Goal: Contribute content: Contribute content

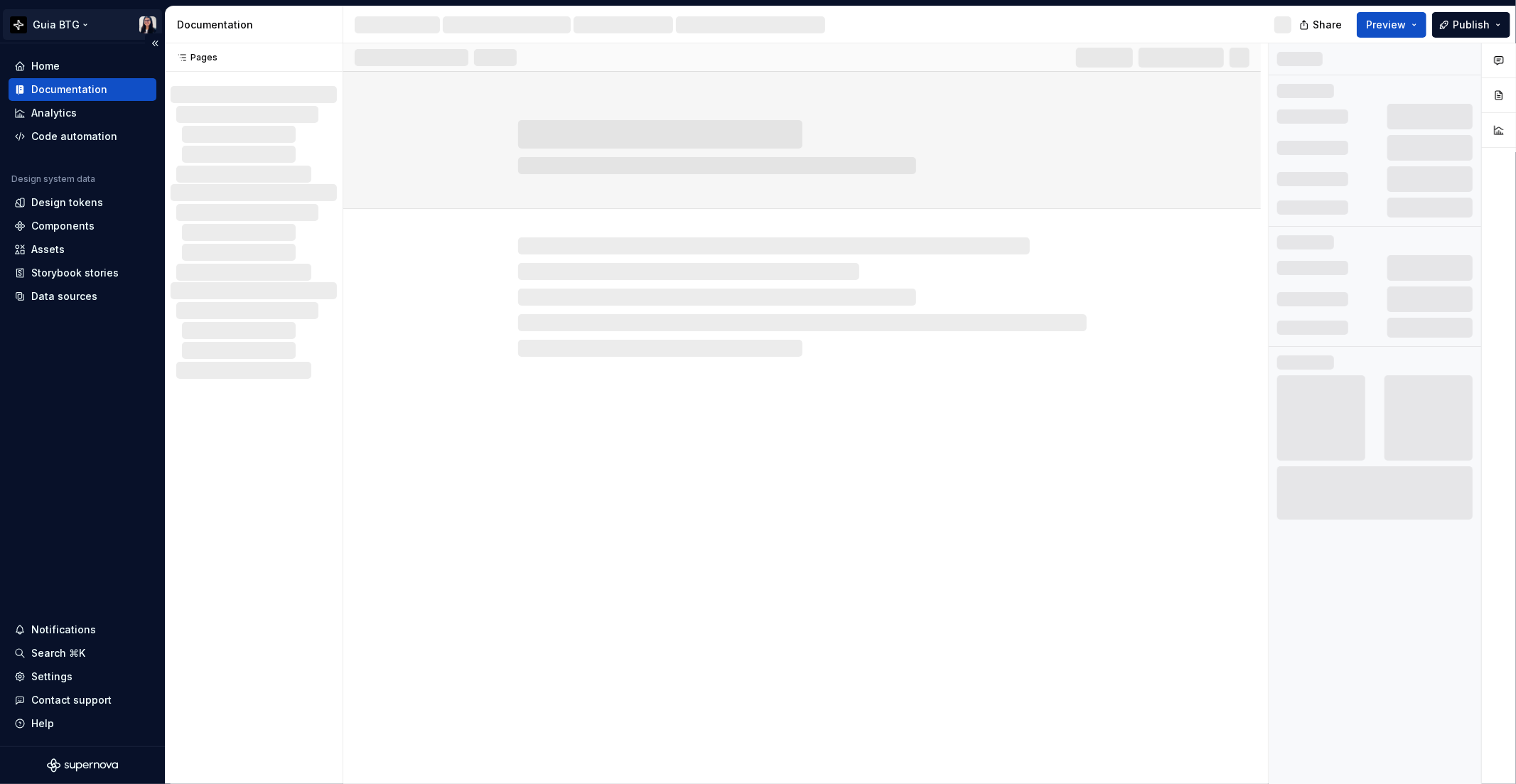
click at [58, 19] on html "Guia BTG Home Documentation Analytics Code automation Design system data Design…" at bounding box center [758, 392] width 1516 height 784
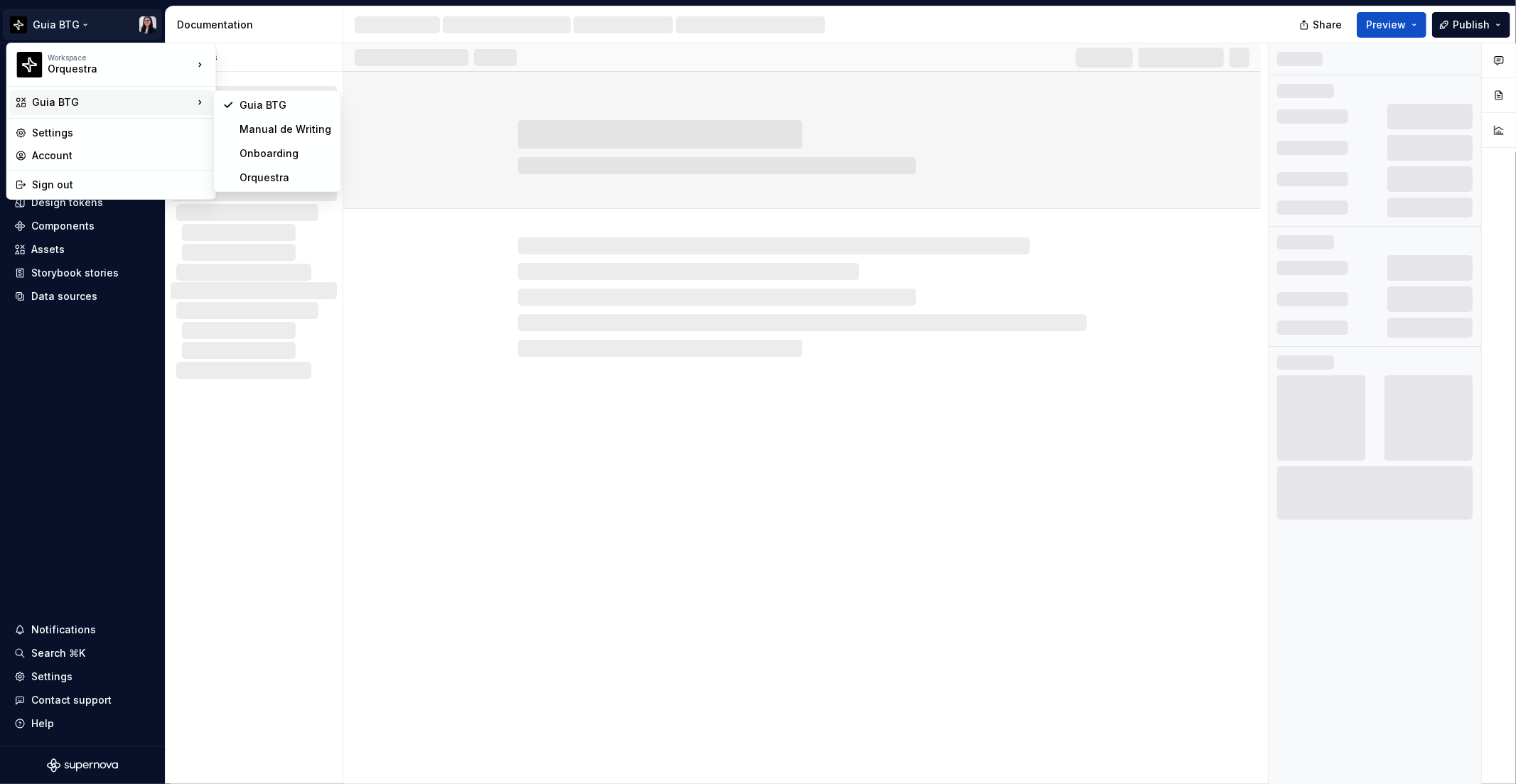
click at [87, 97] on div "Guia BTG" at bounding box center [112, 102] width 161 height 14
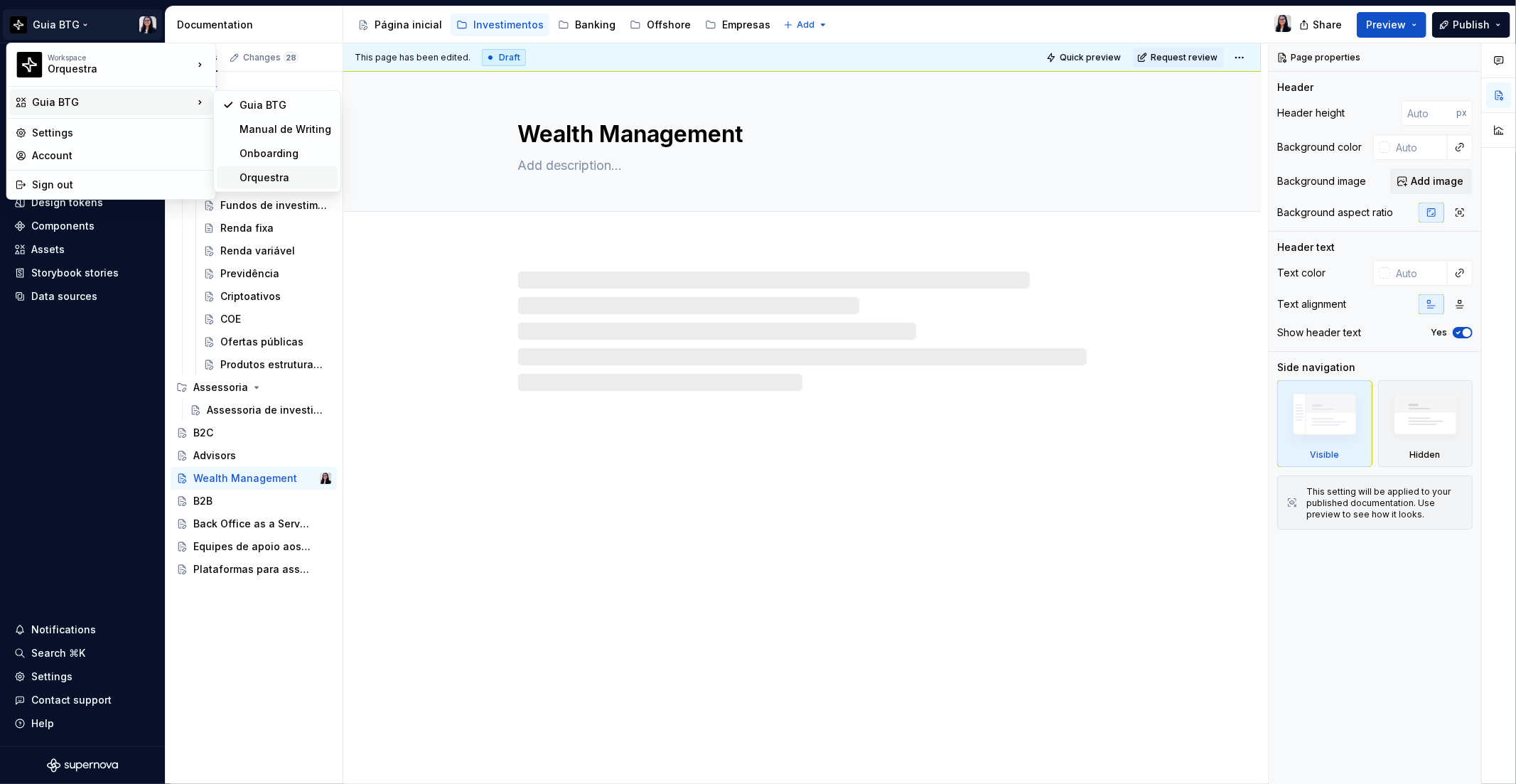
click at [277, 168] on div "Orquestra" at bounding box center [277, 177] width 121 height 23
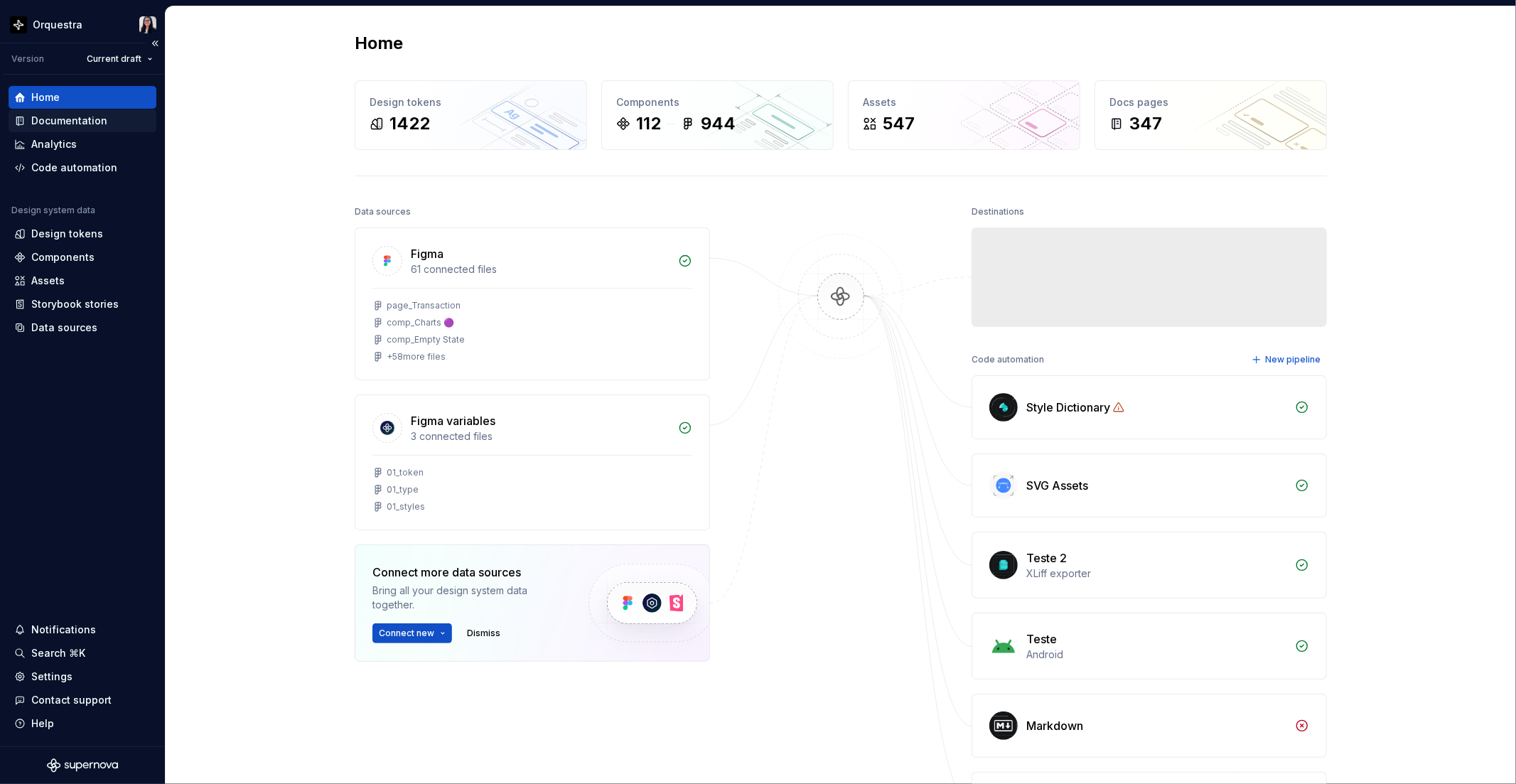
click at [87, 123] on div "Documentation" at bounding box center [70, 121] width 76 height 14
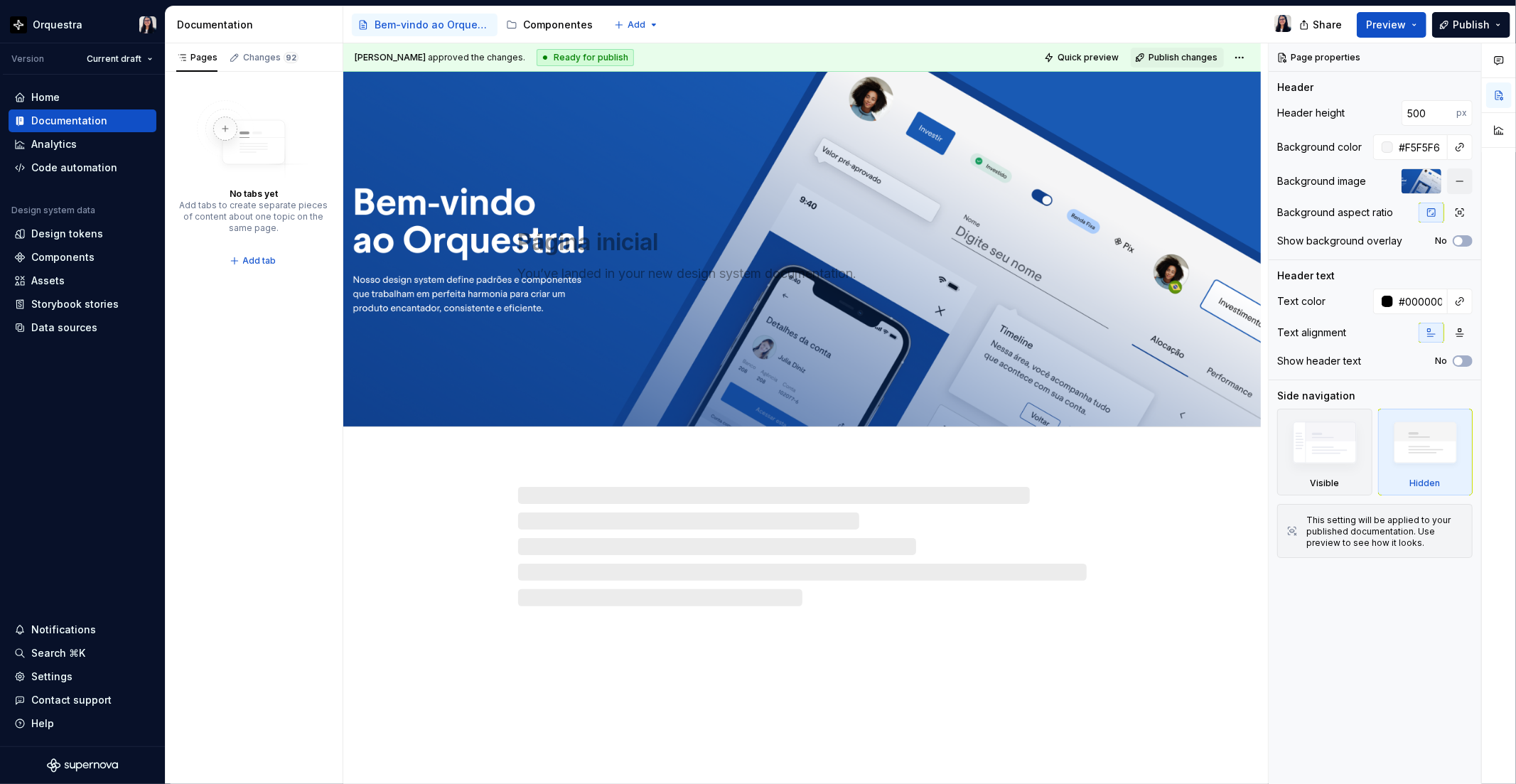
type textarea "*"
type textarea "Bem-vindo ao Orquestra!"
type input "#F5F5F6"
type input "#000000FF"
click at [1031, 15] on div "Guia de negócios" at bounding box center [1059, 25] width 116 height 23
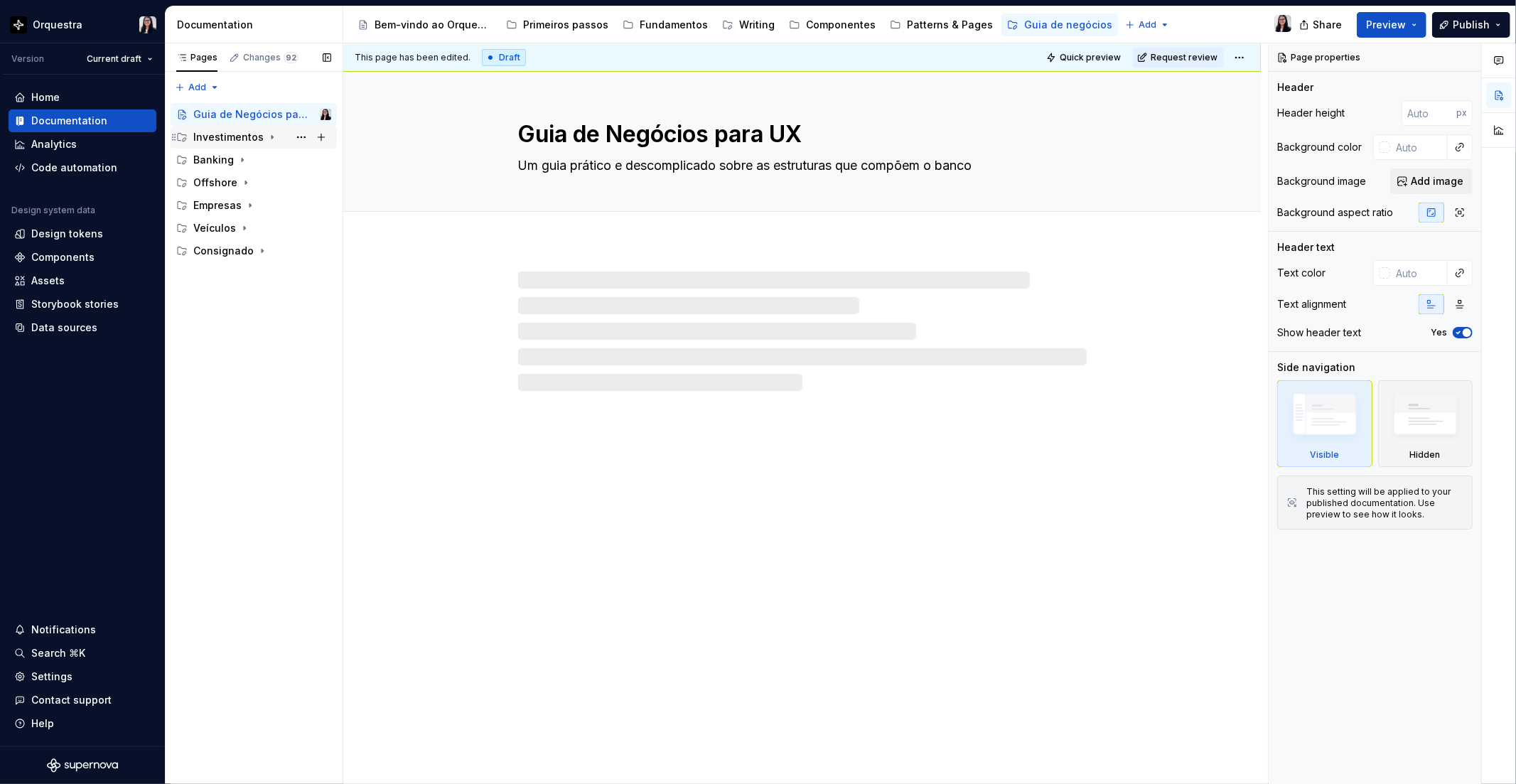
click at [229, 141] on div "Investimentos" at bounding box center [228, 137] width 70 height 14
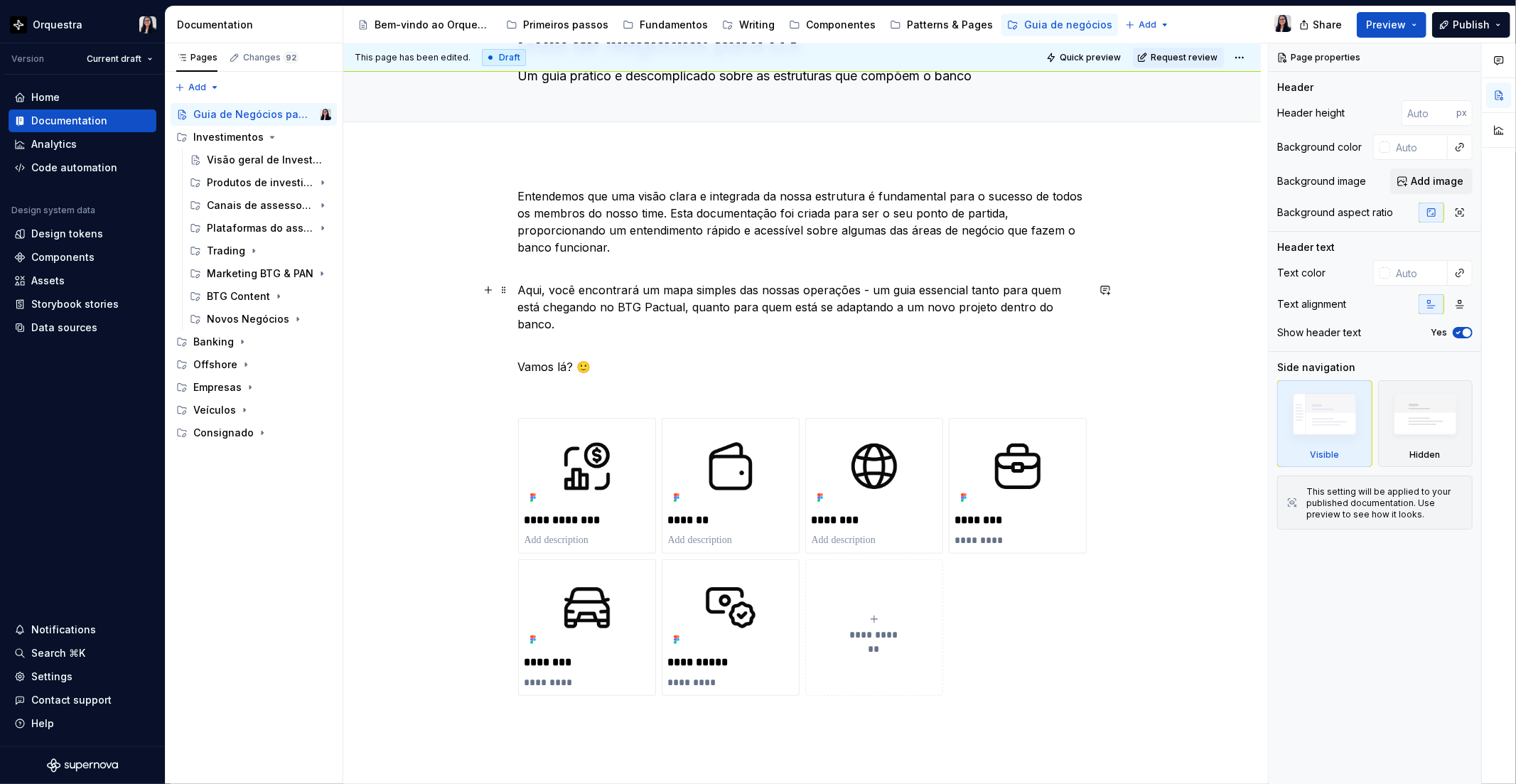
scroll to position [157, 0]
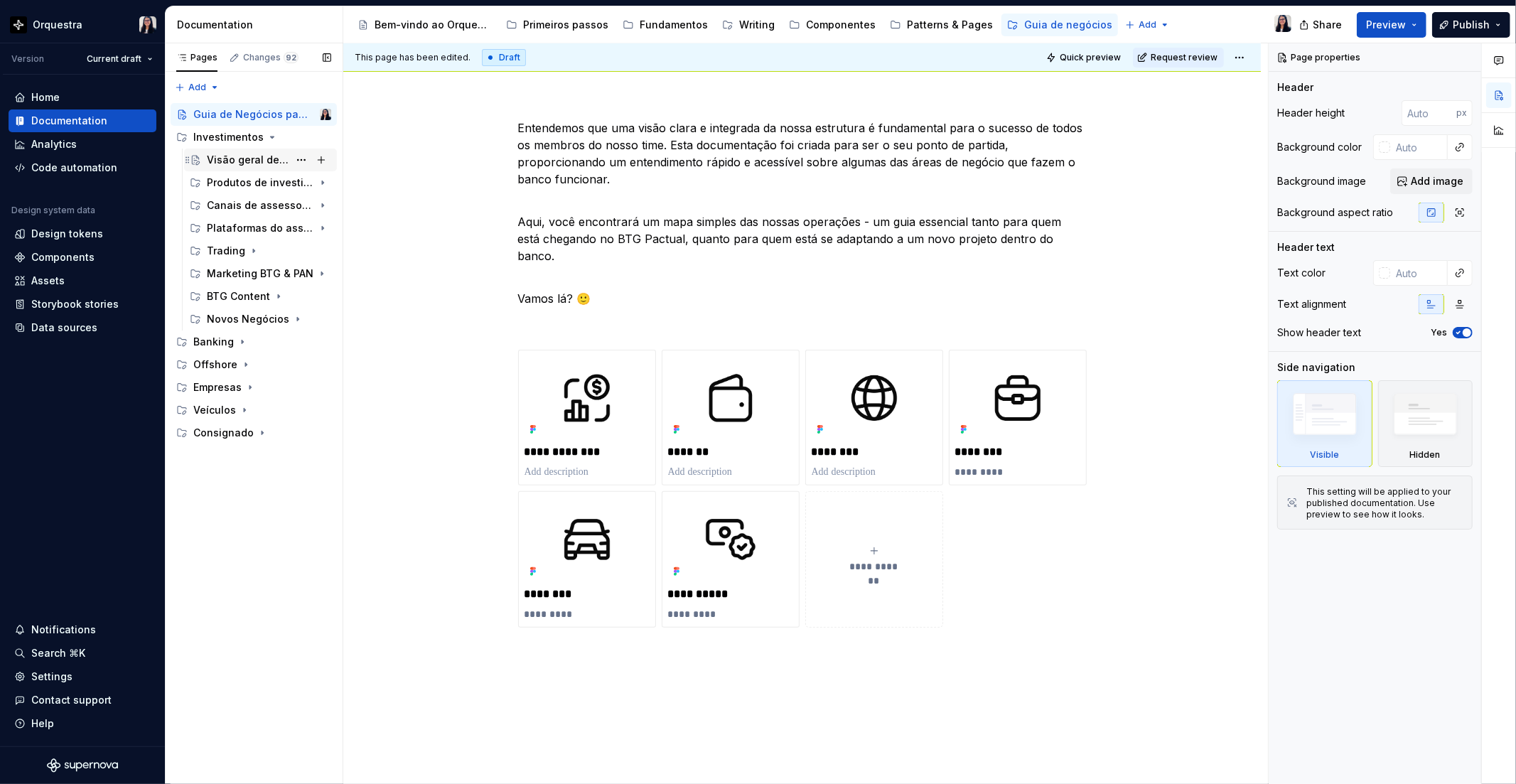
click at [235, 155] on div "Visão geral de Investimentos" at bounding box center [247, 160] width 81 height 14
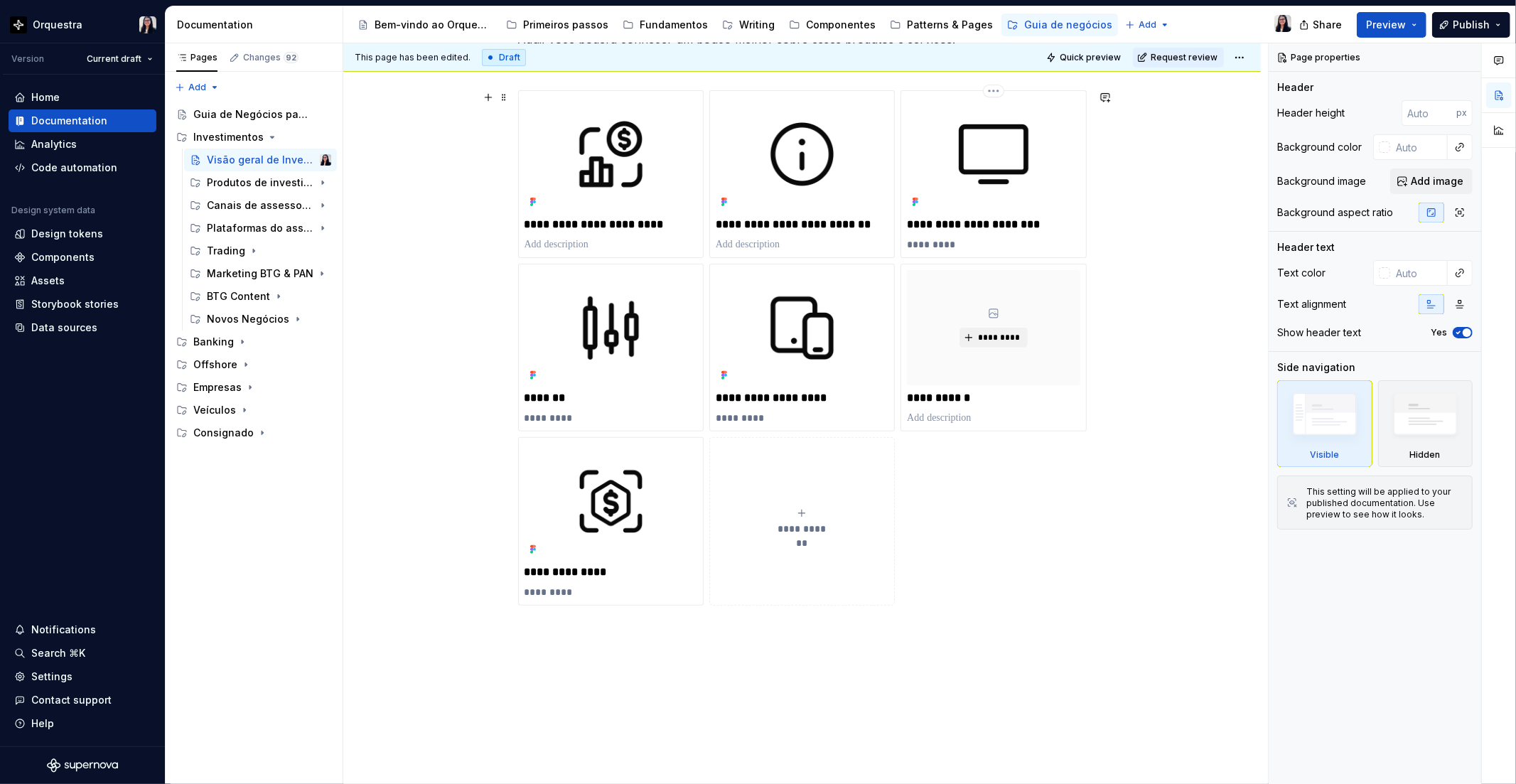
scroll to position [316, 0]
click at [995, 339] on span "*********" at bounding box center [999, 337] width 44 height 11
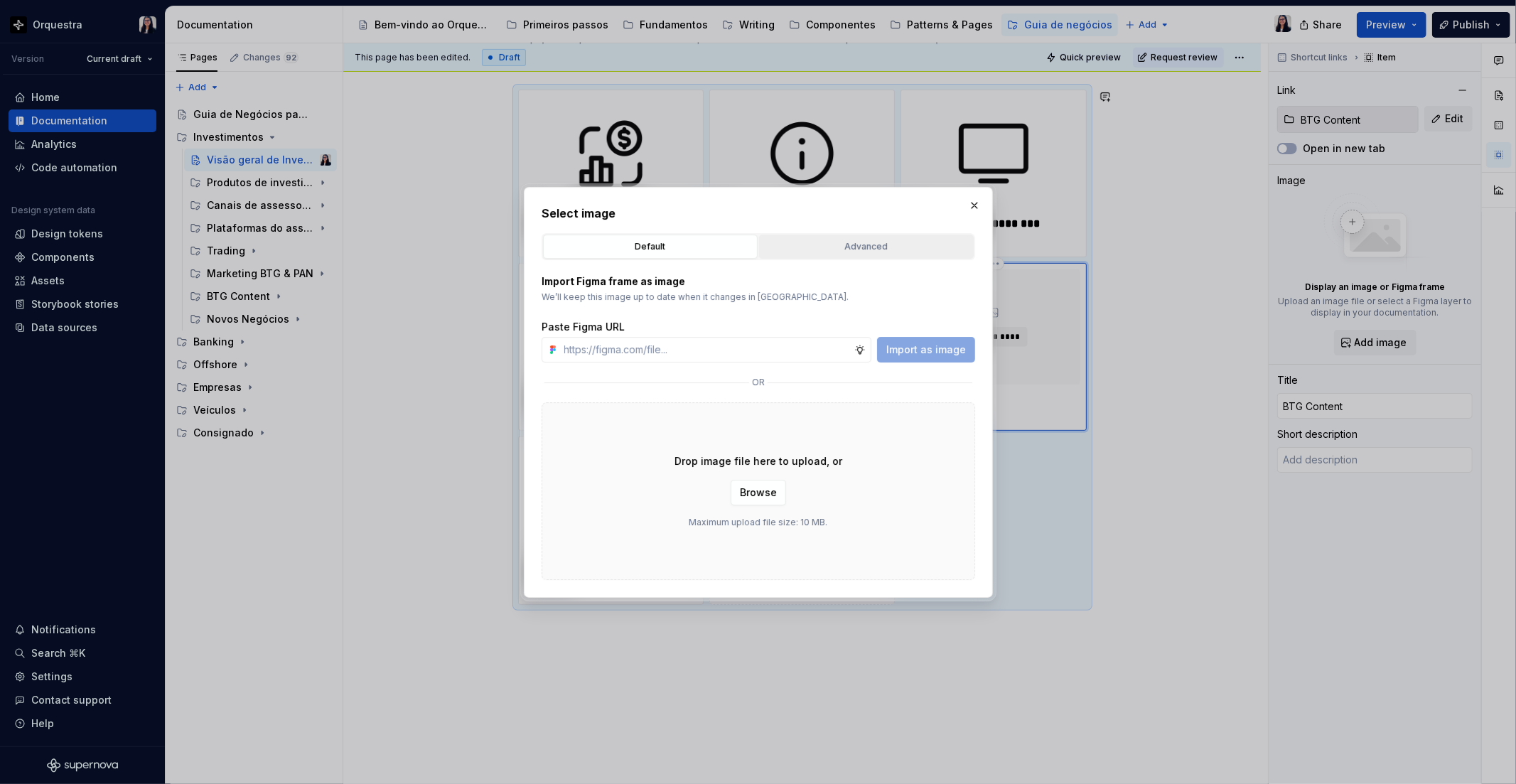
click at [813, 246] on div "Advanced" at bounding box center [866, 247] width 205 height 14
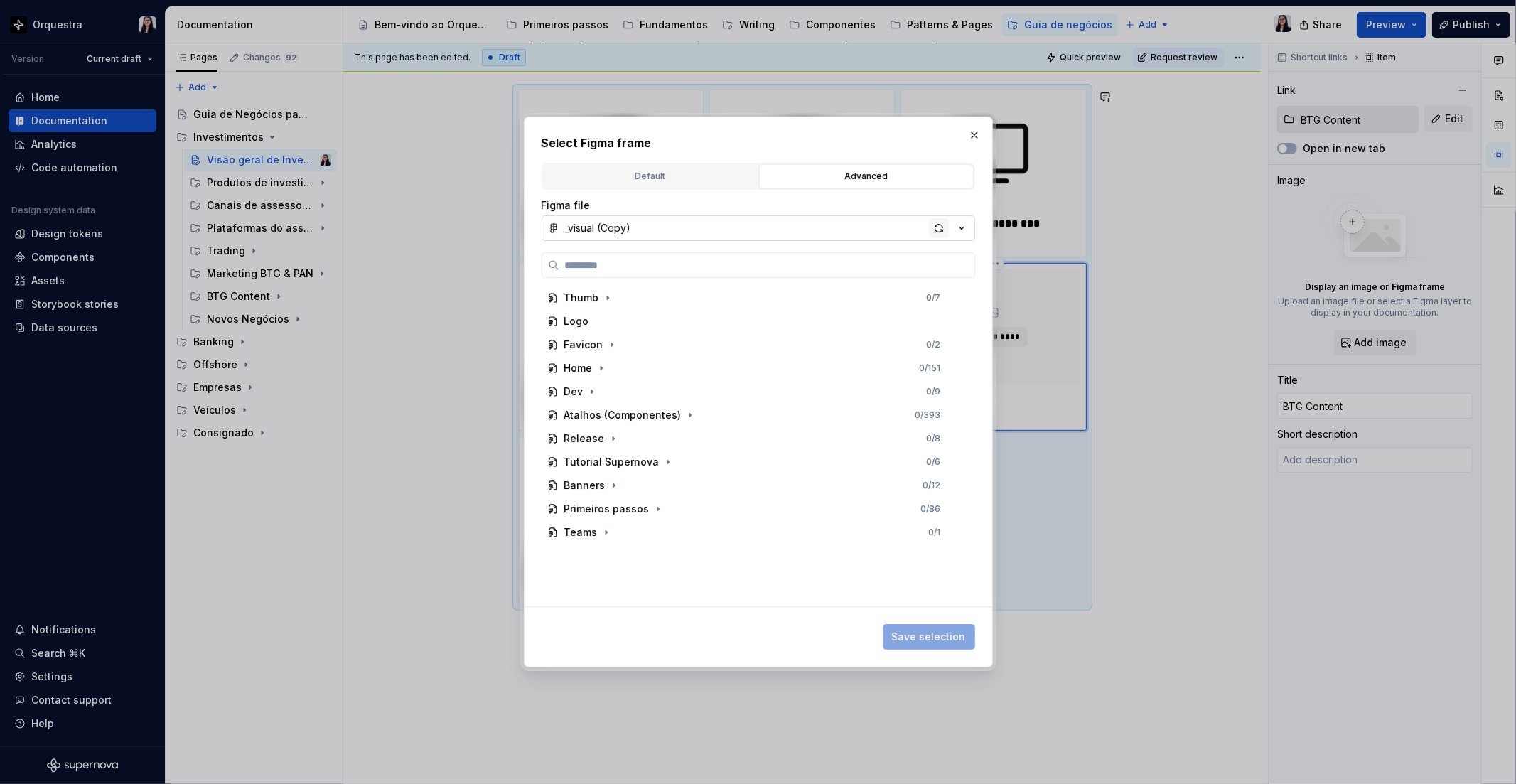
click at [940, 229] on div "button" at bounding box center [938, 228] width 20 height 20
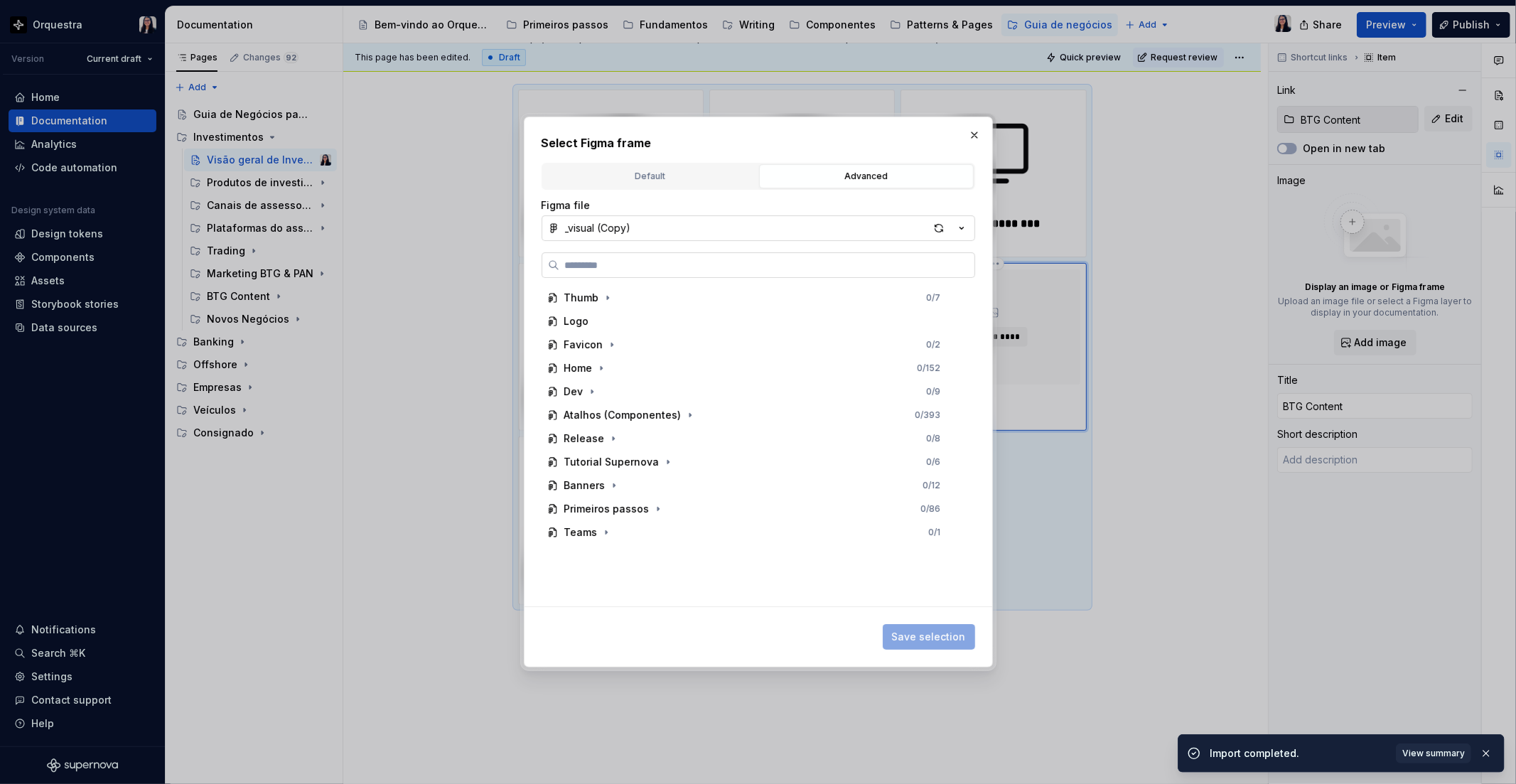
click at [613, 270] on input "search" at bounding box center [767, 265] width 415 height 14
type textarea "*"
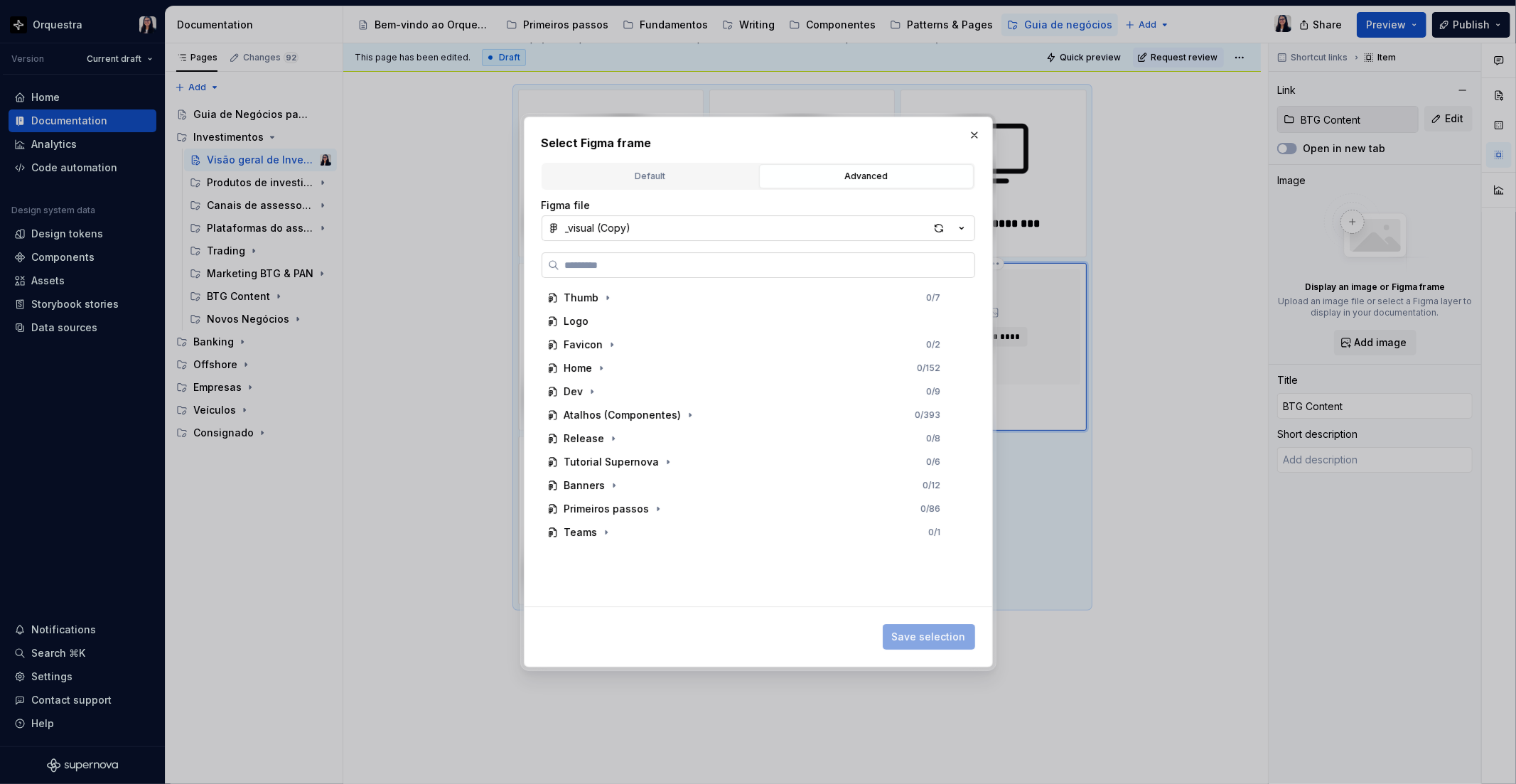
type input "*"
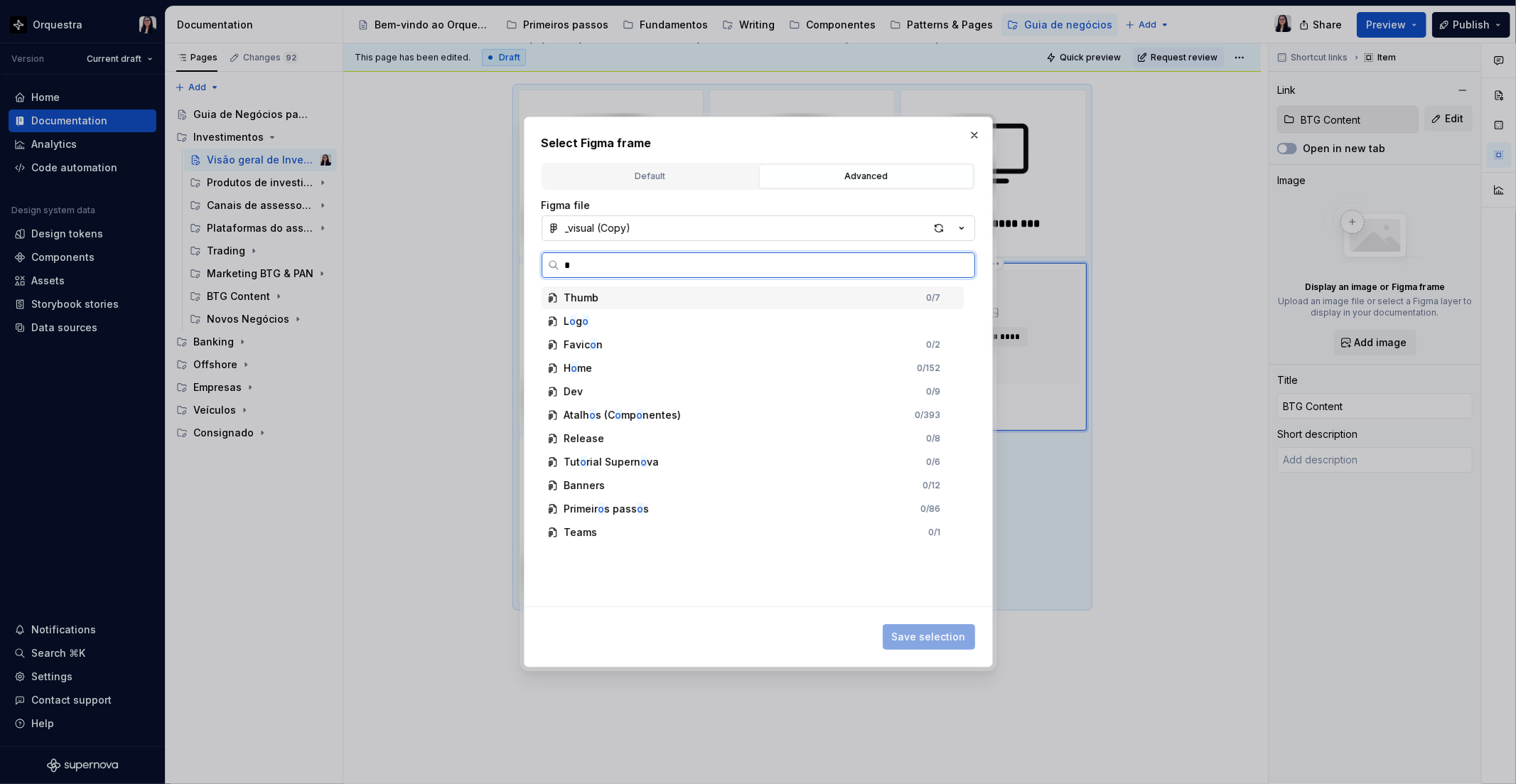
type textarea "*"
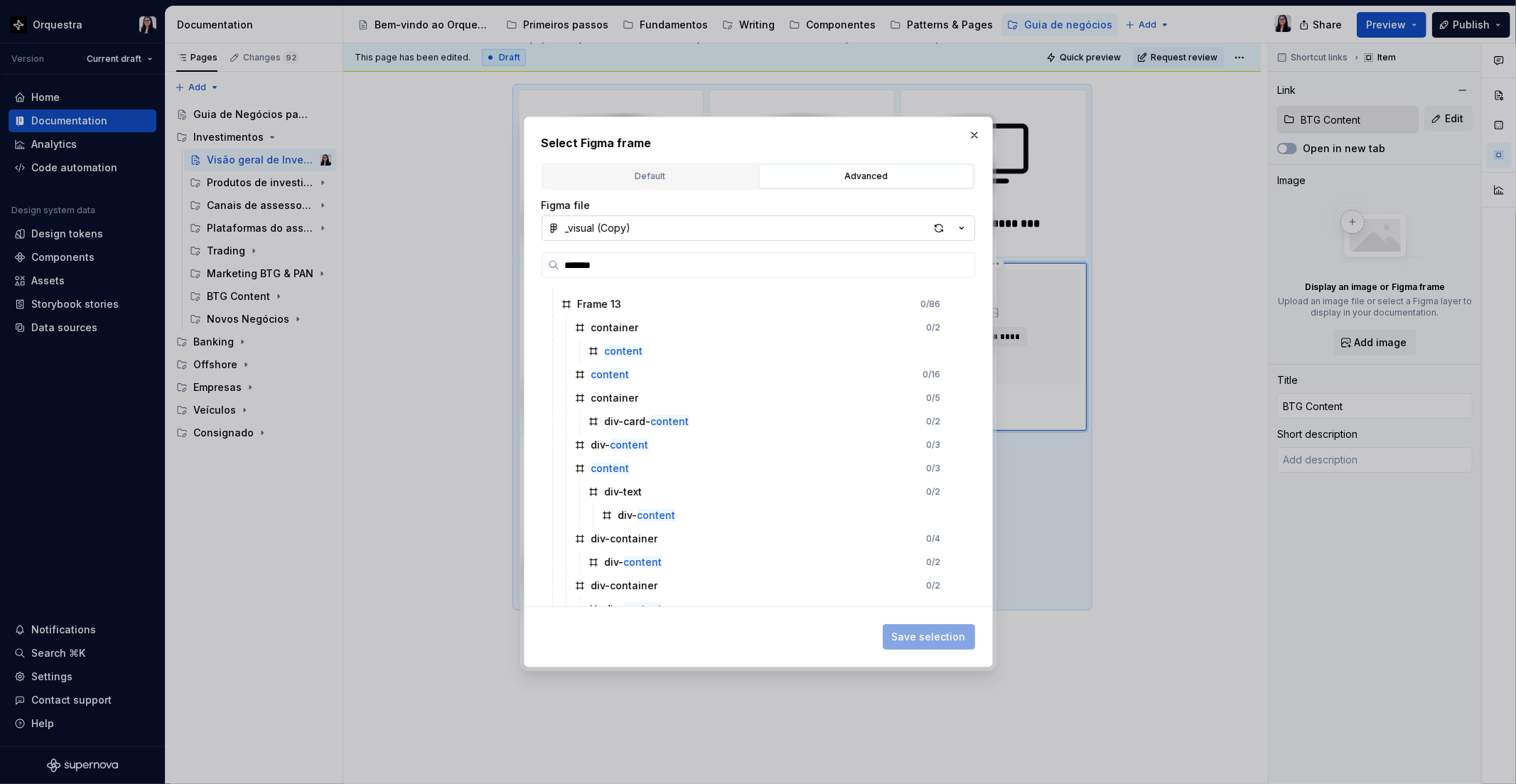
scroll to position [0, 0]
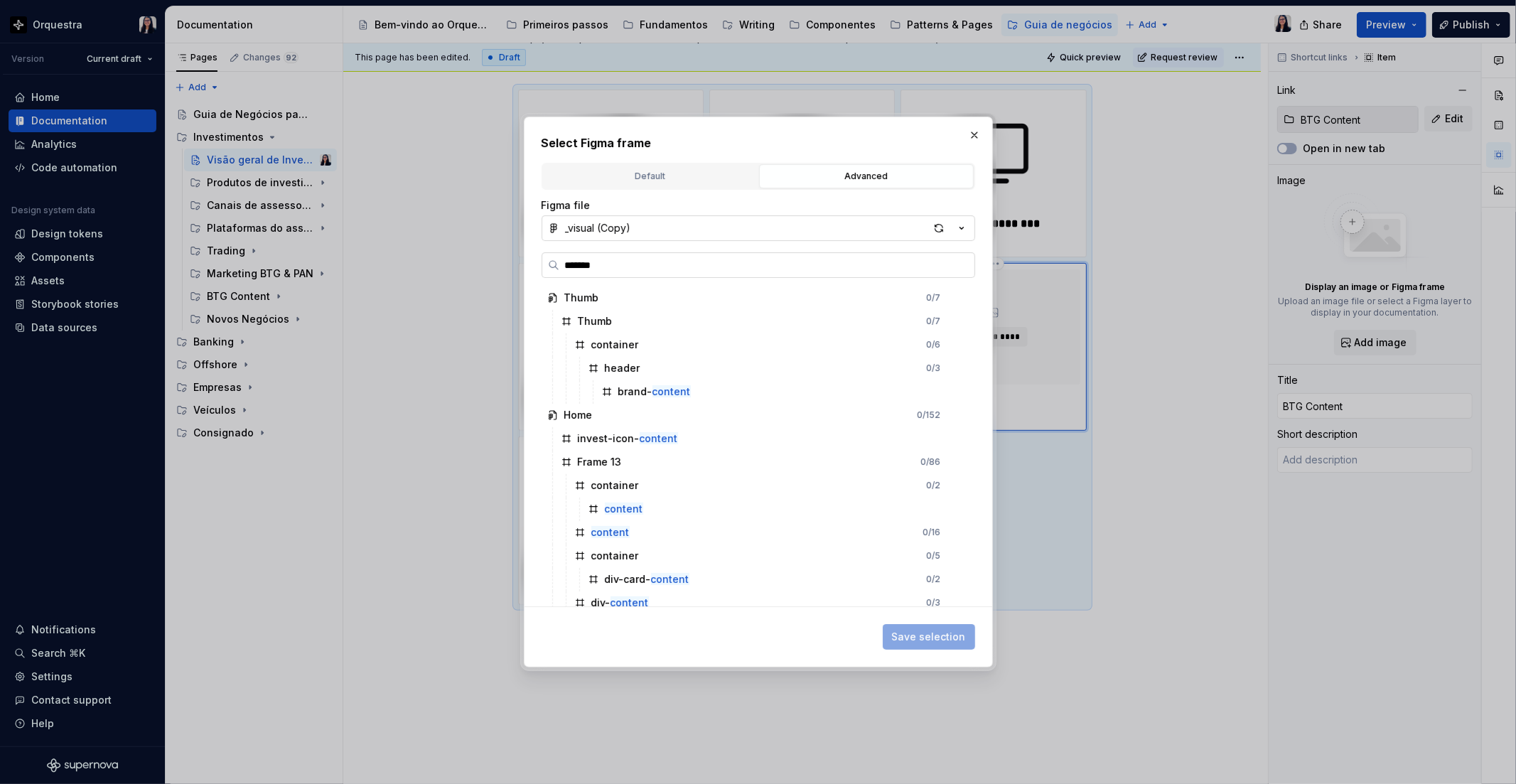
click at [732, 267] on input "*******" at bounding box center [767, 265] width 415 height 14
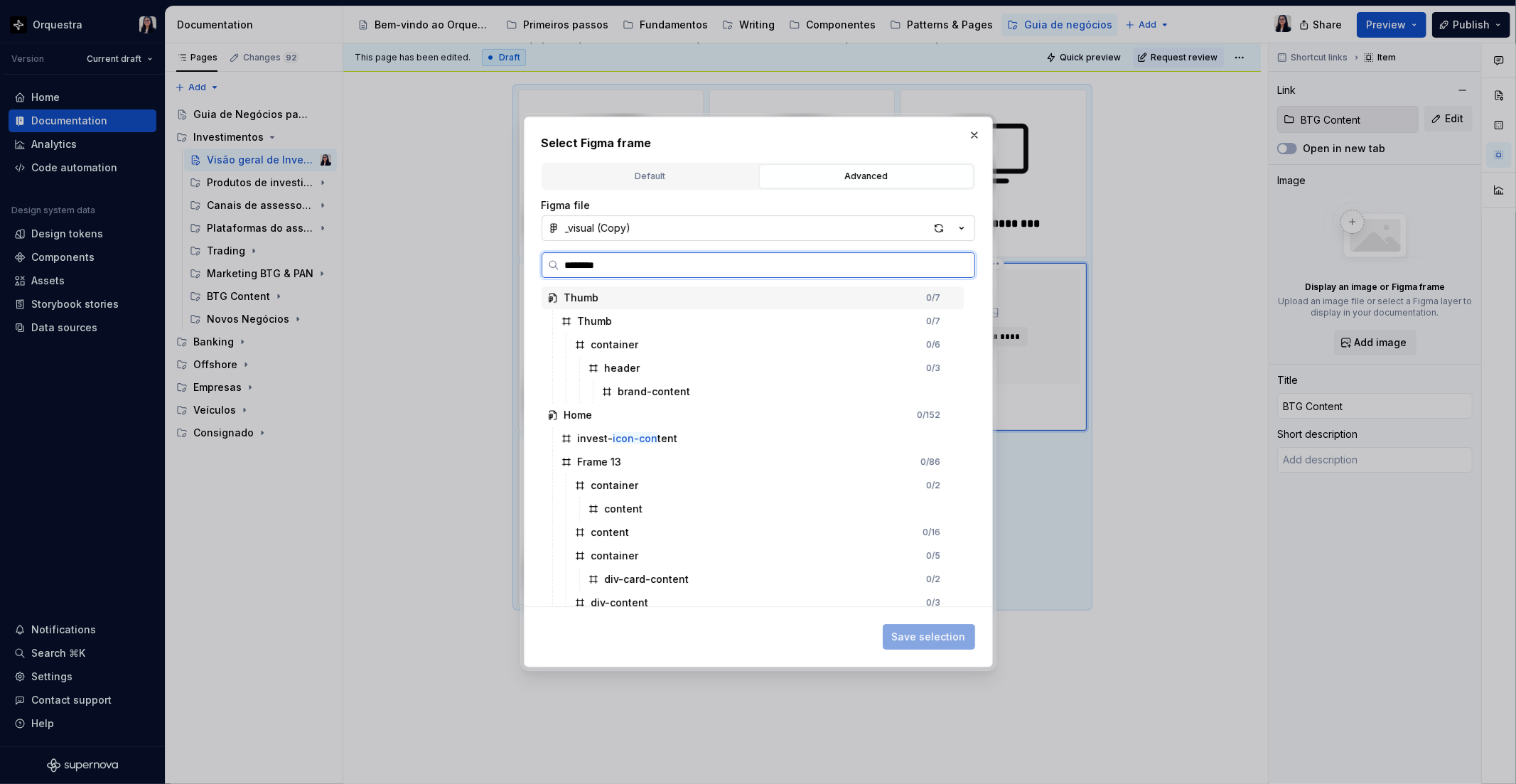
type input "*********"
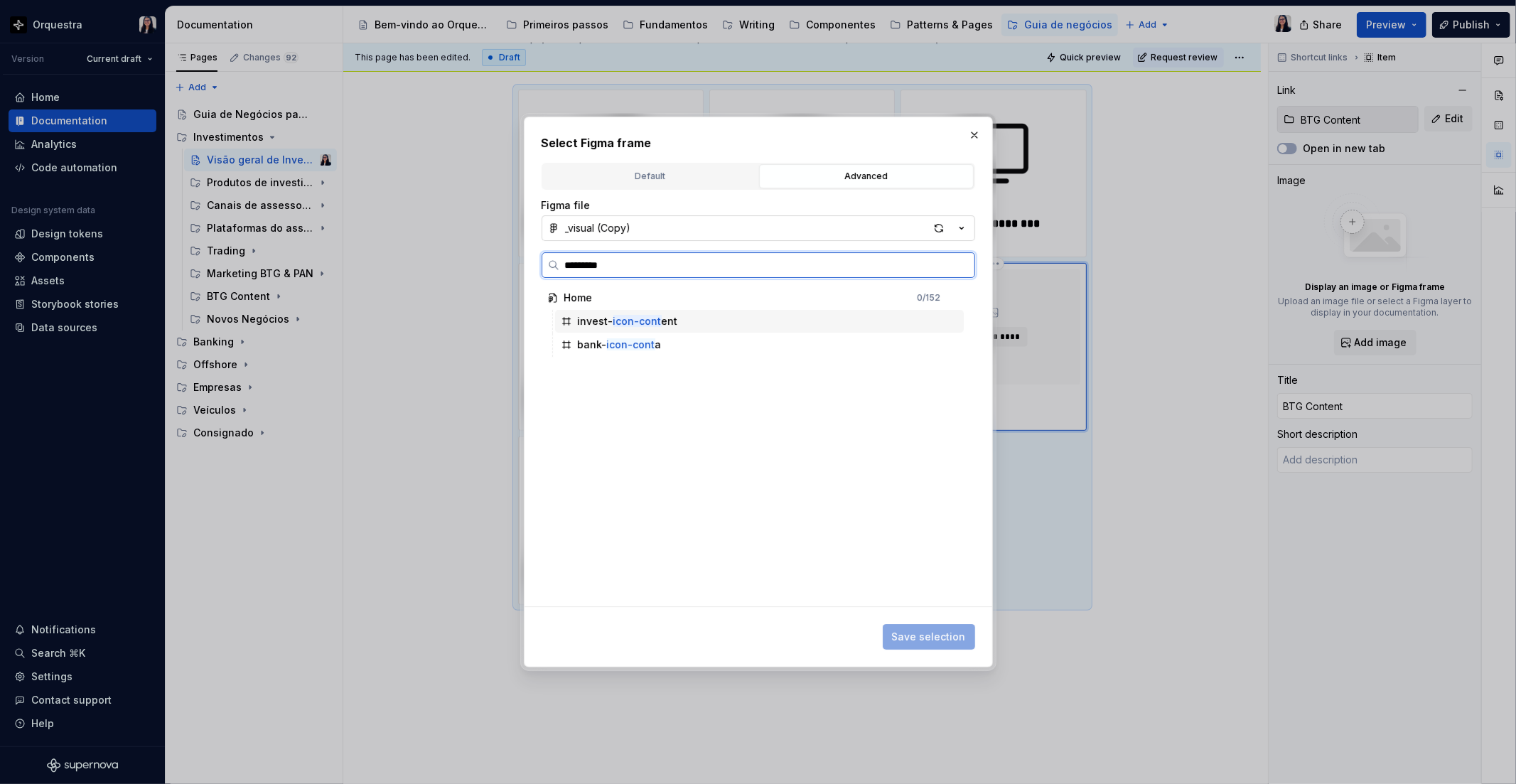
click at [662, 320] on div "invest- icon-cont ent" at bounding box center [627, 321] width 100 height 14
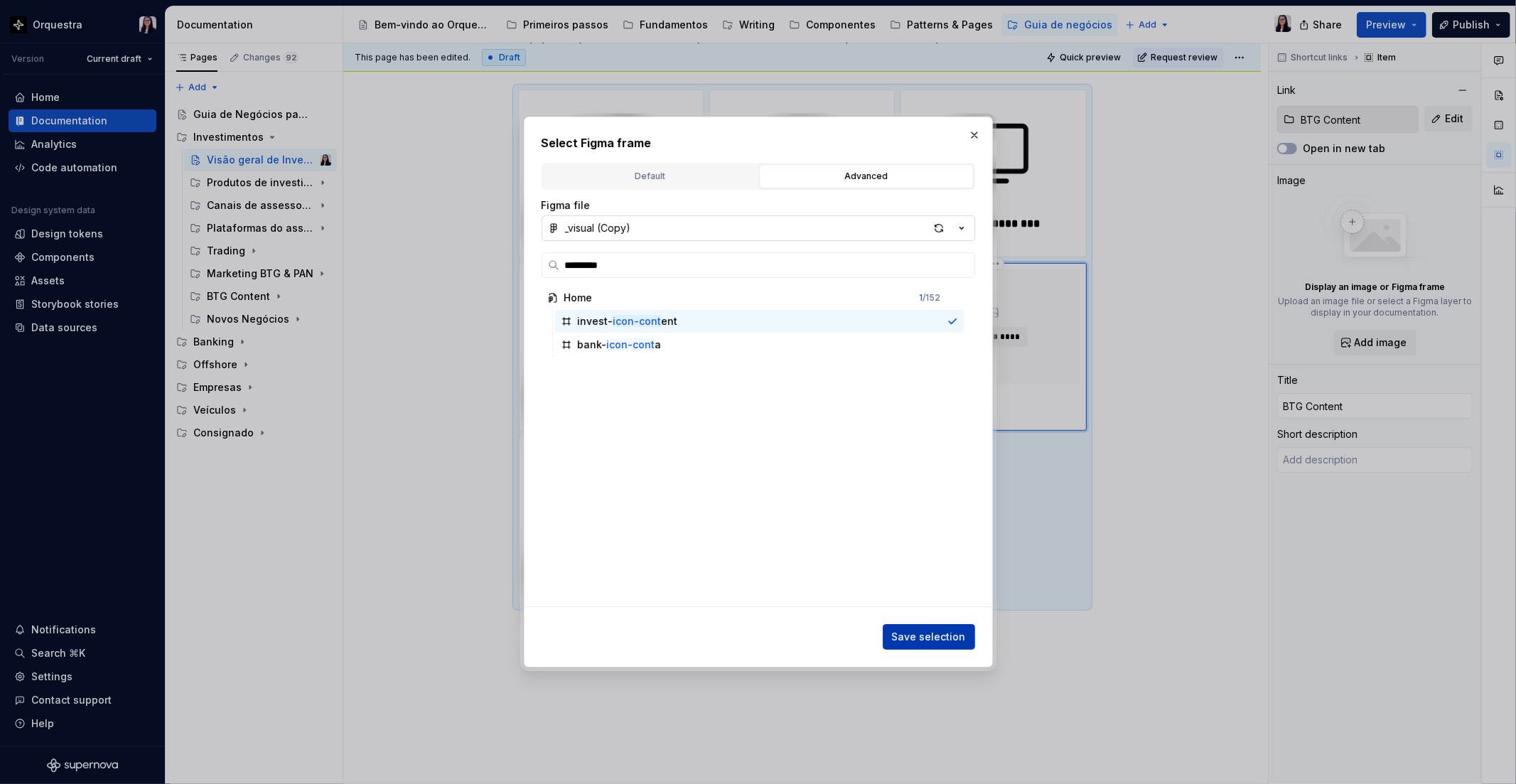
click at [938, 632] on span "Save selection" at bounding box center [928, 637] width 74 height 14
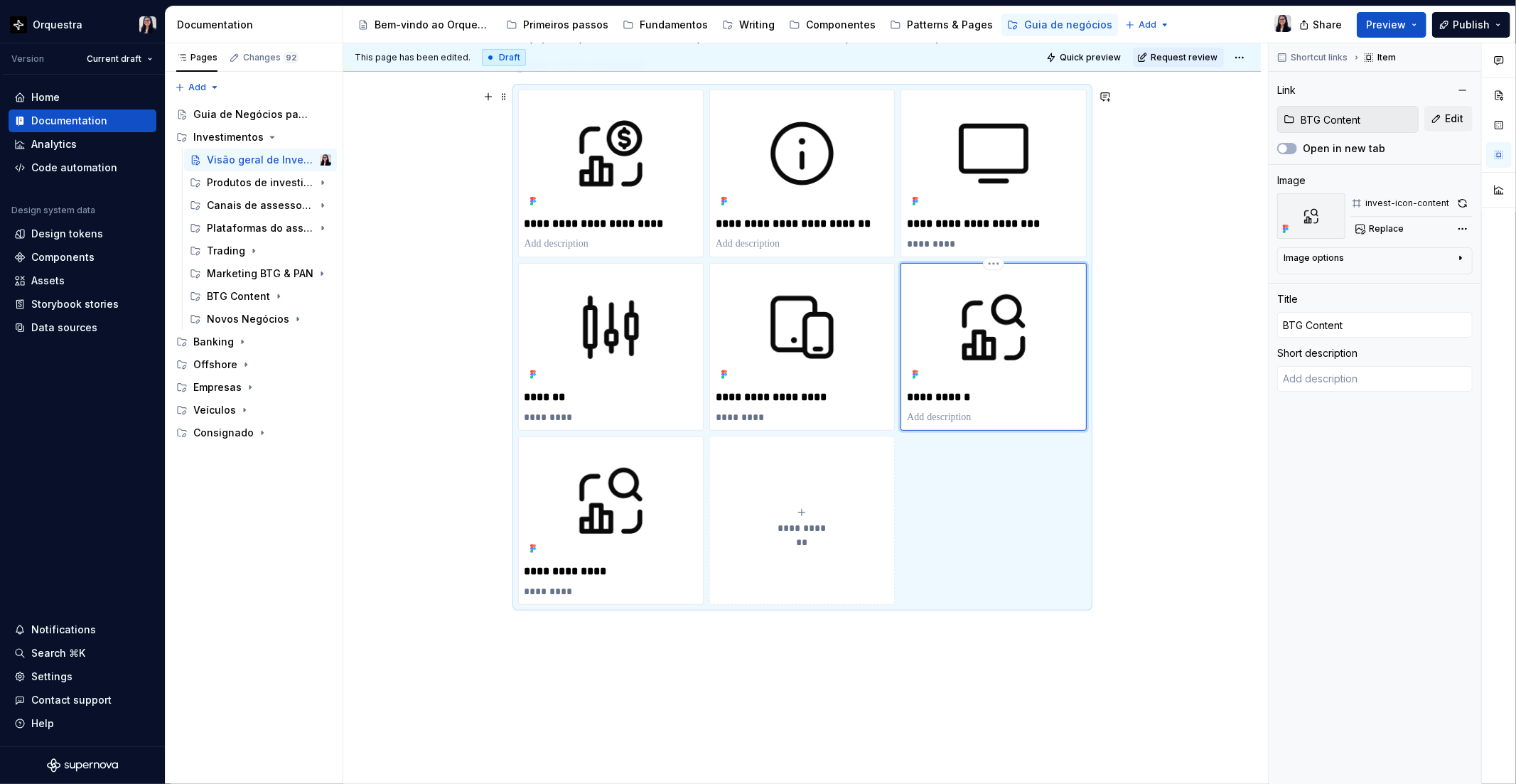
click at [951, 422] on p at bounding box center [993, 417] width 172 height 14
type textarea "*"
type textarea "E"
type textarea "*"
type textarea "Em"
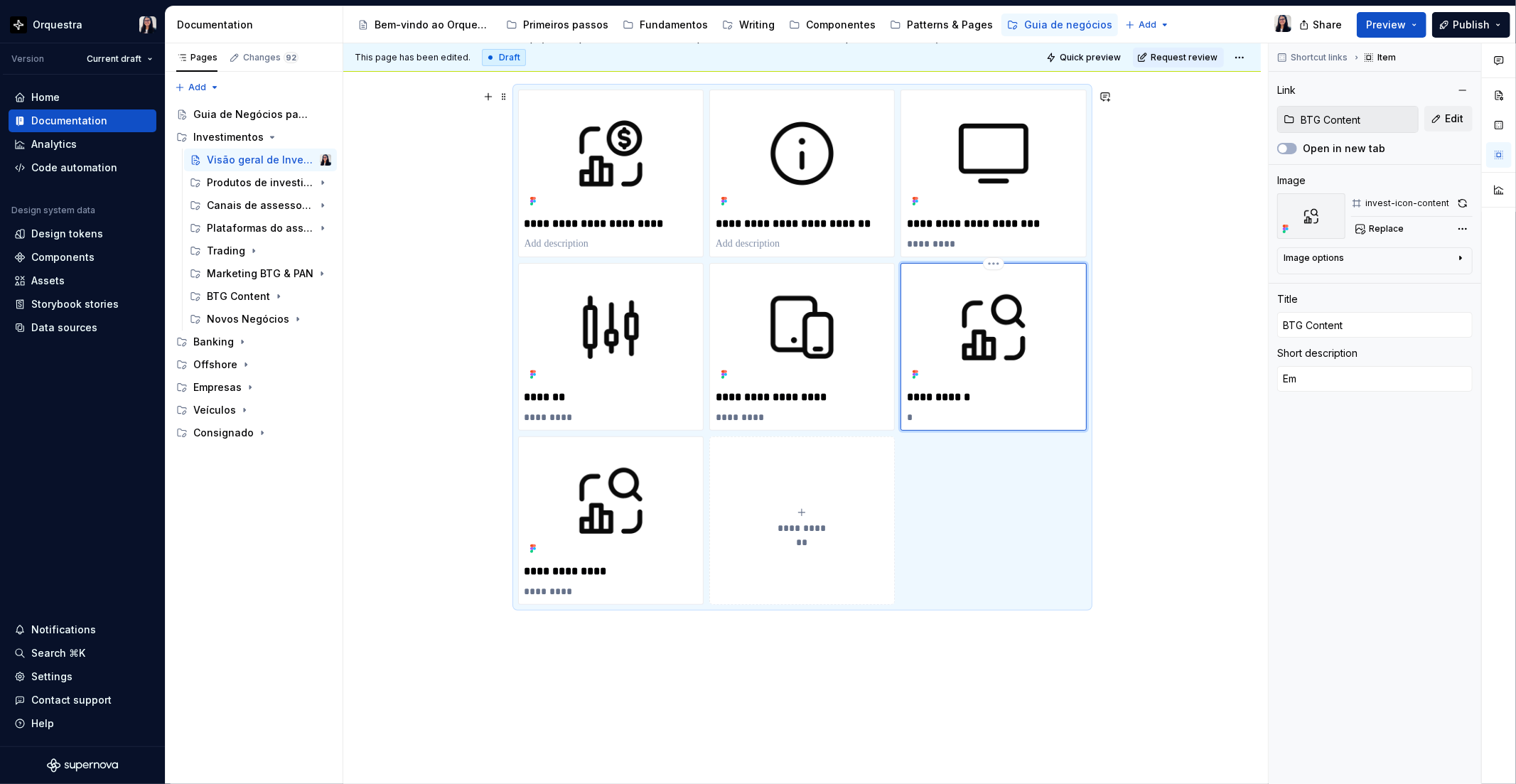
type textarea "*"
type textarea "Em"
type textarea "*"
type textarea "Em b"
type textarea "*"
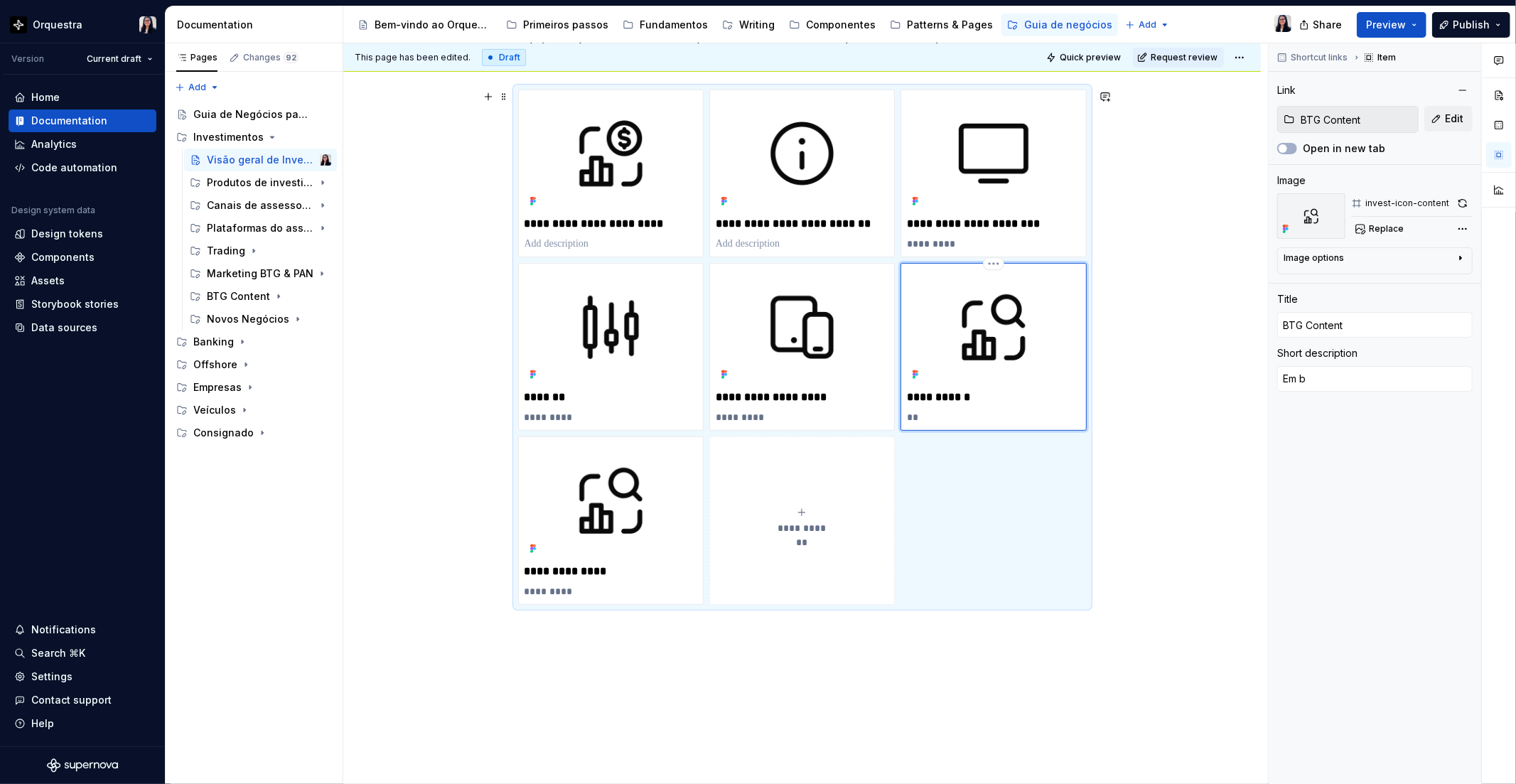
type textarea "Em br"
type textarea "*"
type textarea "Em brev"
type textarea "*"
type textarea "Em breve"
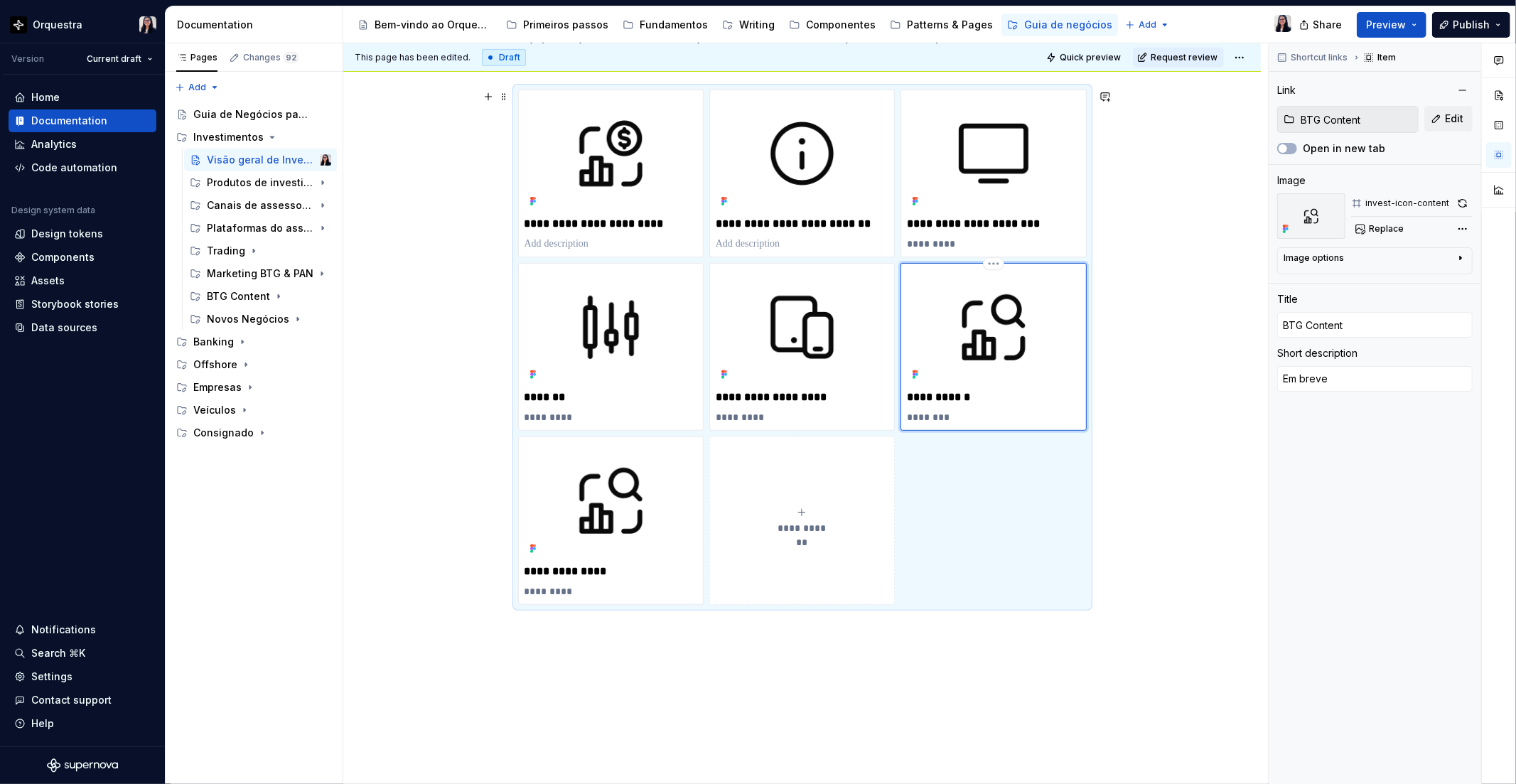
type textarea "*"
type textarea "Em breve!"
type textarea "*"
type input "Marketing BTG & PAN / Visão geral"
type input "Marketing BTG & PAN"
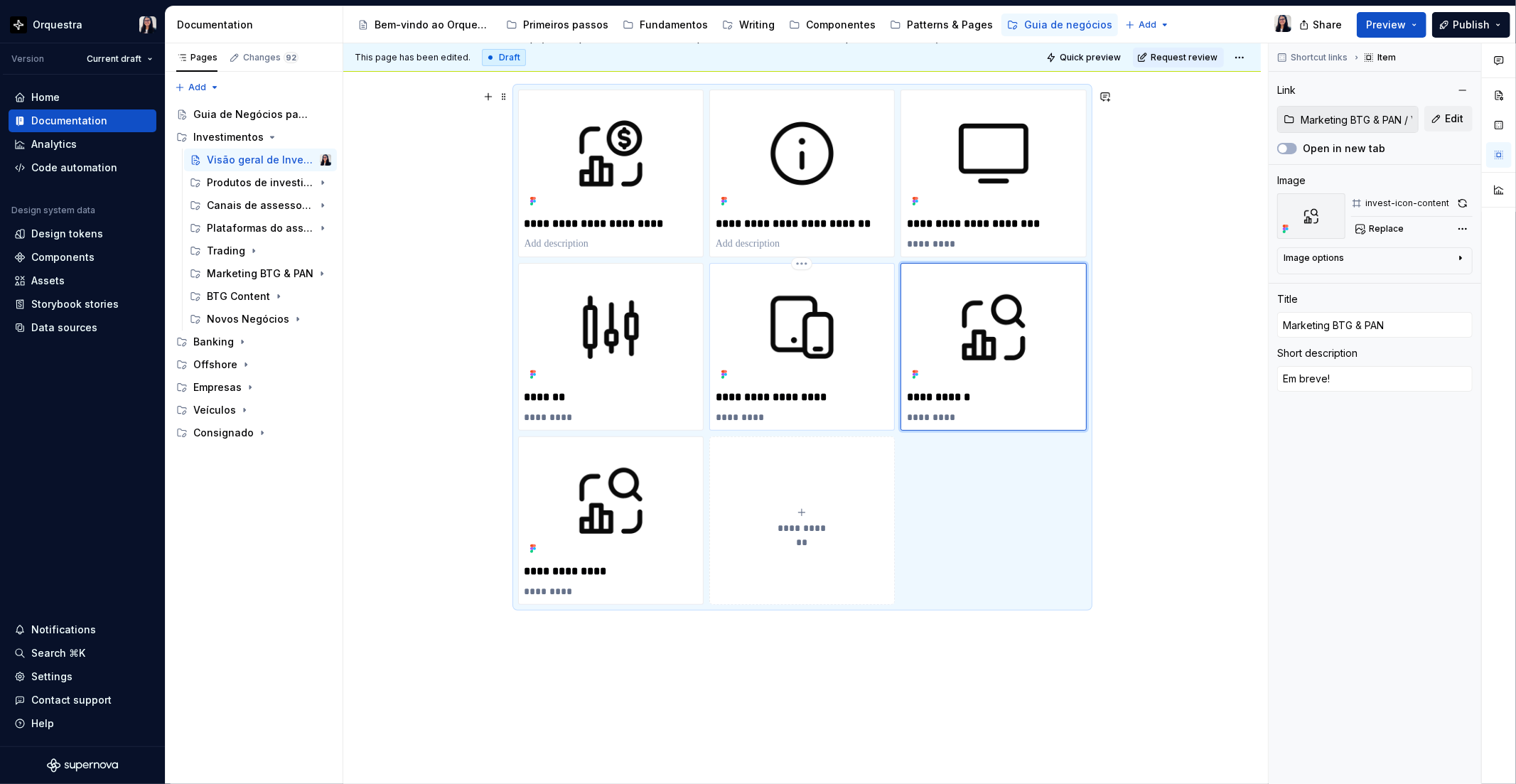
click at [814, 309] on img at bounding box center [802, 327] width 172 height 116
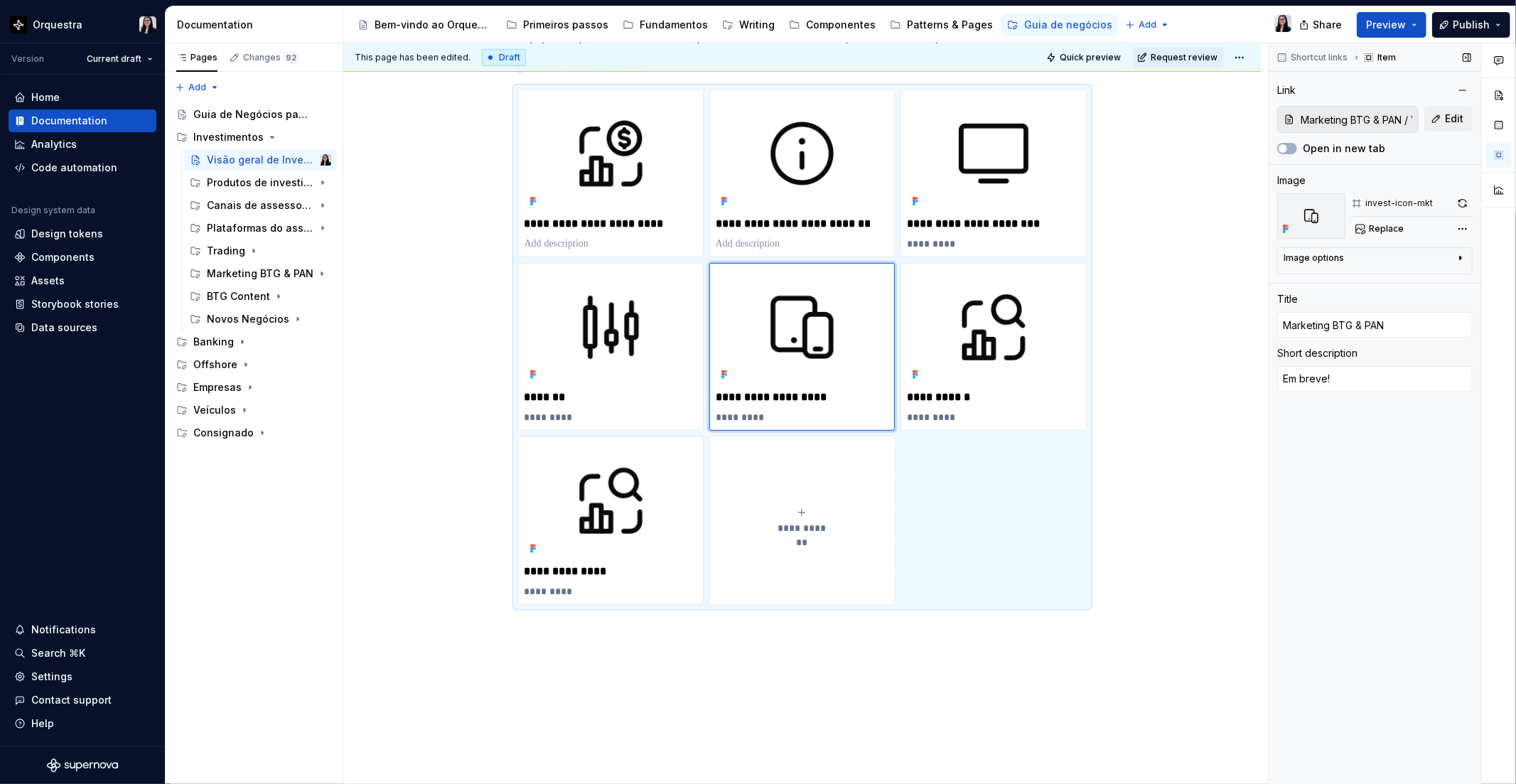
click at [1381, 111] on input "Marketing BTG & PAN / Visão geral" at bounding box center [1355, 119] width 123 height 25
click at [1458, 116] on span "Edit" at bounding box center [1453, 119] width 18 height 14
type textarea "*"
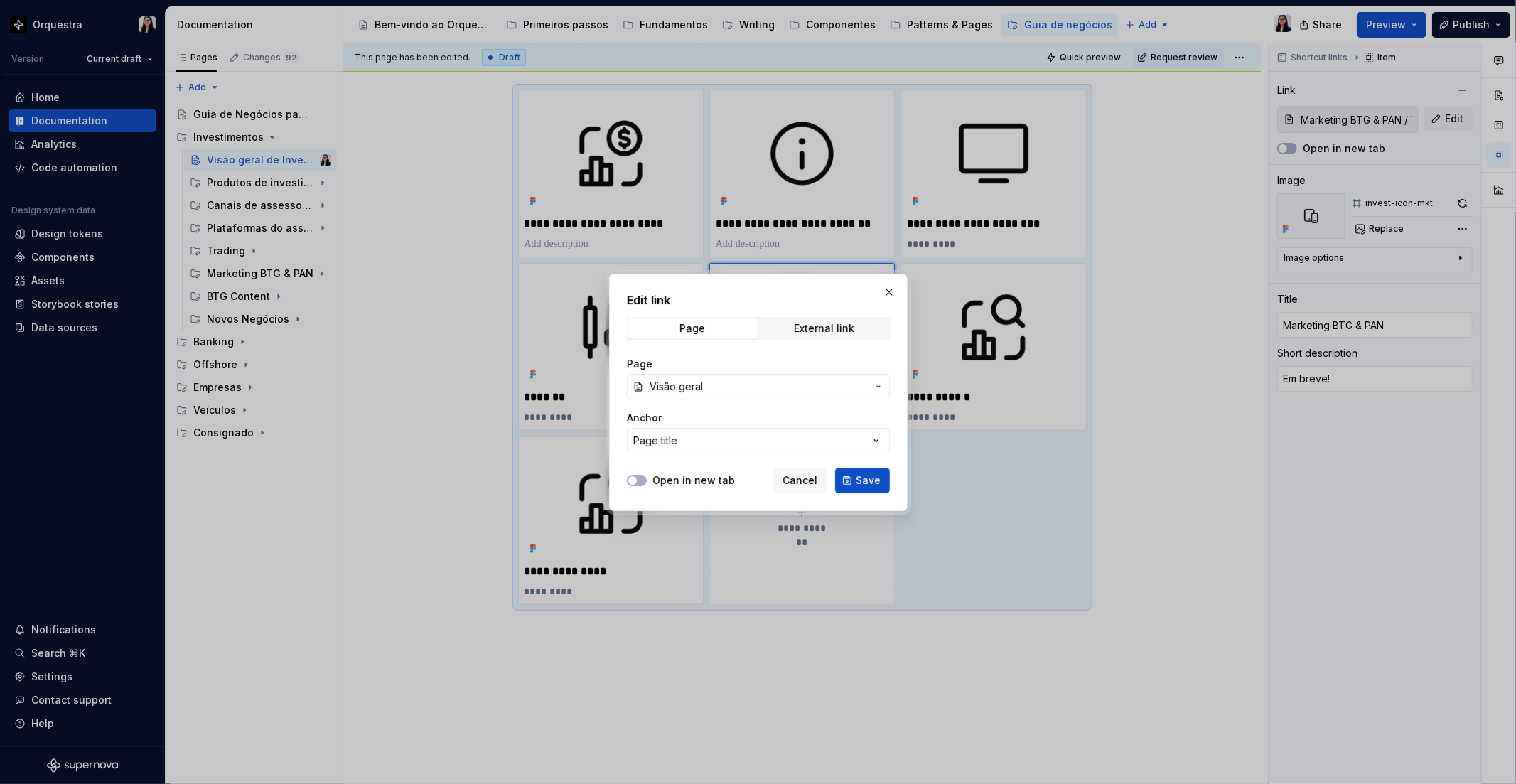
click at [813, 388] on span "Visão geral" at bounding box center [758, 387] width 218 height 14
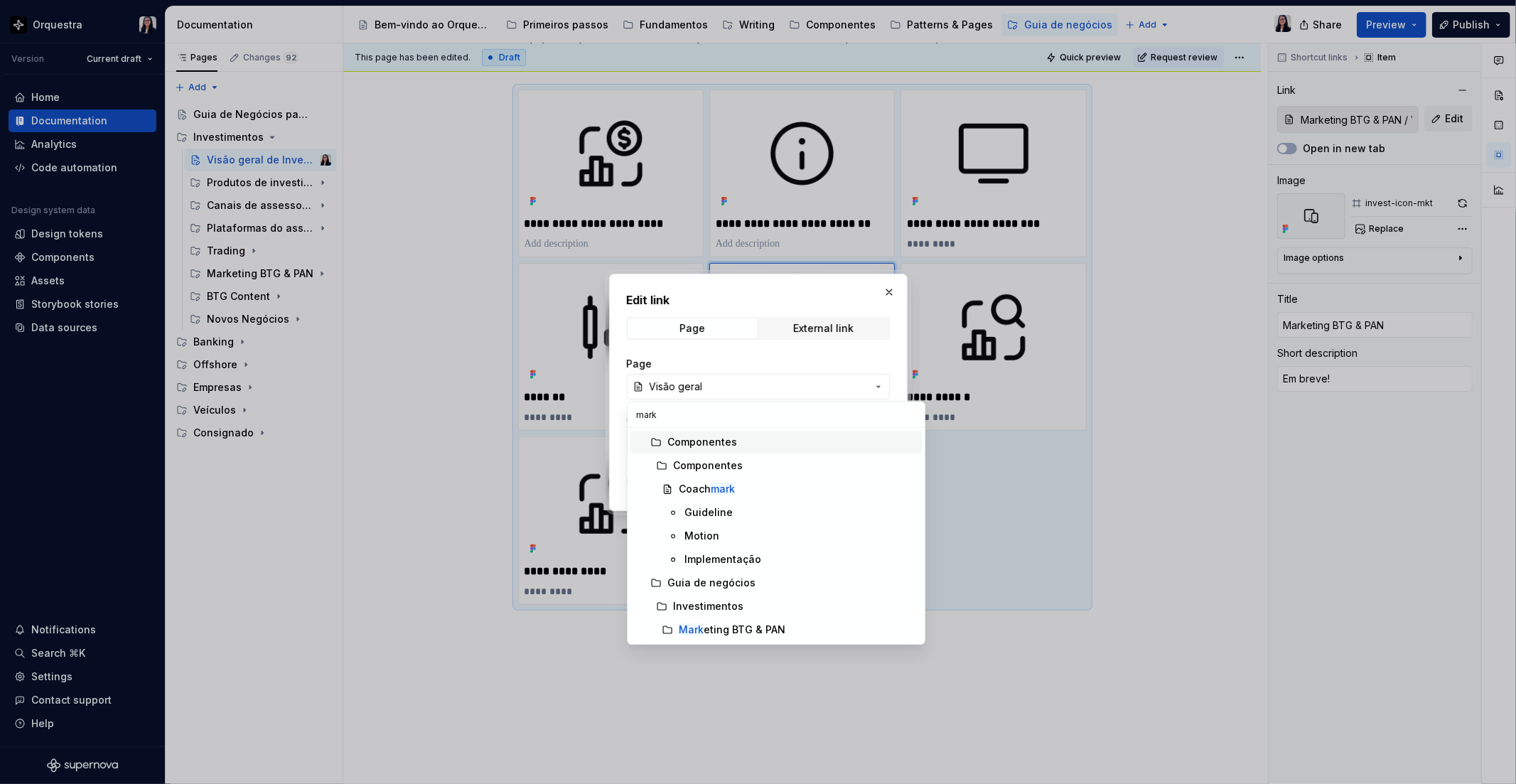
type input "marke"
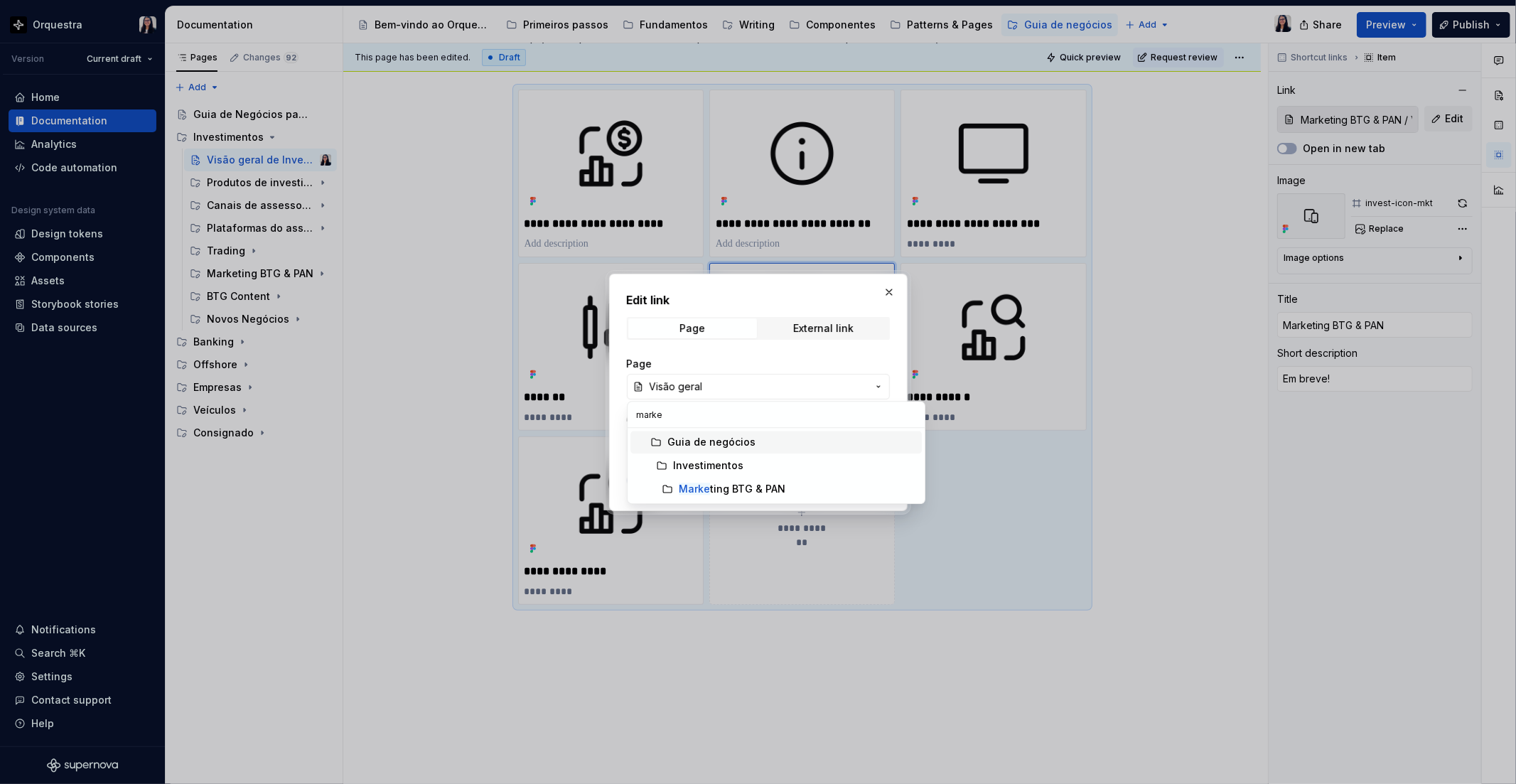
click at [801, 350] on div "Edit link Page External link Page Visão geral Anchor Page title Open in new tab…" at bounding box center [758, 392] width 1516 height 784
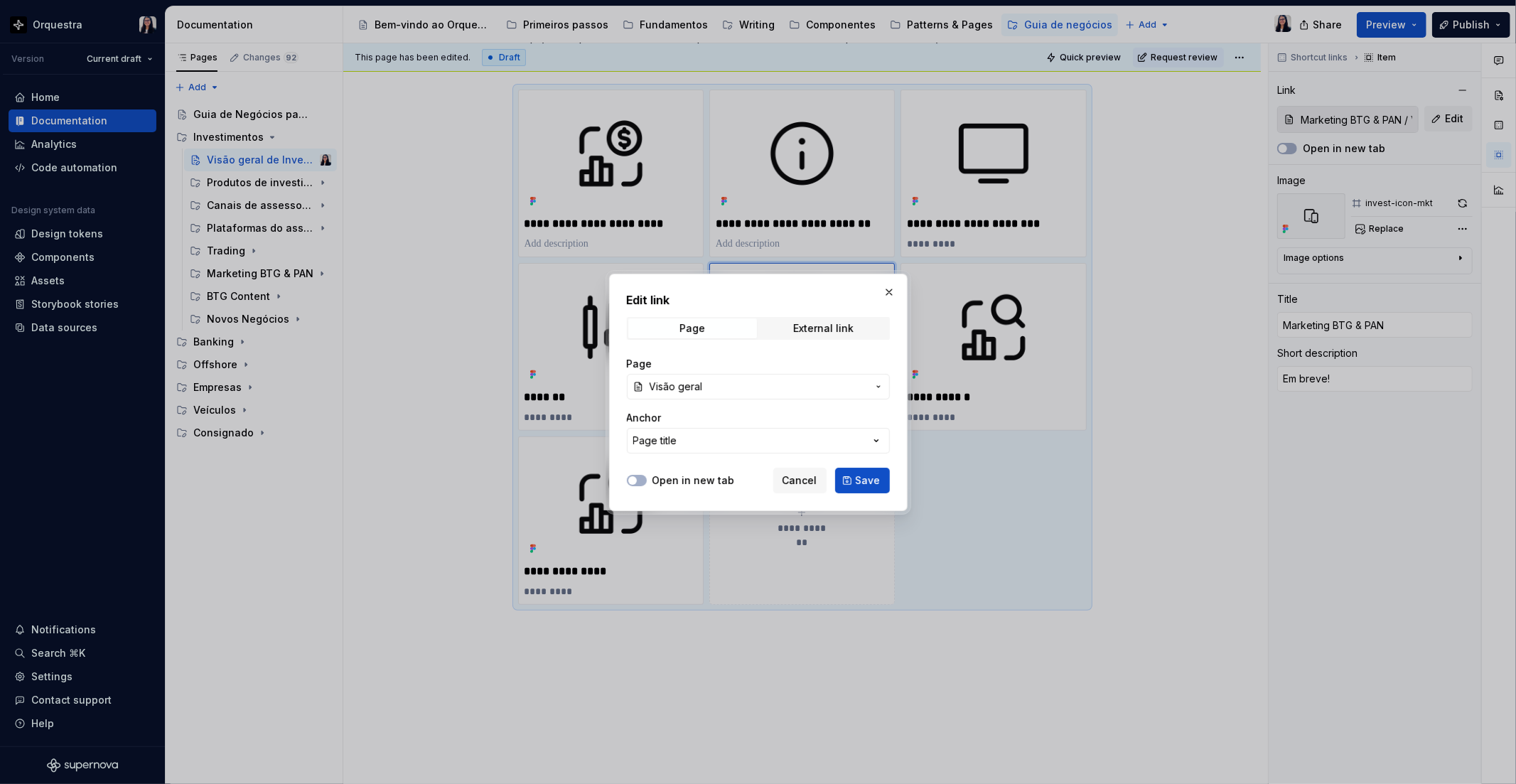
click at [796, 479] on span "Cancel" at bounding box center [800, 480] width 35 height 14
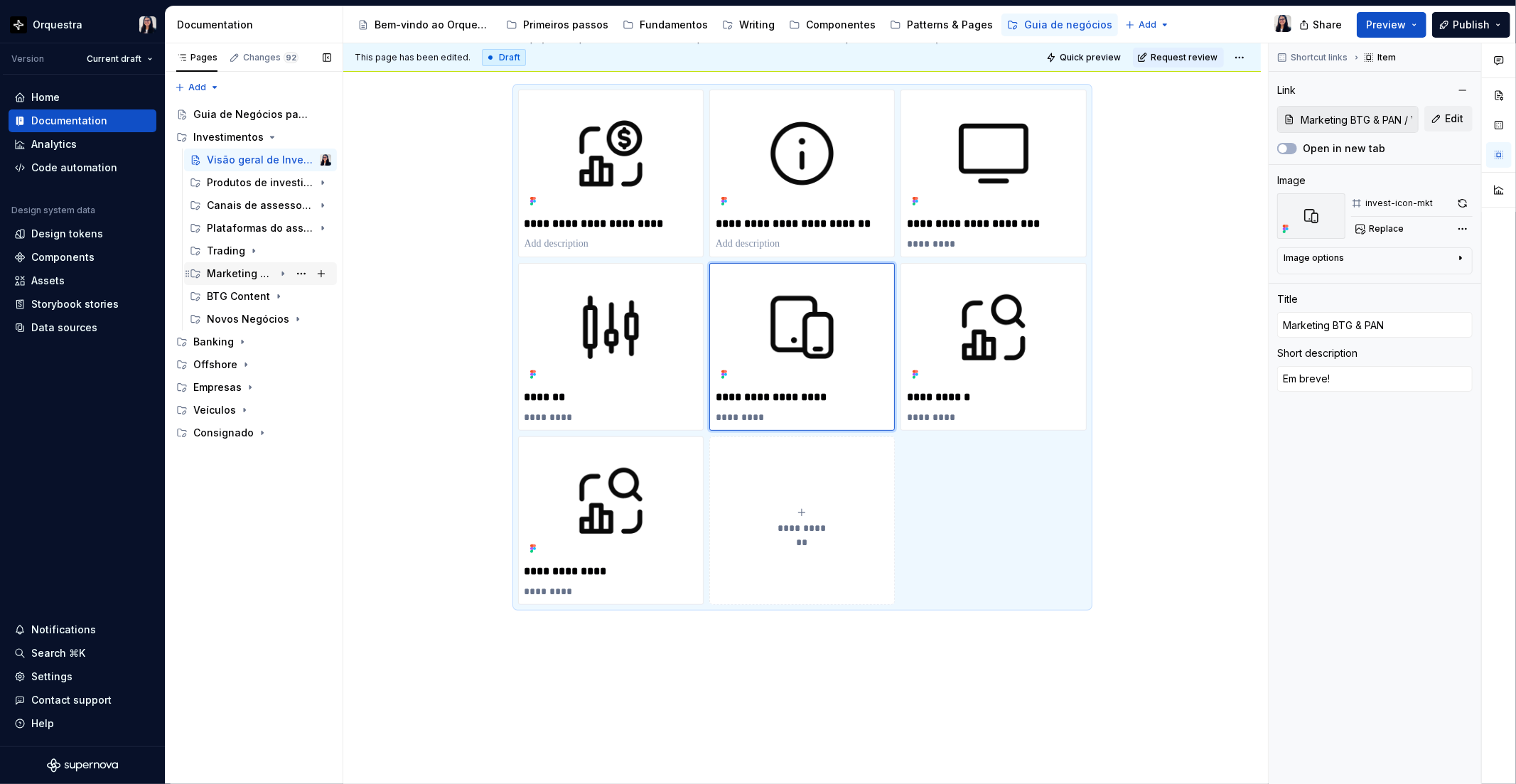
click at [281, 275] on icon "Page tree" at bounding box center [282, 274] width 11 height 11
click at [1358, 126] on input "Marketing BTG & PAN / Visão geral" at bounding box center [1355, 119] width 123 height 25
click at [1389, 118] on input "Marketing BTG & PAN / Visão geral" at bounding box center [1355, 119] width 123 height 25
click at [1441, 117] on button "Edit" at bounding box center [1448, 119] width 48 height 25
type textarea "*"
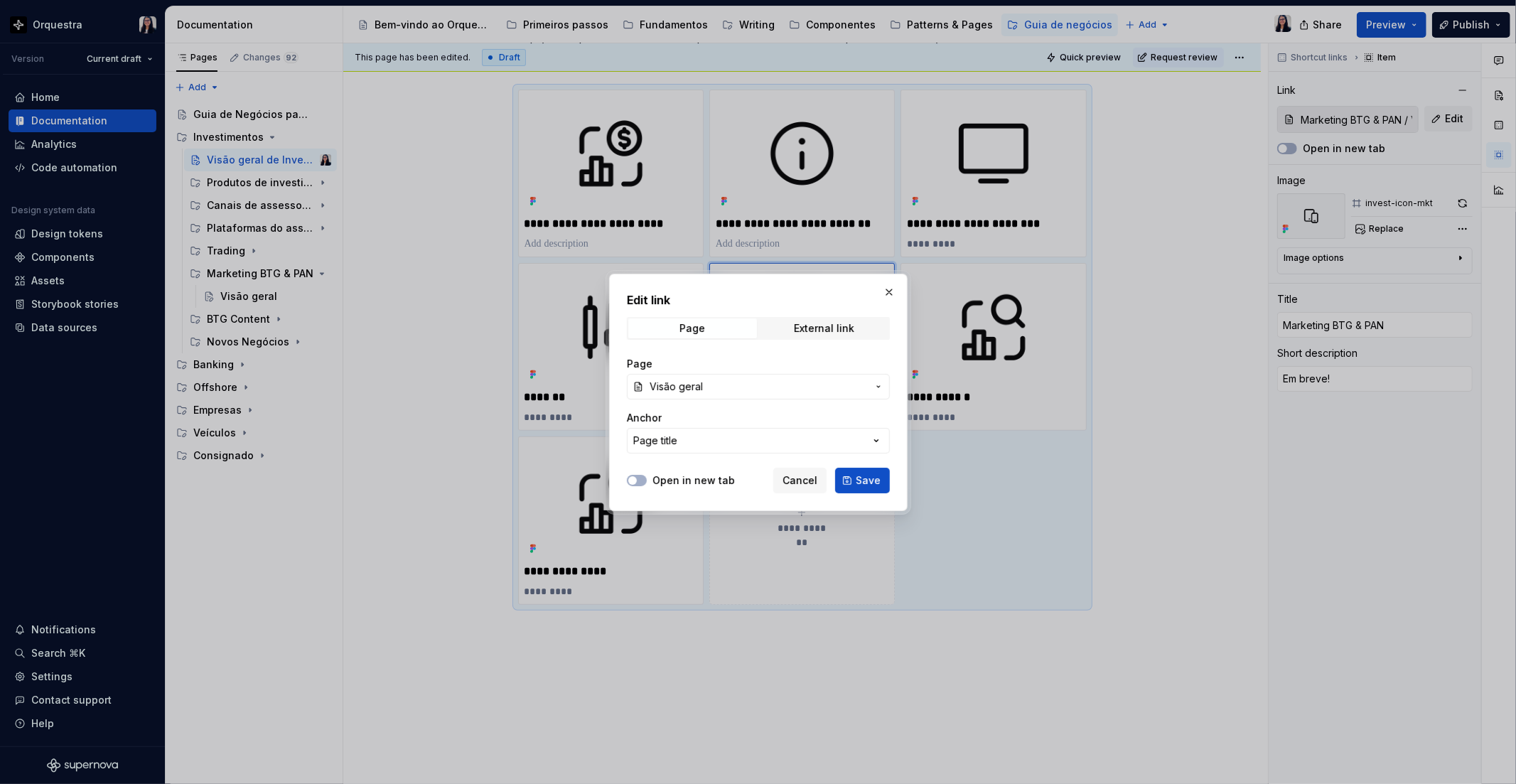
click at [718, 392] on span "Visão geral" at bounding box center [758, 387] width 218 height 14
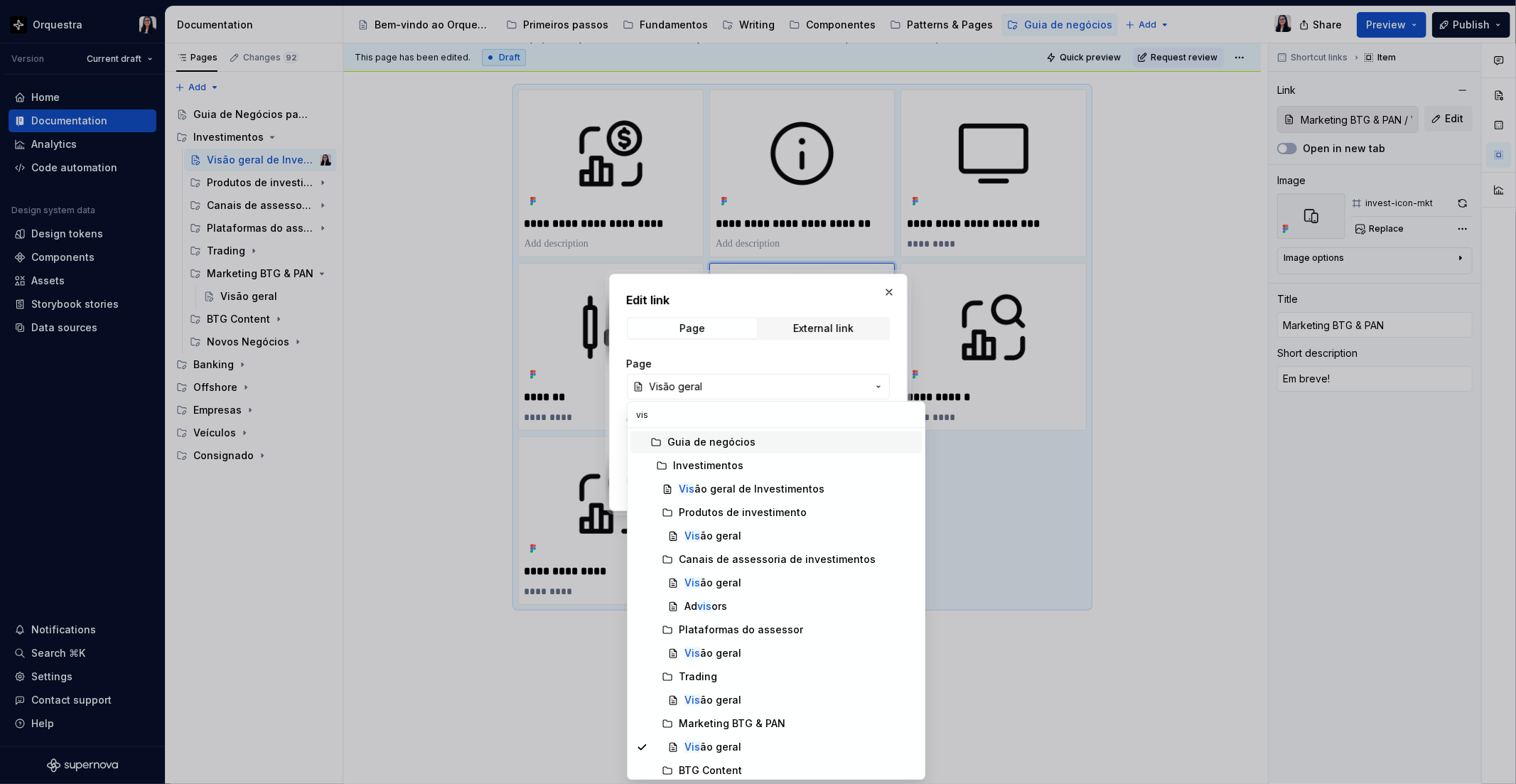
click at [733, 415] on input "vis" at bounding box center [775, 414] width 297 height 25
type input "visão"
click at [1124, 682] on div at bounding box center [758, 392] width 1516 height 784
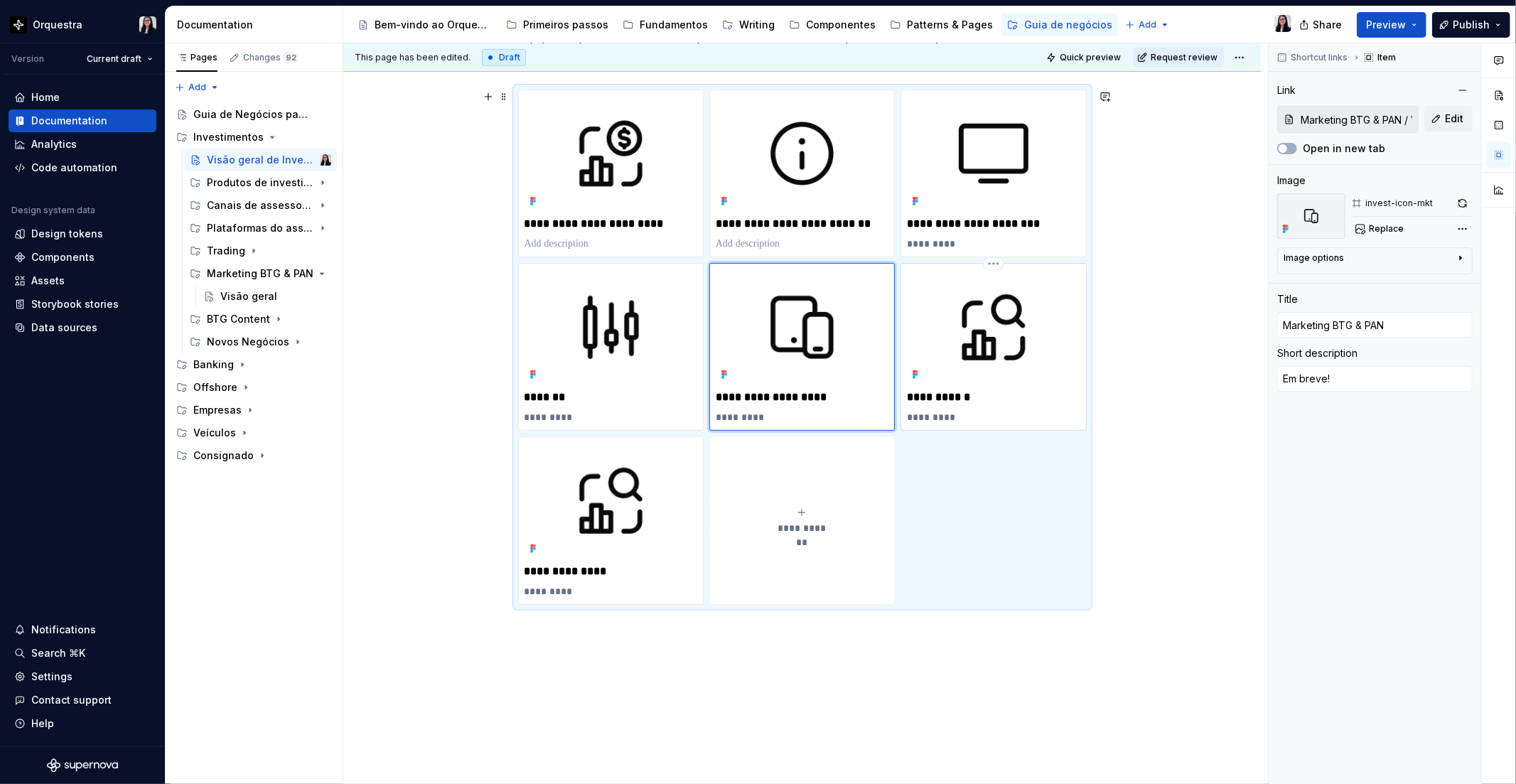
type textarea "*"
type input "BTG Content"
click at [1023, 290] on img at bounding box center [993, 327] width 172 height 116
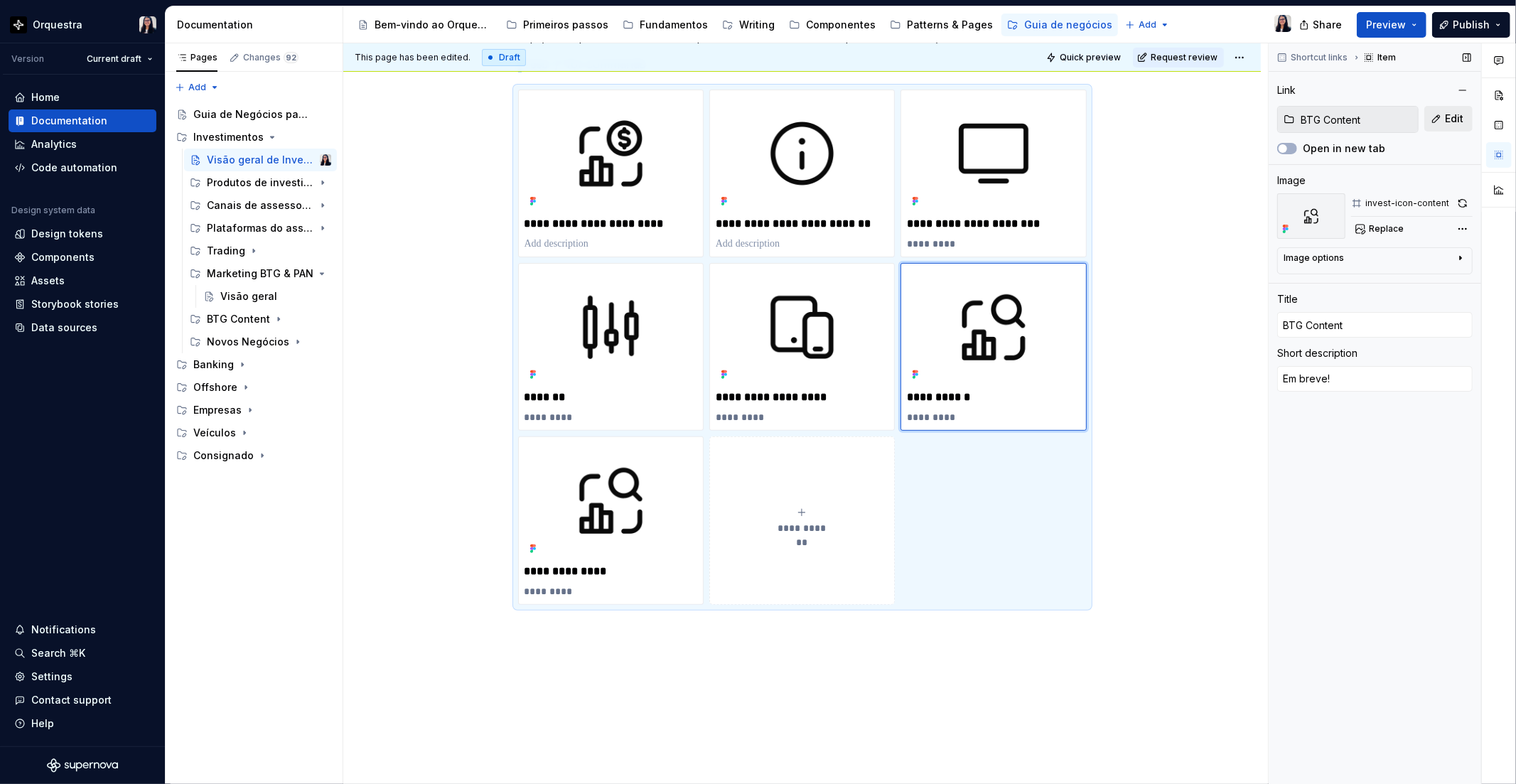
click at [1442, 108] on button "Edit" at bounding box center [1448, 119] width 48 height 25
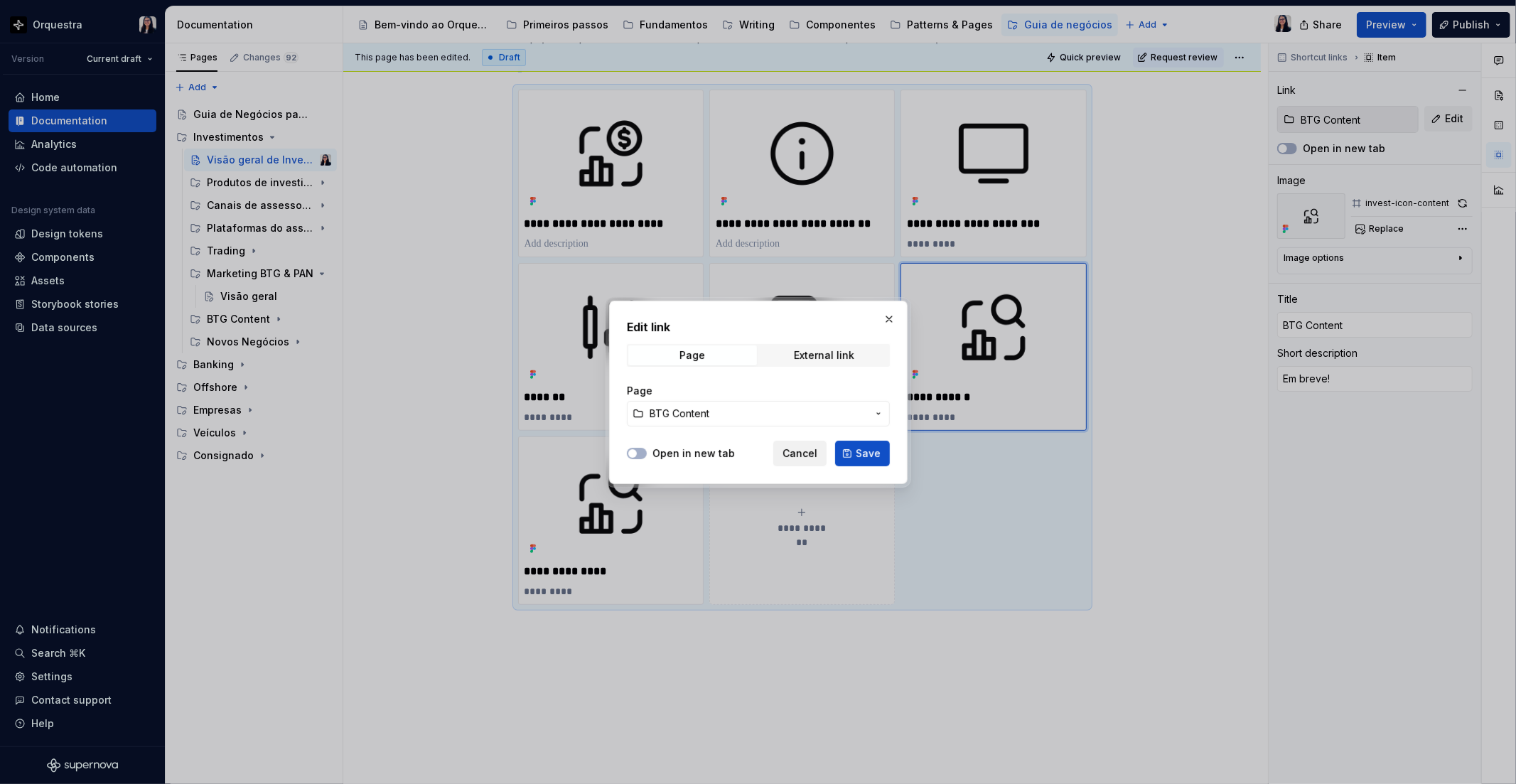
click at [790, 453] on span "Cancel" at bounding box center [800, 453] width 35 height 14
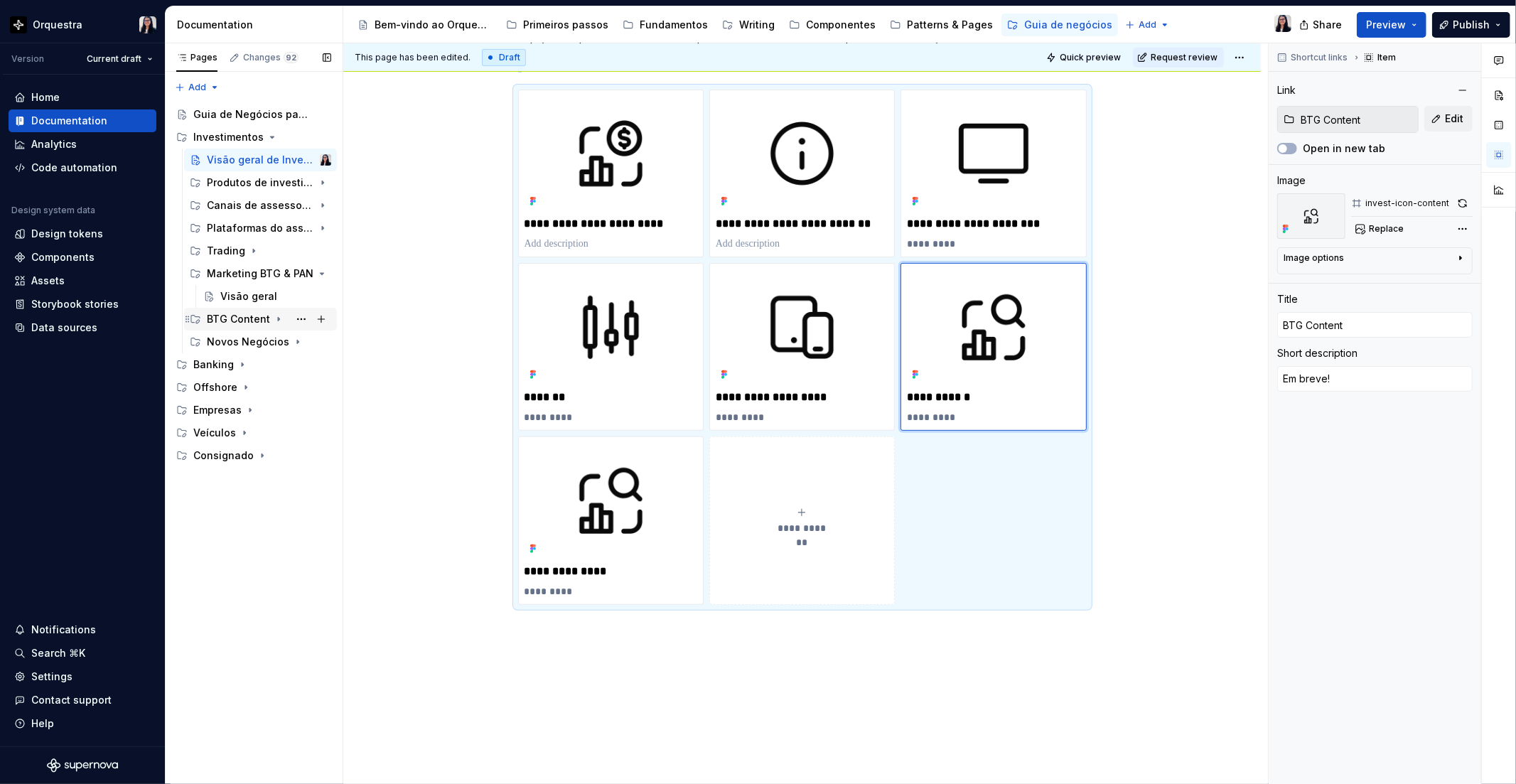
click at [273, 316] on icon "Page tree" at bounding box center [279, 319] width 11 height 11
click at [1446, 112] on span "Edit" at bounding box center [1453, 119] width 18 height 14
type textarea "*"
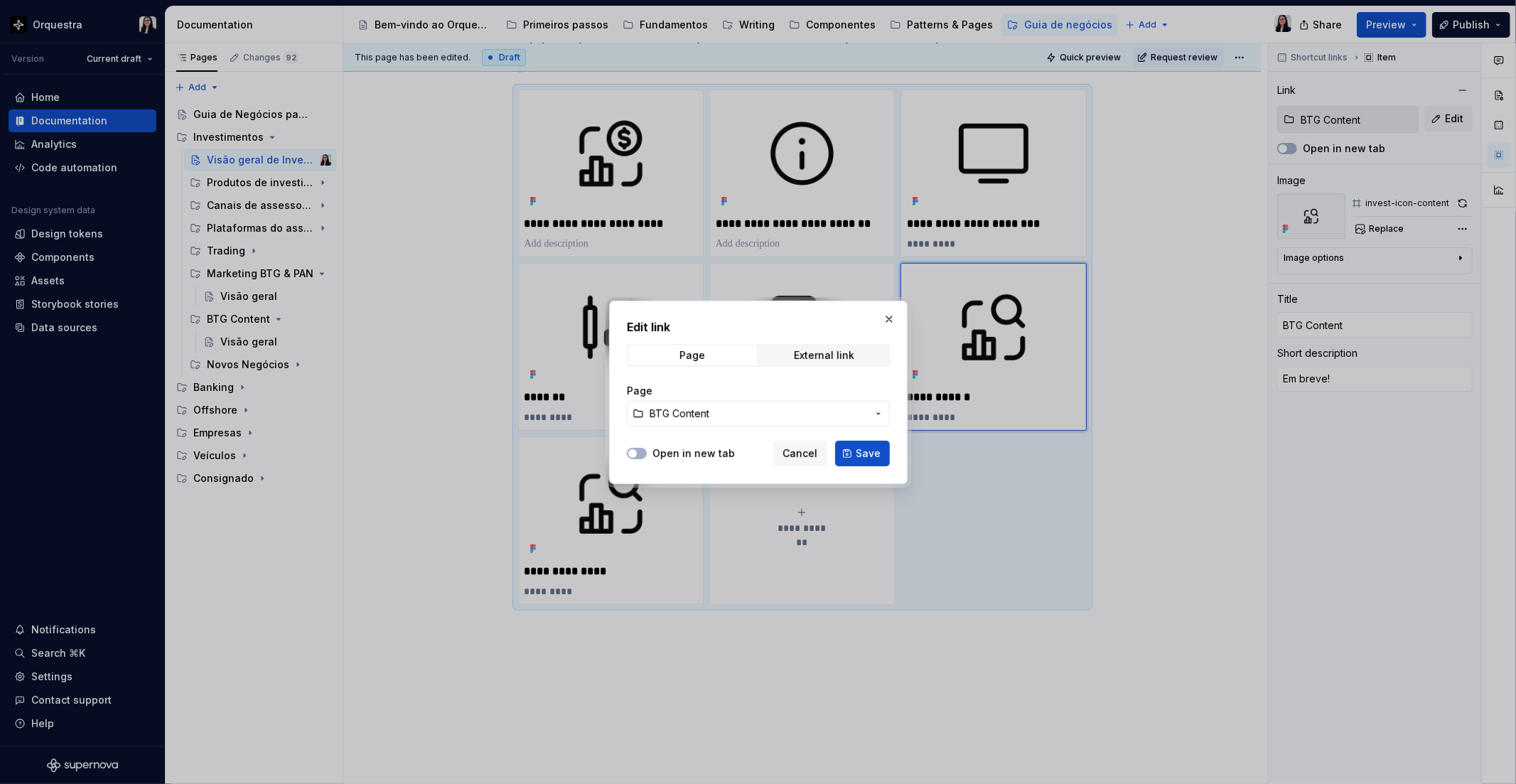
click at [772, 423] on button "BTG Content" at bounding box center [758, 414] width 263 height 25
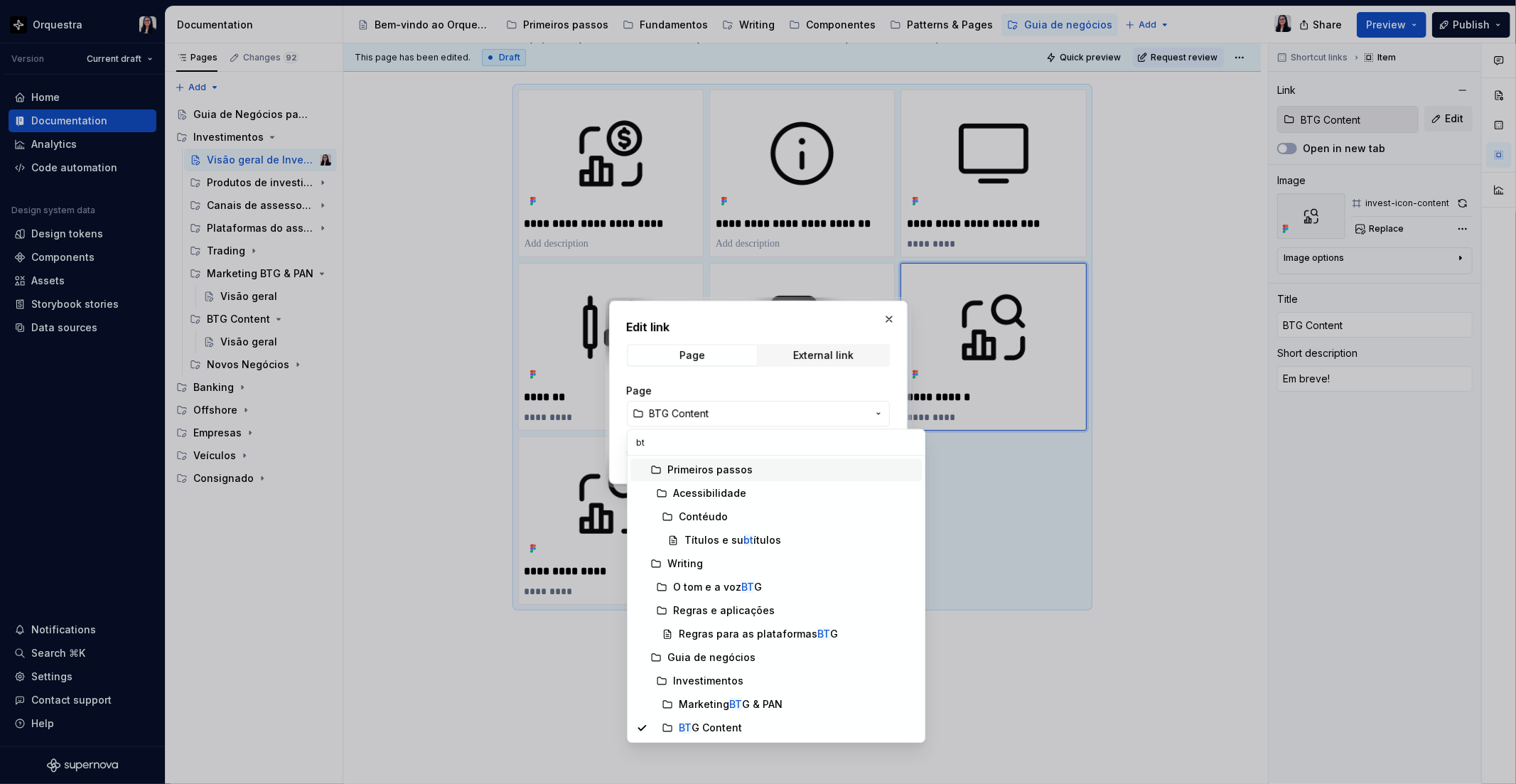
type input "b"
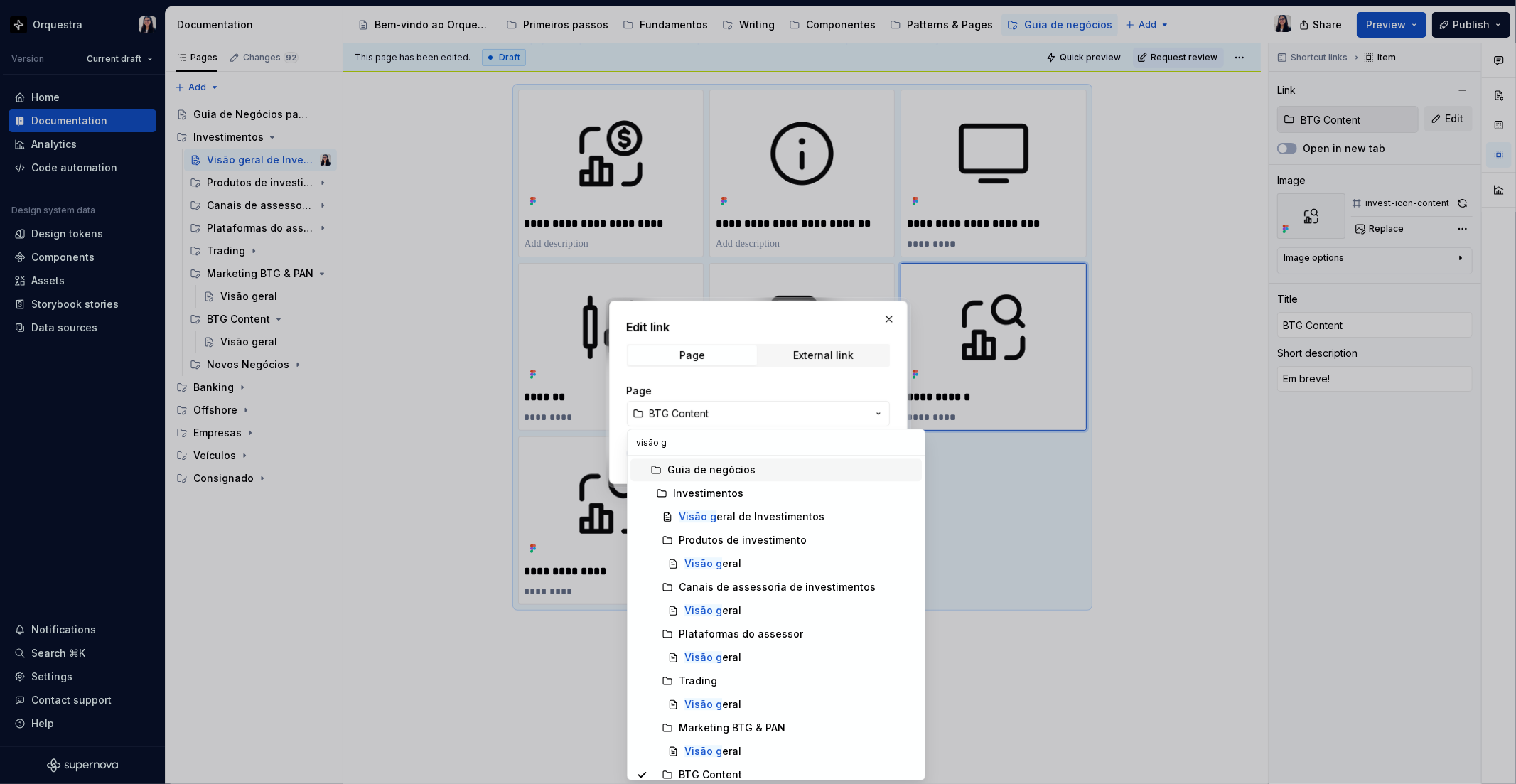
type input "visão ge"
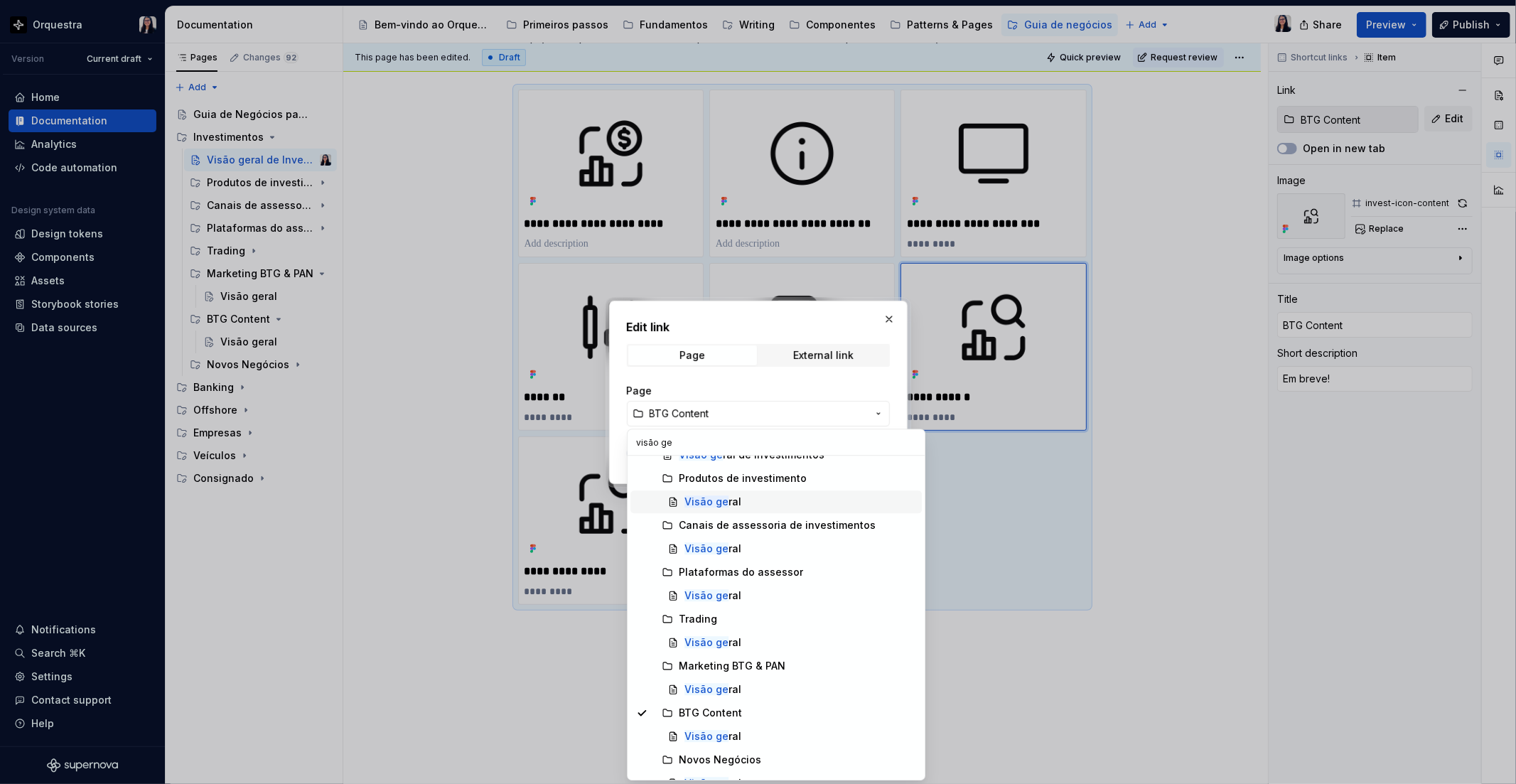
scroll to position [79, 0]
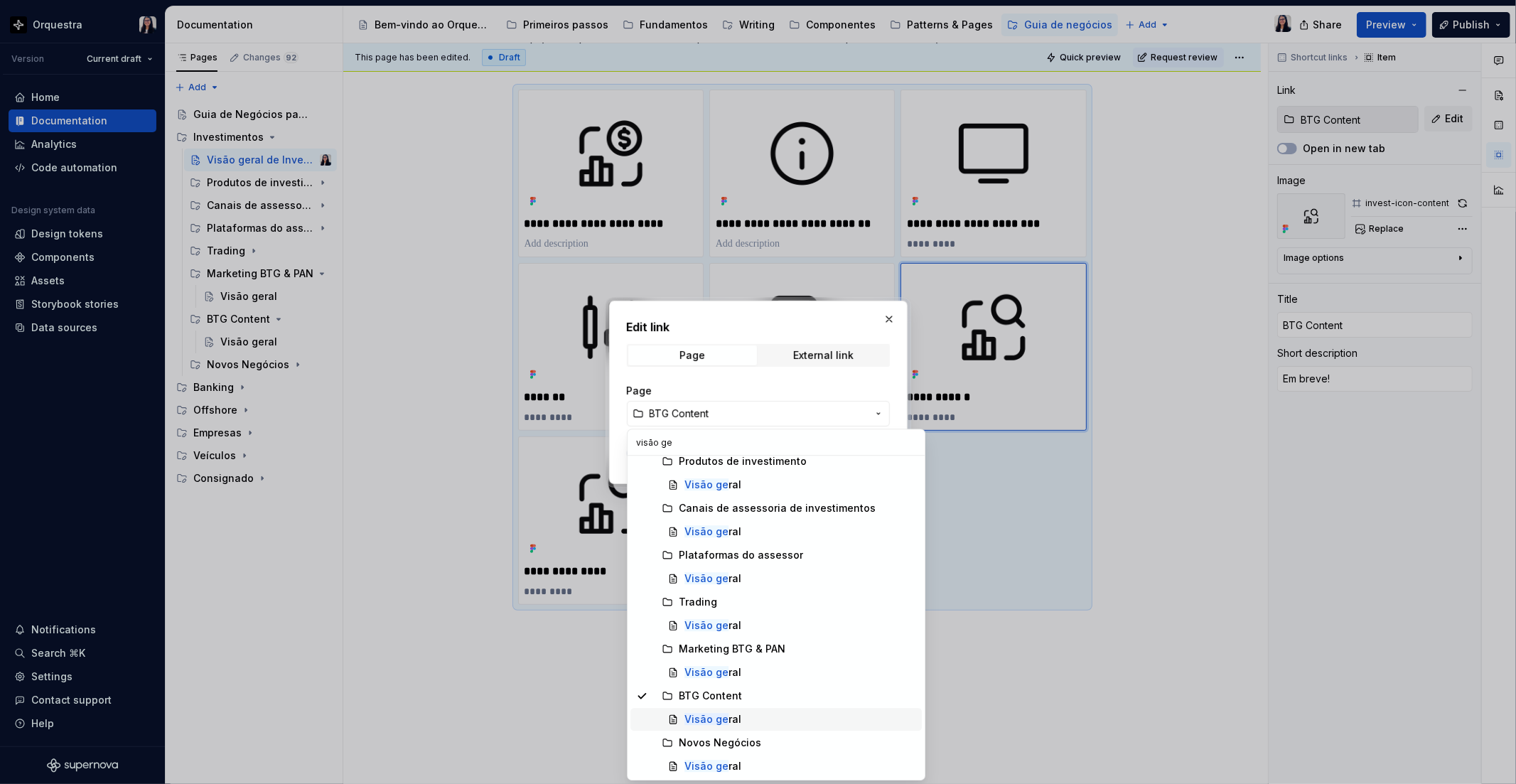
click at [712, 723] on mark "Visão ge" at bounding box center [707, 718] width 44 height 12
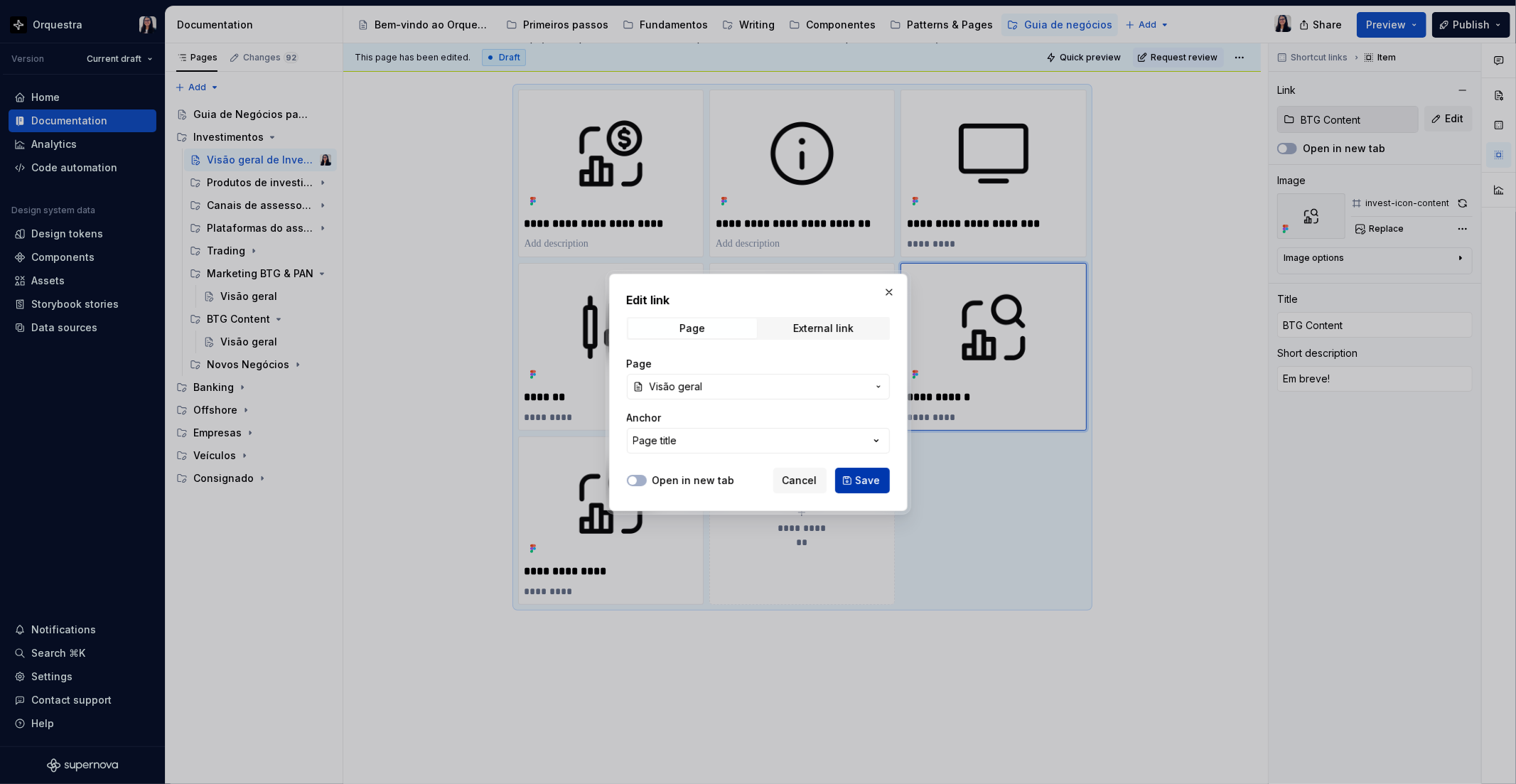
click at [858, 470] on button "Save" at bounding box center [862, 480] width 55 height 25
type textarea "*"
type input "BTG Content / Visão geral"
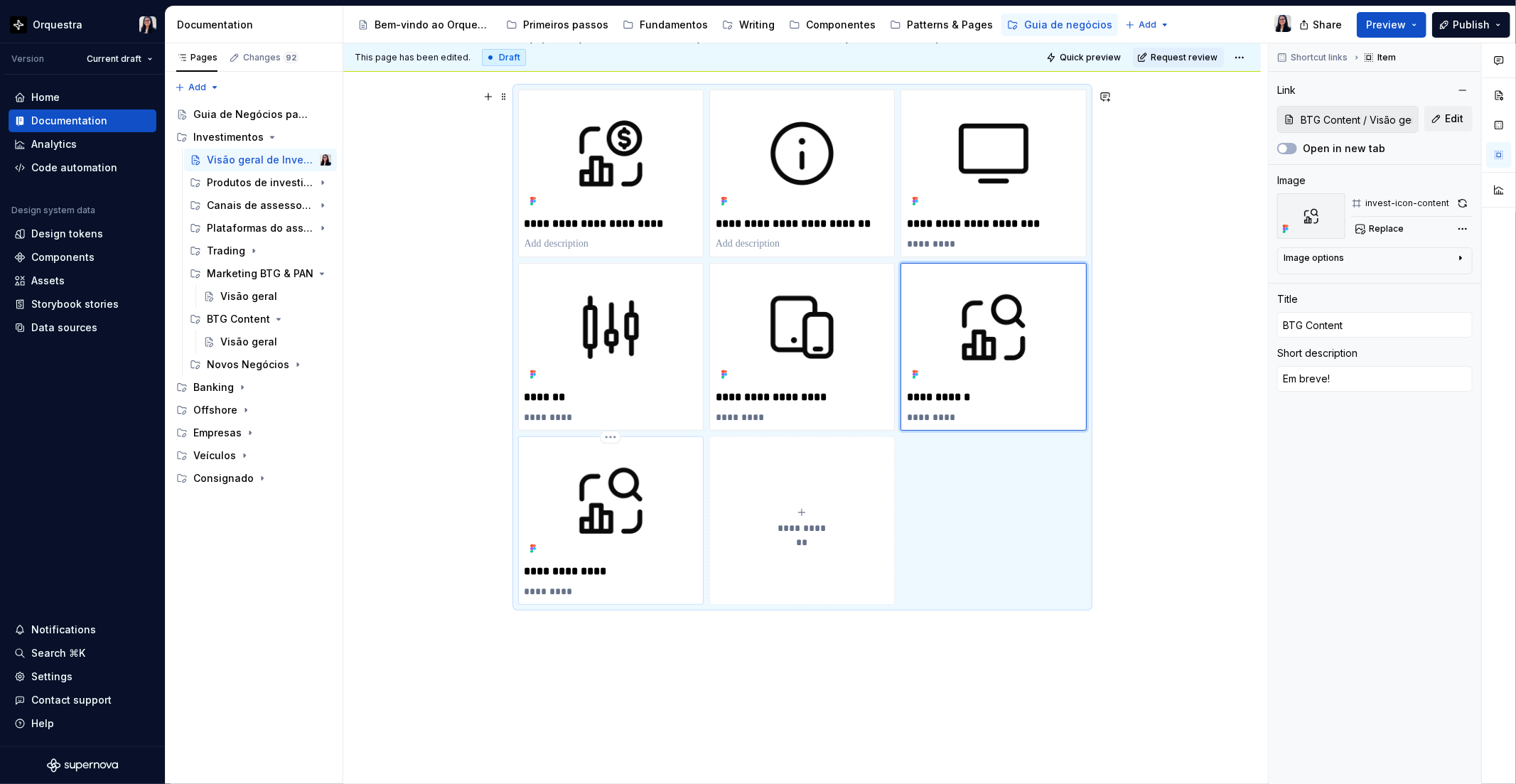
click at [639, 507] on img at bounding box center [611, 501] width 172 height 116
type textarea "*"
type input "Novos Negócios / Visão geral"
type input "Novos Negócios"
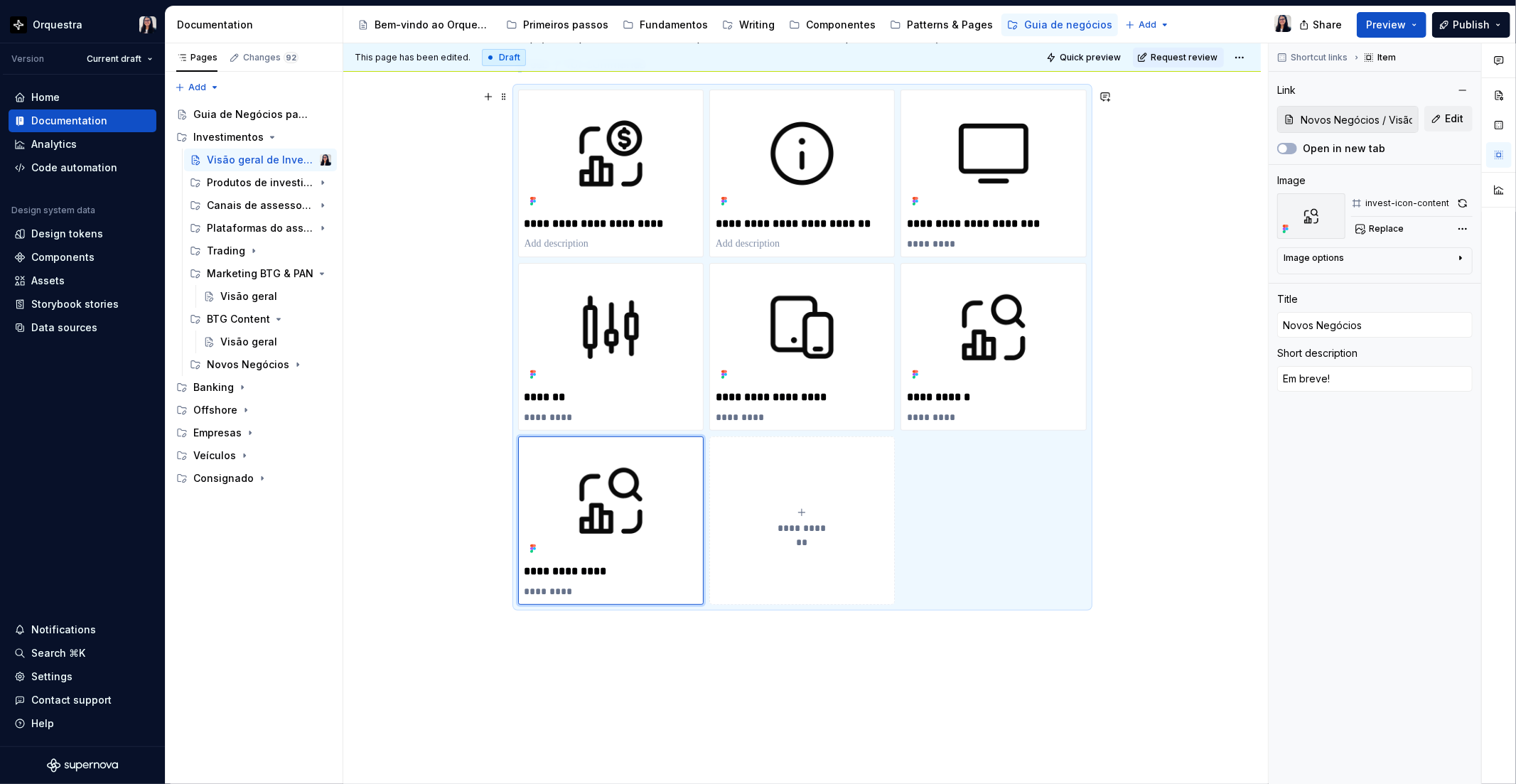
click at [1203, 388] on div "**********" at bounding box center [802, 409] width 918 height 964
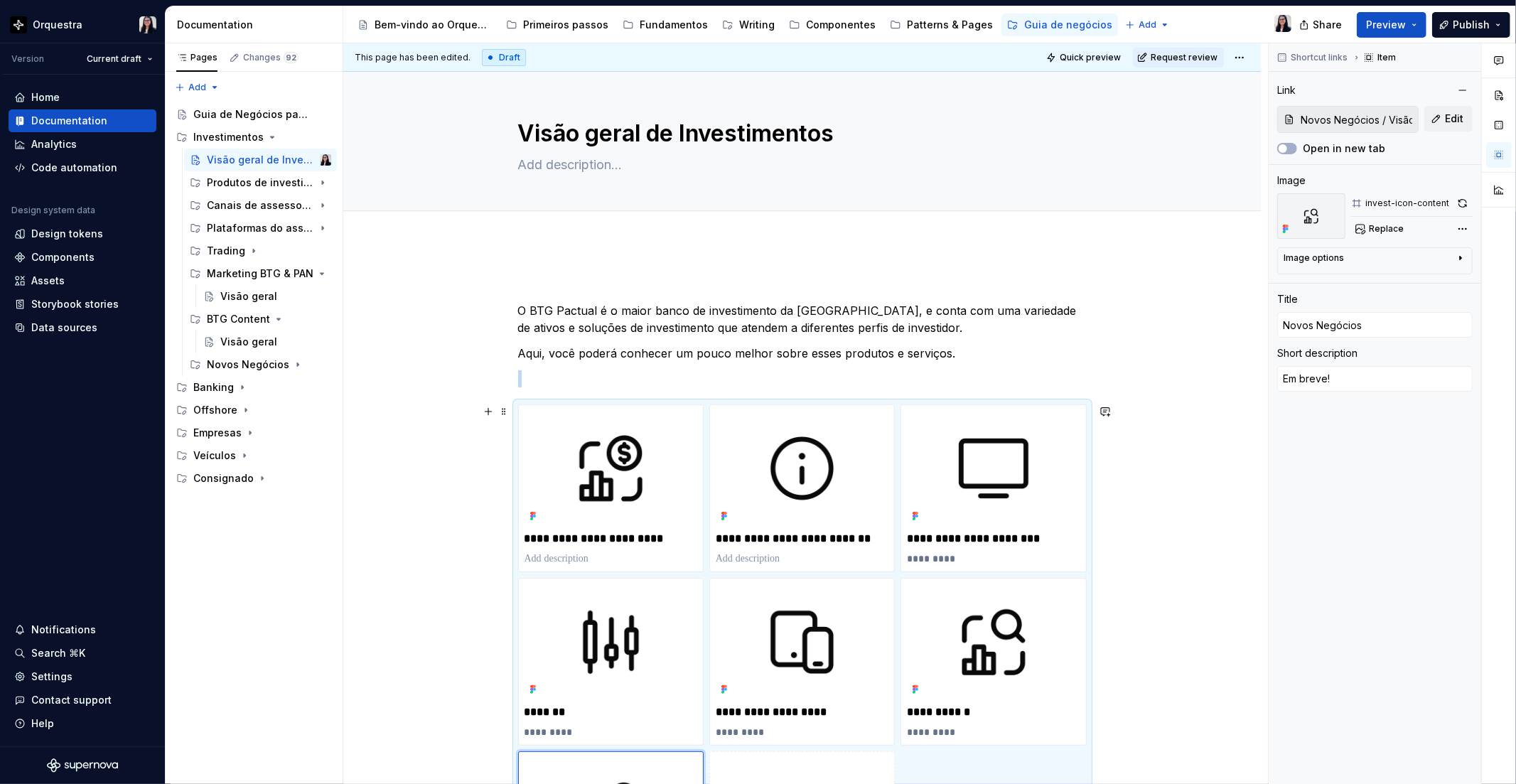
scroll to position [0, 0]
click at [722, 537] on p "**********" at bounding box center [802, 540] width 172 height 14
type textarea "*"
type input "Canais de assessoria de investimentos / Visão geral"
type input "Assessoria de investimentos"
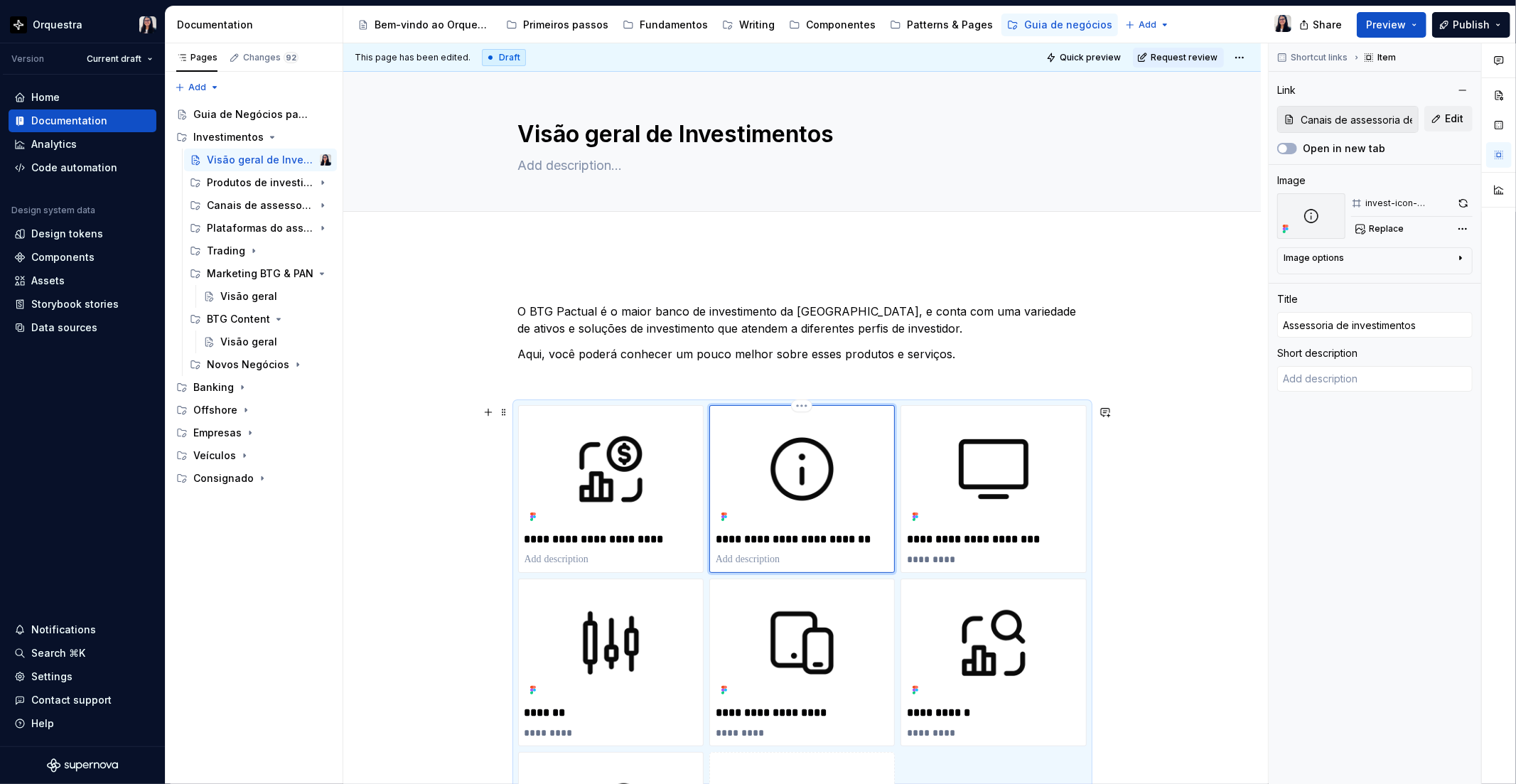
type textarea "*"
type input "ssessoria de investimentos"
type textarea "*"
click at [722, 537] on p "**********" at bounding box center [802, 540] width 172 height 14
type textarea "*"
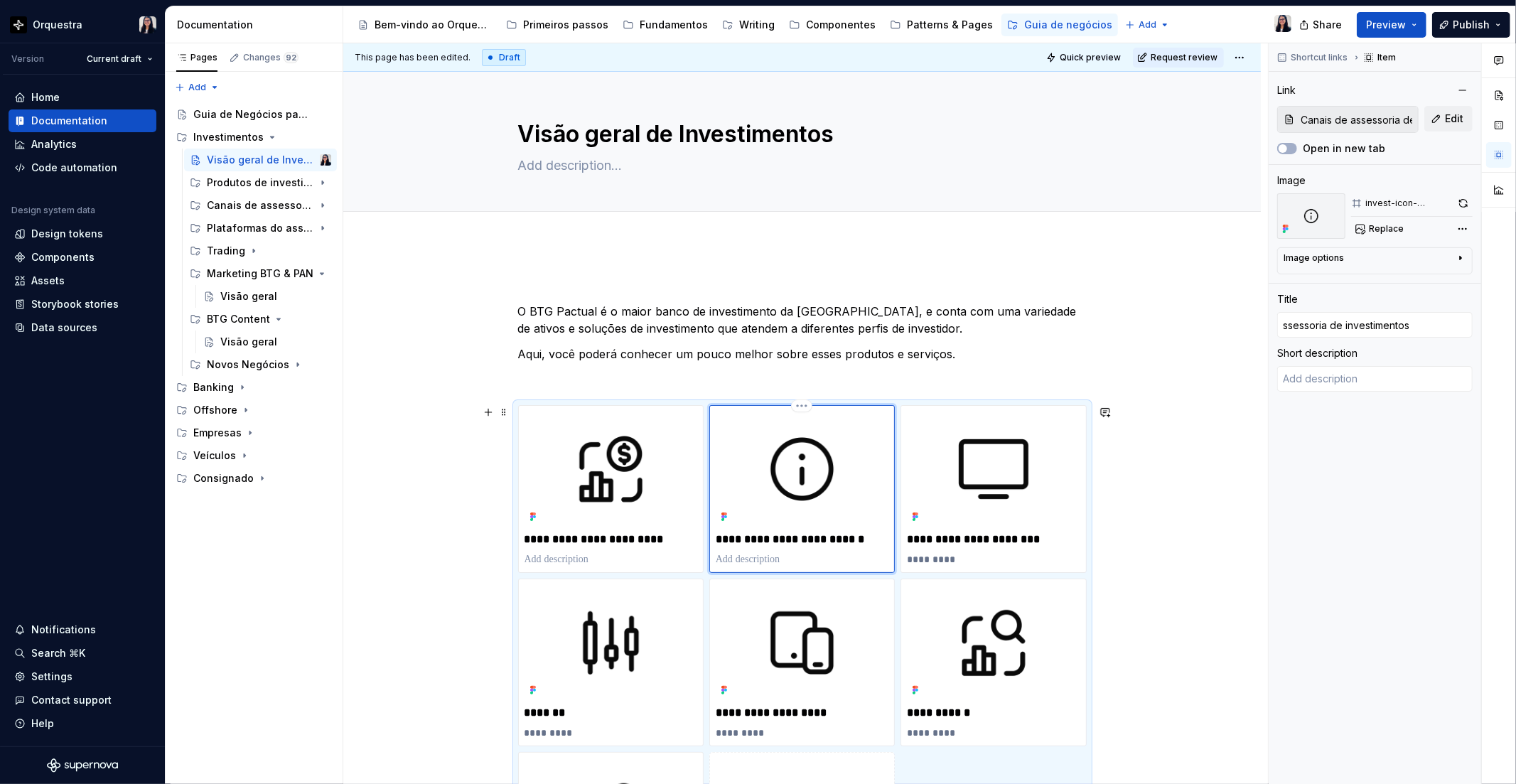
type input "Cssessoria de investimentos"
type textarea "*"
type input "Cassessoria de investimentos"
type textarea "*"
type input "Canssessoria de investimentos"
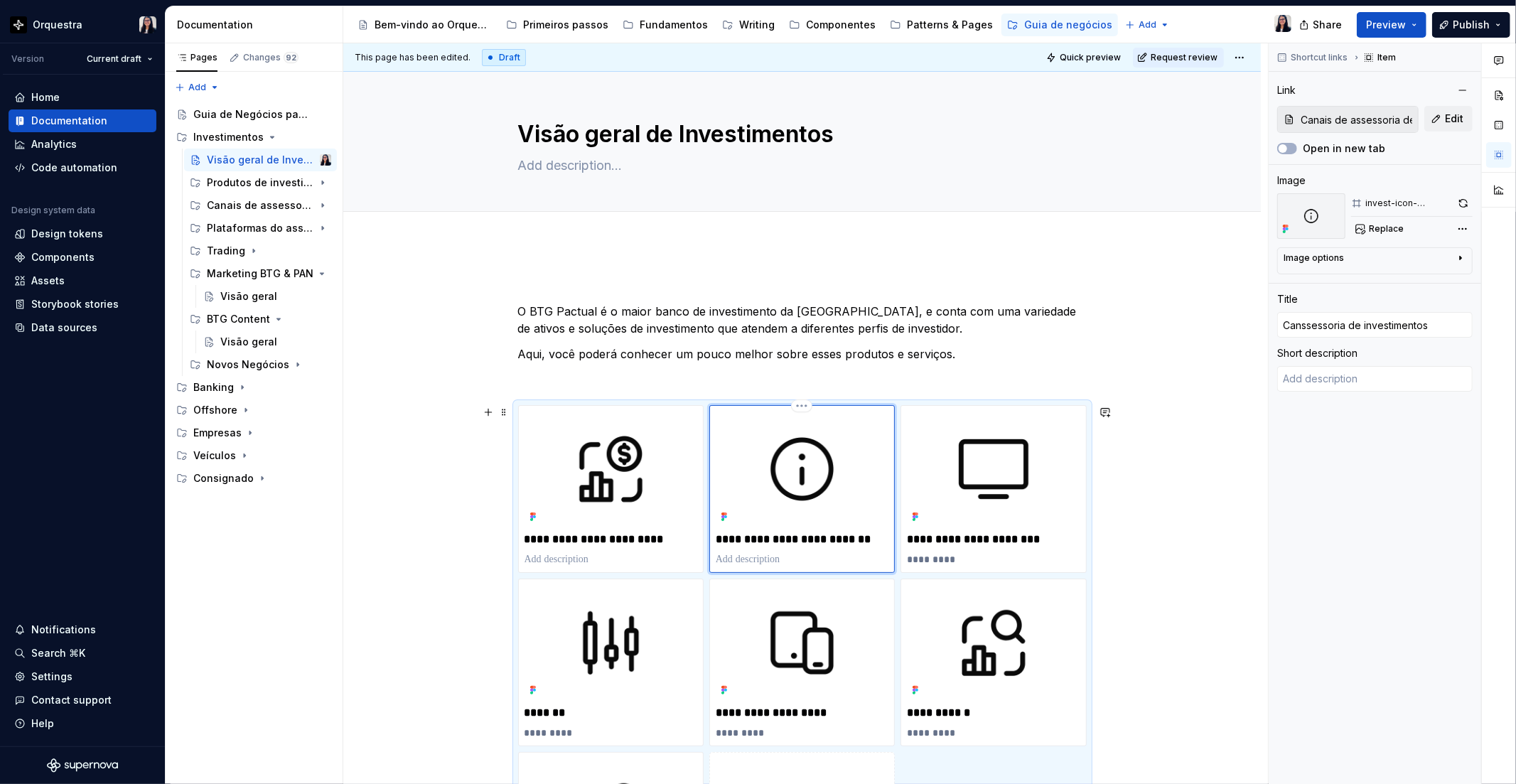
type textarea "*"
type input "Canassessoria de investimentos"
type textarea "*"
type input "Canaissessoria de investimentos"
type textarea "*"
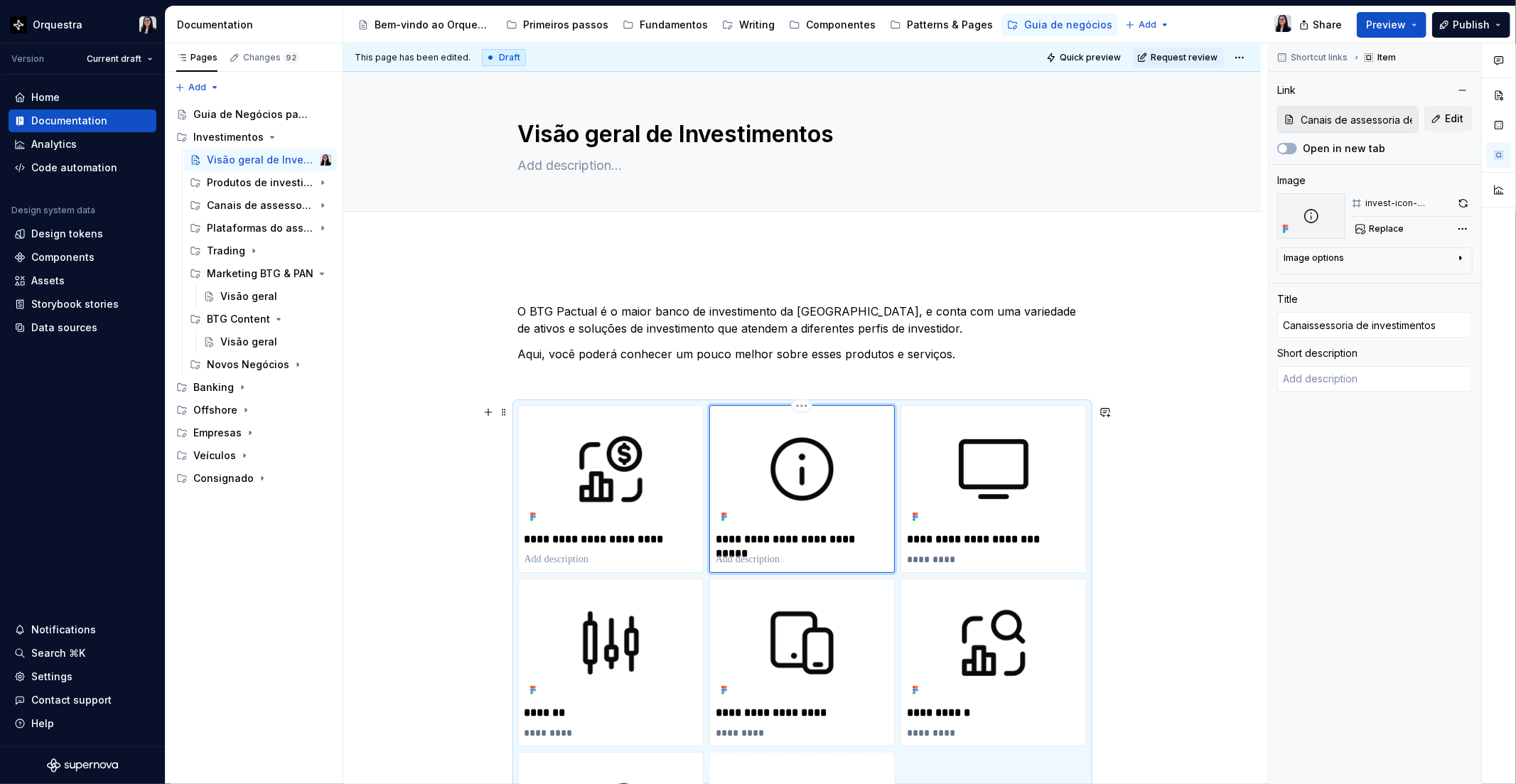
type input "Canaisssessoria de investimentos"
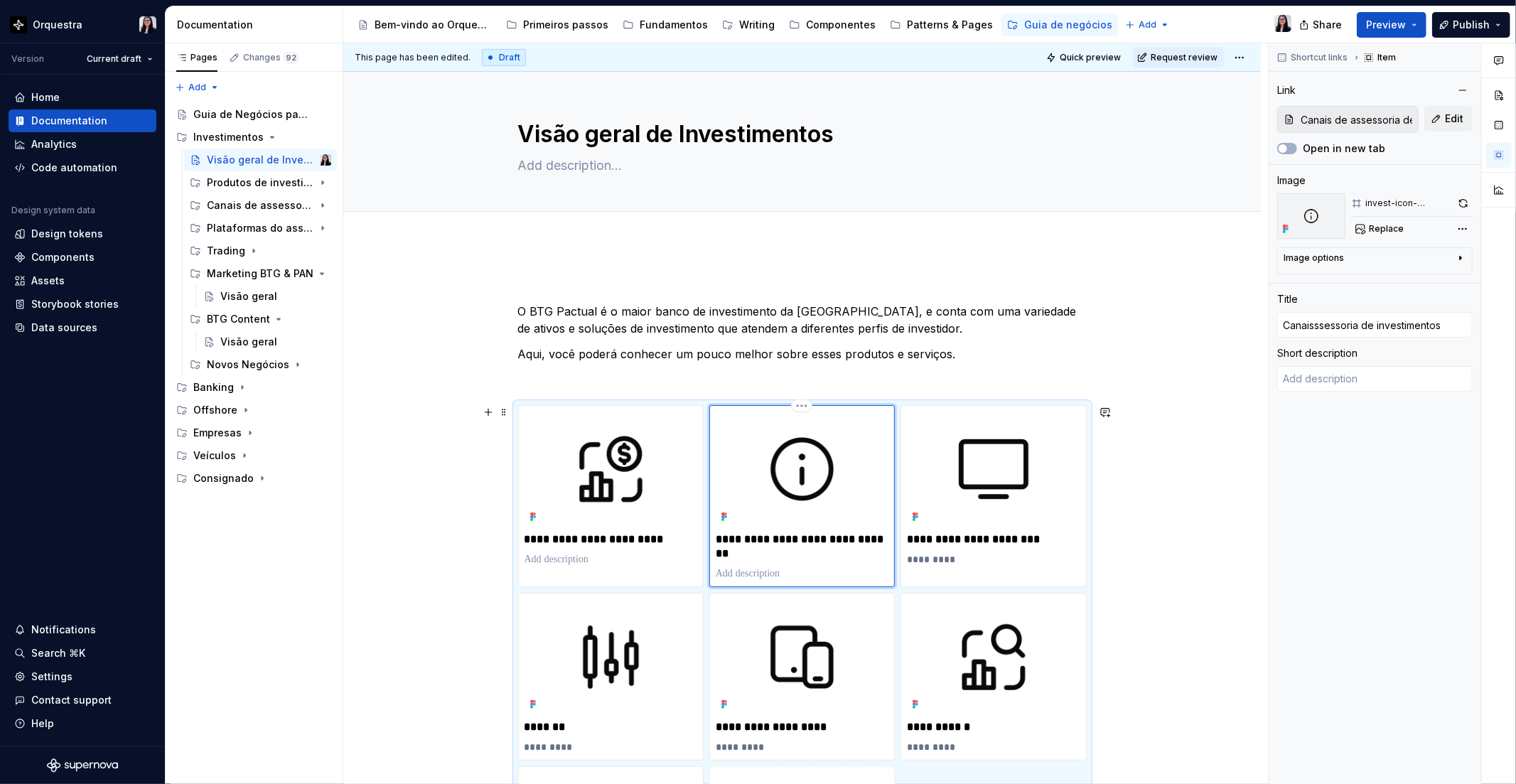
type textarea "*"
type input "Canais ssessoria de investimentos"
type textarea "*"
type input "Canais dssessoria de investimentos"
type textarea "*"
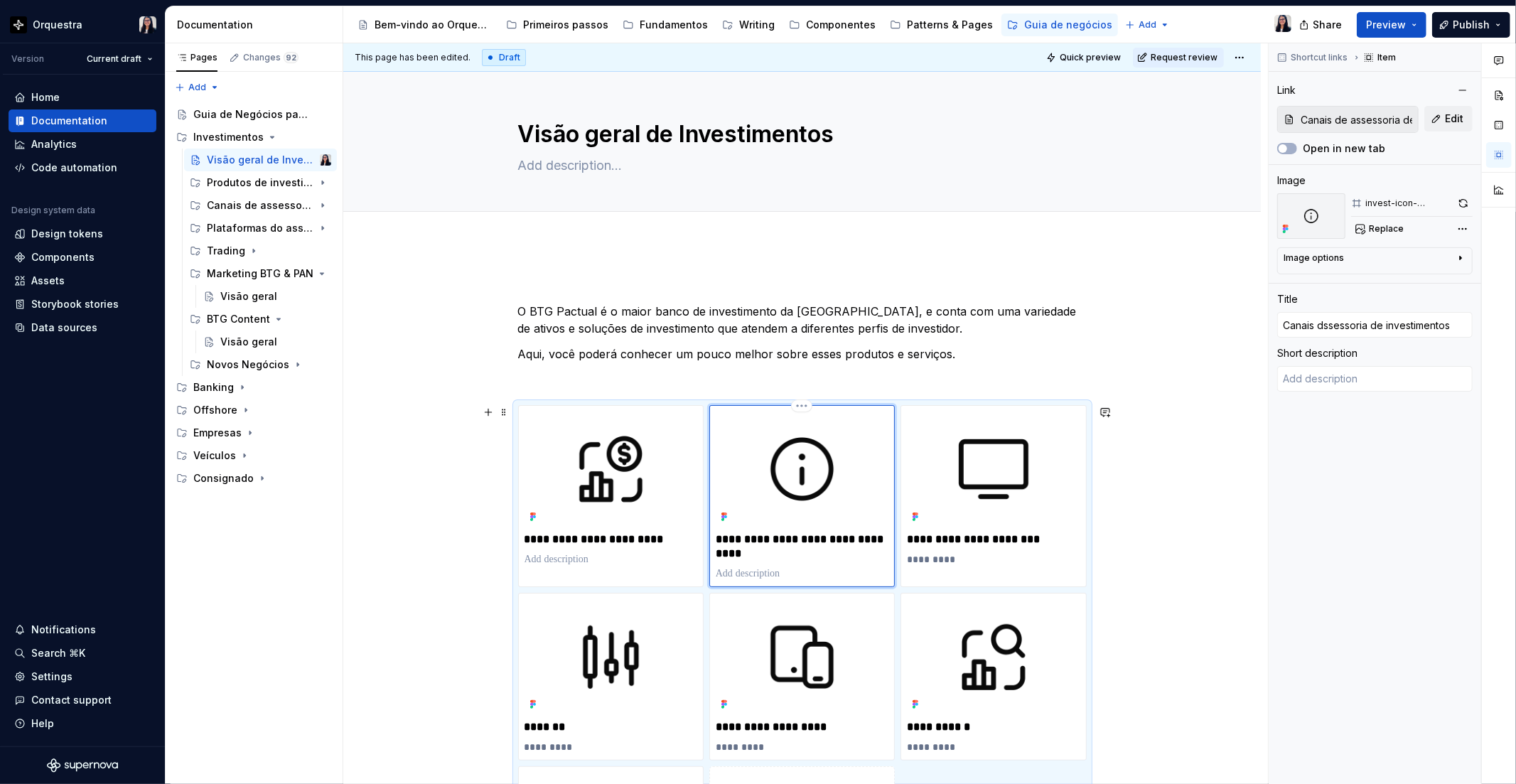
type input "Canais dessessoria de investimentos"
type textarea "*"
type input "Canais de ssessoria de investimentos"
type textarea "*"
type input "Canais de assessoria de investimentos"
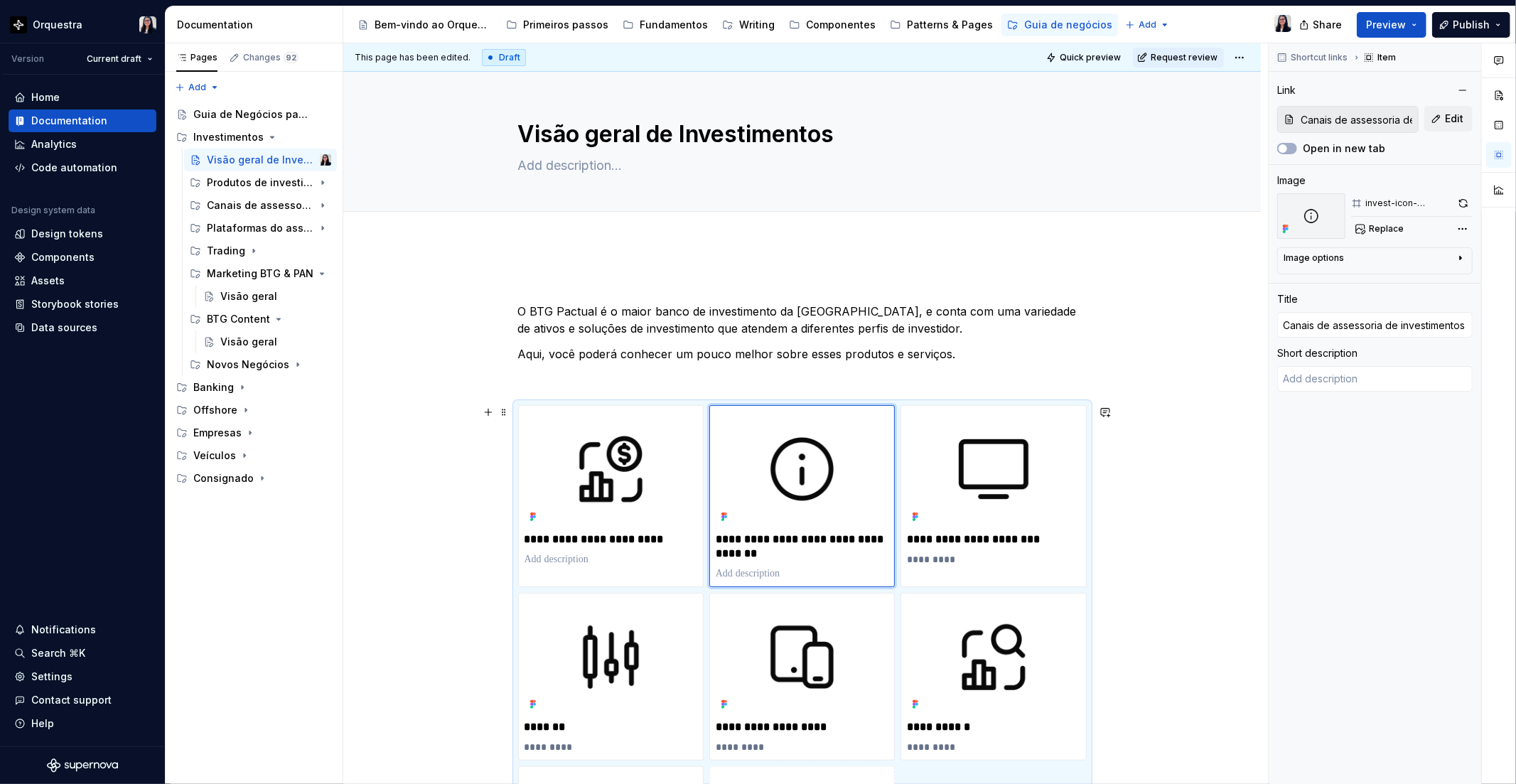
click at [1173, 556] on div "**********" at bounding box center [802, 732] width 918 height 978
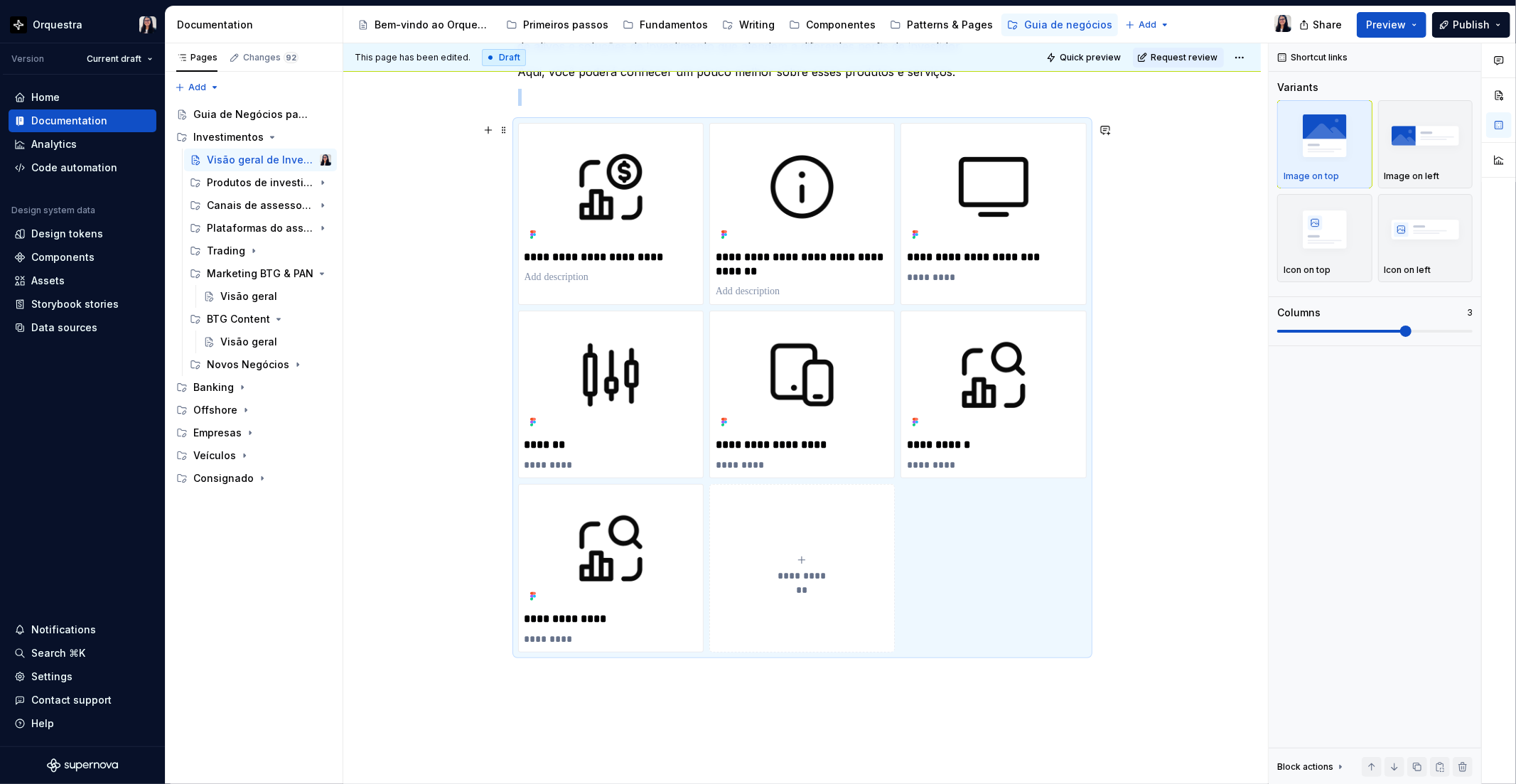
scroll to position [307, 0]
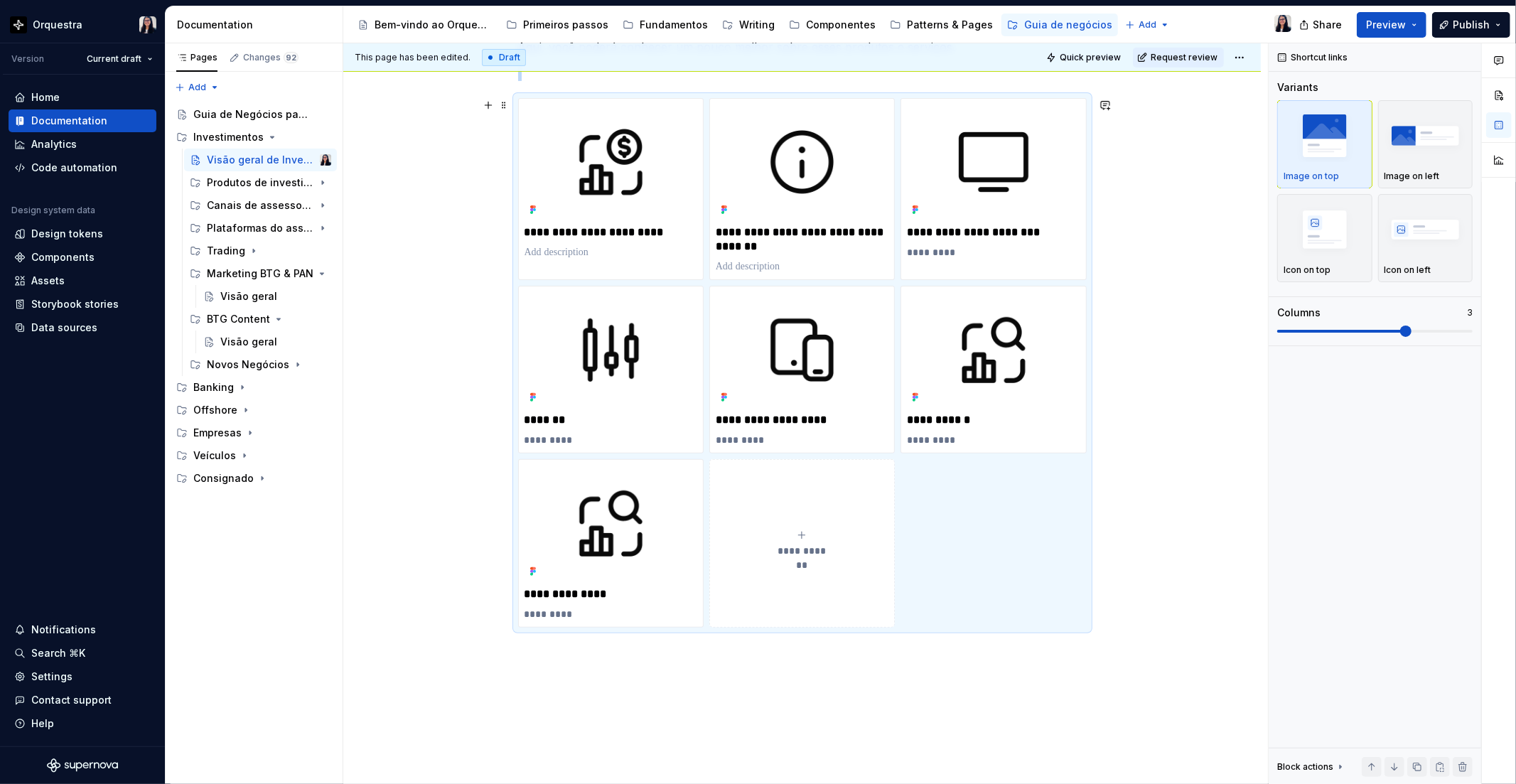
click at [409, 359] on div "**********" at bounding box center [802, 425] width 918 height 978
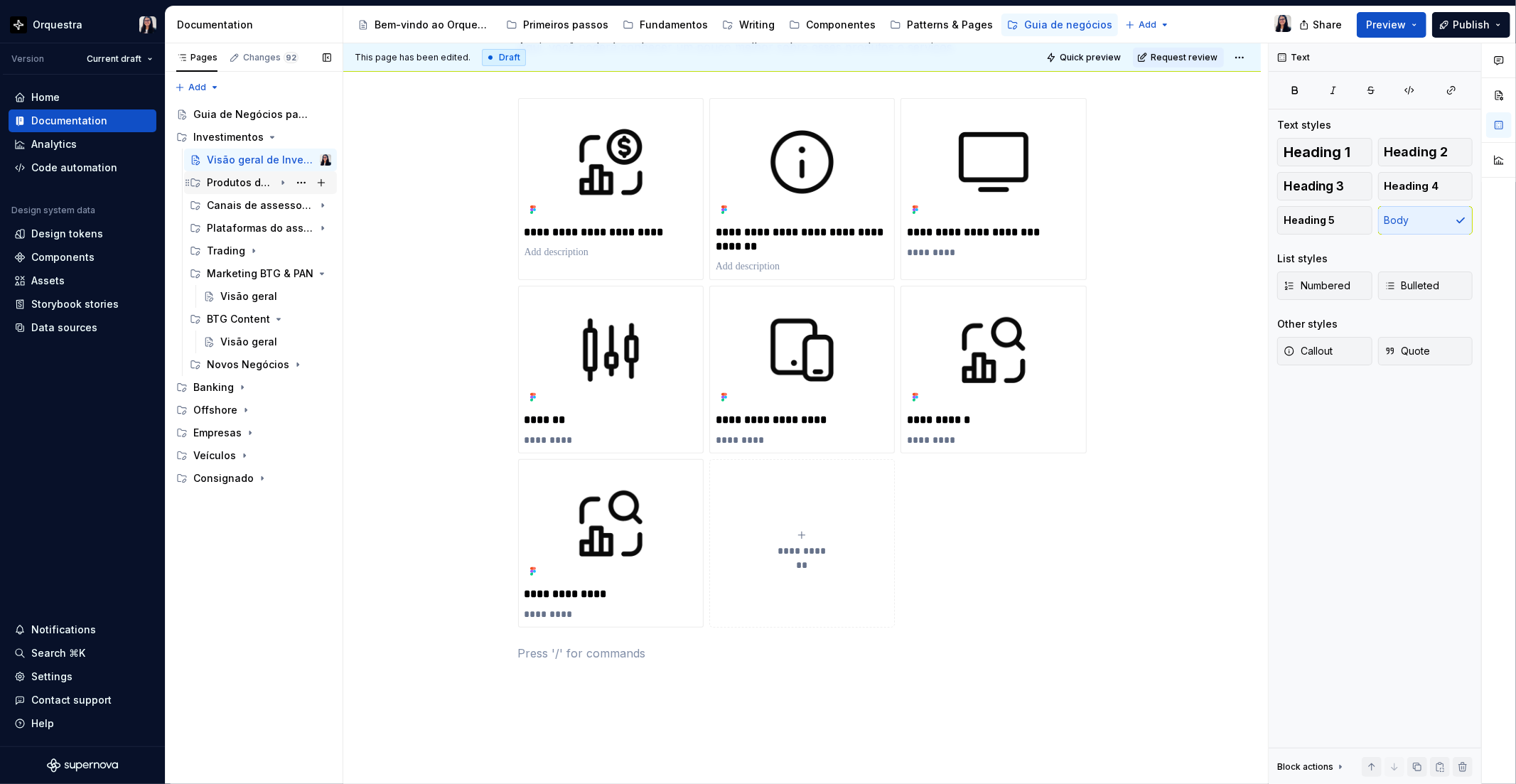
click at [254, 192] on div "Produtos de investimento" at bounding box center [268, 182] width 124 height 20
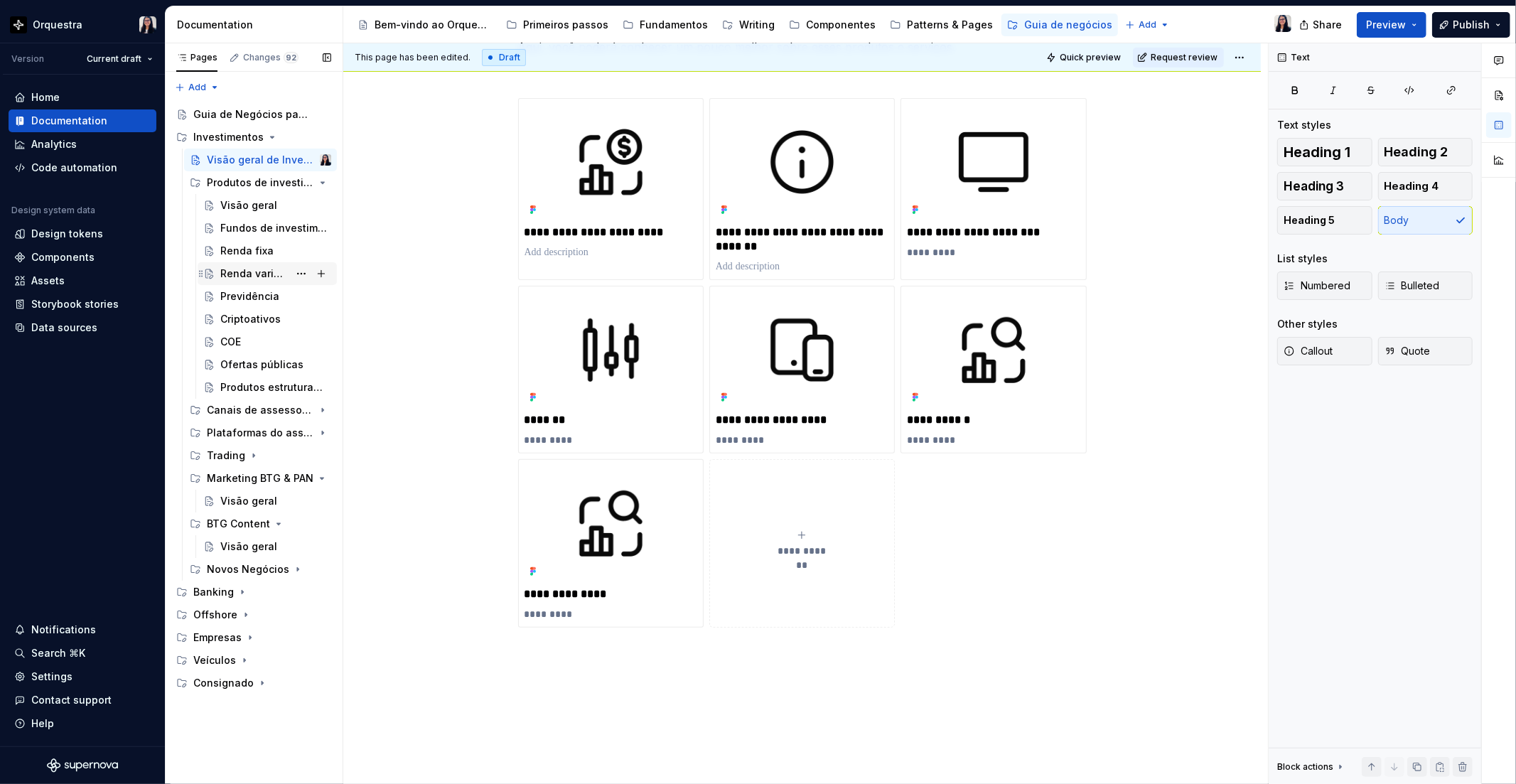
click at [248, 267] on div "Renda variável" at bounding box center [254, 274] width 68 height 14
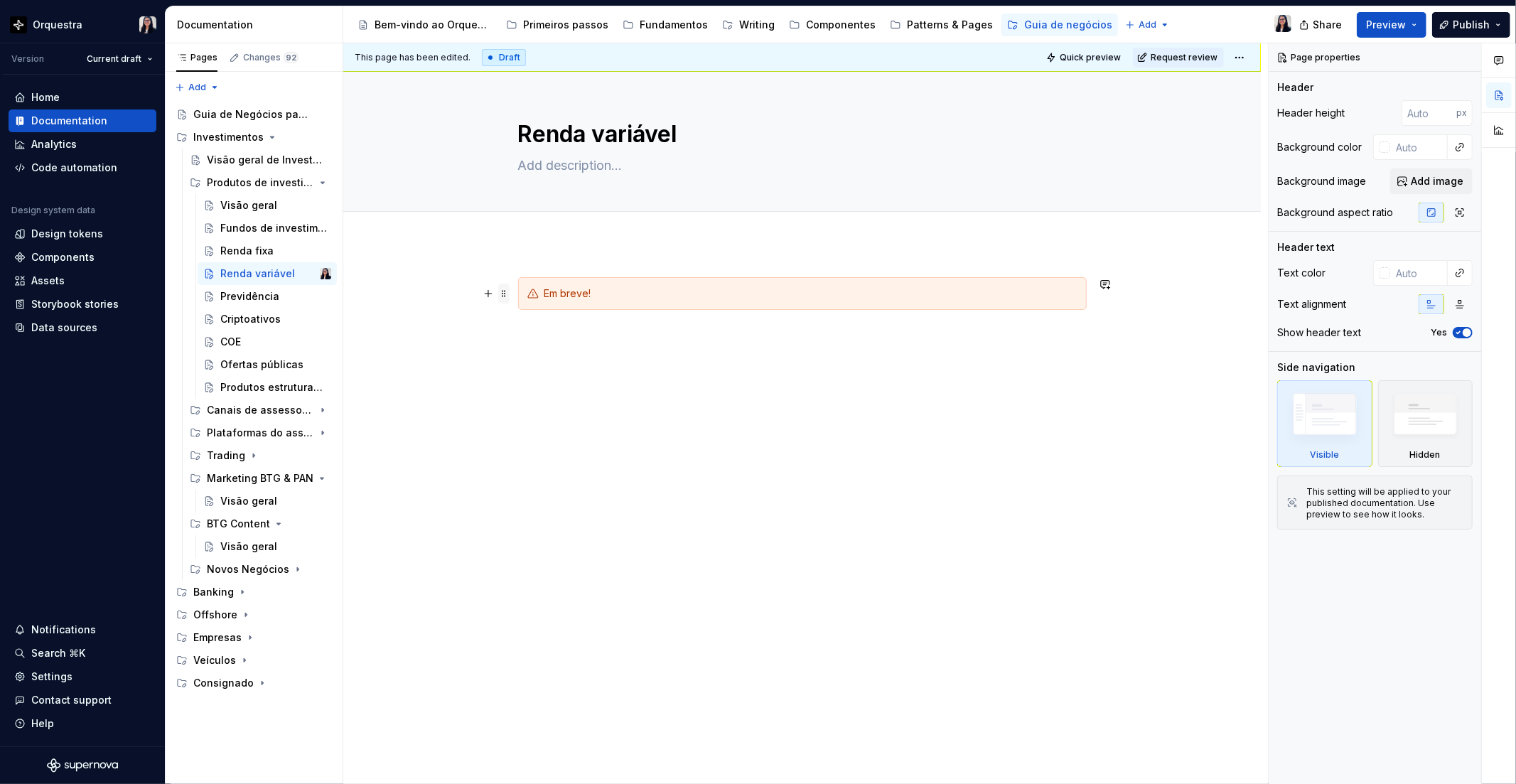
type textarea "*"
click at [503, 297] on span at bounding box center [504, 293] width 11 height 20
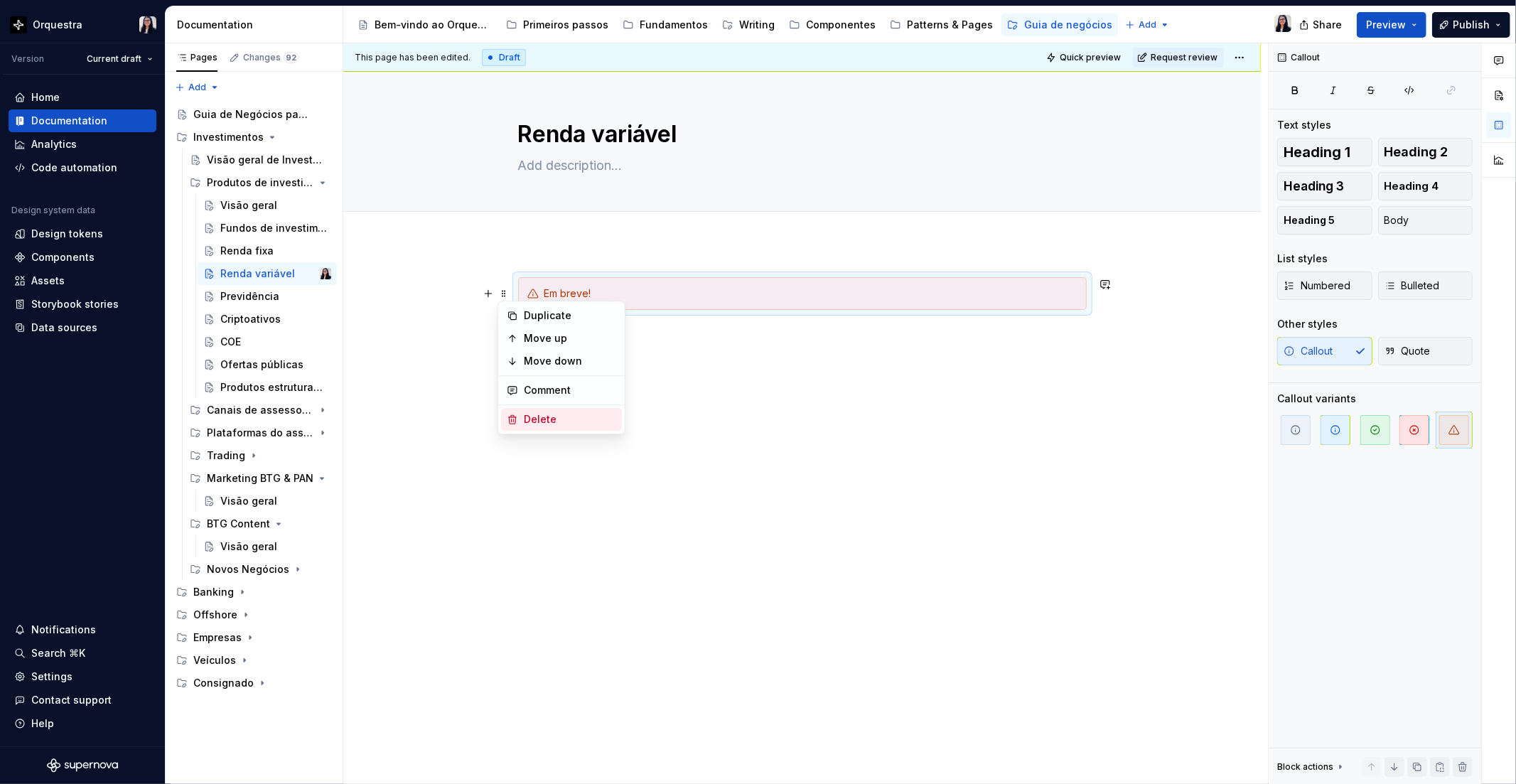
click at [544, 419] on div "Delete" at bounding box center [570, 419] width 93 height 14
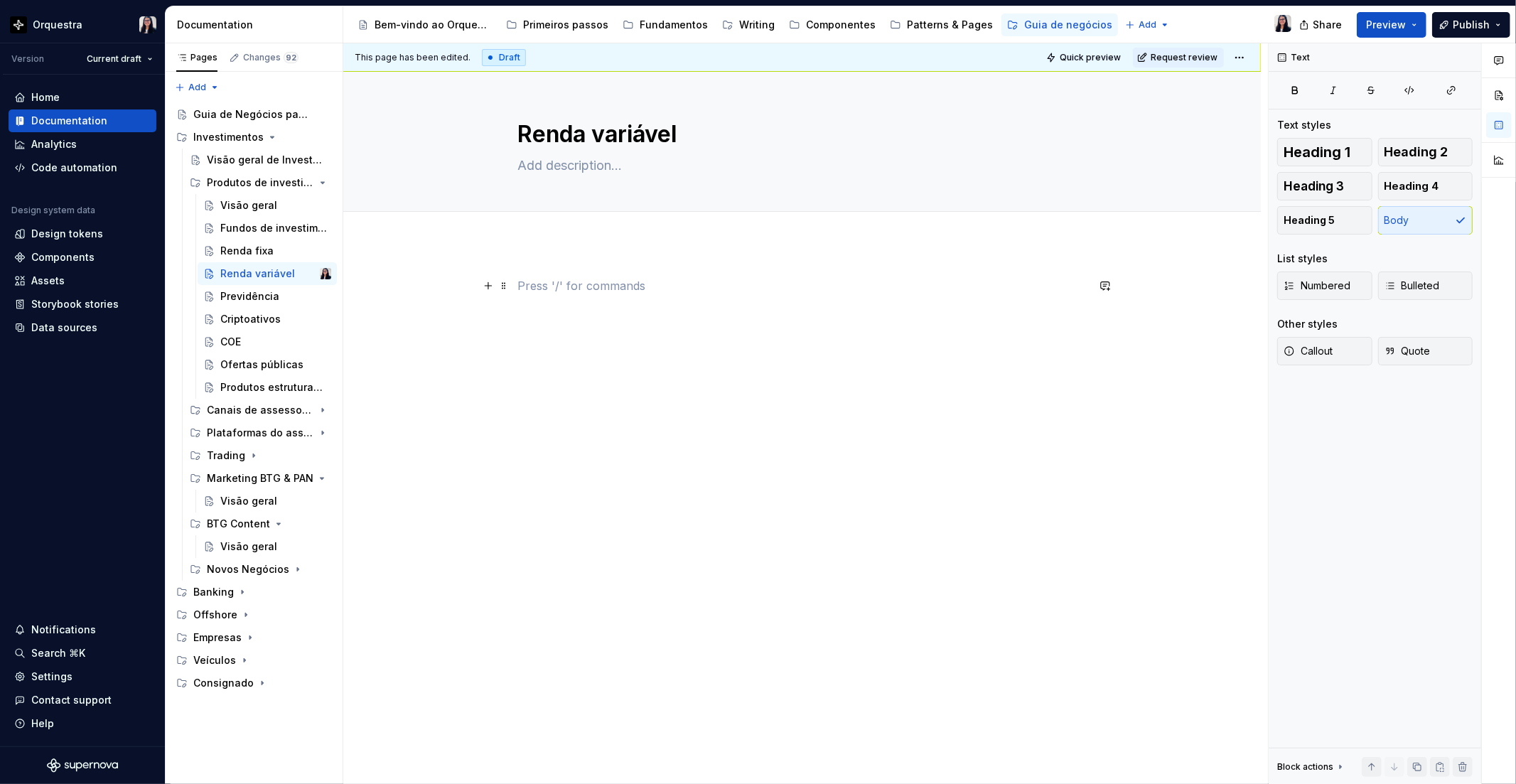
click at [541, 290] on p at bounding box center [802, 286] width 569 height 17
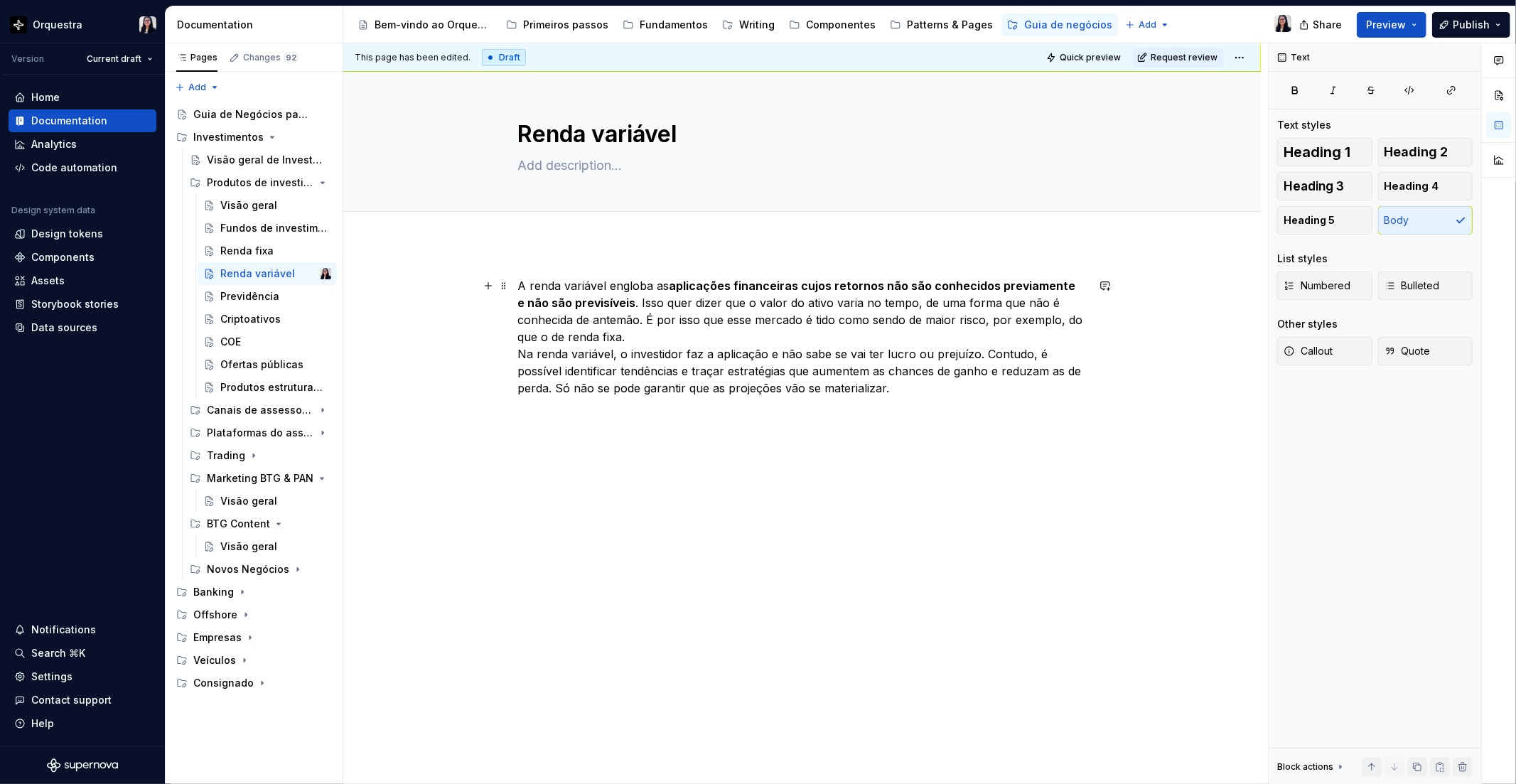
click at [670, 287] on strong "aplicações financeiras cujos retornos não são conhecidos previamente e não são …" at bounding box center [798, 294] width 561 height 32
click at [625, 304] on p "A renda variável engloba as aplicações financeiras cujos retornos não são conhe…" at bounding box center [802, 345] width 569 height 136
click at [847, 259] on div "Text" at bounding box center [797, 259] width 334 height 20
click at [851, 259] on button "button" at bounding box center [858, 259] width 20 height 20
click at [861, 263] on button "button" at bounding box center [858, 259] width 20 height 20
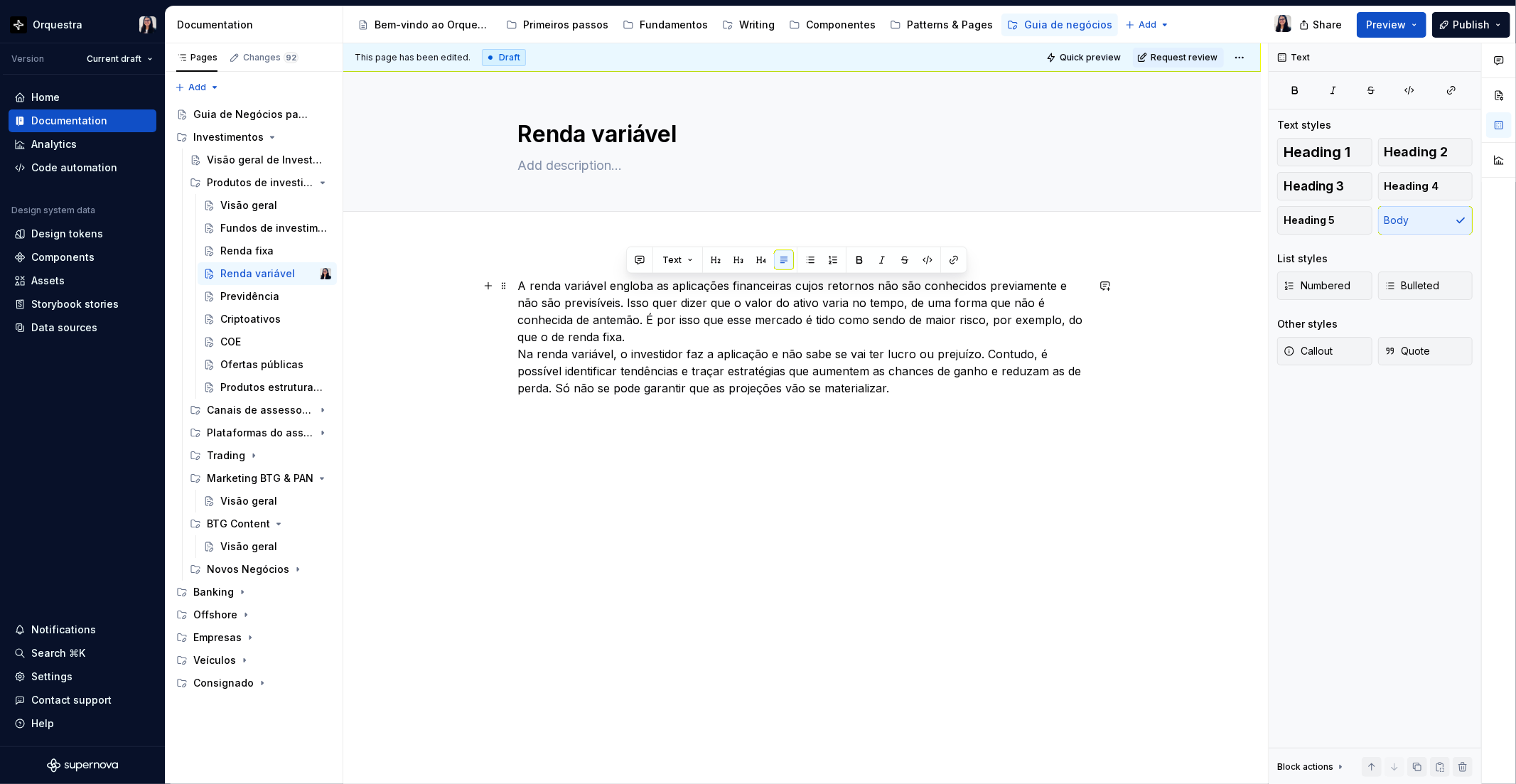
click at [682, 331] on p "A renda variável engloba as aplicações financeiras cujos retornos não são conhe…" at bounding box center [802, 345] width 569 height 136
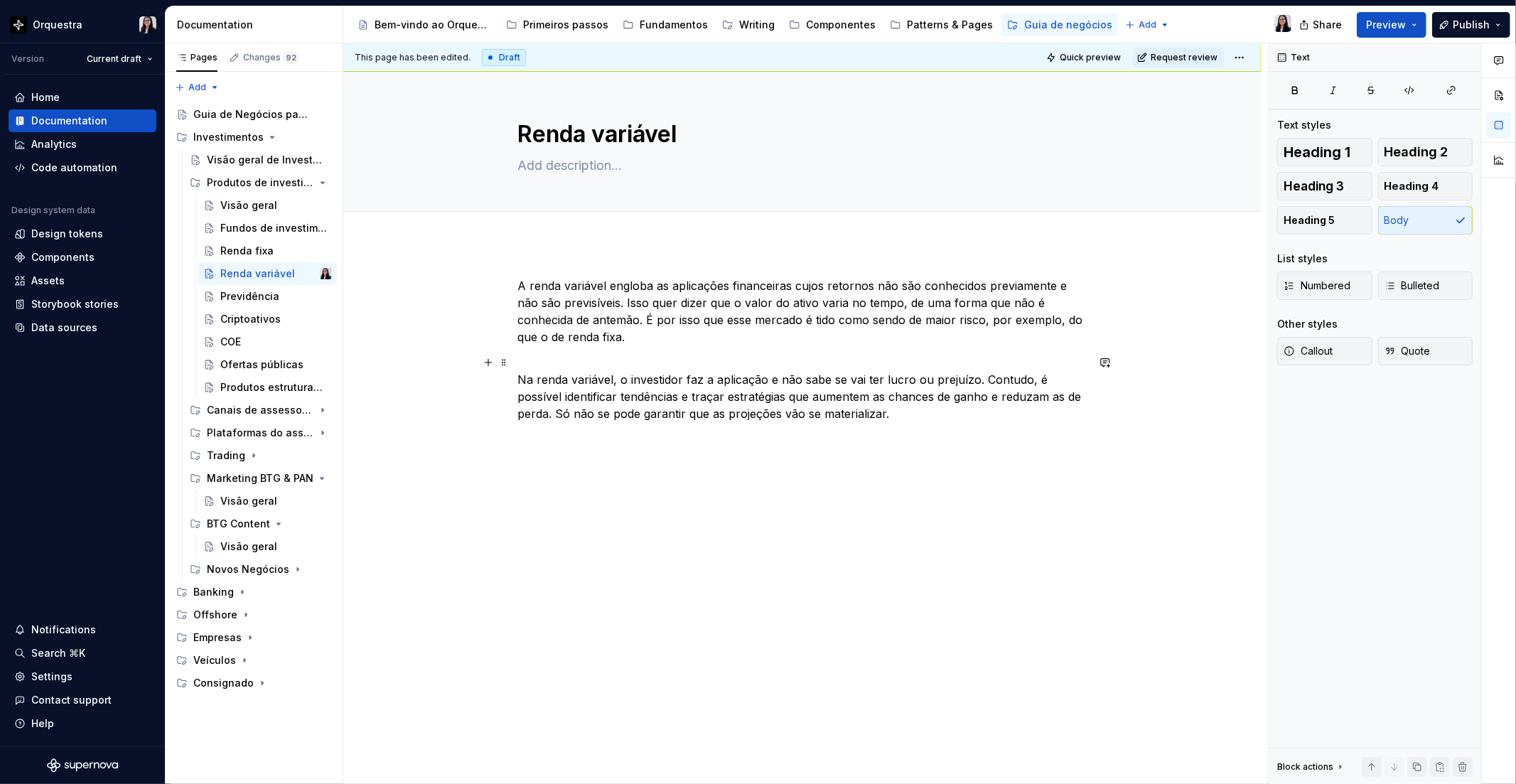
click at [924, 405] on p "Na renda variável, o investidor faz a aplicação e não sabe se vai ter lucro ou …" at bounding box center [802, 396] width 569 height 85
click at [929, 416] on p "Na renda variável, o investidor faz a aplicação e não sabe se vai ter lucro ou …" at bounding box center [802, 396] width 569 height 85
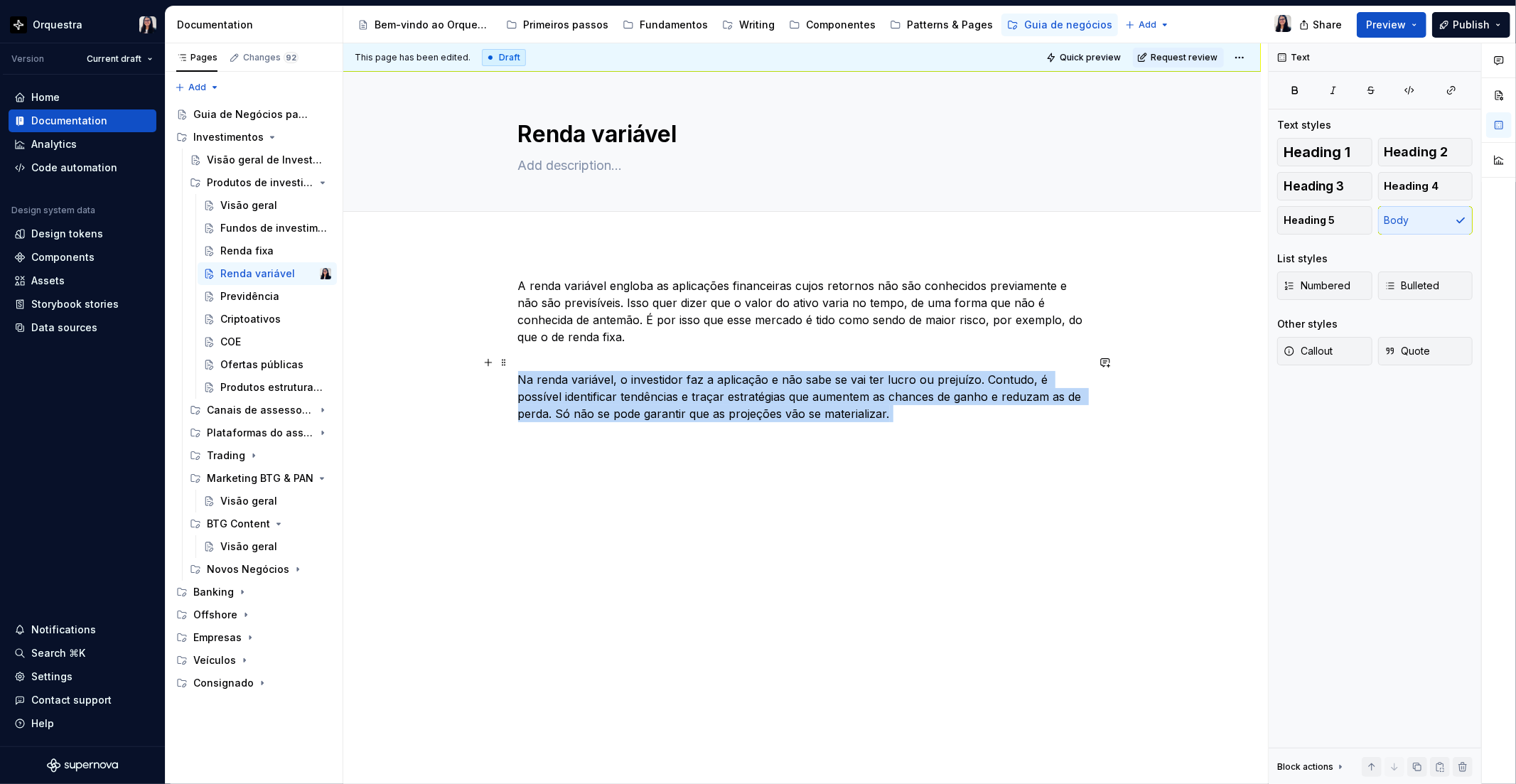
click at [929, 416] on p "Na renda variável, o investidor faz a aplicação e não sabe se vai ter lucro ou …" at bounding box center [802, 396] width 569 height 85
click at [925, 416] on p "Na renda variável, o investidor faz a aplicação e não sabe se vai ter lucro ou …" at bounding box center [802, 396] width 569 height 85
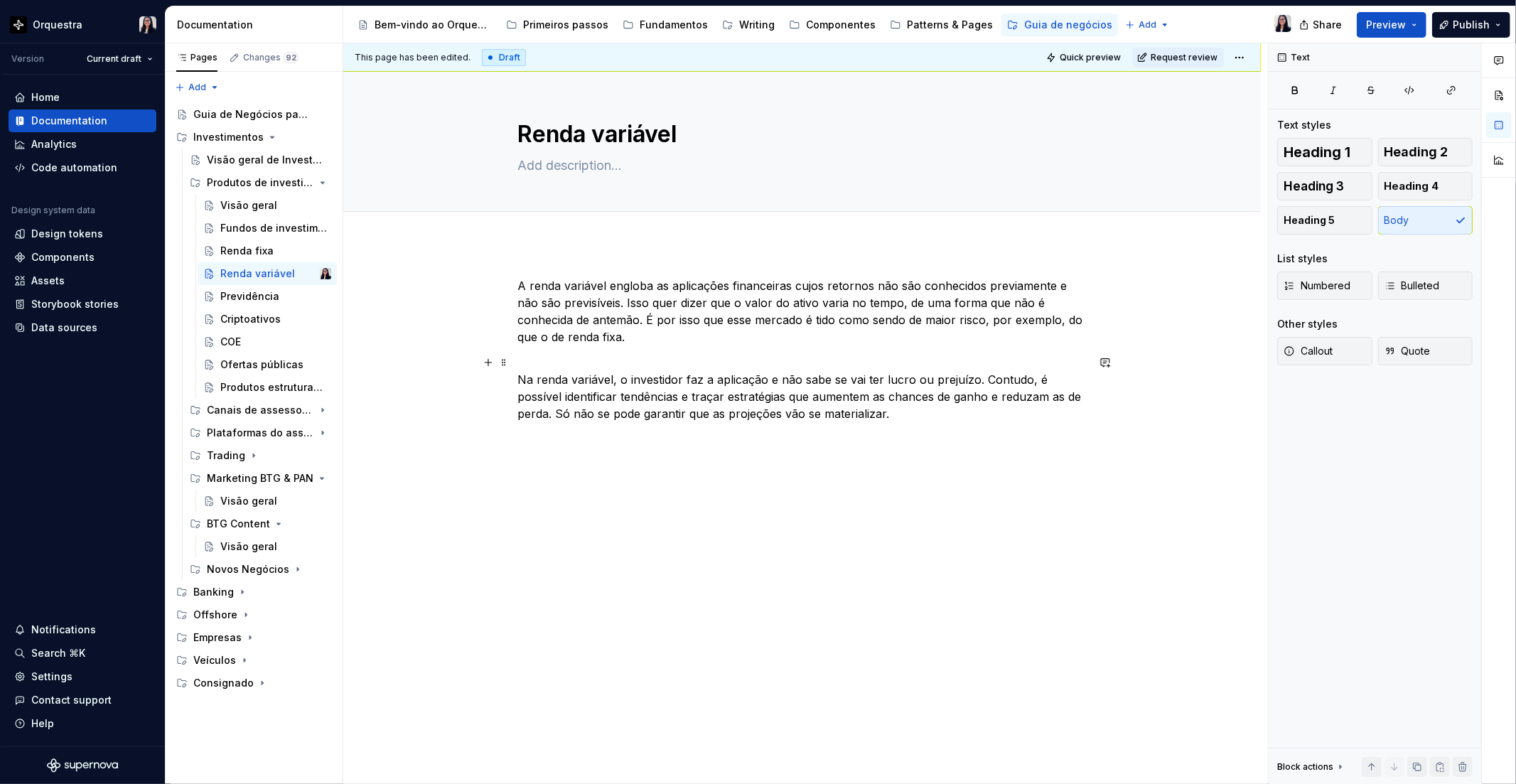
click at [542, 359] on p "Na renda variável, o investidor faz a aplicação e não sabe se vai ter lucro ou …" at bounding box center [802, 388] width 569 height 68
click at [548, 456] on p at bounding box center [802, 473] width 569 height 34
click at [247, 244] on div "Renda fixa" at bounding box center [246, 251] width 53 height 14
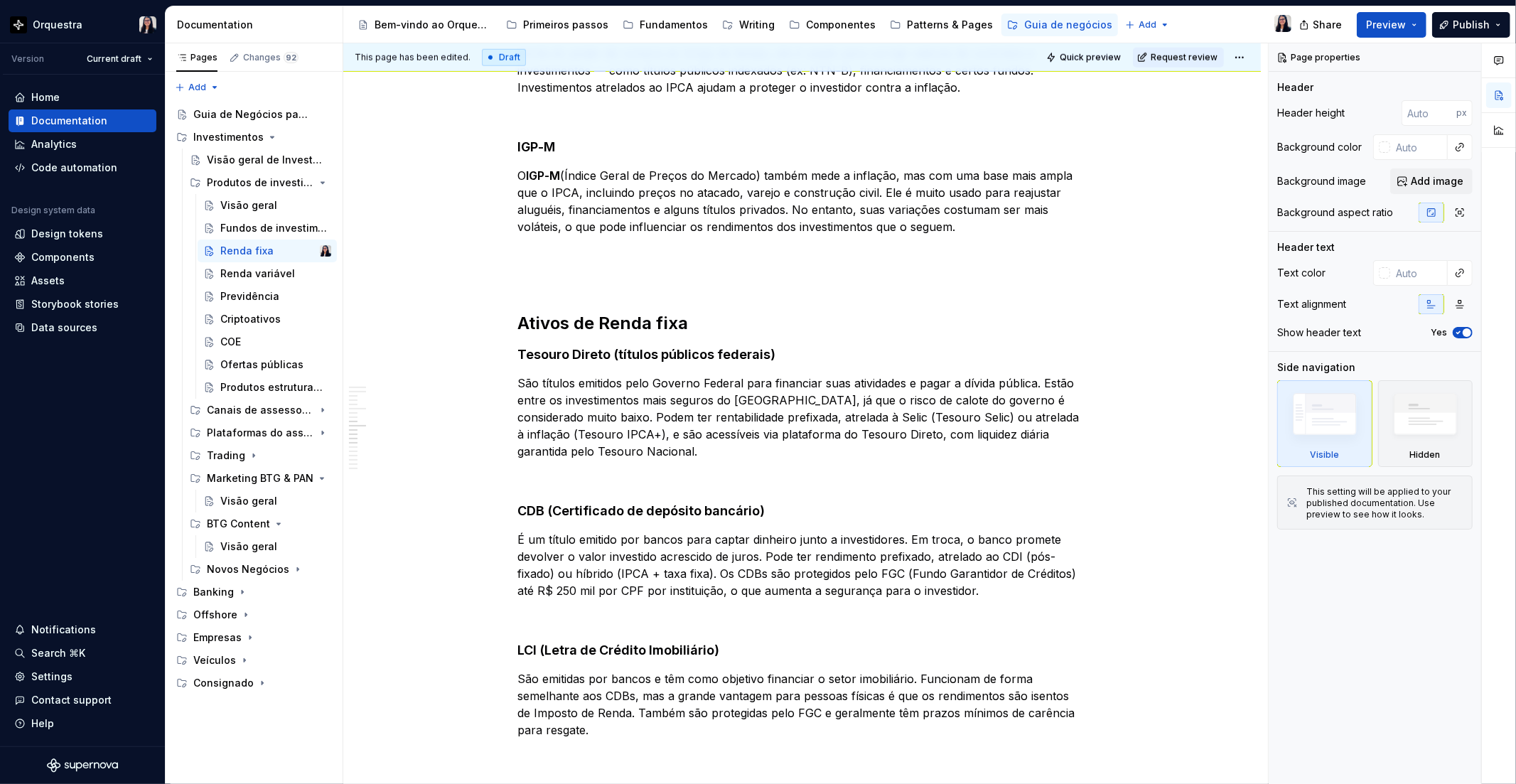
scroll to position [1184, 0]
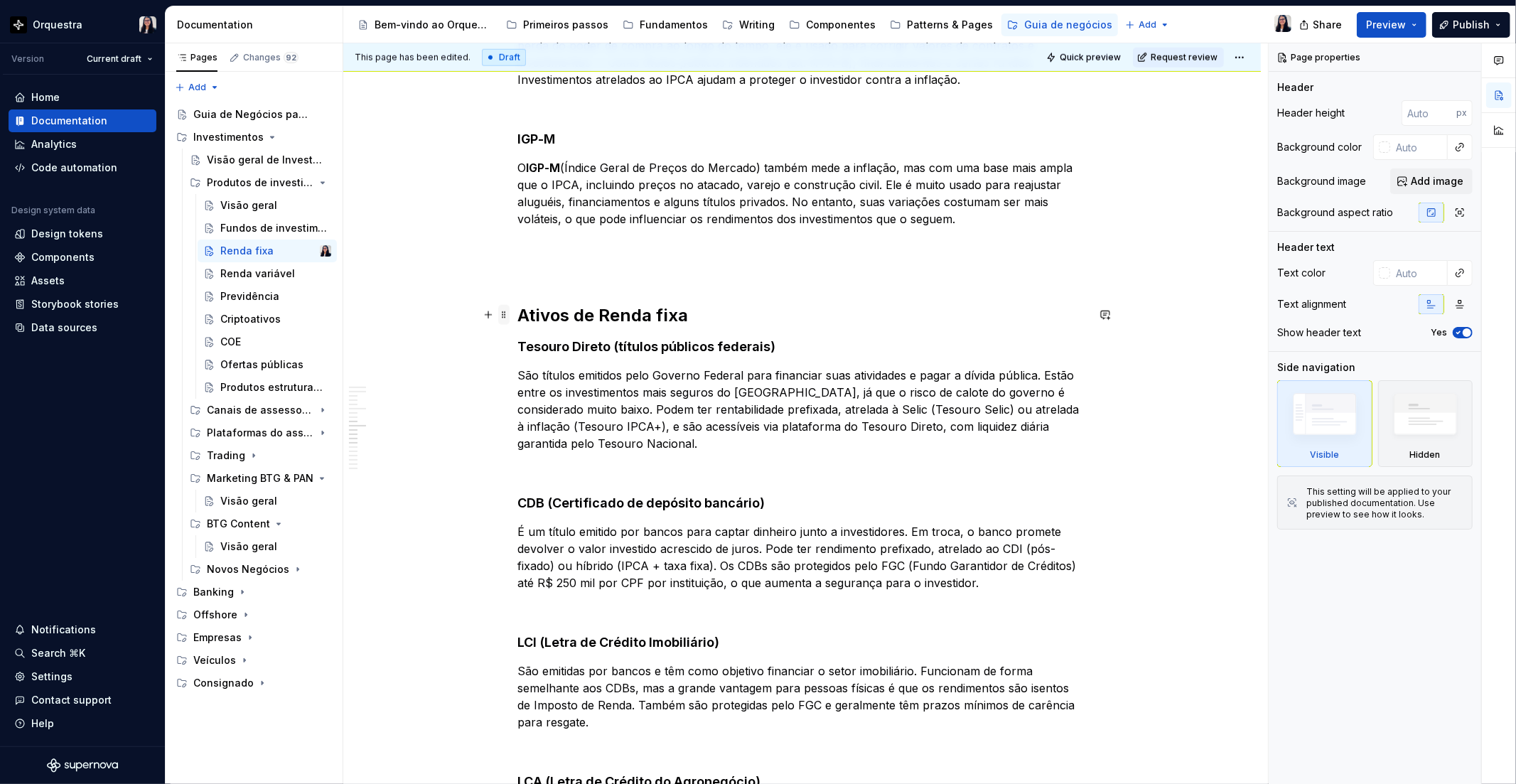
click at [503, 316] on span at bounding box center [504, 314] width 11 height 20
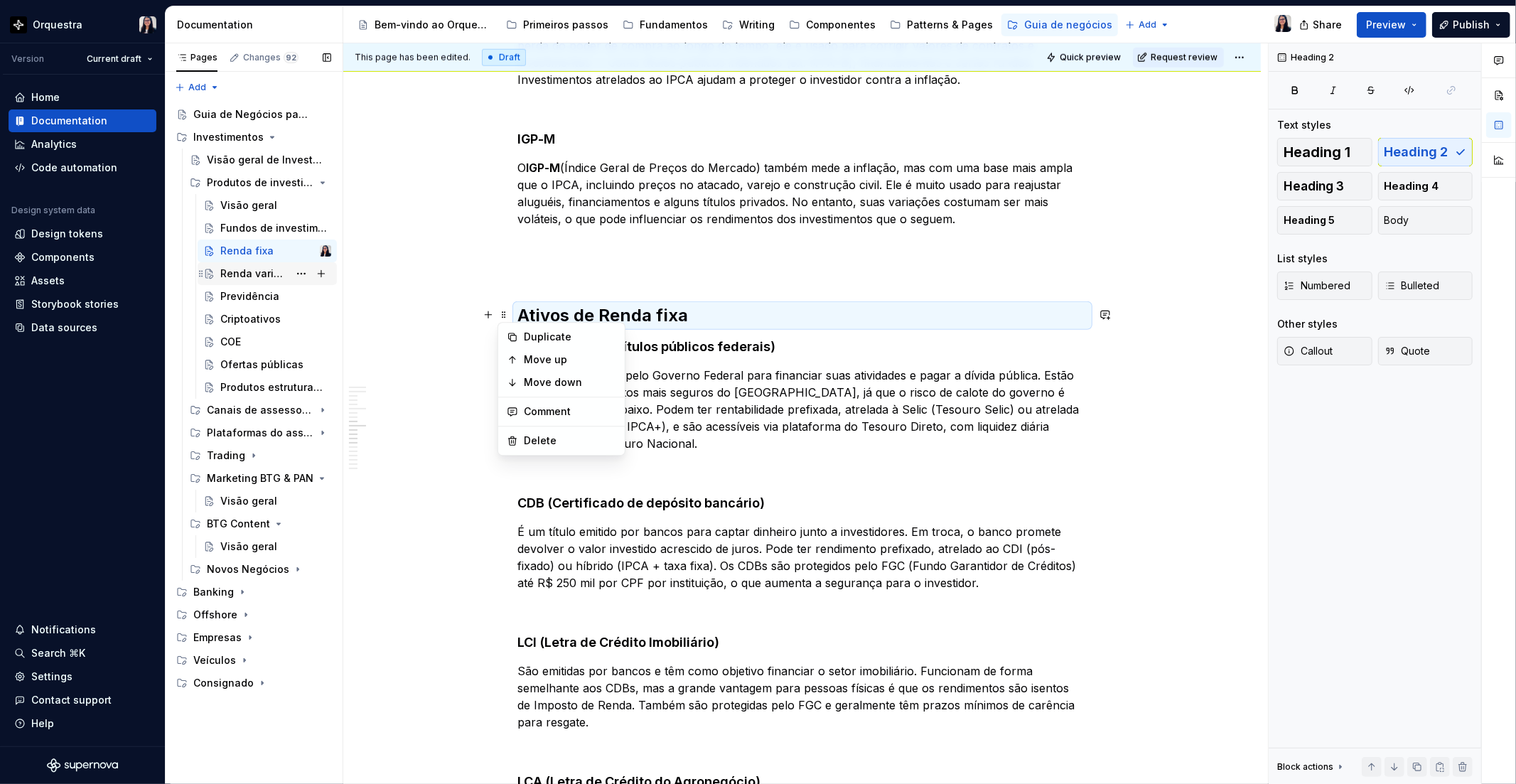
click at [260, 282] on div "Renda variável" at bounding box center [275, 273] width 111 height 20
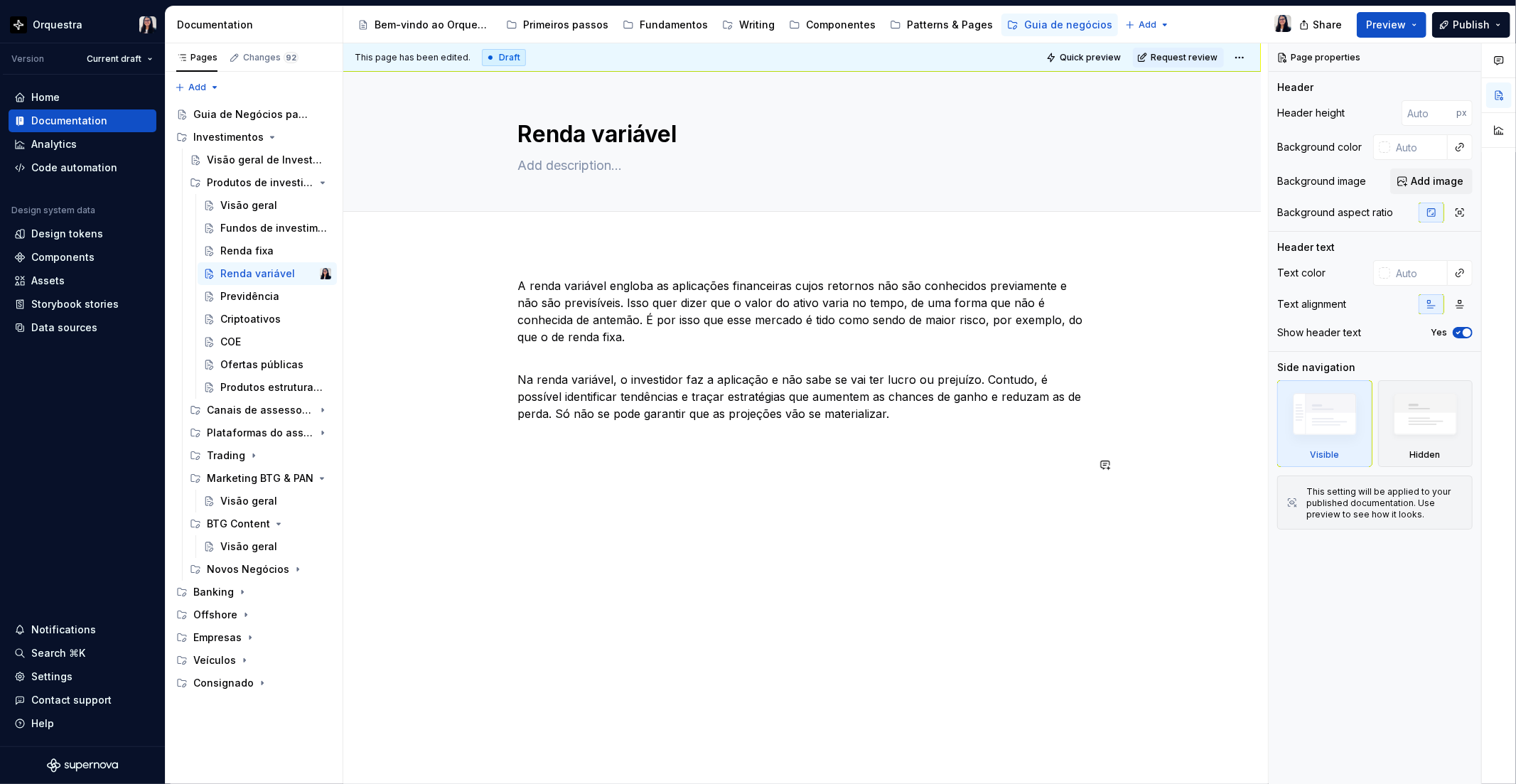
click at [528, 492] on div "A renda variável engloba as aplicações financeiras cujos retornos não são conhe…" at bounding box center [802, 392] width 569 height 230
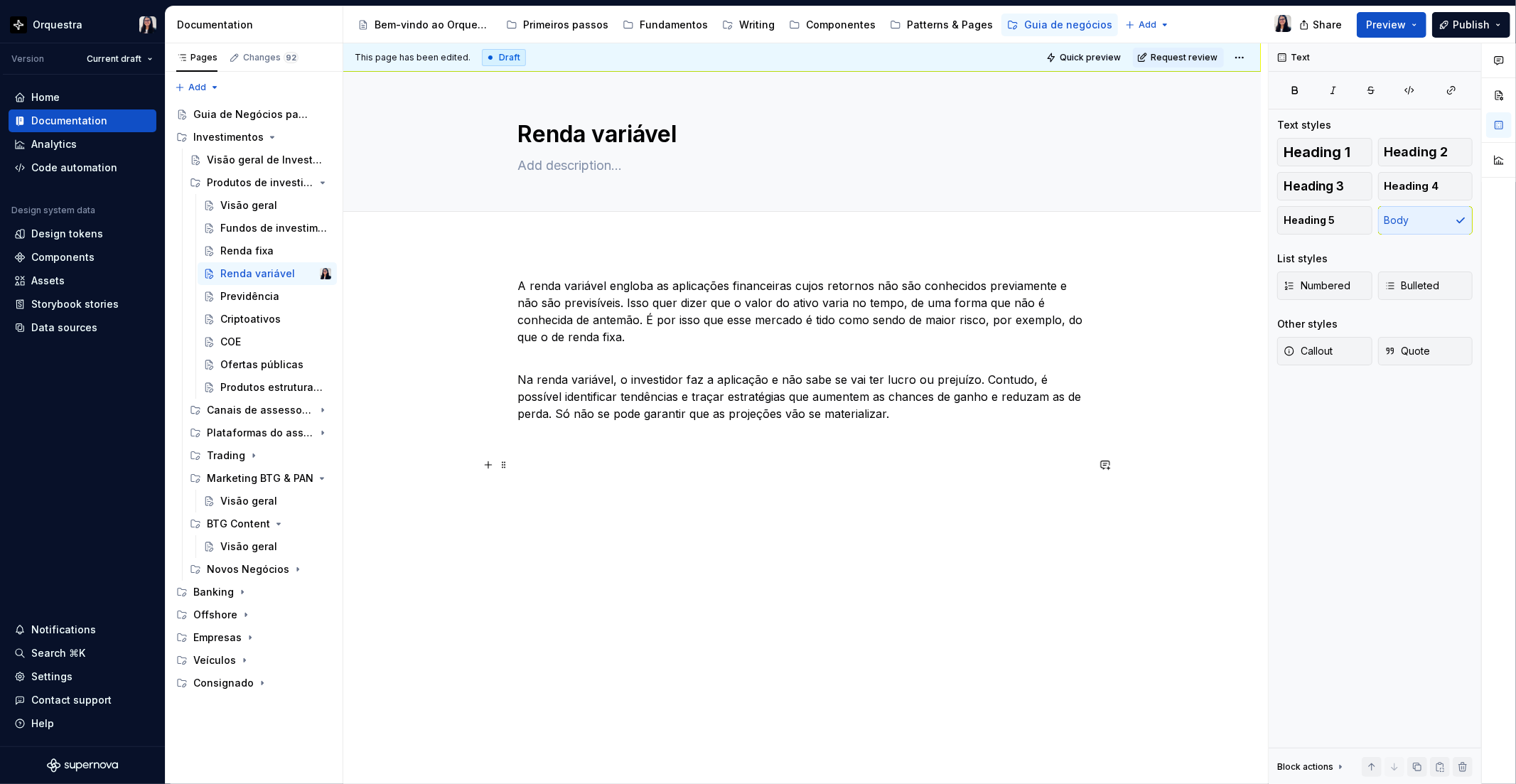
click at [527, 481] on p at bounding box center [802, 473] width 569 height 34
click at [527, 455] on div "A renda variável engloba as aplicações financeiras cujos retornos não são conhe…" at bounding box center [802, 383] width 569 height 213
type textarea "*"
click at [521, 517] on p at bounding box center [802, 516] width 569 height 17
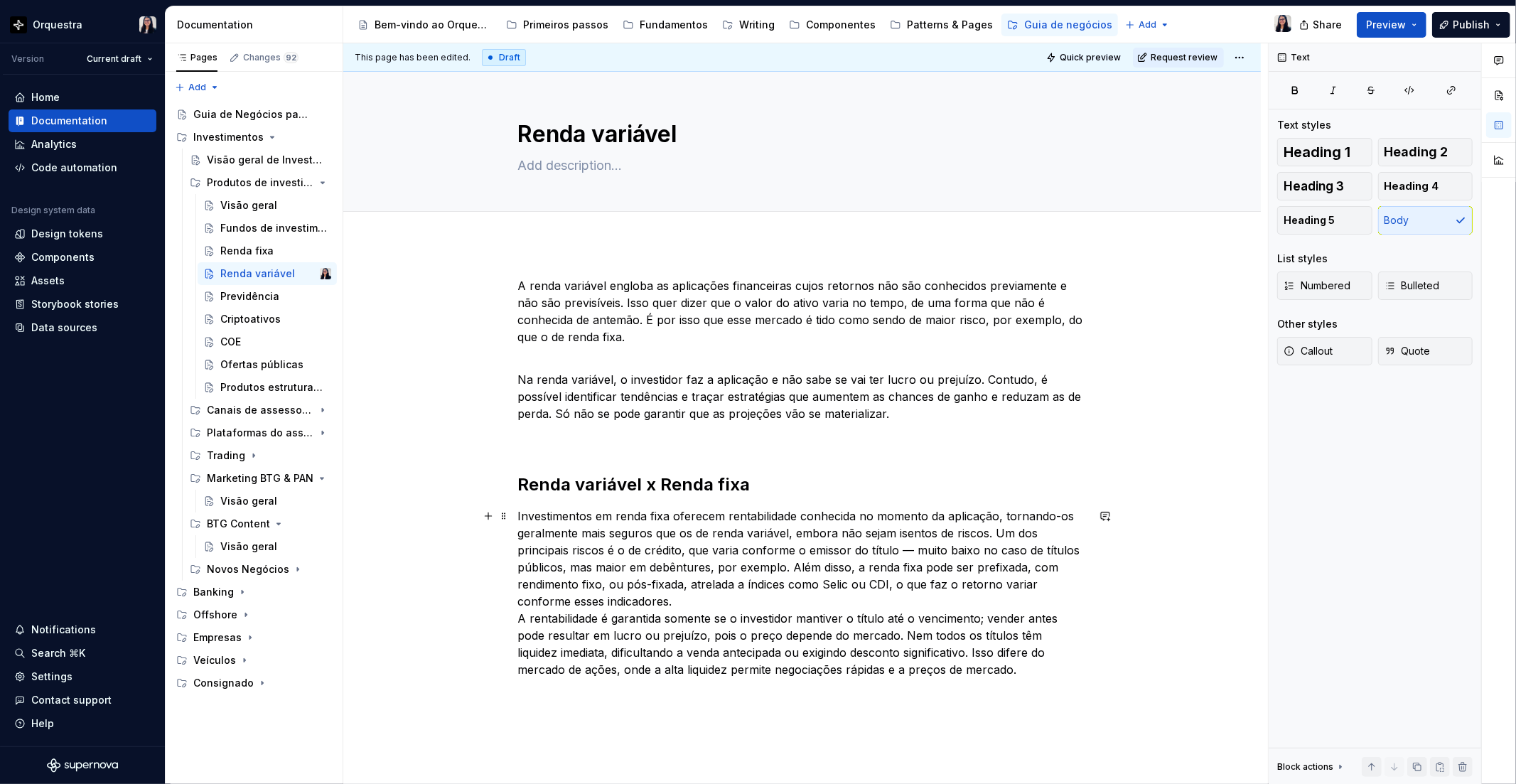
click at [699, 610] on p "Investimentos em renda fixa oferecem rentabilidade conhecida no momento da apli…" at bounding box center [802, 593] width 569 height 171
click at [707, 596] on p "Investimentos em renda fixa oferecem rentabilidade conhecida no momento da apli…" at bounding box center [802, 593] width 569 height 171
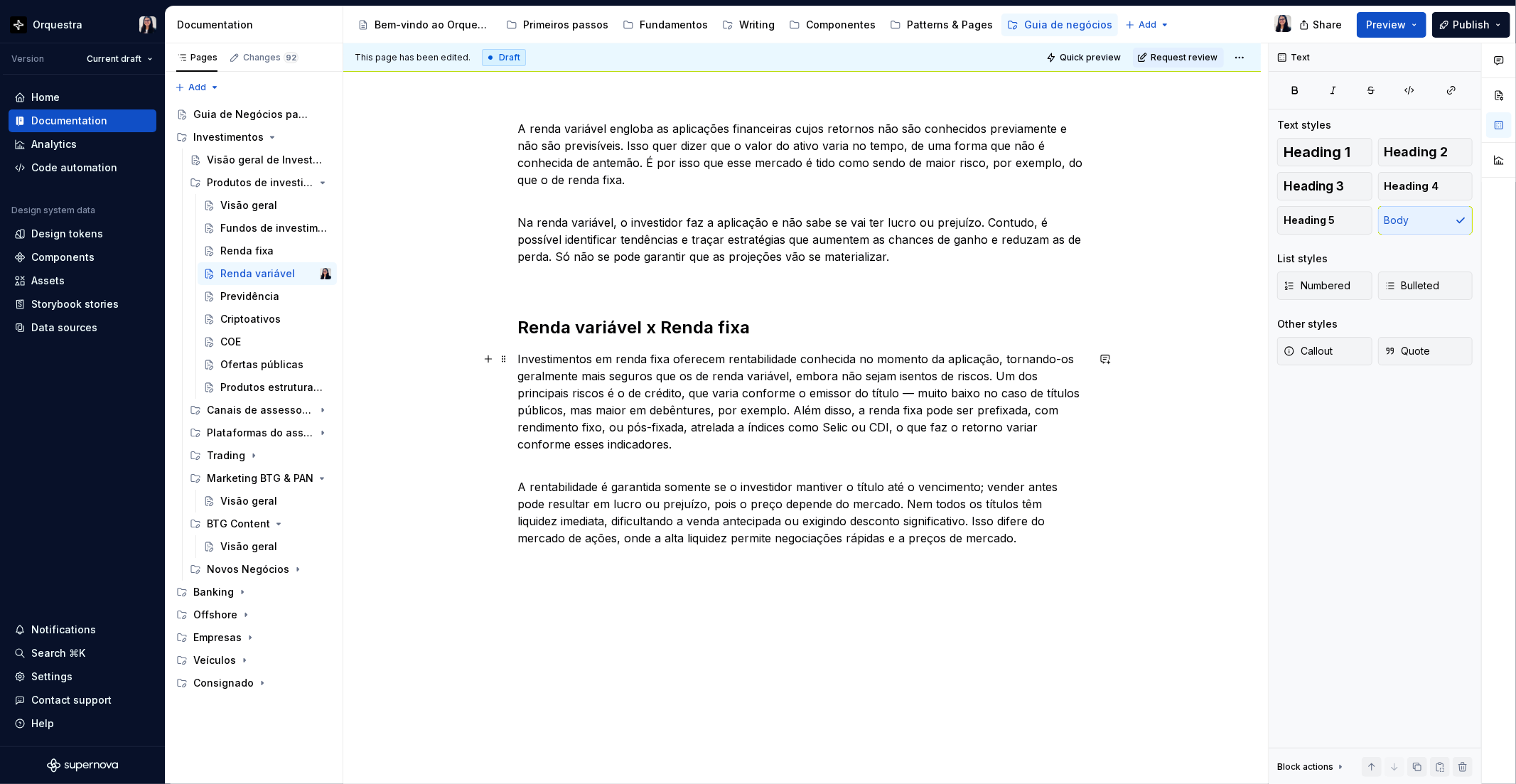
scroll to position [171, 0]
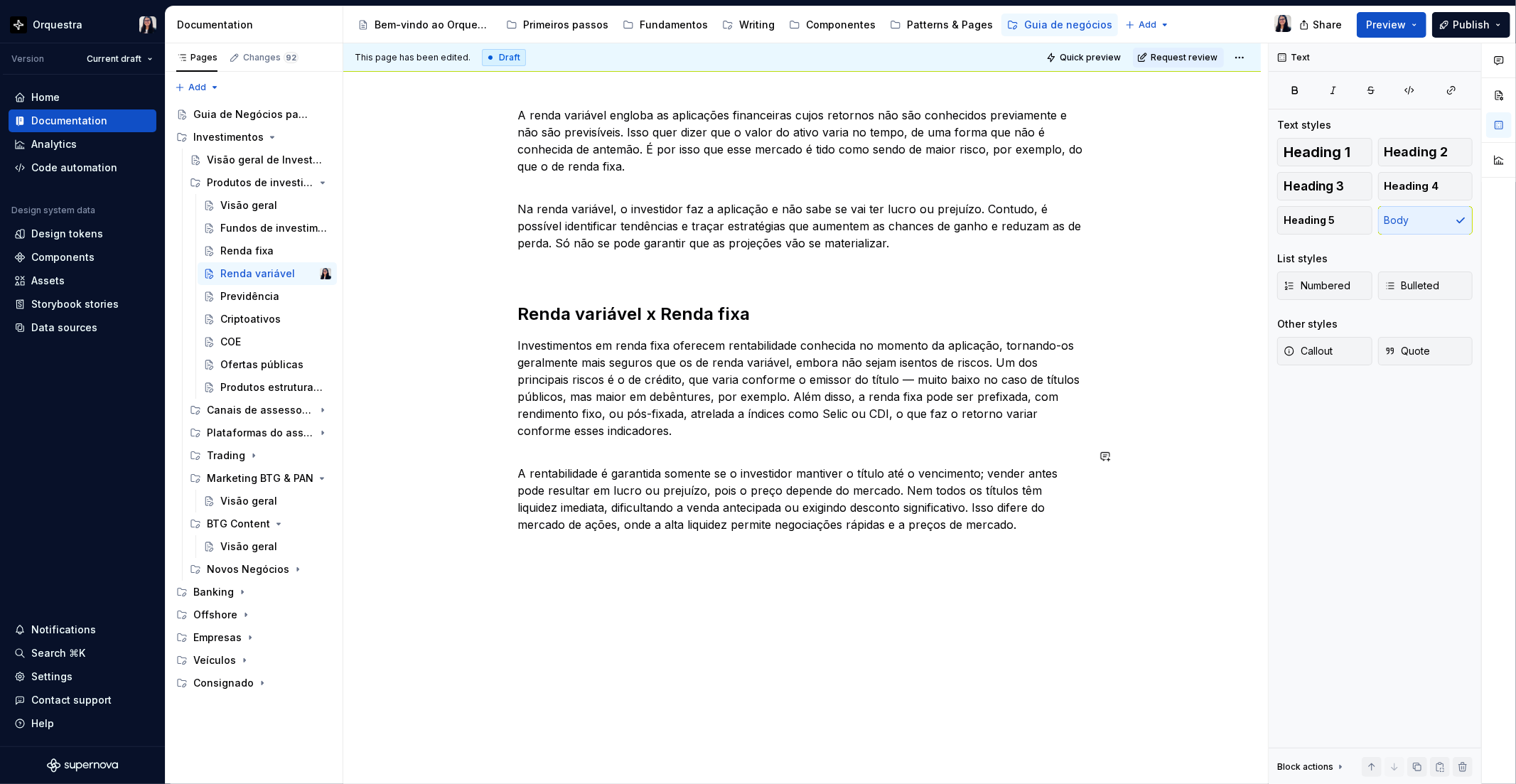
click at [987, 535] on div "A renda variável engloba as aplicações financeiras cujos retornos não são conhe…" at bounding box center [802, 328] width 569 height 443
click at [240, 255] on div "Renda fixa" at bounding box center [246, 251] width 53 height 14
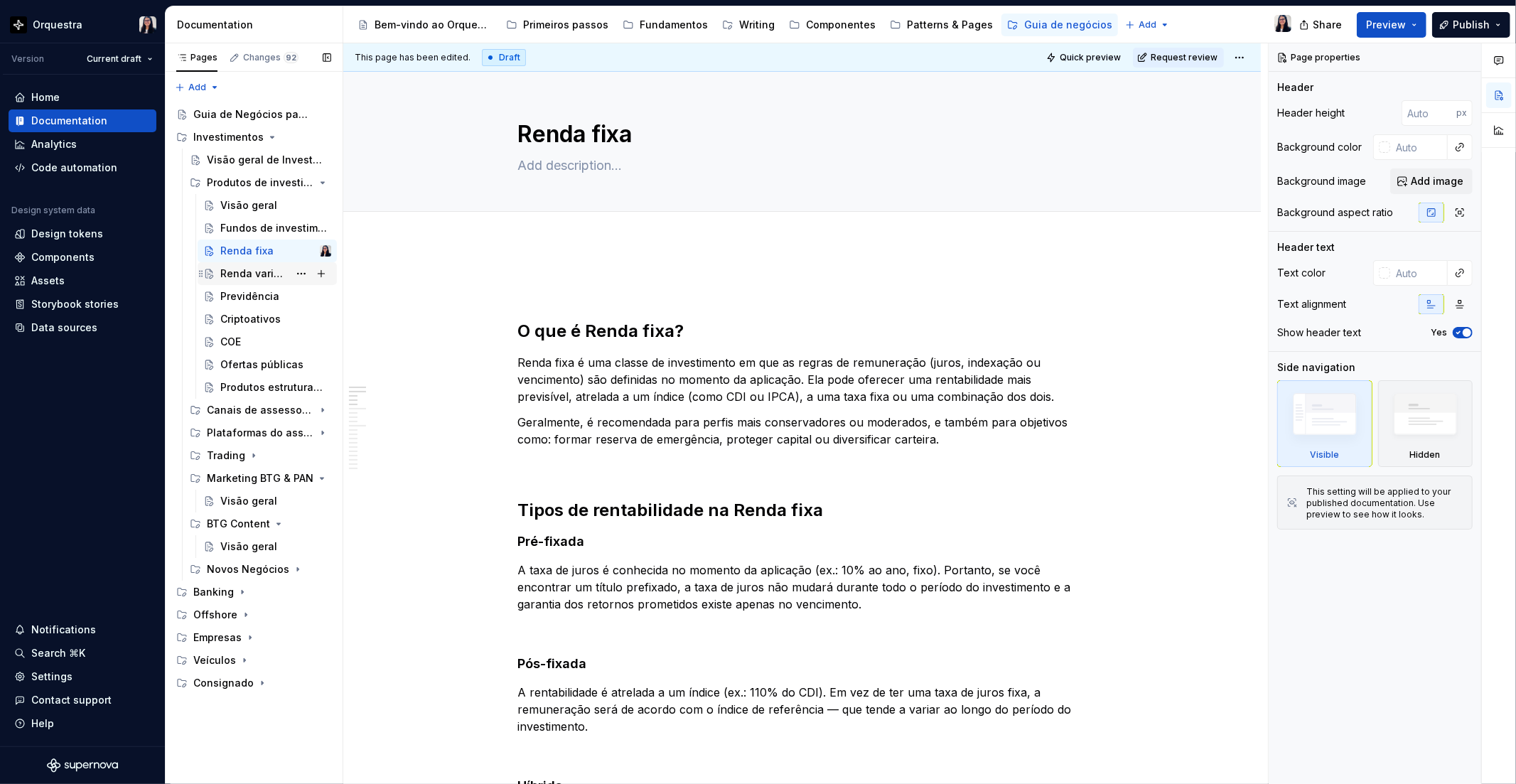
click at [237, 272] on div "Renda variável" at bounding box center [254, 274] width 68 height 14
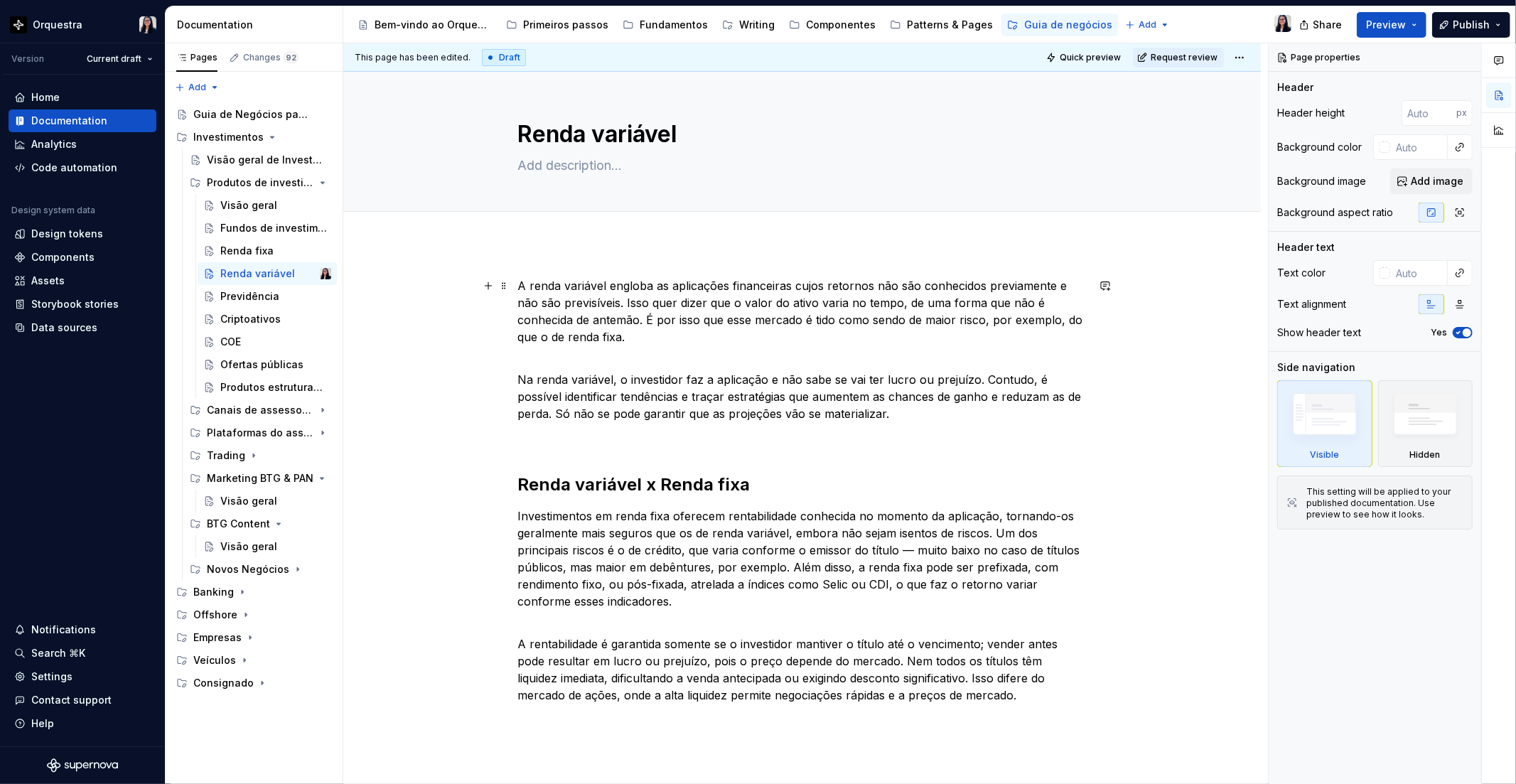
type textarea "*"
click at [510, 287] on div "A renda variável engloba as aplicações financeiras cujos retornos não são conhe…" at bounding box center [802, 599] width 918 height 713
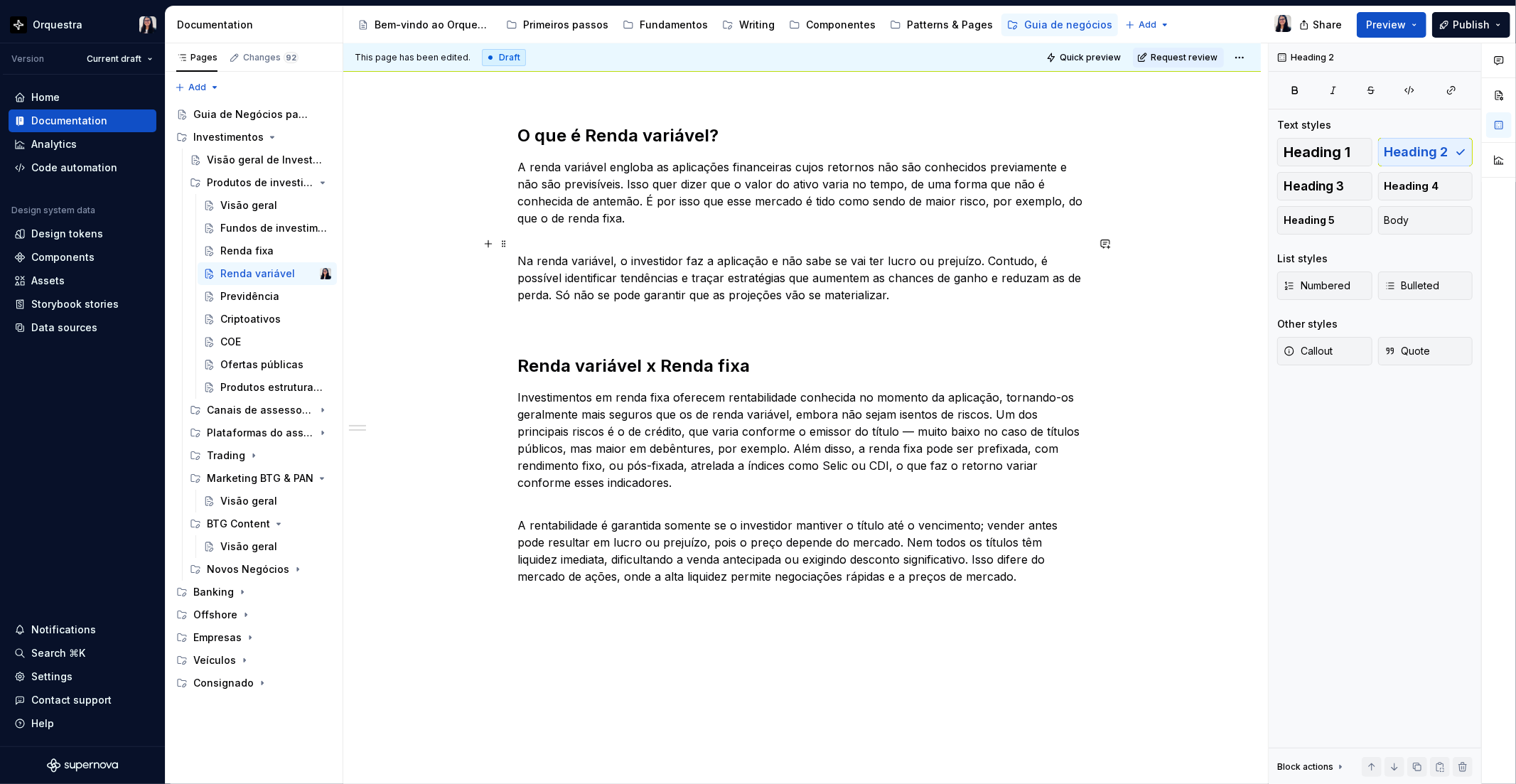
scroll to position [205, 0]
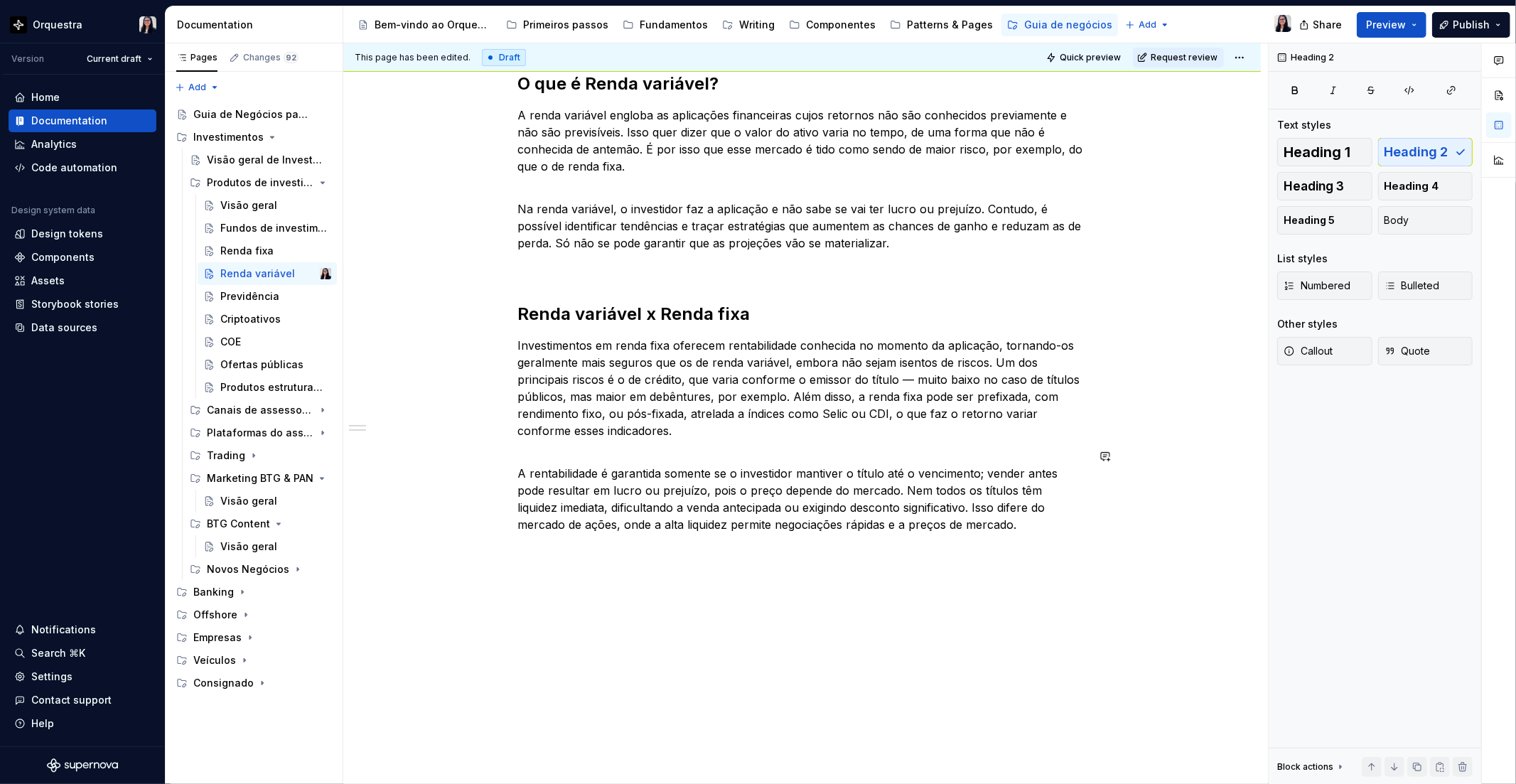
click at [620, 556] on div "O que é Renda variável? A renda variável engloba as aplicações financeiras cujo…" at bounding box center [802, 412] width 918 height 747
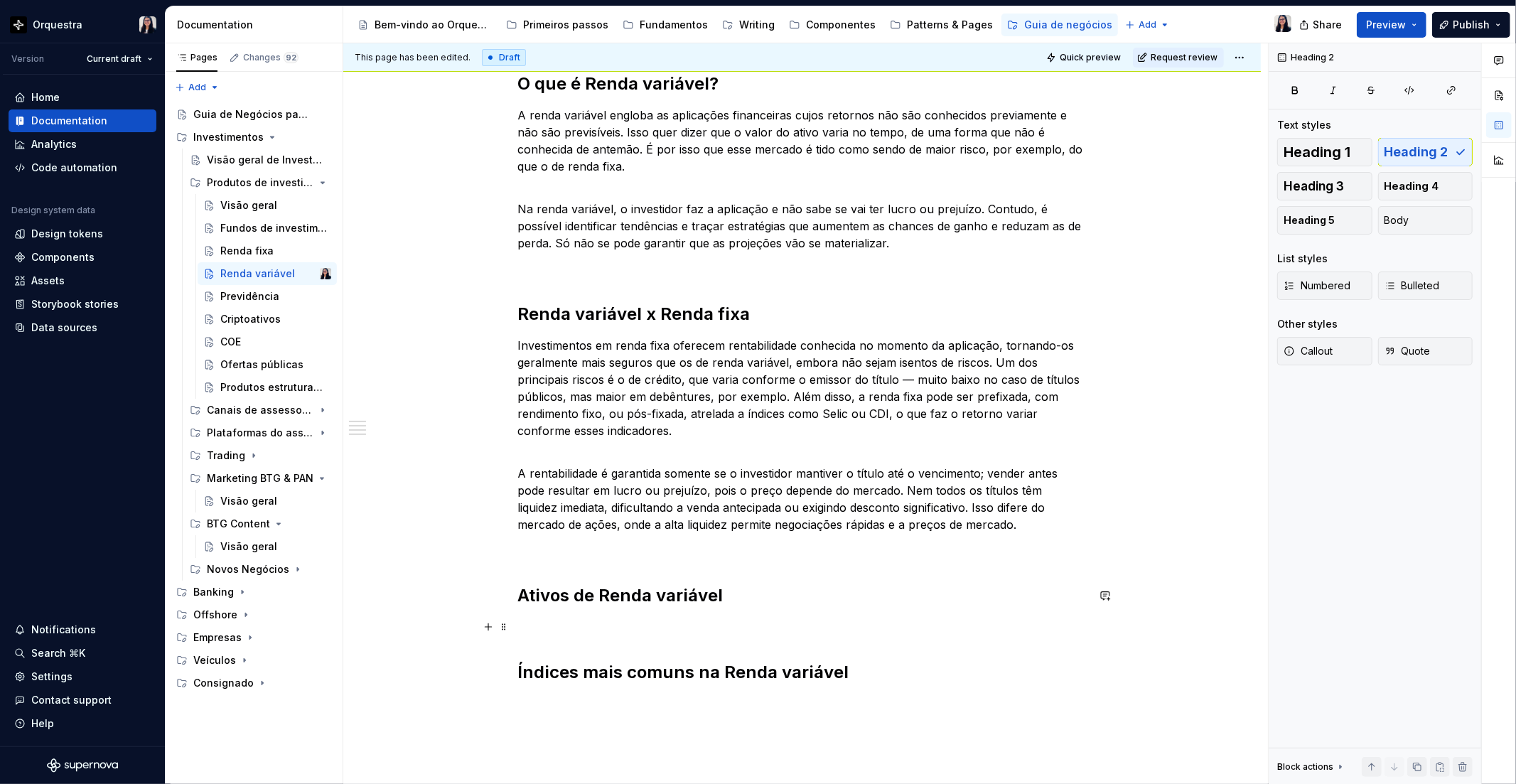
scroll to position [355, 0]
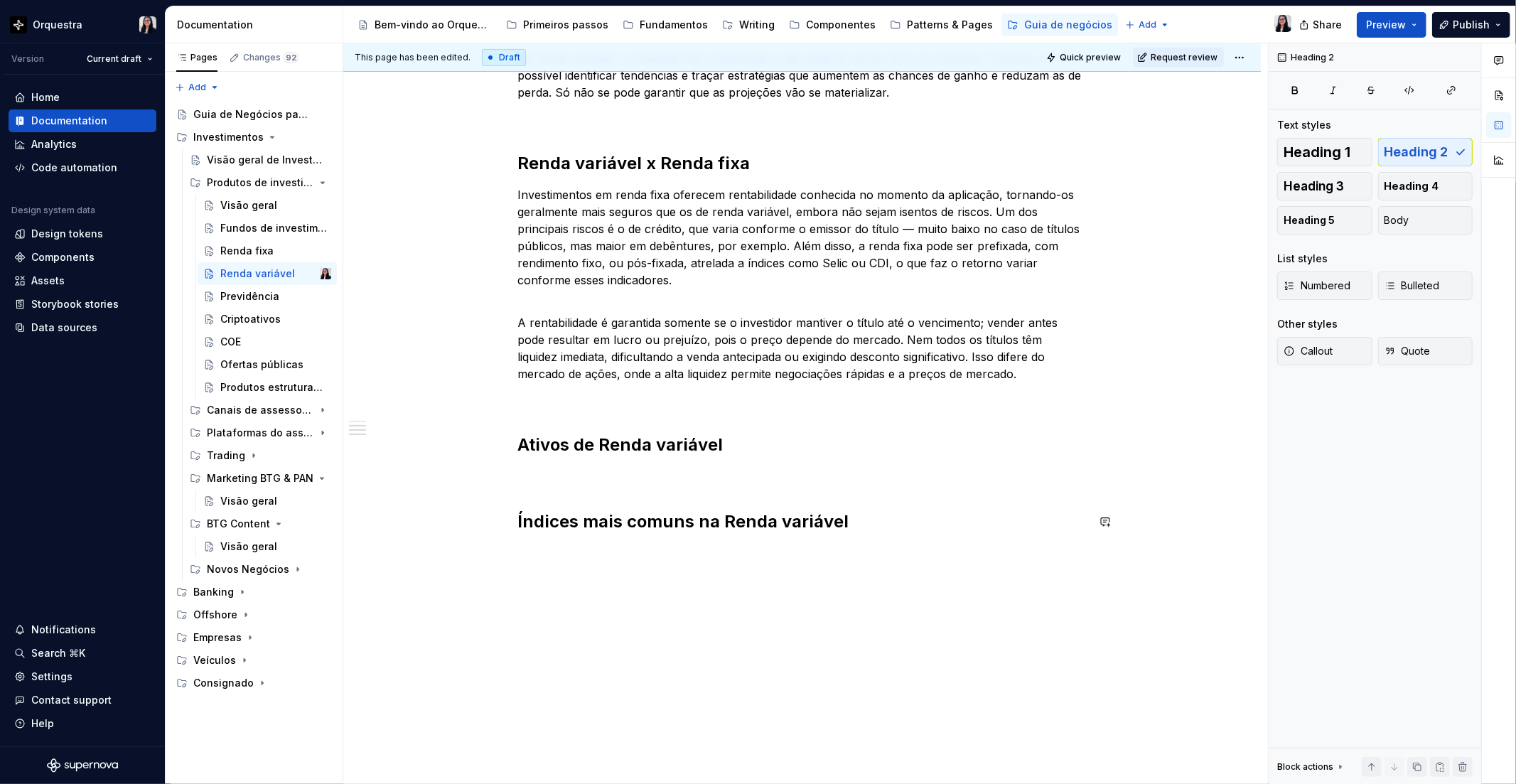
click at [579, 485] on div "O que é Renda variável? A renda variável engloba as aplicações financeiras cujo…" at bounding box center [802, 227] width 569 height 611
click at [581, 471] on p at bounding box center [802, 476] width 569 height 17
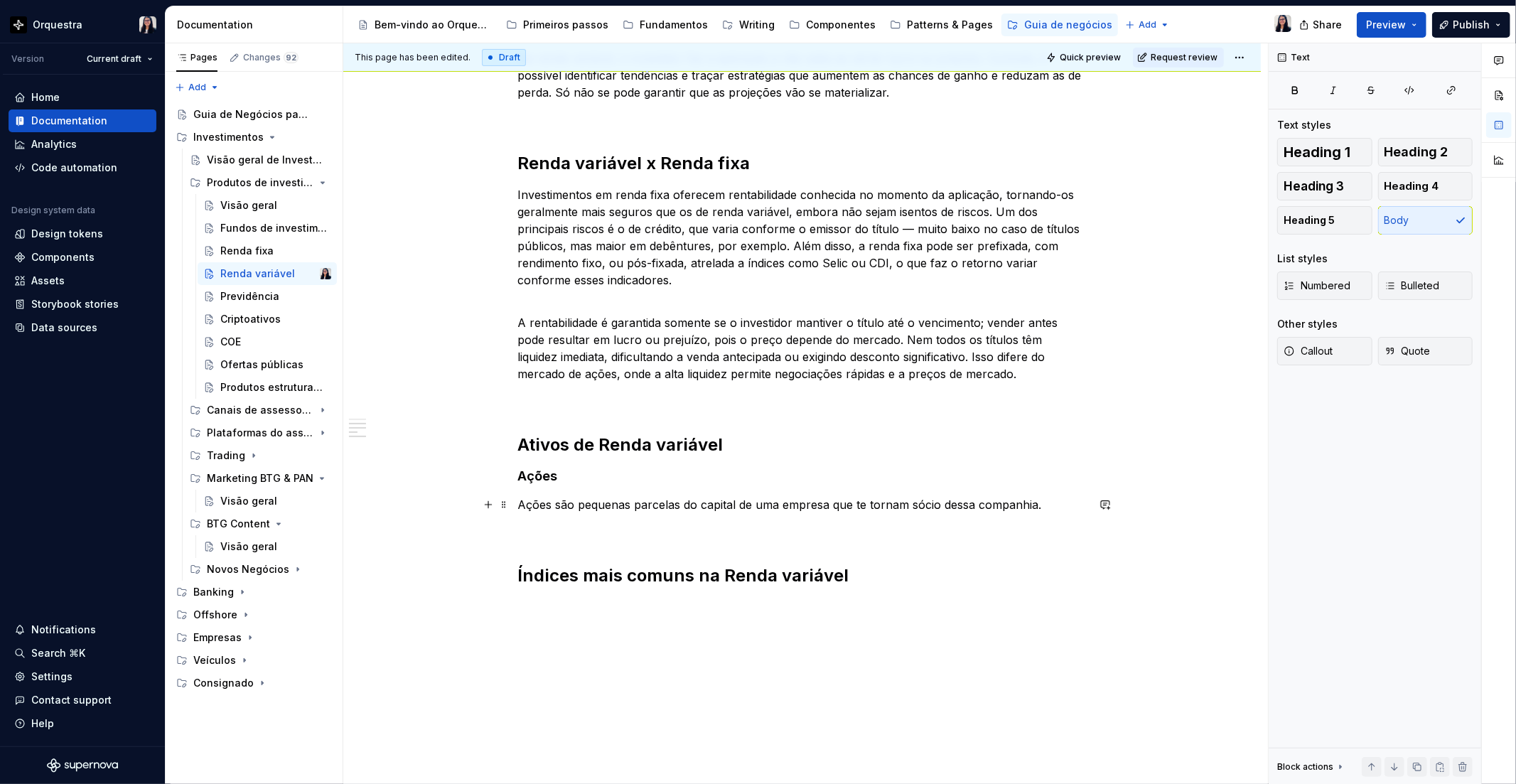
click at [574, 502] on p "Ações são pequenas parcelas do capital de uma empresa que te tornam sócio dessa…" at bounding box center [802, 505] width 569 height 17
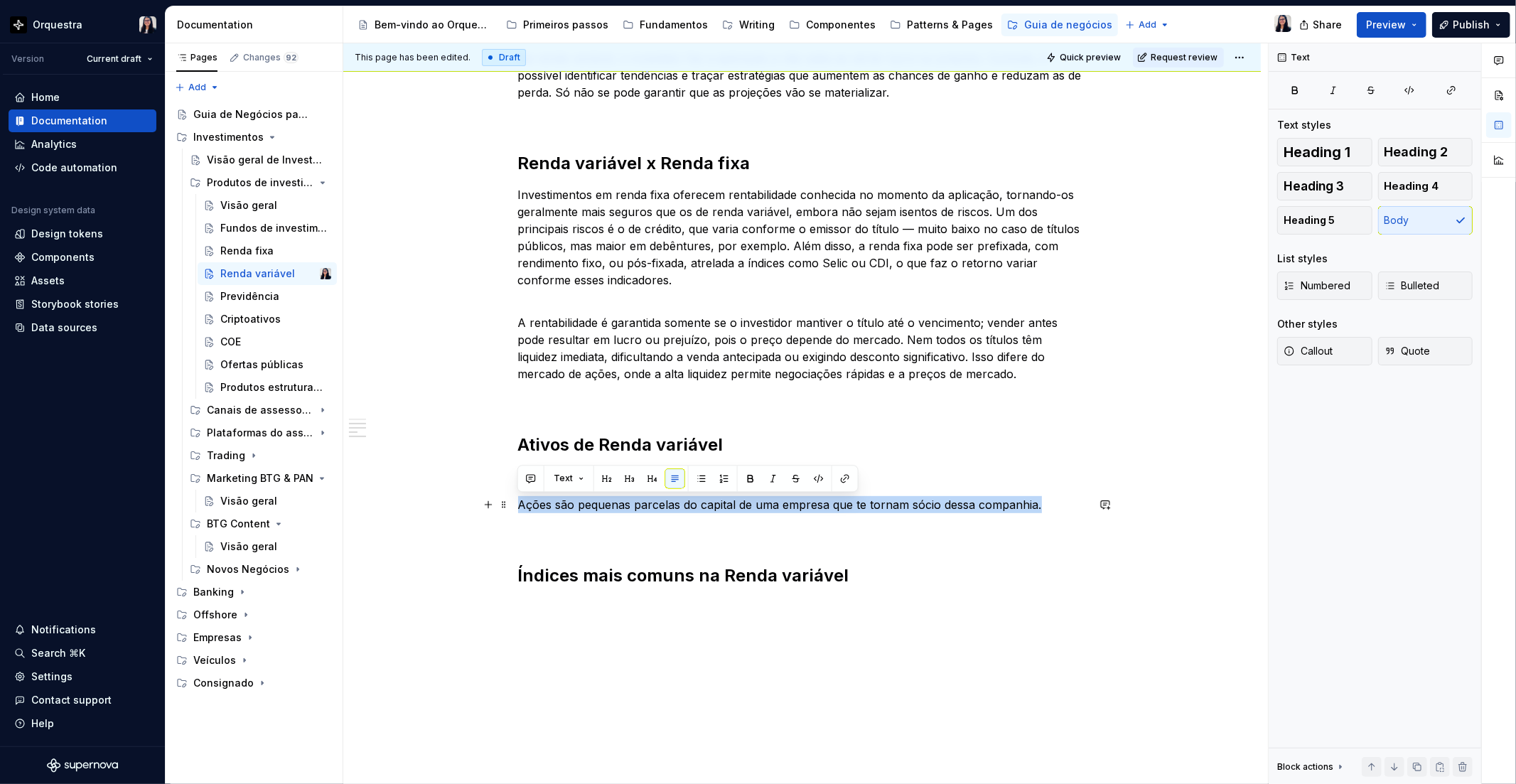
click at [574, 502] on p "Ações são pequenas parcelas do capital de uma empresa que te tornam sócio dessa…" at bounding box center [802, 505] width 569 height 17
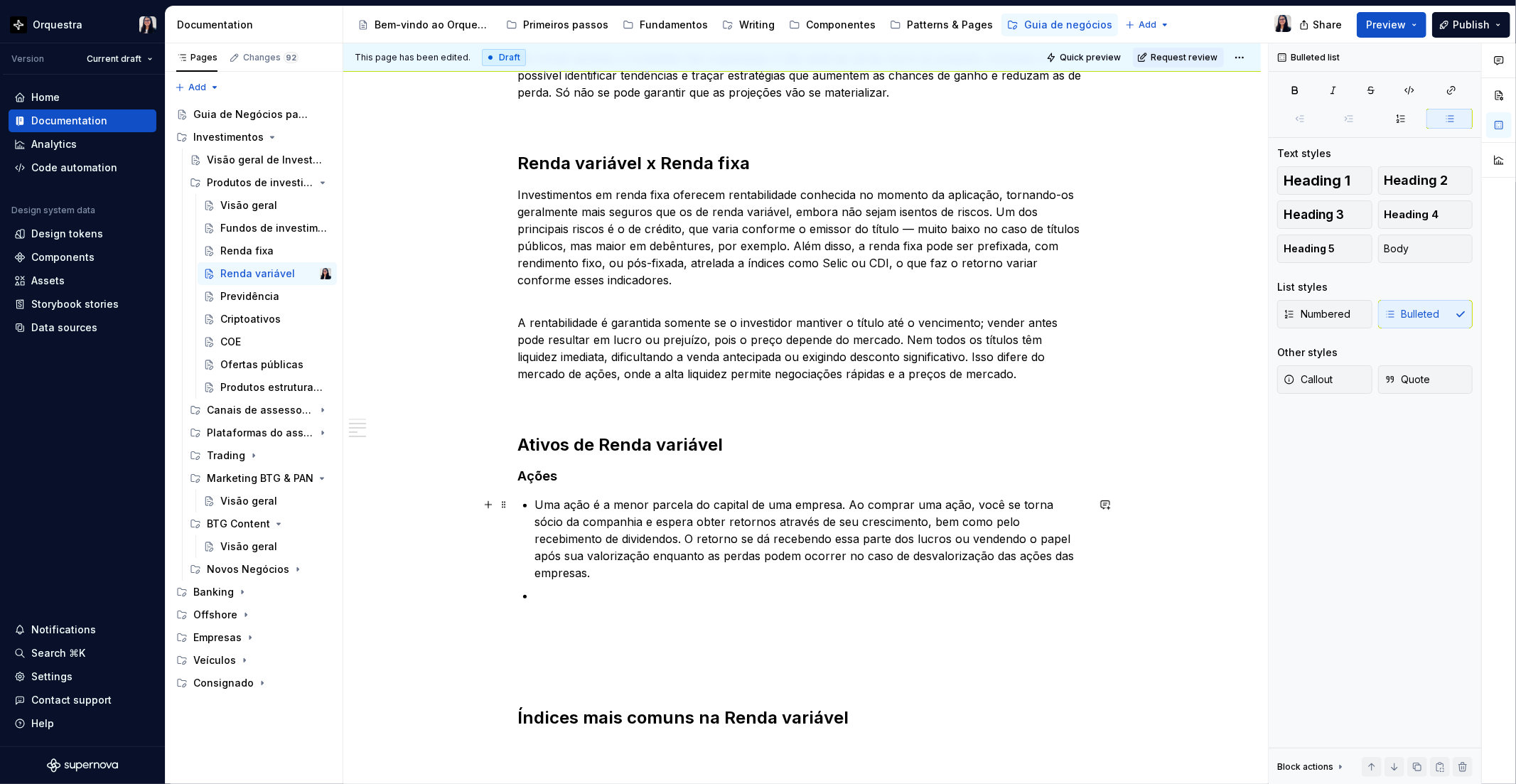
click at [530, 505] on div "O que é Renda variável? A renda variável engloba as aplicações financeiras cujo…" at bounding box center [802, 325] width 569 height 807
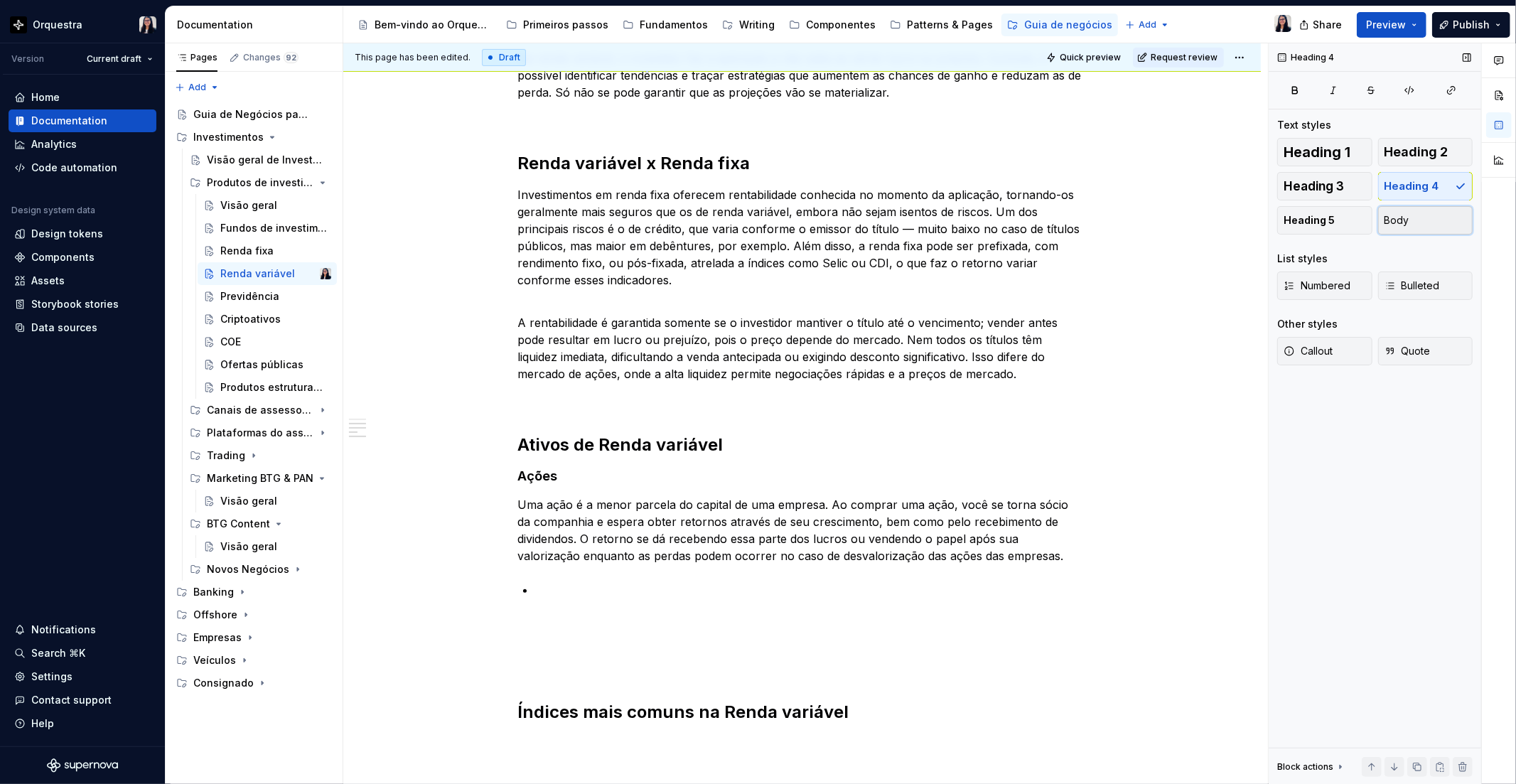
click at [1444, 216] on button "Body" at bounding box center [1426, 220] width 95 height 28
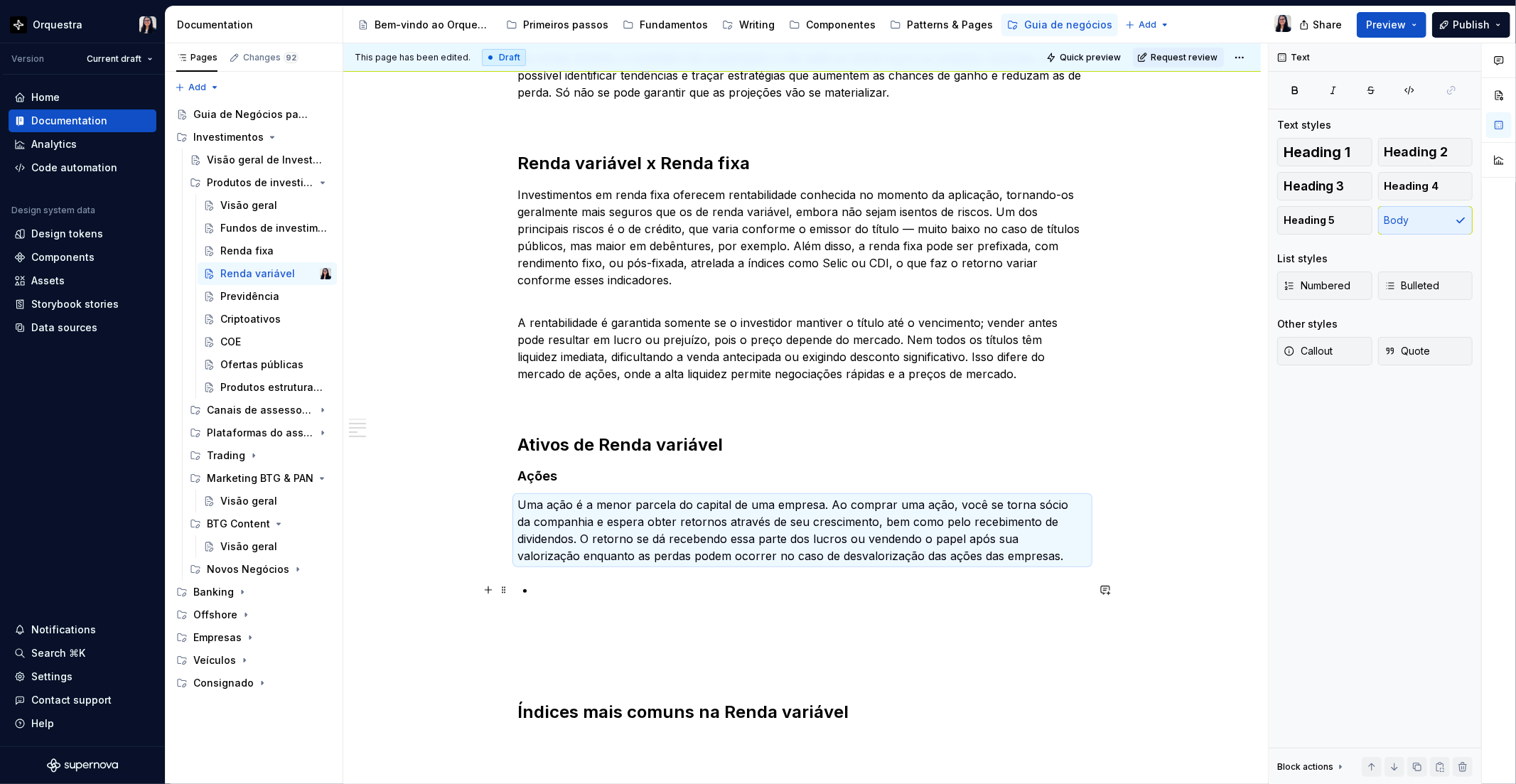
click at [562, 584] on p at bounding box center [810, 590] width 551 height 17
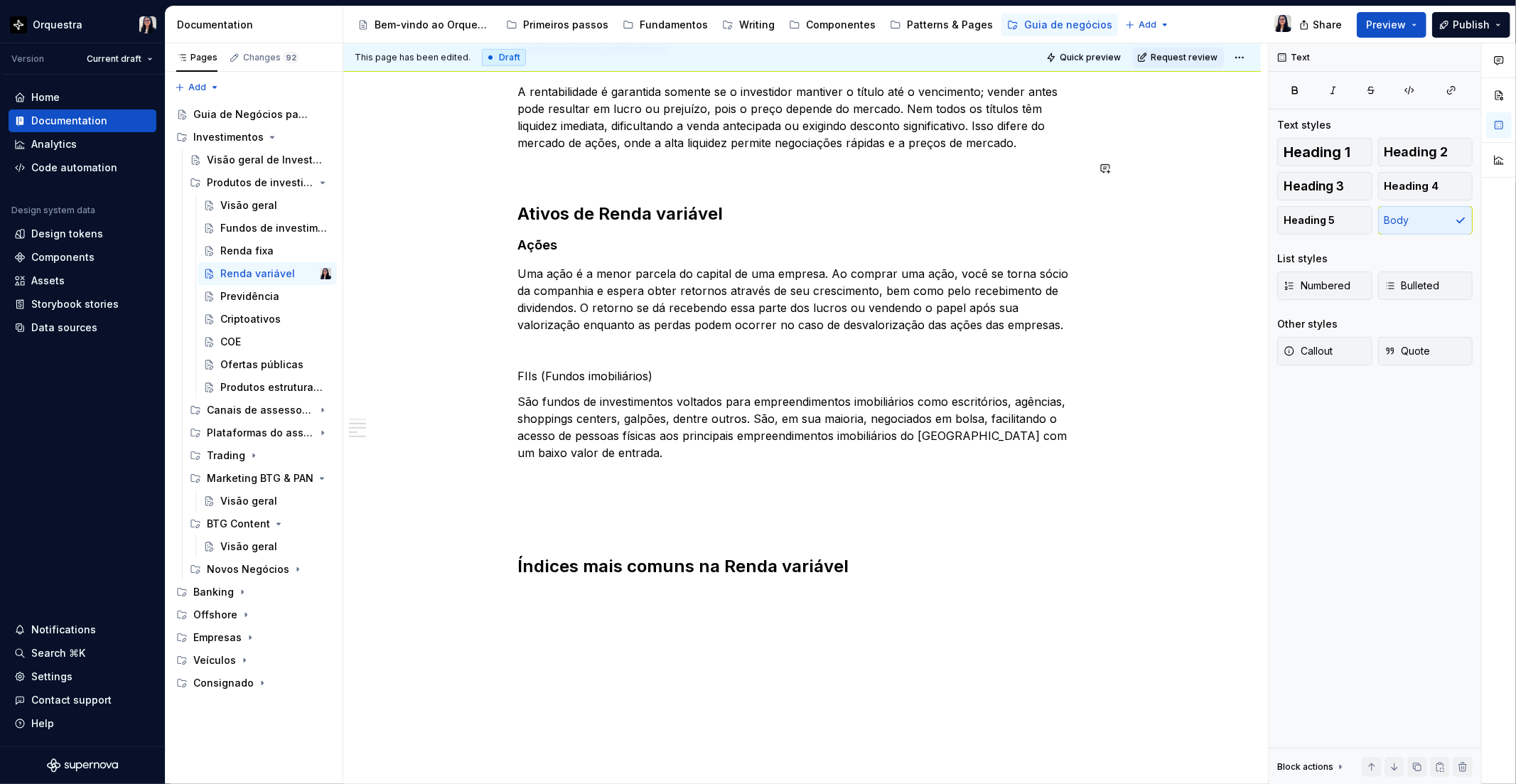
scroll to position [592, 0]
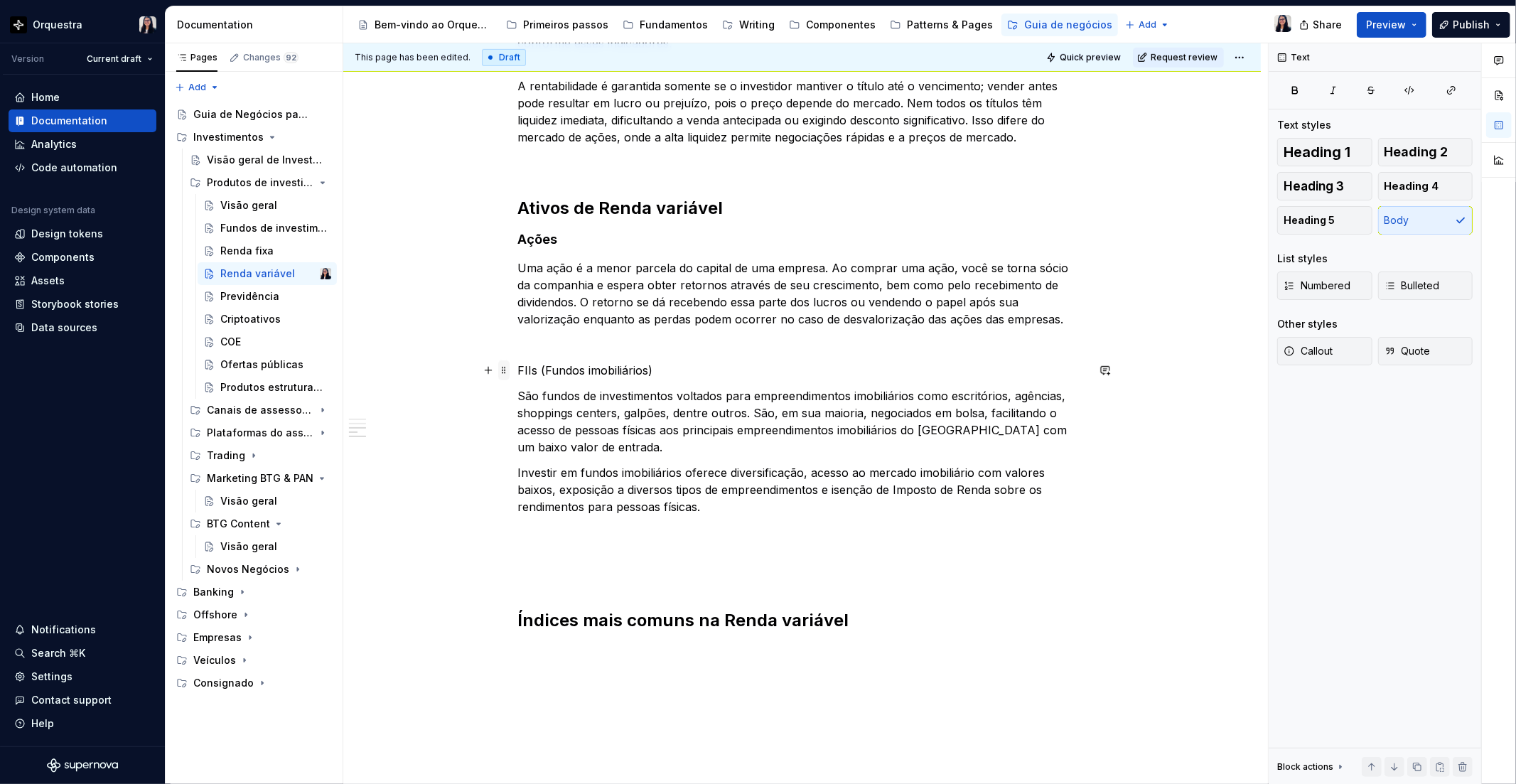
click at [506, 372] on span at bounding box center [504, 369] width 11 height 20
click at [1441, 175] on button "Heading 4" at bounding box center [1426, 186] width 95 height 28
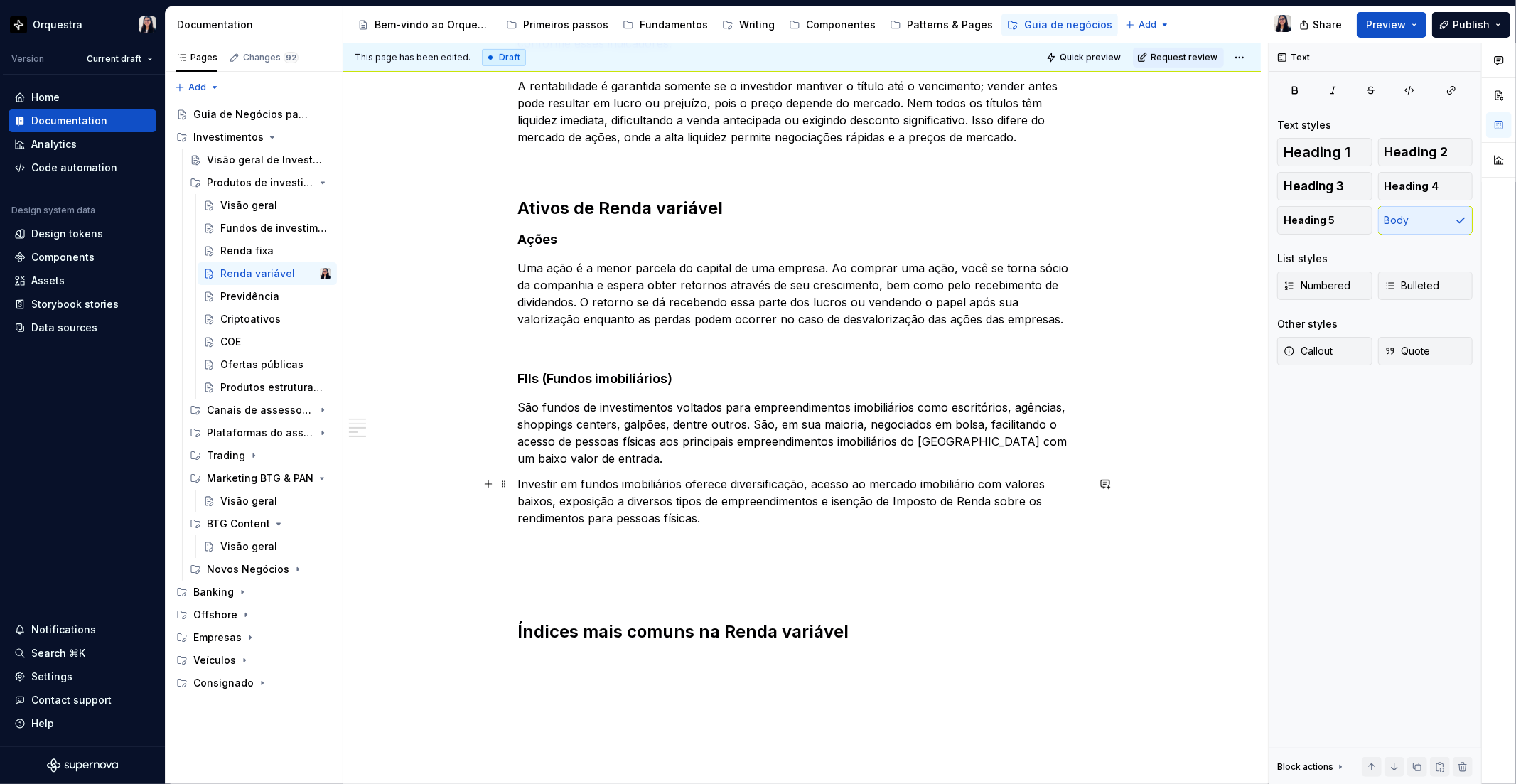
click at [764, 519] on p "Investir em fundos imobiliários oferece diversificação, acesso ao mercado imobi…" at bounding box center [802, 501] width 569 height 51
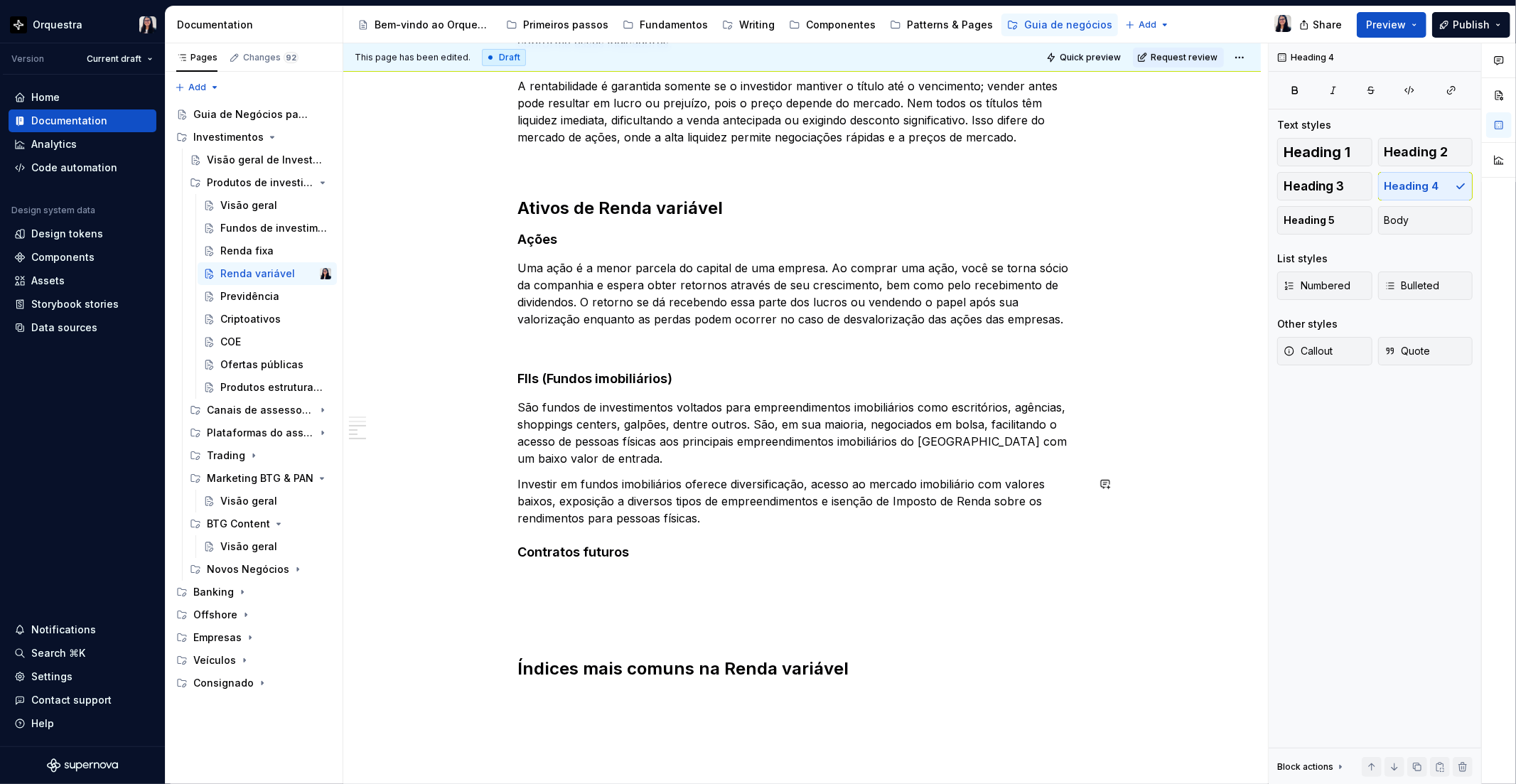
click at [718, 528] on div "O que é Renda variável? A renda variável engloba as aplicações financeiras cujo…" at bounding box center [802, 182] width 569 height 994
click at [718, 513] on p "Investir em fundos imobiliários oferece diversificação, acesso ao mercado imobi…" at bounding box center [802, 501] width 569 height 51
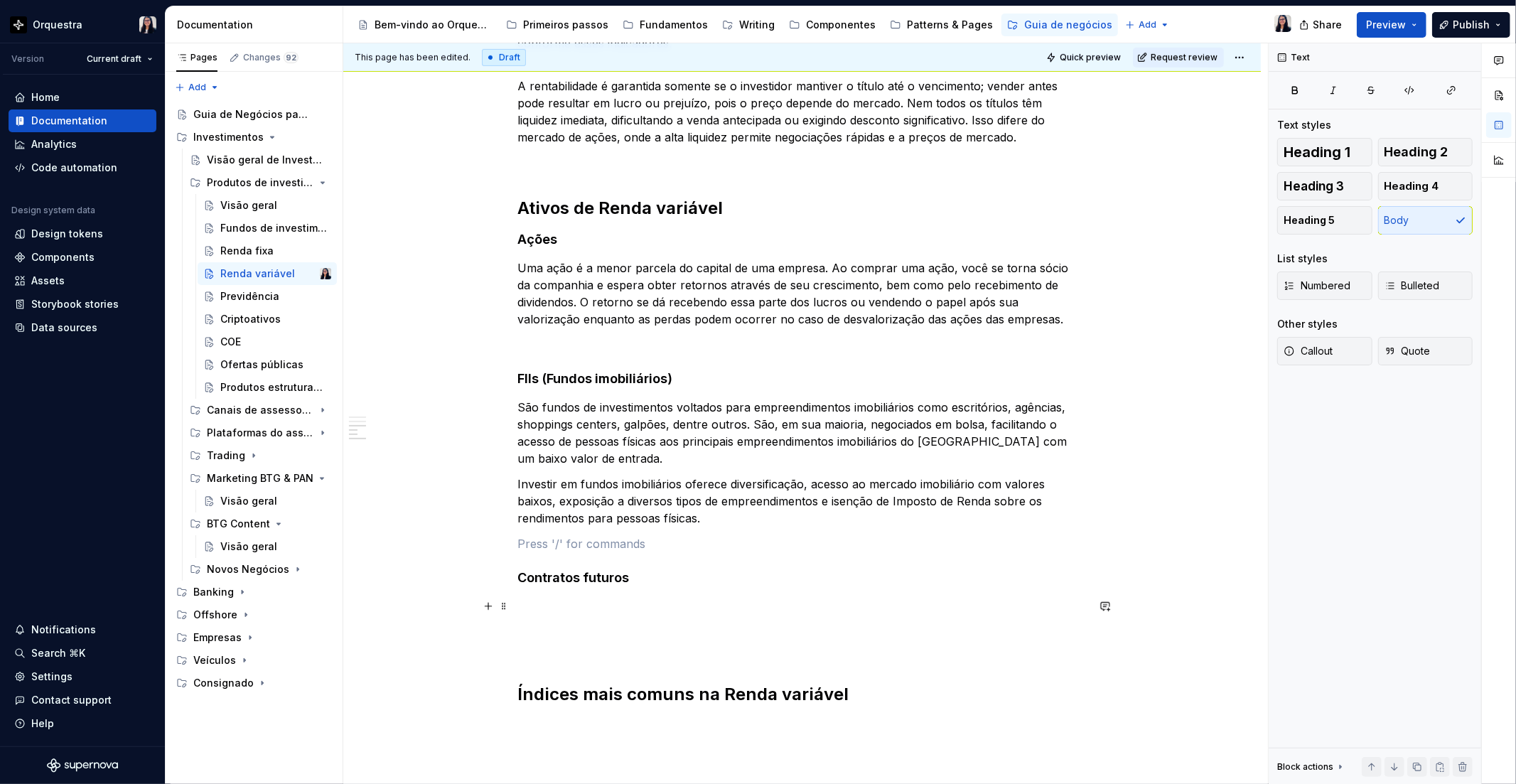
click at [546, 597] on p at bounding box center [802, 614] width 569 height 34
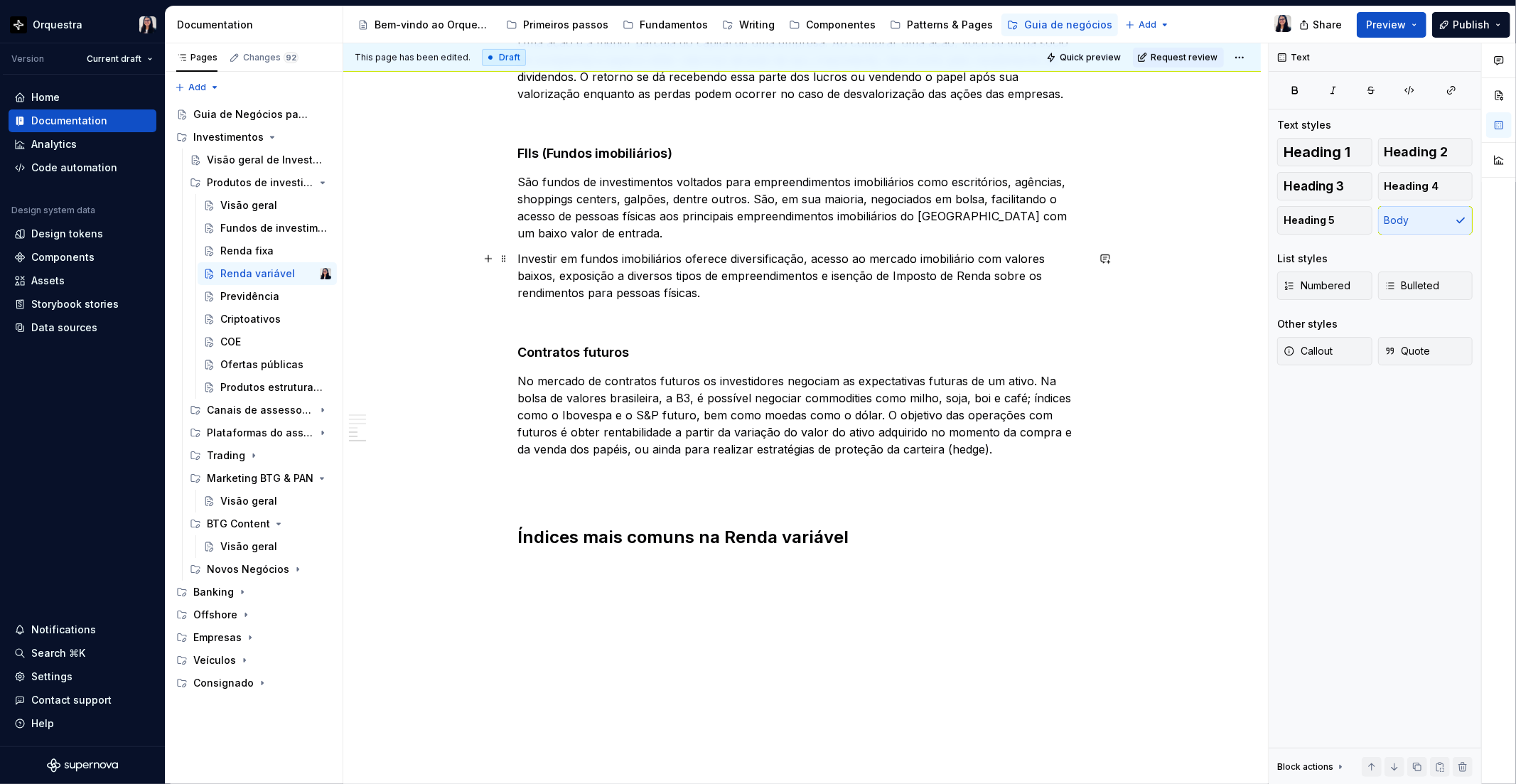
scroll to position [828, 0]
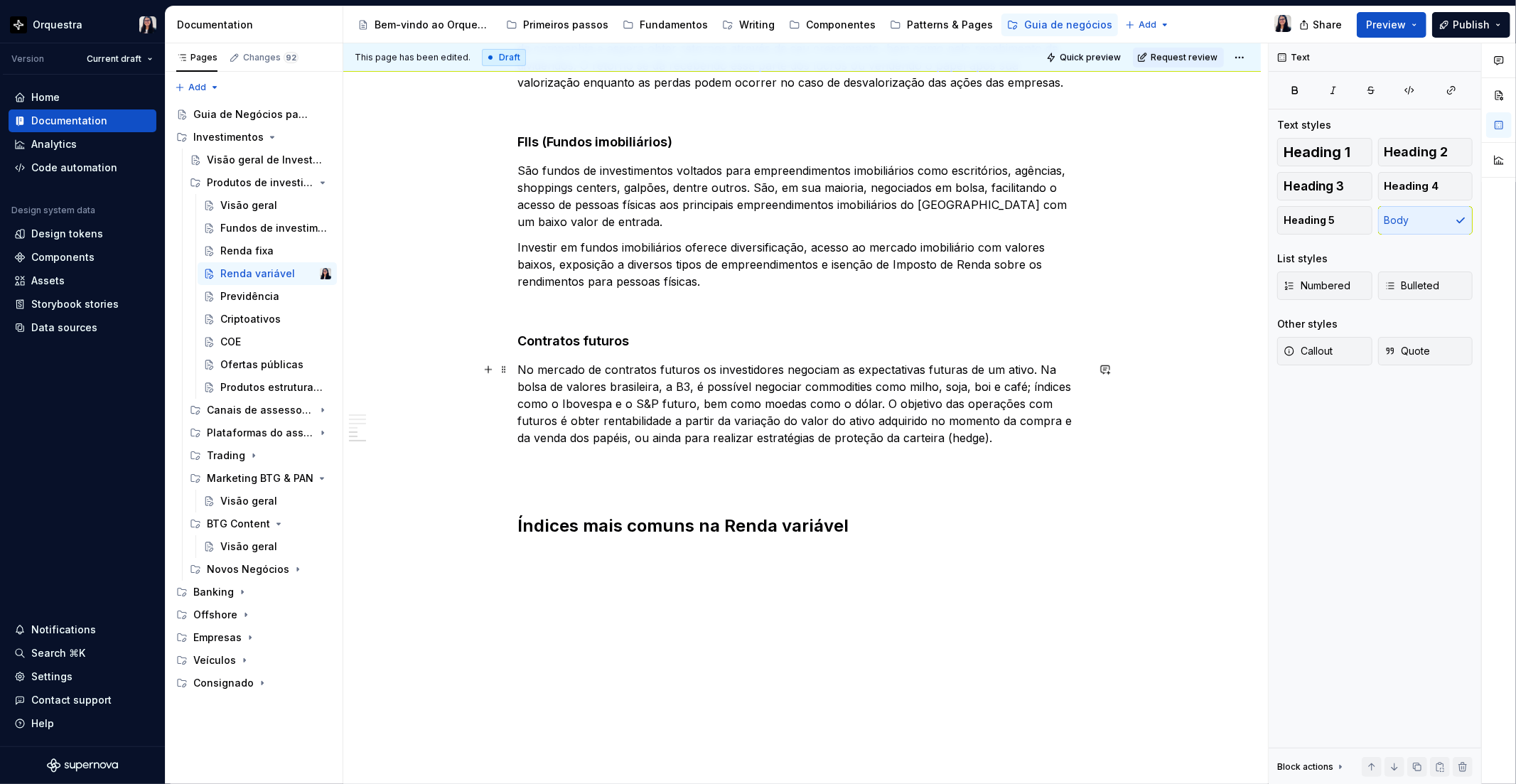
click at [696, 366] on p "No mercado de contratos futuros os investidores negociam as expectativas futura…" at bounding box center [802, 411] width 569 height 102
click at [996, 438] on p "No mercado de contratos futuros, os investidores negociam as expectativas futur…" at bounding box center [802, 411] width 569 height 102
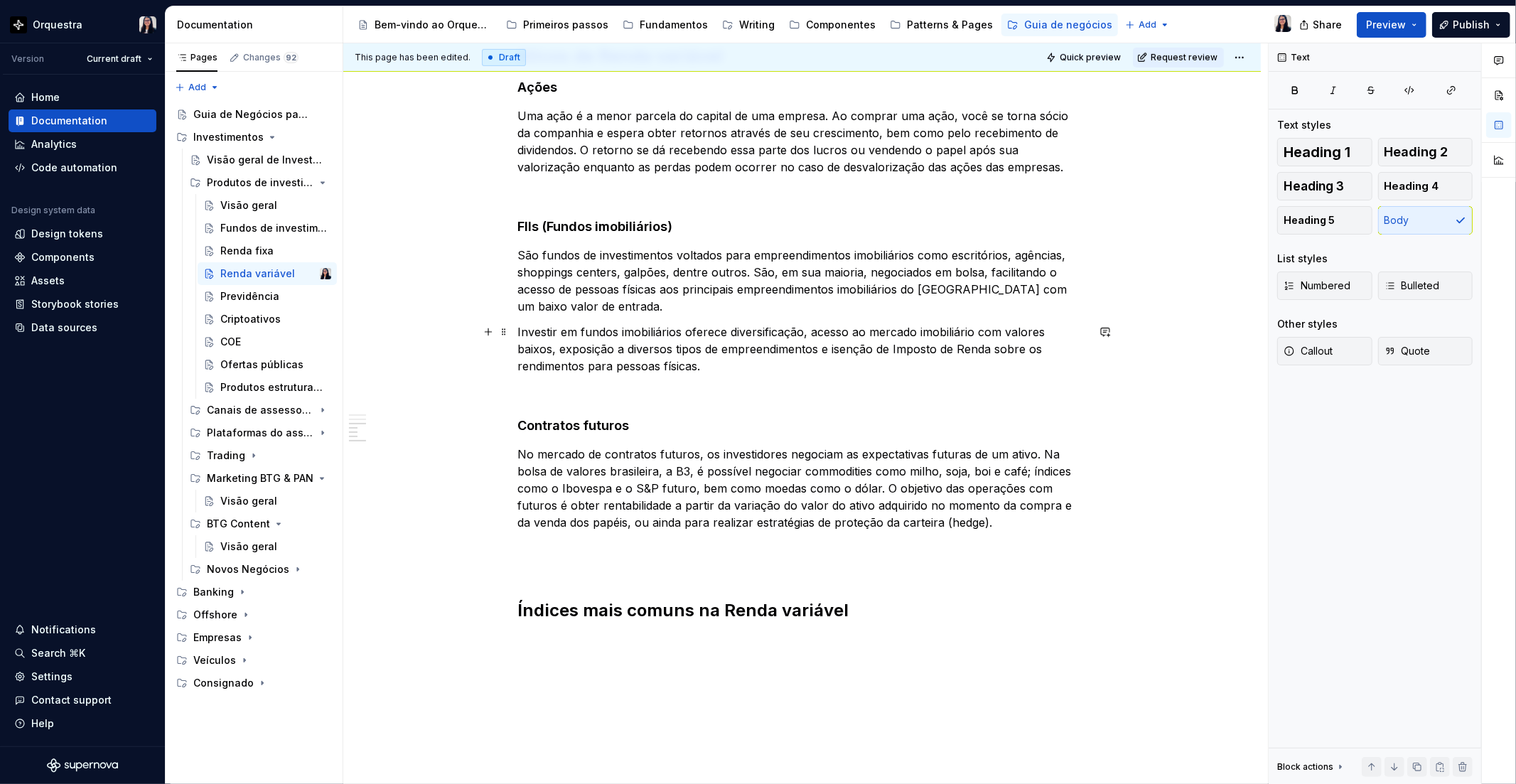
scroll to position [750, 0]
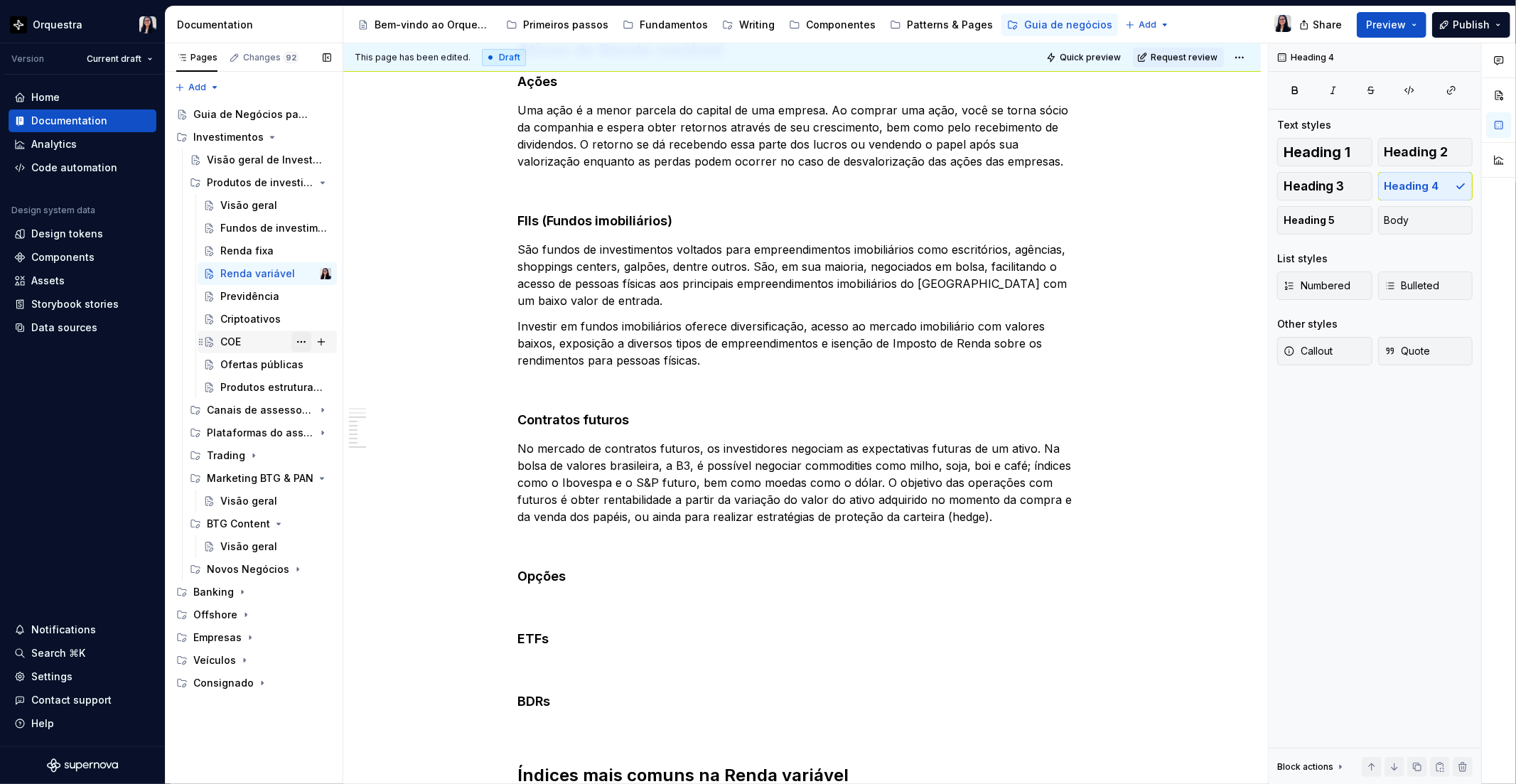
click at [302, 342] on button "Page tree" at bounding box center [301, 341] width 20 height 20
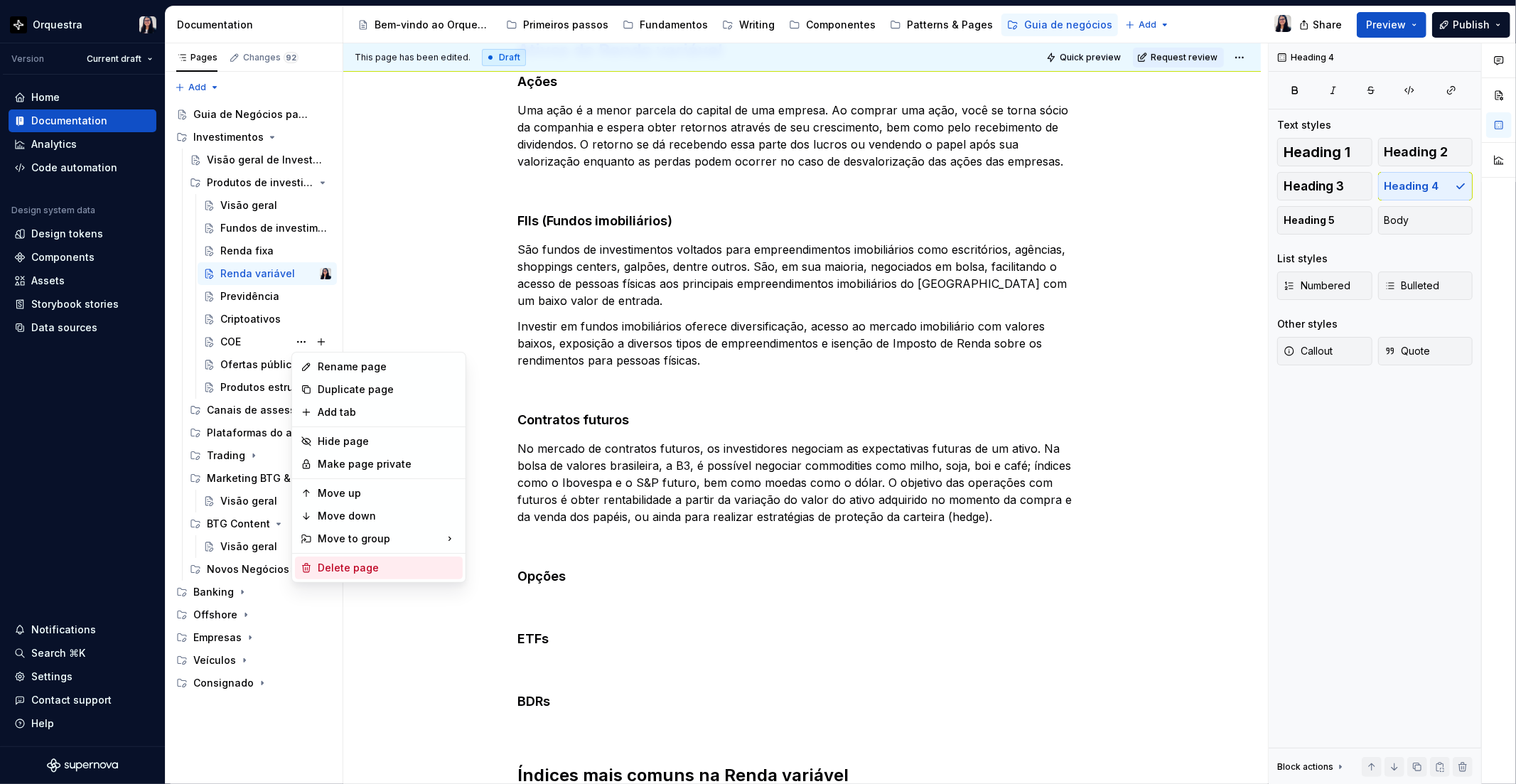
click at [345, 564] on div "Delete page" at bounding box center [387, 568] width 139 height 14
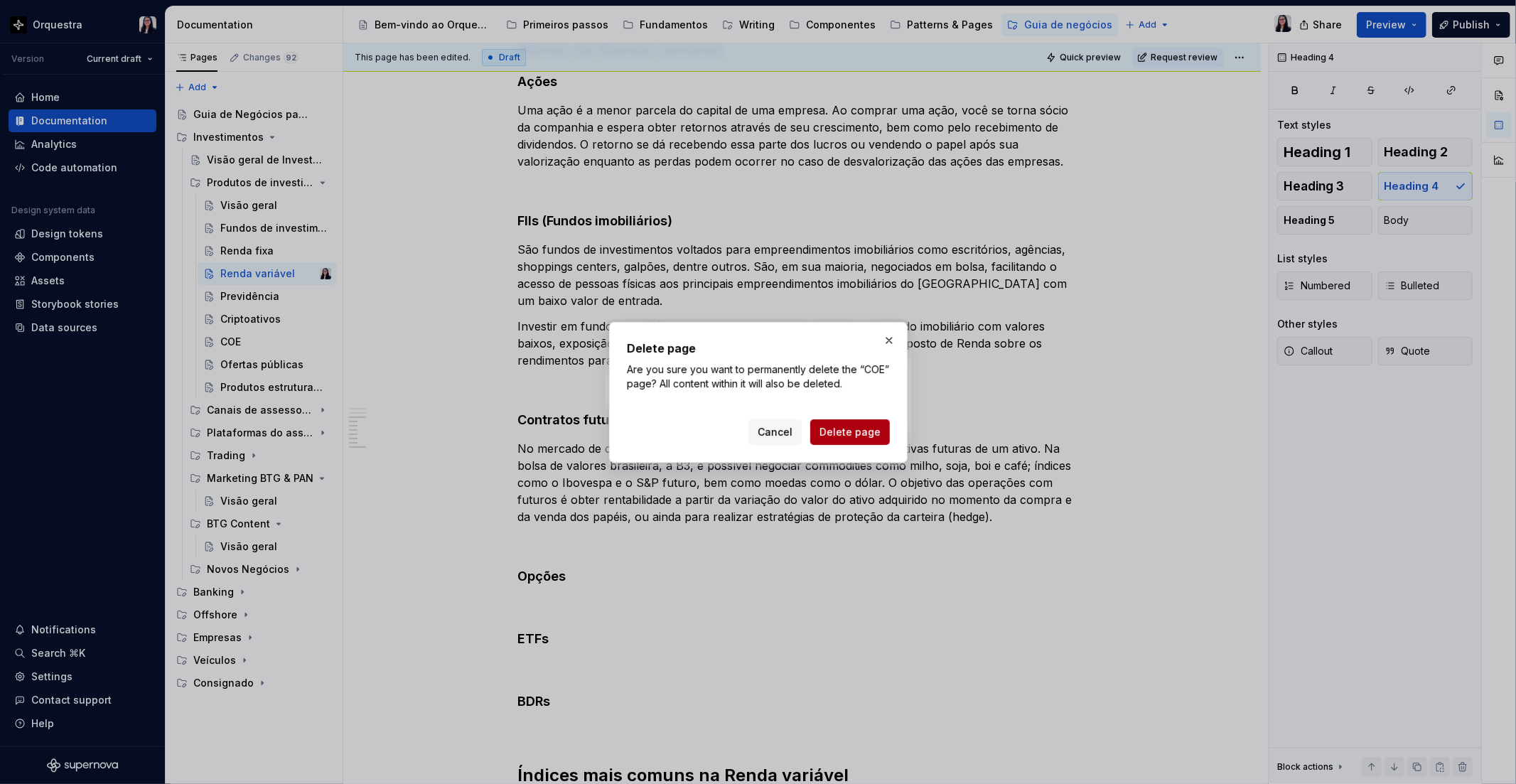
click at [837, 437] on span "Delete page" at bounding box center [850, 432] width 61 height 14
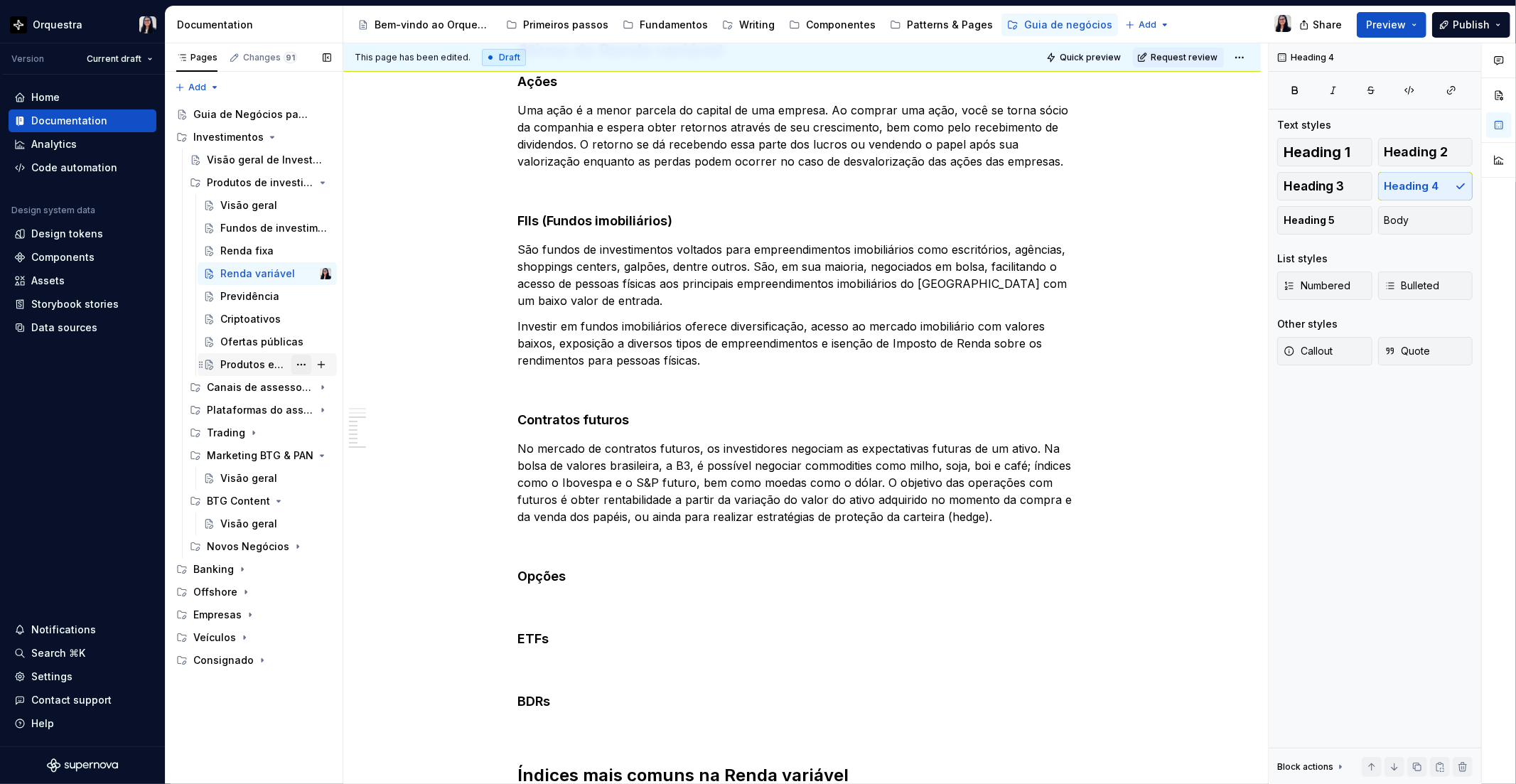
click at [301, 365] on button "Page tree" at bounding box center [301, 364] width 20 height 20
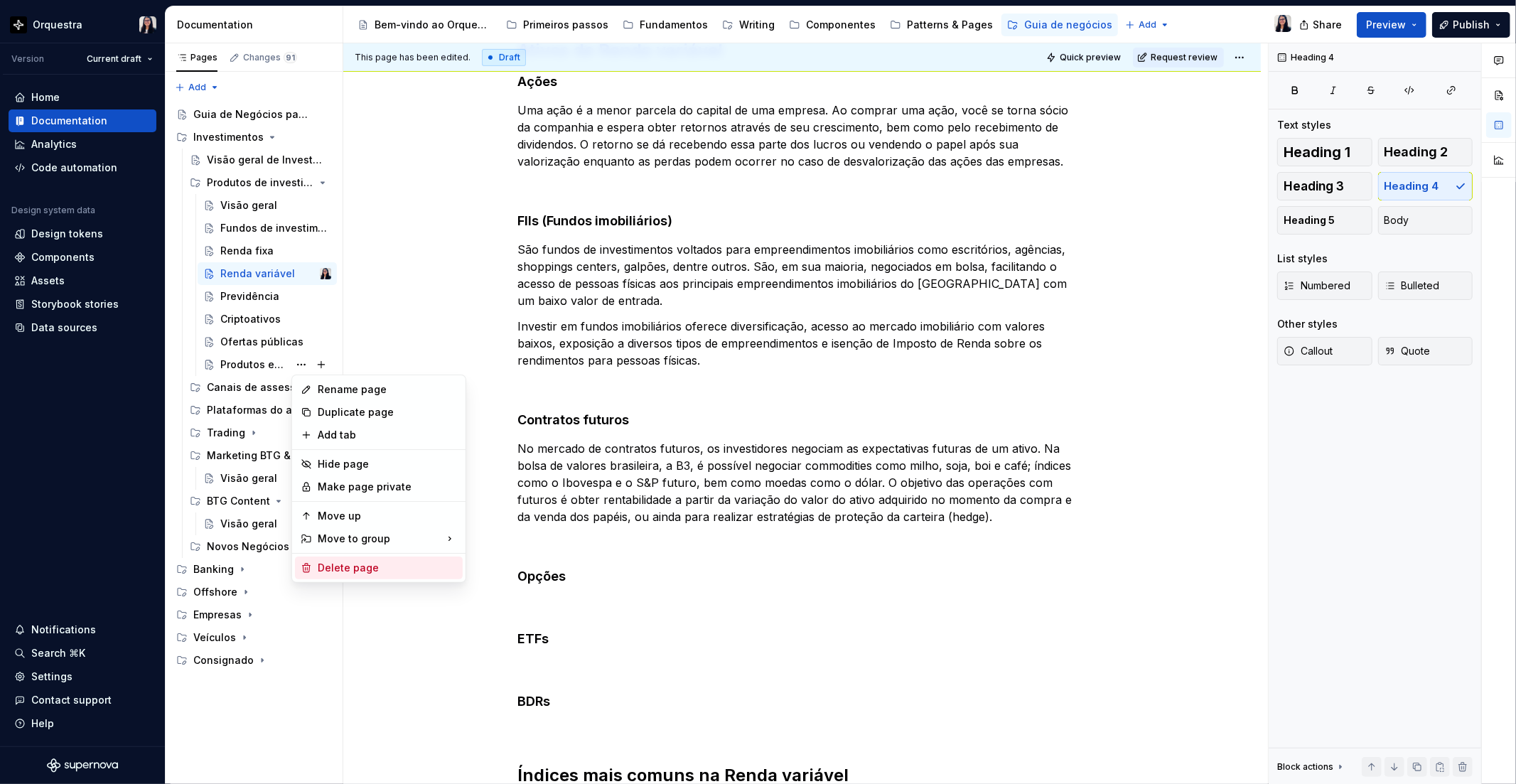
click at [379, 559] on div "Delete page" at bounding box center [379, 567] width 168 height 23
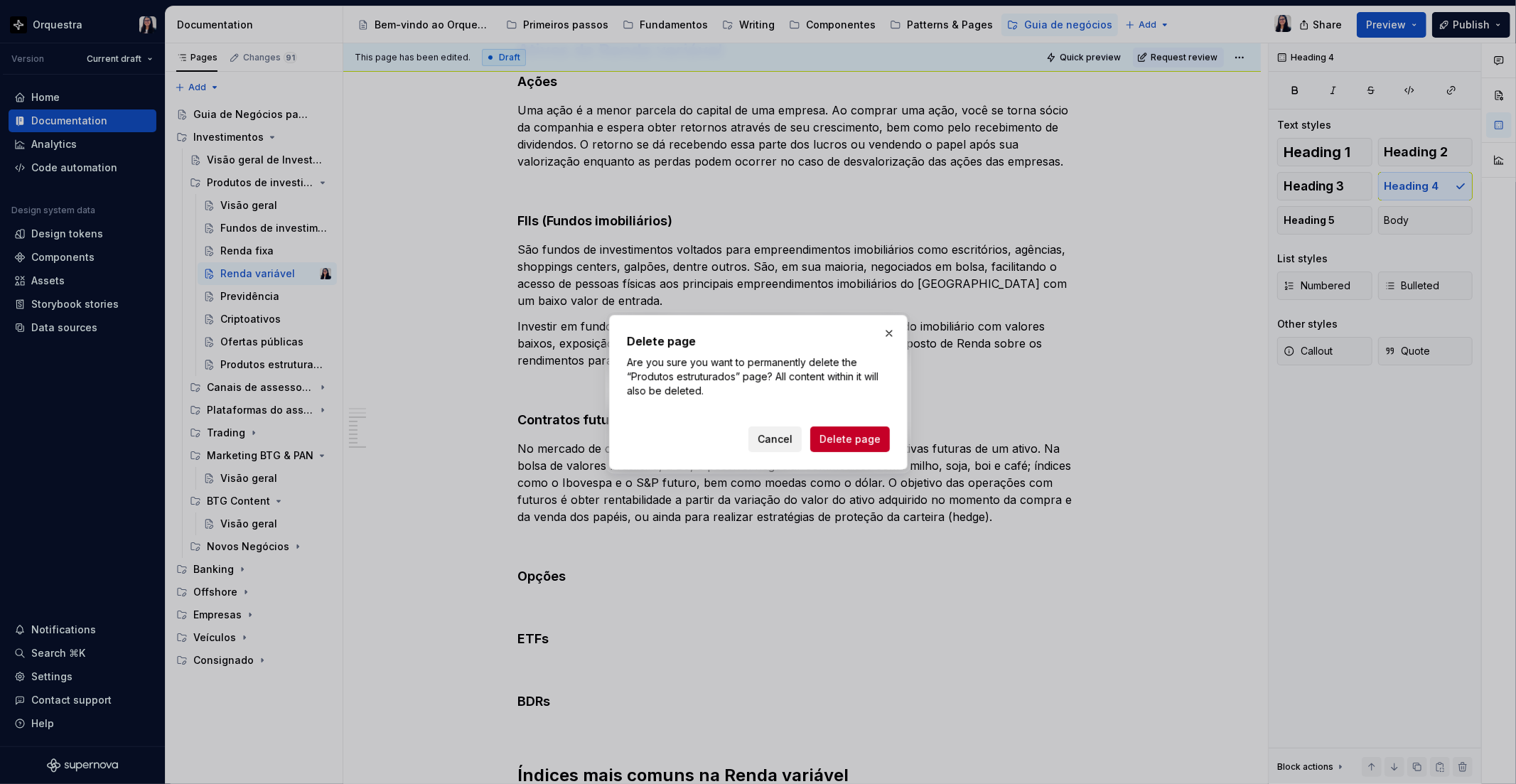
click at [780, 439] on span "Cancel" at bounding box center [775, 439] width 35 height 14
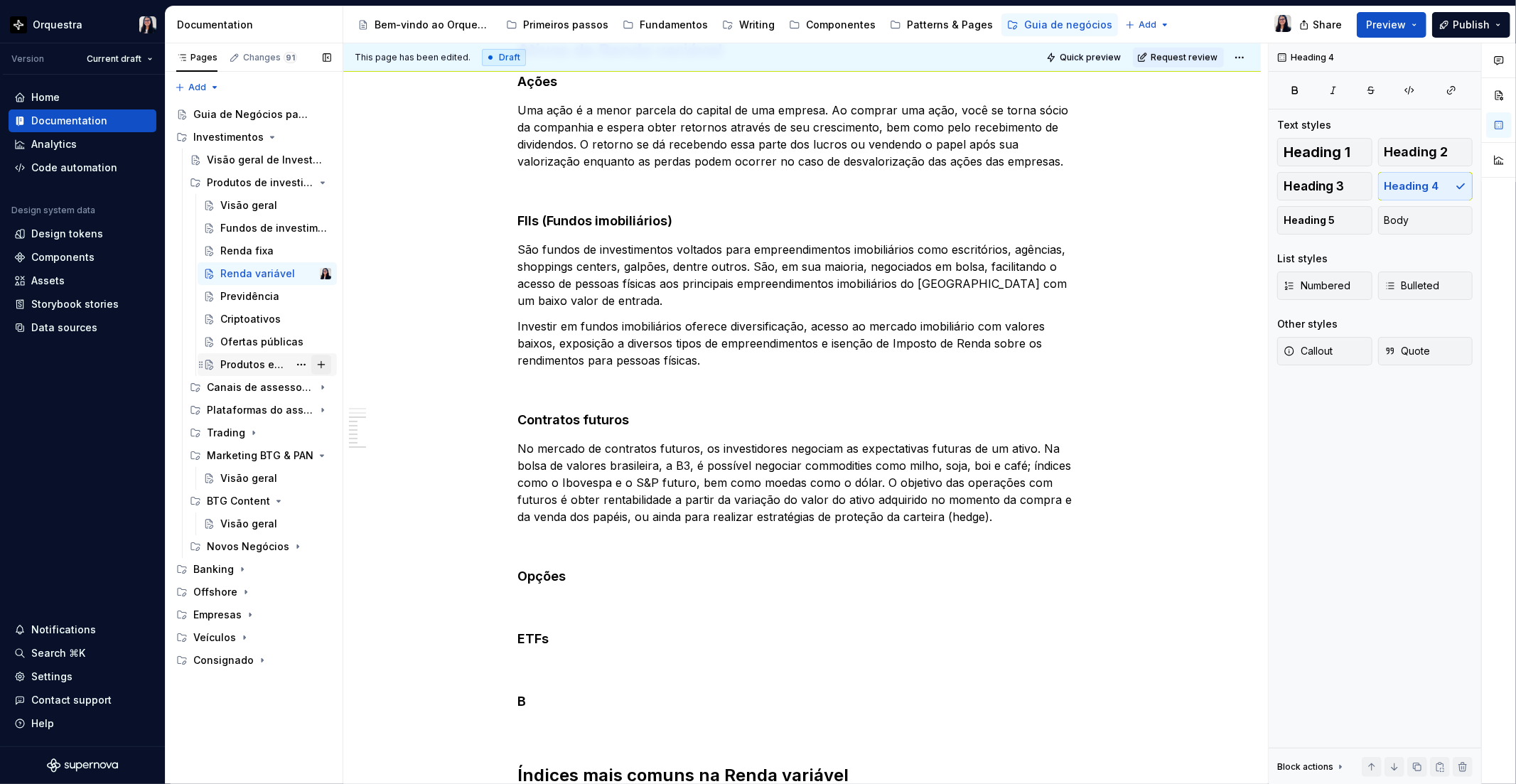
click at [316, 359] on button "Page tree" at bounding box center [320, 364] width 20 height 20
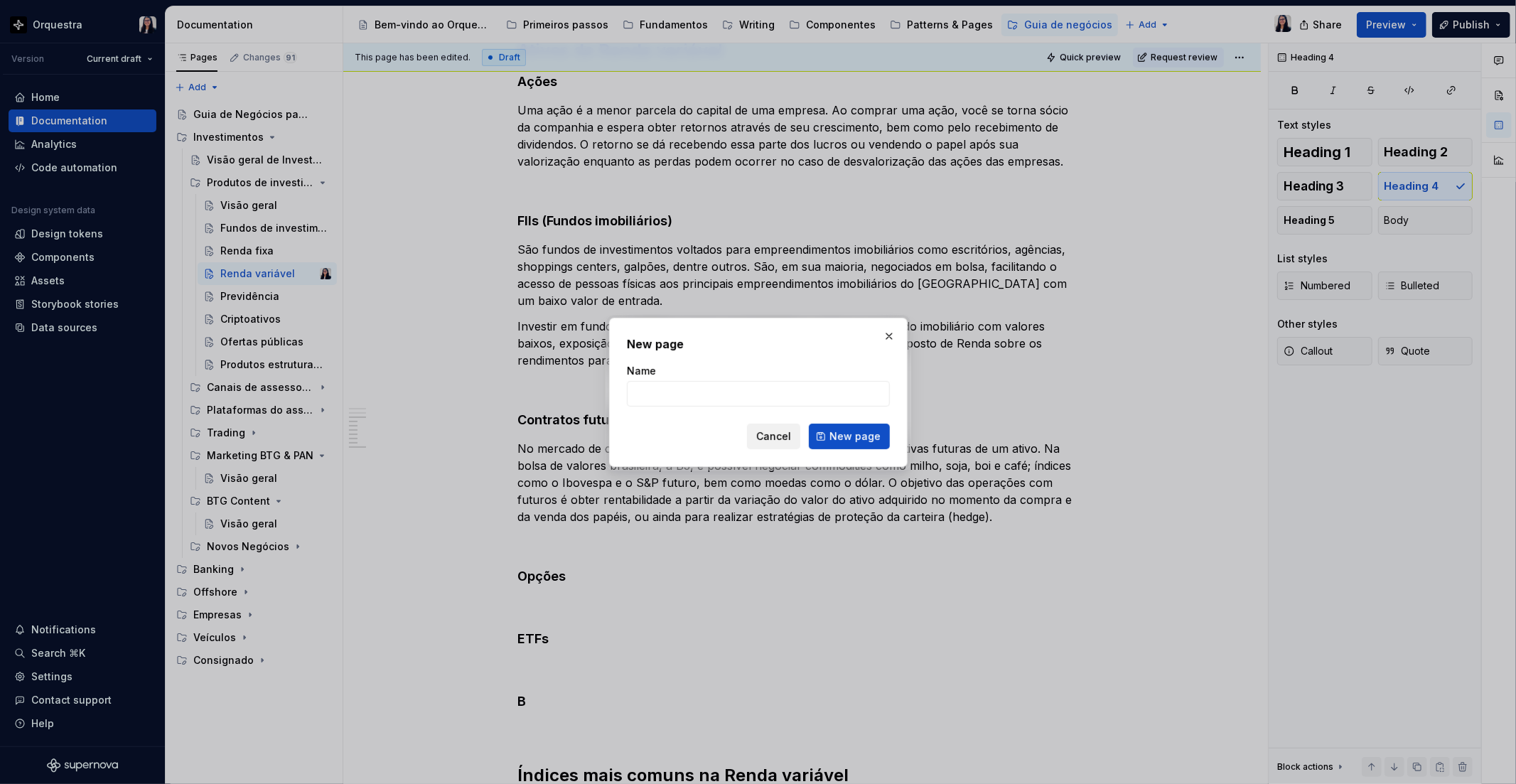
click at [750, 424] on button "Cancel" at bounding box center [773, 436] width 53 height 25
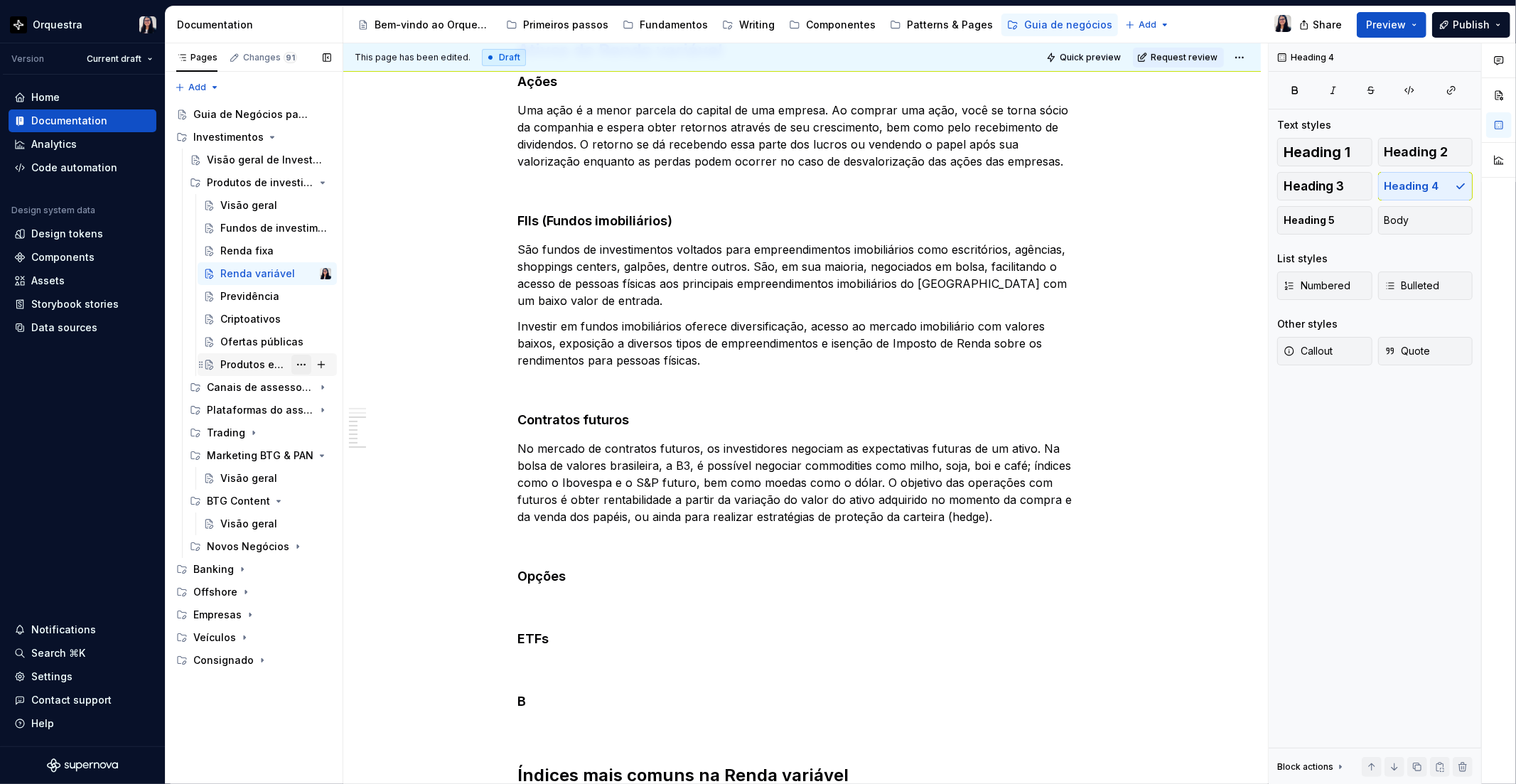
click at [306, 366] on button "Page tree" at bounding box center [301, 364] width 20 height 20
click at [306, 366] on div "Pages Changes 91 Add Accessibility guide for tree Page tree. Navigate the tree …" at bounding box center [253, 414] width 178 height 741
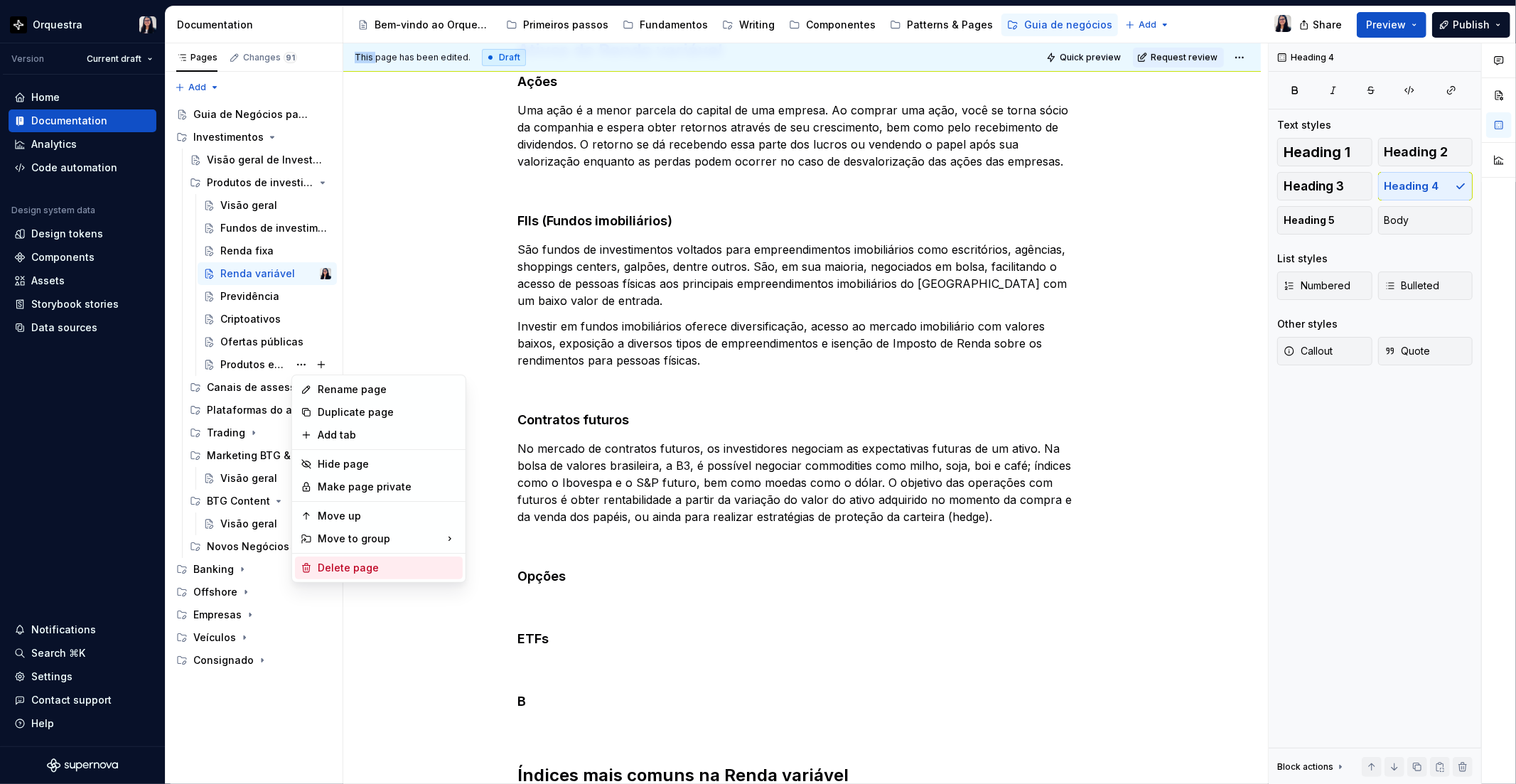
click at [373, 563] on div "Delete page" at bounding box center [387, 568] width 139 height 14
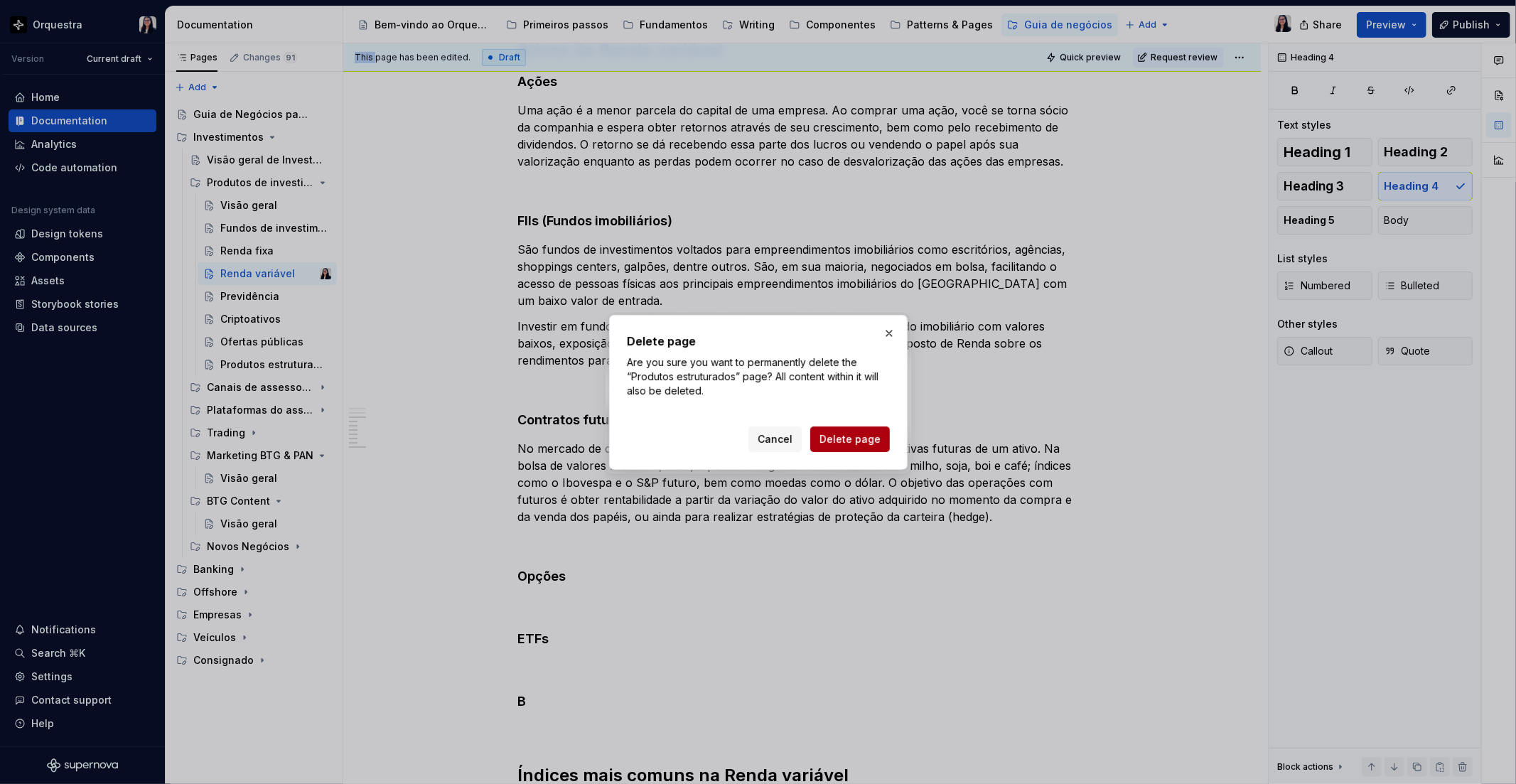
click at [858, 432] on span "Delete page" at bounding box center [850, 439] width 61 height 14
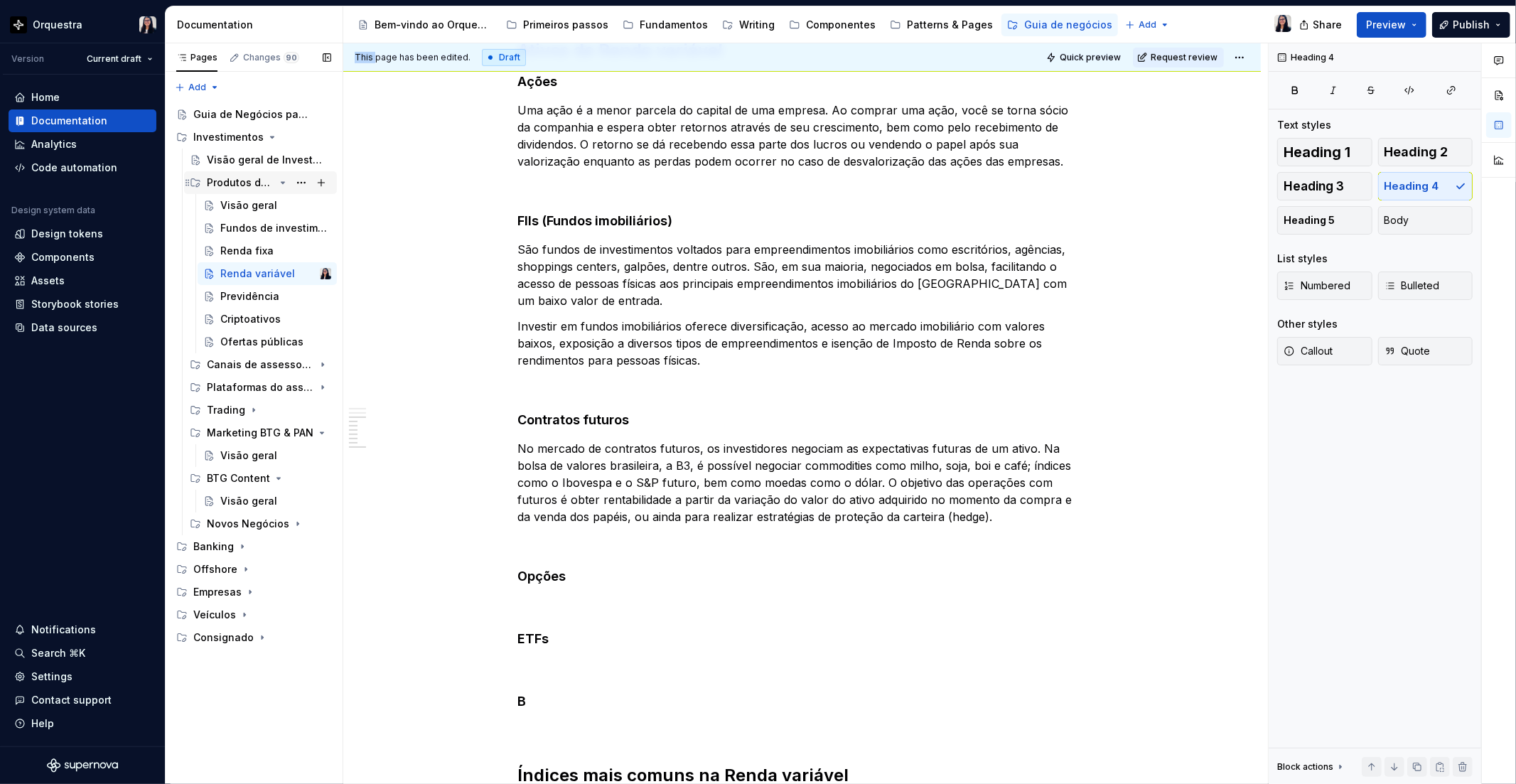
click at [263, 183] on div "Produtos de investimento" at bounding box center [240, 183] width 67 height 14
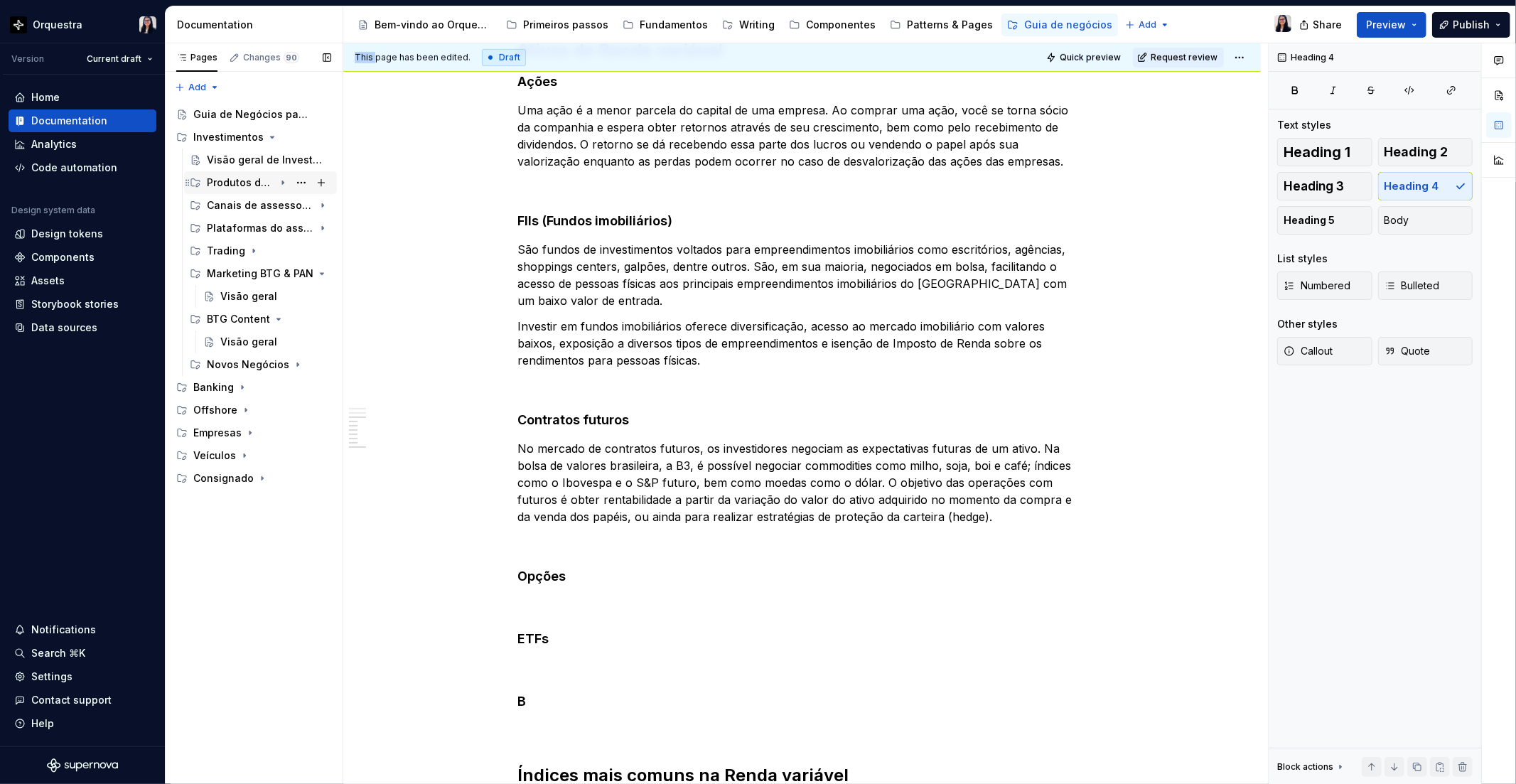
click at [263, 183] on div "Produtos de investimento" at bounding box center [240, 183] width 67 height 14
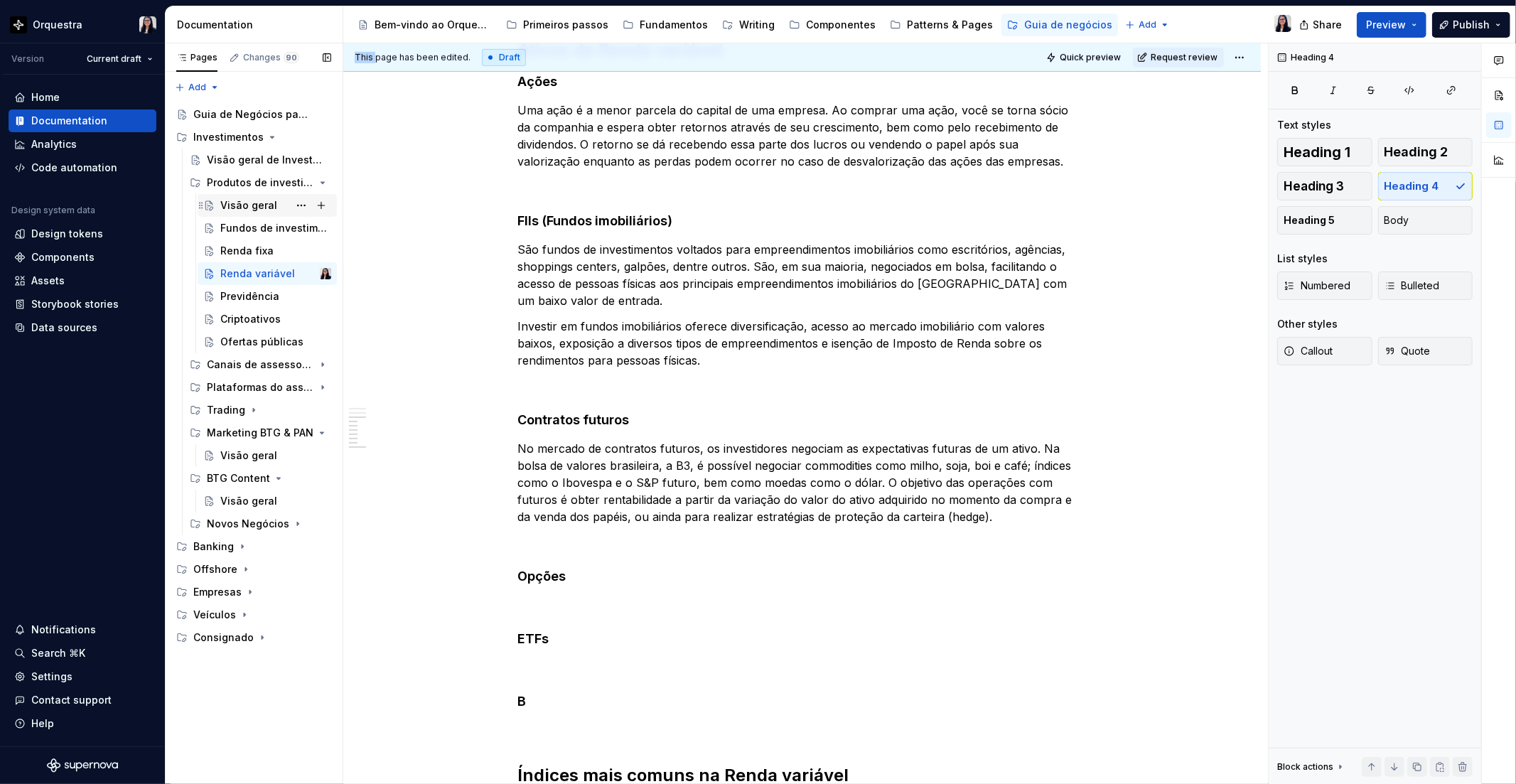
click at [274, 204] on div "Visão geral" at bounding box center [275, 205] width 111 height 20
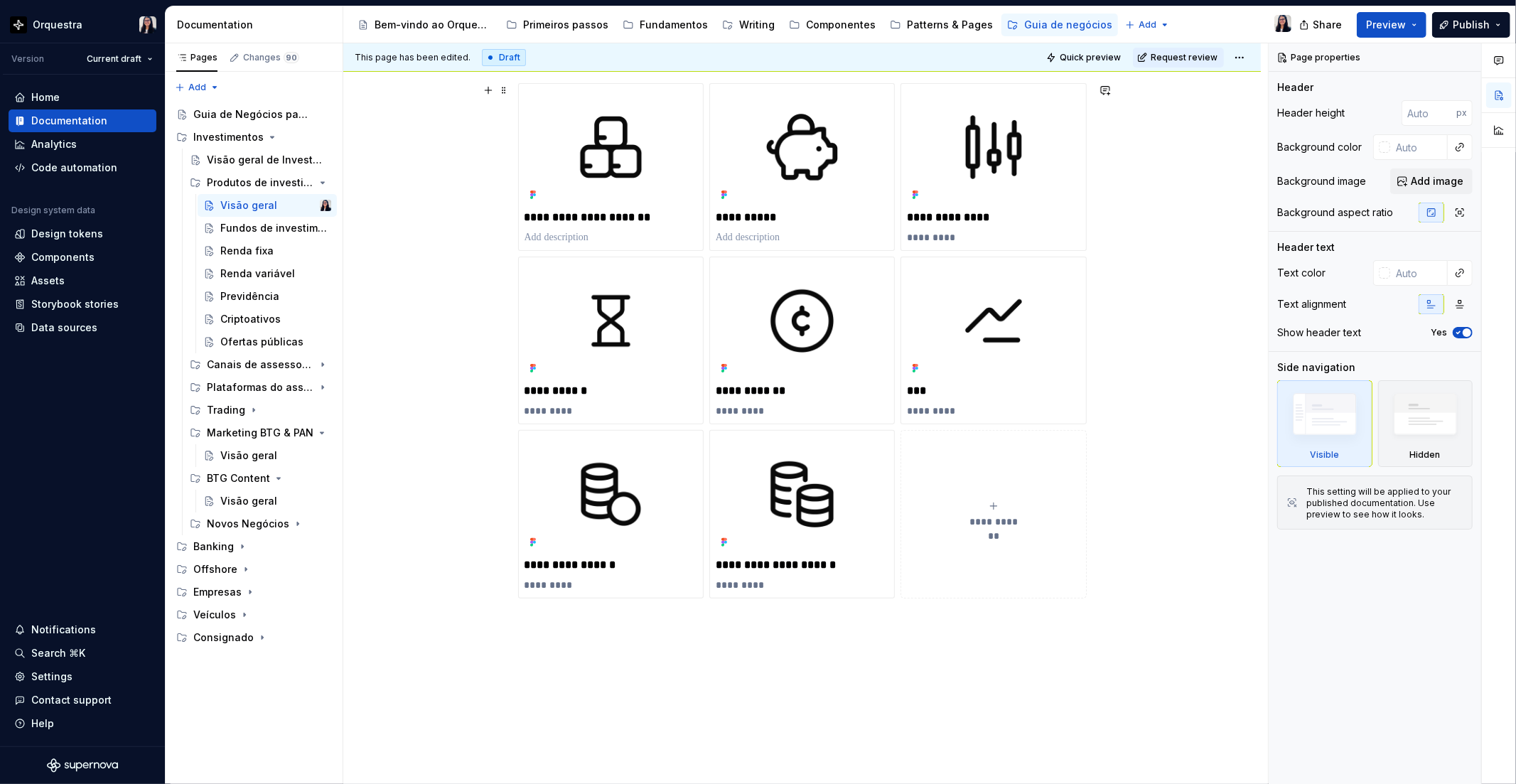
scroll to position [157, 0]
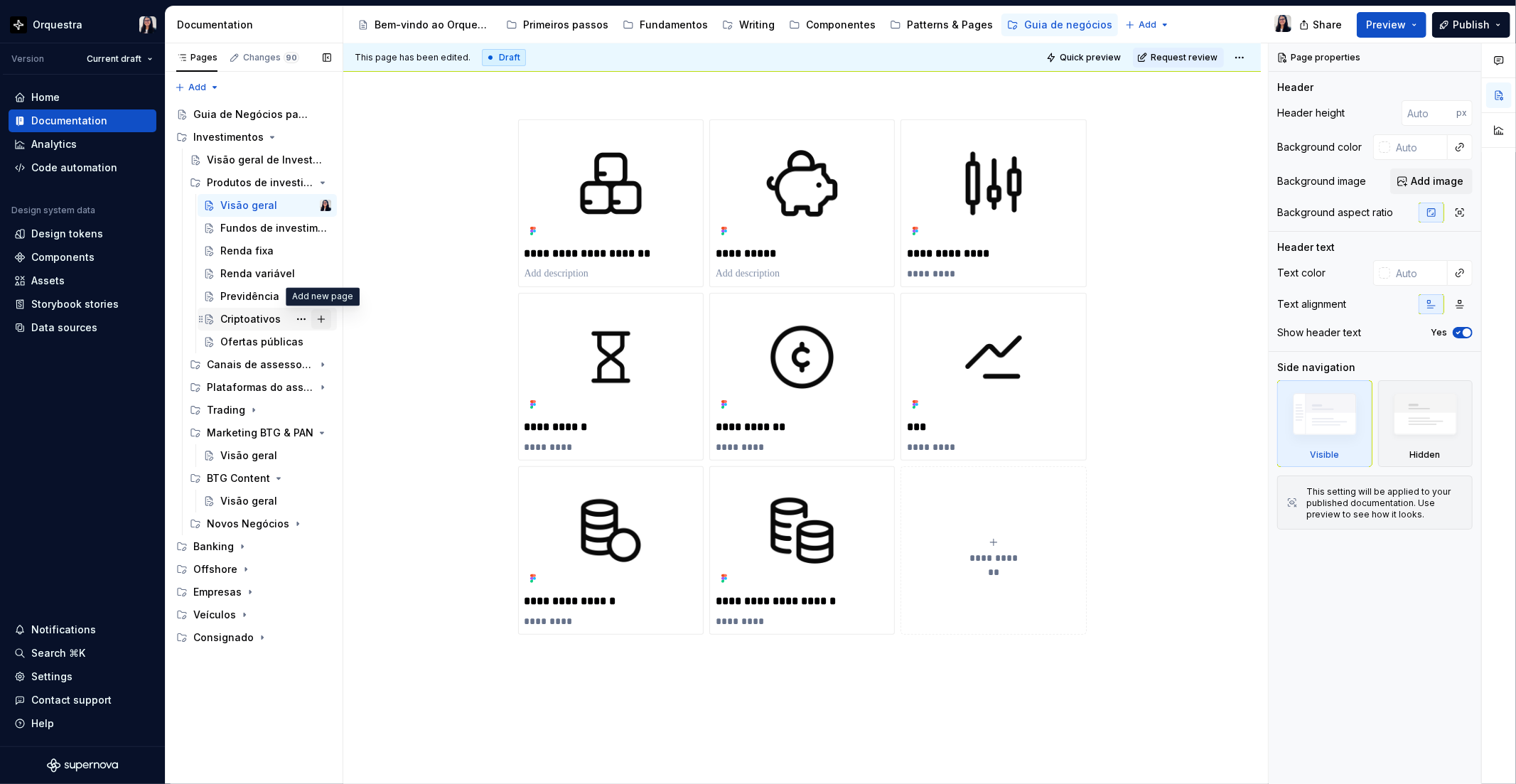
click at [323, 321] on button "Page tree" at bounding box center [320, 319] width 20 height 20
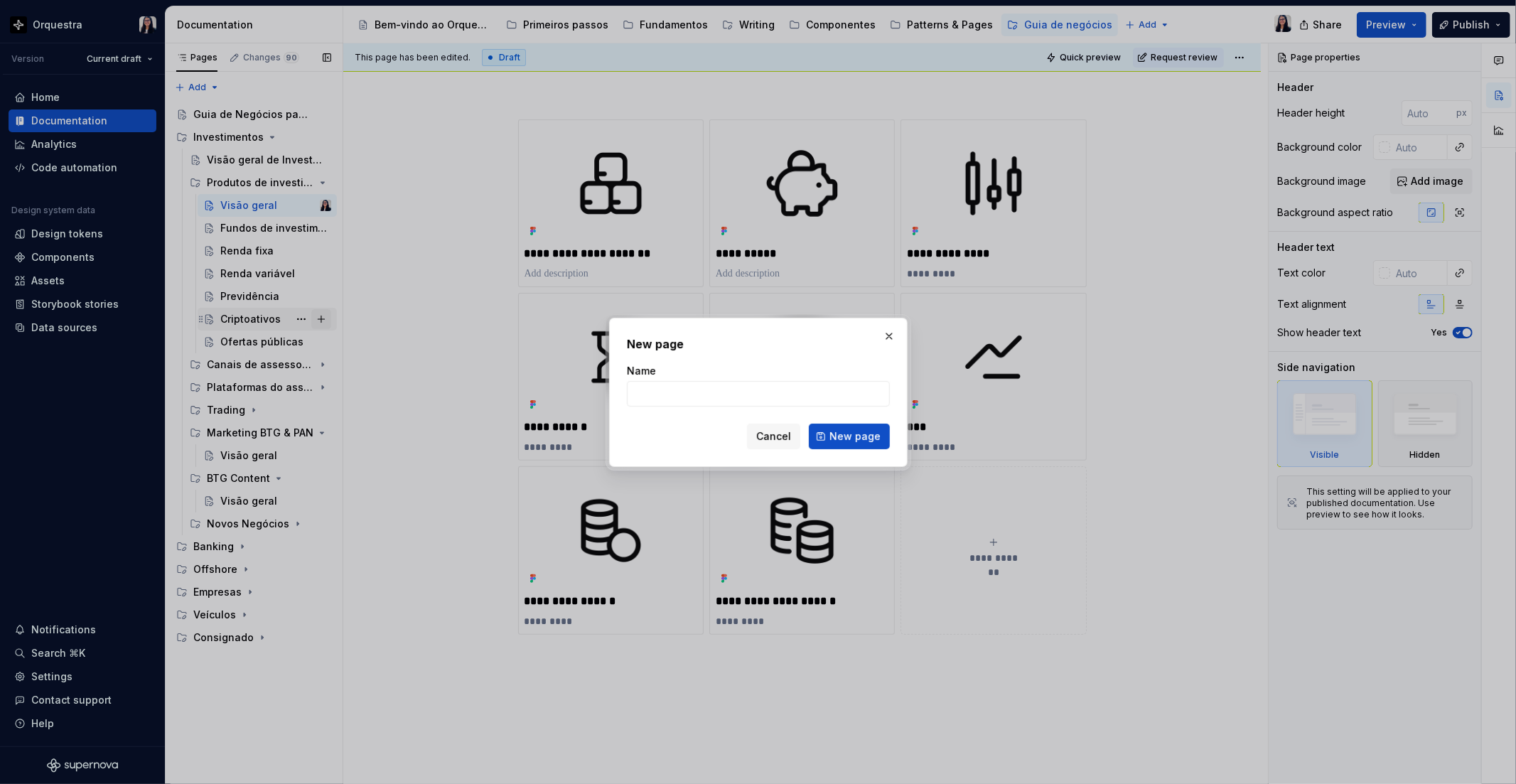
type textarea "*"
click at [662, 384] on input "Name" at bounding box center [758, 393] width 263 height 25
type input "COE"
click at [855, 437] on span "New page" at bounding box center [855, 436] width 51 height 14
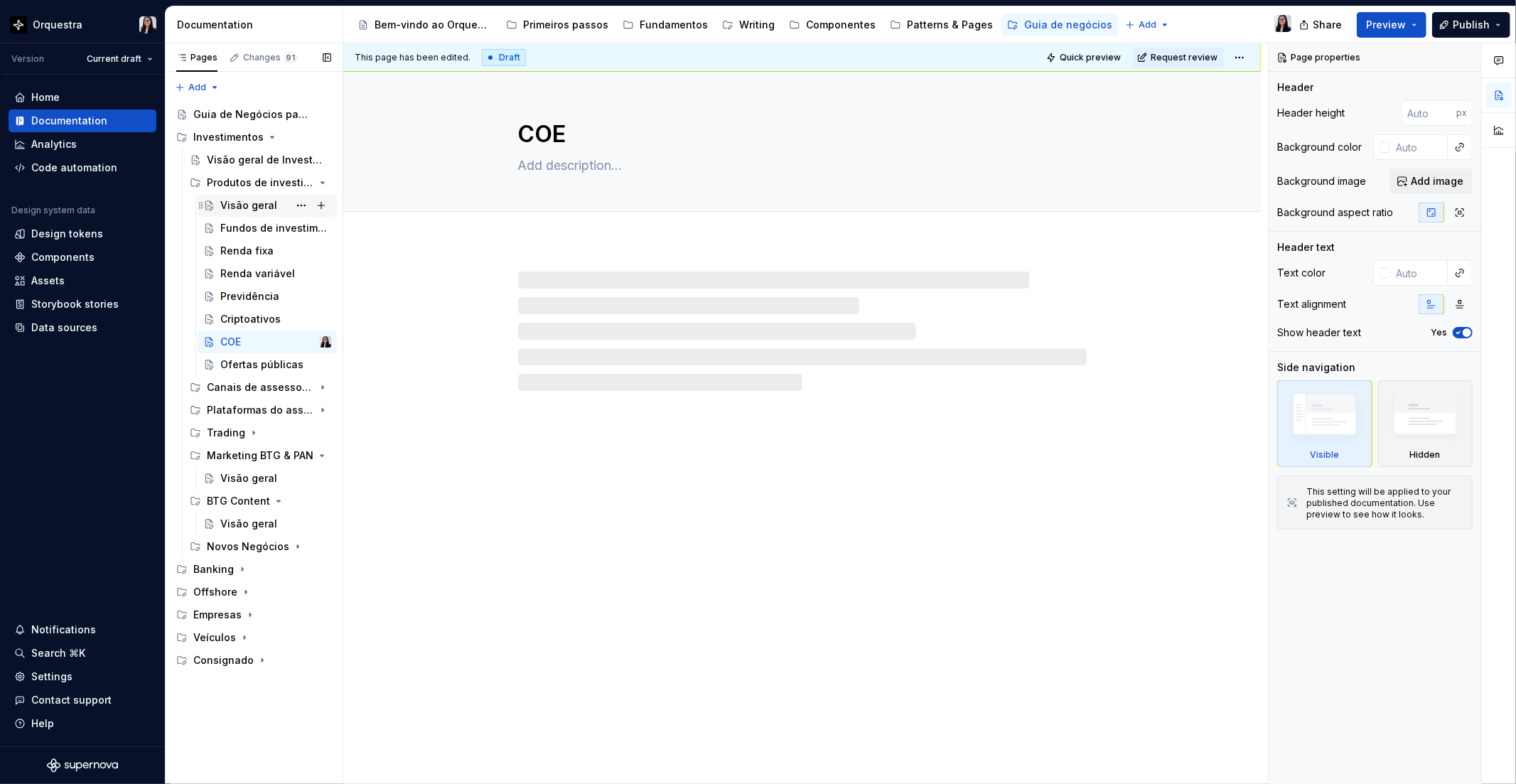
click at [256, 203] on div "Visão geral" at bounding box center [248, 206] width 57 height 14
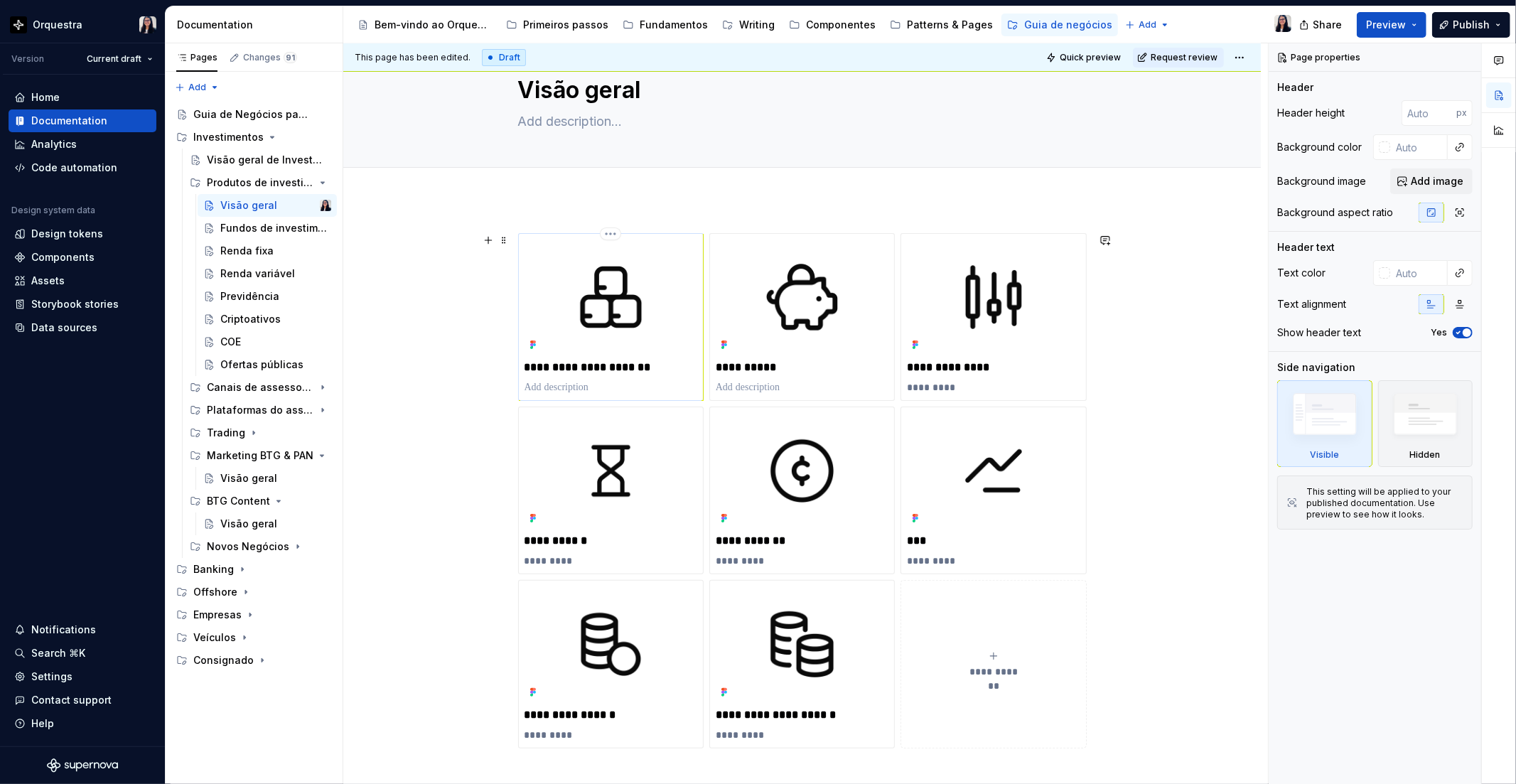
scroll to position [79, 0]
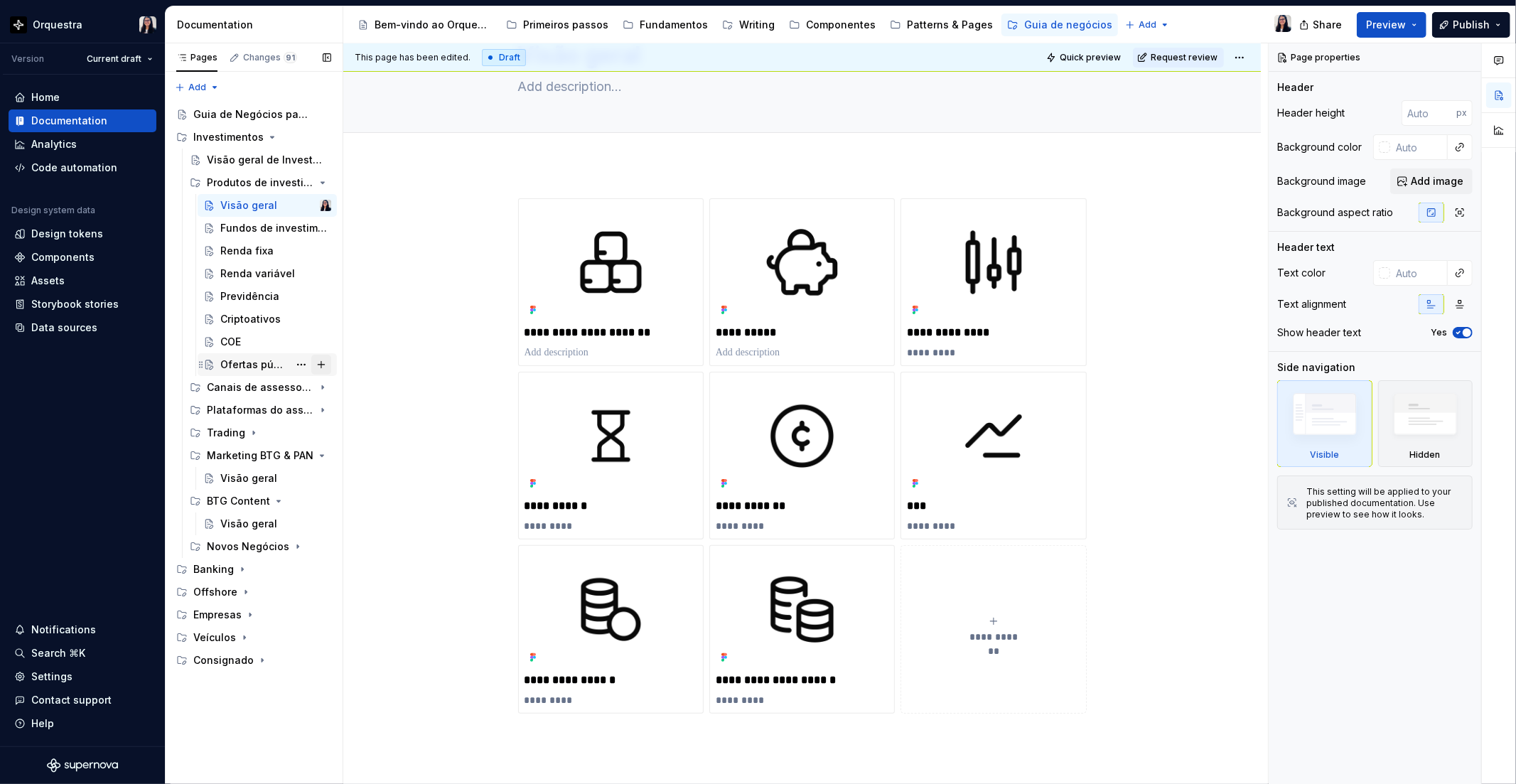
click at [321, 363] on button "Page tree" at bounding box center [320, 364] width 20 height 20
type textarea "*"
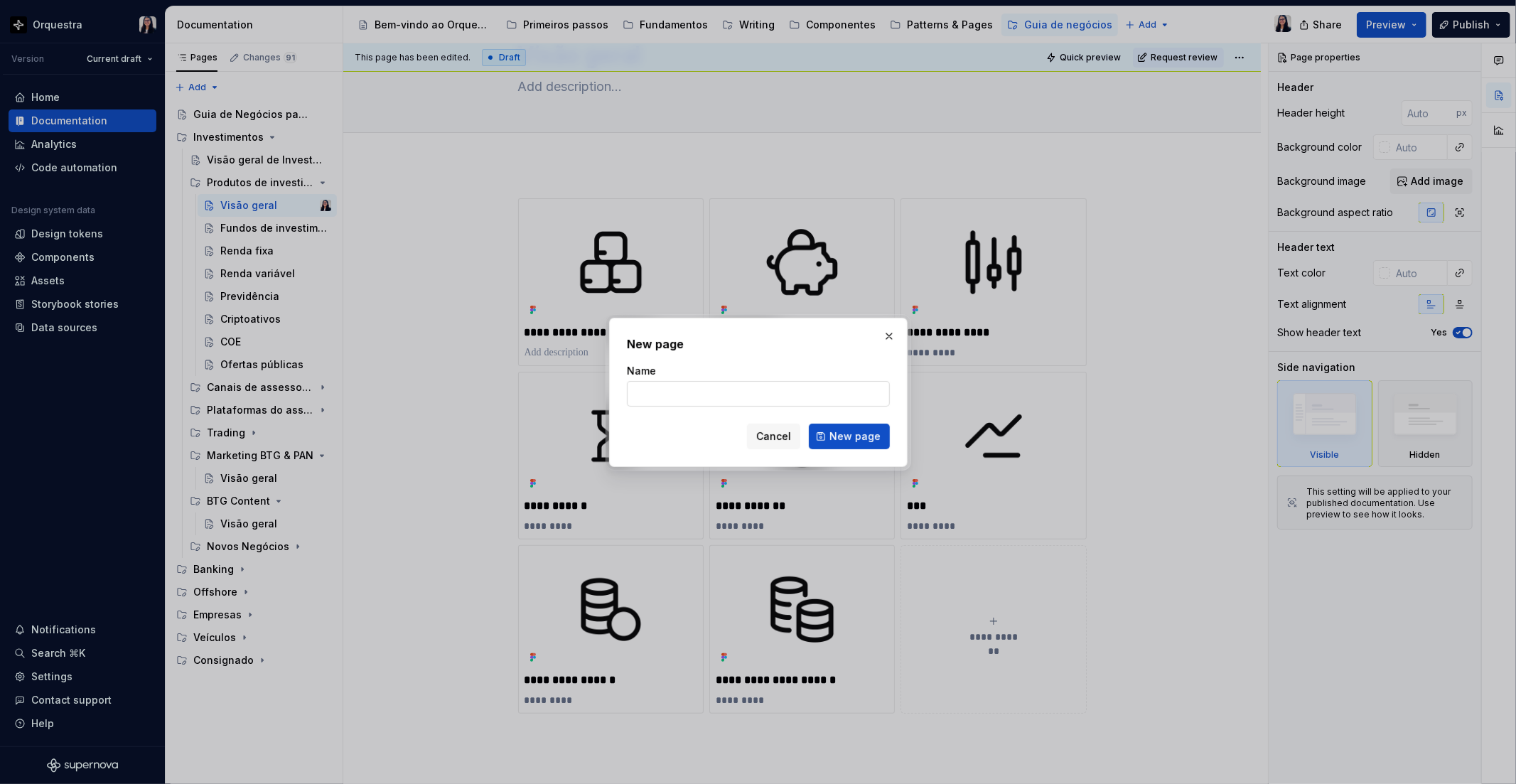
click at [664, 388] on input "Name" at bounding box center [758, 393] width 263 height 25
type input "Produtos estruturados"
click at [860, 437] on span "New page" at bounding box center [855, 436] width 51 height 14
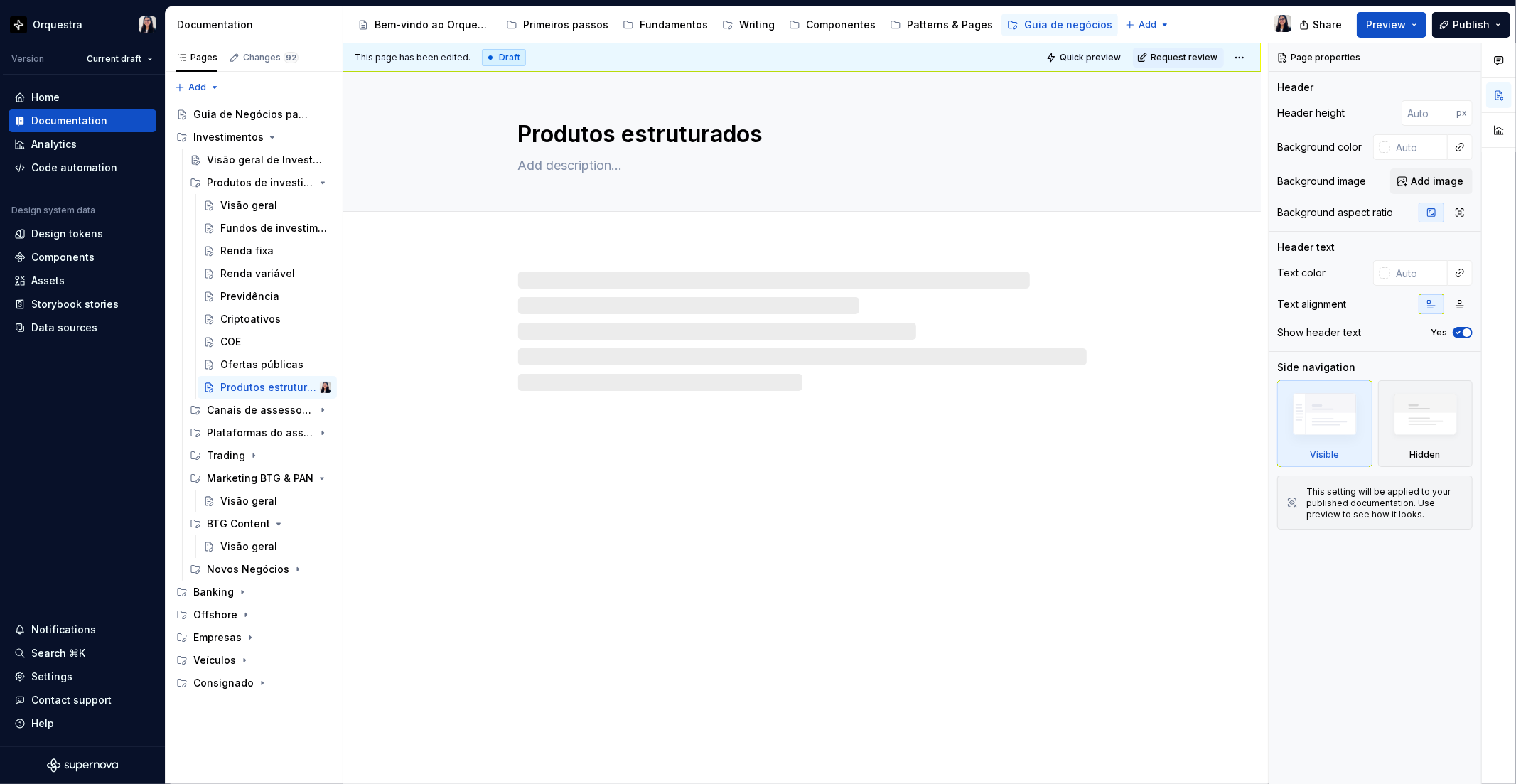
click at [985, 458] on div "Produtos estruturados" at bounding box center [802, 428] width 918 height 713
click at [259, 185] on div "Produtos de investimento" at bounding box center [240, 183] width 67 height 14
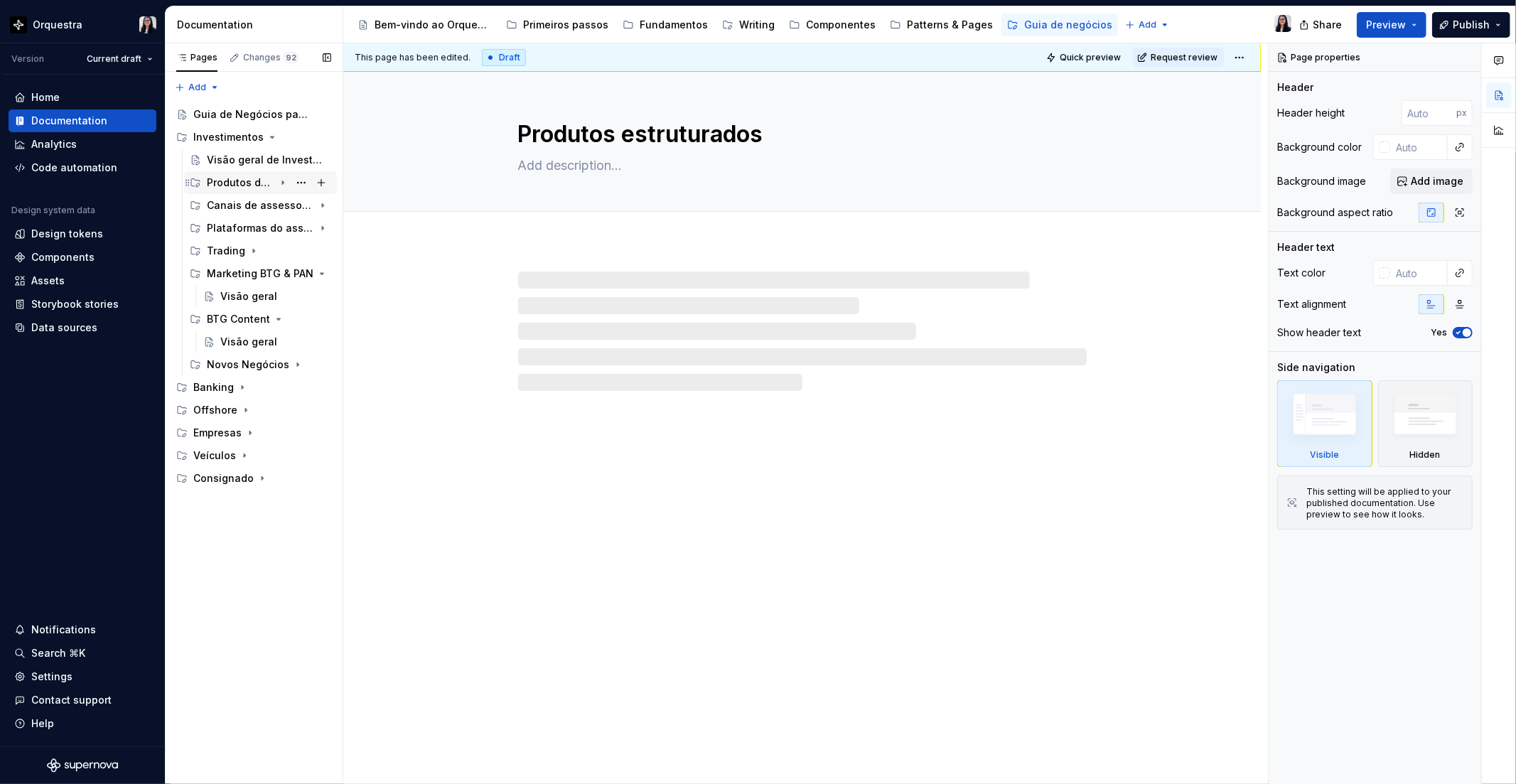
click at [249, 184] on div "Produtos de investimento" at bounding box center [240, 183] width 67 height 14
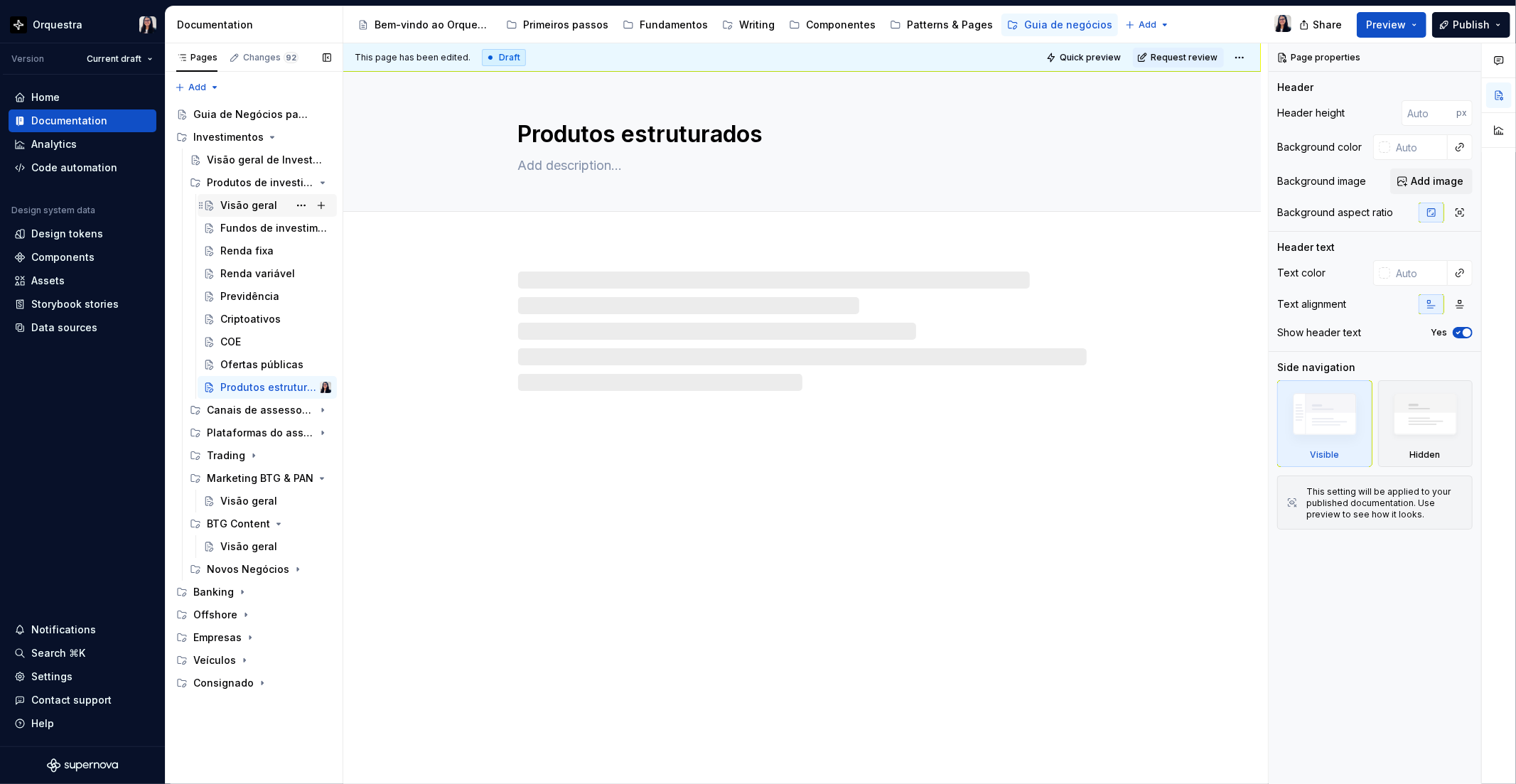
click at [245, 200] on div "Visão geral" at bounding box center [248, 206] width 57 height 14
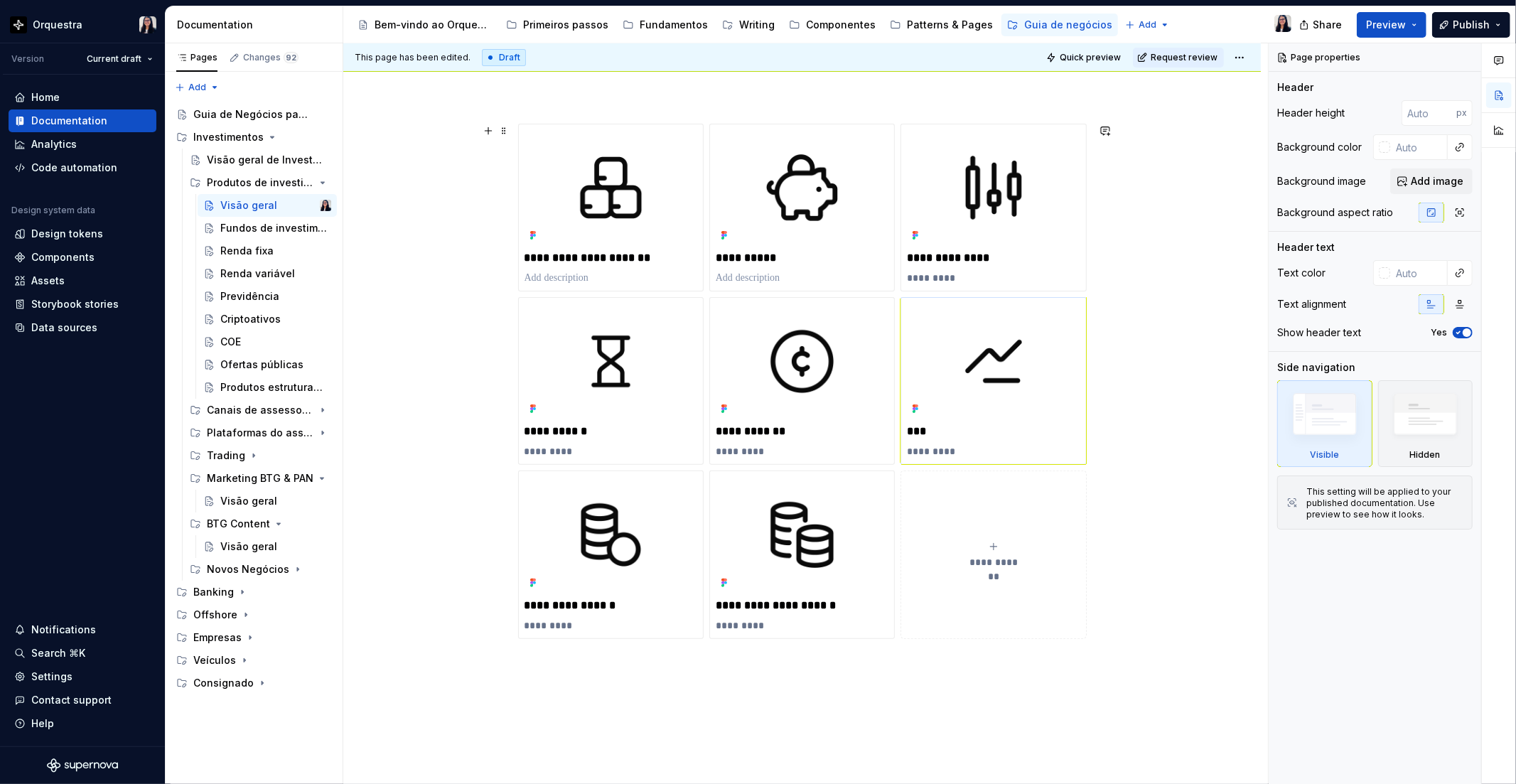
scroll to position [157, 0]
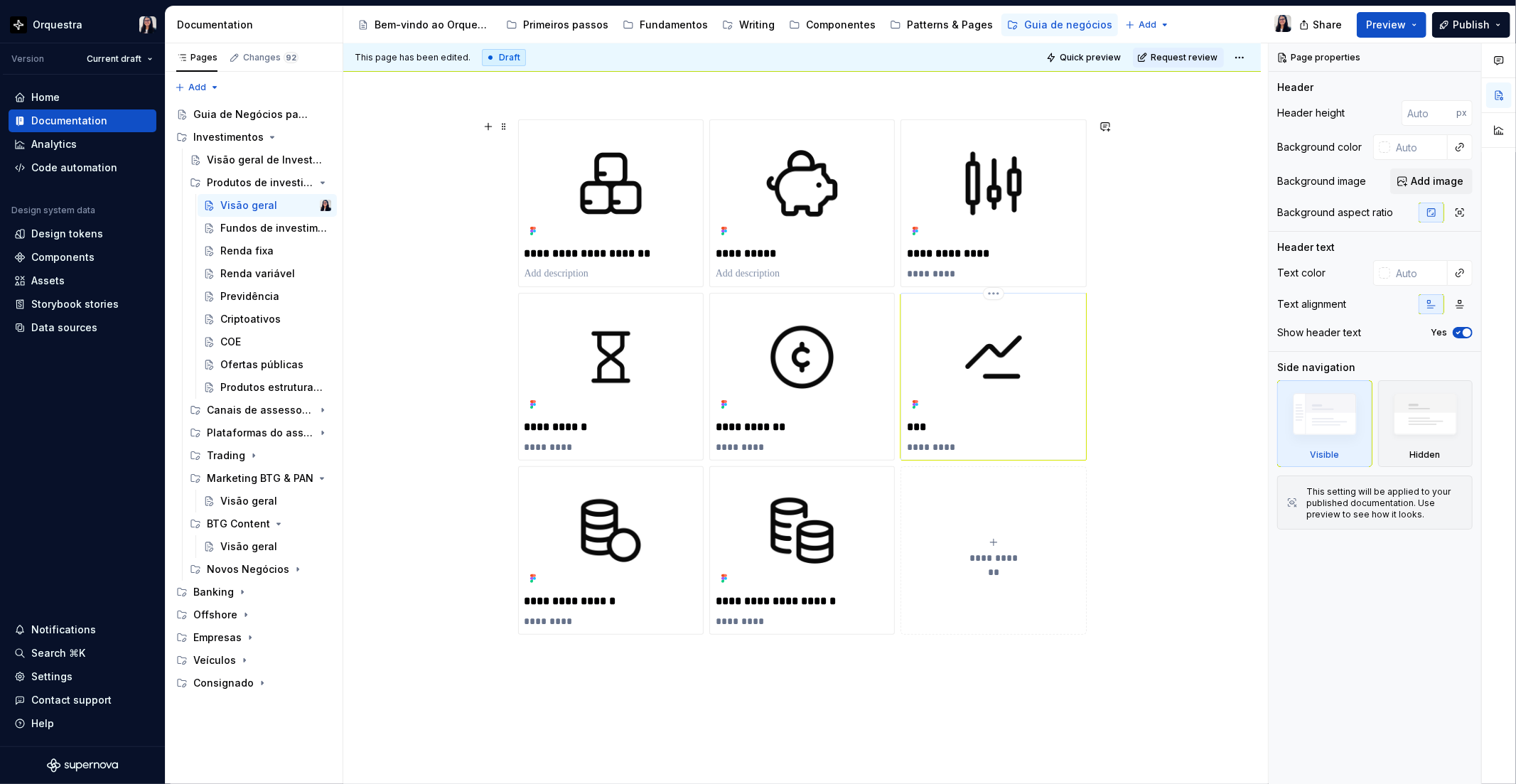
click at [1040, 403] on img at bounding box center [993, 357] width 172 height 116
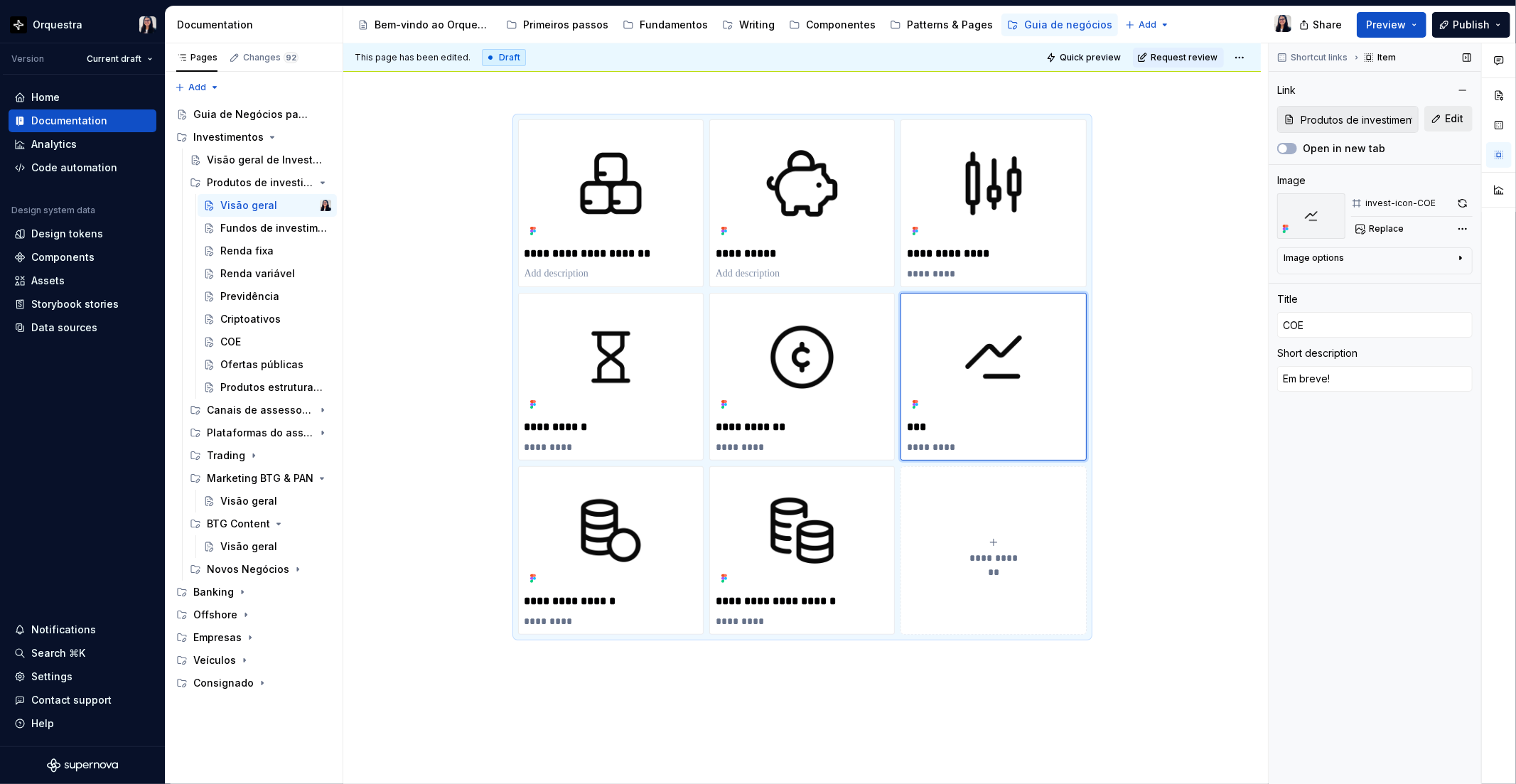
click at [1459, 109] on button "Edit" at bounding box center [1448, 119] width 48 height 25
type textarea "*"
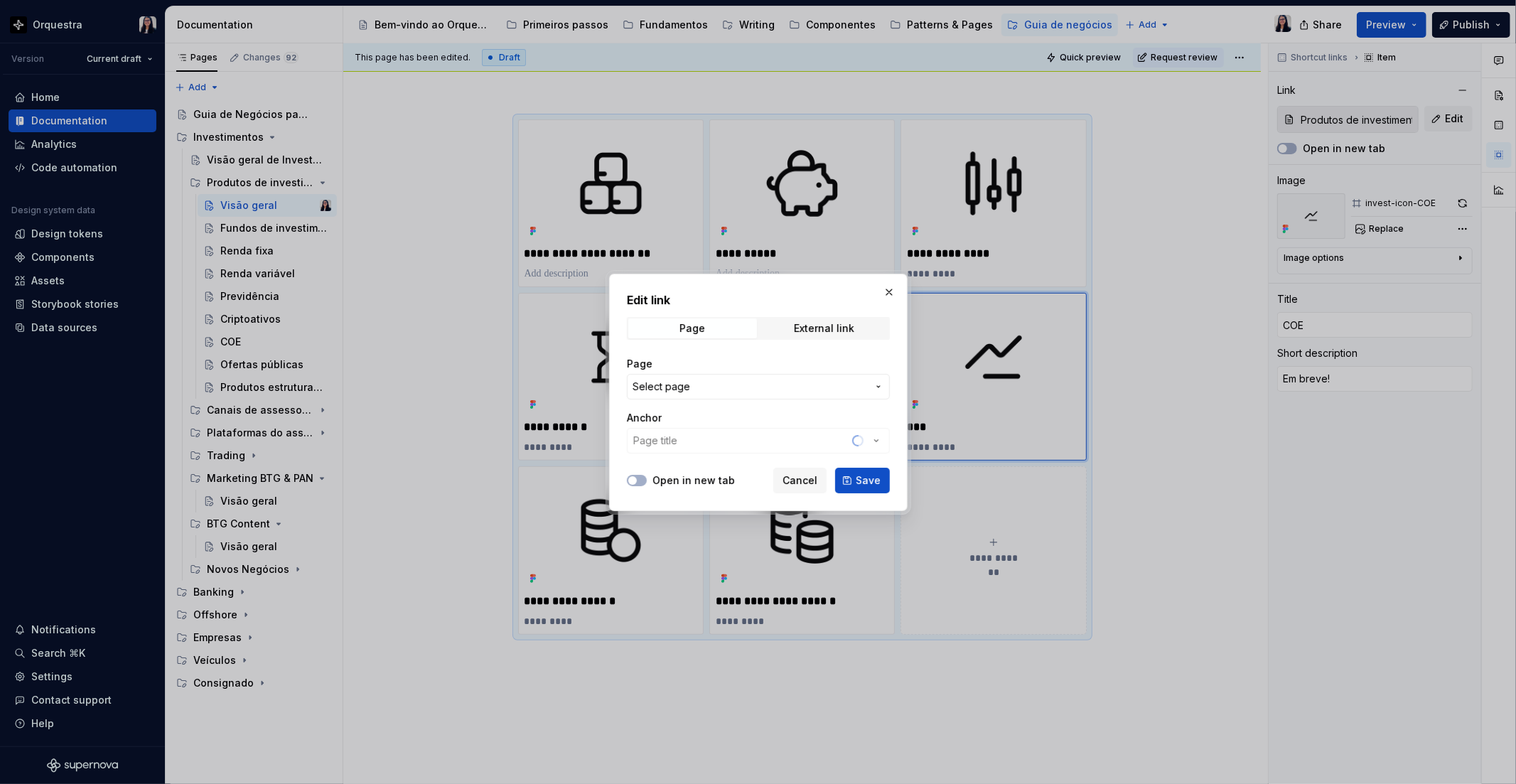
click at [749, 385] on span "Select page" at bounding box center [749, 387] width 234 height 14
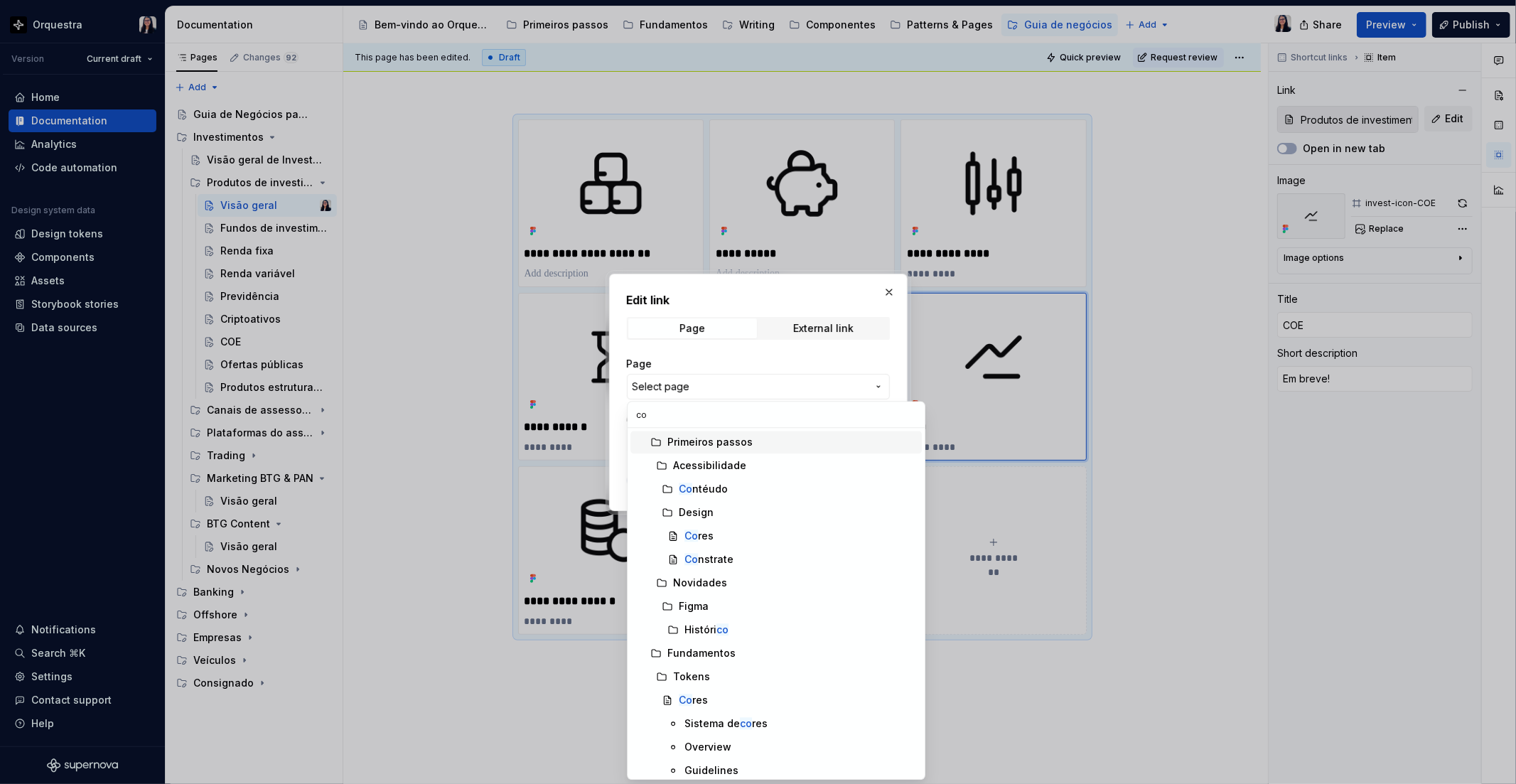
type input "coe"
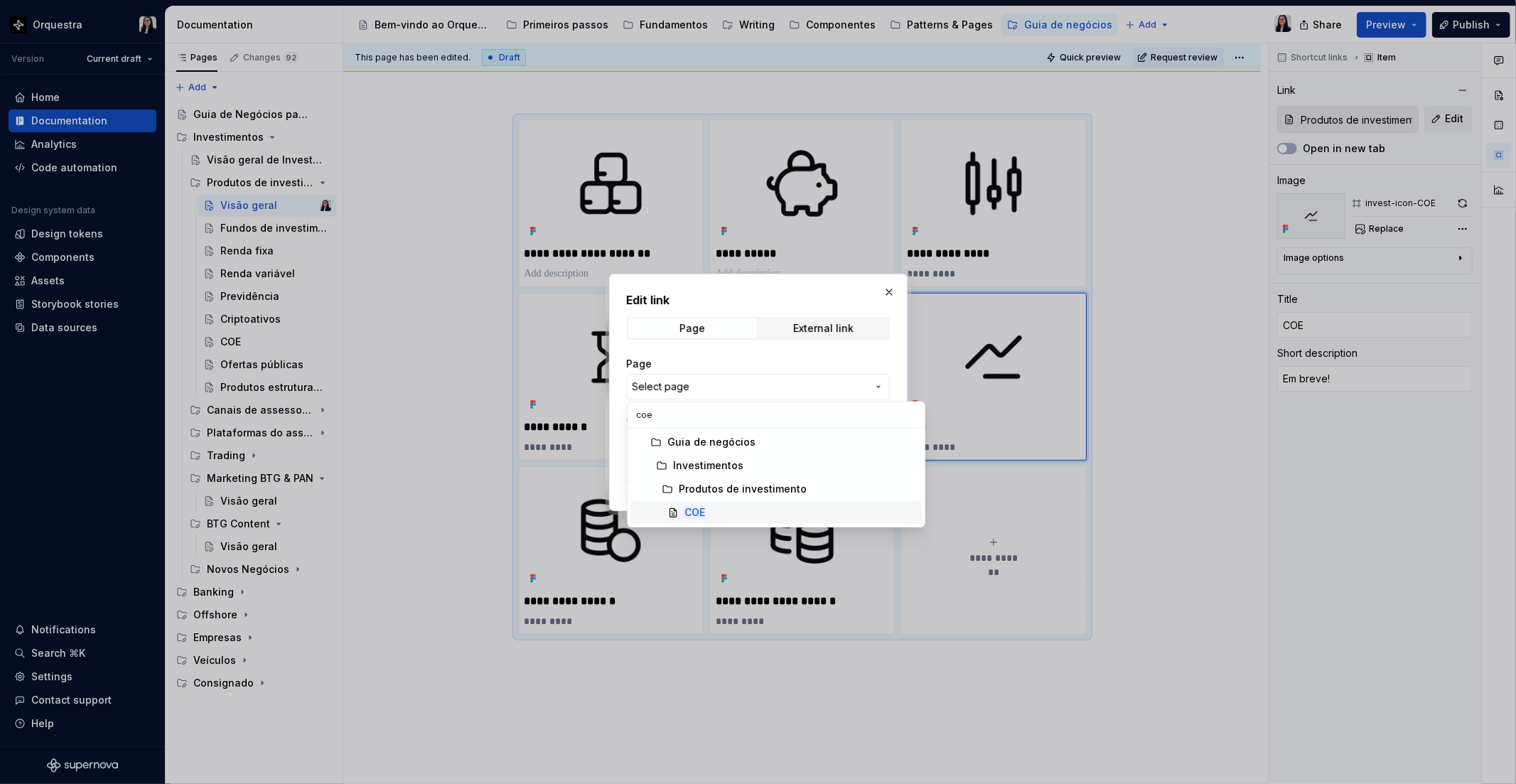
click at [754, 515] on div "COE" at bounding box center [800, 513] width 232 height 14
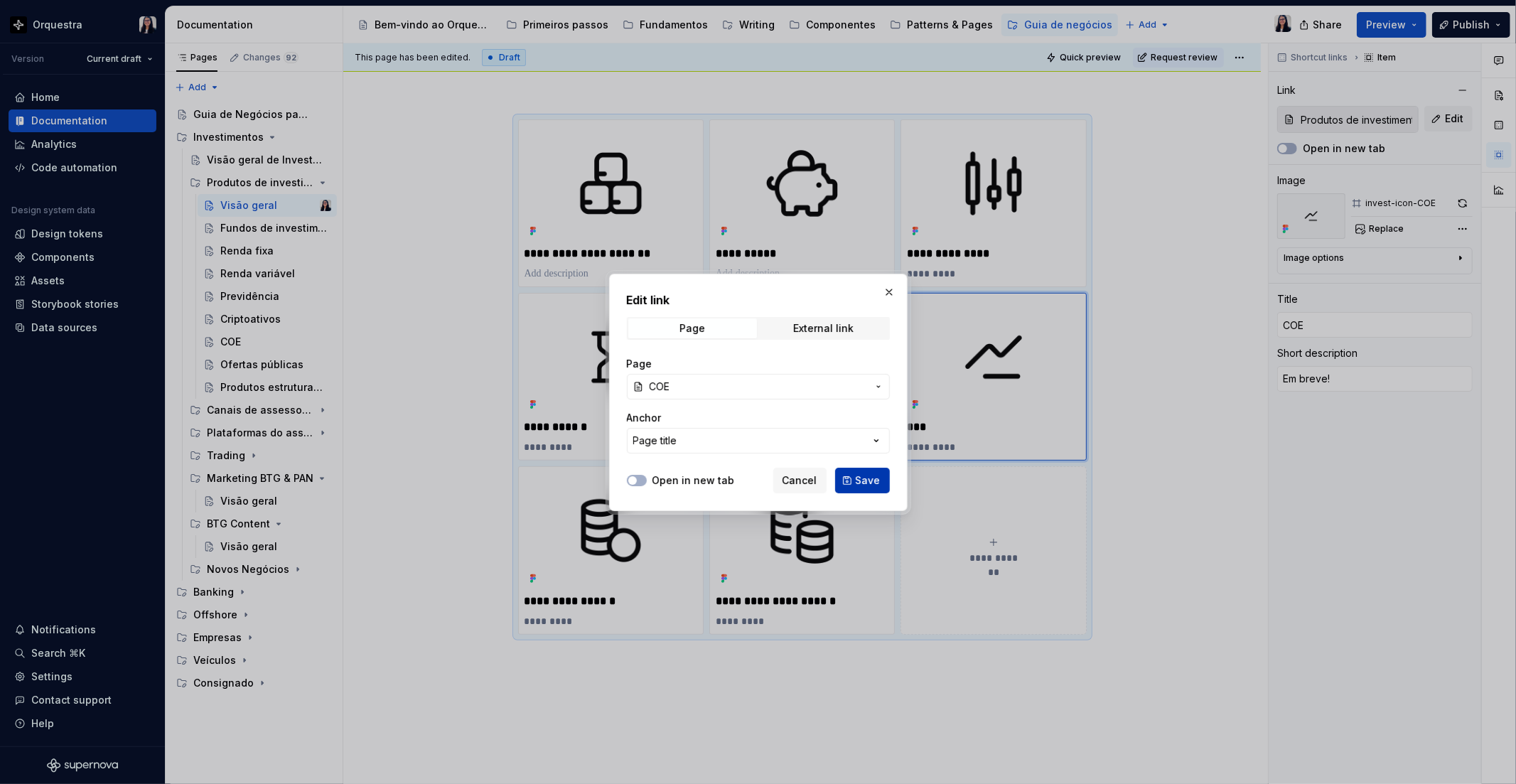
click at [880, 471] on button "Save" at bounding box center [862, 480] width 55 height 25
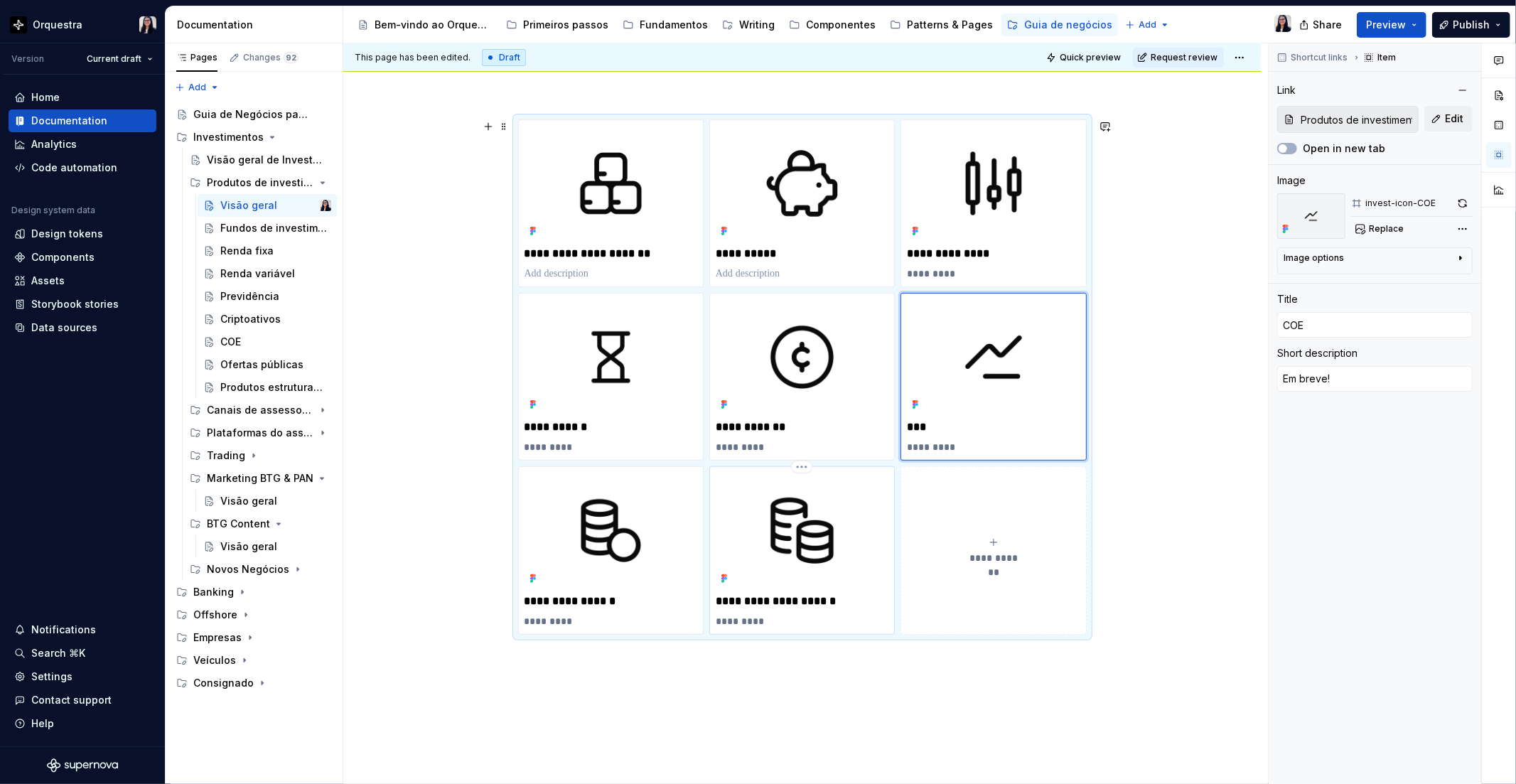
type textarea "*"
type input "Produtos de investimento / Produtos estruturados"
type input "Produtos estruturados"
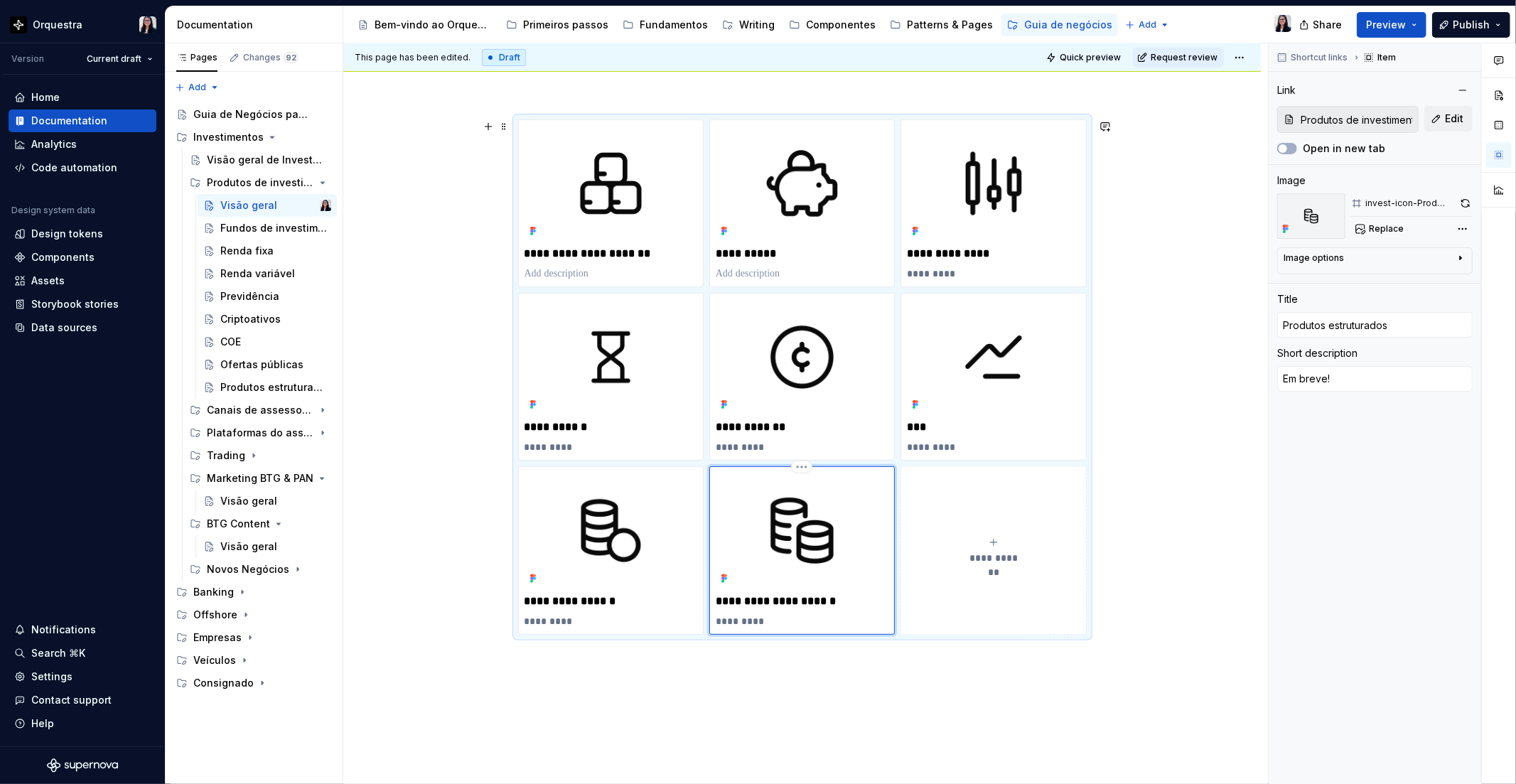
click at [800, 521] on img at bounding box center [802, 530] width 172 height 116
click at [1428, 127] on button "Edit" at bounding box center [1448, 119] width 48 height 25
type textarea "*"
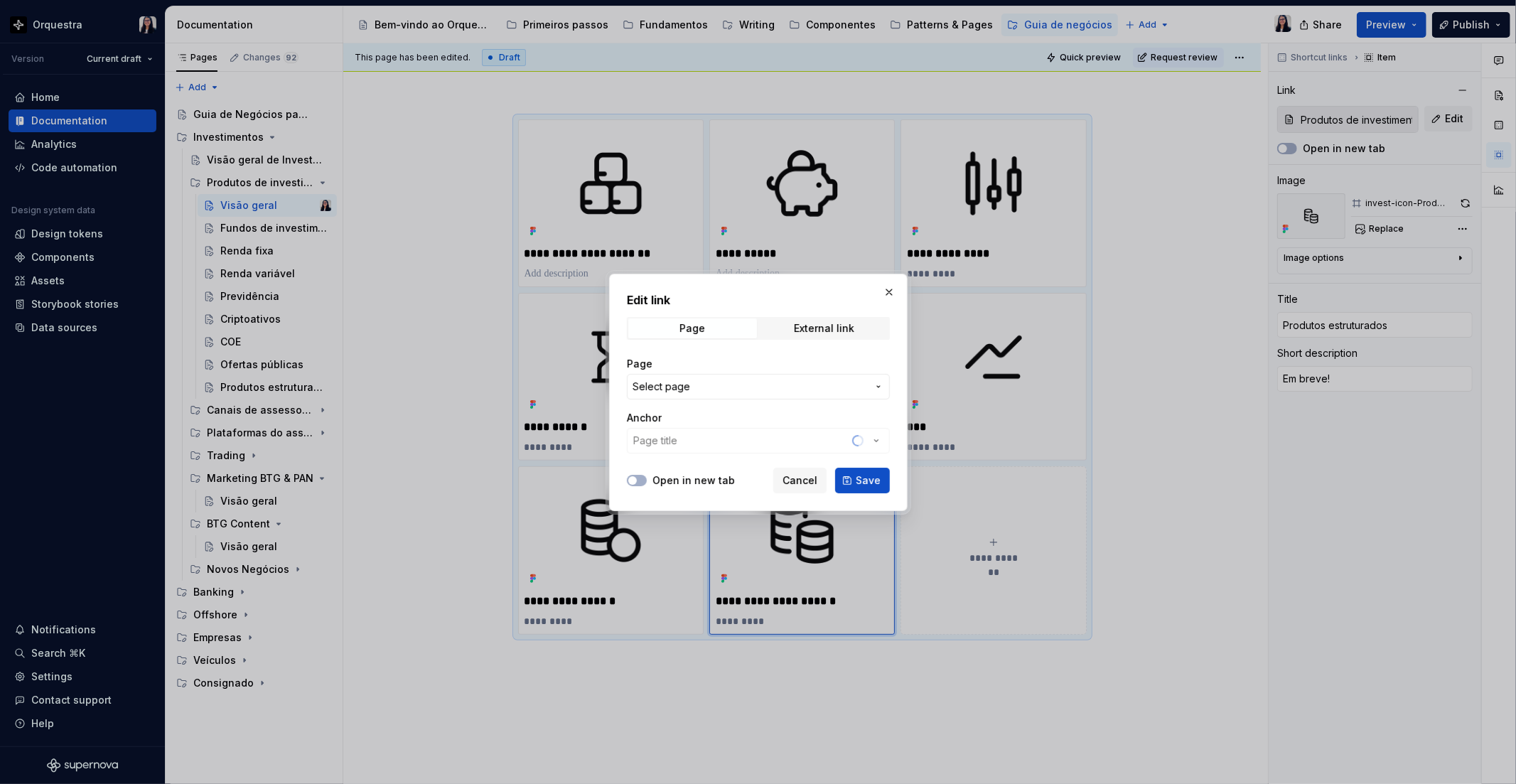
click at [721, 388] on span "Select page" at bounding box center [749, 387] width 234 height 14
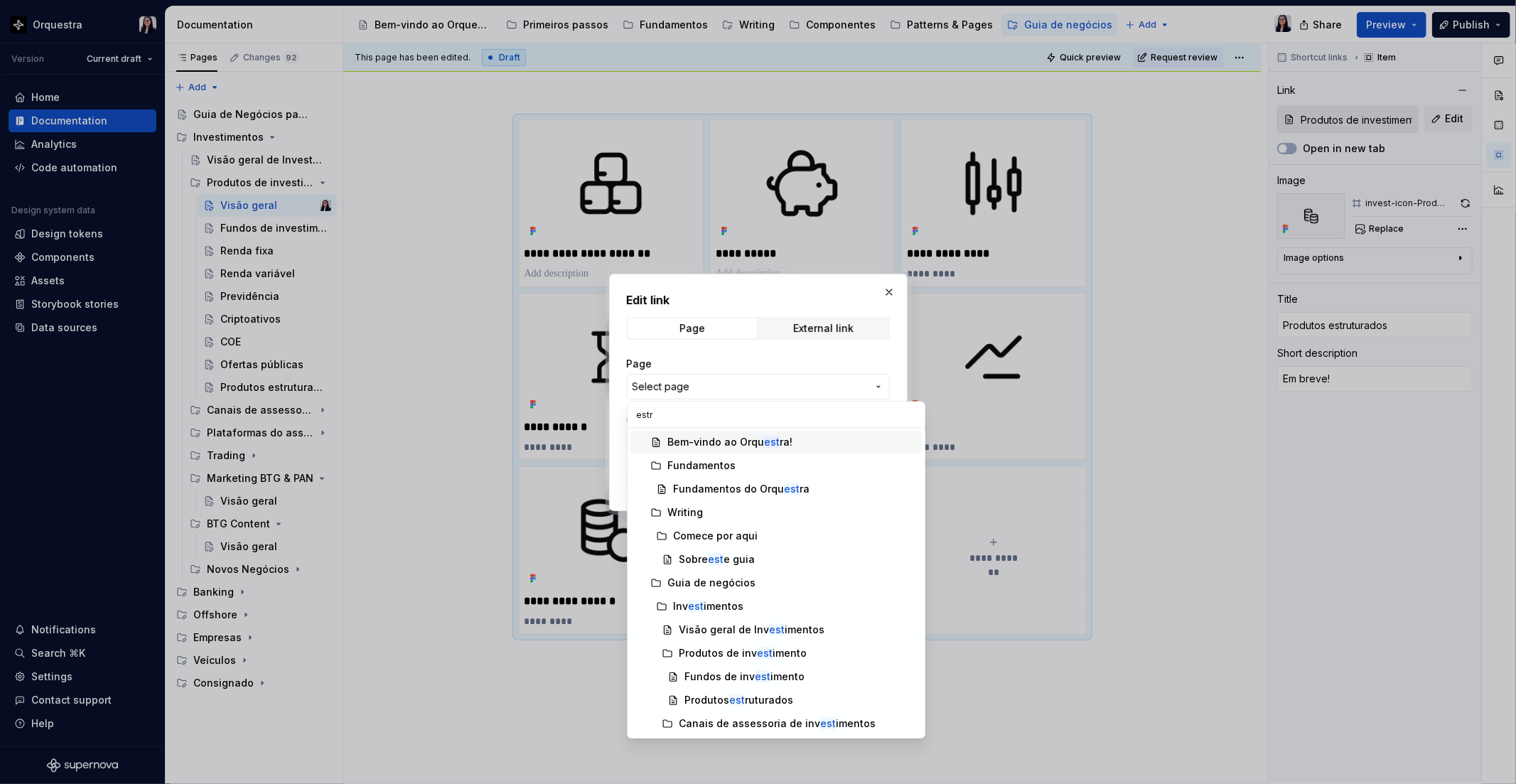
type input "estru"
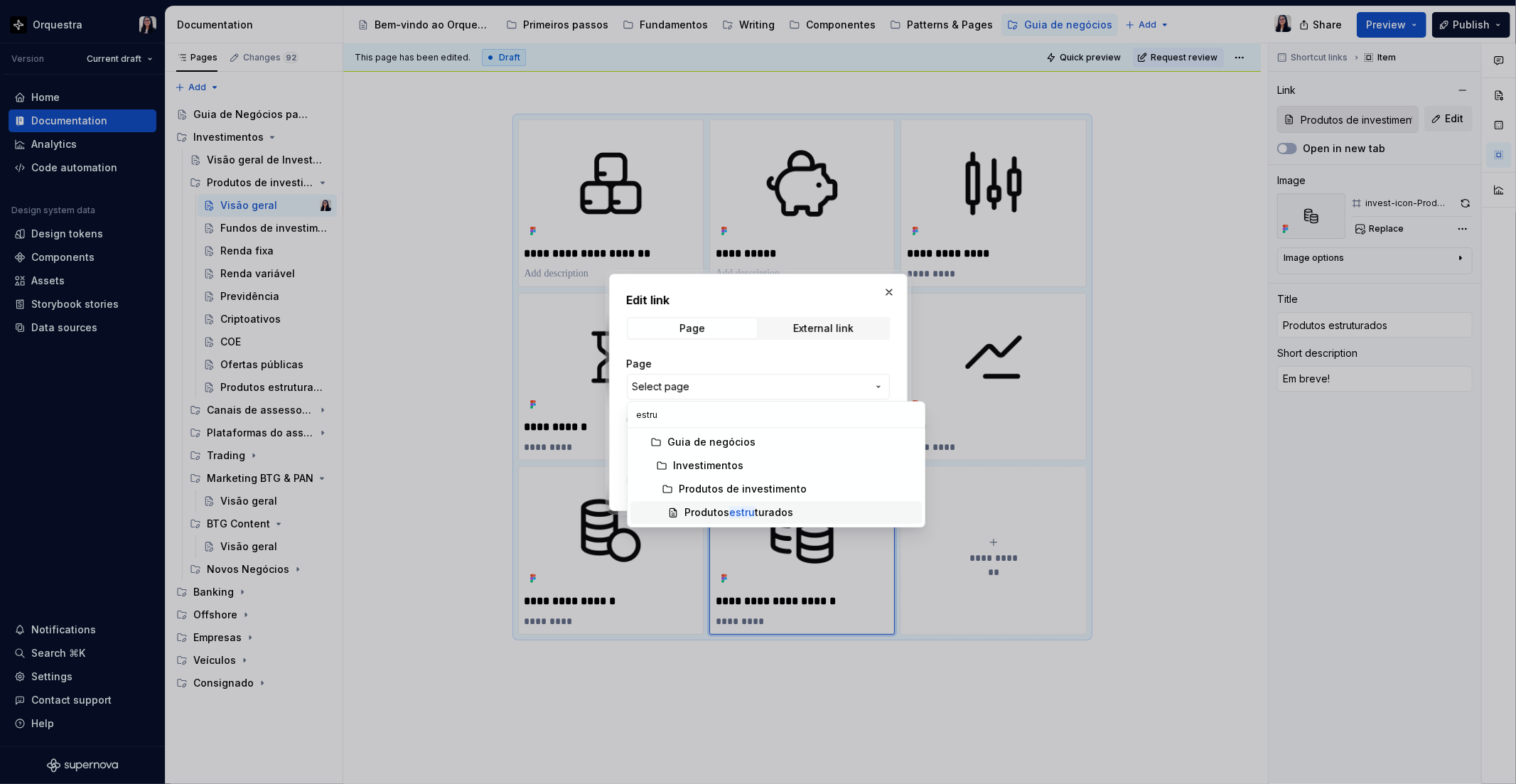
click at [758, 513] on div "Produtos estru turados" at bounding box center [738, 513] width 108 height 14
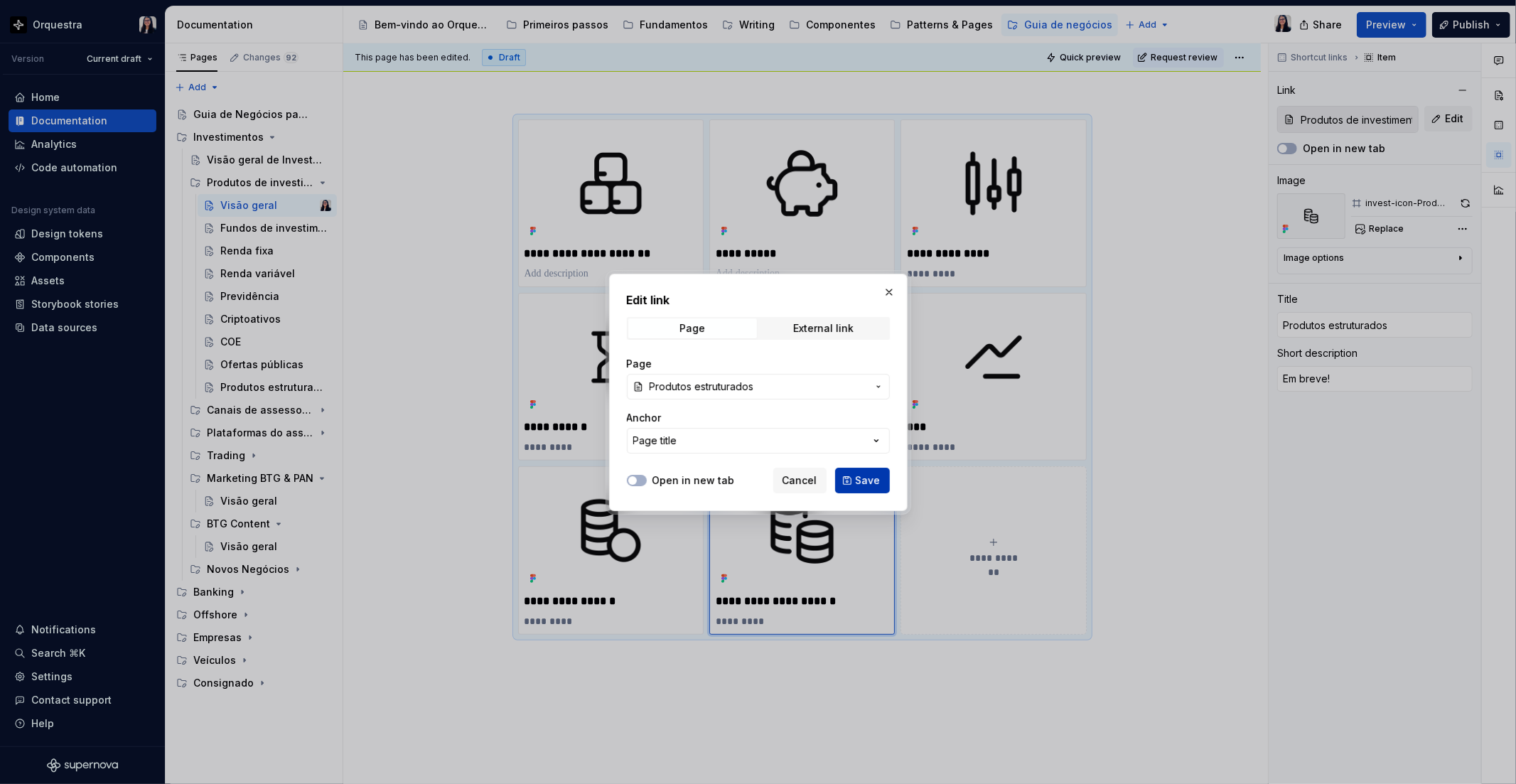
click at [861, 468] on button "Save" at bounding box center [862, 480] width 55 height 25
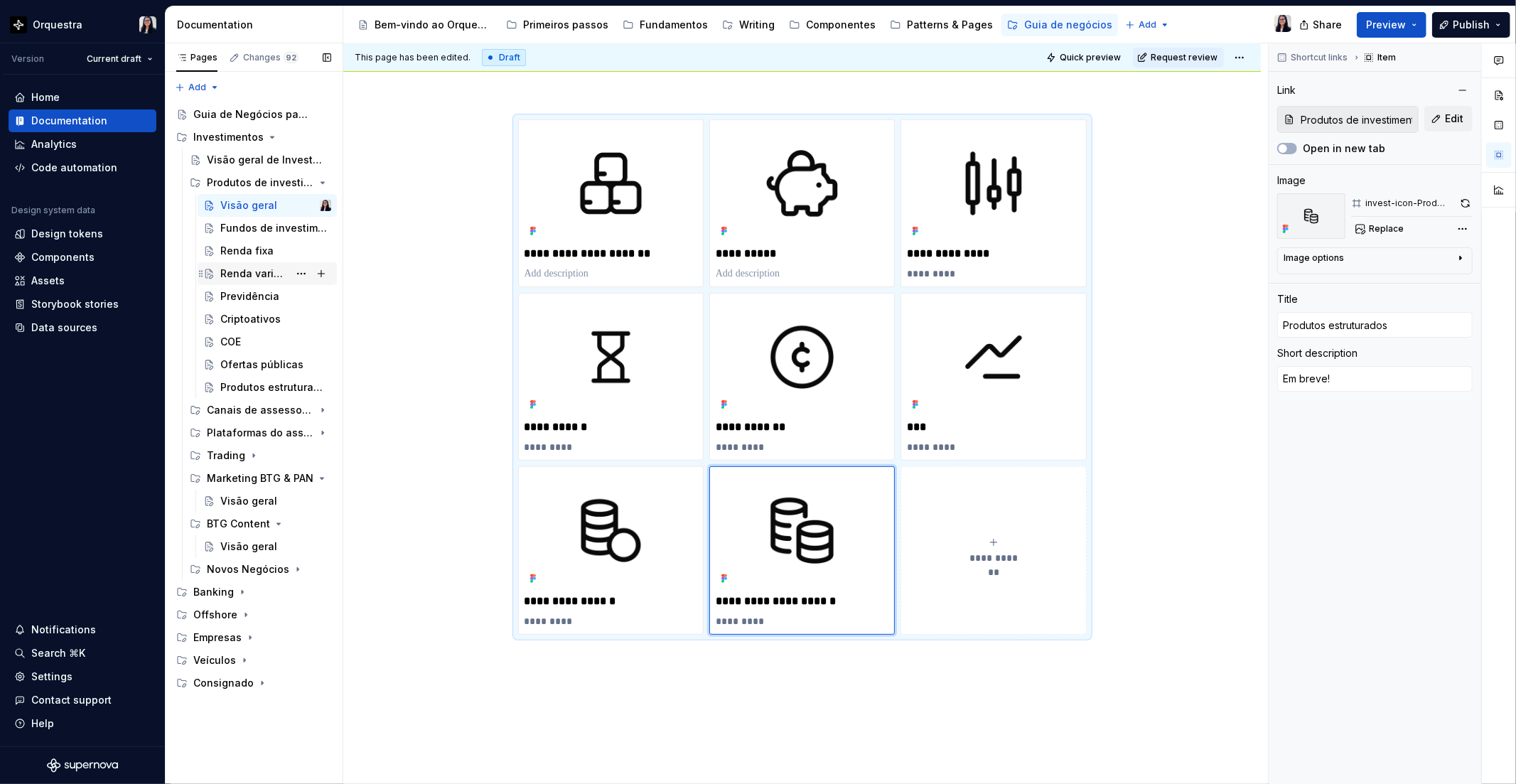
click at [255, 274] on div "Renda variável" at bounding box center [254, 274] width 68 height 14
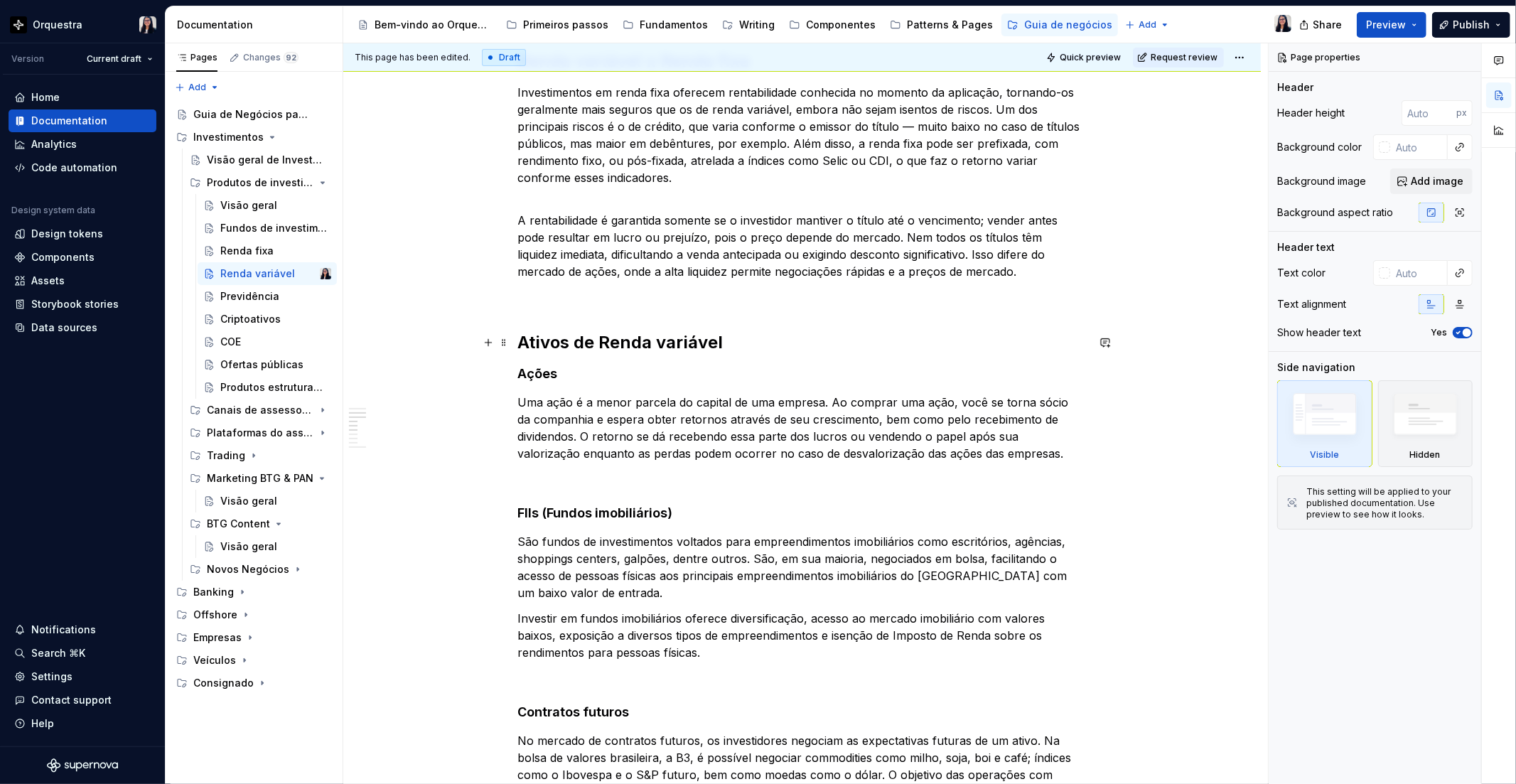
scroll to position [237, 0]
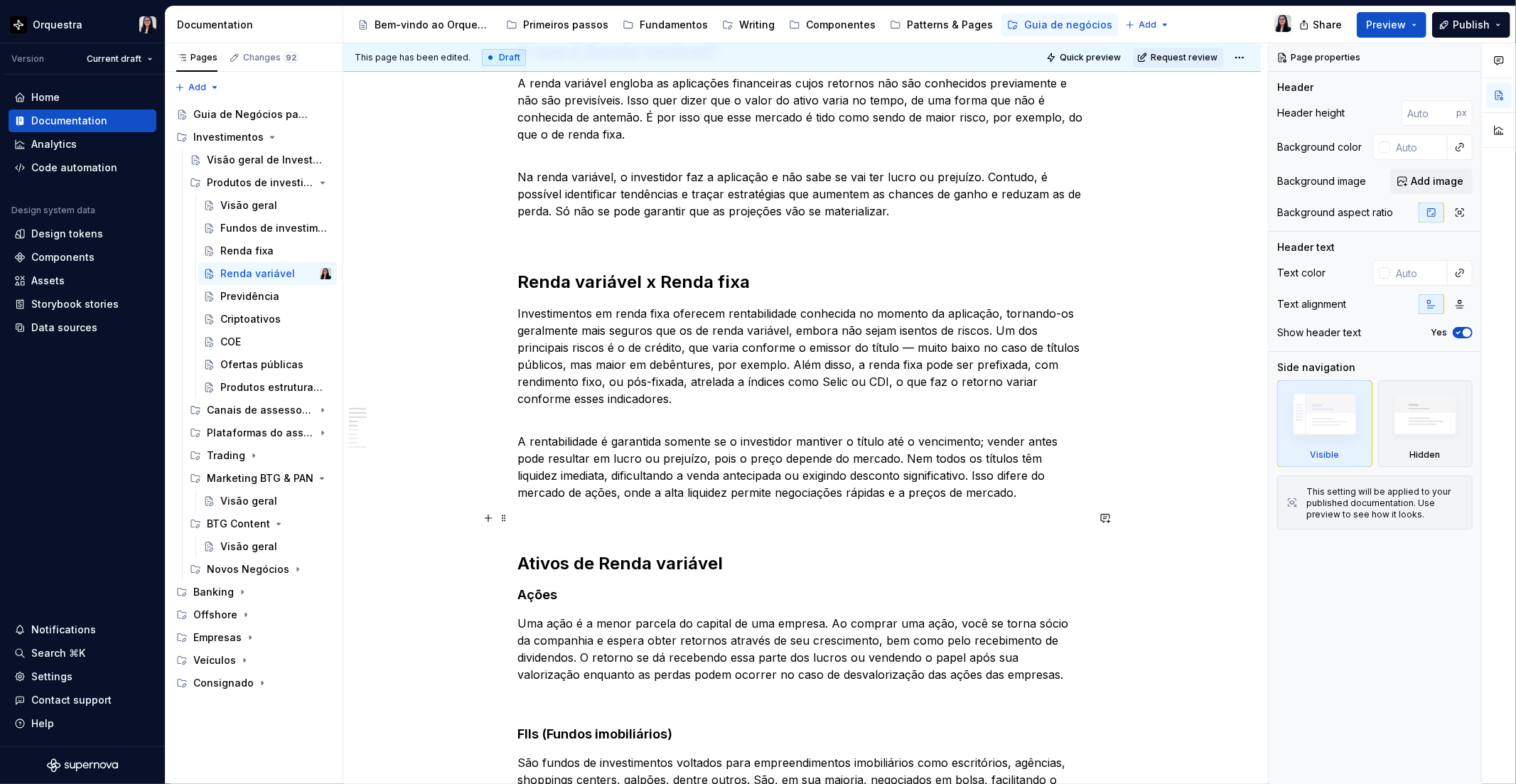
click at [662, 509] on p at bounding box center [802, 518] width 569 height 17
type textarea "*"
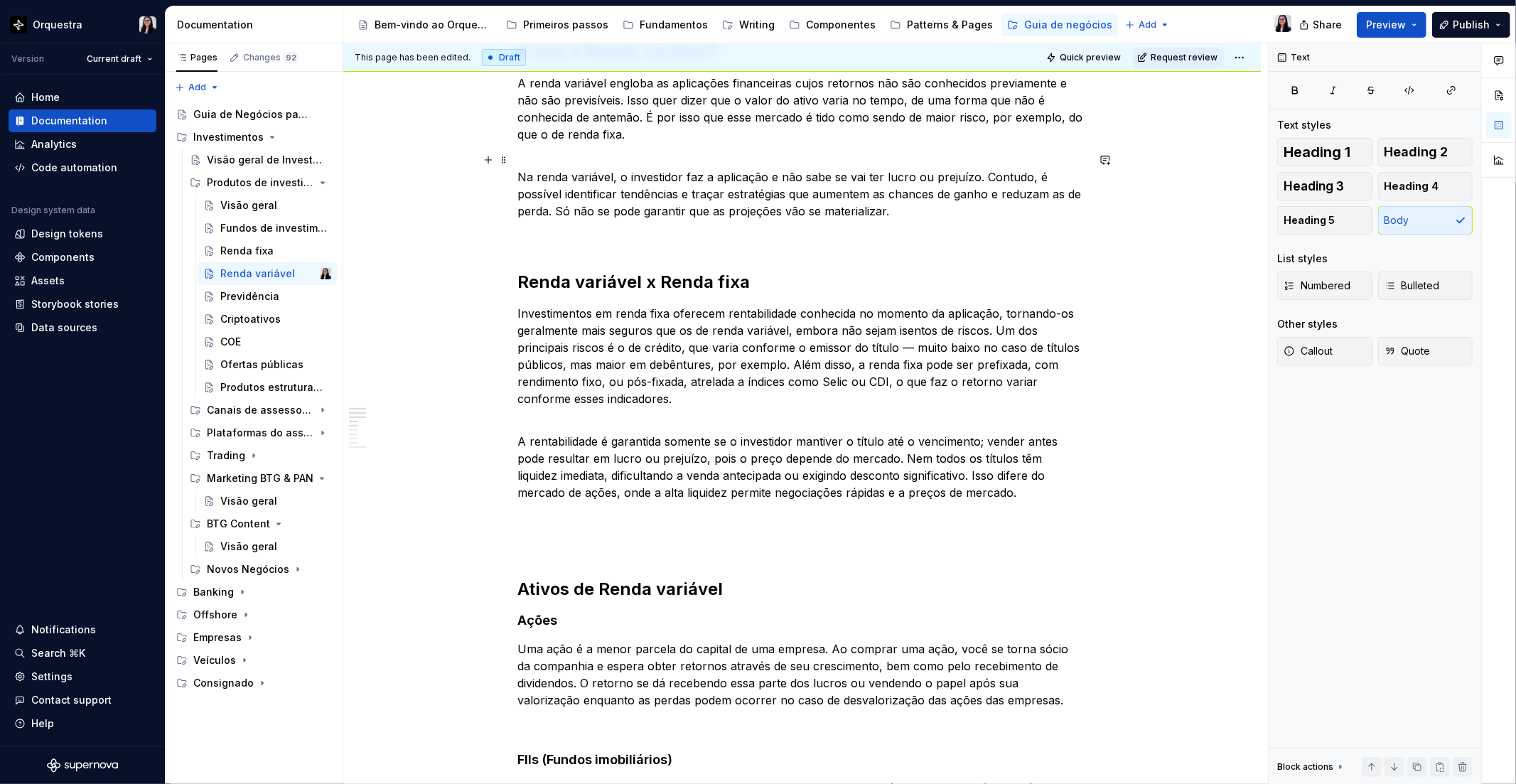
click at [597, 216] on p "Na renda variável, o investidor faz a aplicação e não sabe se vai ter lucro ou …" at bounding box center [802, 185] width 569 height 68
click at [589, 238] on p at bounding box center [802, 237] width 569 height 17
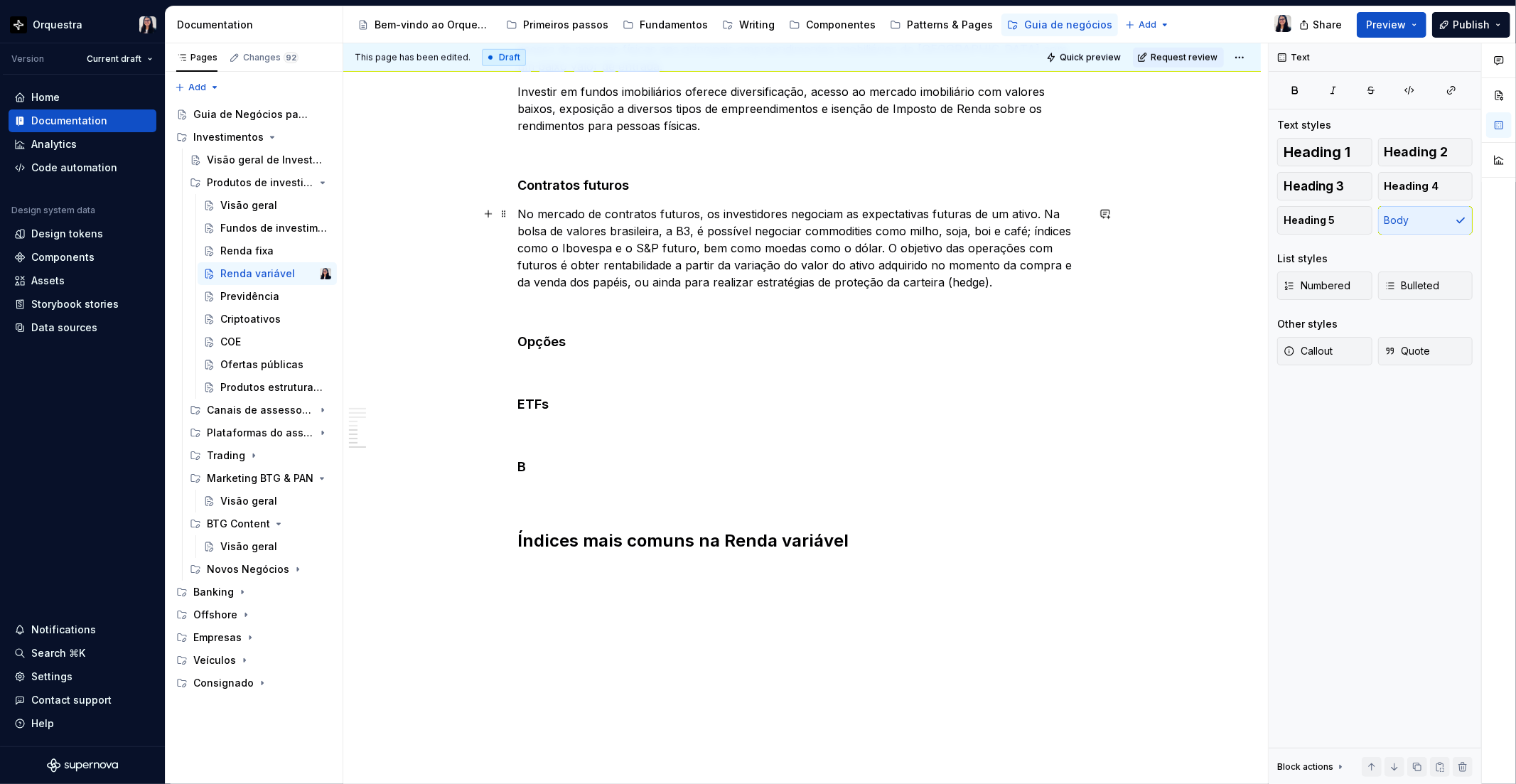
scroll to position [1055, 0]
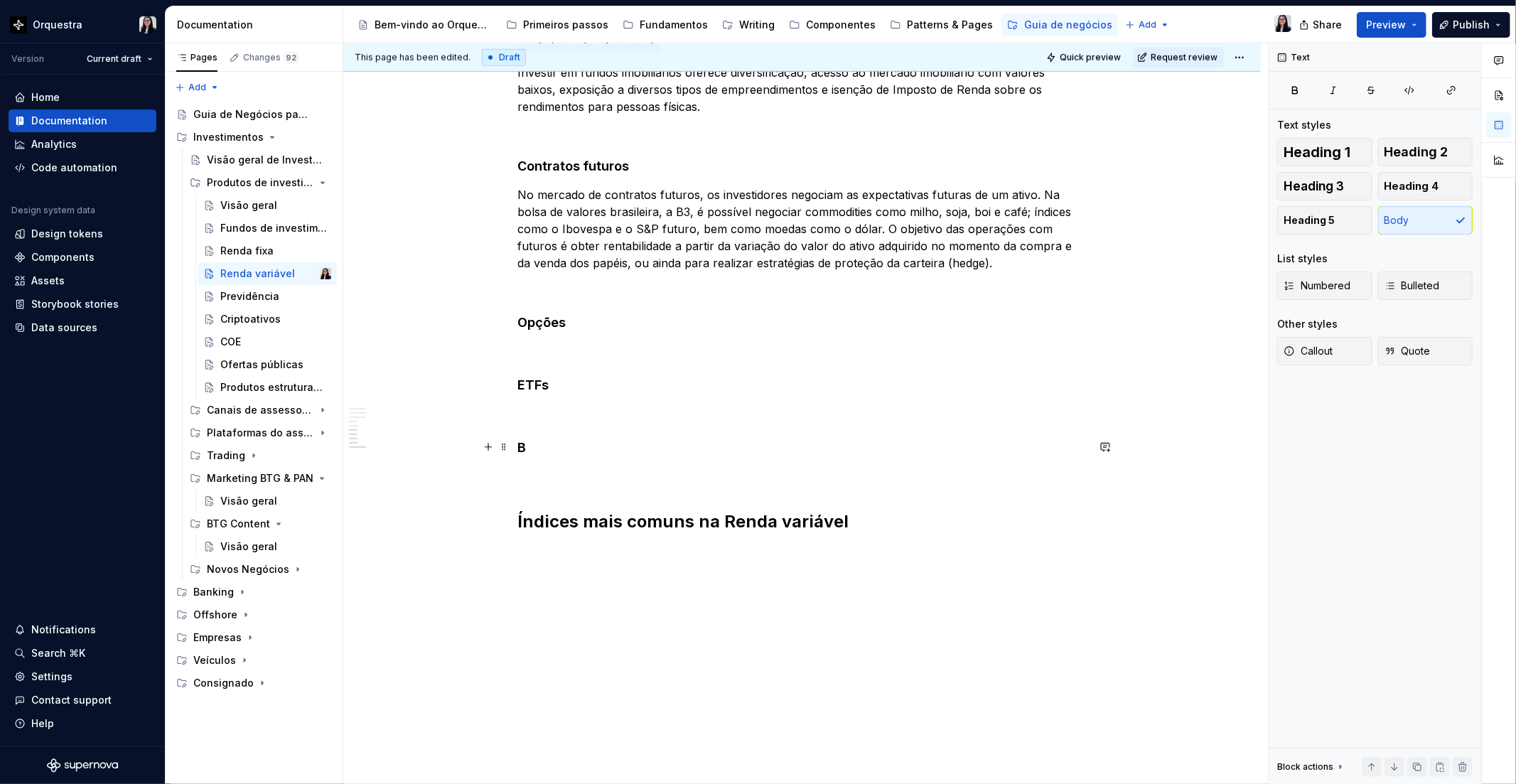
click at [590, 442] on h4 "B" at bounding box center [802, 448] width 569 height 17
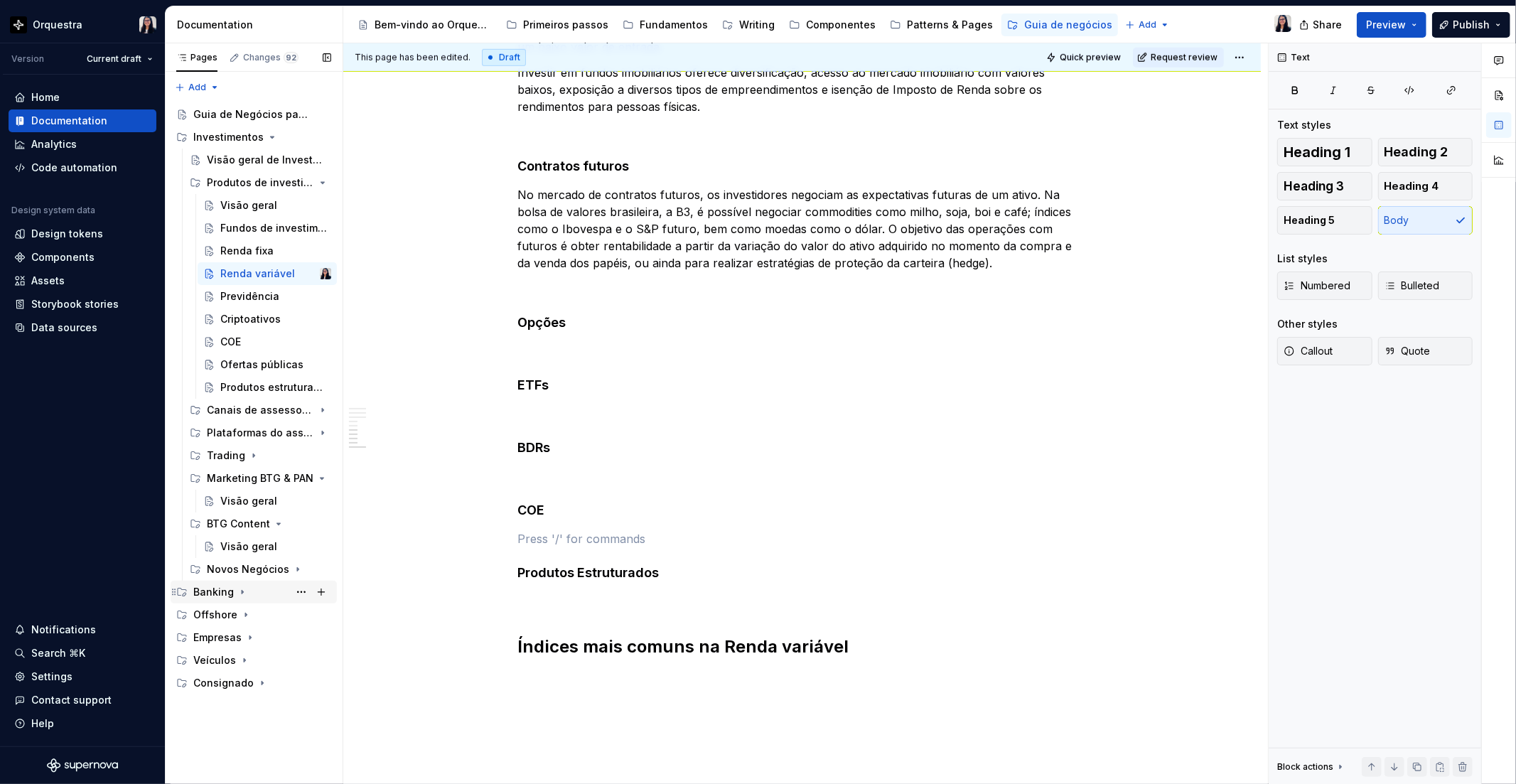
click at [222, 598] on div "Banking" at bounding box center [213, 592] width 40 height 14
click at [227, 640] on div "Conta" at bounding box center [222, 638] width 30 height 14
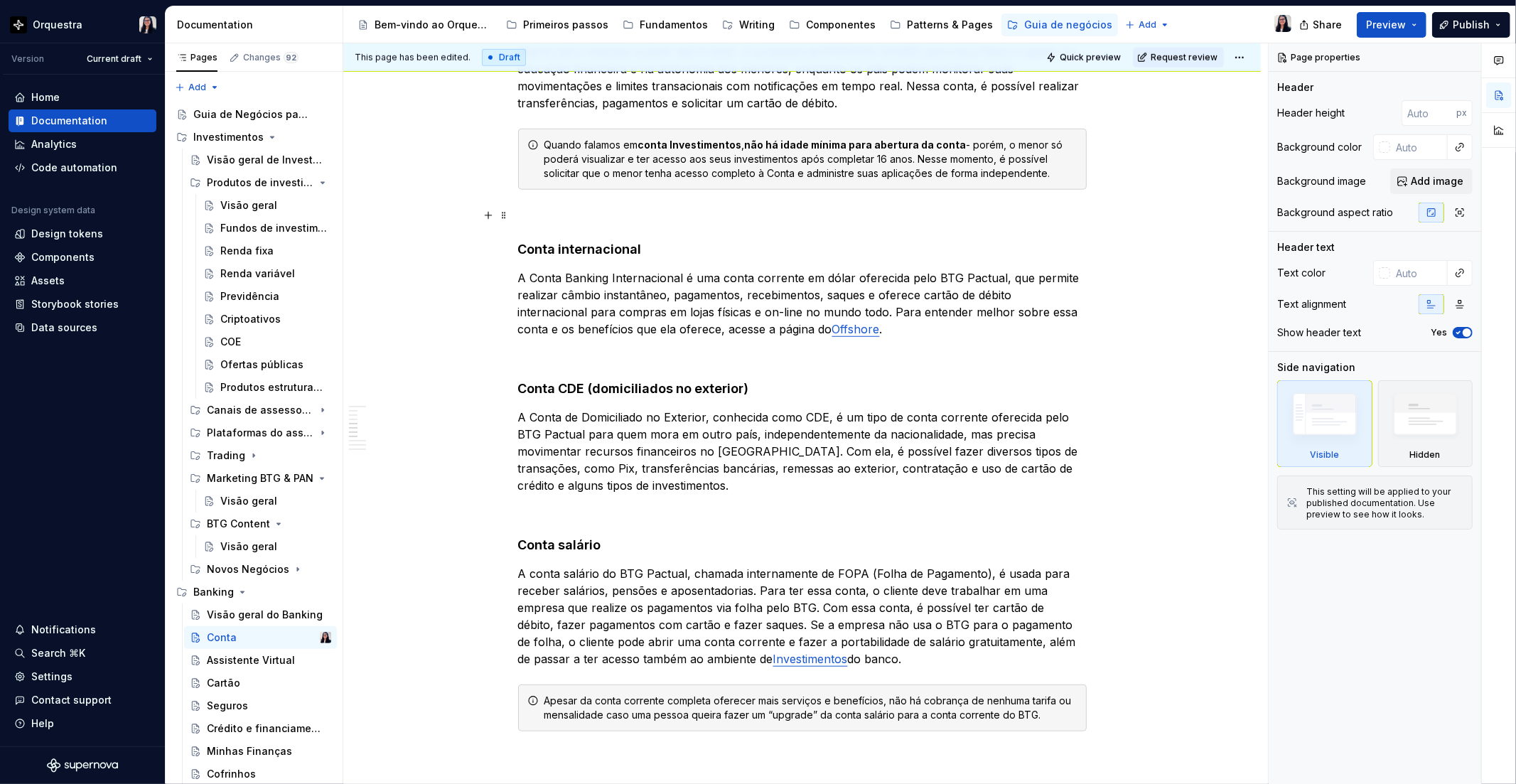
scroll to position [947, 0]
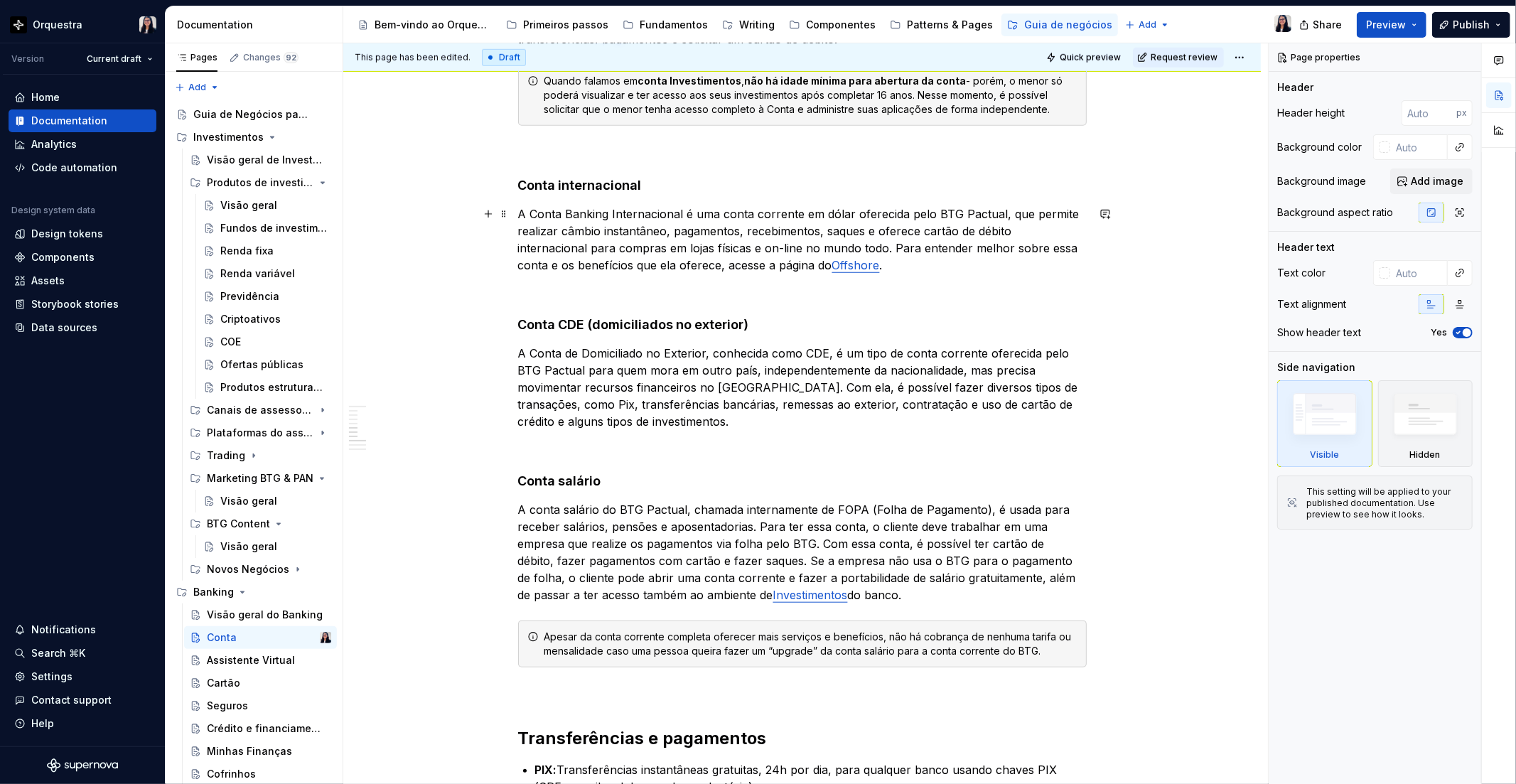
click at [843, 258] on p "A Conta Banking Internacional é uma conta corrente em dólar oferecida pelo BTG …" at bounding box center [802, 240] width 569 height 68
type textarea "*"
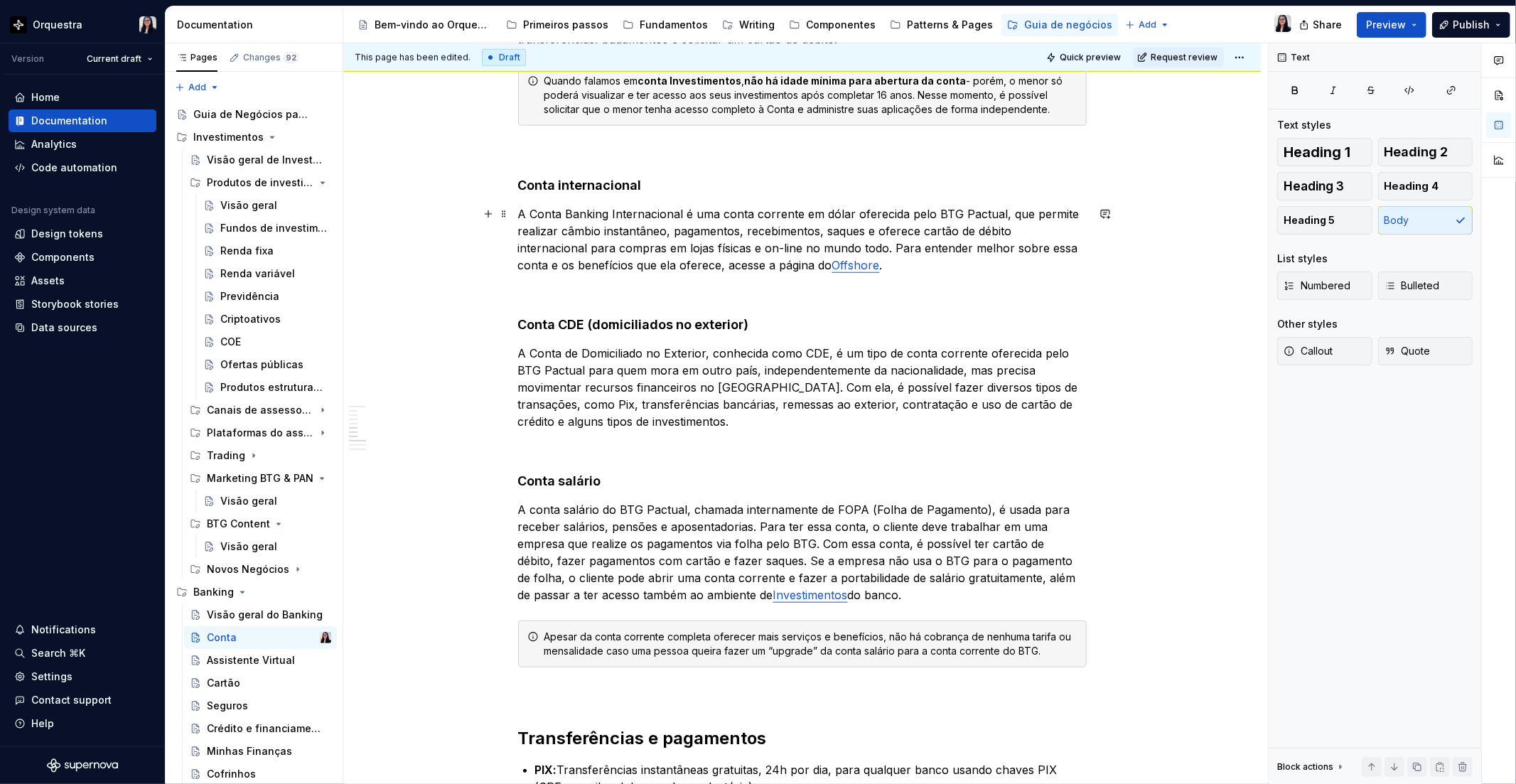
click at [832, 271] on link "Offshore" at bounding box center [856, 265] width 47 height 14
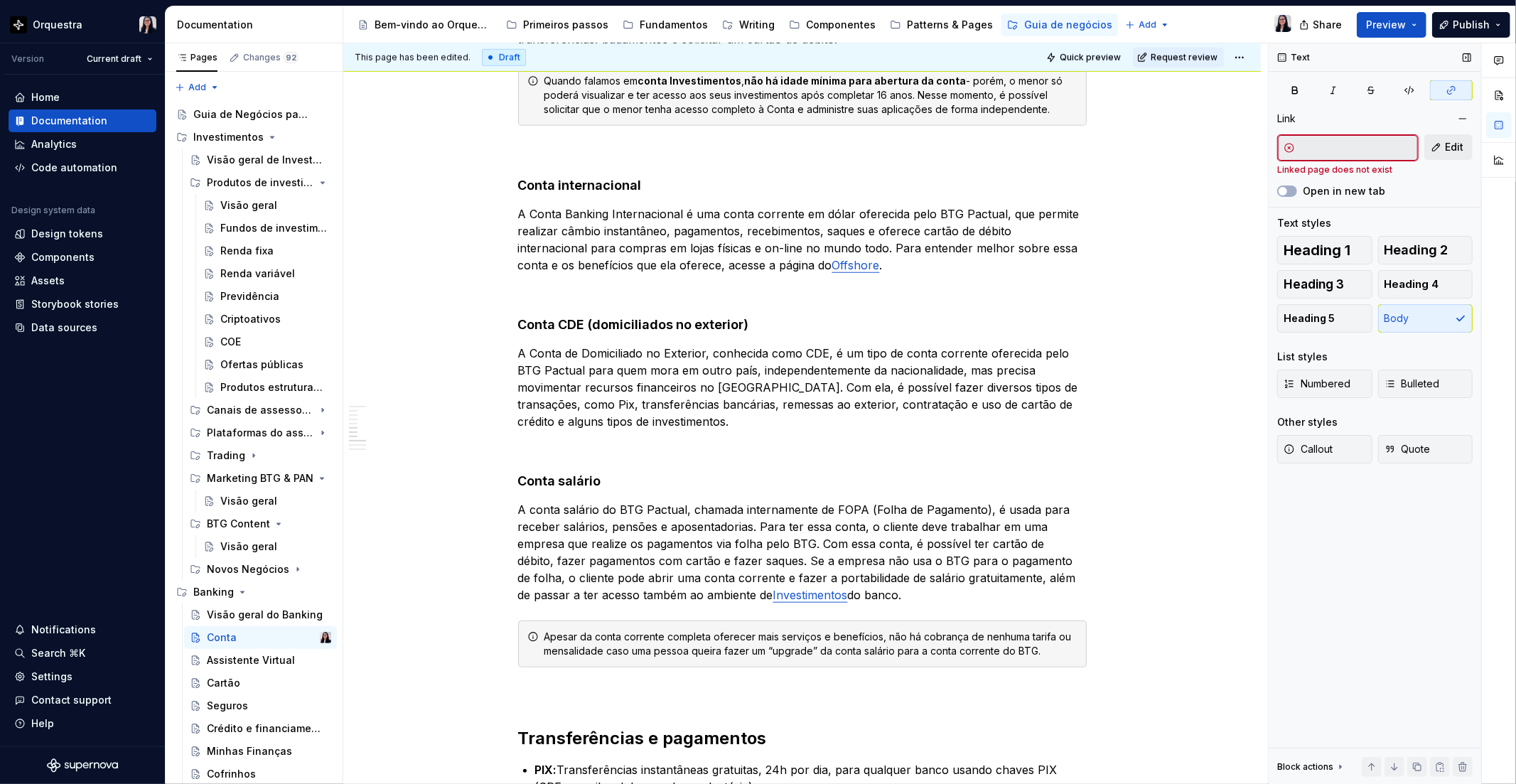
click at [1460, 138] on button "Edit" at bounding box center [1448, 147] width 48 height 25
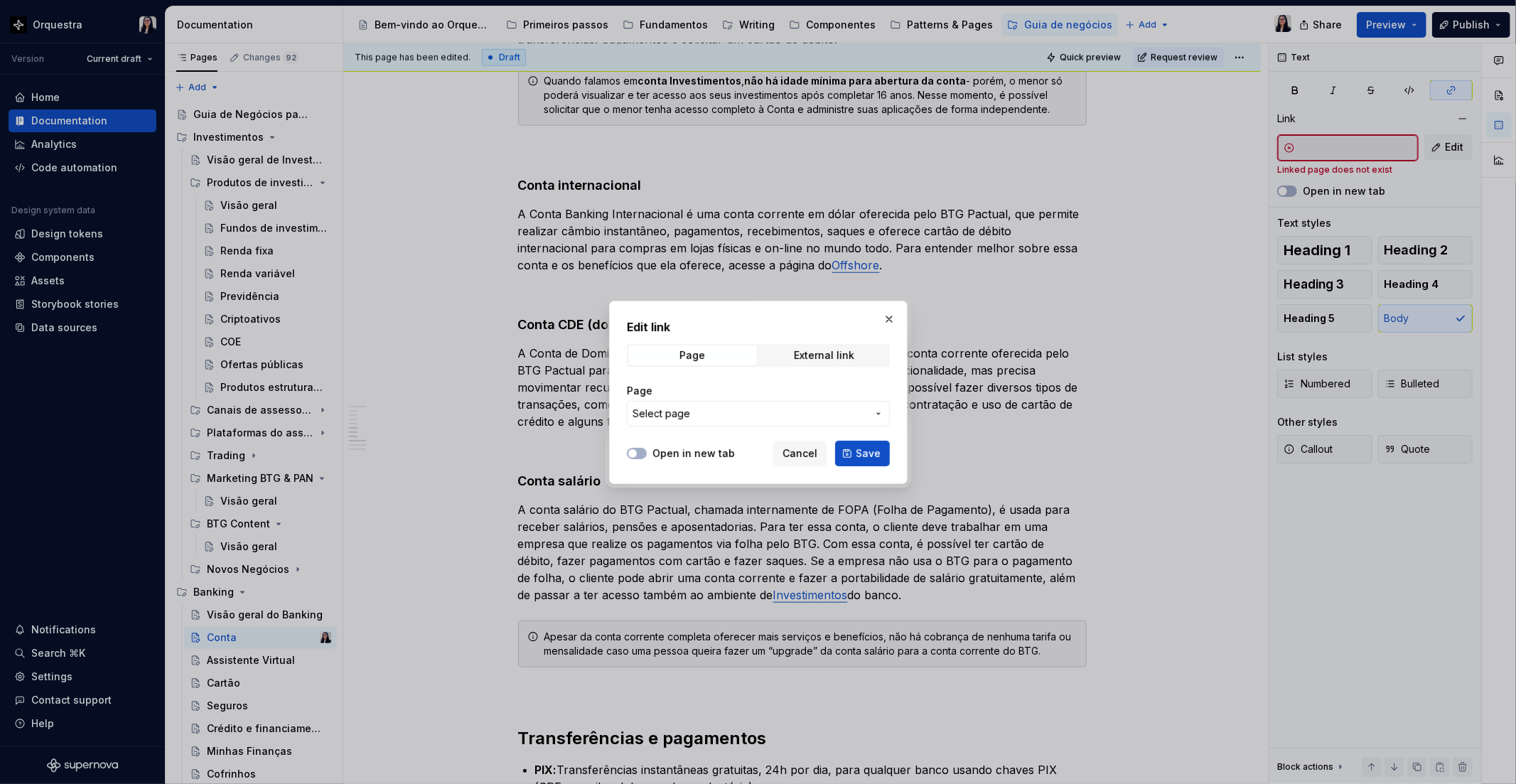
click at [722, 421] on button "Select page" at bounding box center [758, 414] width 263 height 25
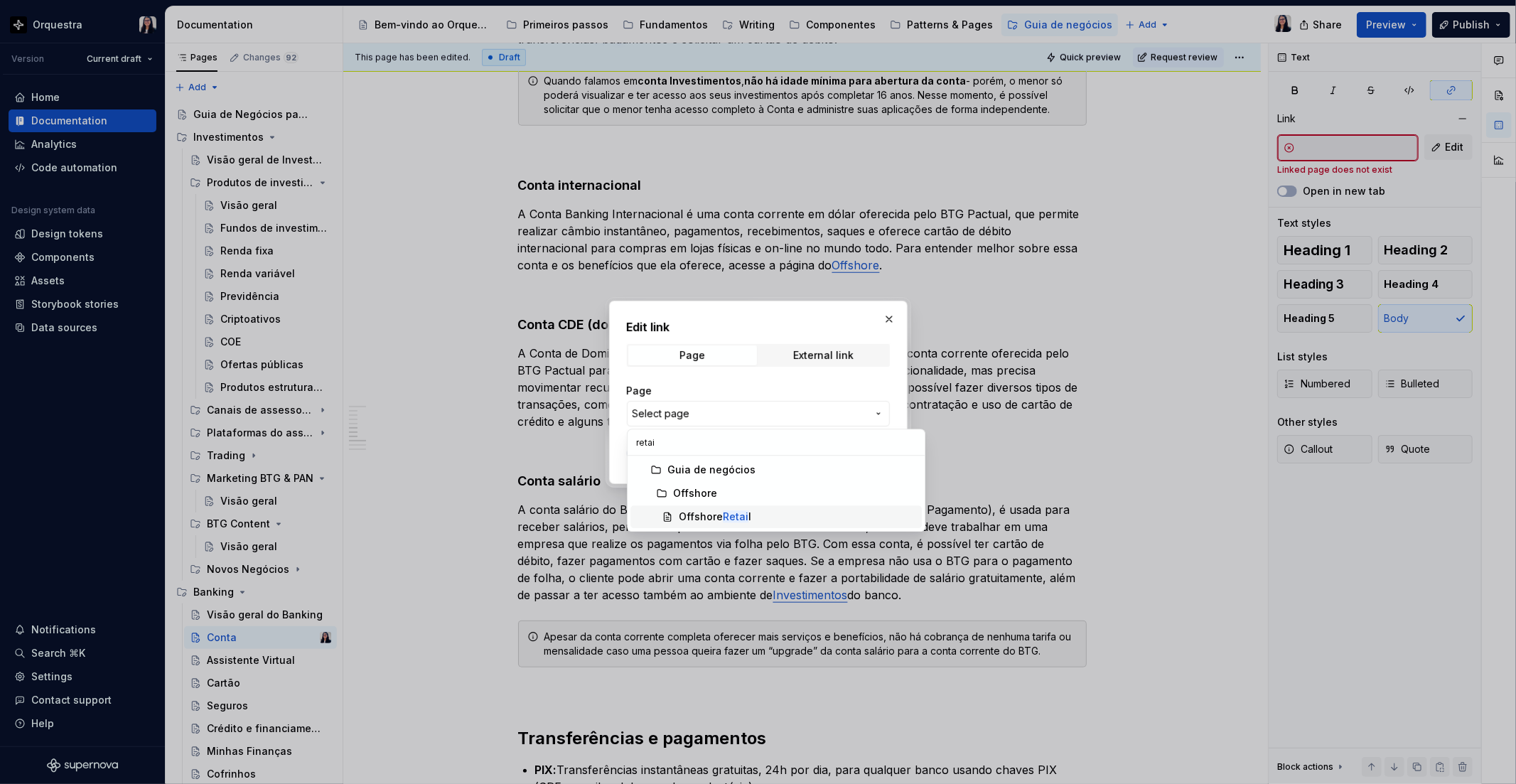
type input "retai"
click at [737, 513] on mark "Retai" at bounding box center [735, 516] width 25 height 12
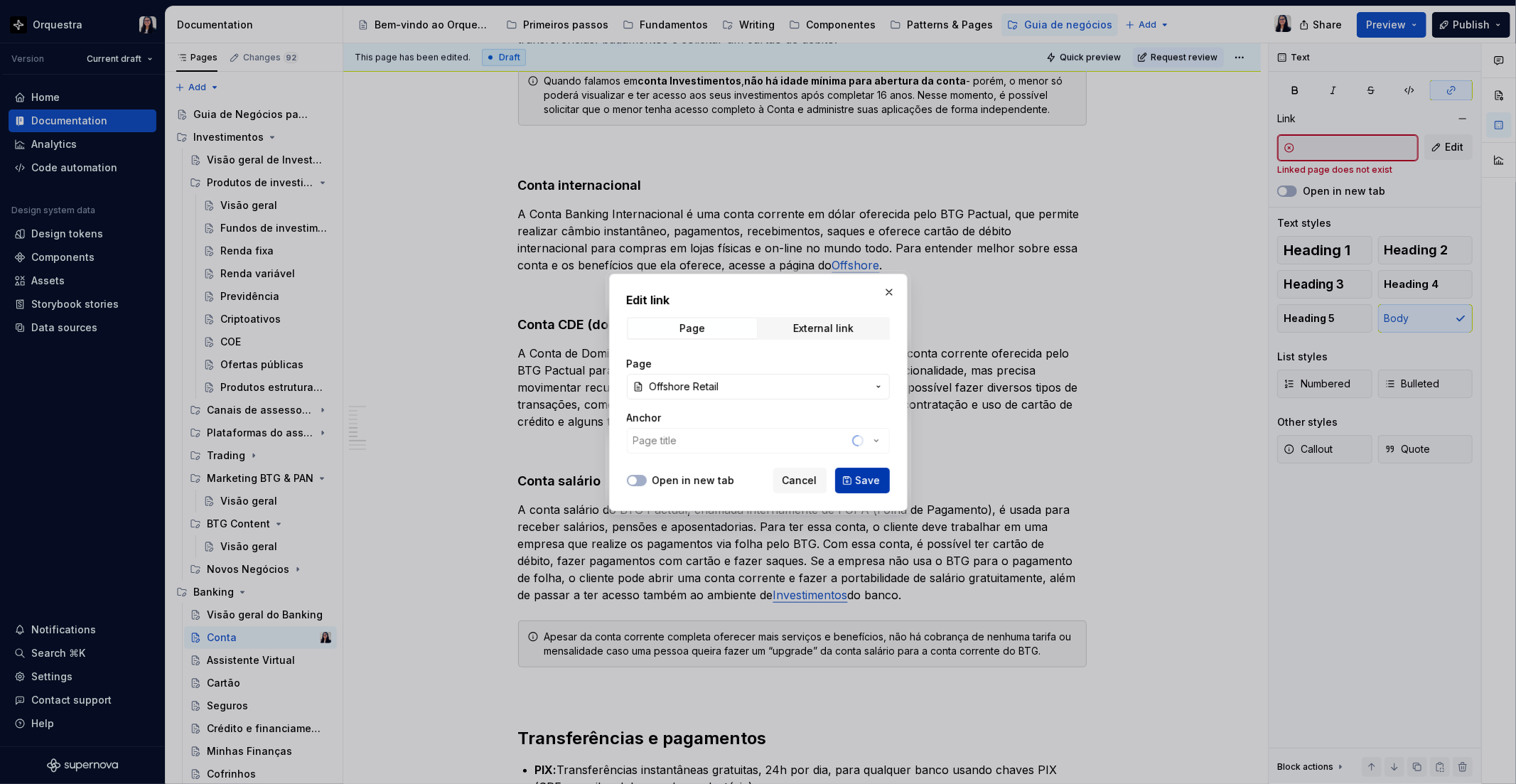
click at [874, 481] on span "Save" at bounding box center [867, 480] width 25 height 14
type input "Offshore / Offshore Retail"
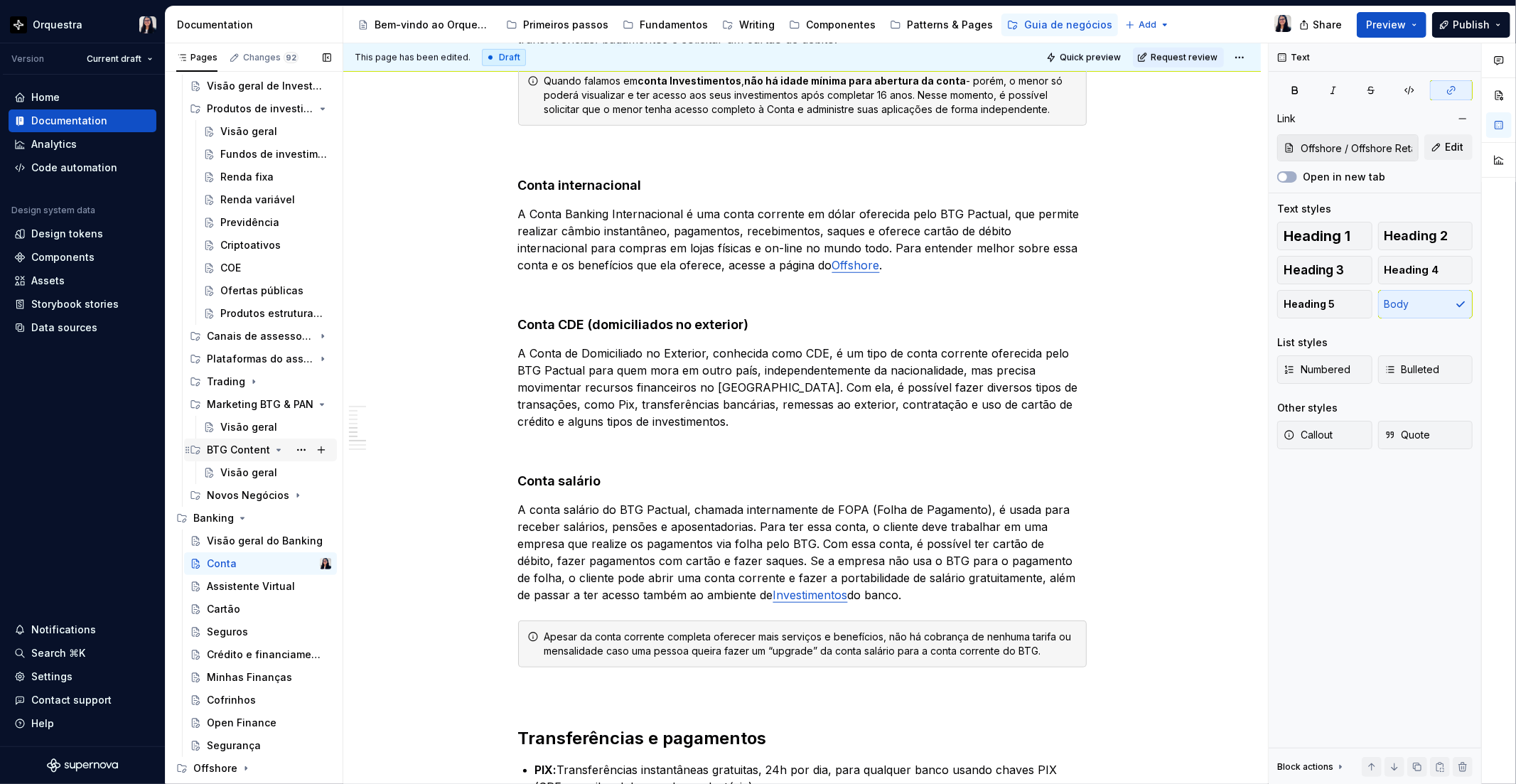
scroll to position [0, 0]
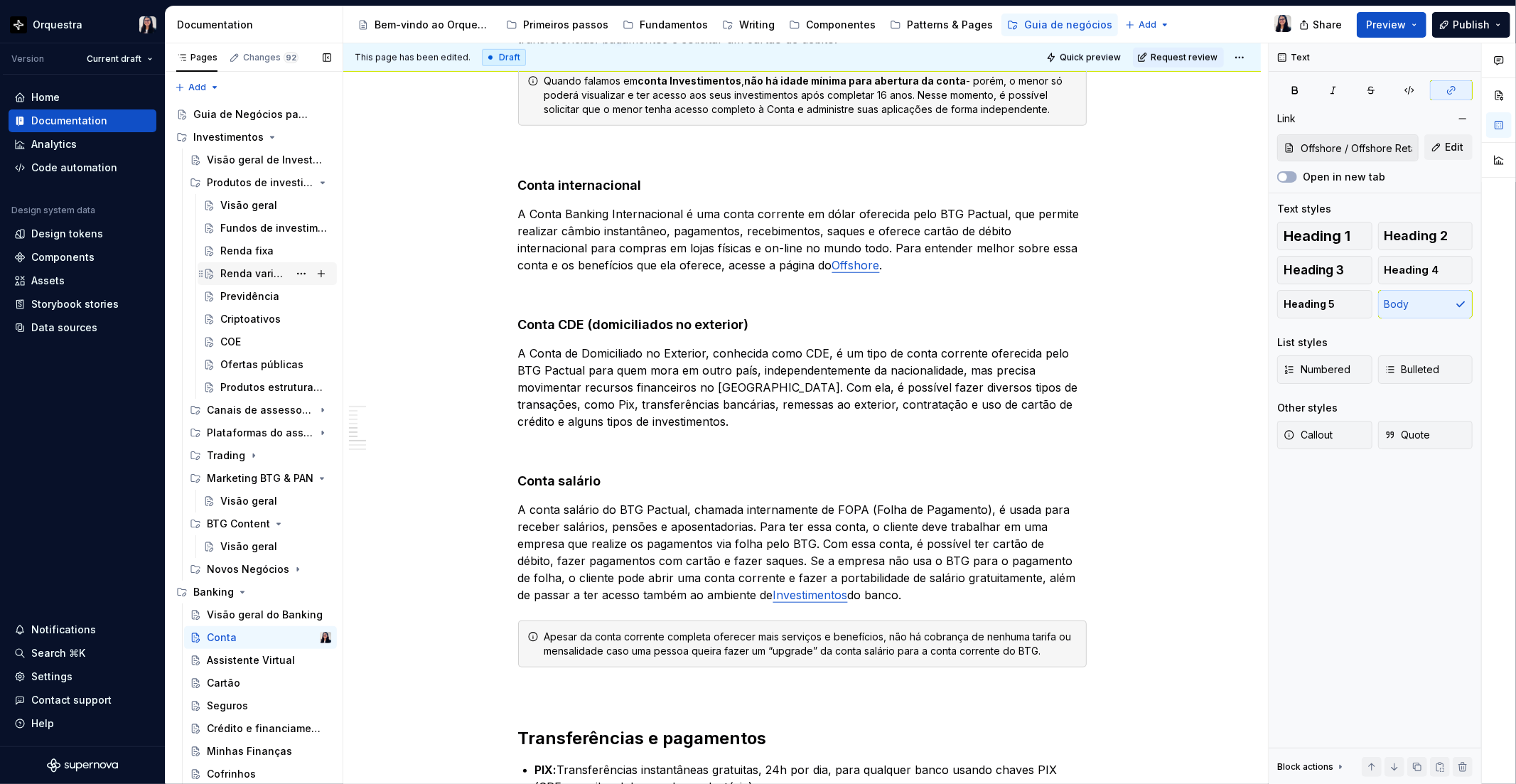
click at [250, 267] on div "Renda variável" at bounding box center [254, 274] width 68 height 14
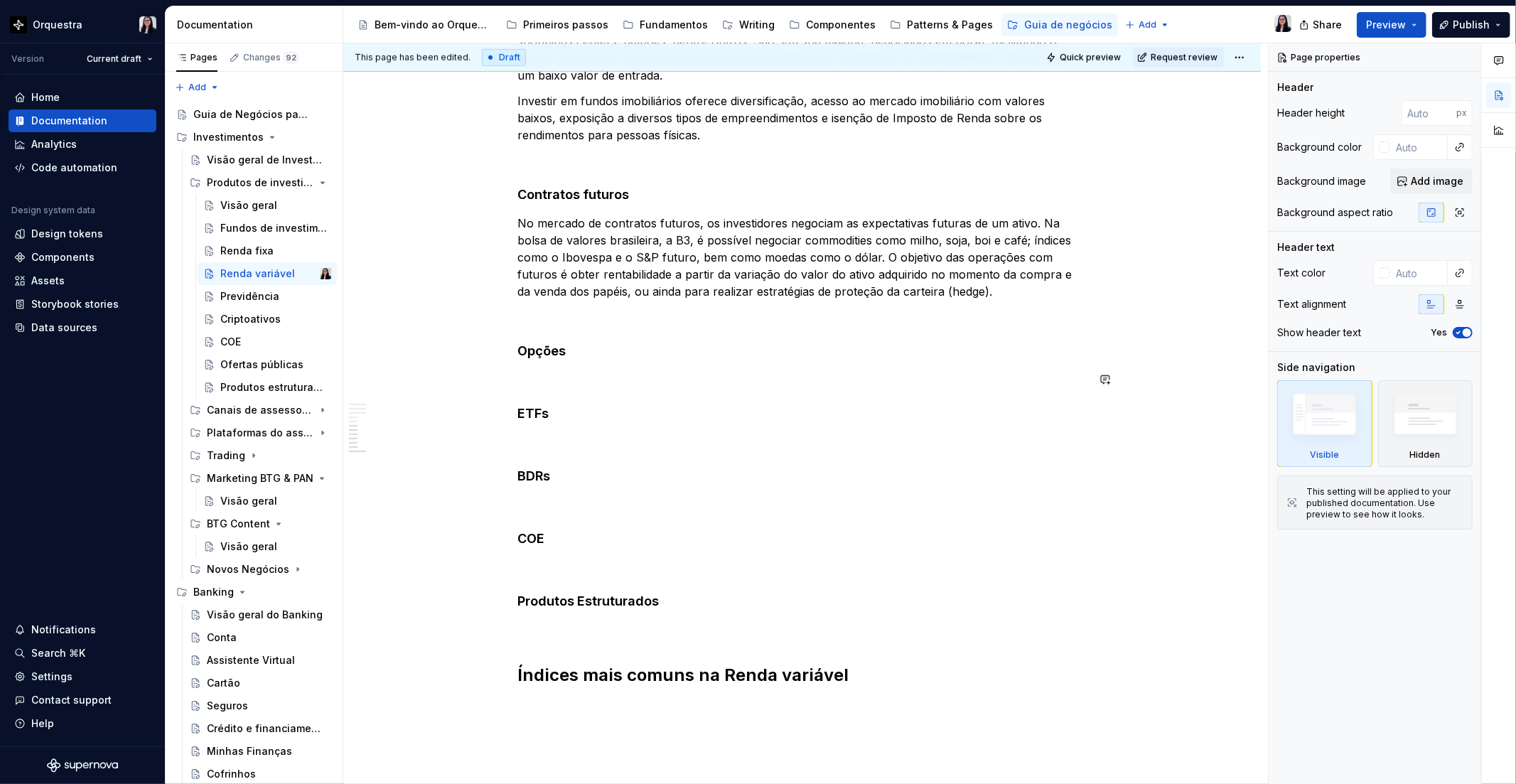
scroll to position [1105, 0]
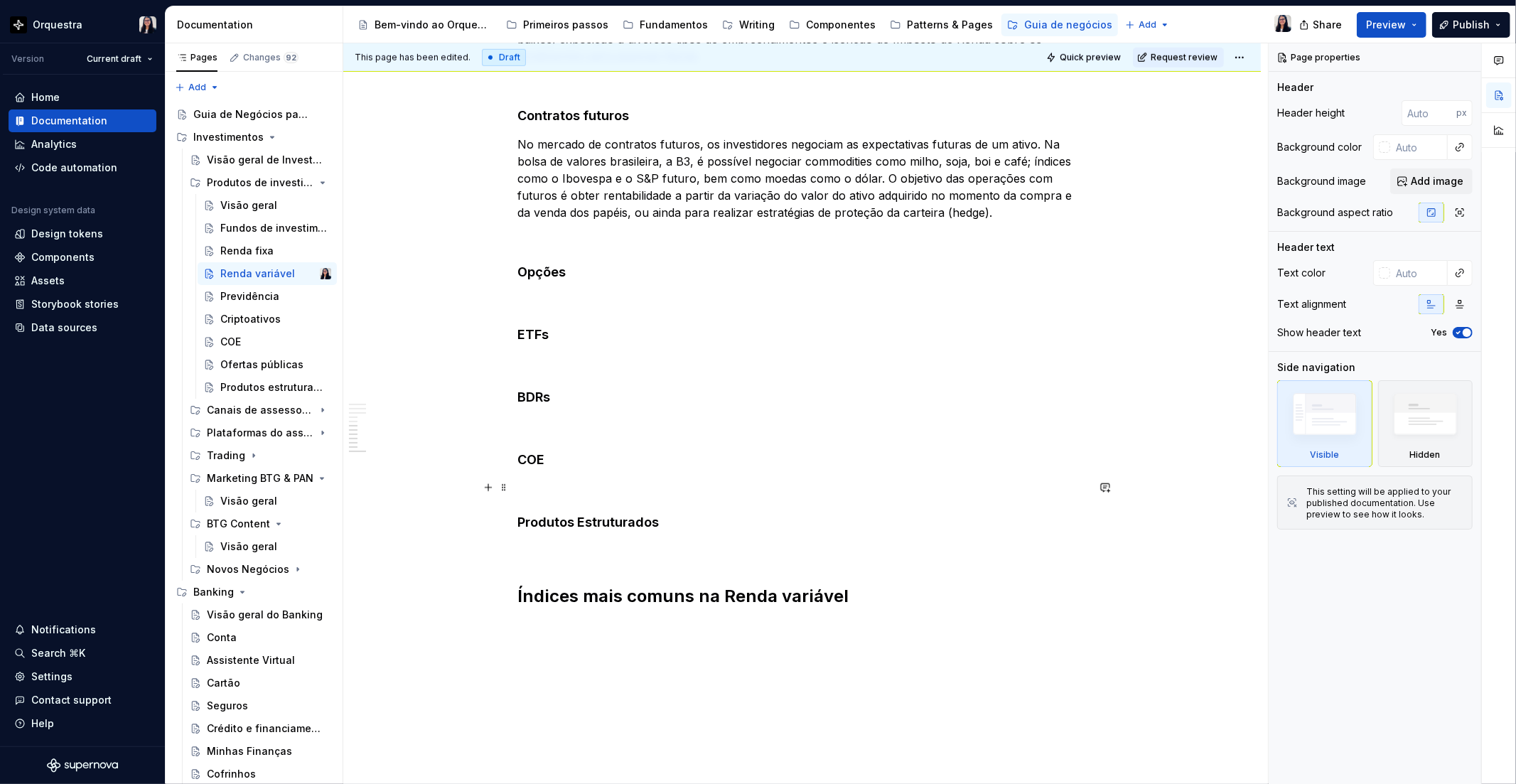
click at [536, 484] on p at bounding box center [802, 488] width 569 height 17
type textarea "*"
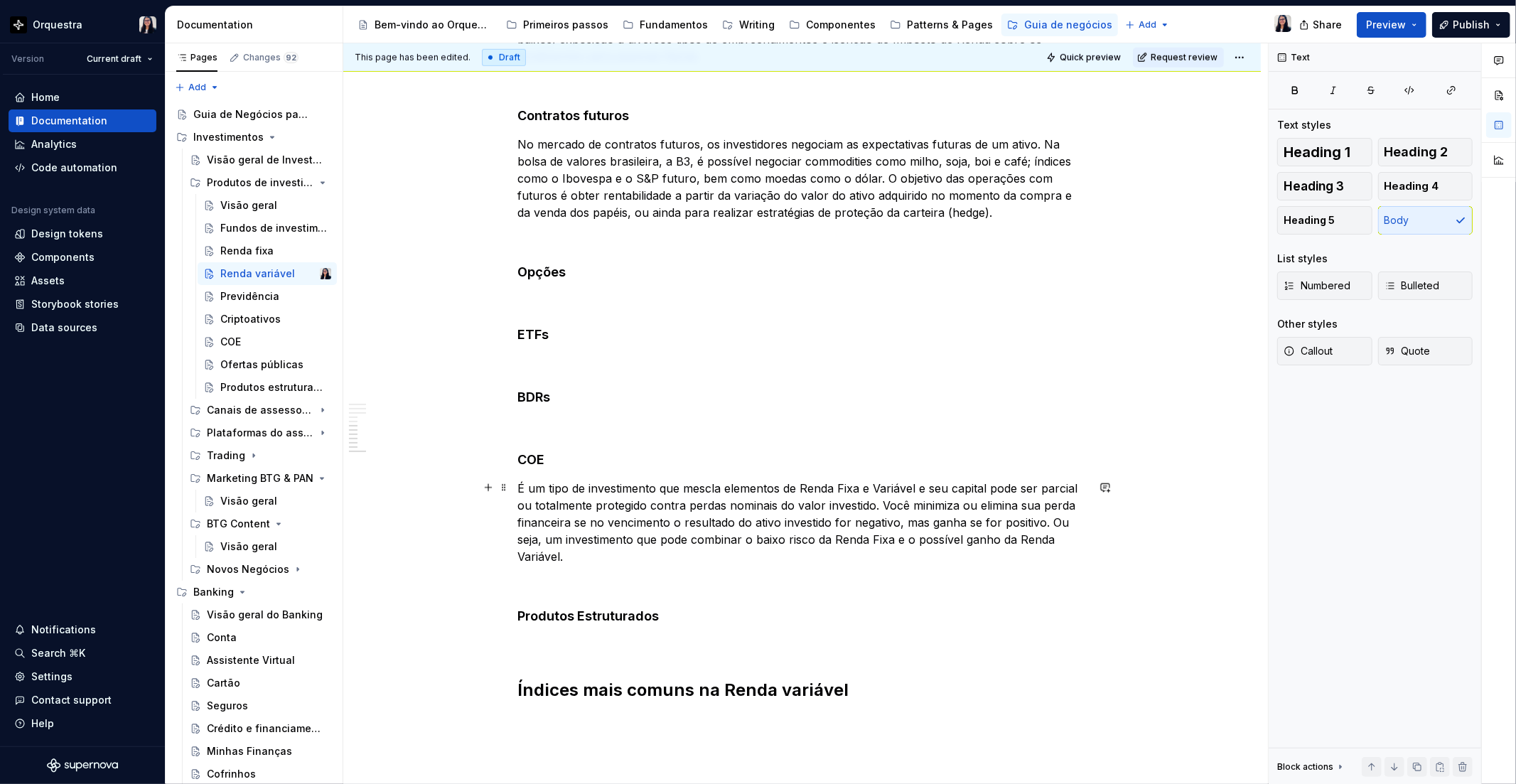
click at [885, 505] on p "É um tipo de investimento que mescla elementos de Renda Fixa e Variável e seu c…" at bounding box center [802, 522] width 569 height 85
click at [659, 551] on p "É um tipo de investimento que mescla elementos de Renda Fixa e Variável e seu c…" at bounding box center [802, 522] width 569 height 85
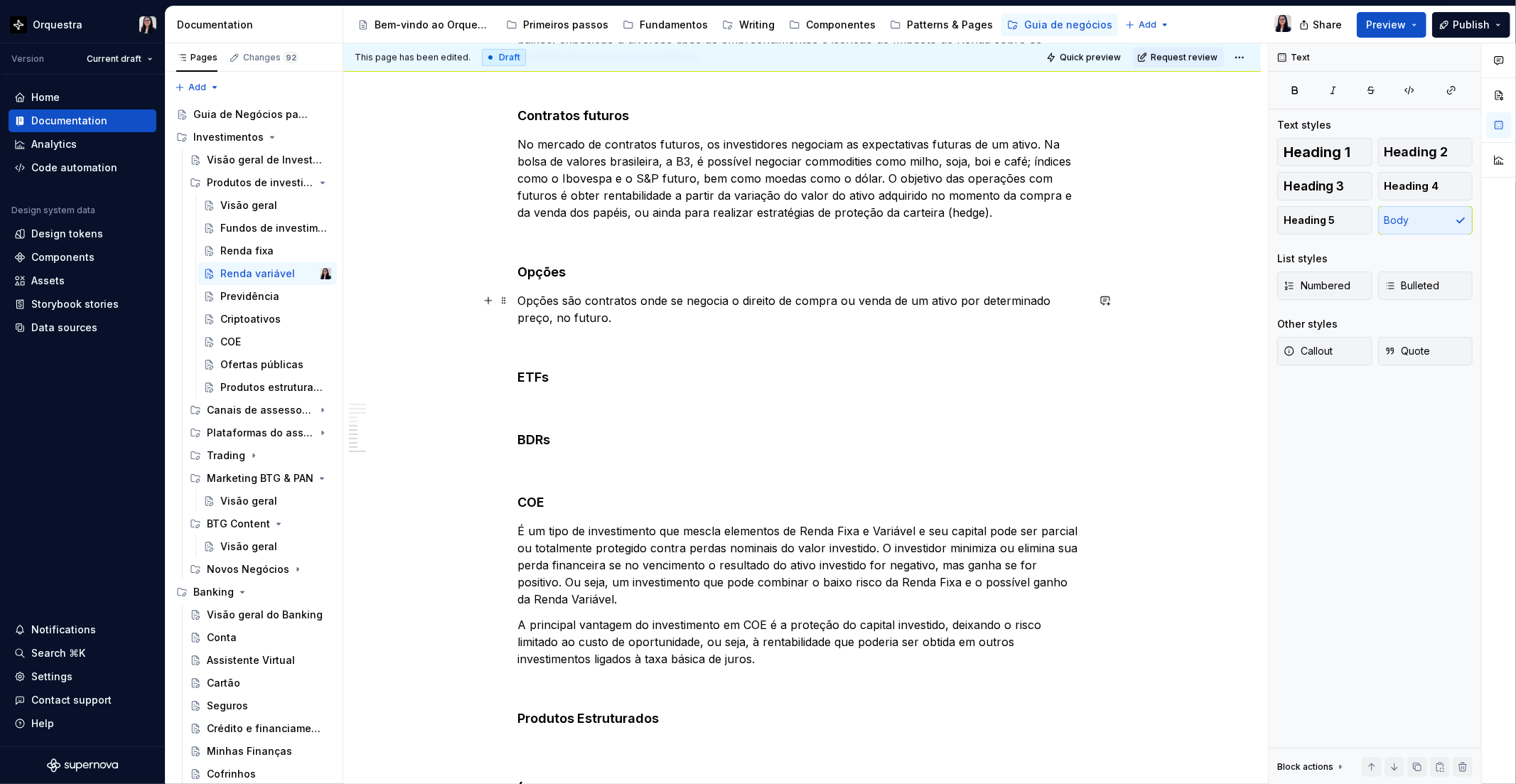
click at [949, 298] on p "Opções são contratos onde se negocia o direito de compra ou venda de um ativo p…" at bounding box center [802, 309] width 569 height 34
click at [654, 320] on p "Opções são contratos onde se negocia o direito de compra ou venda de um ativo, …" at bounding box center [802, 309] width 569 height 34
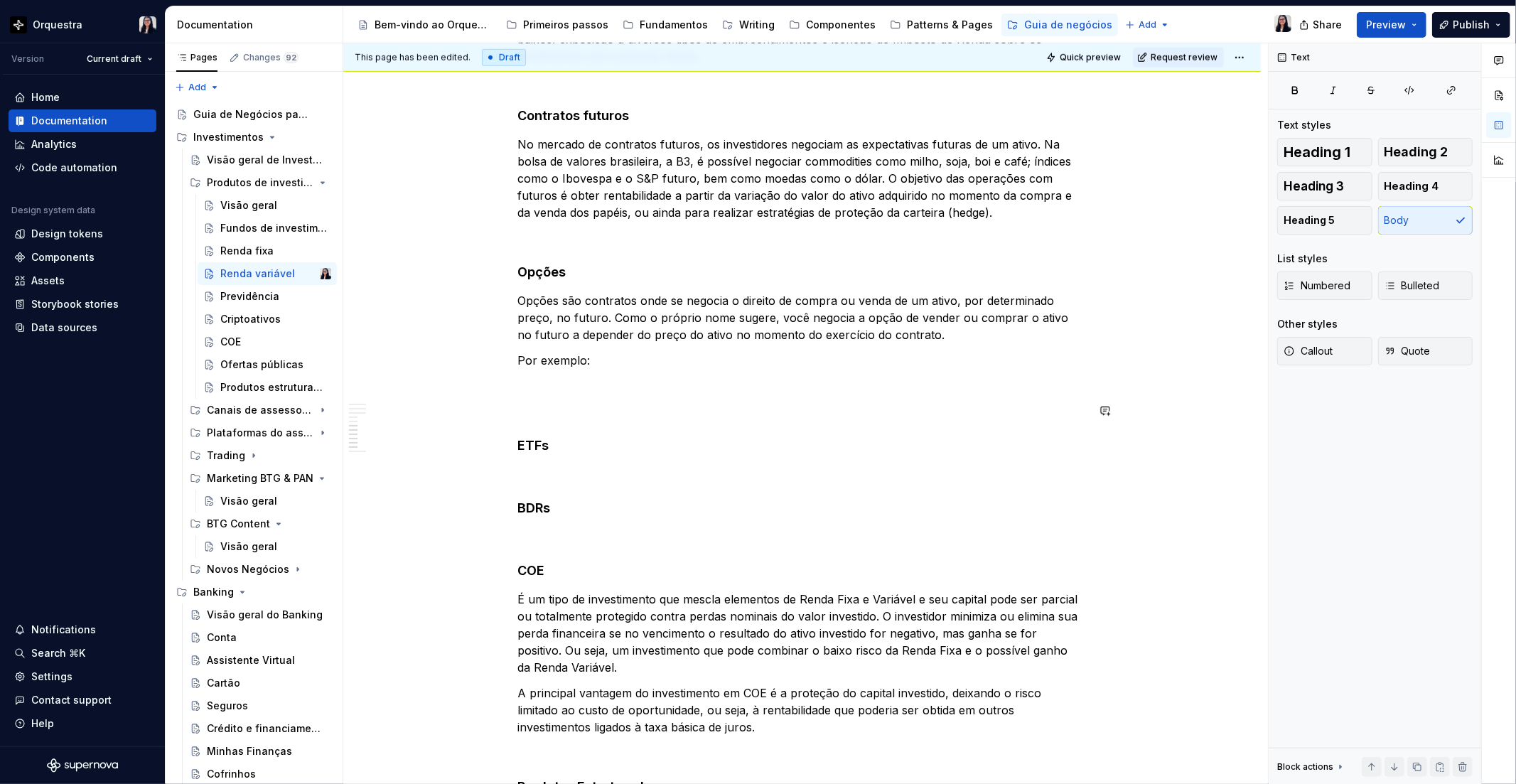
click at [534, 388] on p at bounding box center [802, 386] width 569 height 17
click at [481, 388] on button "button" at bounding box center [487, 384] width 20 height 20
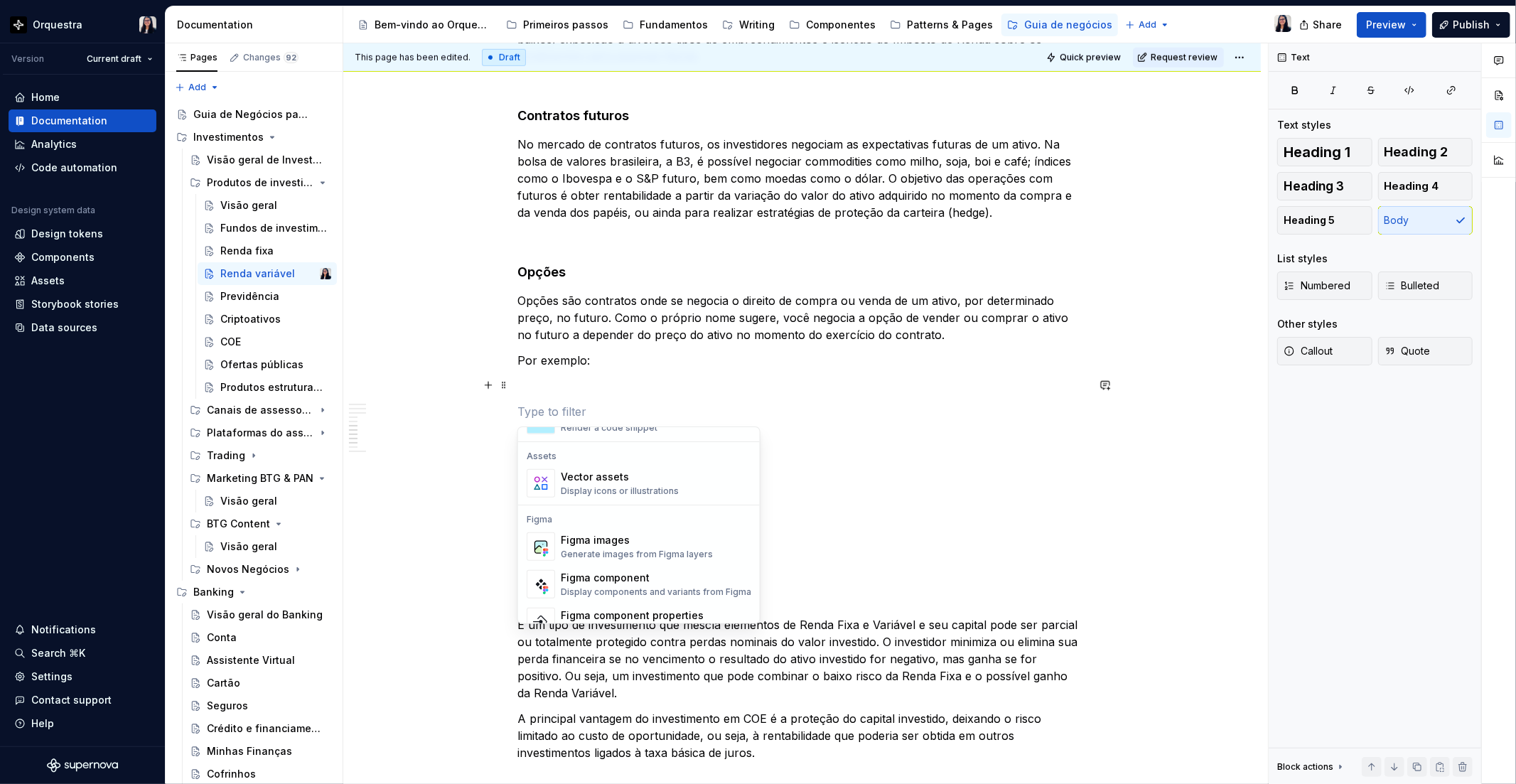
scroll to position [1336, 0]
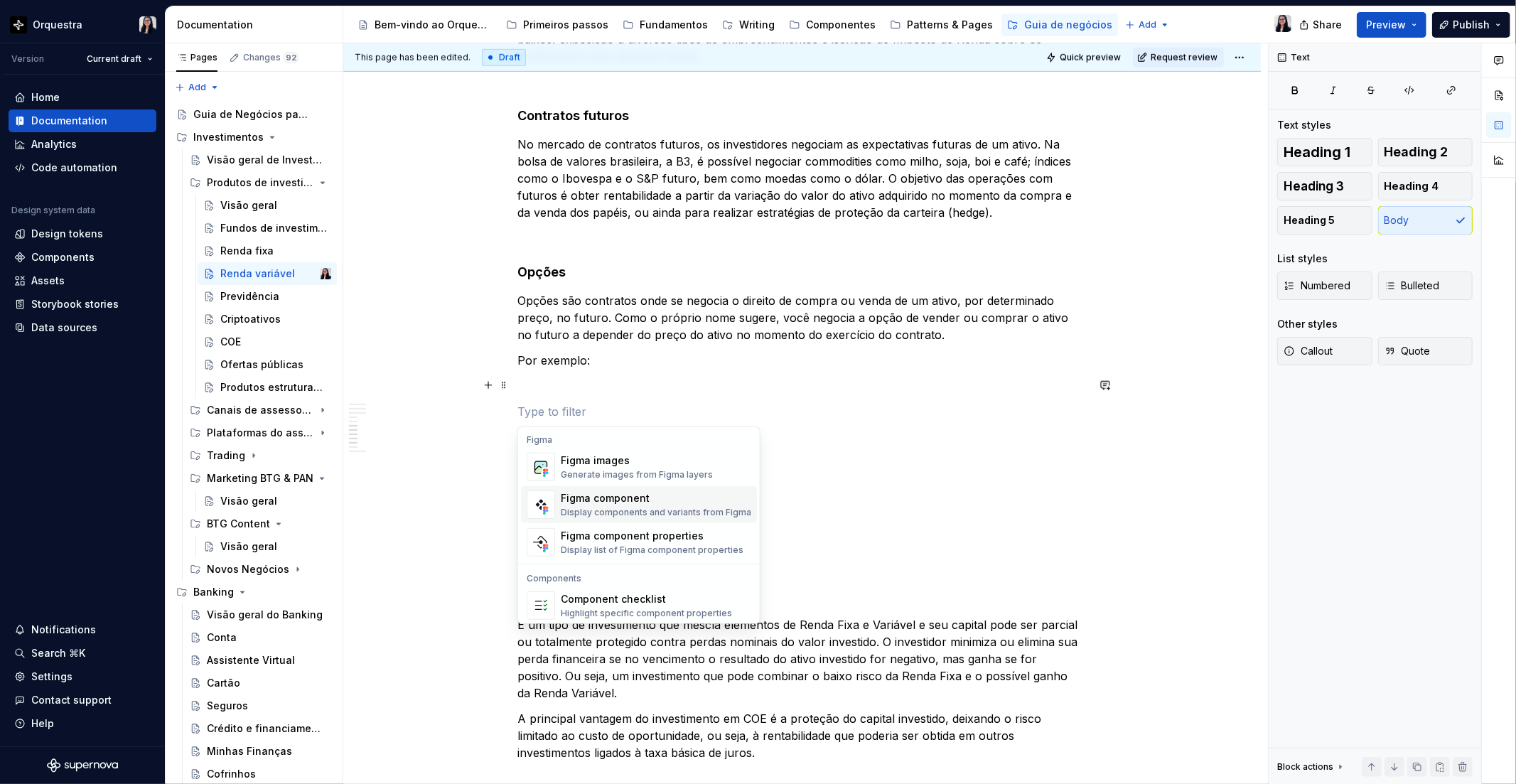
click at [911, 419] on p at bounding box center [802, 411] width 569 height 17
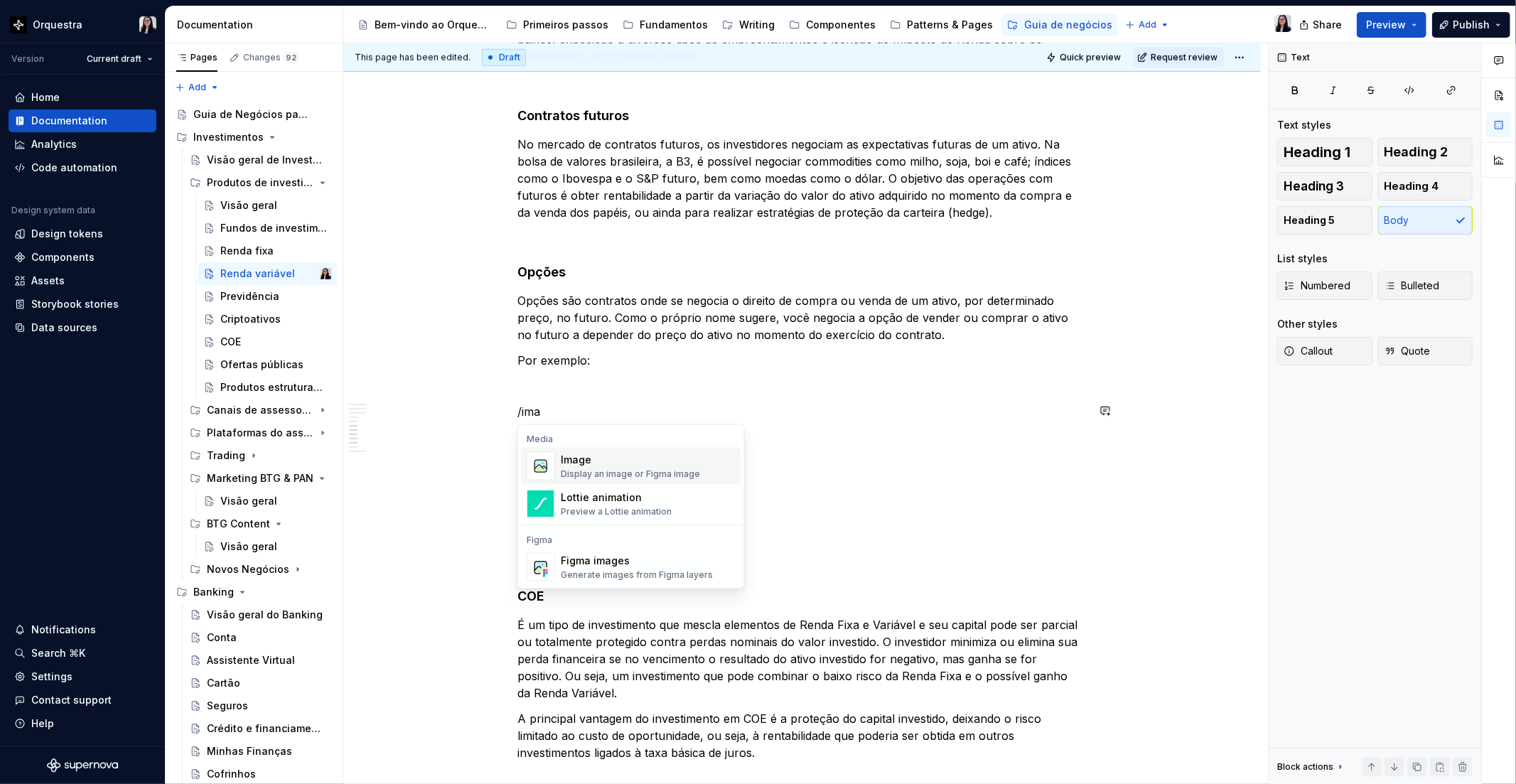
click at [610, 464] on div "Image" at bounding box center [631, 460] width 139 height 14
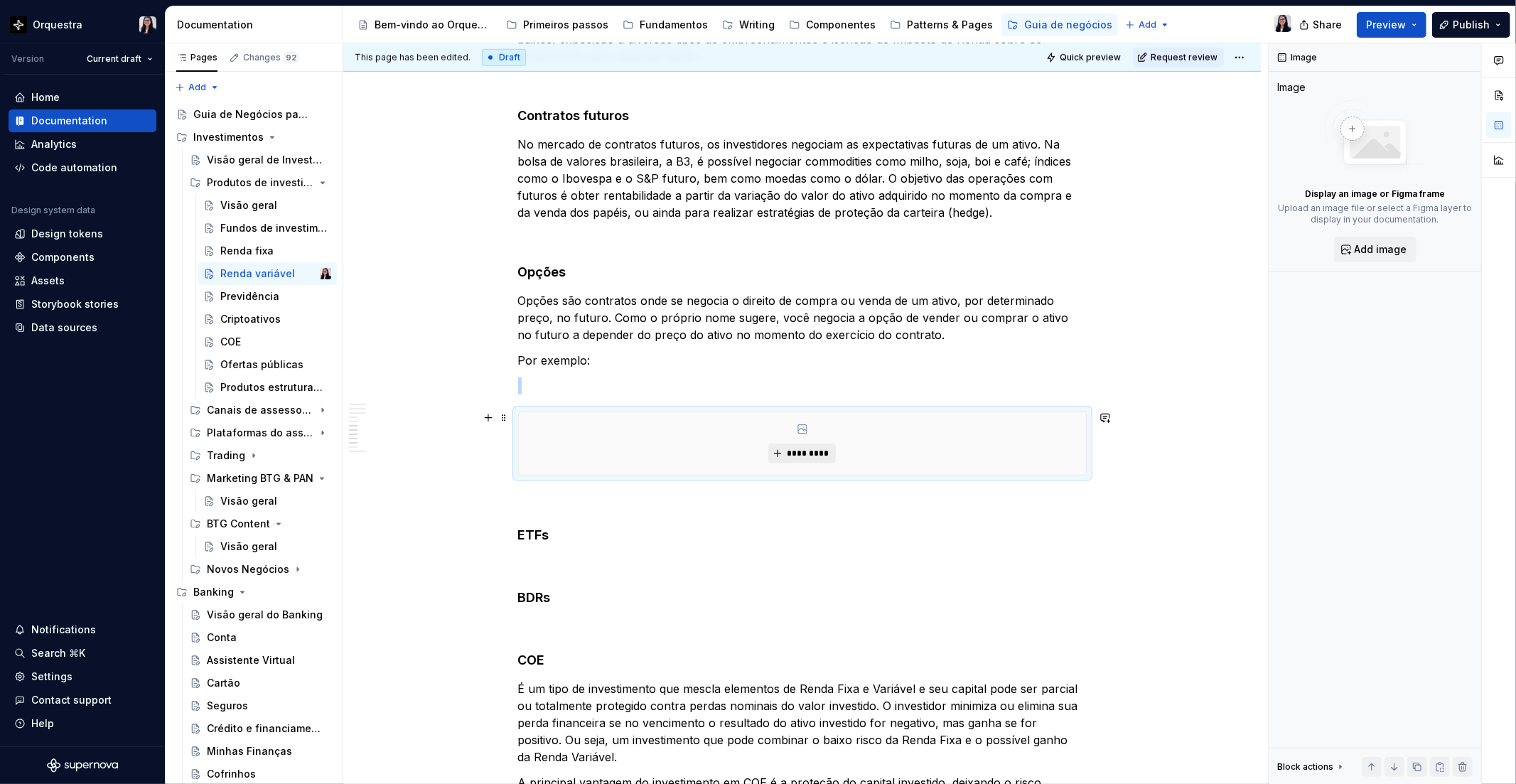
click at [787, 457] on span "*********" at bounding box center [807, 453] width 44 height 11
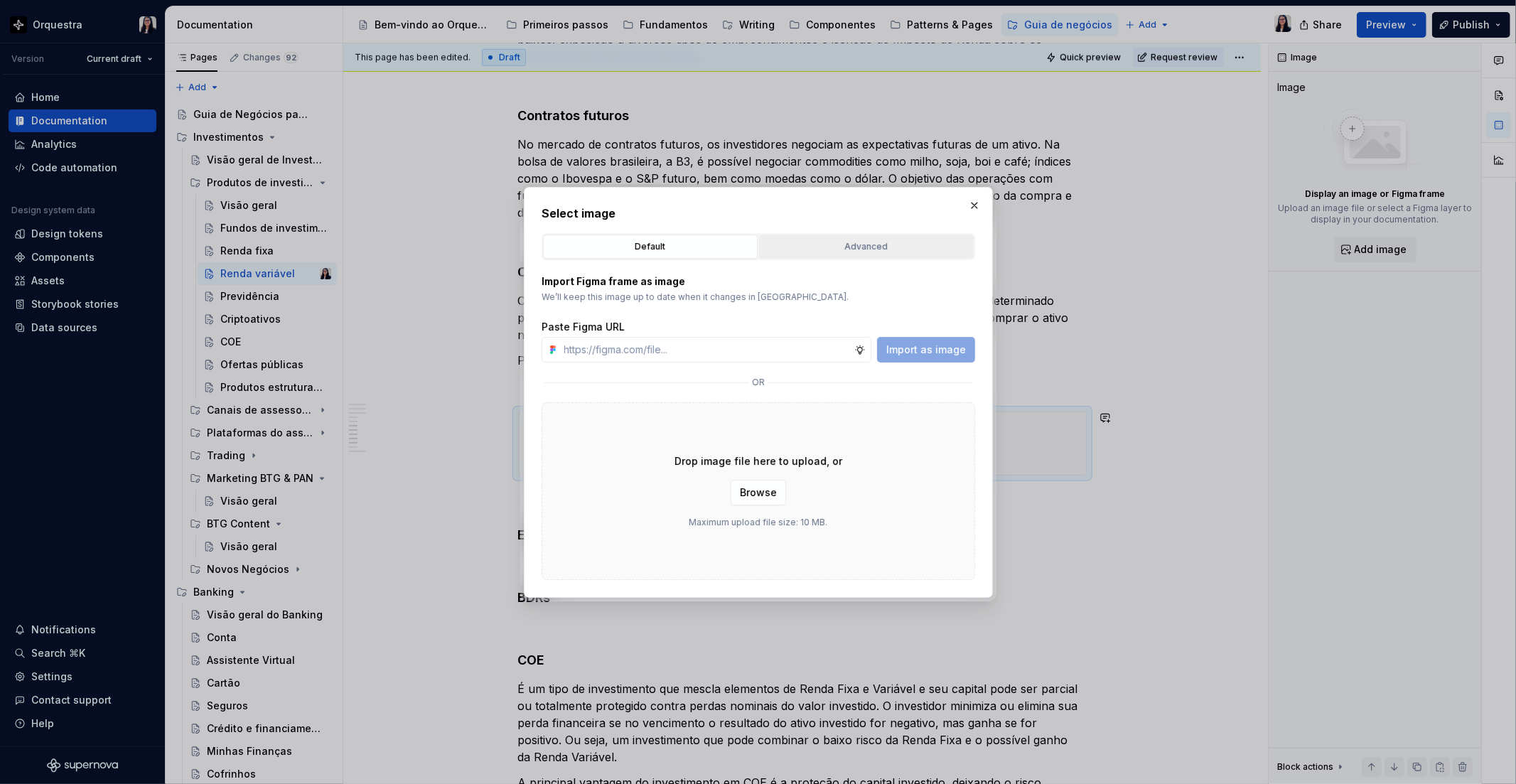
click at [887, 246] on div "Advanced" at bounding box center [866, 247] width 205 height 14
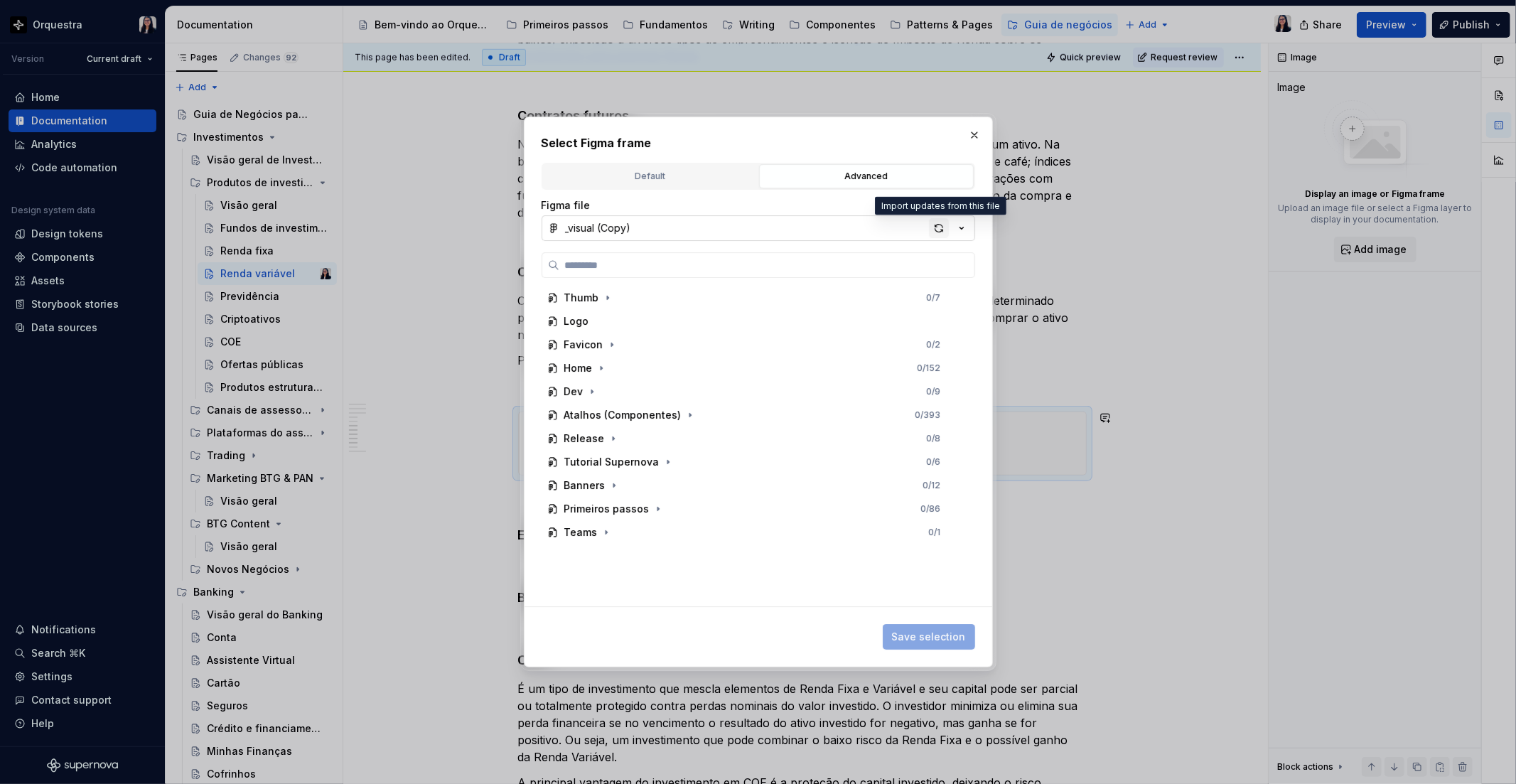
click at [937, 225] on div "button" at bounding box center [938, 228] width 20 height 20
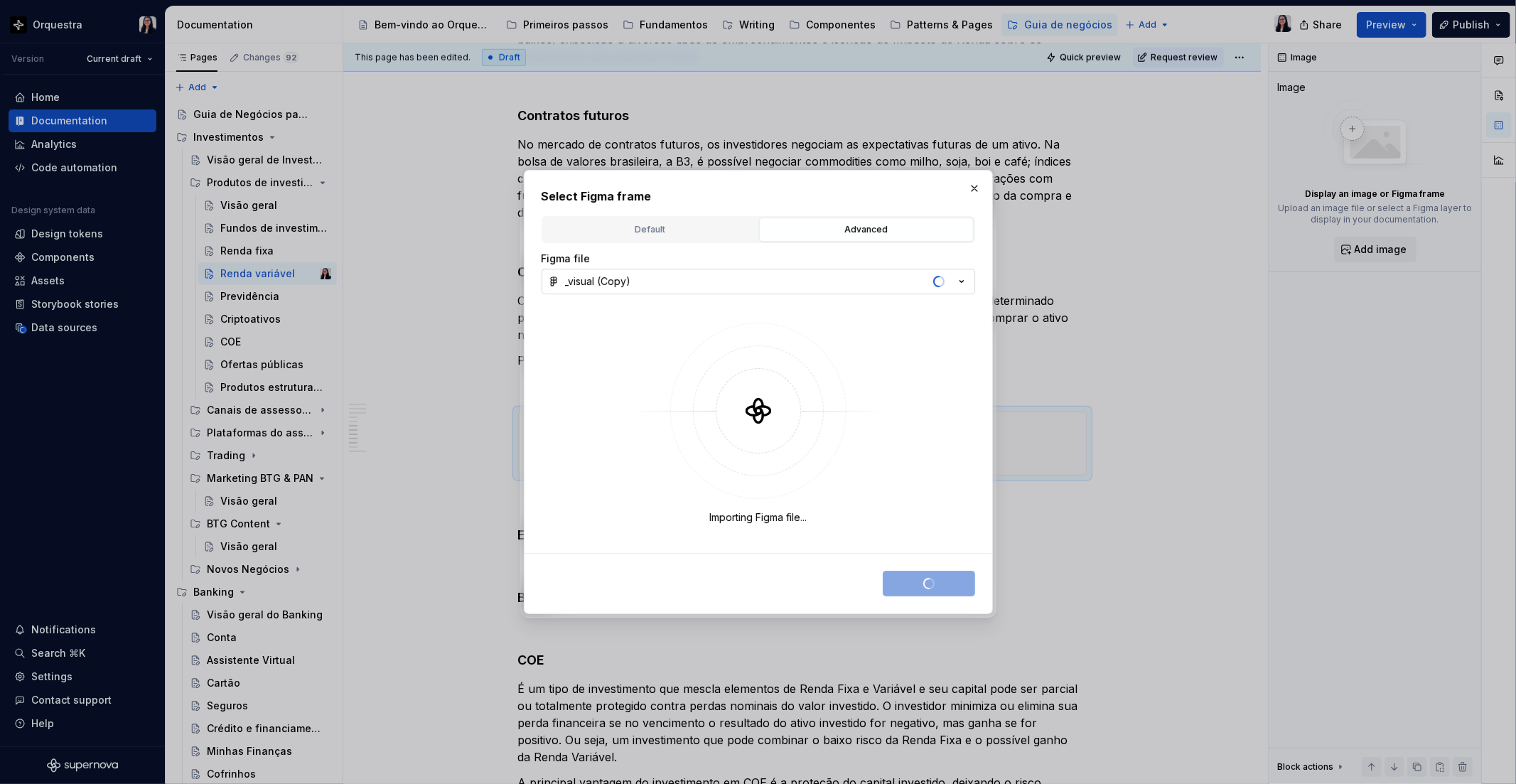
click at [829, 185] on div "Select Figma frame Default Advanced Import Figma frame as image We’ll keep this…" at bounding box center [758, 392] width 469 height 444
type textarea "*"
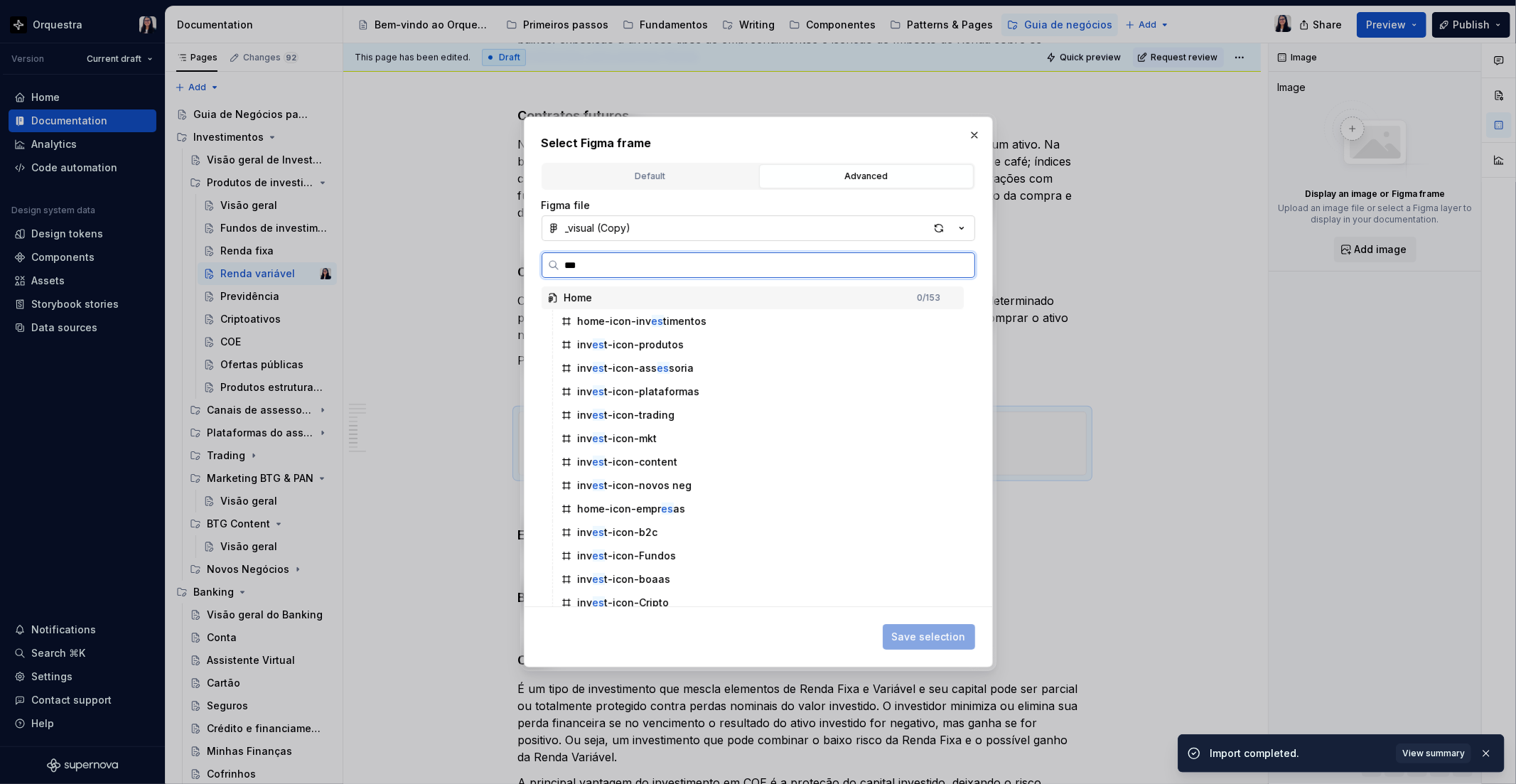
type input "****"
type textarea "*"
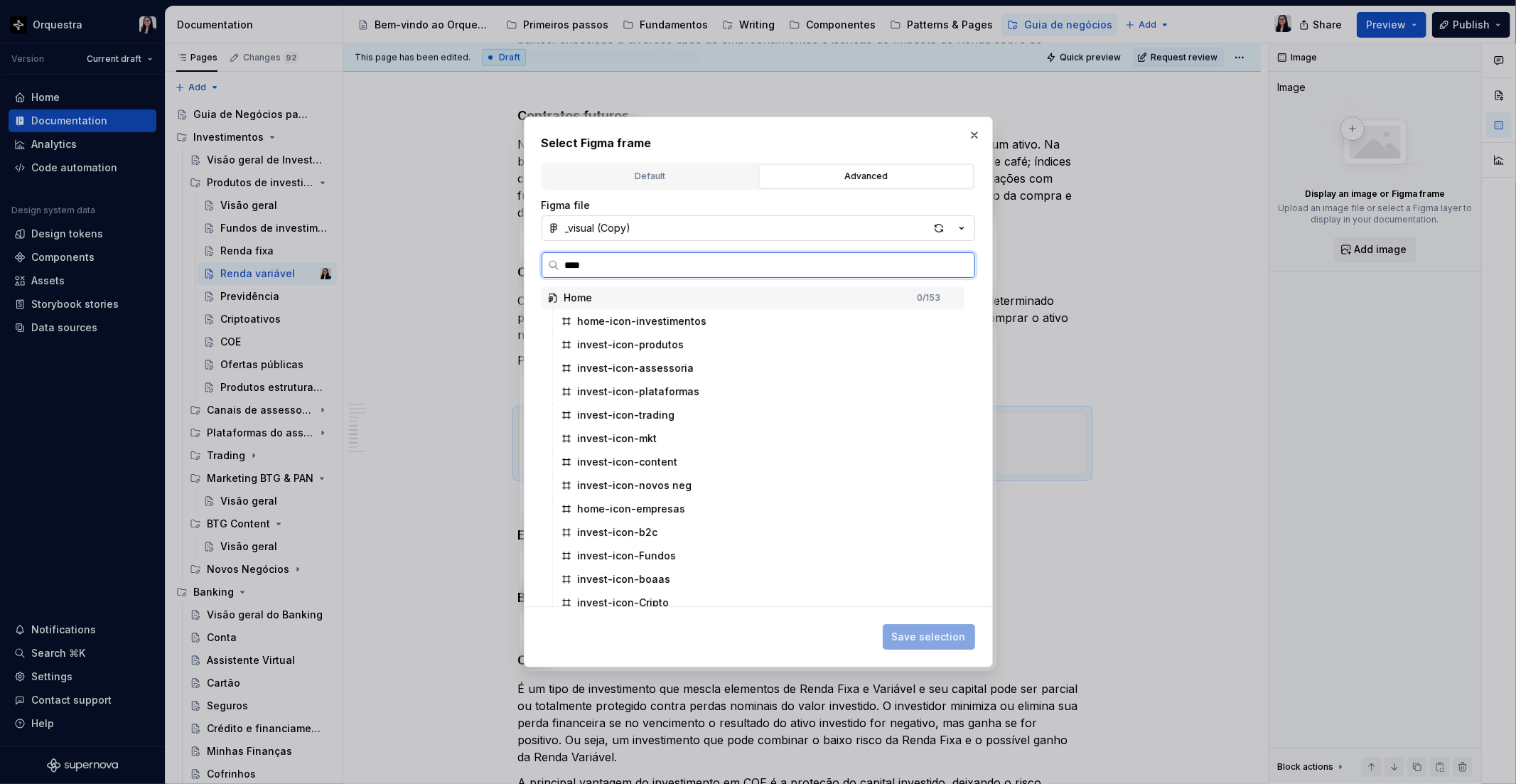
type input "*****"
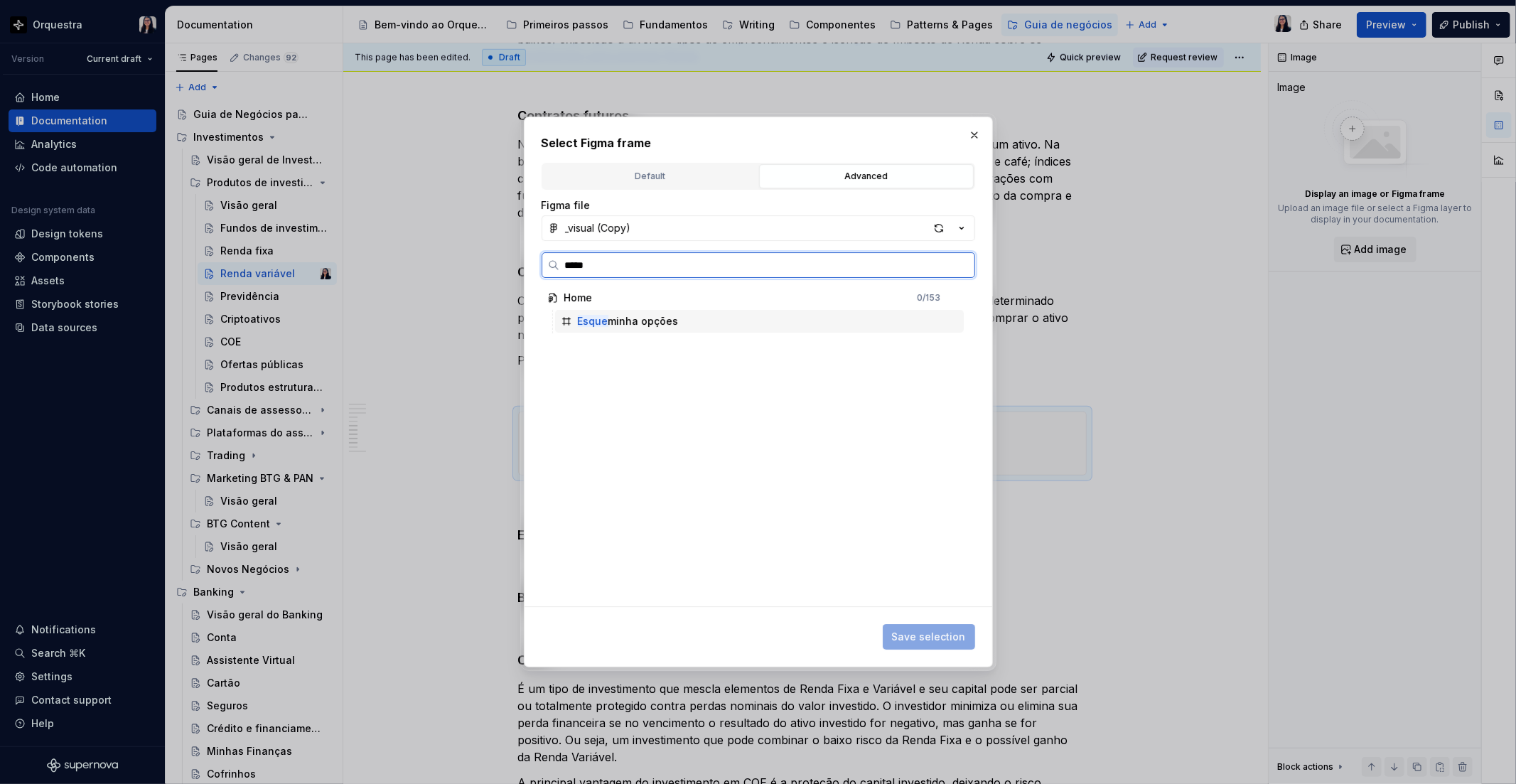
click at [636, 324] on div "Esque minha opções" at bounding box center [628, 321] width 101 height 14
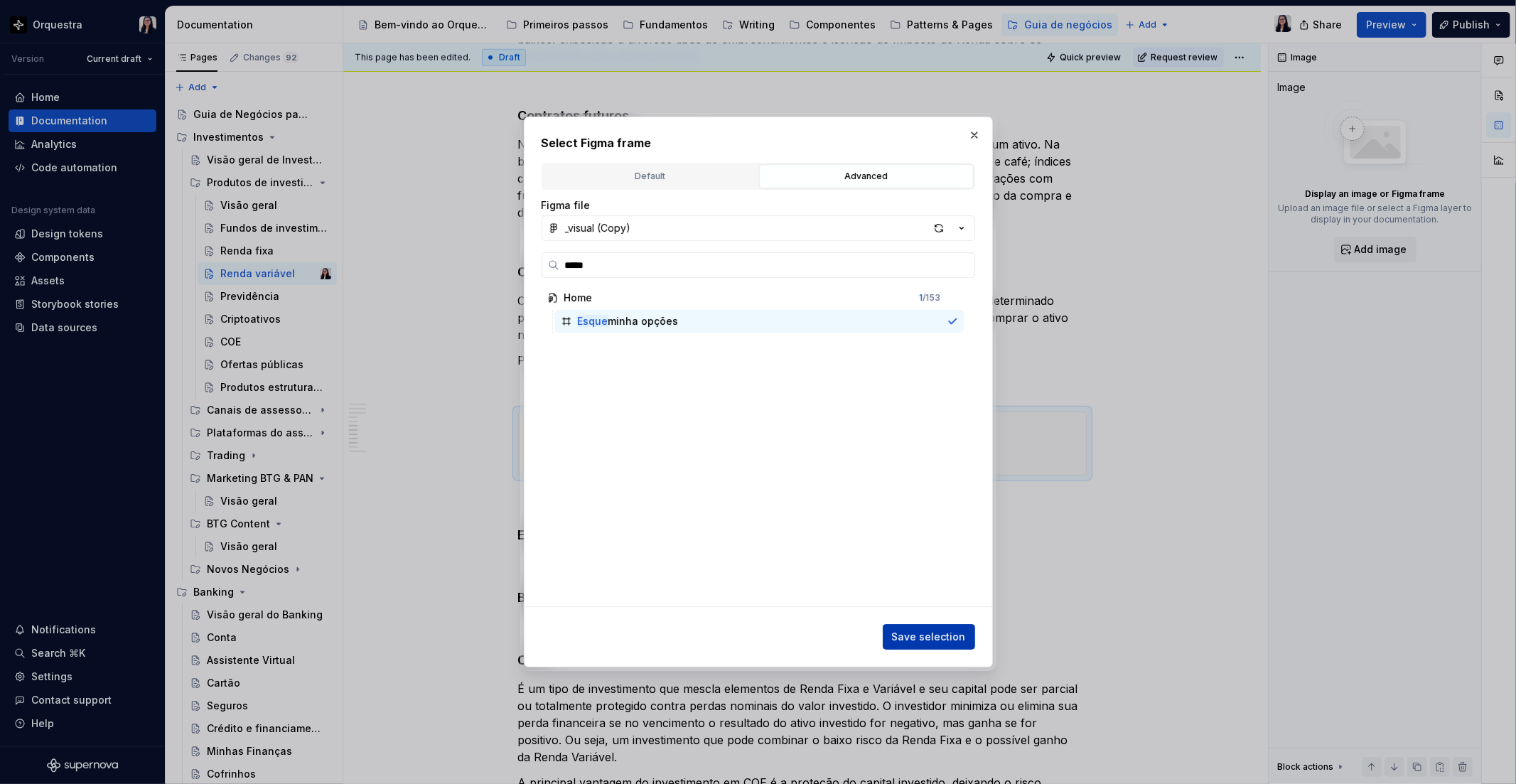
click at [932, 628] on button "Save selection" at bounding box center [929, 637] width 93 height 25
click at [932, 628] on div "O que é Renda variável? A renda variável engloba as aplicações financeiras cujo…" at bounding box center [802, 67] width 569 height 1790
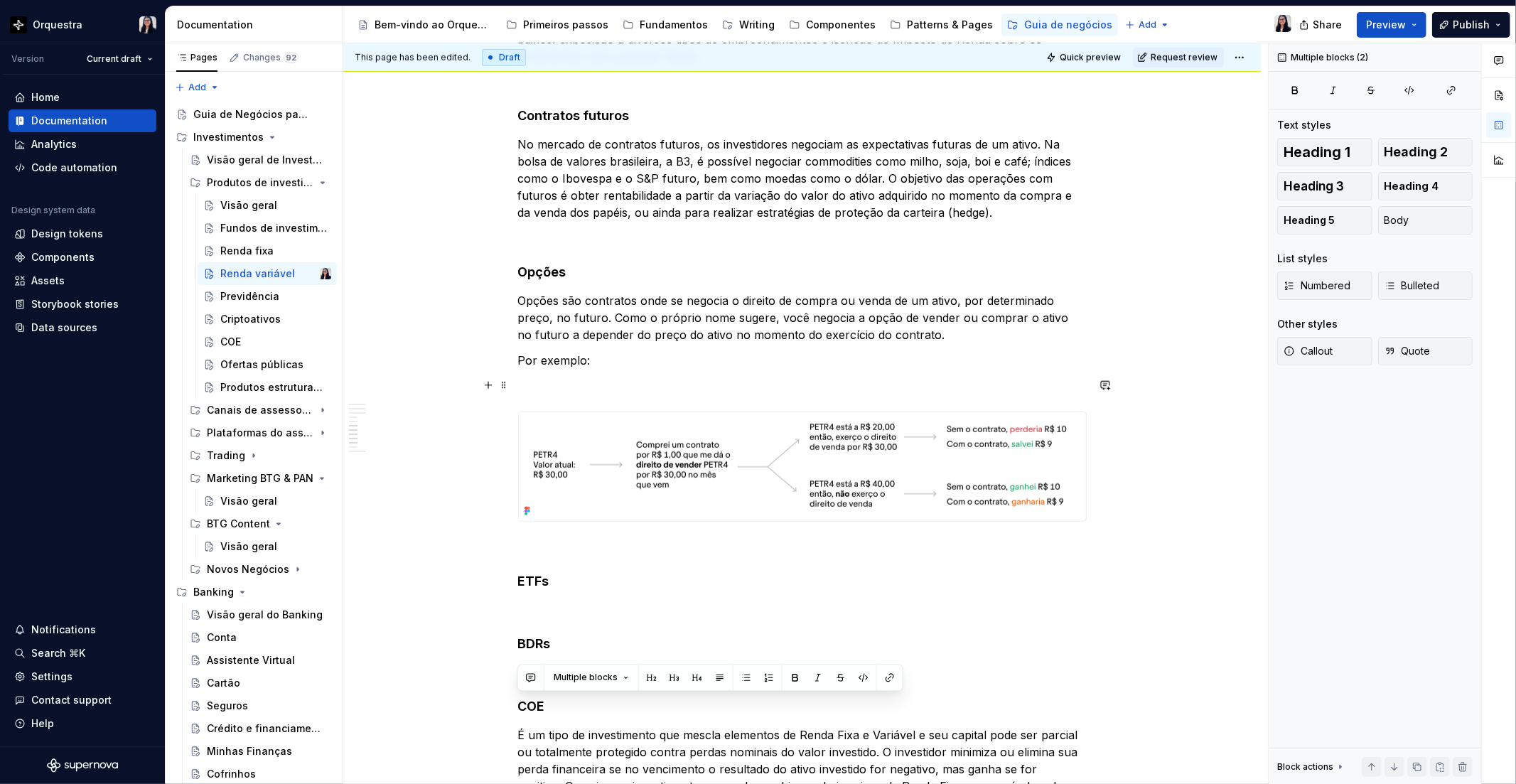
click at [582, 381] on p at bounding box center [802, 386] width 569 height 17
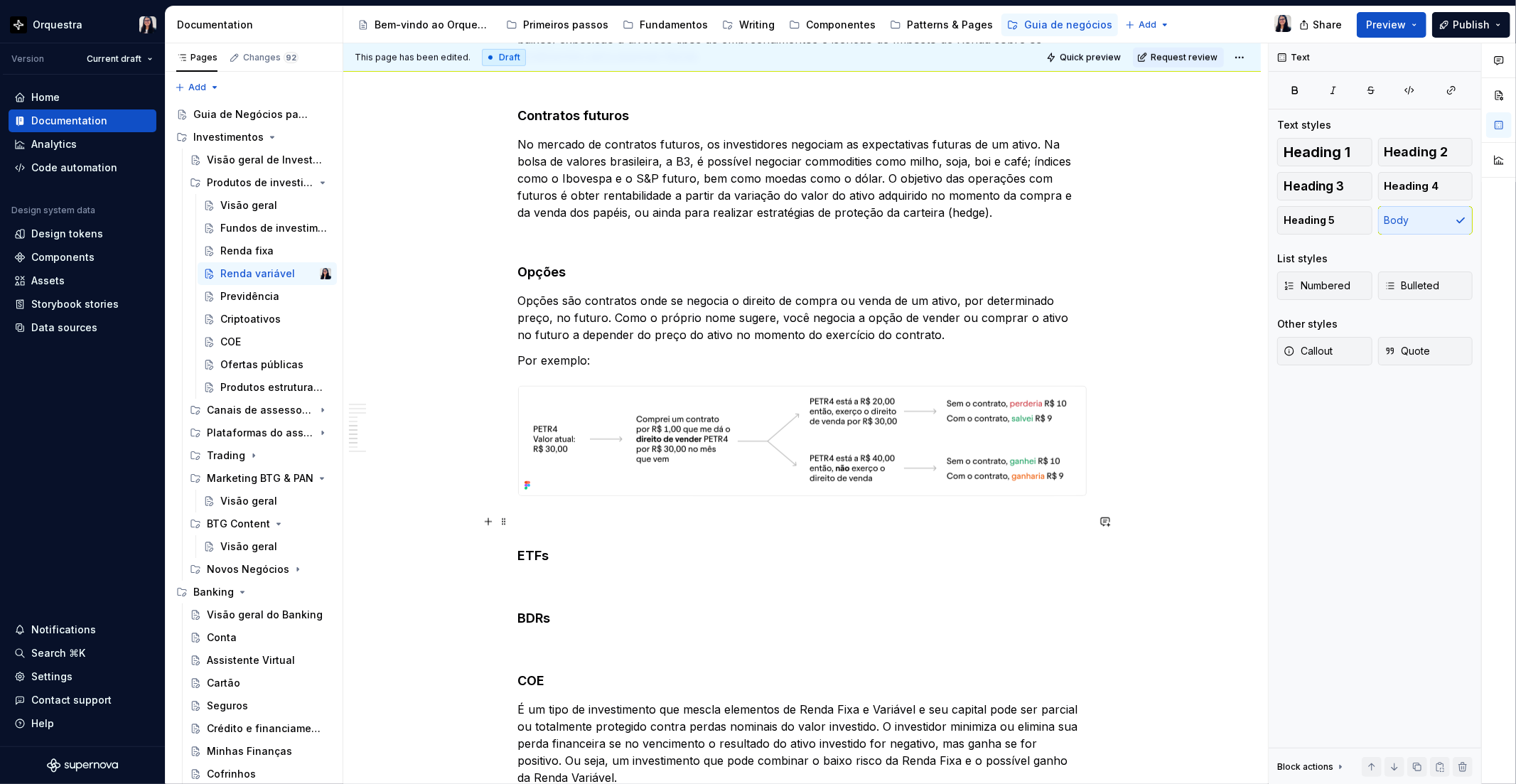
click at [536, 523] on p at bounding box center [802, 521] width 569 height 17
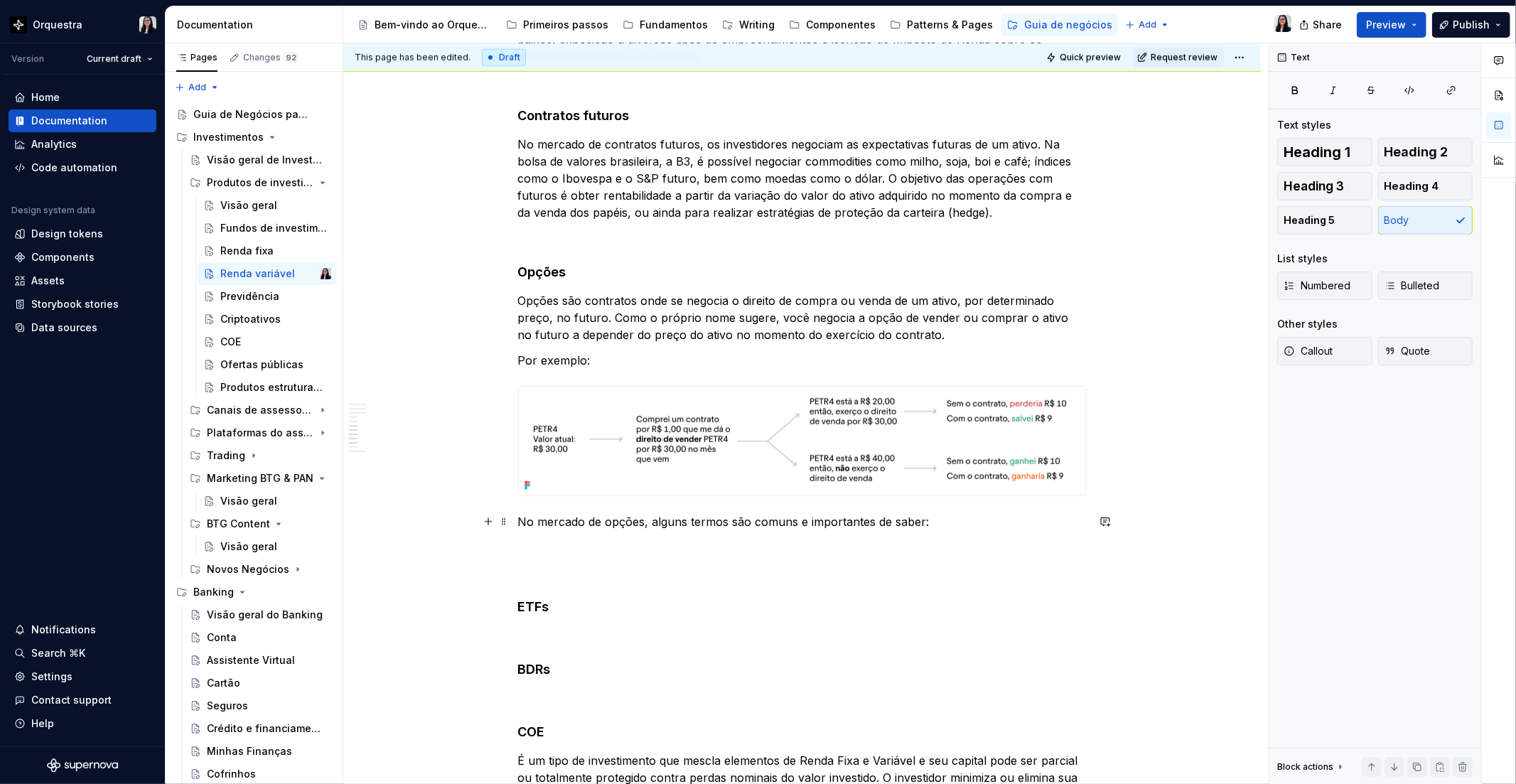
click at [520, 520] on p "No mercado de opções, alguns termos são comuns e importantes de saber:" at bounding box center [802, 521] width 569 height 17
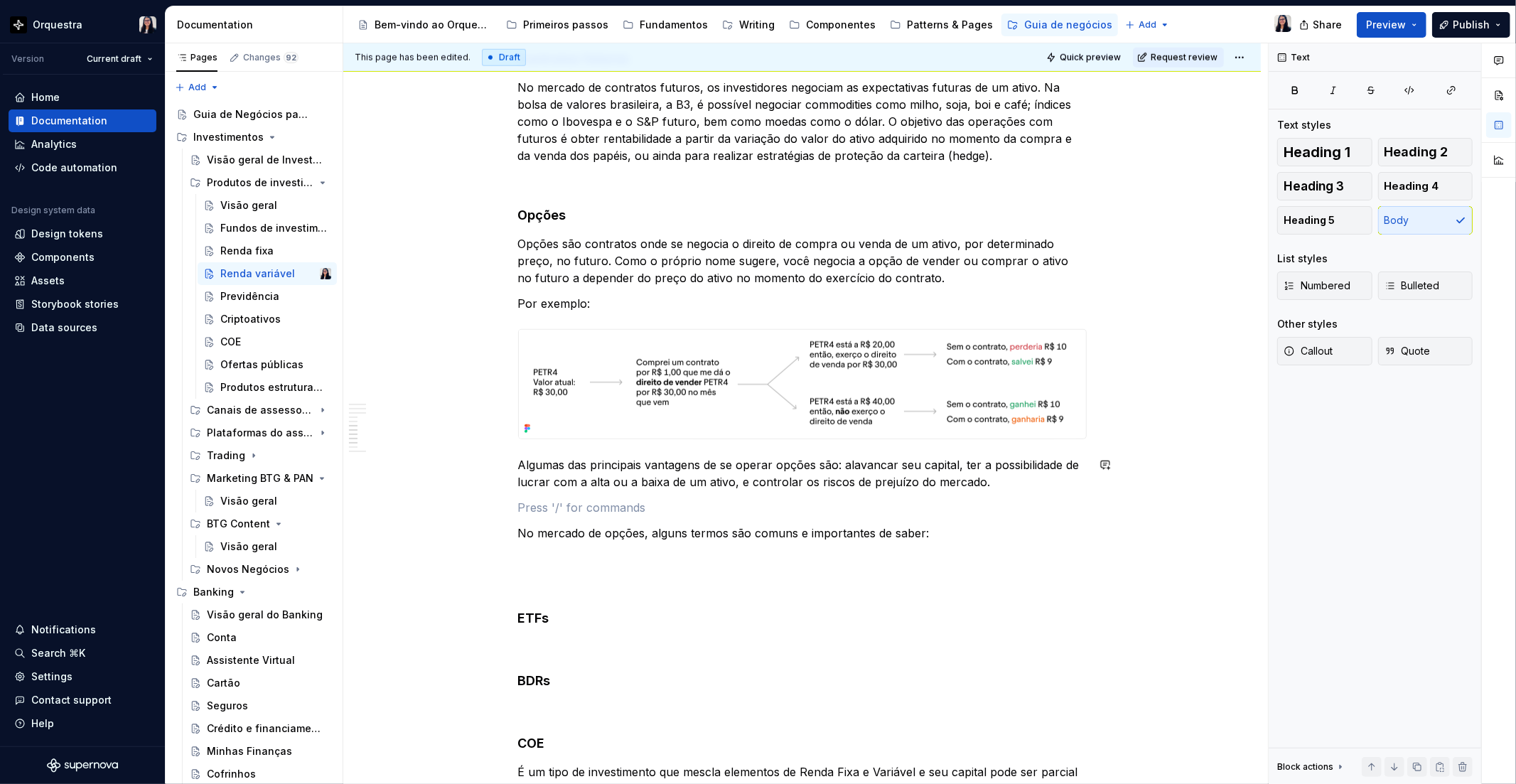
scroll to position [1184, 0]
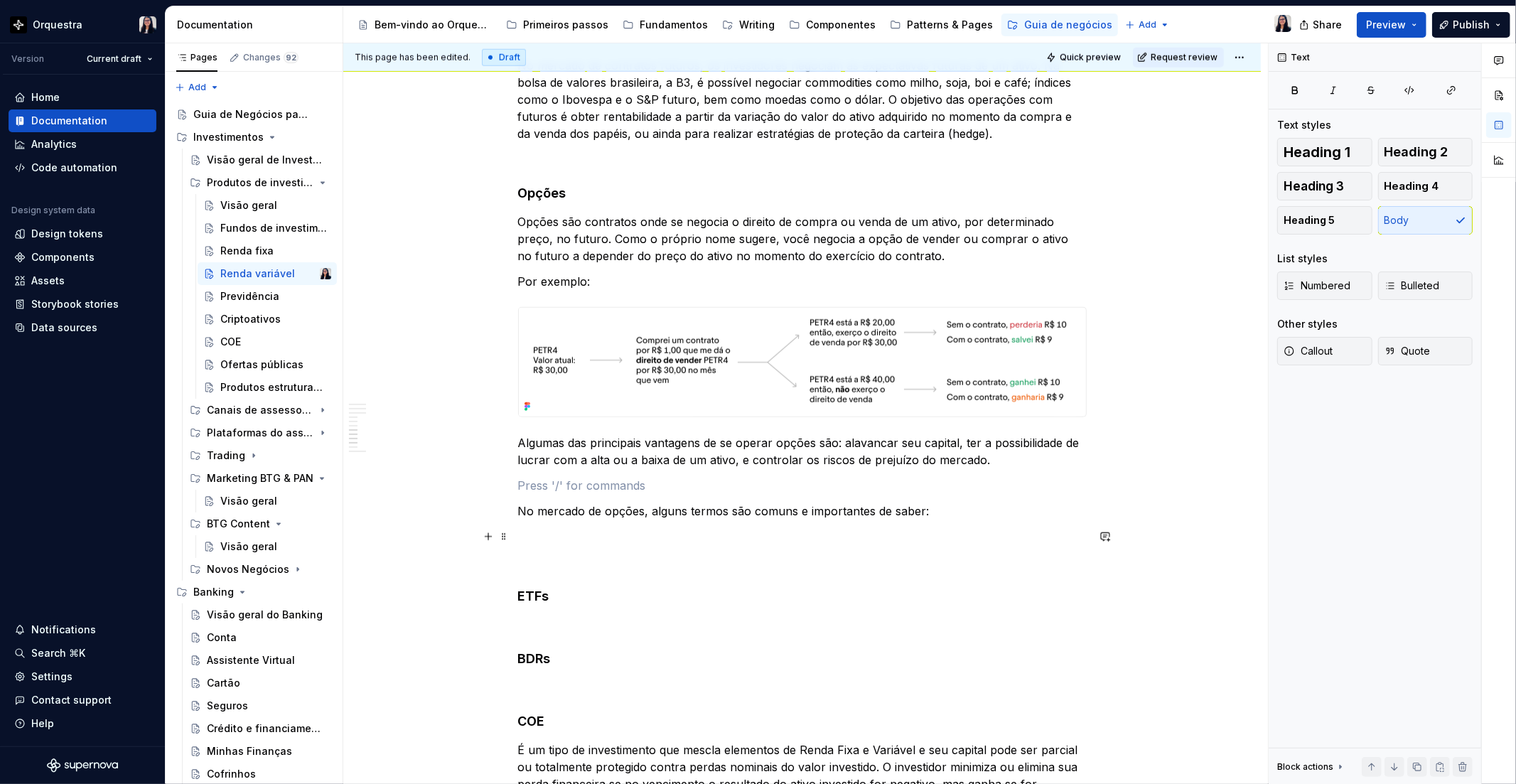
click at [555, 536] on p at bounding box center [802, 536] width 569 height 17
click at [1448, 278] on button "Bulleted" at bounding box center [1426, 286] width 95 height 28
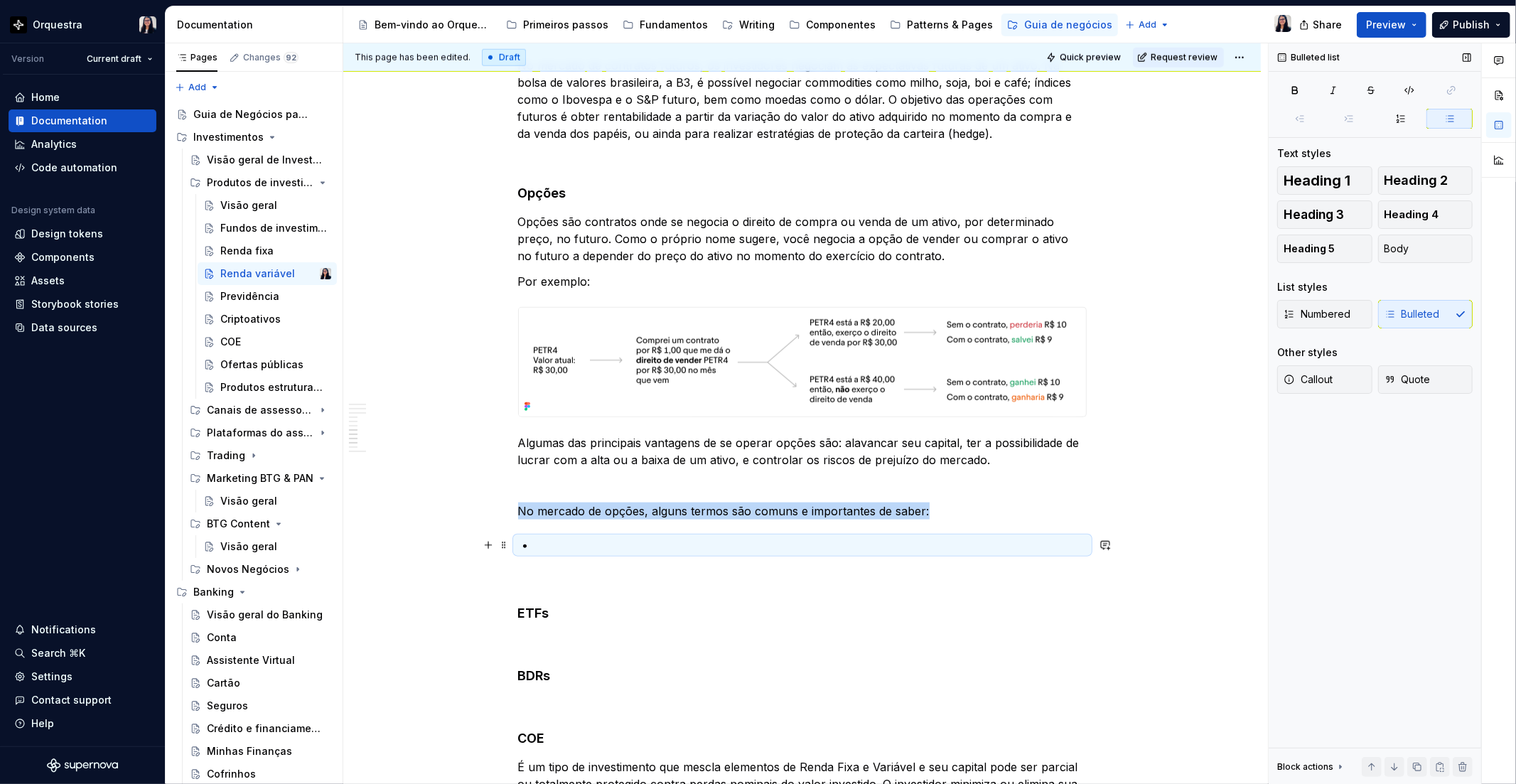
click at [718, 543] on p at bounding box center [810, 545] width 551 height 17
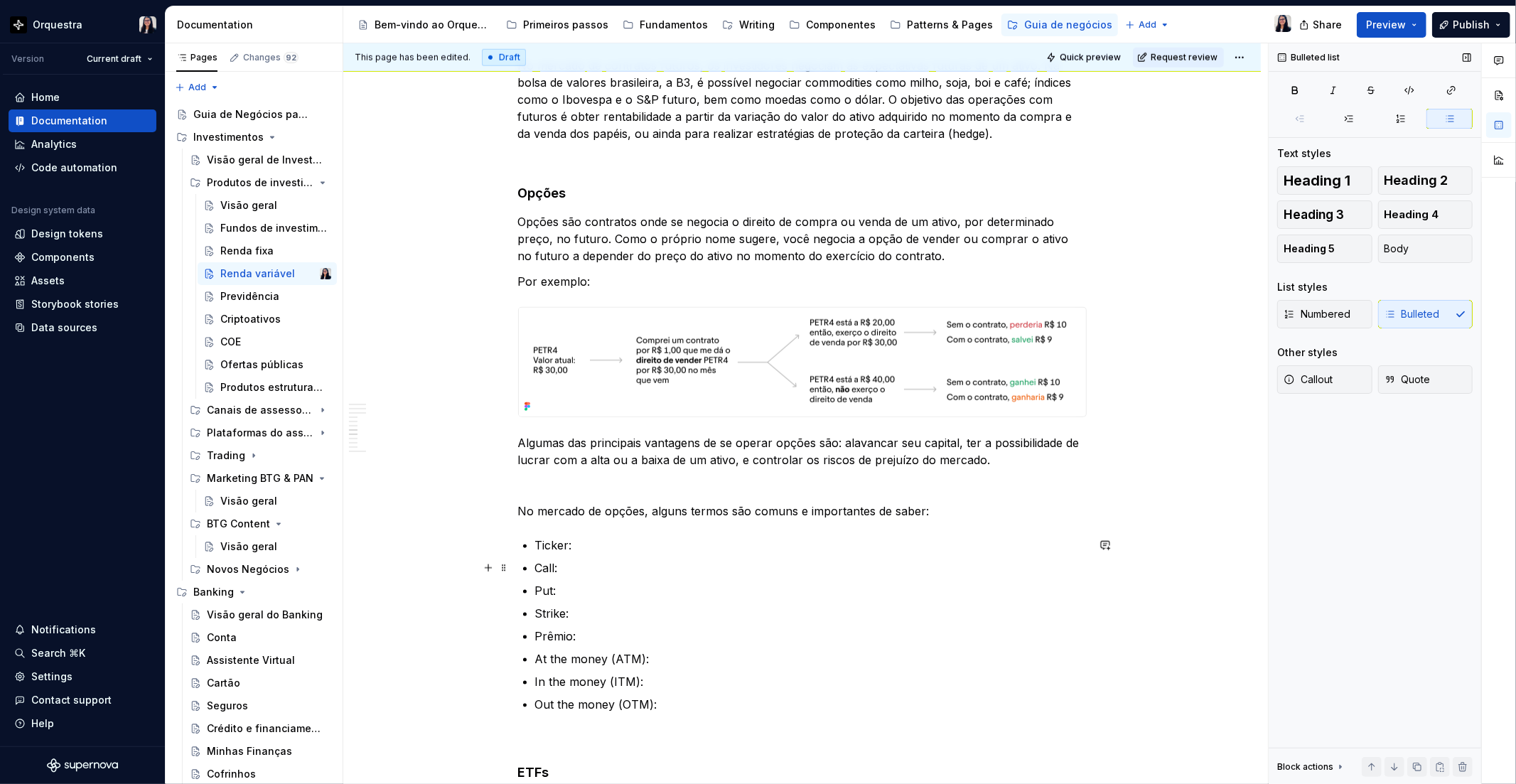
click at [608, 555] on ul "Ticker: Call: Put: Strike: Prêmio: At the money (ATM): In the money (ITM): Out …" at bounding box center [810, 624] width 551 height 176
click at [607, 541] on p "Ticker:" at bounding box center [810, 545] width 551 height 17
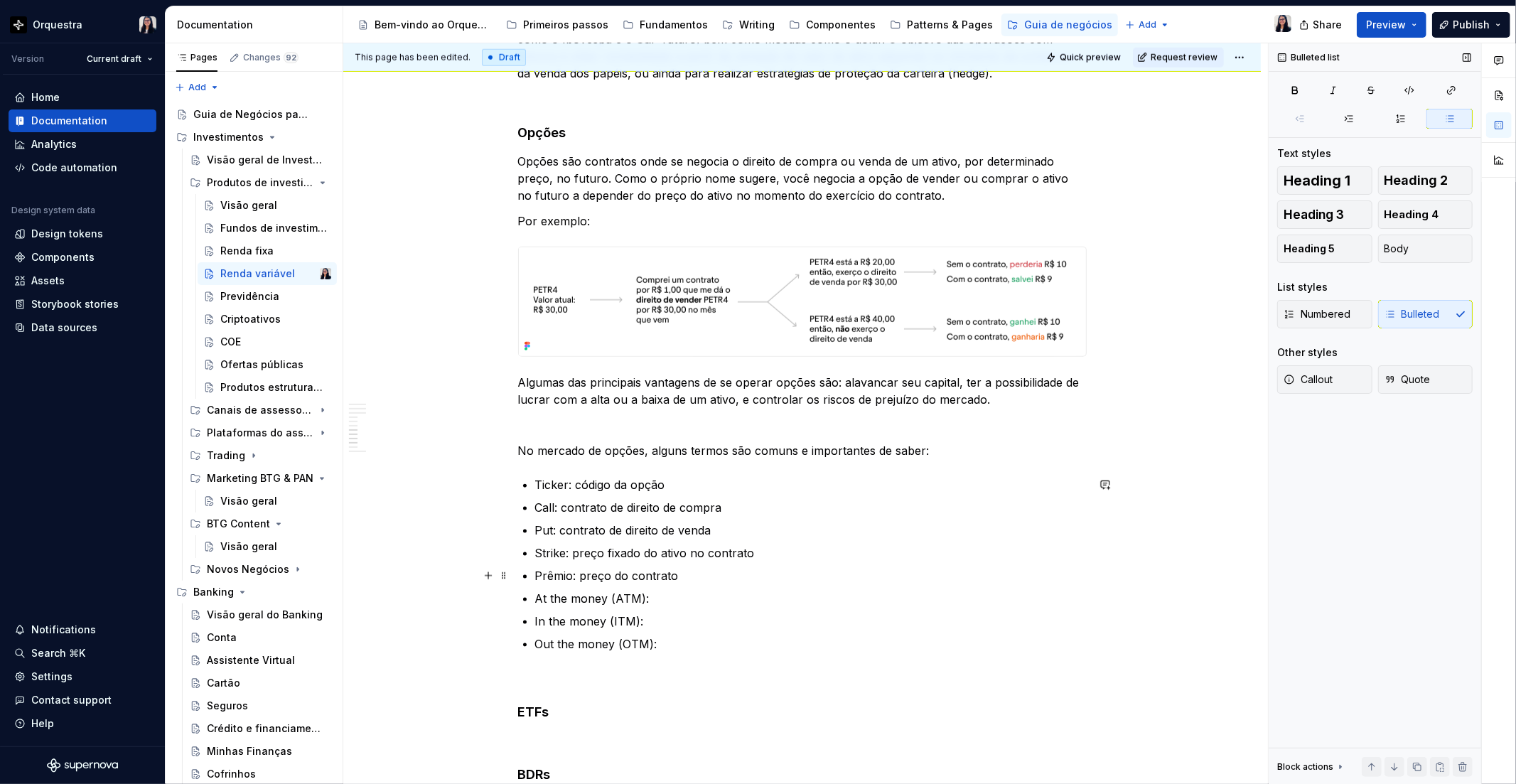
scroll to position [1342, 0]
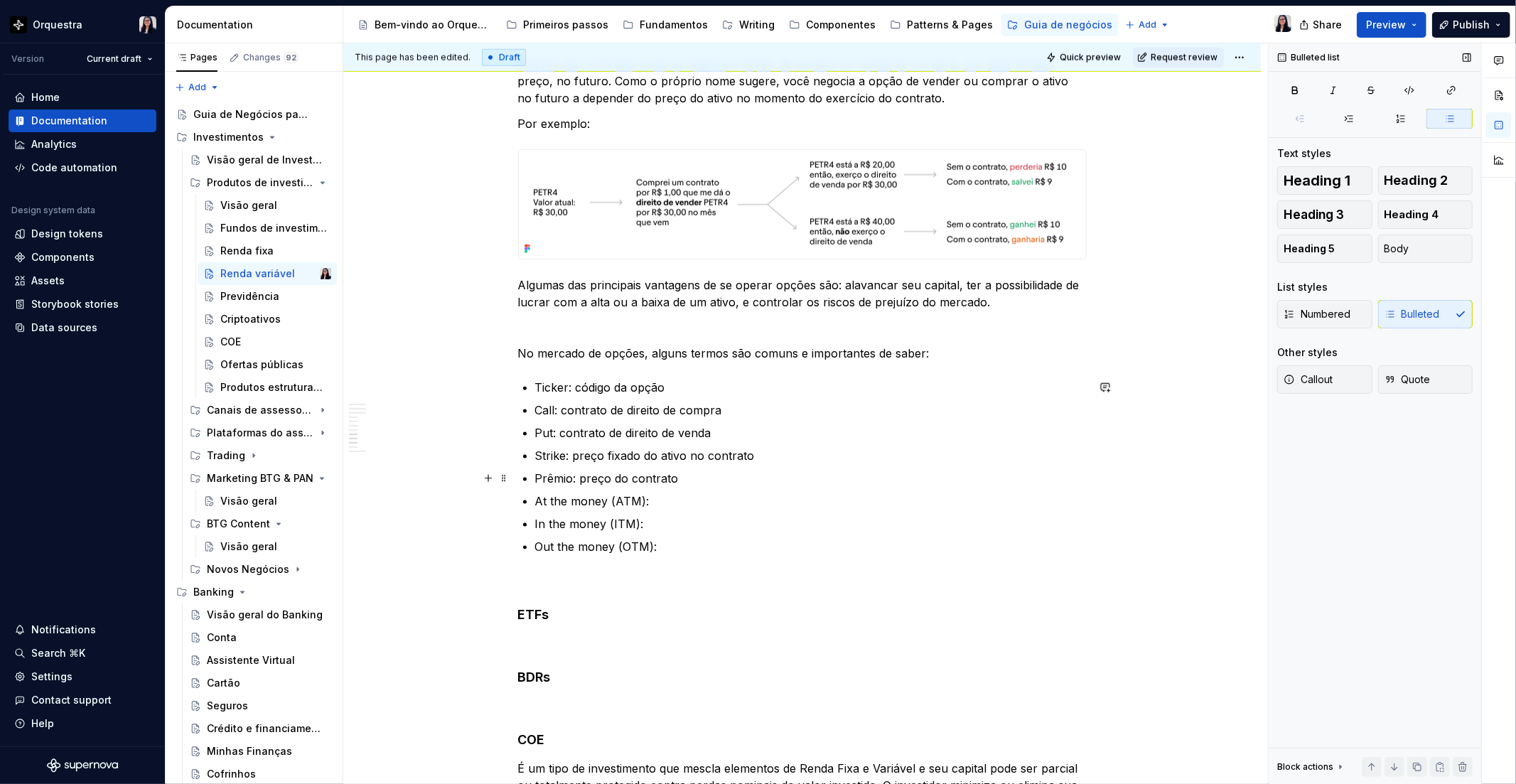
click at [697, 479] on p "Prêmio: preço do contrato" at bounding box center [810, 479] width 551 height 17
click at [543, 384] on p "Ticker: código da opção" at bounding box center [810, 388] width 551 height 17
click at [794, 360] on button "button" at bounding box center [797, 360] width 20 height 20
click at [536, 407] on p "Call: contrato de direito de compra" at bounding box center [810, 410] width 551 height 17
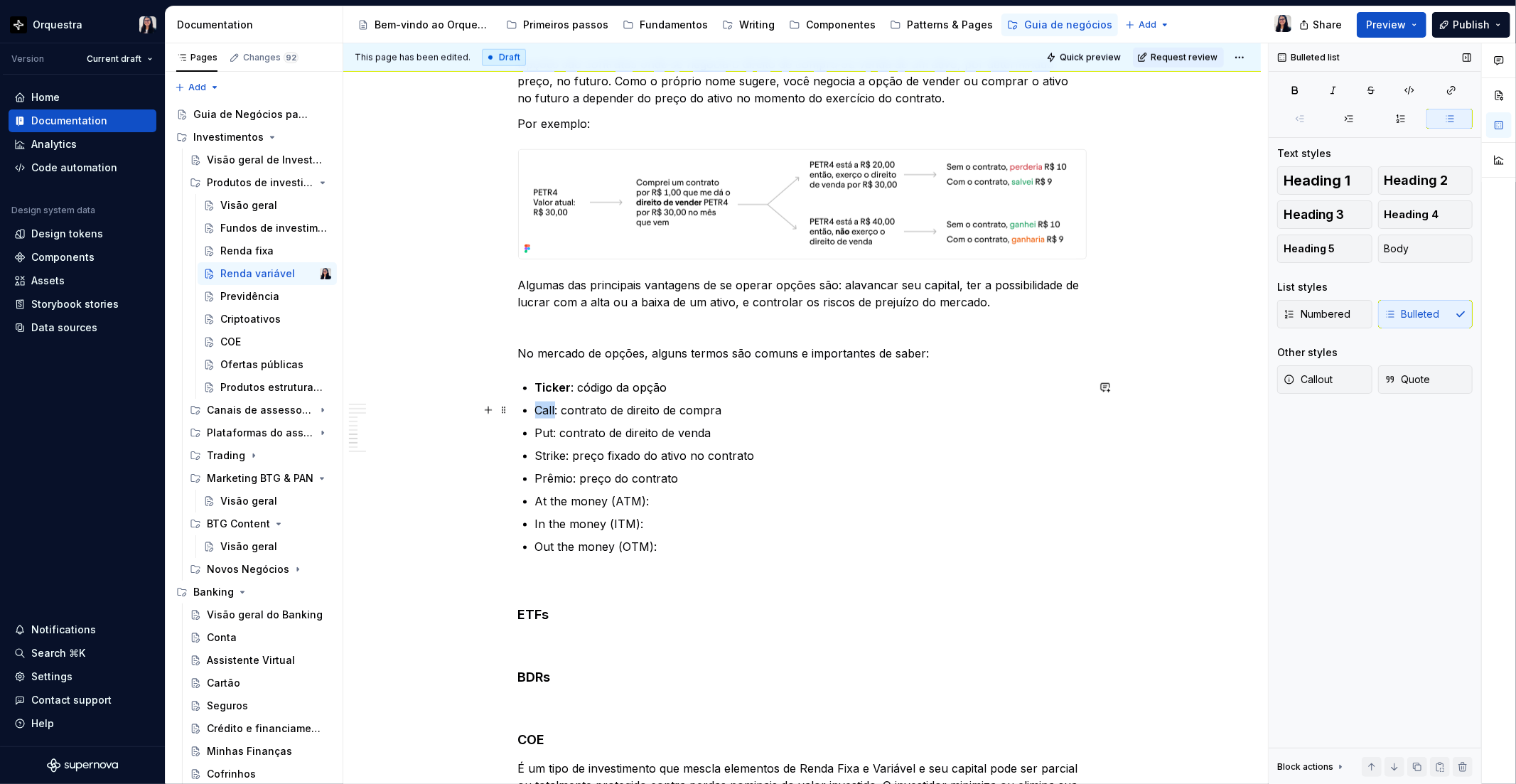
click at [536, 407] on p "Call: contrato de direito de compra" at bounding box center [810, 410] width 551 height 17
click at [798, 373] on button "button" at bounding box center [797, 383] width 20 height 20
click at [536, 426] on p "Put: contrato de direito de venda" at bounding box center [810, 433] width 551 height 17
click at [803, 407] on button "button" at bounding box center [797, 405] width 20 height 20
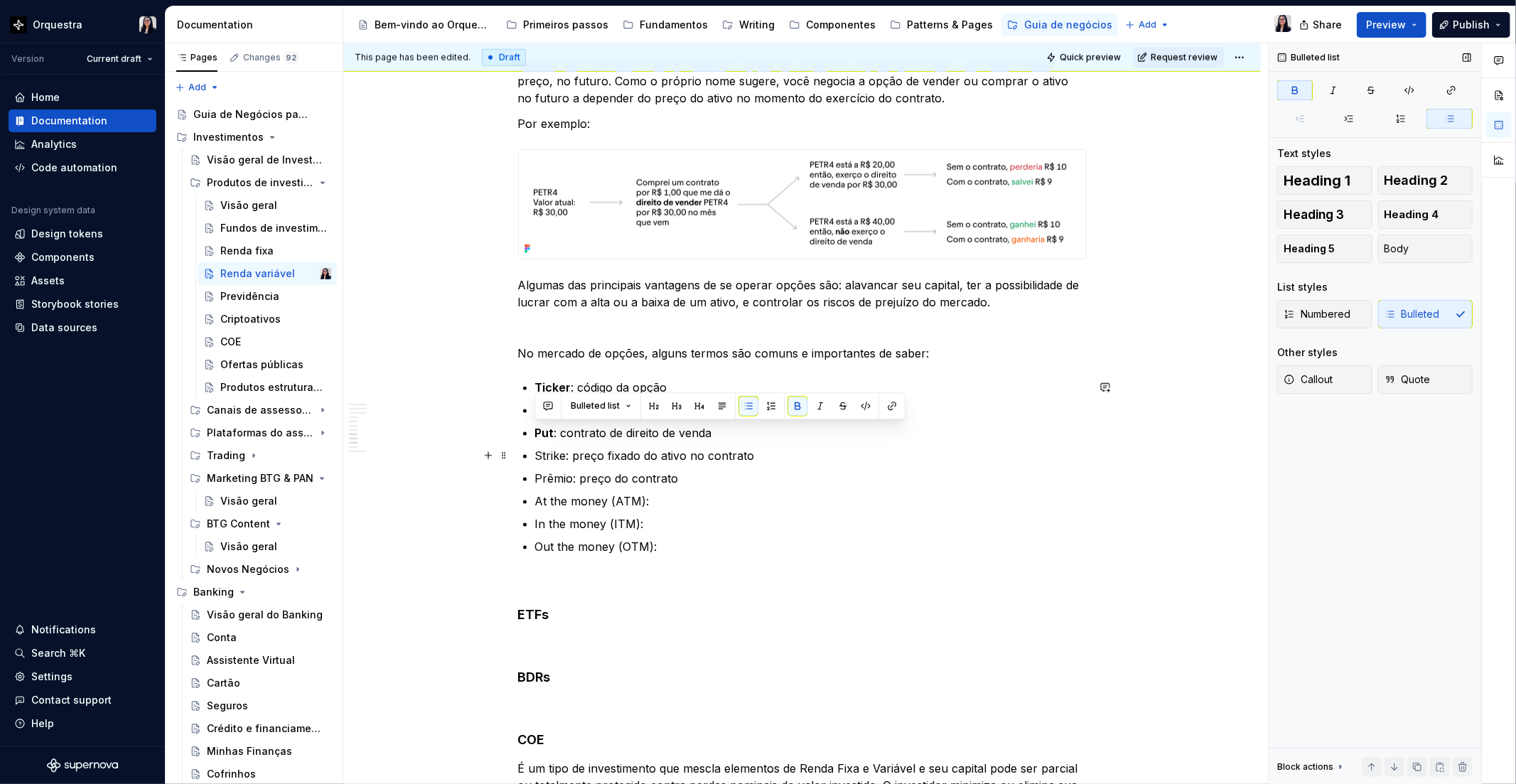
click at [551, 453] on p "Strike: preço fixado do ativo no contrato" at bounding box center [810, 456] width 551 height 17
drag, startPoint x: 551, startPoint y: 453, endPoint x: 586, endPoint y: 442, distance: 36.7
click at [551, 453] on p "Strike: preço fixado do ativo no contrato" at bounding box center [810, 456] width 551 height 17
click at [803, 421] on button "button" at bounding box center [797, 427] width 20 height 20
click at [565, 474] on p "Prêmio: preço do contrato" at bounding box center [810, 479] width 551 height 17
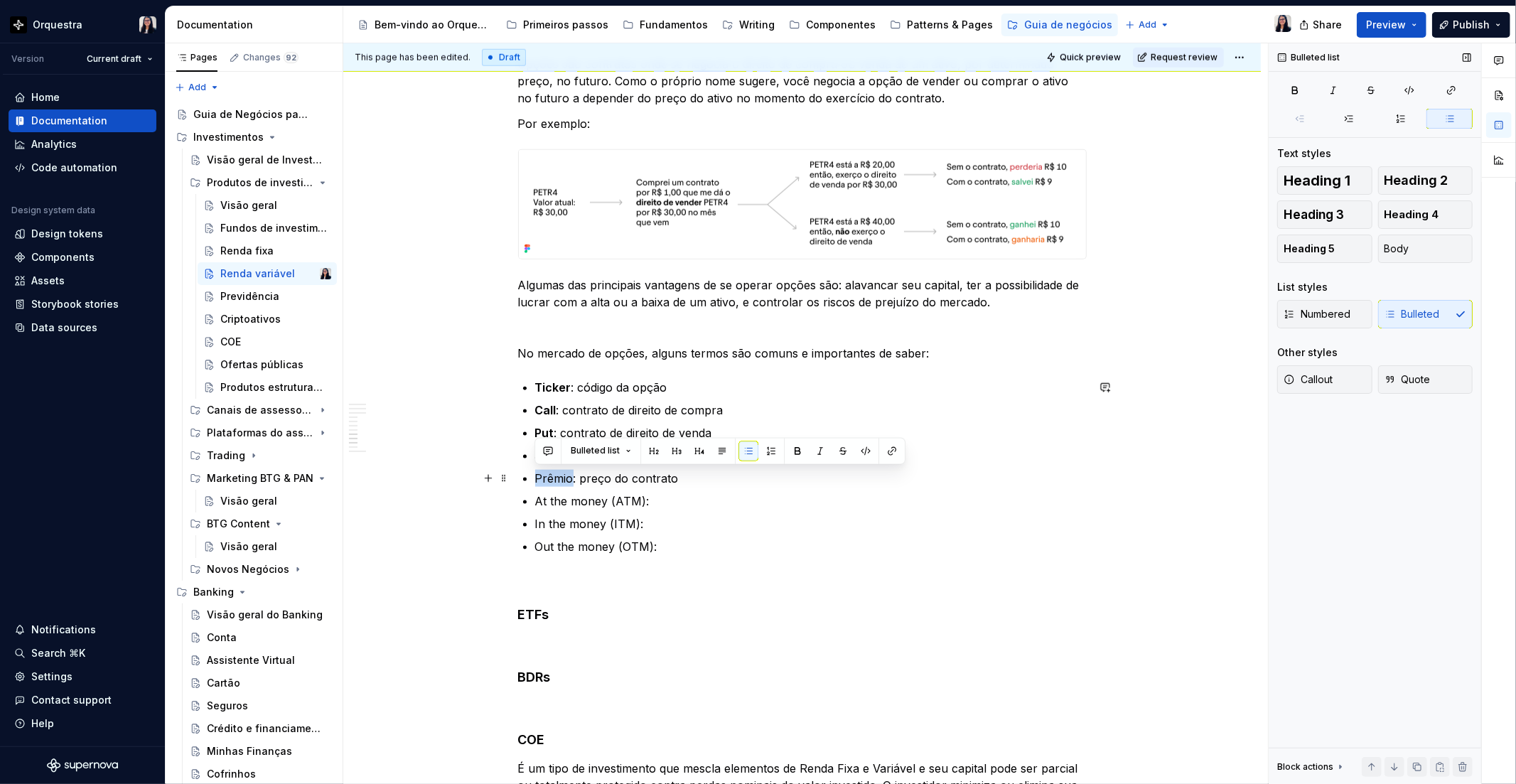
click at [565, 474] on p "Prêmio: preço do contrato" at bounding box center [810, 479] width 551 height 17
click at [798, 452] on button "button" at bounding box center [797, 451] width 20 height 20
drag, startPoint x: 534, startPoint y: 498, endPoint x: 639, endPoint y: 494, distance: 105.1
click at [639, 494] on p "At the money (ATM):" at bounding box center [810, 501] width 551 height 17
click at [791, 472] on button "button" at bounding box center [797, 474] width 20 height 20
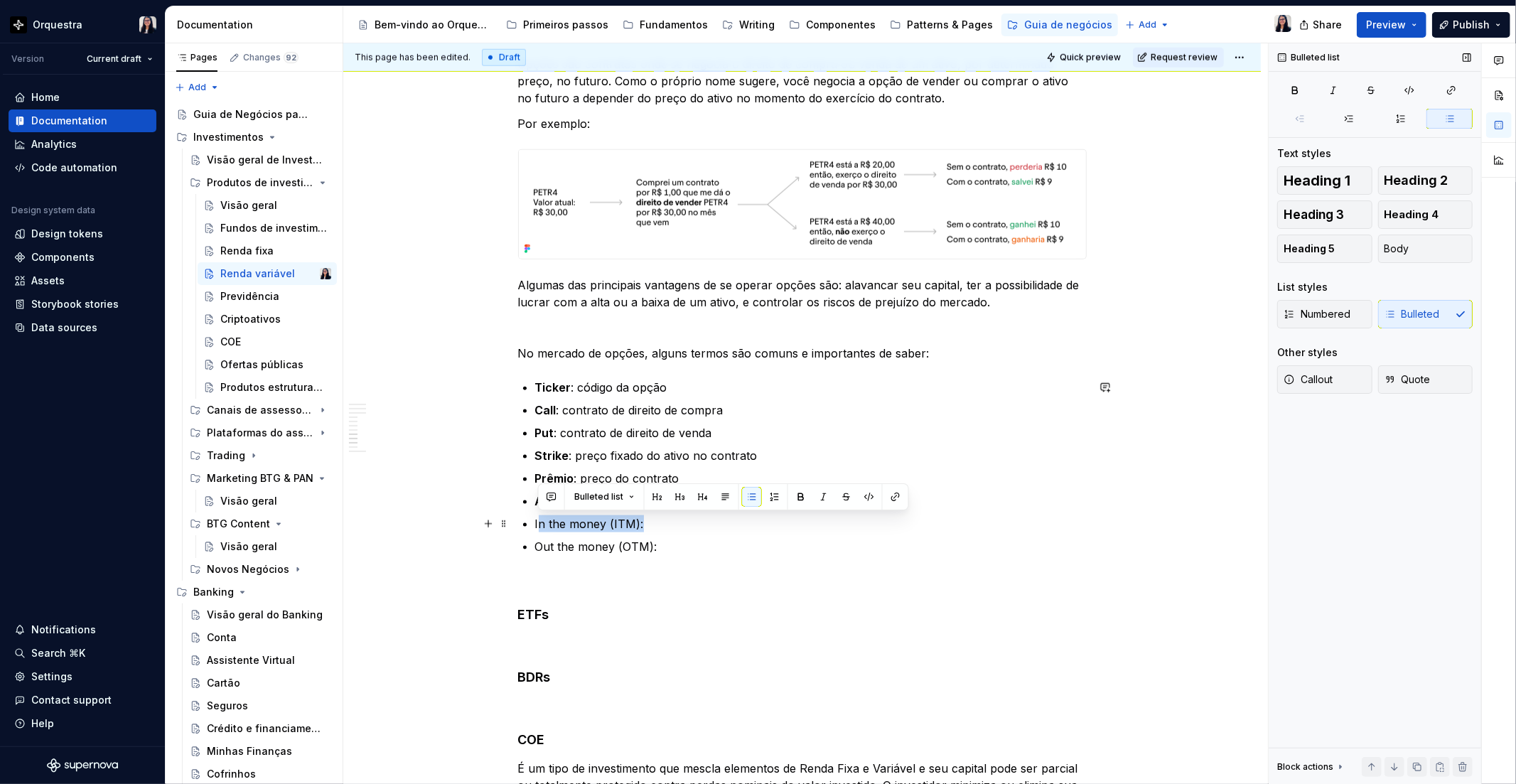
drag, startPoint x: 537, startPoint y: 523, endPoint x: 638, endPoint y: 519, distance: 101.1
click at [638, 519] on p "In the money (ITM):" at bounding box center [810, 524] width 551 height 17
click at [899, 471] on button "button" at bounding box center [900, 474] width 20 height 20
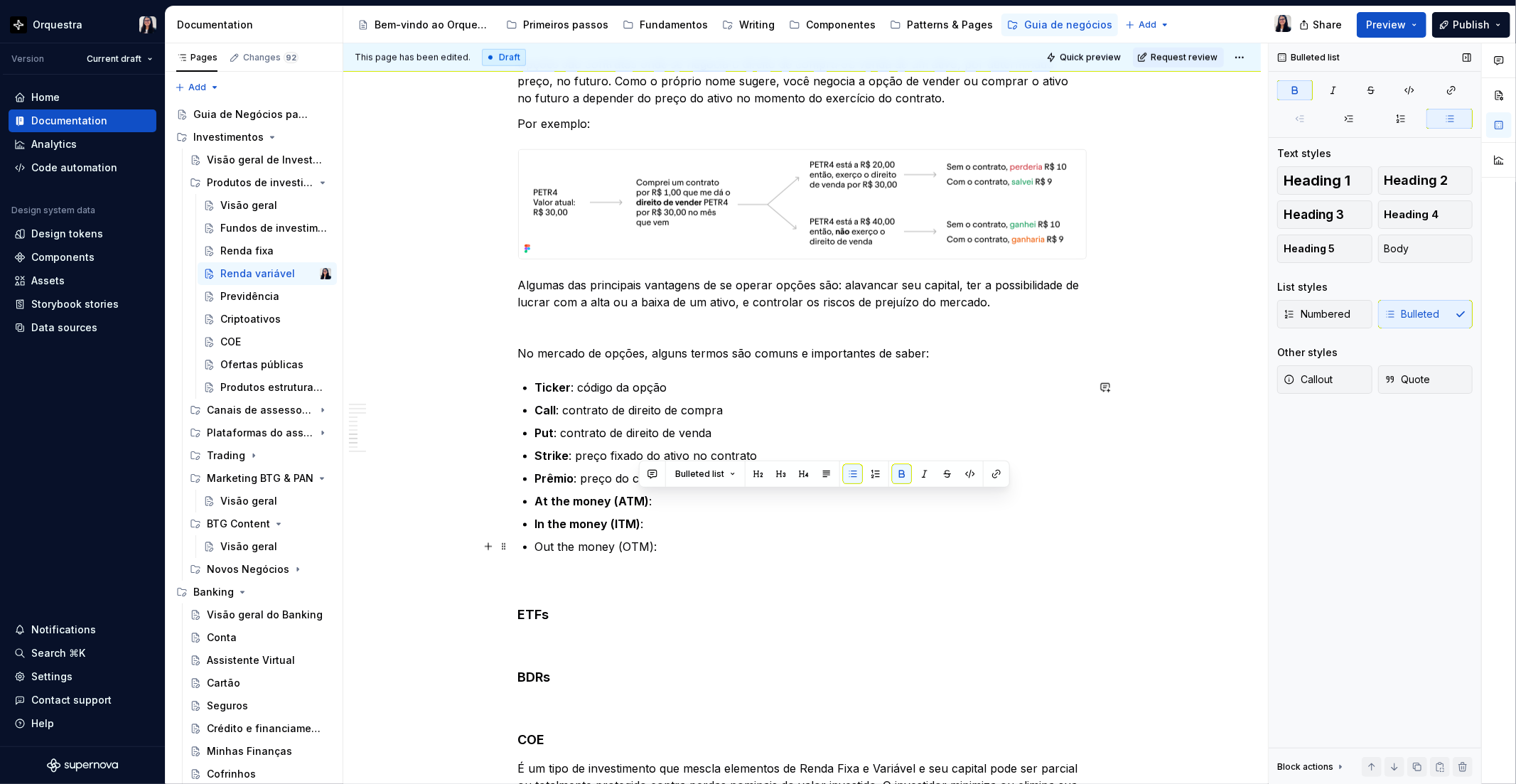
click at [537, 545] on p "Out the money (OTM):" at bounding box center [810, 547] width 551 height 17
click at [656, 543] on p "Out the money (OTM):" at bounding box center [810, 547] width 551 height 17
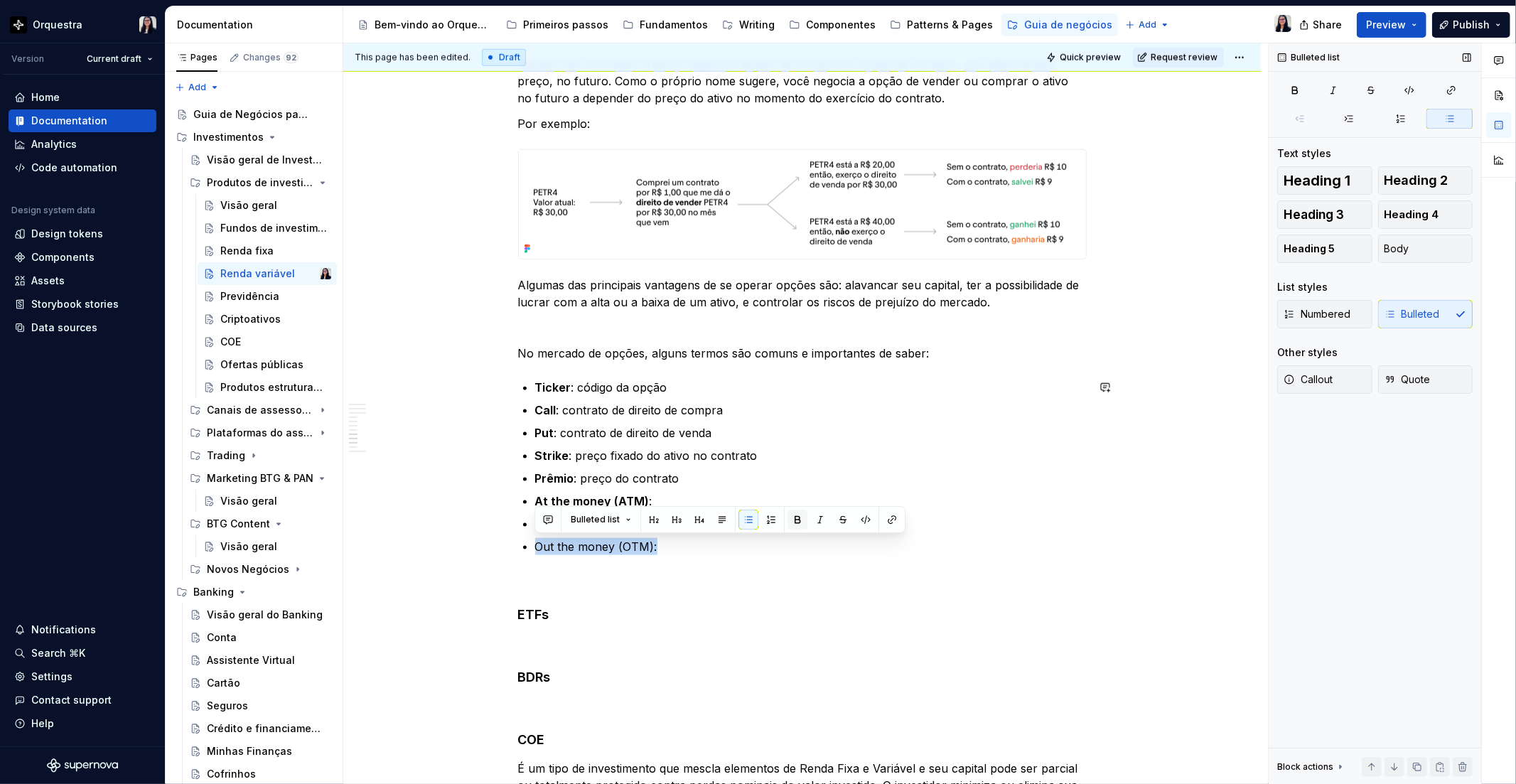
click at [791, 513] on button "button" at bounding box center [797, 519] width 20 height 20
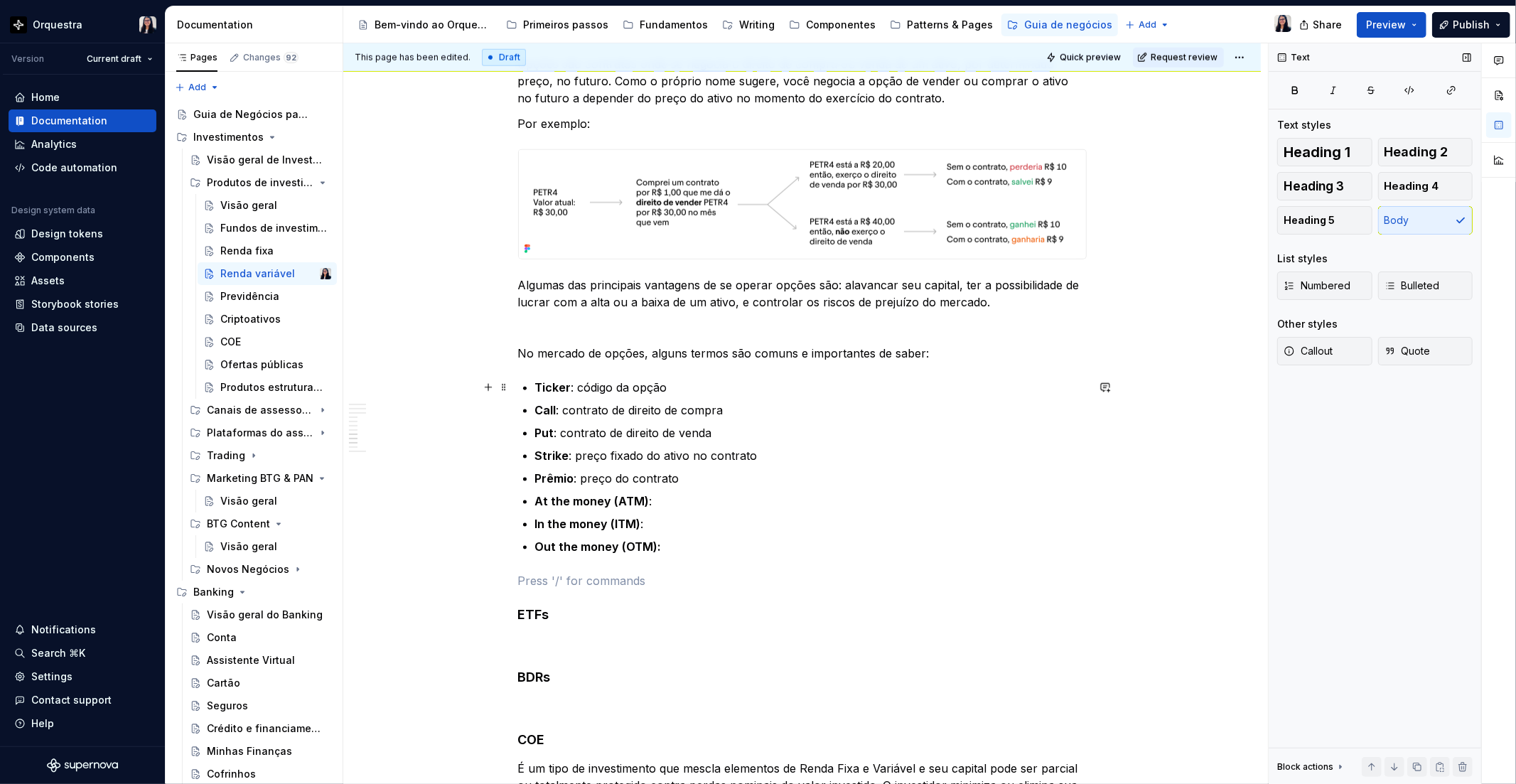
click at [620, 379] on p "Ticker : código da opção" at bounding box center [810, 388] width 551 height 17
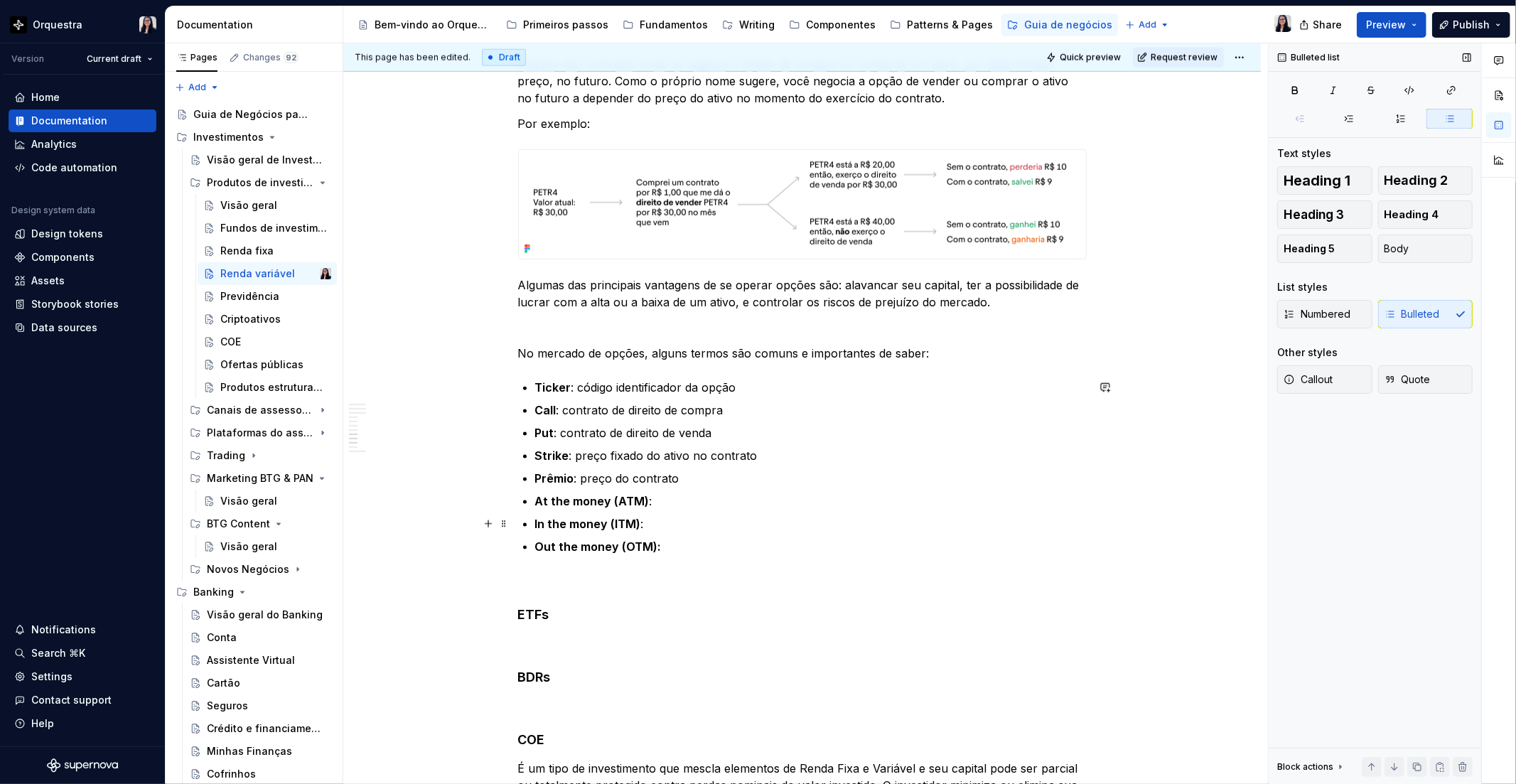
click at [659, 527] on p "In the money (ITM) :" at bounding box center [810, 524] width 551 height 17
click at [707, 520] on p "In the money (ITM) : são aquelas cujo exercício é vantajoso" at bounding box center [810, 524] width 551 height 17
click at [828, 521] on p "In the money (ITM) : são aquelas opções cujo exercício é vantajoso" at bounding box center [810, 524] width 551 height 17
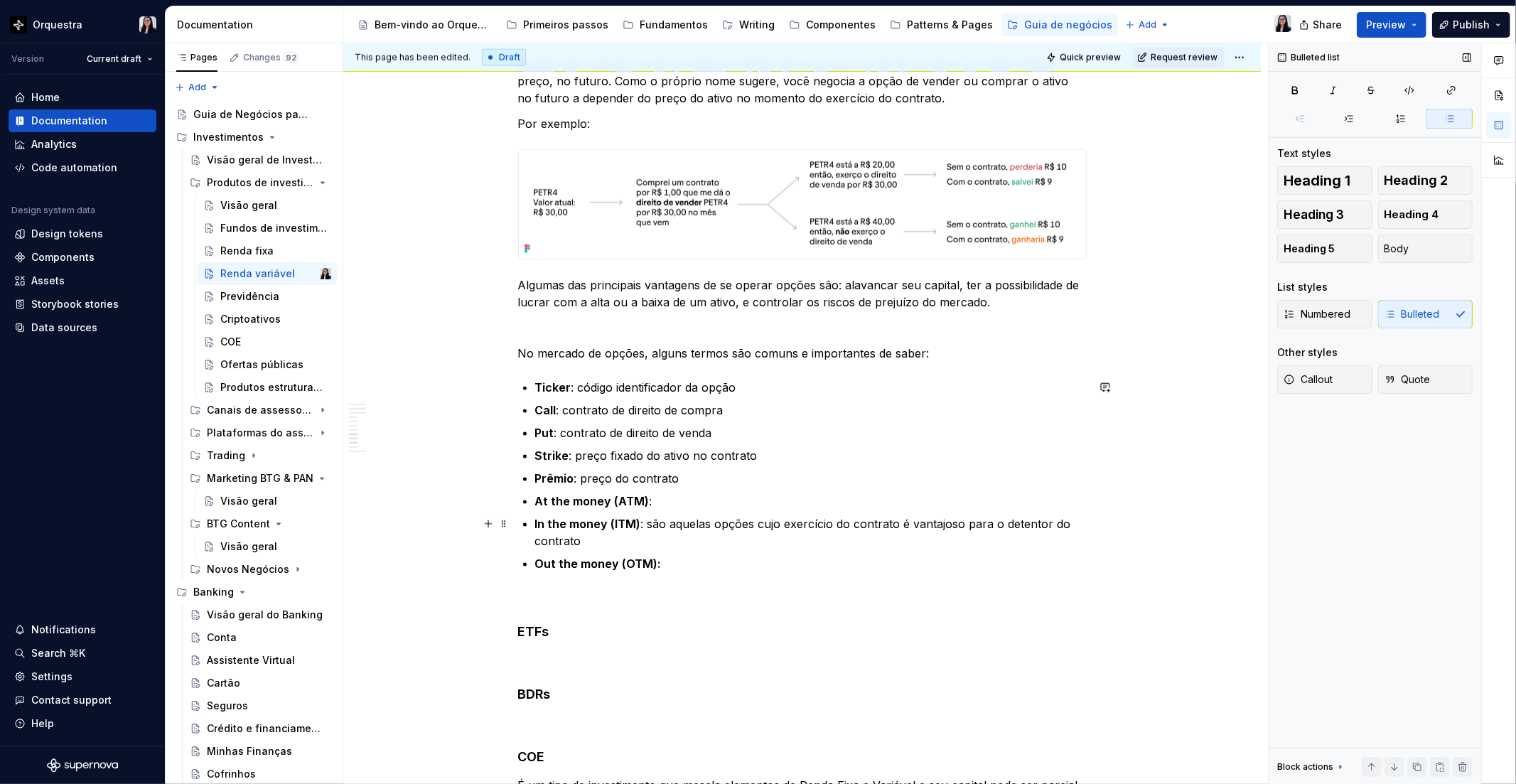
click at [694, 515] on p "In the money (ITM) : são aquelas opções cujo exercício do contrato é vantajoso …" at bounding box center [810, 532] width 551 height 34
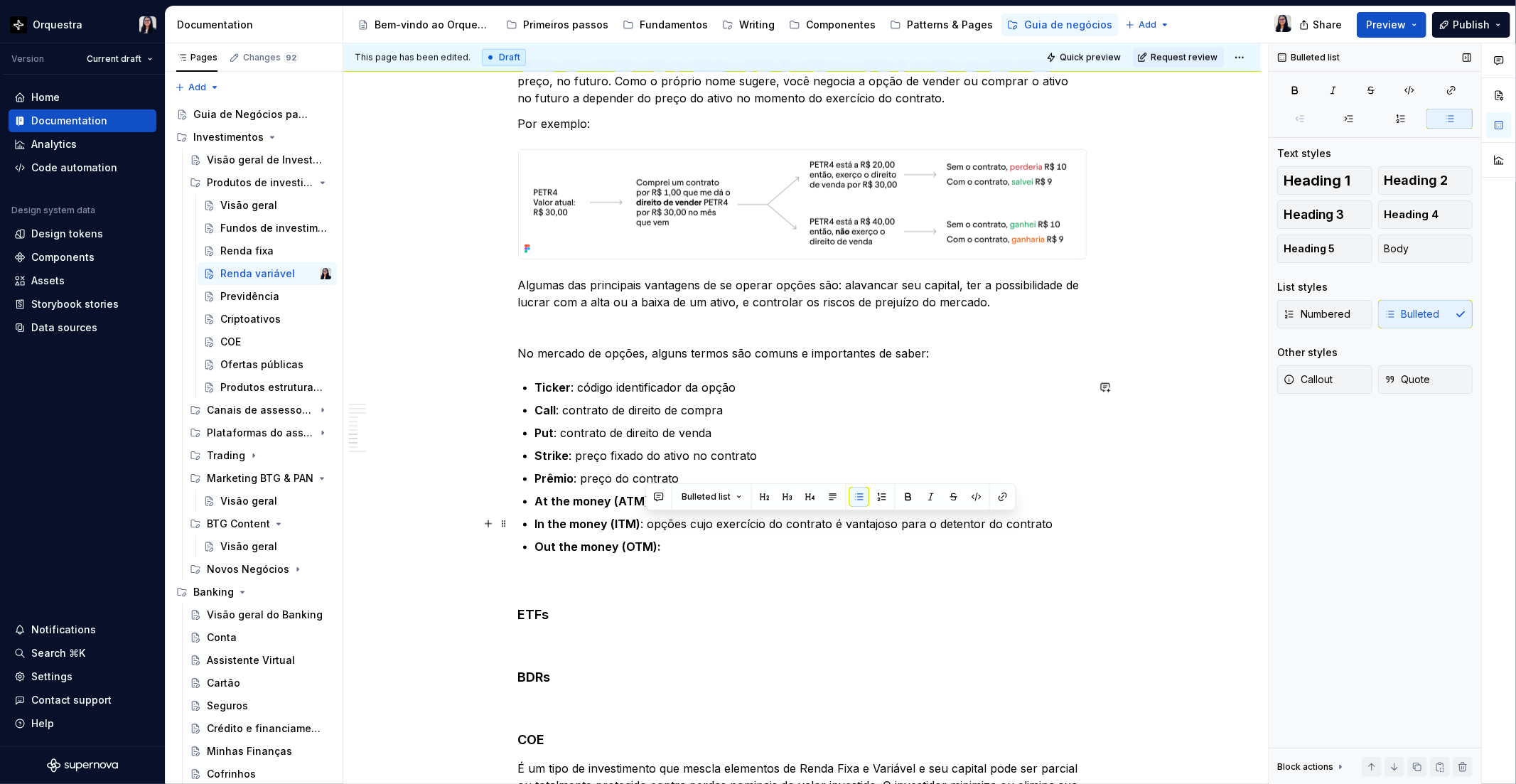
click at [1044, 520] on p "In the money (ITM) : opções cujo exercício do contrato é vantajoso para o deten…" at bounding box center [810, 524] width 551 height 17
copy p "opções cujo exercício do contrato é vantajoso para o detentor do contrato"
click at [720, 547] on p "Out the money (OTM):" at bounding box center [810, 547] width 551 height 17
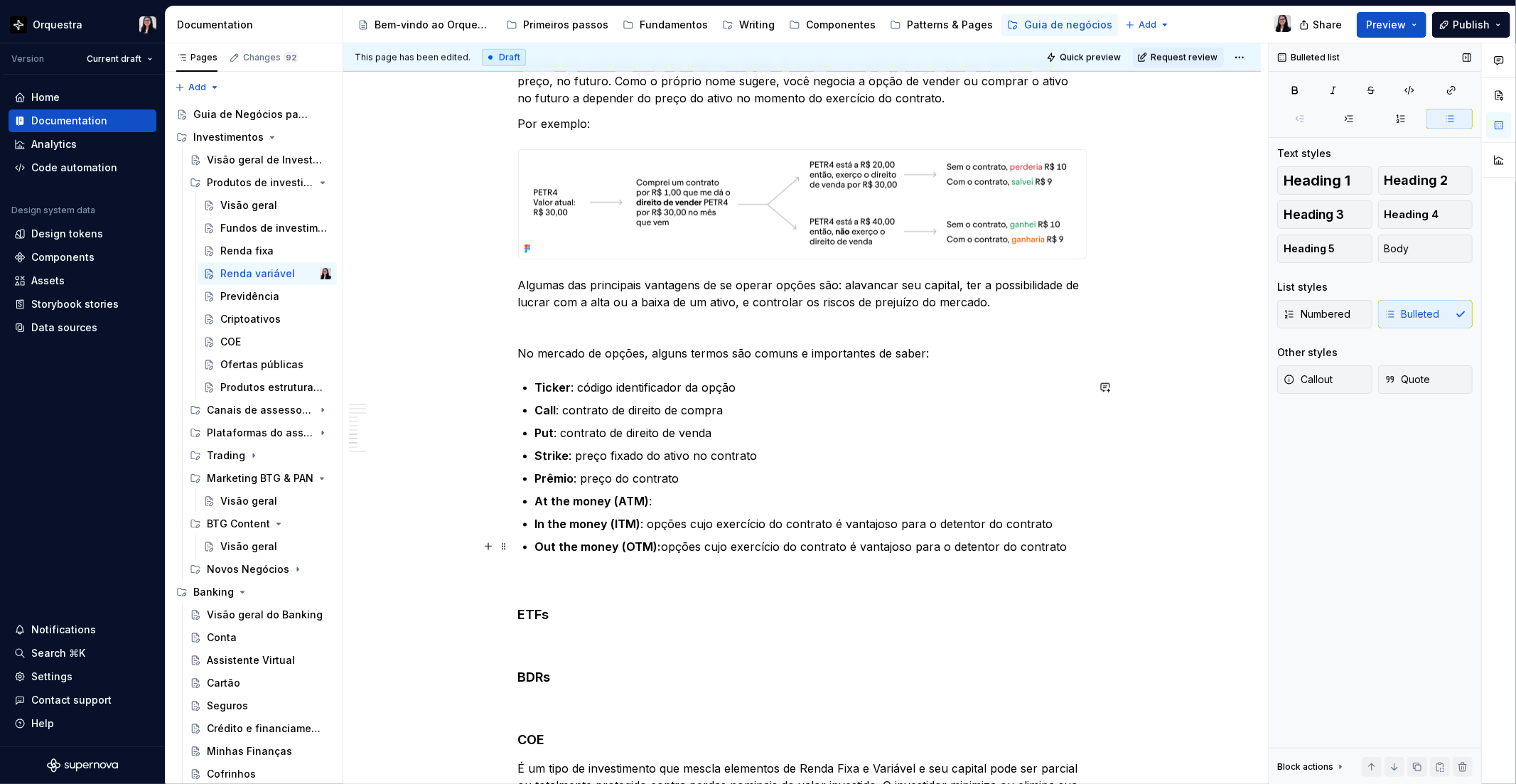
click at [856, 544] on p "Out the money (OTM): opções cujo exercício do contrato é vantajoso para o deten…" at bounding box center [810, 547] width 551 height 17
click at [707, 498] on p "At the money (ATM) :" at bounding box center [810, 501] width 551 height 17
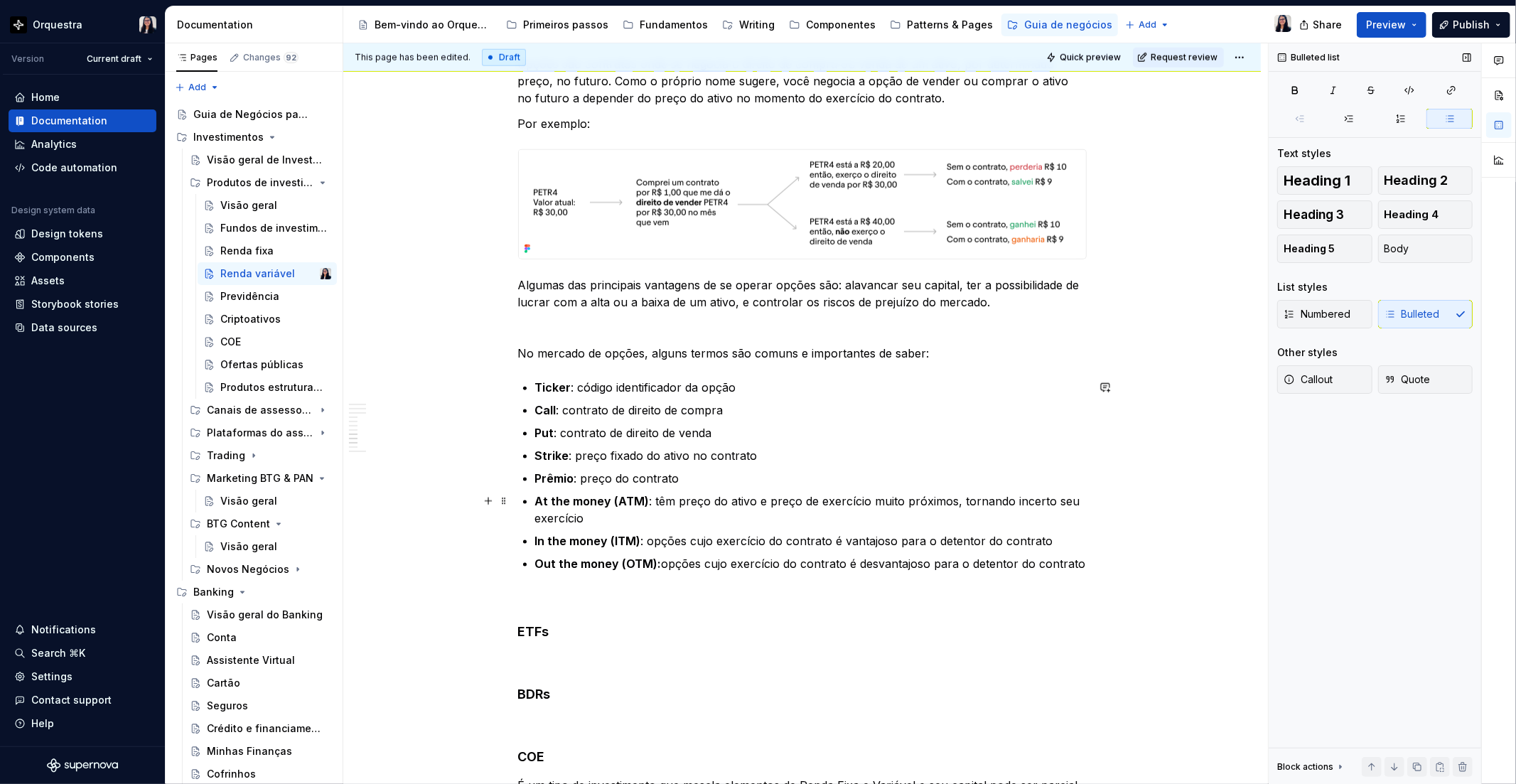
click at [655, 495] on p "At the money (ATM) : têm preço do ativo e preço de exercício muito próximos, to…" at bounding box center [810, 509] width 551 height 34
click at [1073, 533] on p "In the money (ITM) : opções cujo exercício do contrato é vantajoso para o deten…" at bounding box center [810, 541] width 551 height 17
click at [700, 512] on p "At the money (ATM) : opções que têm preço do ativo e preço de exercício muito p…" at bounding box center [810, 509] width 551 height 34
click at [625, 545] on strong "In the money (ITM)" at bounding box center [588, 541] width 106 height 14
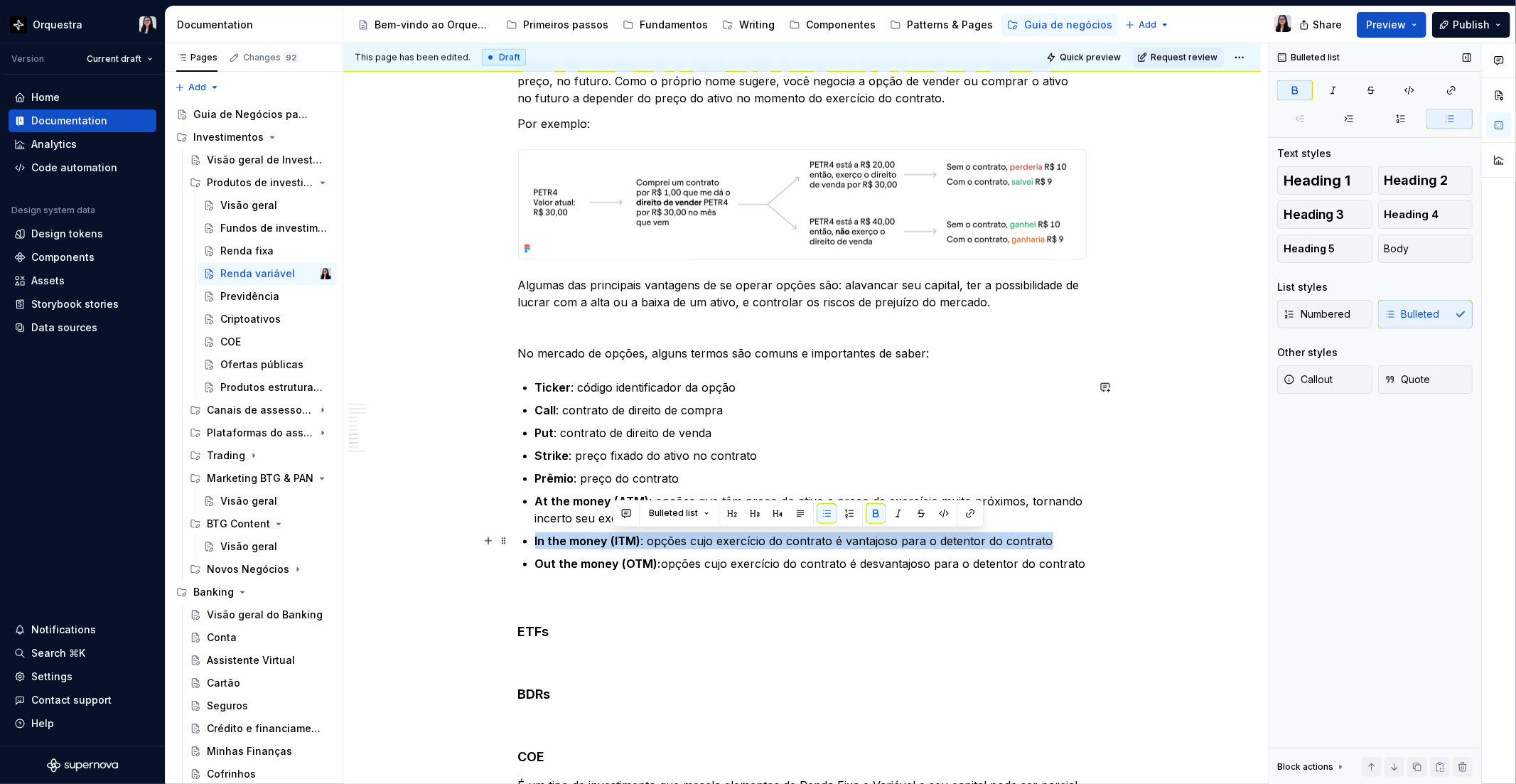
click at [625, 545] on strong "In the money (ITM)" at bounding box center [588, 541] width 106 height 14
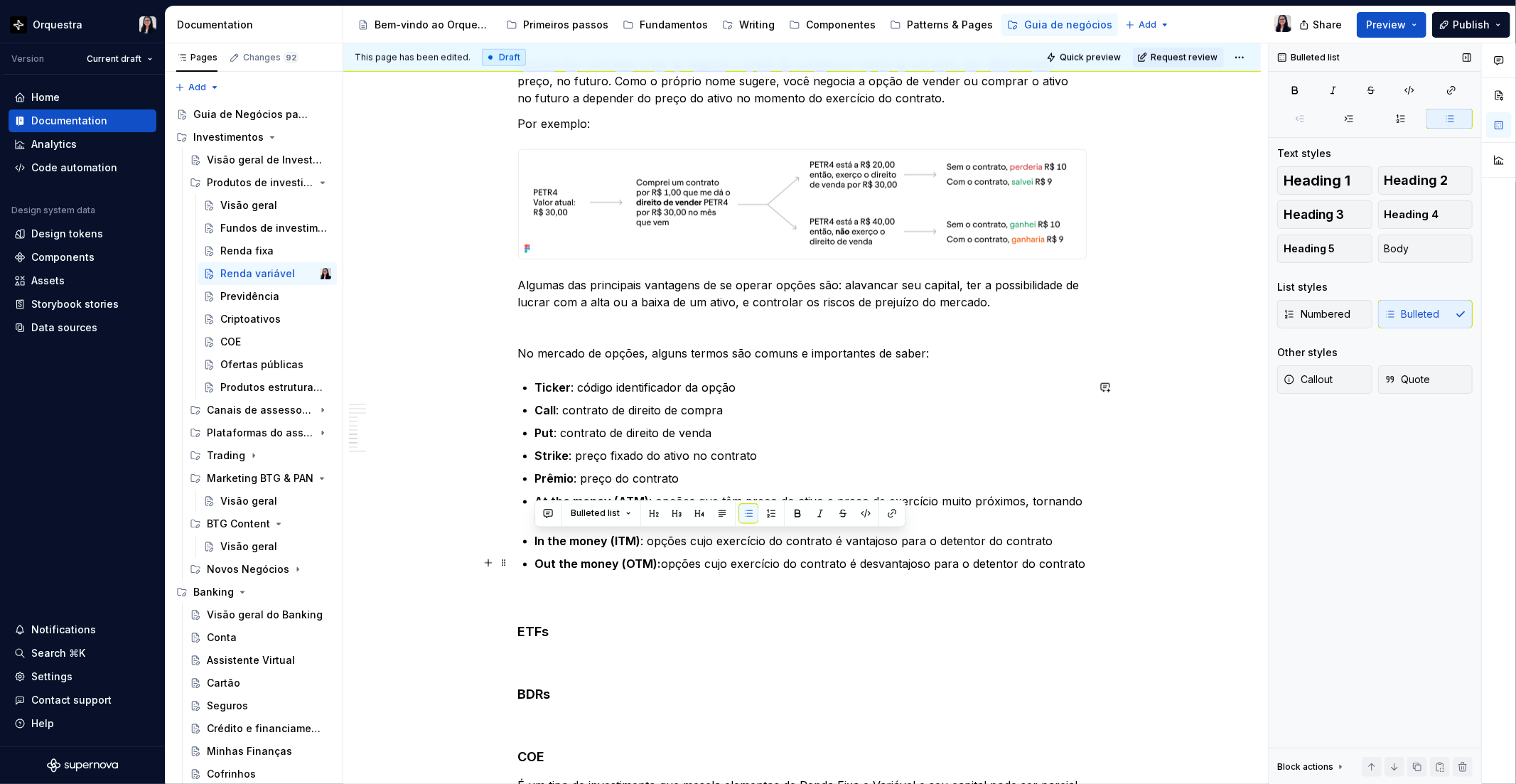
click at [1064, 564] on p "Out the money (OTM): opções cujo exercício do contrato é desvantajoso para o de…" at bounding box center [810, 563] width 551 height 17
click at [620, 506] on p "At the money (ATM) : opções que têm preço do ativo e preço de exercício muito p…" at bounding box center [810, 509] width 551 height 34
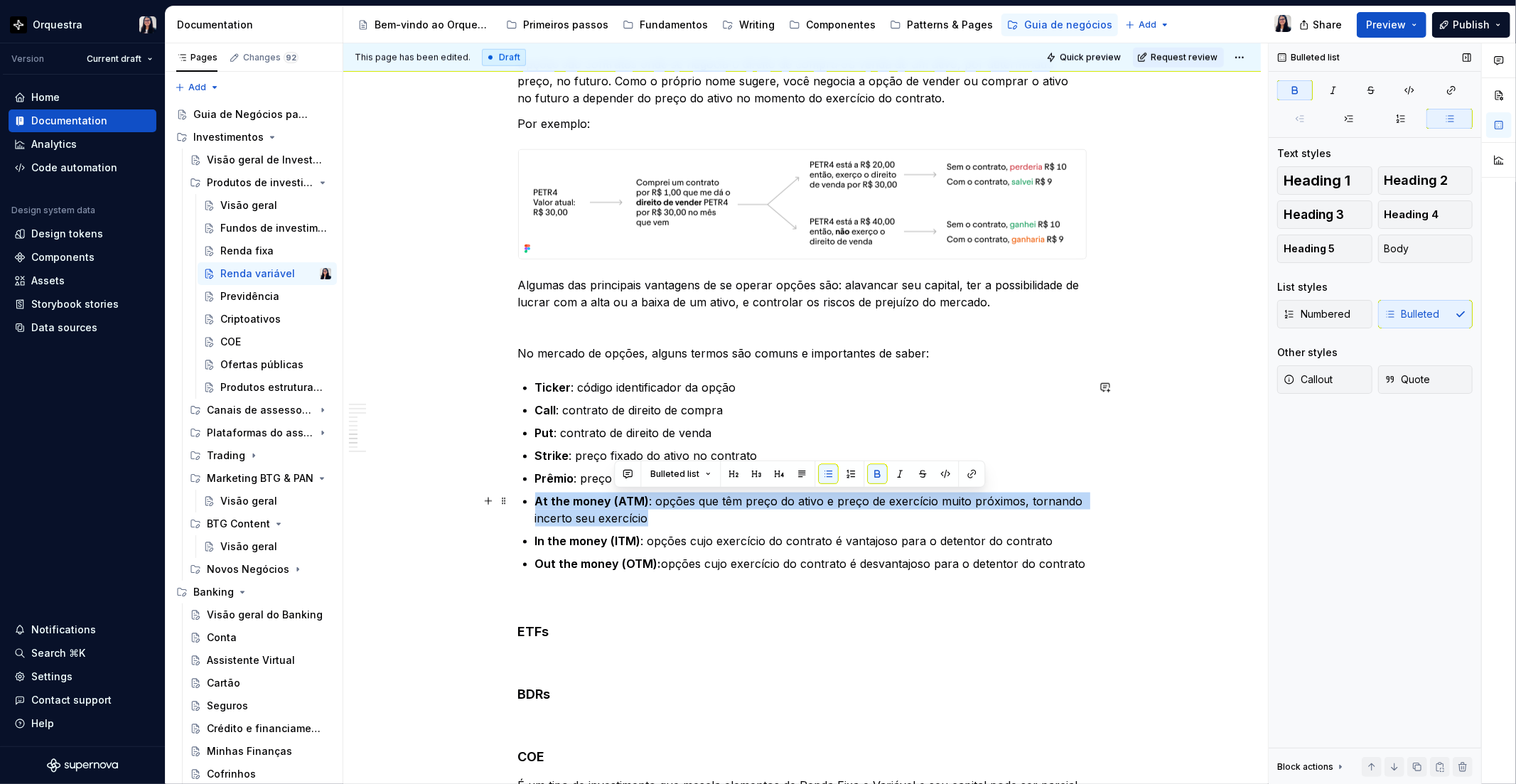
click at [620, 506] on p "At the money (ATM) : opções que têm preço do ativo e preço de exercício muito p…" at bounding box center [810, 509] width 551 height 34
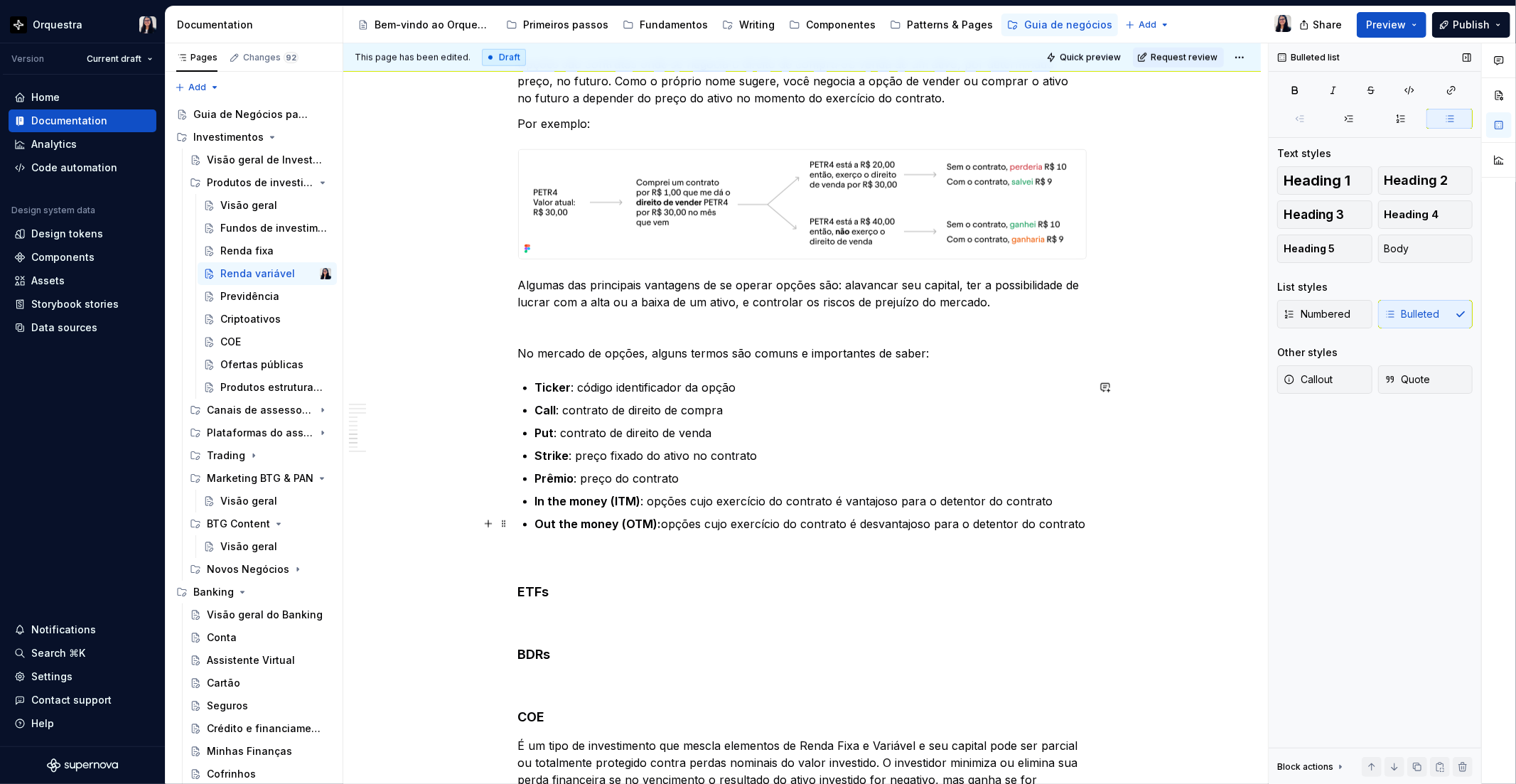
click at [1117, 521] on div "O que é Renda variável? A renda variável engloba as aplicações financeiras cujo…" at bounding box center [802, 85] width 918 height 2369
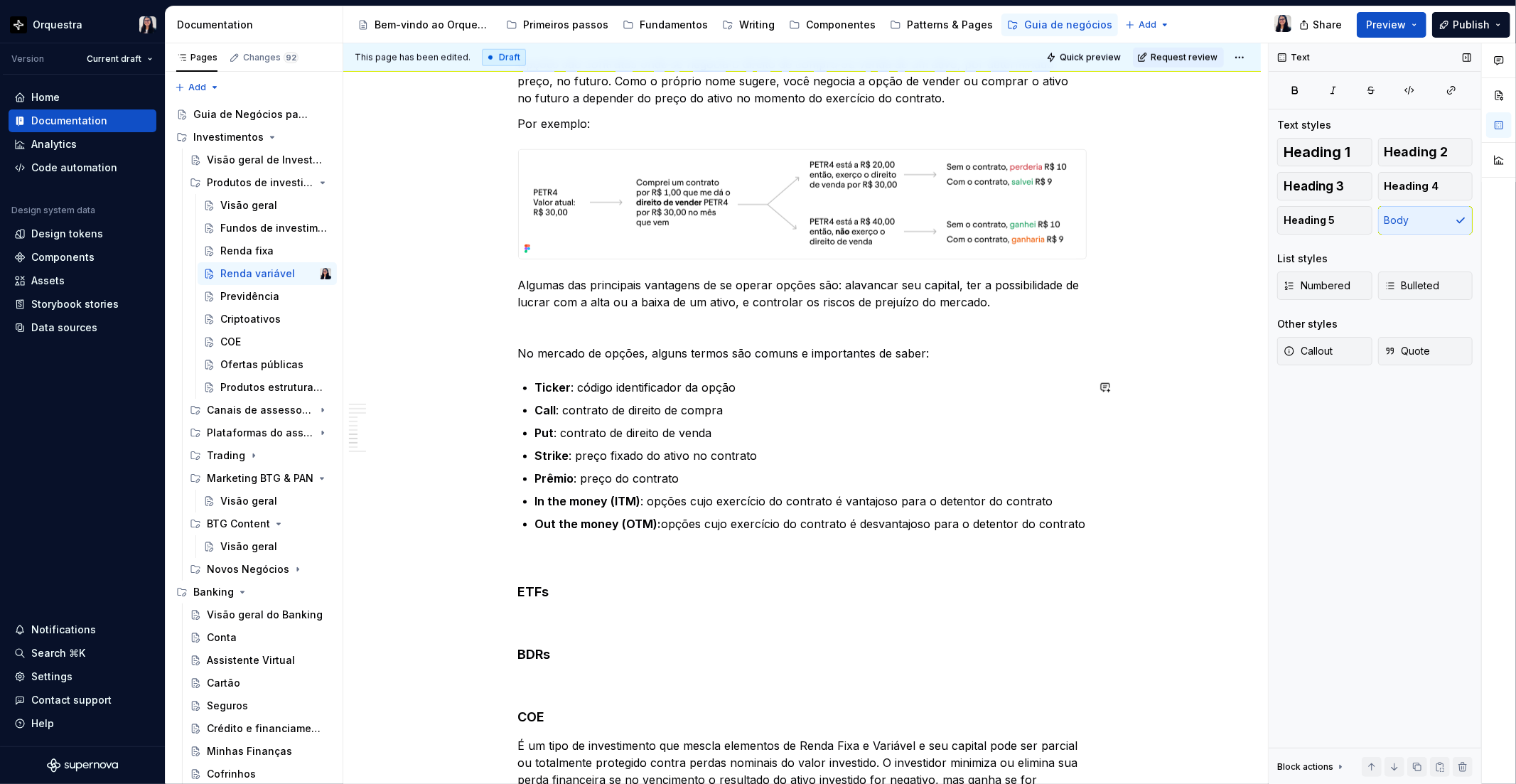
click at [1090, 535] on div "O que é Renda variável? A renda variável engloba as aplicações financeiras cujo…" at bounding box center [802, 85] width 918 height 2369
click at [1090, 515] on div "O que é Renda variável? A renda variável engloba as aplicações financeiras cujo…" at bounding box center [802, 85] width 918 height 2369
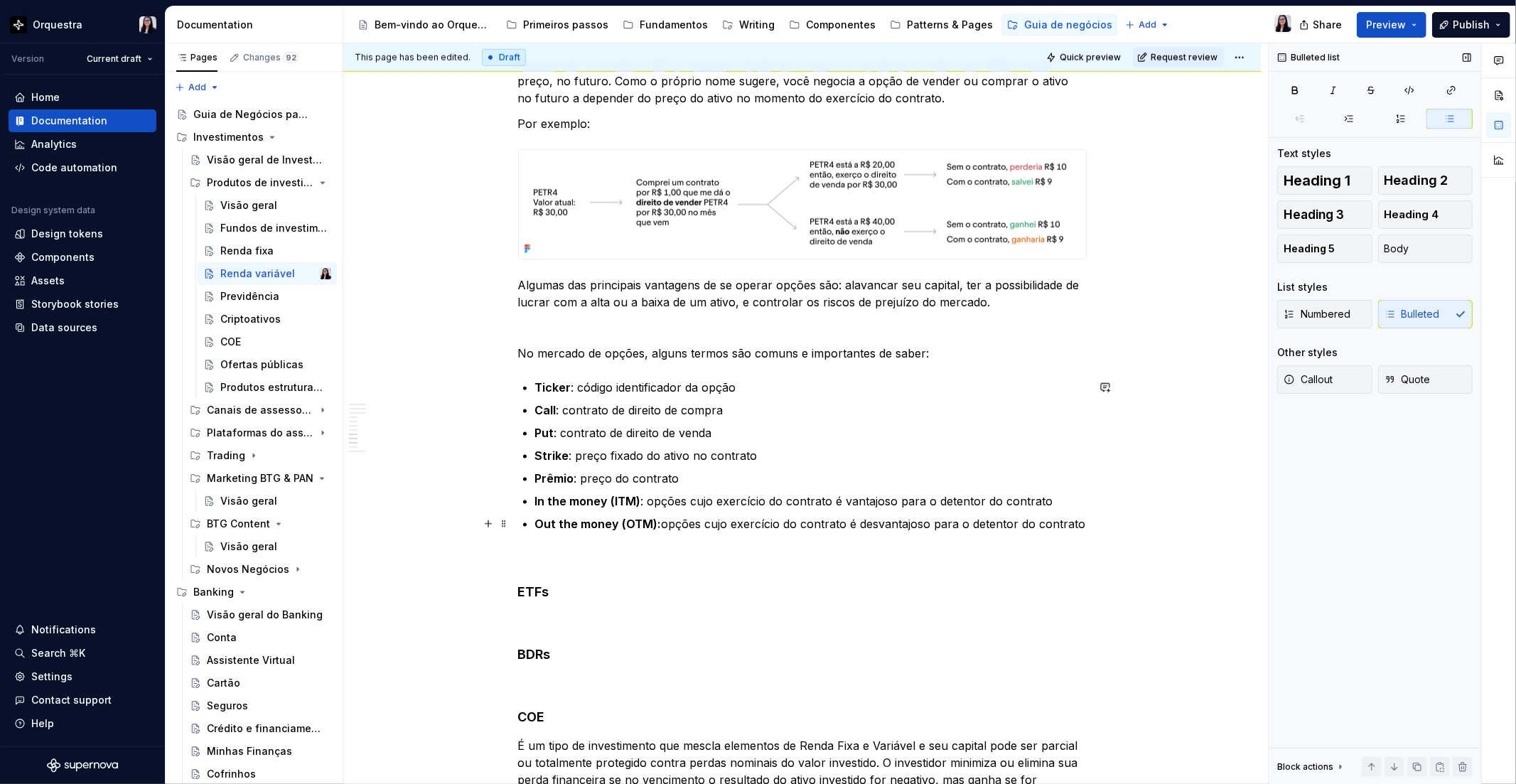
click at [1083, 519] on p "Out the money (OTM): opções cujo exercício do contrato é desvantajoso para o de…" at bounding box center [810, 524] width 551 height 17
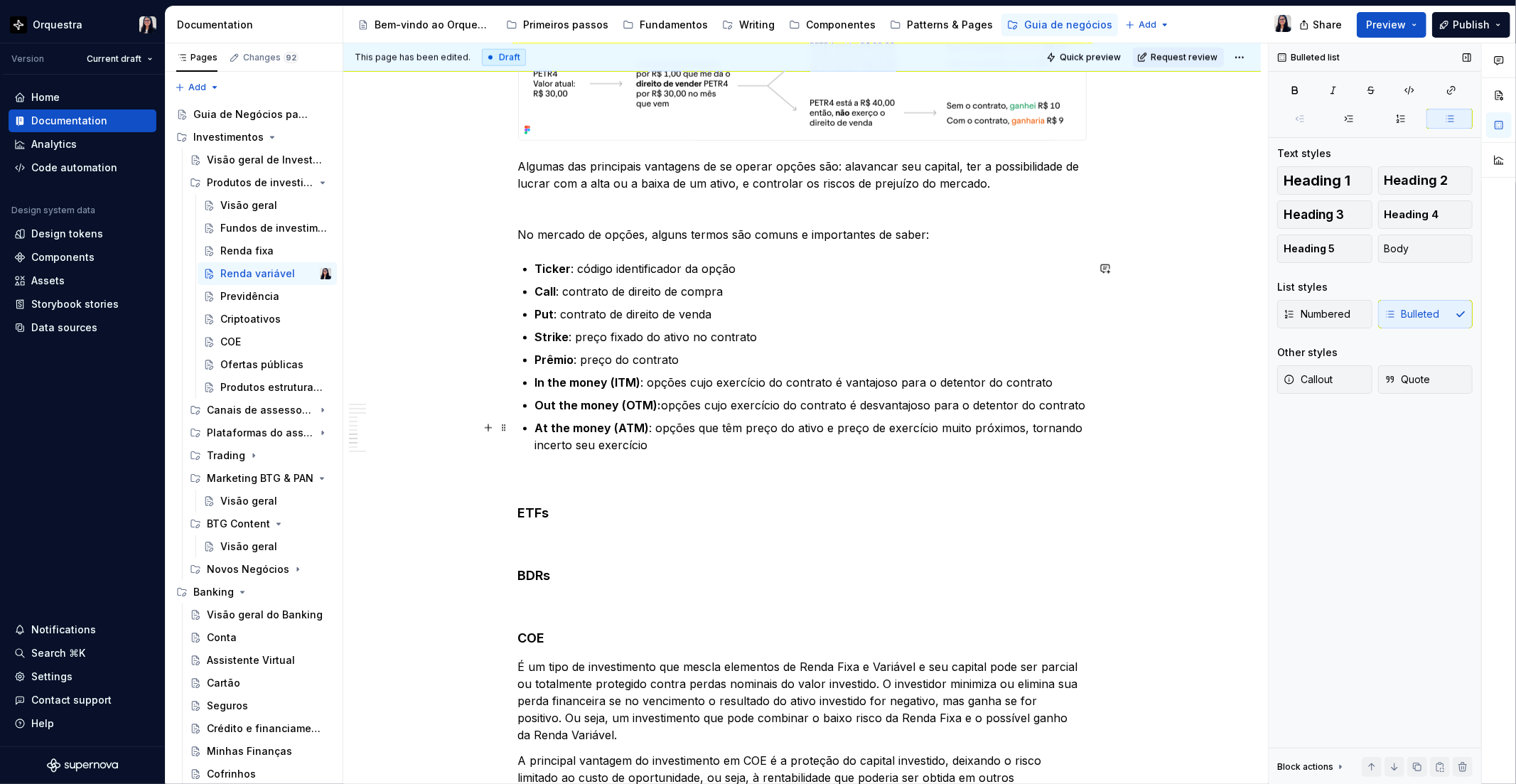
scroll to position [1500, 0]
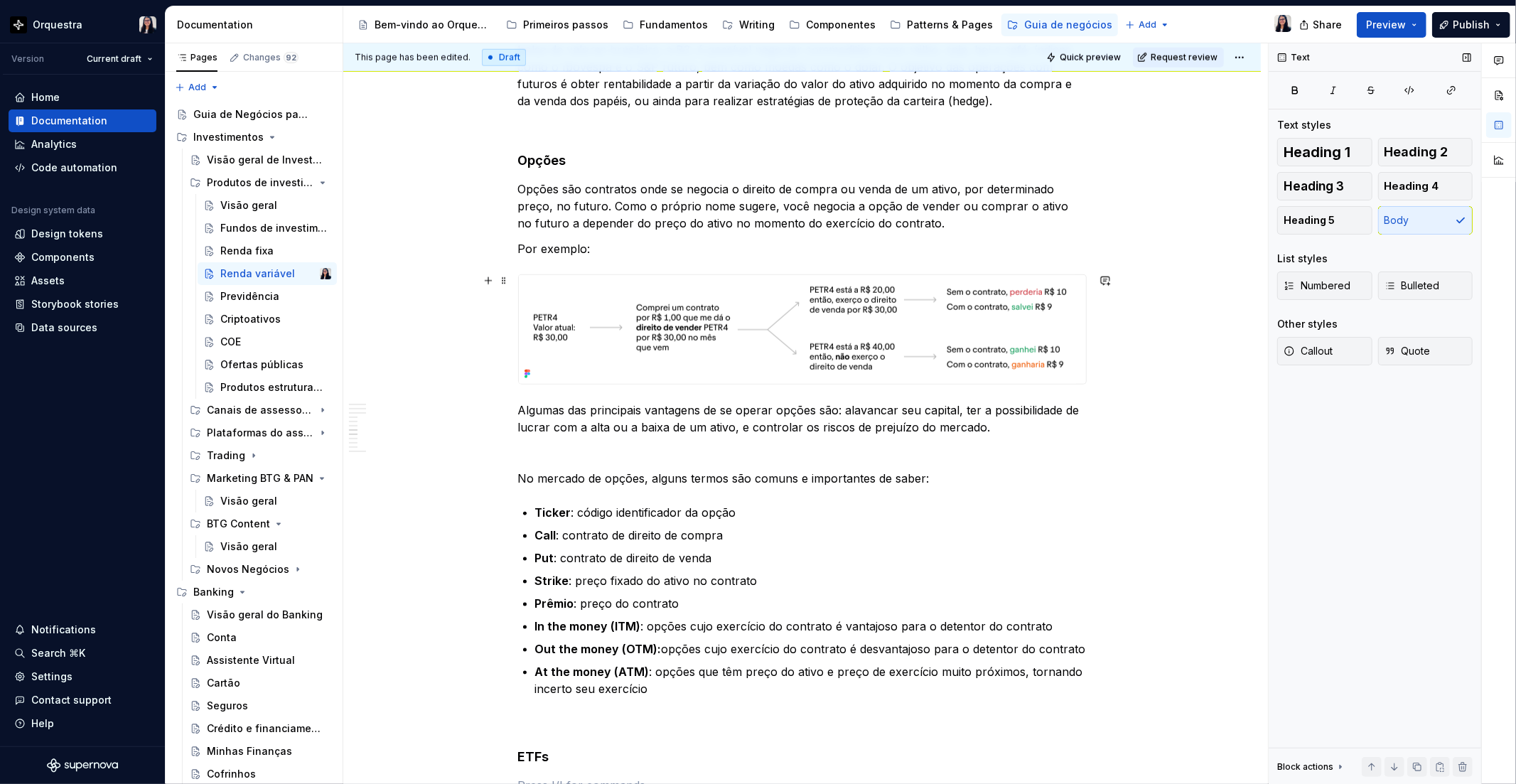
scroll to position [1182, 0]
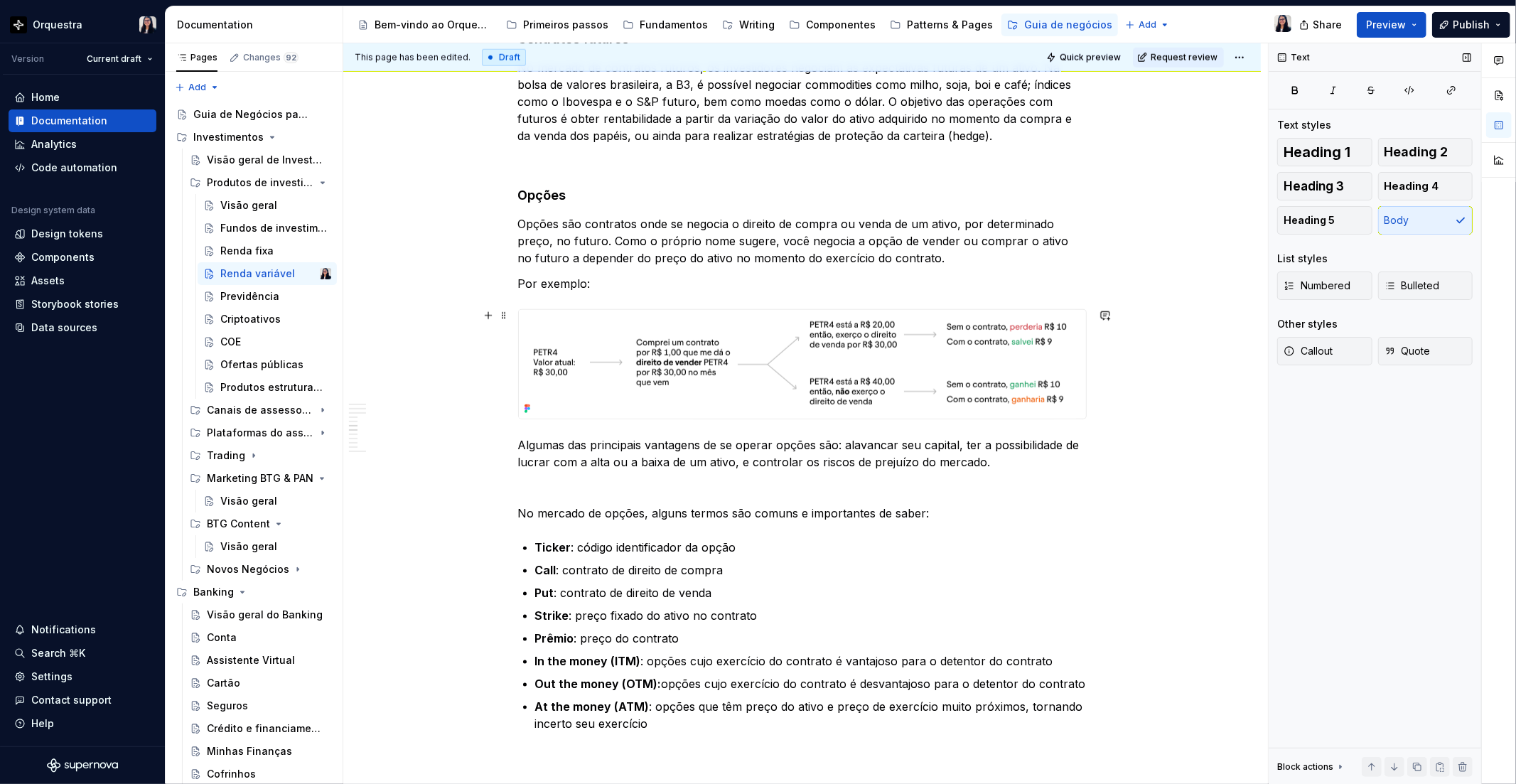
click at [1040, 324] on img at bounding box center [798, 364] width 559 height 108
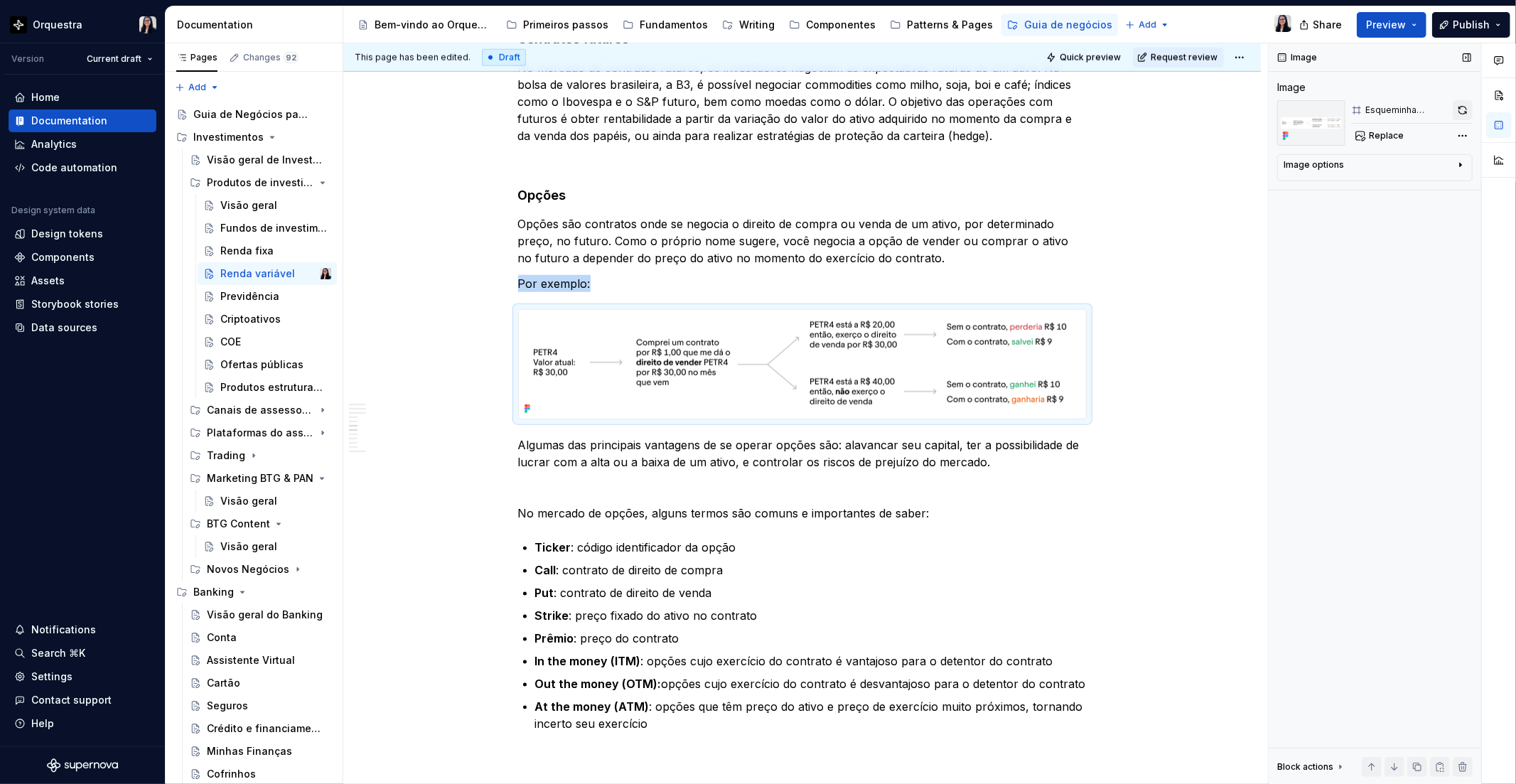
click at [1465, 108] on button "button" at bounding box center [1462, 110] width 20 height 20
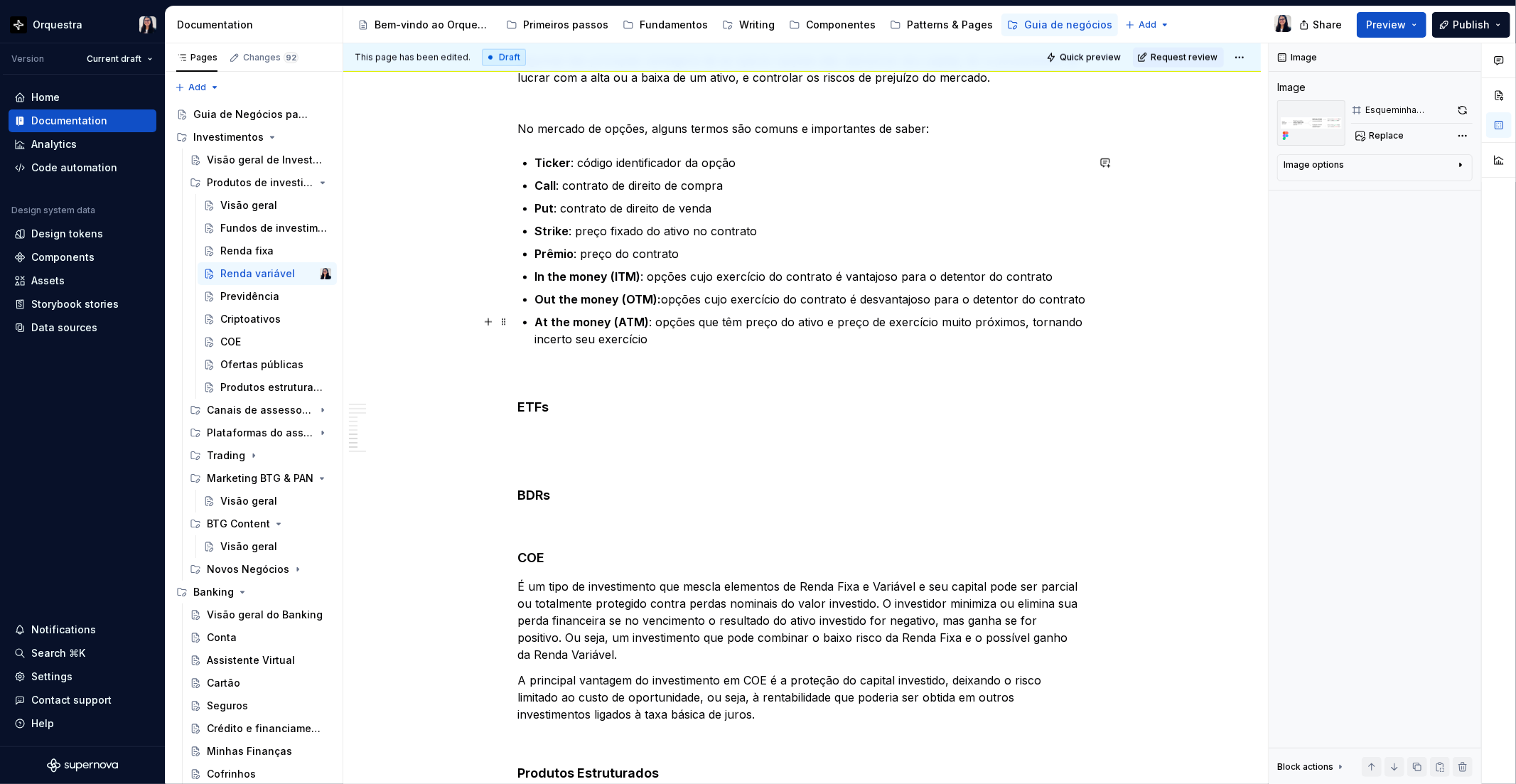
scroll to position [1576, 0]
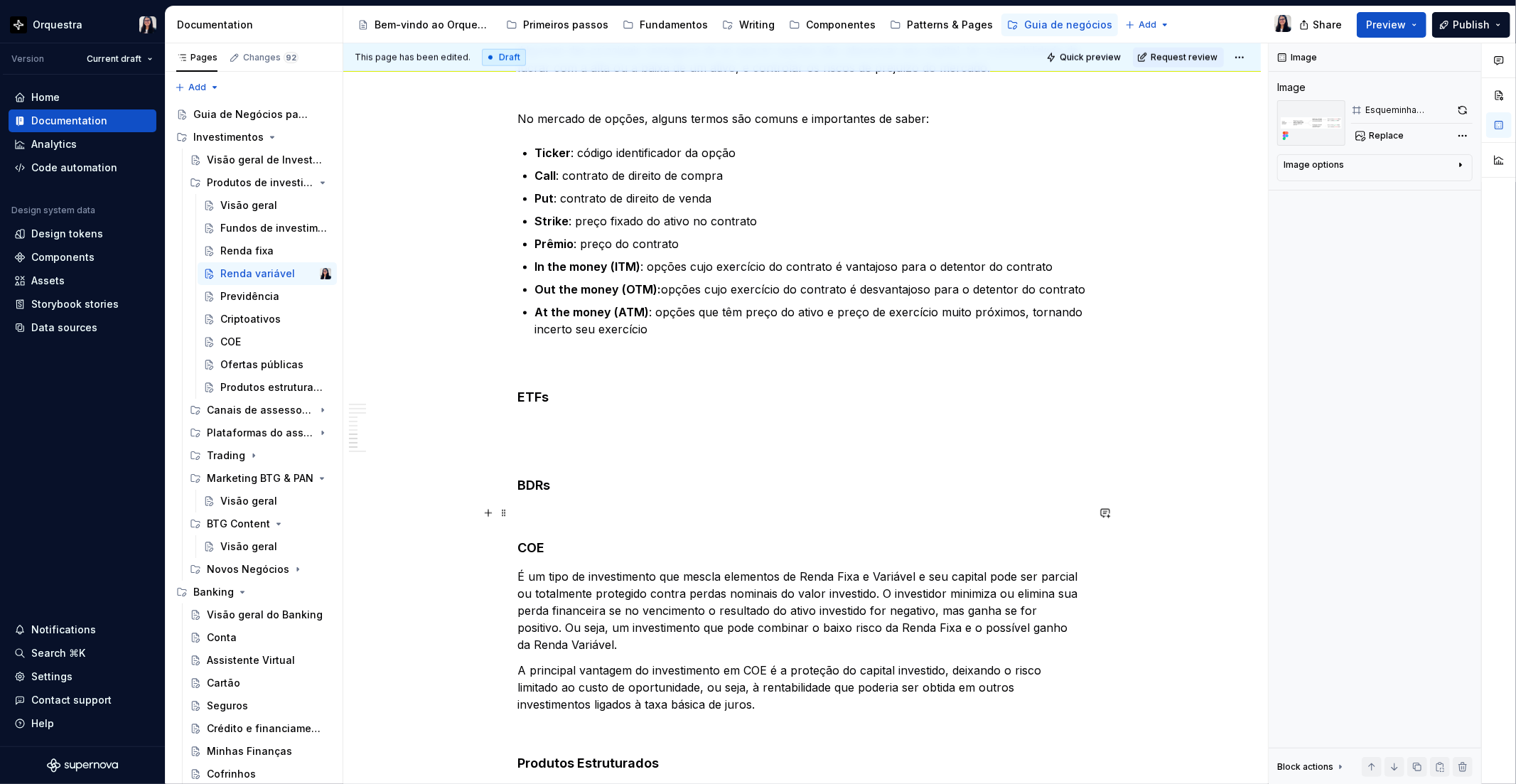
click at [540, 506] on p at bounding box center [802, 514] width 569 height 17
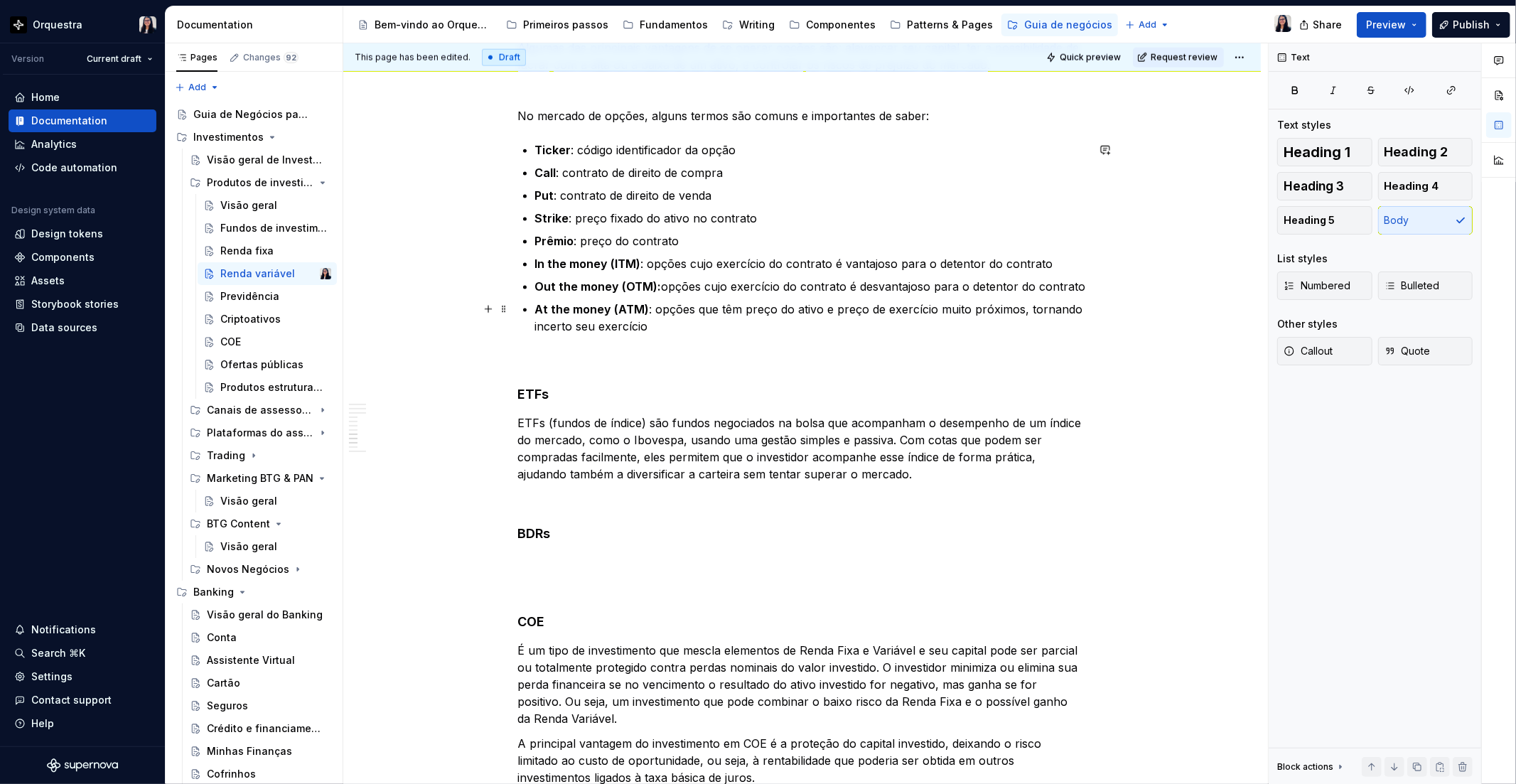
scroll to position [1737, 0]
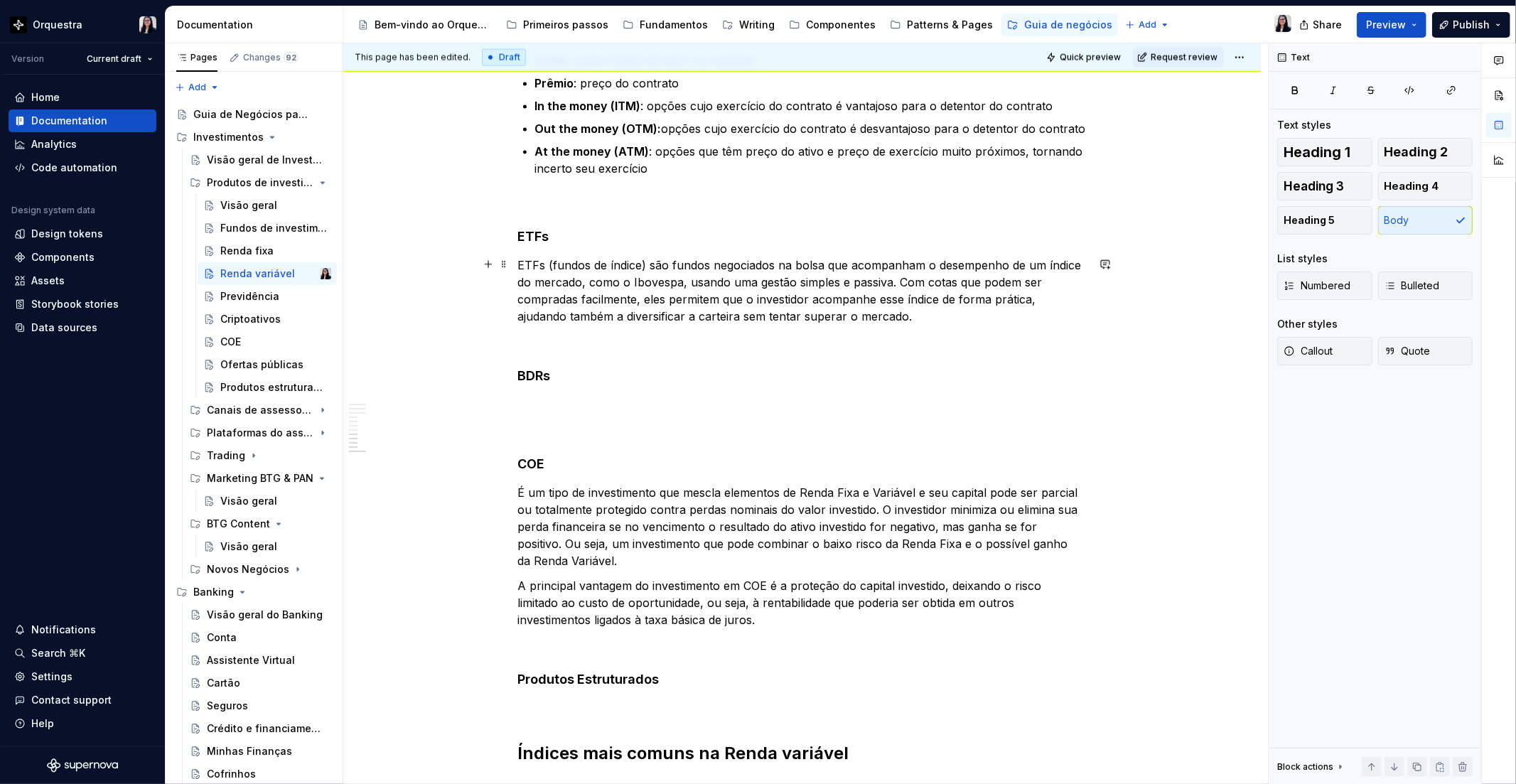
click at [570, 272] on p "ETFs (fundos de índice) são fundos negociados na bolsa que acompanham o desempe…" at bounding box center [802, 290] width 569 height 68
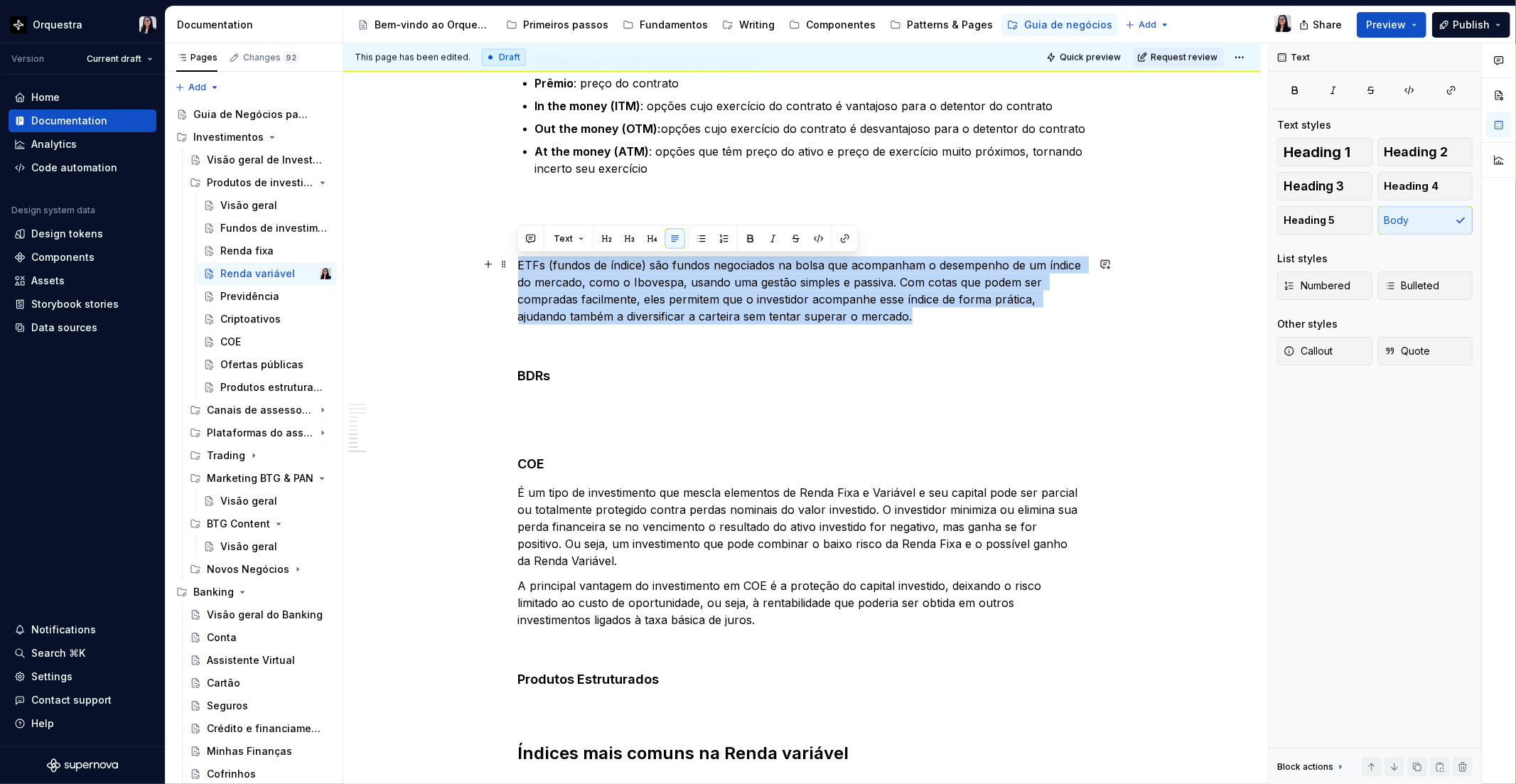
click at [570, 272] on p "ETFs (fundos de índice) são fundos negociados na bolsa que acompanham o desempe…" at bounding box center [802, 290] width 569 height 68
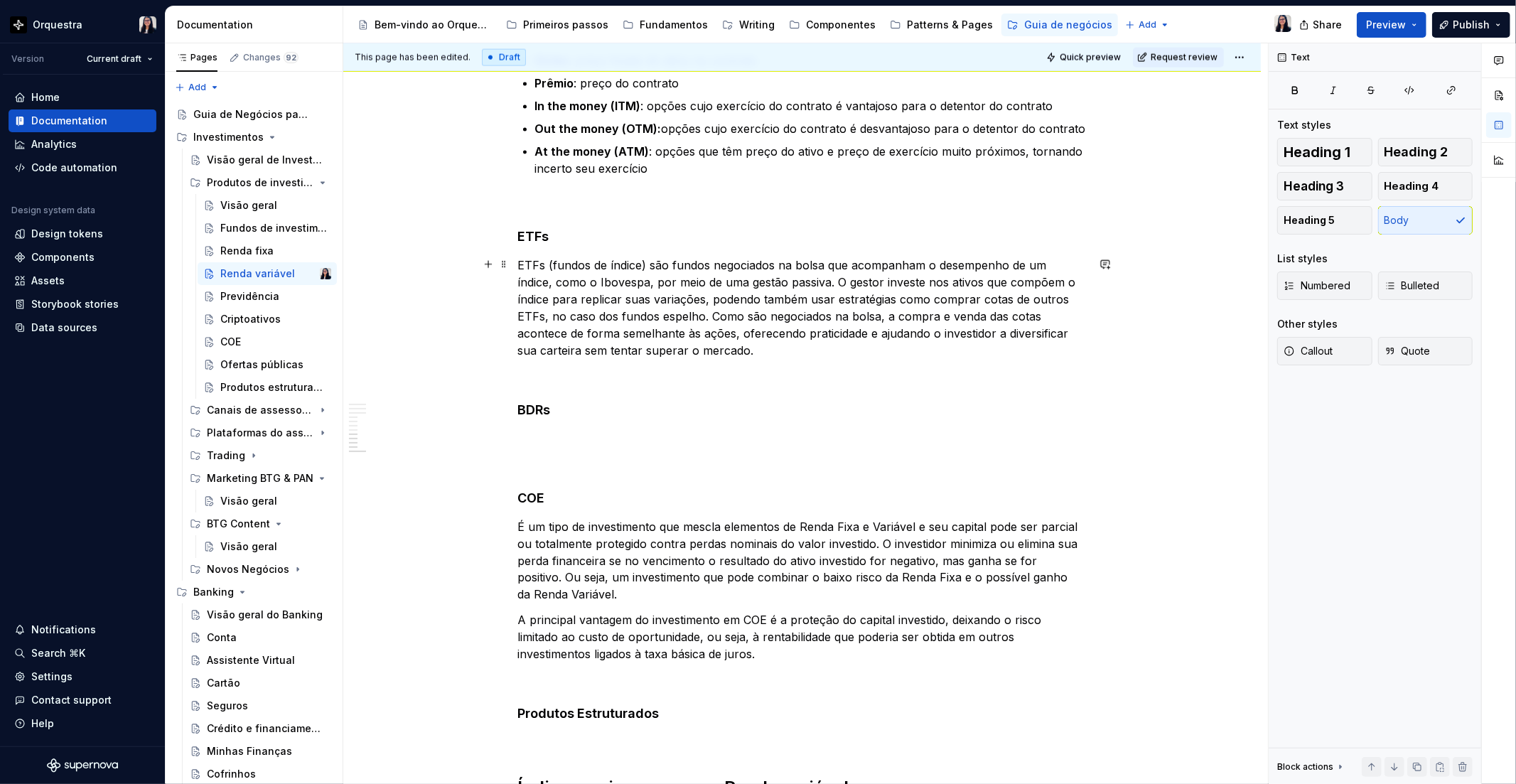
click at [680, 307] on p "ETFs (fundos de índice) são fundos negociados na bolsa que acompanham o desempe…" at bounding box center [802, 307] width 569 height 102
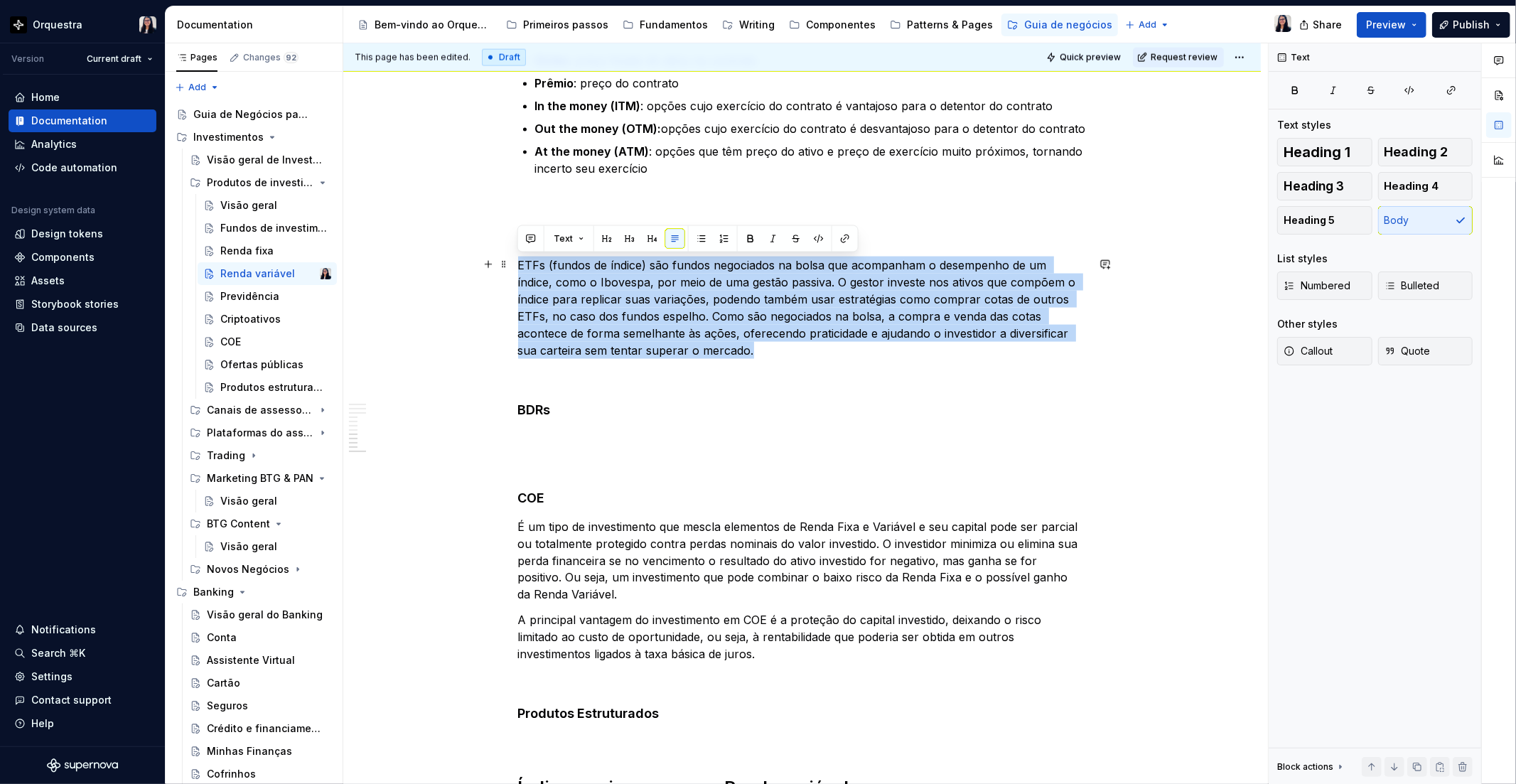
click at [680, 307] on p "ETFs (fundos de índice) são fundos negociados na bolsa que acompanham o desempe…" at bounding box center [802, 307] width 569 height 102
click at [741, 345] on p "ETFs (fundos de índice) são fundos negociados na bolsa que acompanham o desempe…" at bounding box center [802, 307] width 569 height 102
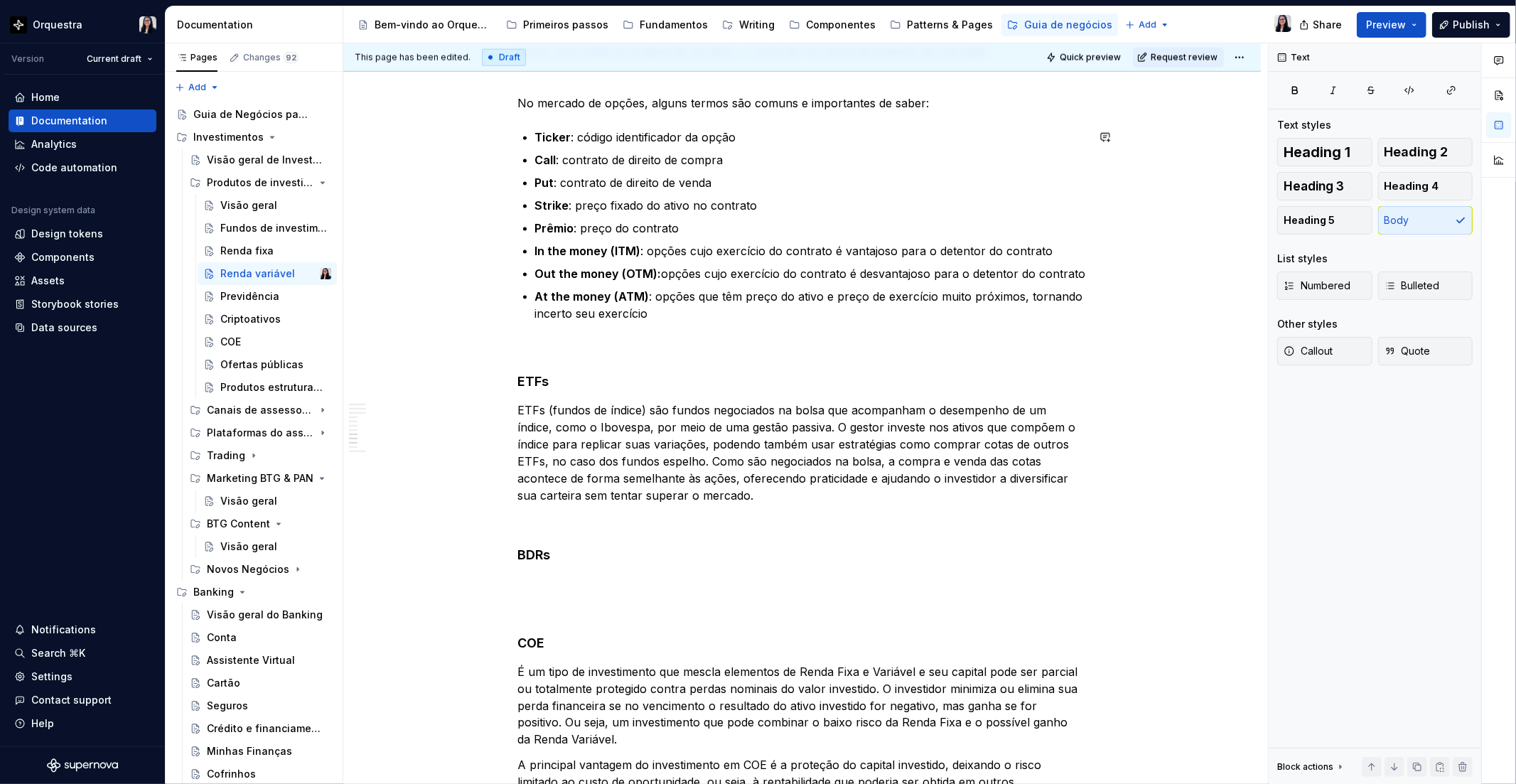
scroll to position [1608, 0]
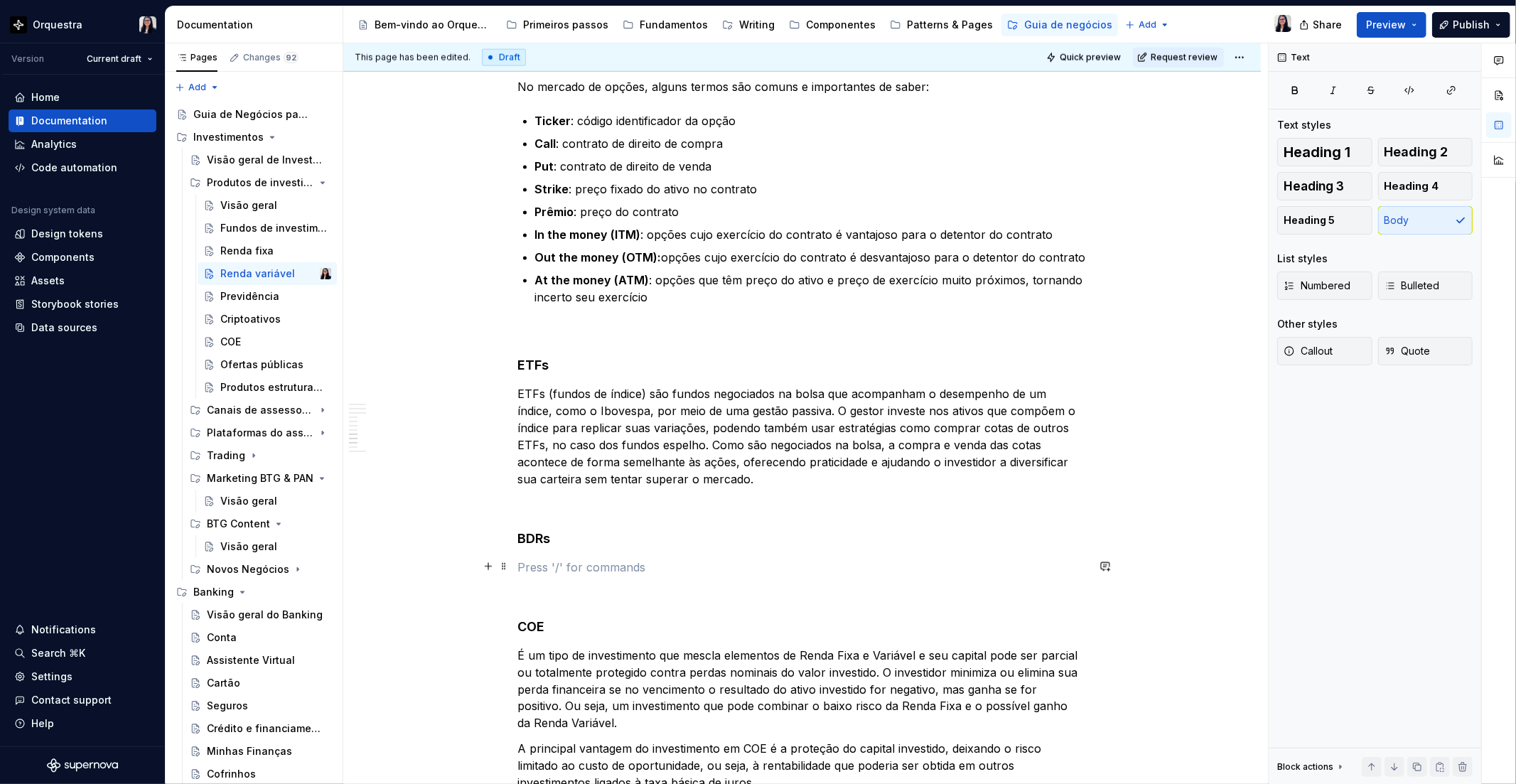
click at [533, 573] on p at bounding box center [802, 567] width 569 height 17
click at [521, 563] on p at bounding box center [802, 567] width 569 height 17
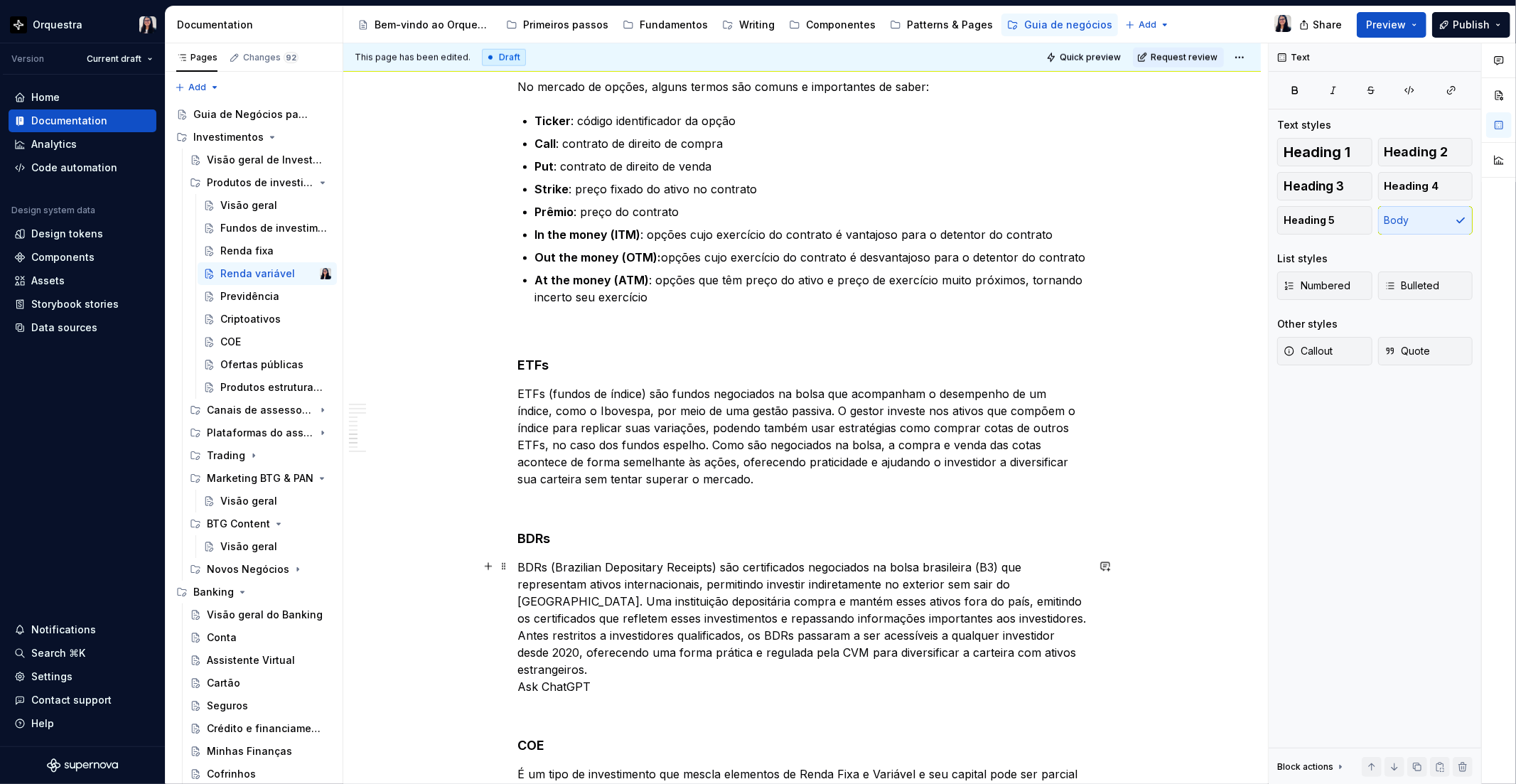
click at [563, 680] on p "BDRs (Brazilian Depositary Receipts) são certificados negociados na bolsa brasi…" at bounding box center [802, 627] width 569 height 136
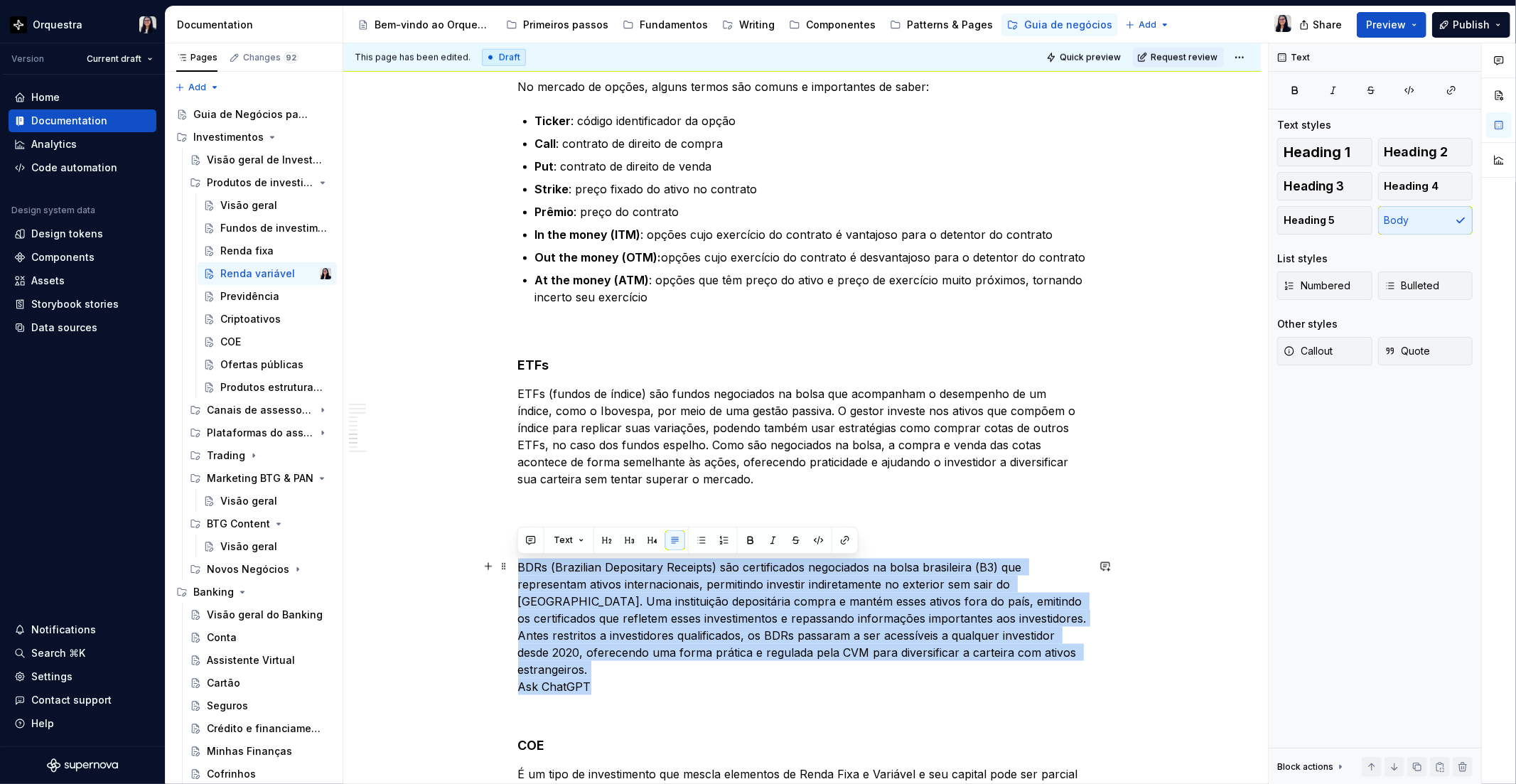
click at [563, 680] on p "BDRs (Brazilian Depositary Receipts) são certificados negociados na bolsa brasi…" at bounding box center [802, 627] width 569 height 136
click at [540, 687] on p "BDRs (Brazilian Depositary Receipts) são certificados negociados na bolsa brasi…" at bounding box center [802, 627] width 569 height 136
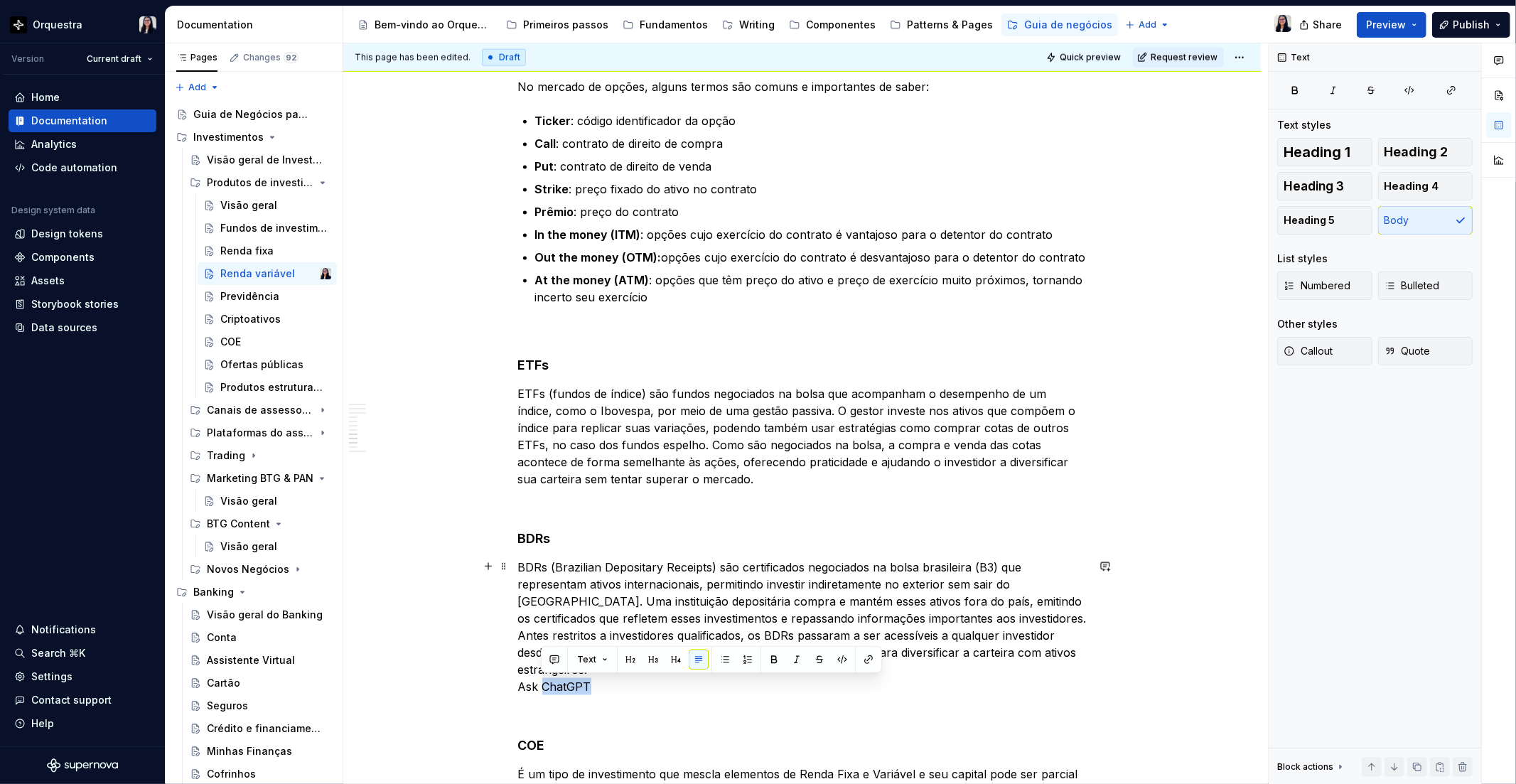
click at [540, 687] on p "BDRs (Brazilian Depositary Receipts) são certificados negociados na bolsa brasi…" at bounding box center [802, 627] width 569 height 136
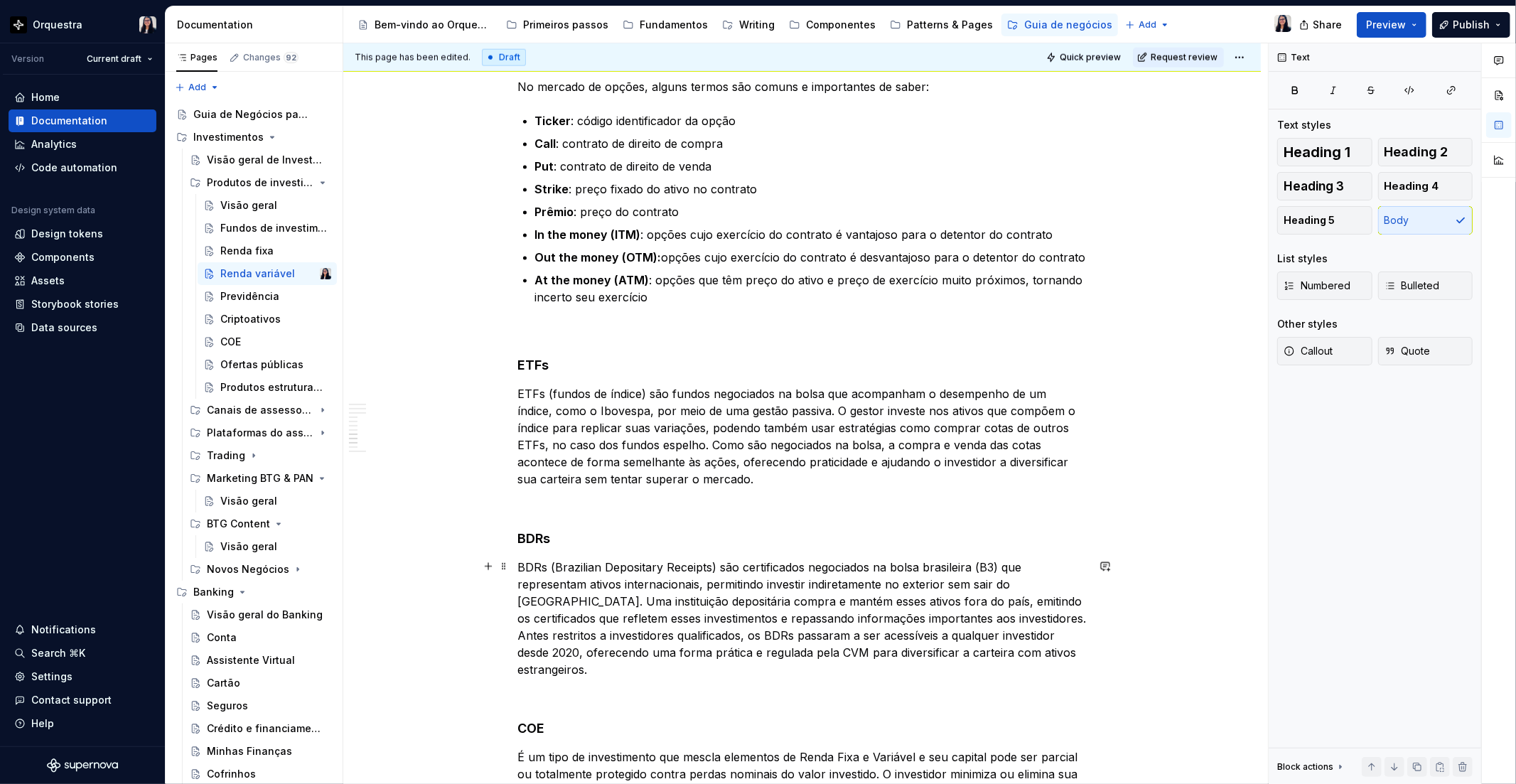
click at [965, 617] on p "BDRs (Brazilian Depositary Receipts) são certificados negociados na bolsa brasi…" at bounding box center [802, 618] width 569 height 119
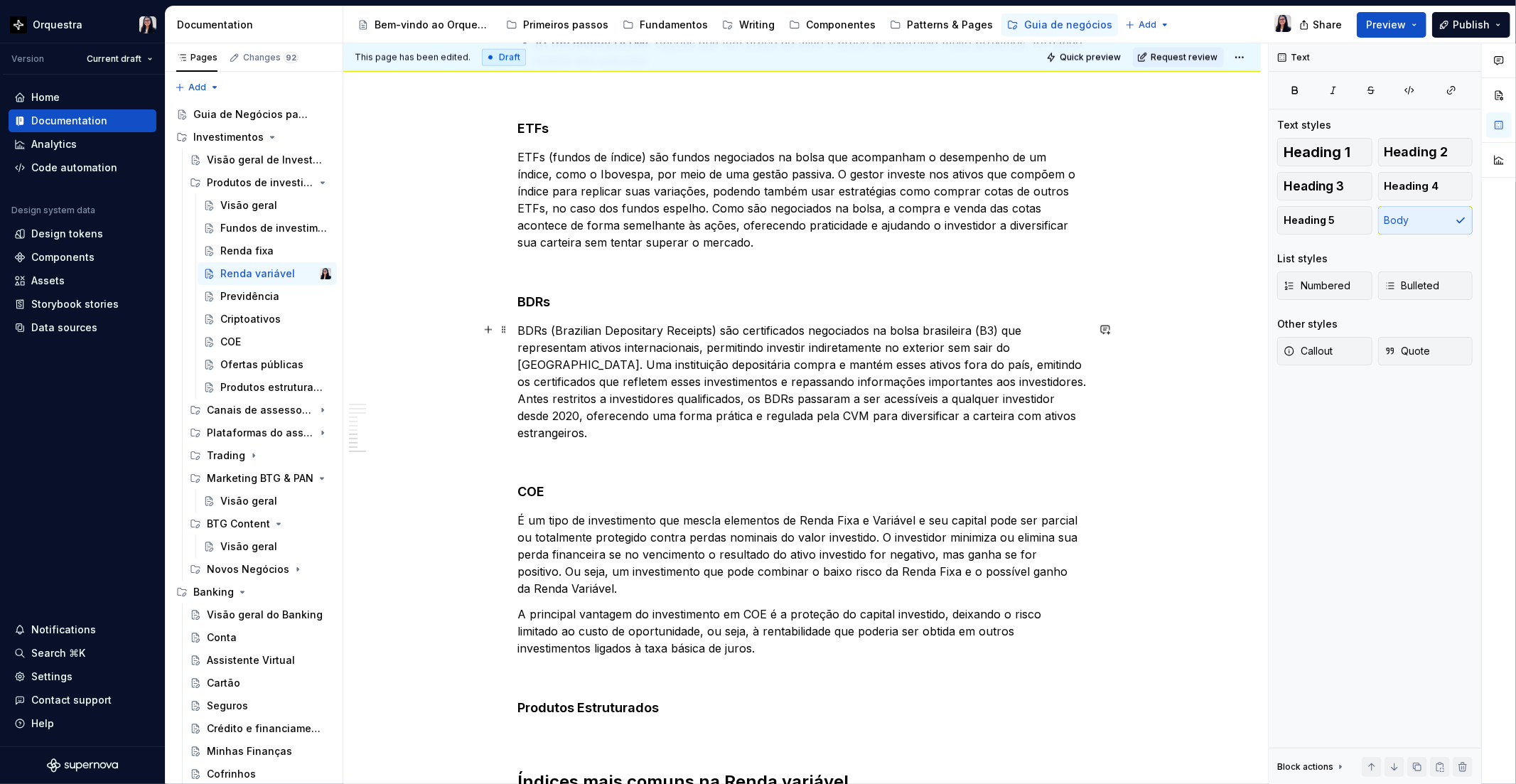
click at [803, 374] on p "BDRs (Brazilian Depositary Receipts) são certificados negociados na bolsa brasi…" at bounding box center [802, 381] width 569 height 119
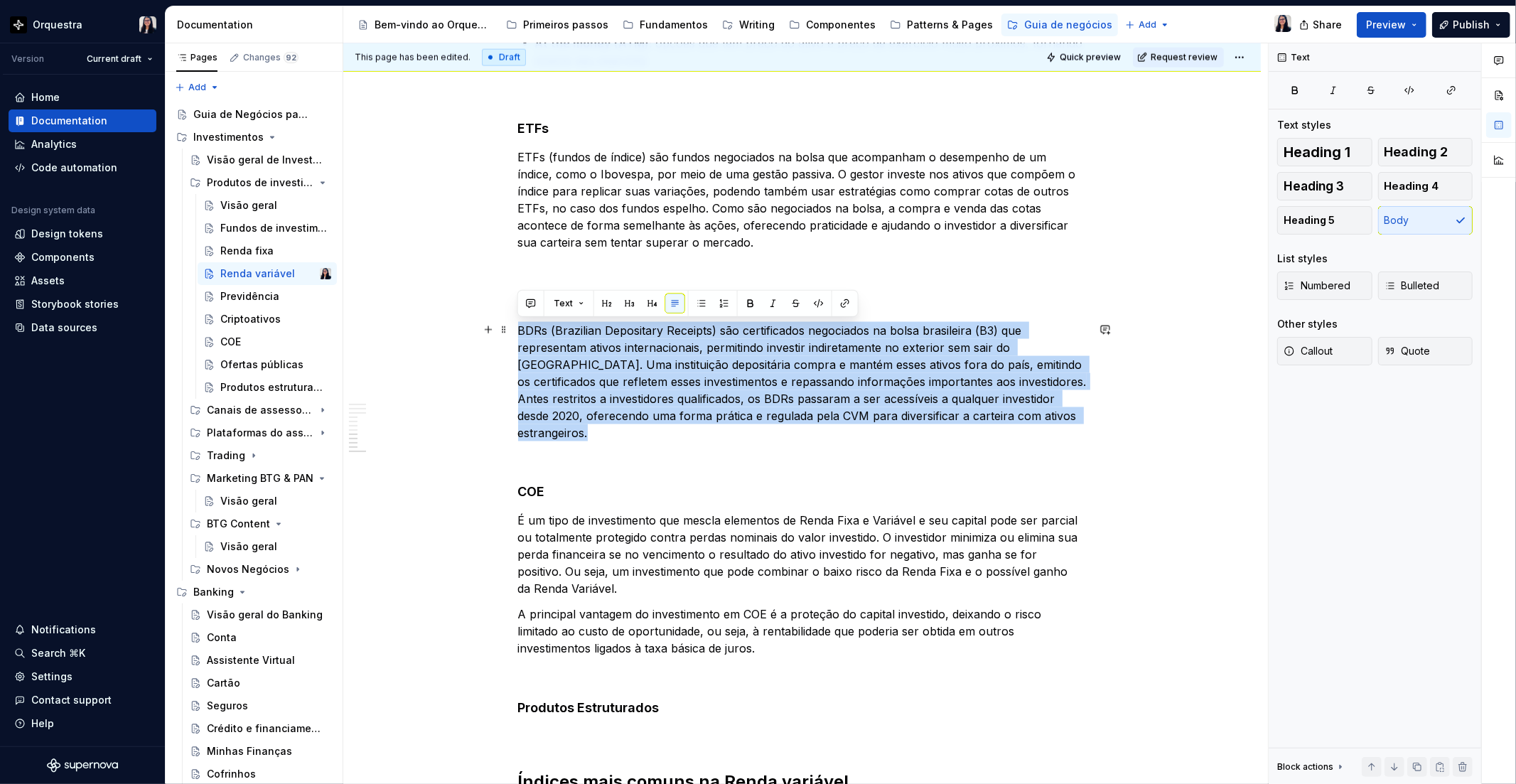
click at [803, 374] on p "BDRs (Brazilian Depositary Receipts) são certificados negociados na bolsa brasi…" at bounding box center [802, 381] width 569 height 119
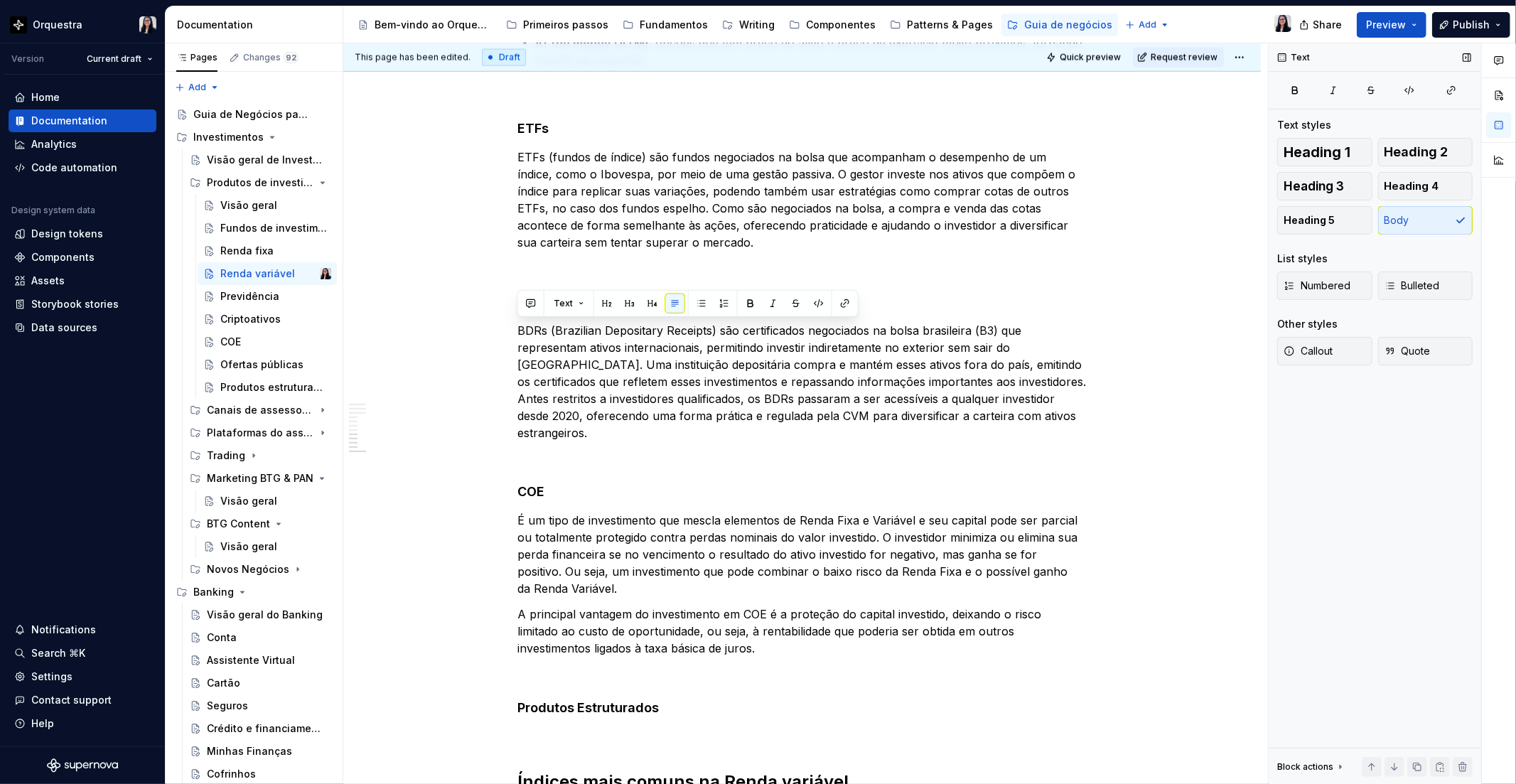
click at [1389, 223] on div "Heading 1 Heading 2 Heading 3 Heading 4 Heading 5 Body" at bounding box center [1374, 186] width 195 height 97
click at [984, 384] on p "BDRs (Brazilian Depositary Receipts) são certificados negociados na bolsa brasi…" at bounding box center [802, 381] width 569 height 119
click at [598, 585] on p "É um tipo de investimento que mescla elementos de Renda Fixa e Variável e seu c…" at bounding box center [802, 555] width 569 height 85
click at [953, 386] on p "BDRs (Brazilian Depositary Receipts) são certificados negociados na bolsa brasi…" at bounding box center [802, 381] width 569 height 119
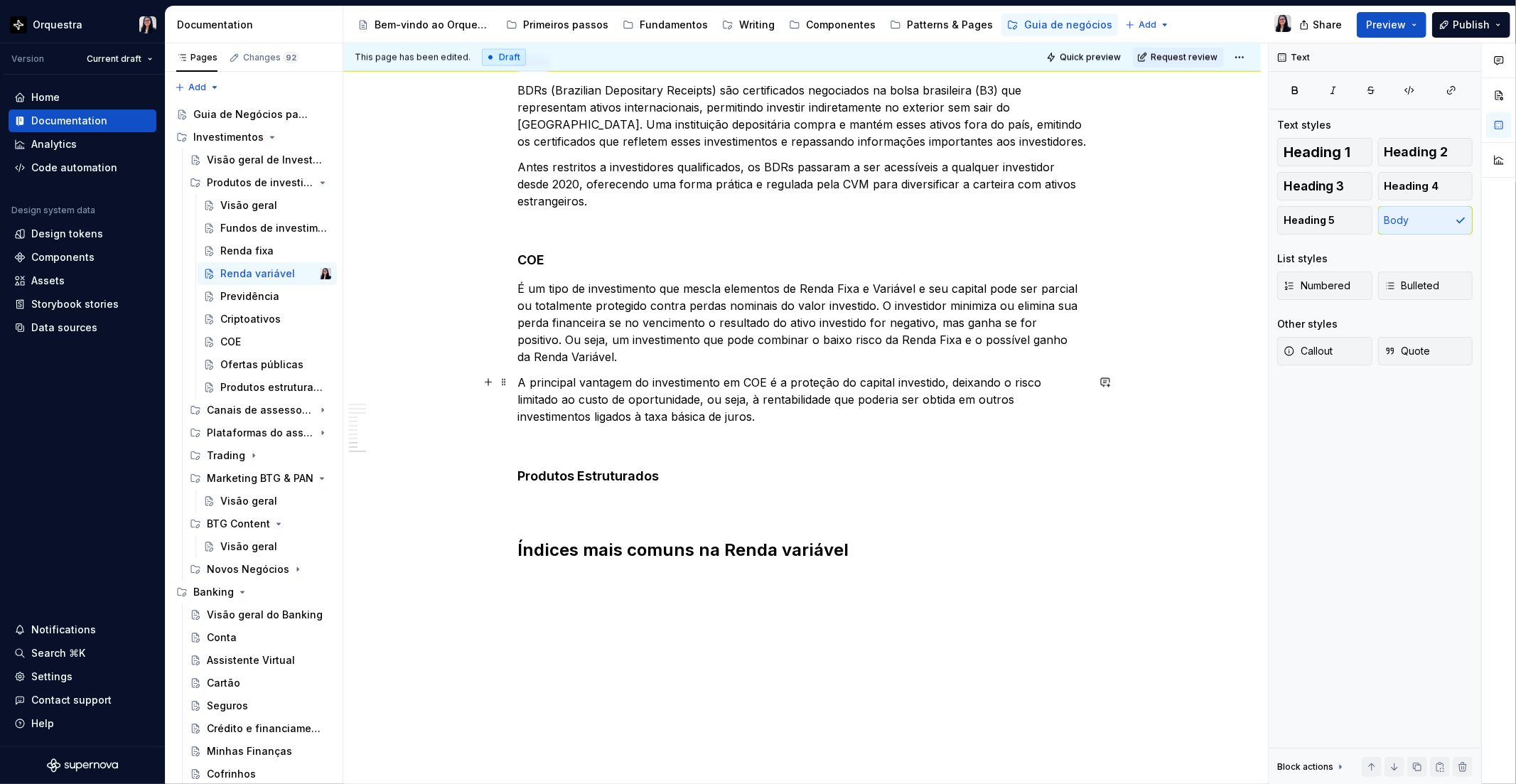
scroll to position [2113, 0]
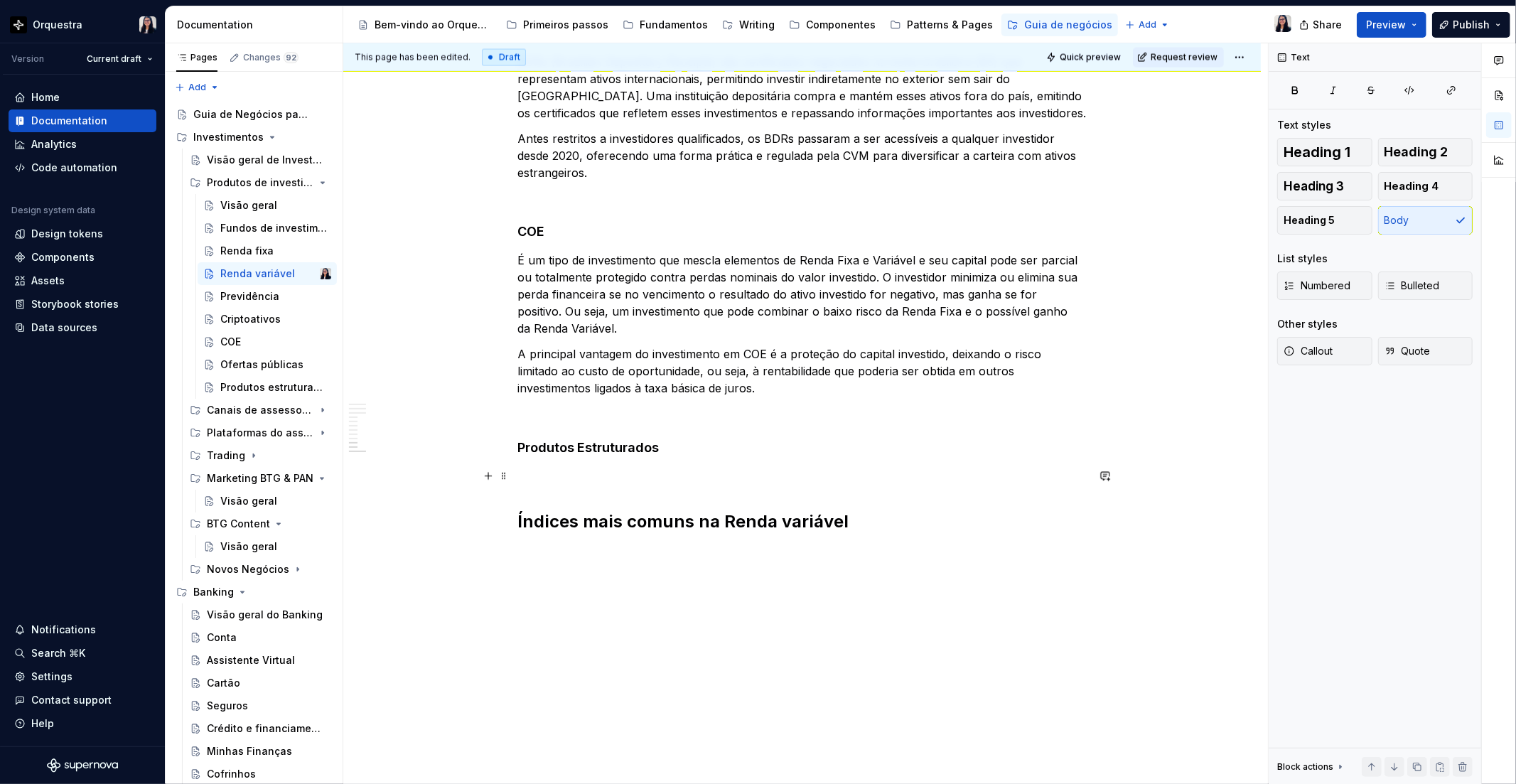
click at [641, 474] on p at bounding box center [802, 477] width 569 height 17
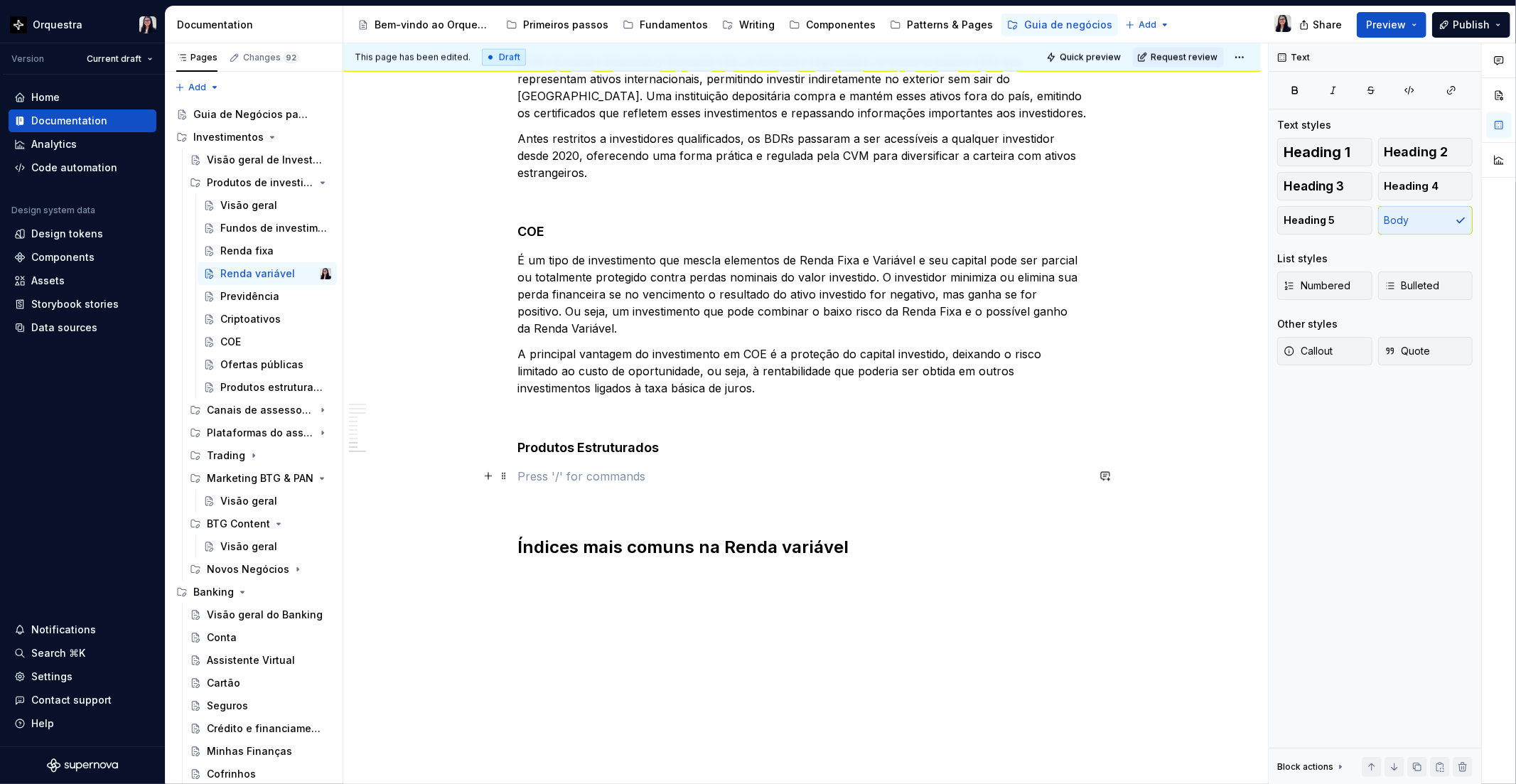
click at [573, 479] on p at bounding box center [802, 477] width 569 height 17
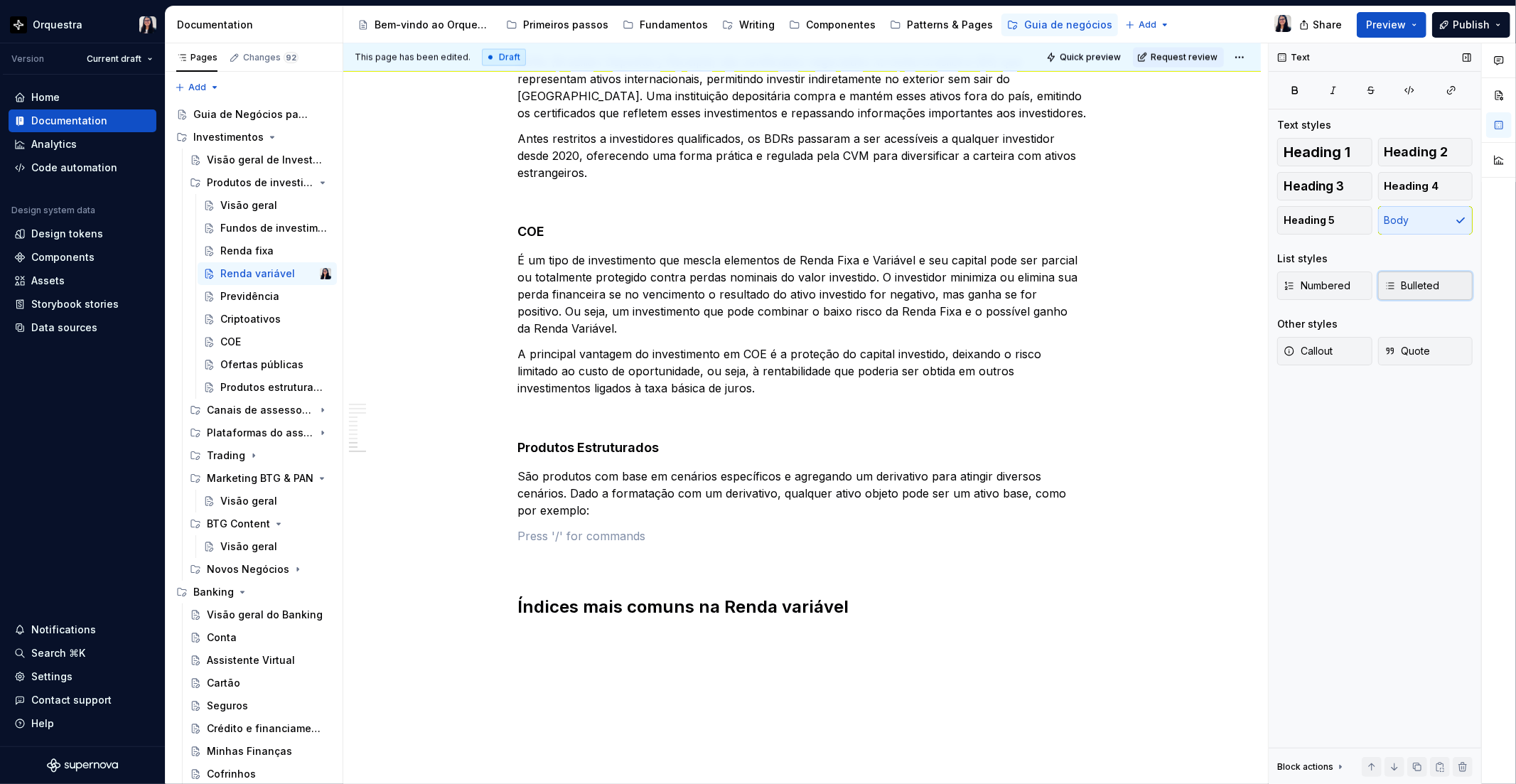
click at [1400, 293] on button "Bulleted" at bounding box center [1426, 286] width 95 height 28
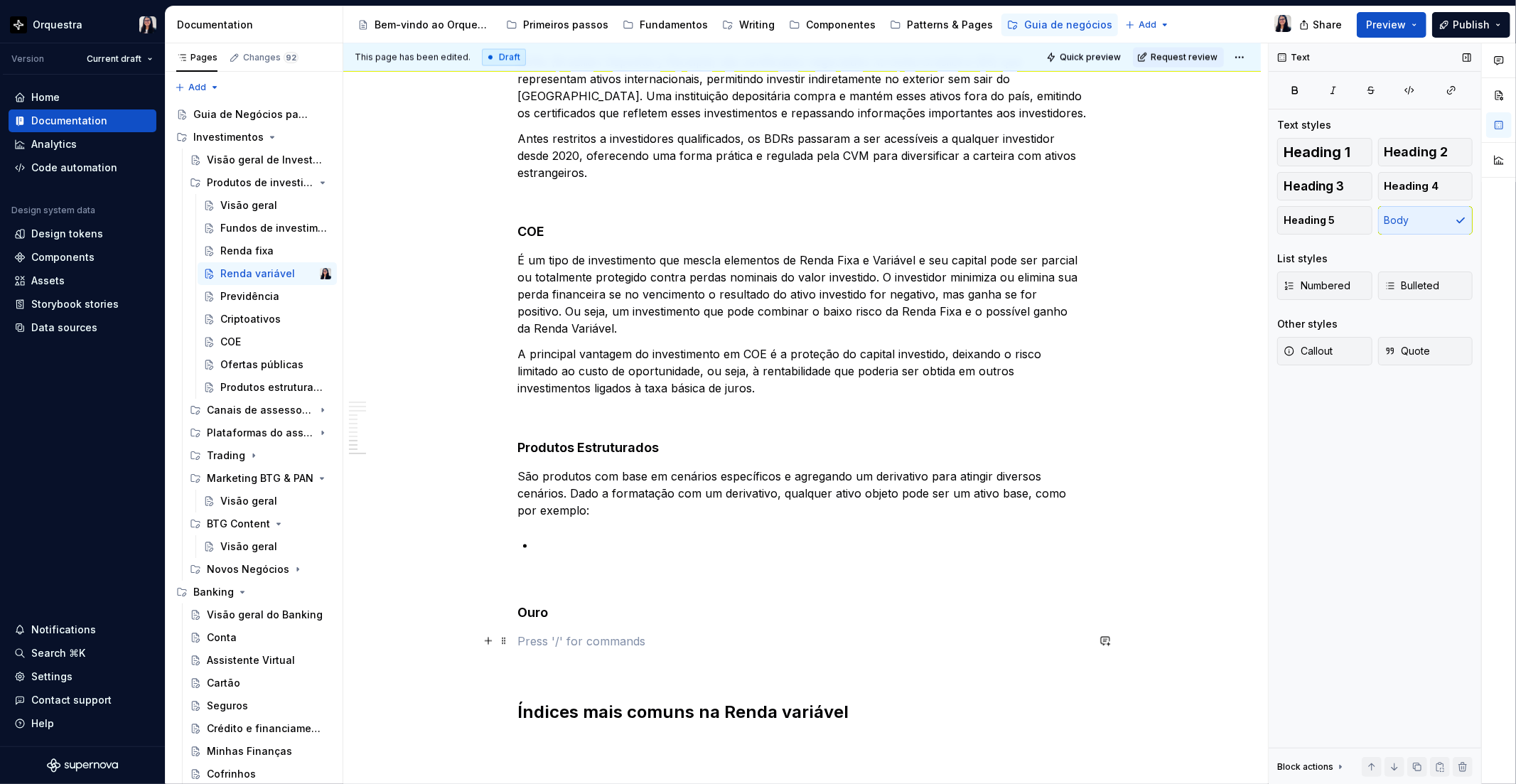
click at [563, 643] on p at bounding box center [802, 642] width 569 height 17
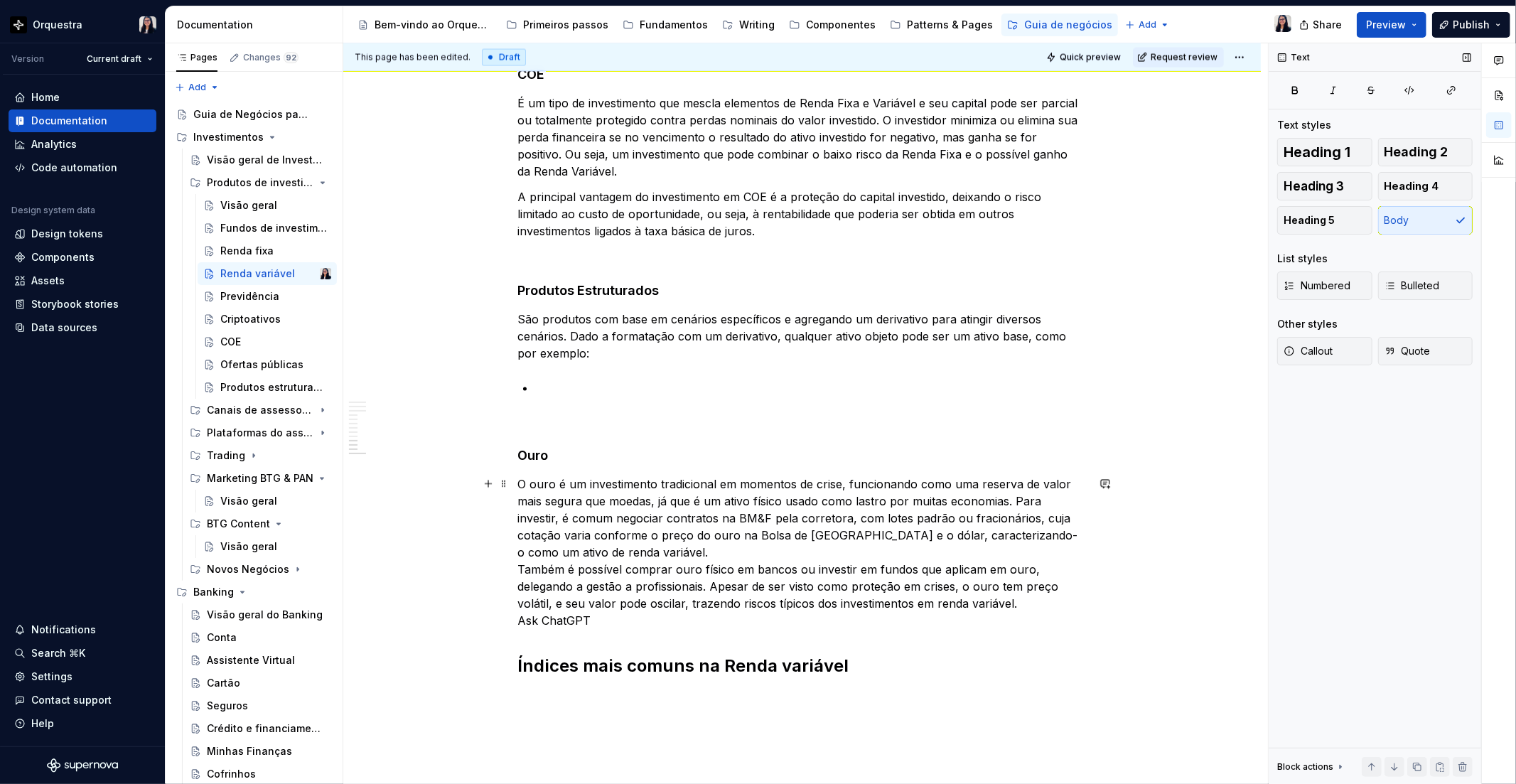
scroll to position [2271, 0]
click at [712, 517] on p "O ouro é um investimento tradicional em momentos de crise, funcionando como uma…" at bounding box center [802, 552] width 569 height 153
click at [557, 619] on p "O ouro é um investimento tradicional em momentos de crise, funcionando como uma…" at bounding box center [802, 552] width 569 height 153
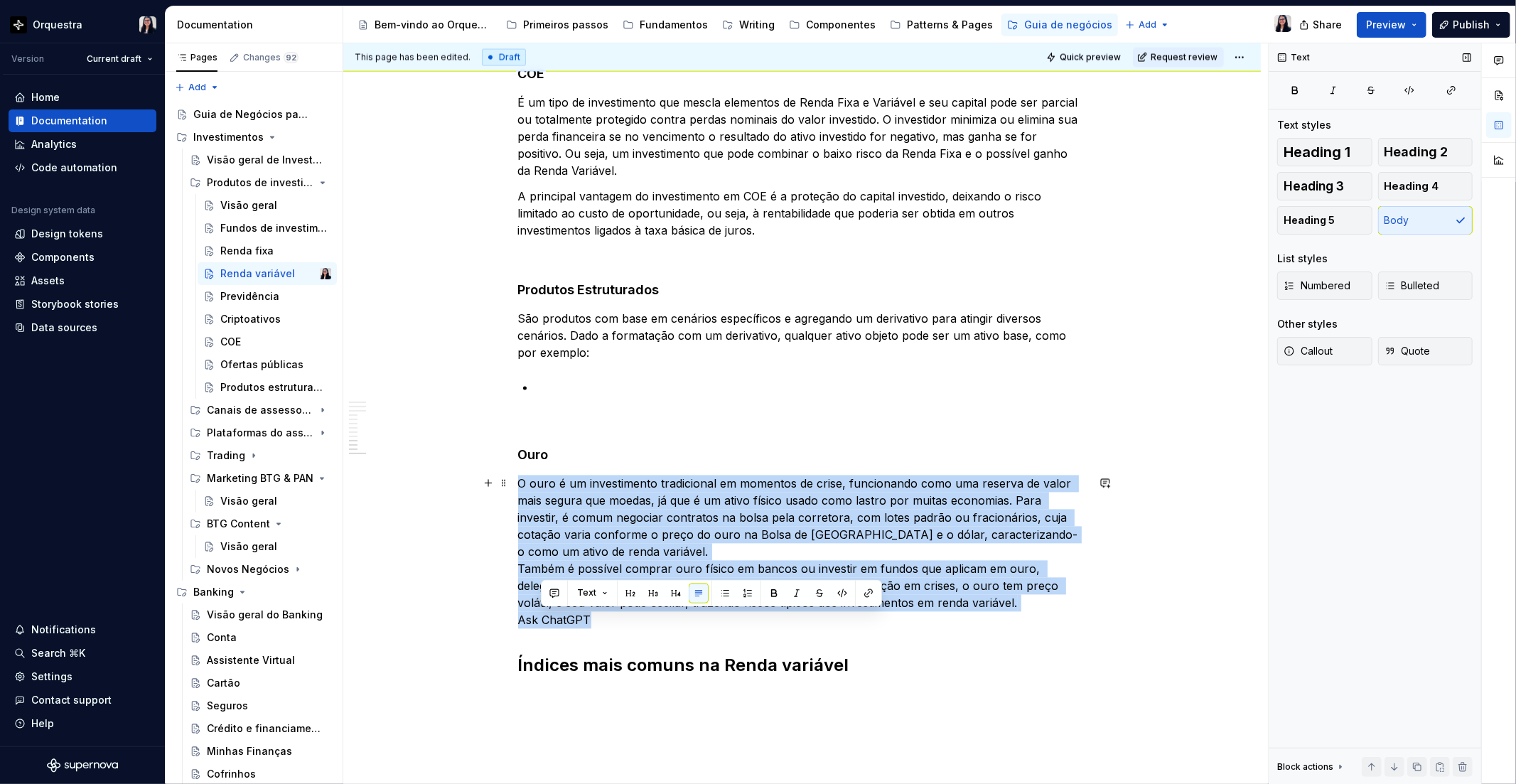
click at [557, 619] on p "O ouro é um investimento tradicional em momentos de crise, funcionando como uma…" at bounding box center [802, 552] width 569 height 153
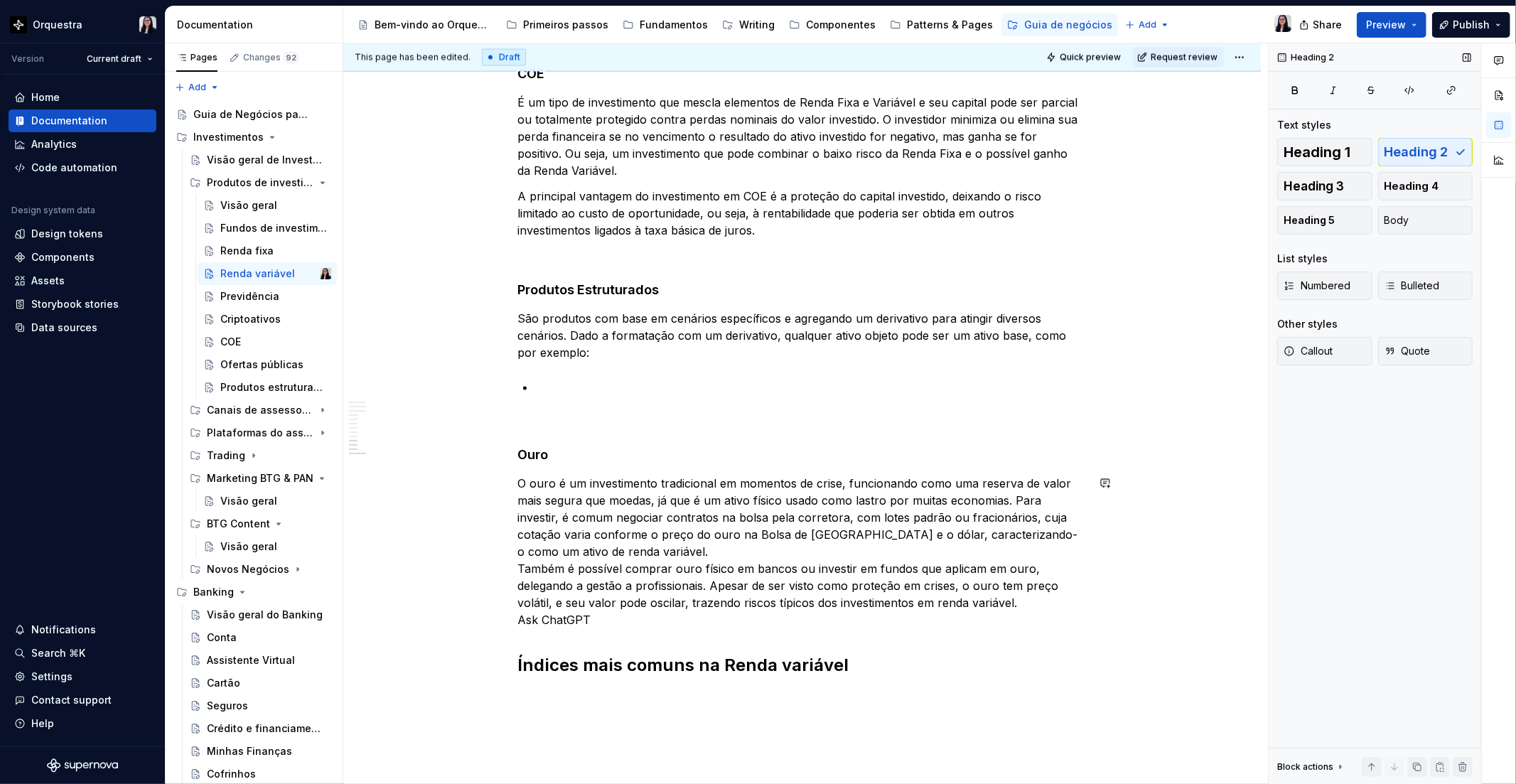
click at [595, 620] on p "O ouro é um investimento tradicional em momentos de crise, funcionando como uma…" at bounding box center [802, 552] width 569 height 153
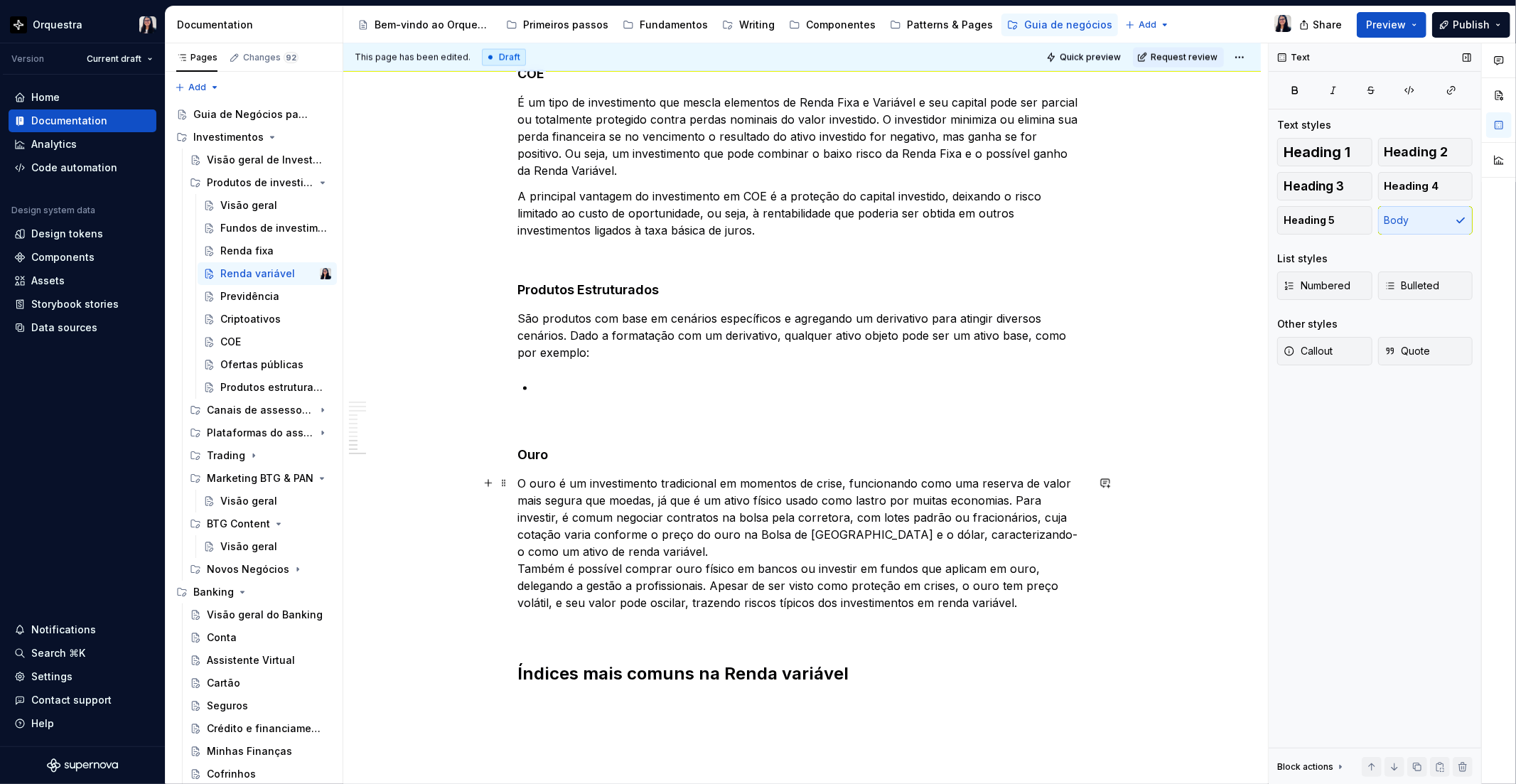
click at [606, 526] on p "O ouro é um investimento tradicional em momentos de crise, funcionando como uma…" at bounding box center [802, 543] width 569 height 136
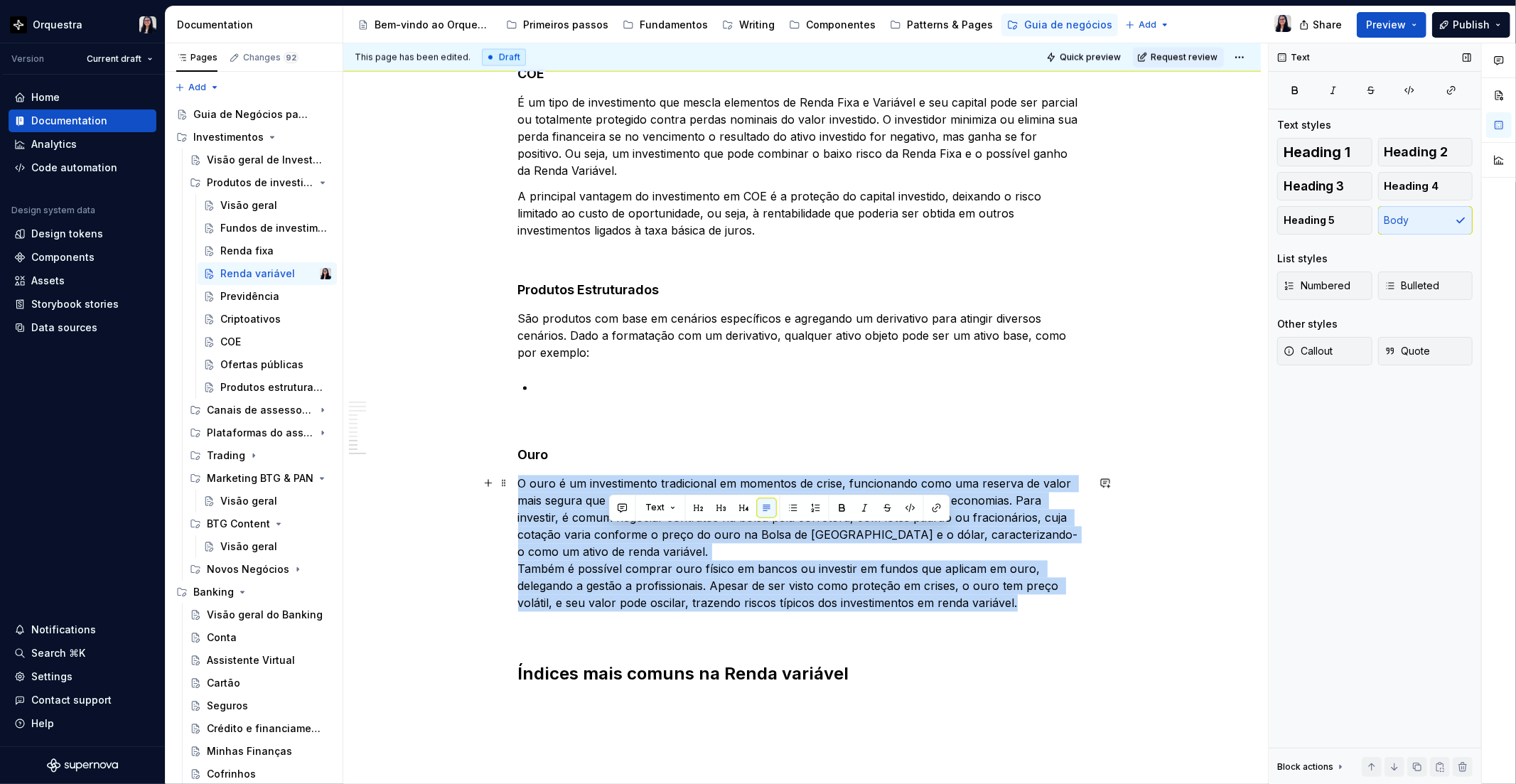
click at [606, 526] on p "O ouro é um investimento tradicional em momentos de crise, funcionando como uma…" at bounding box center [802, 543] width 569 height 136
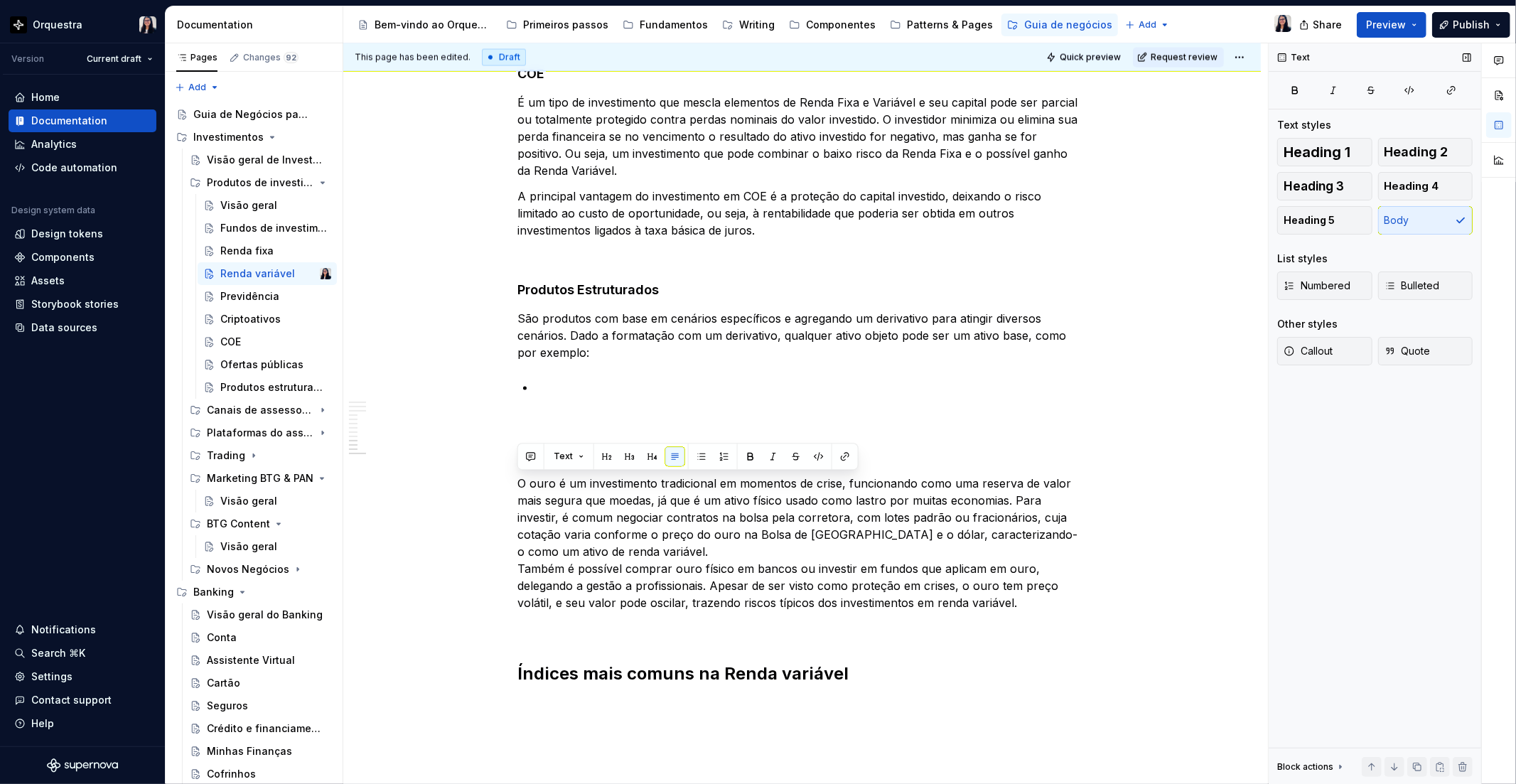
click at [1424, 223] on div "Heading 1 Heading 2 Heading 3 Heading 4 Heading 5 Body" at bounding box center [1374, 186] width 195 height 97
click at [1051, 603] on p "O ouro é um investimento tradicional em momentos de crise, funcionando como uma…" at bounding box center [802, 543] width 569 height 136
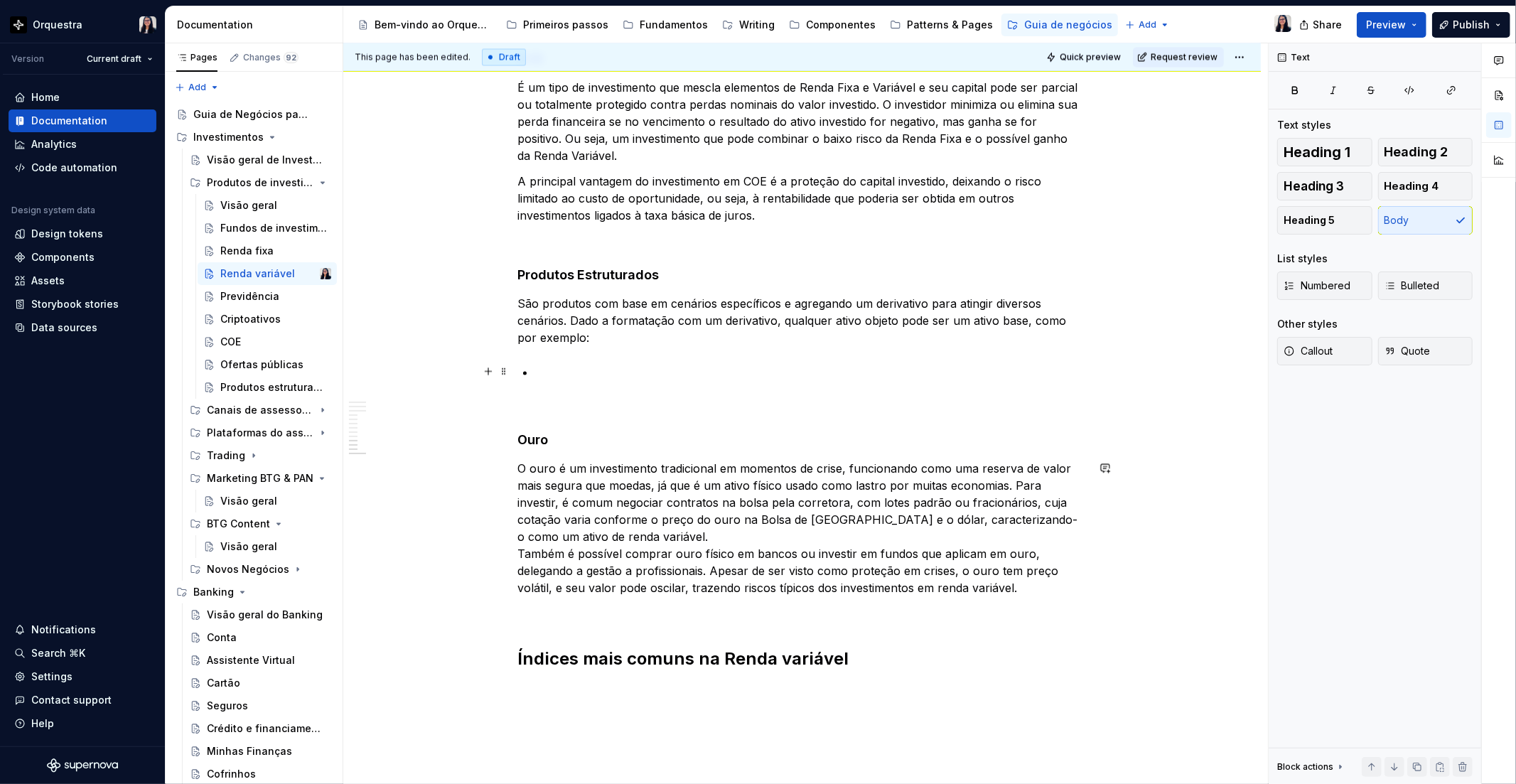
scroll to position [2265, 0]
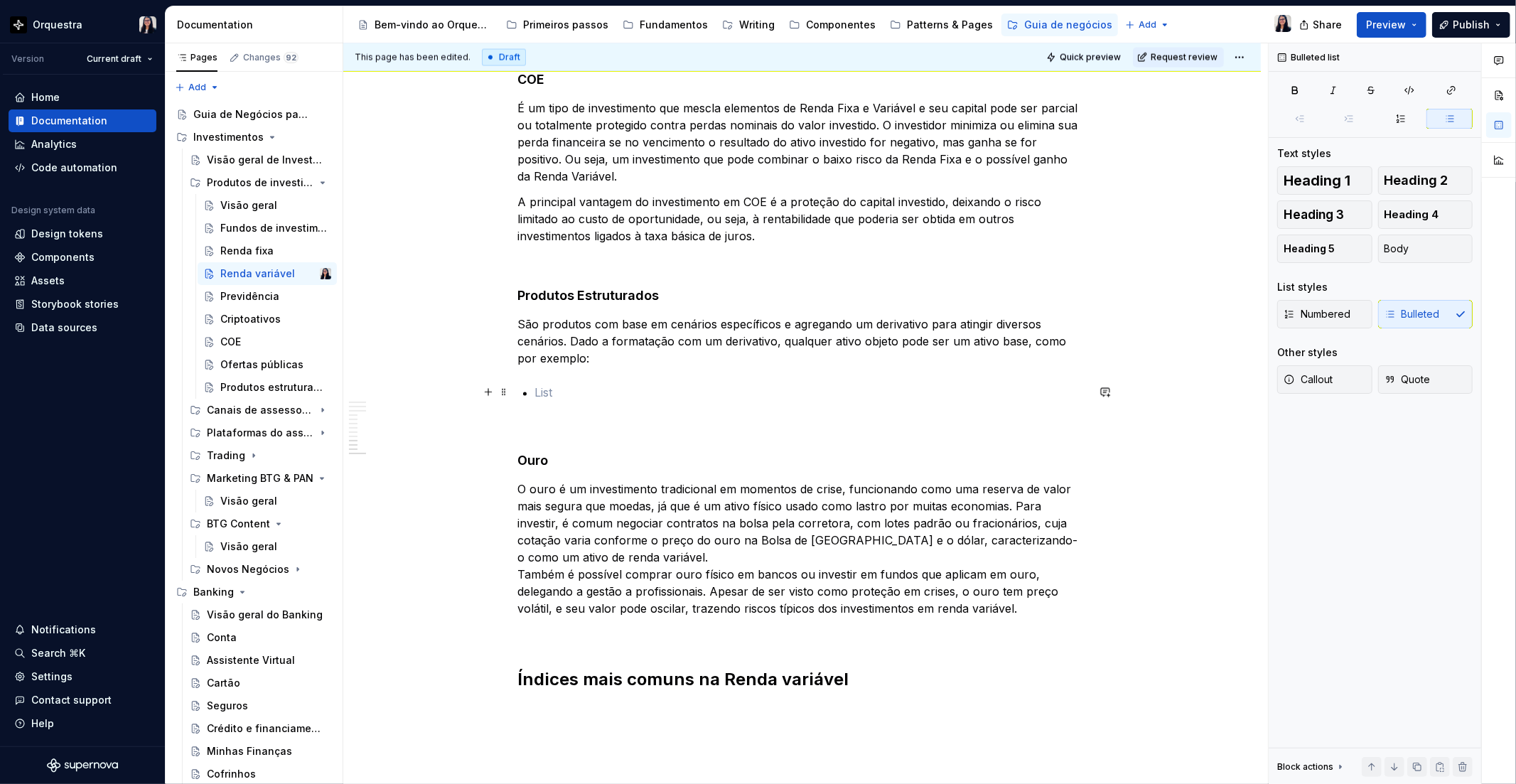
click at [623, 392] on p at bounding box center [810, 393] width 551 height 17
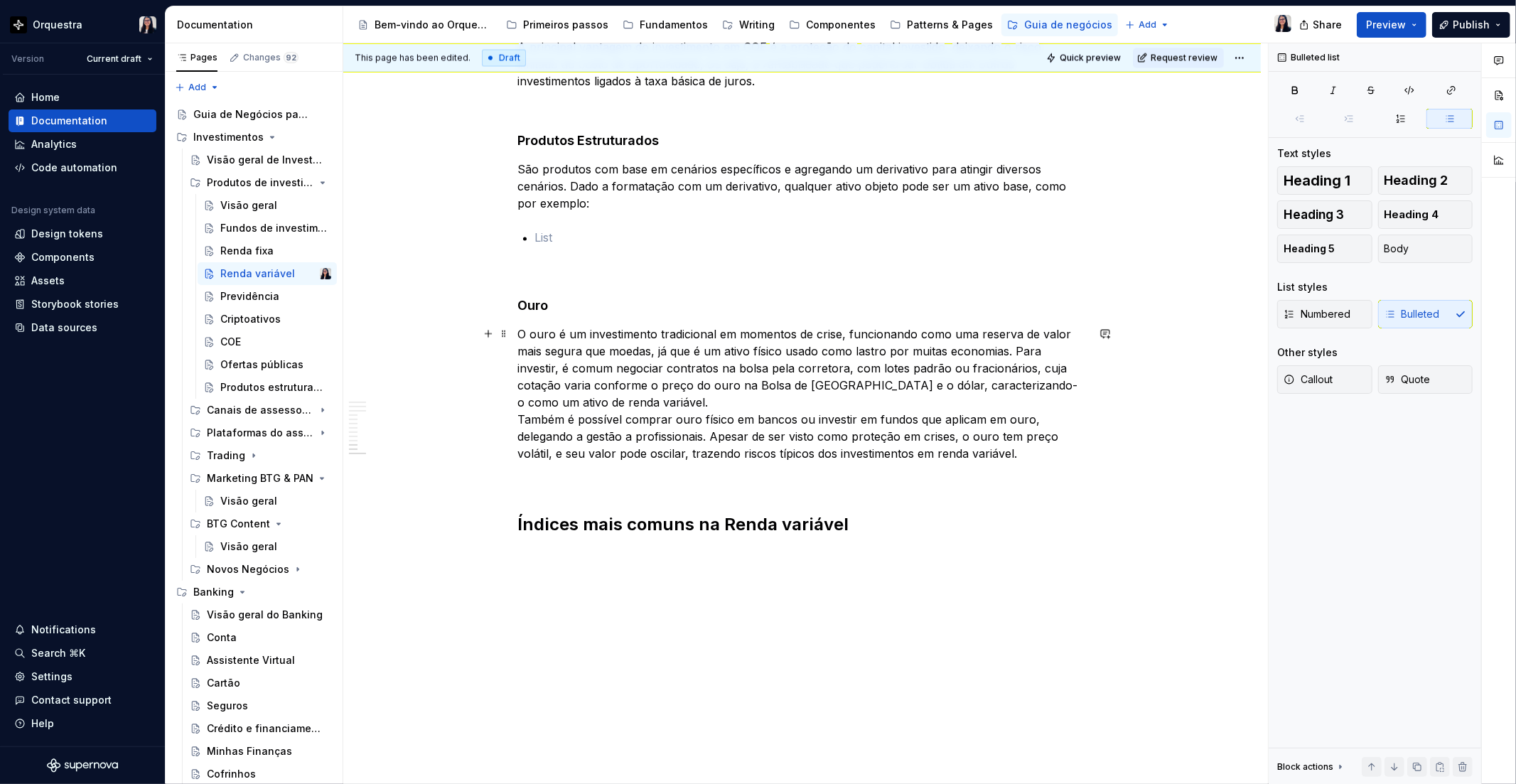
scroll to position [2424, 0]
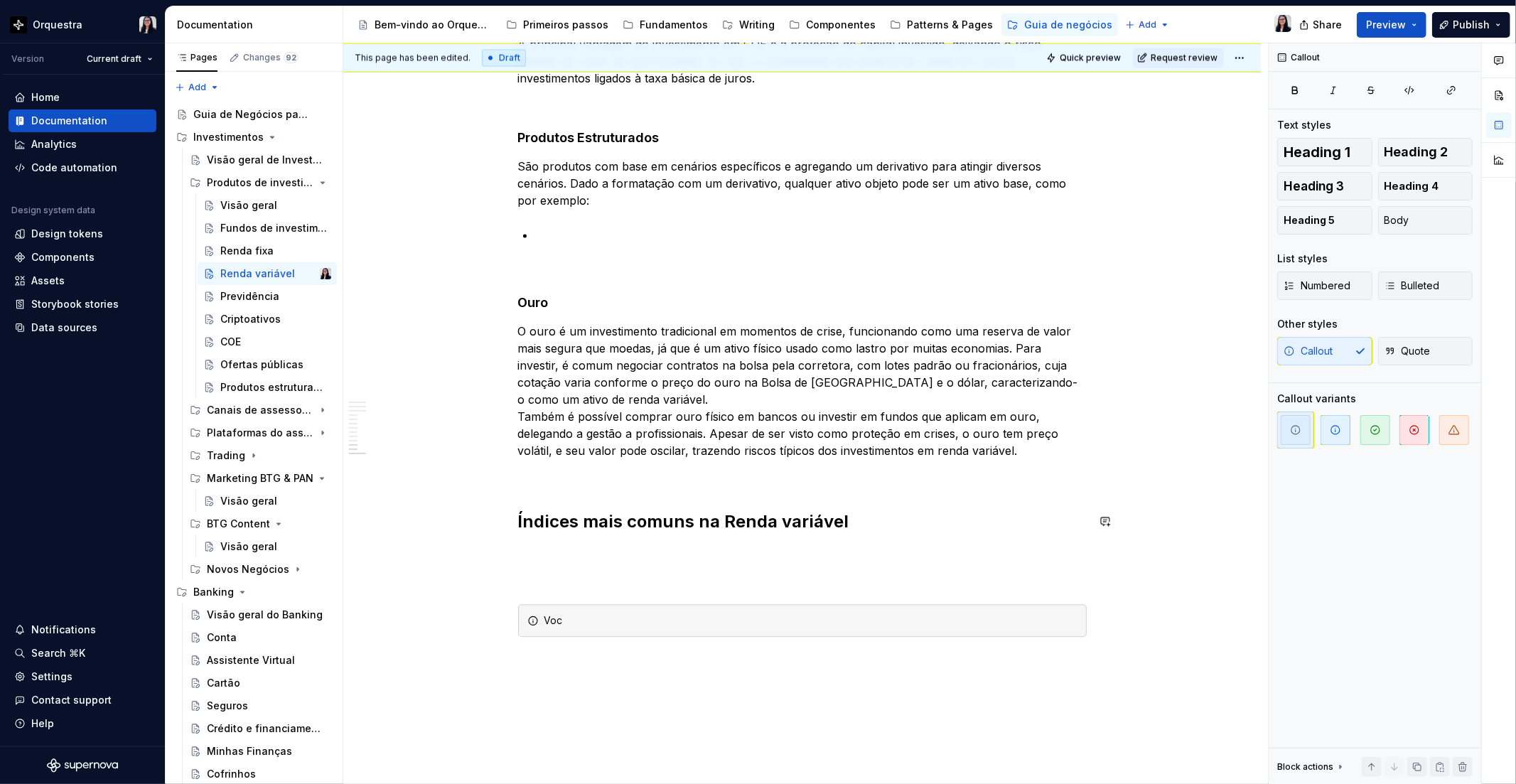
type textarea "*"
click at [1131, 601] on button "button" at bounding box center [1128, 593] width 20 height 20
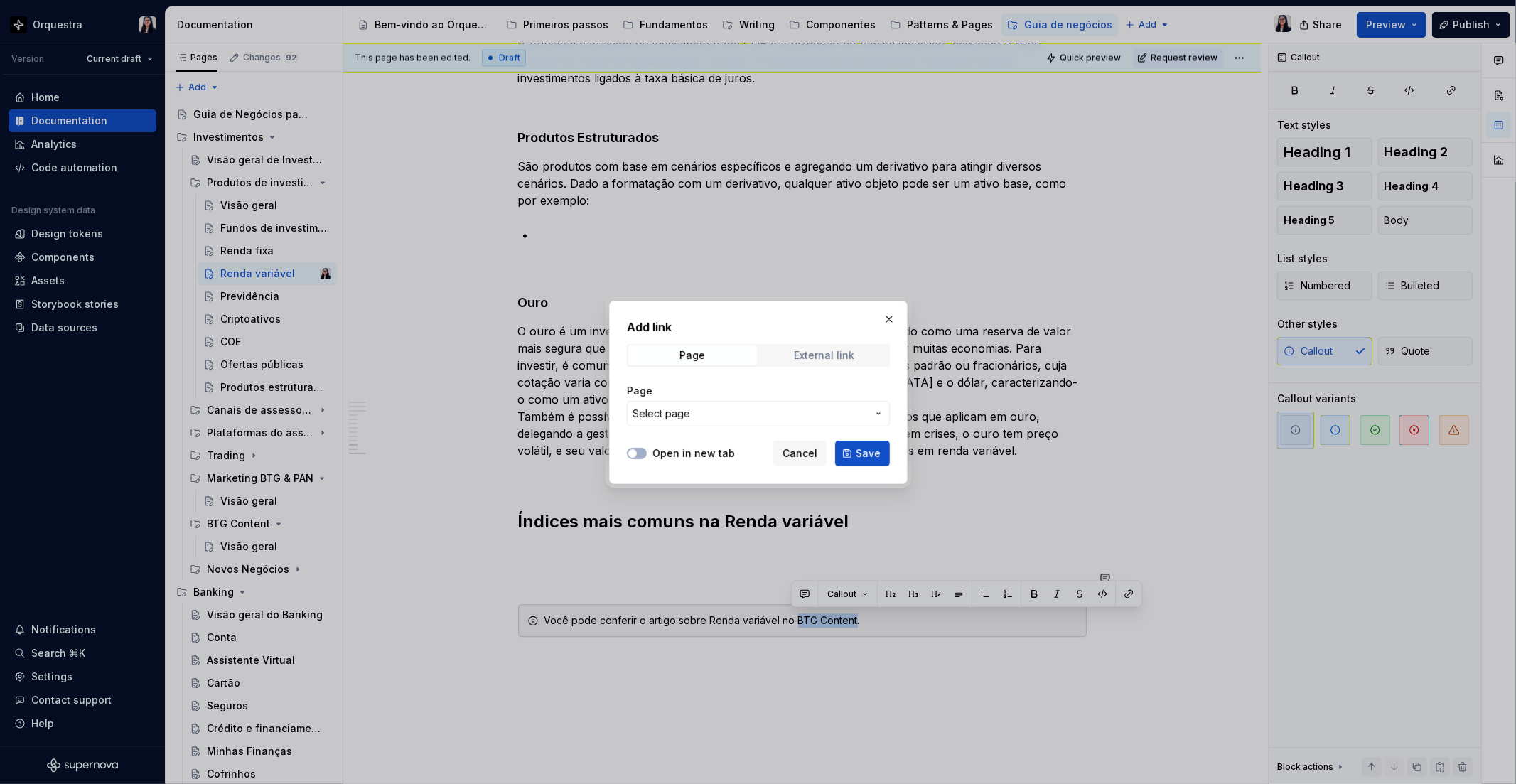
click at [785, 351] on span "External link" at bounding box center [824, 355] width 129 height 20
click at [742, 403] on input "URL" at bounding box center [758, 414] width 263 height 25
paste input "[URL][DOMAIN_NAME]"
type input "[URL][DOMAIN_NAME]"
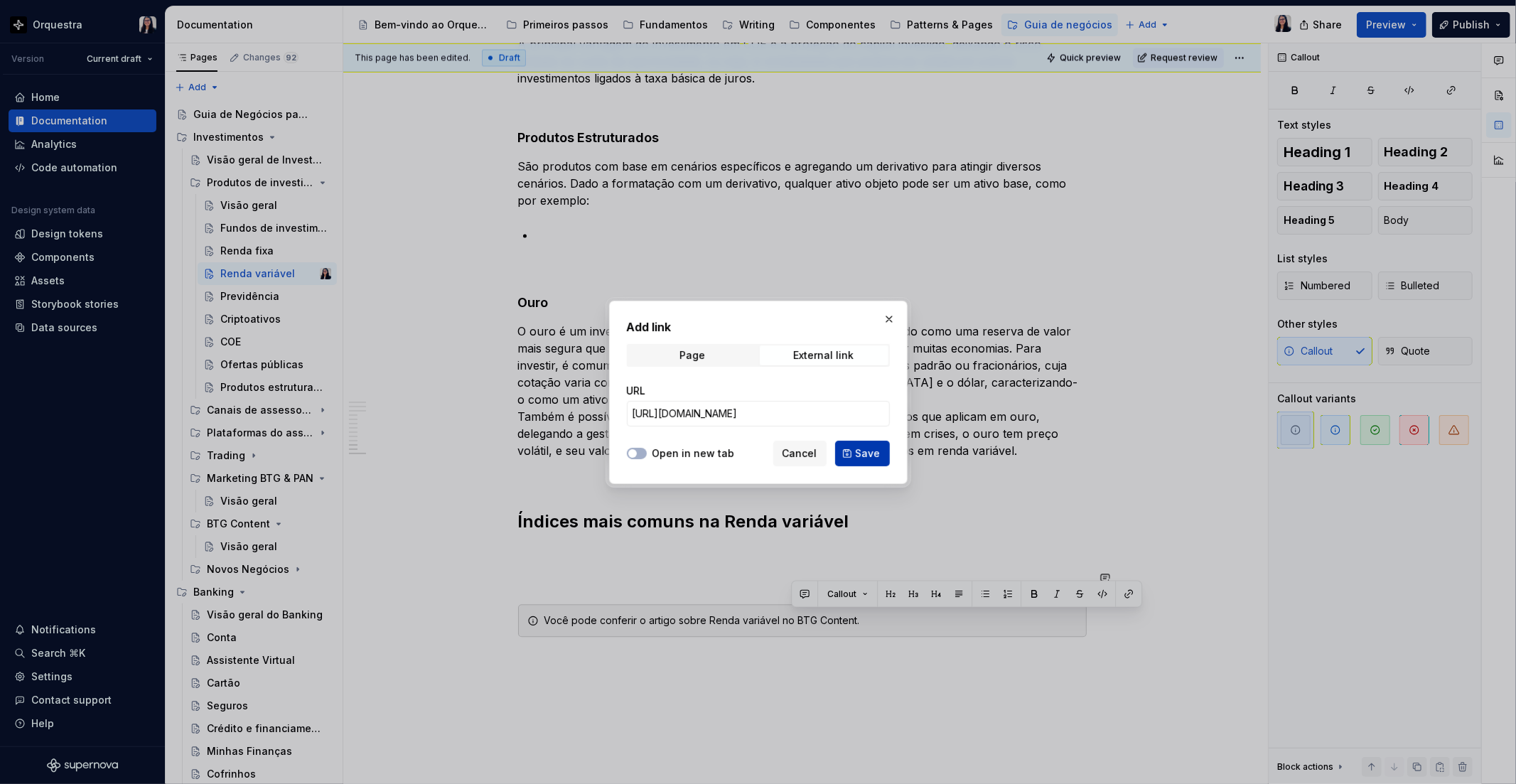
scroll to position [0, 0]
click at [862, 450] on span "Save" at bounding box center [867, 453] width 25 height 14
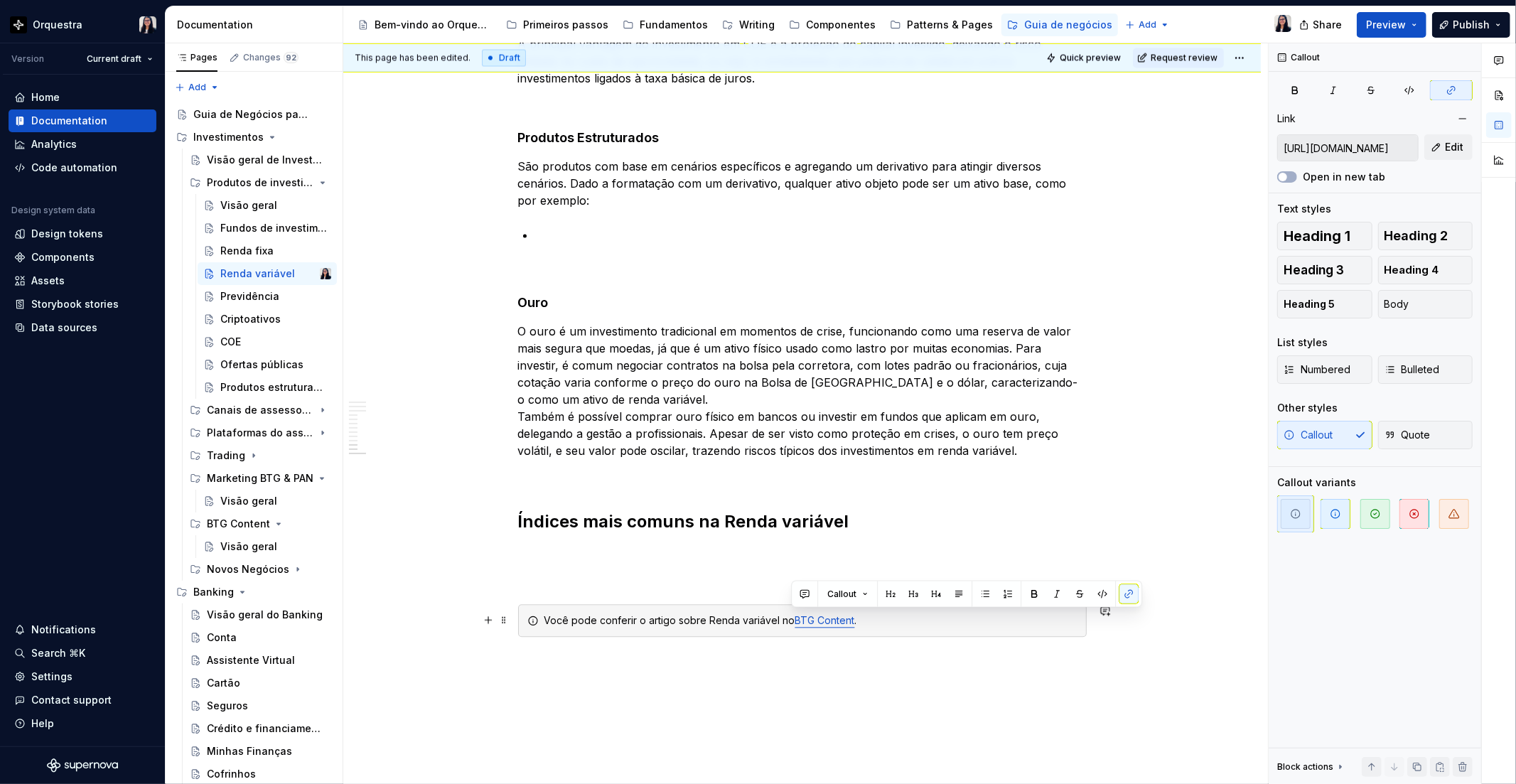
click at [670, 616] on div "Você pode conferir o artigo sobre Renda variável no BTG Content ." at bounding box center [811, 620] width 533 height 14
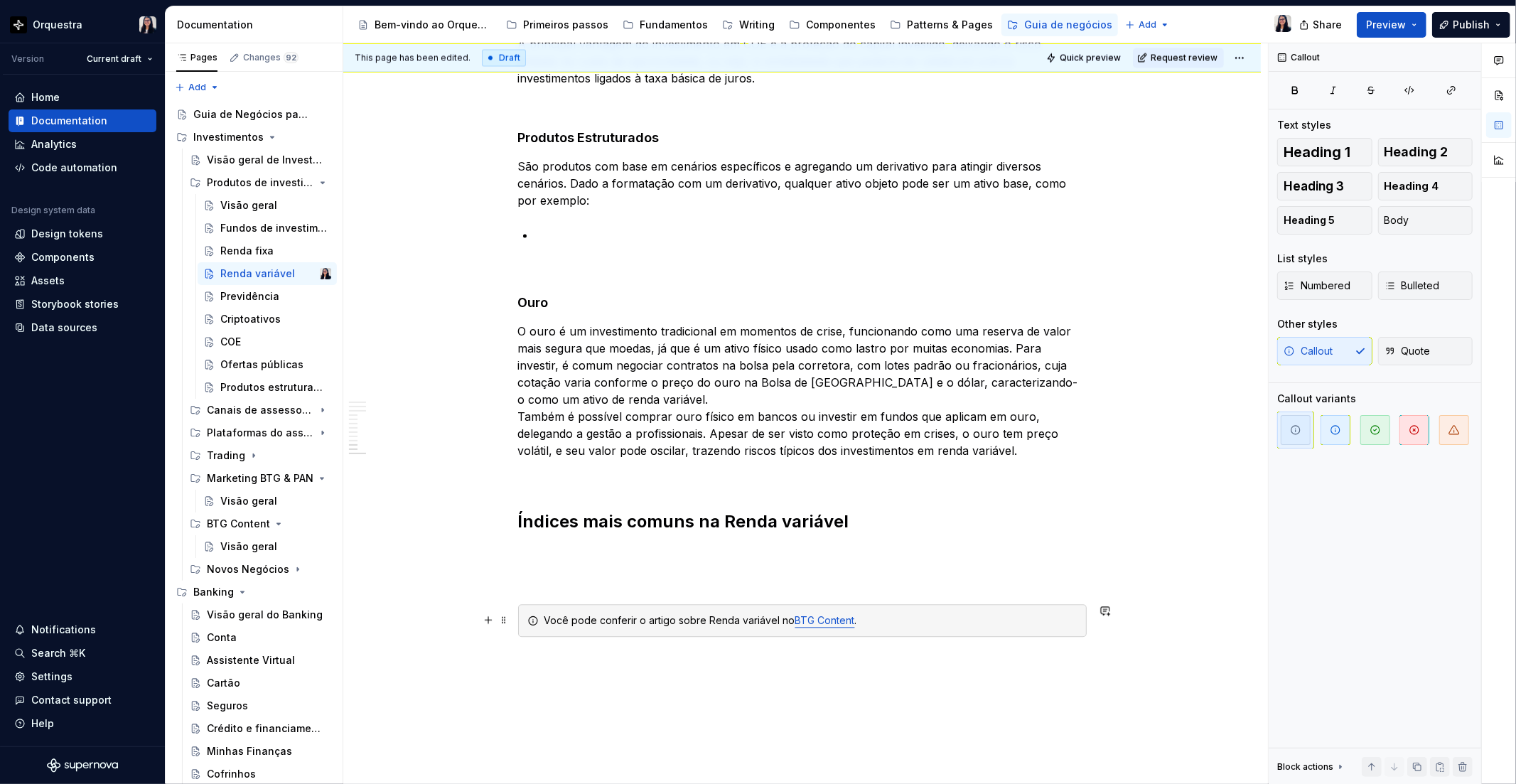
click at [636, 615] on div "Você pode conferir o artigo sobre Renda variável no BTG Content ." at bounding box center [811, 620] width 533 height 14
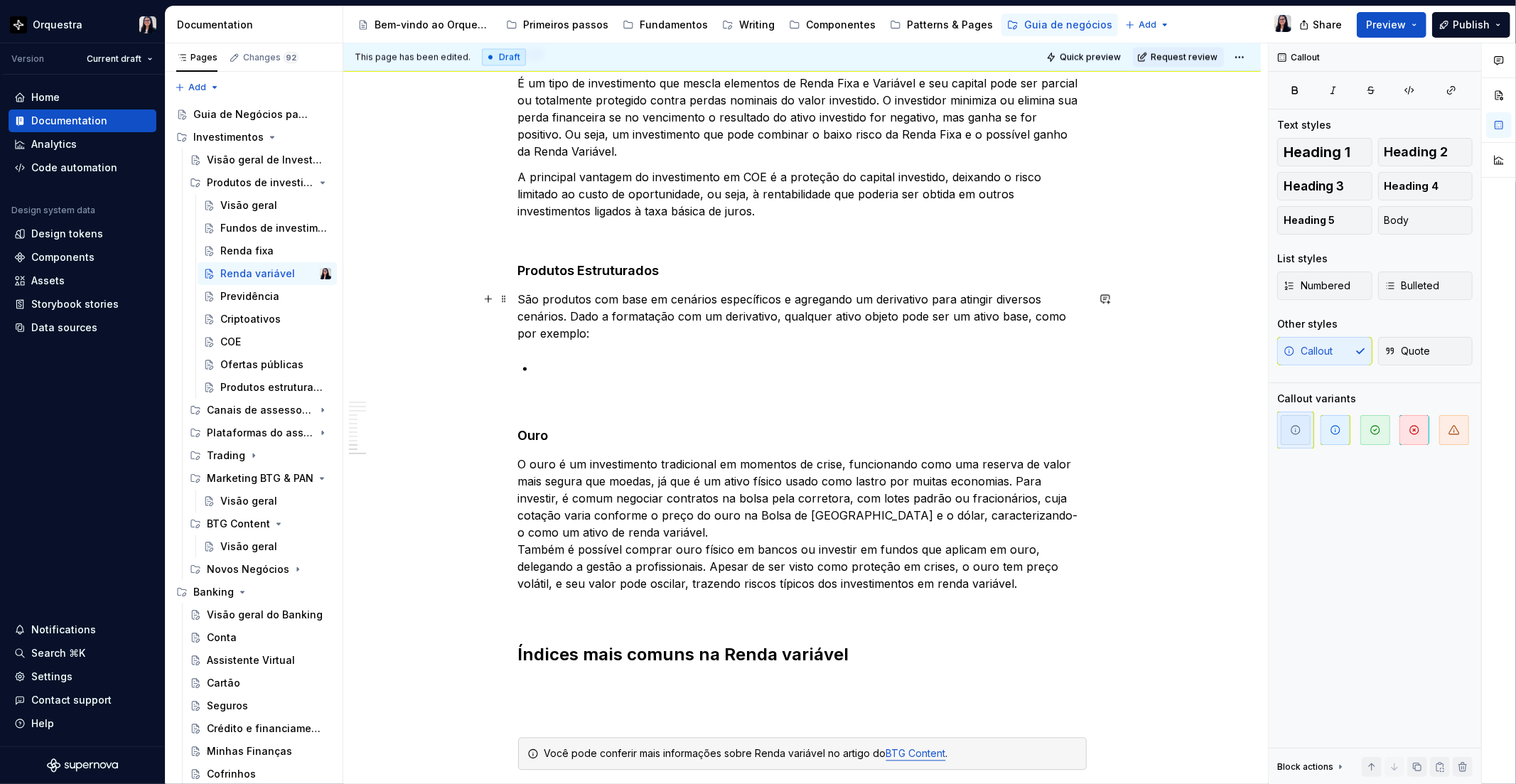
scroll to position [2265, 0]
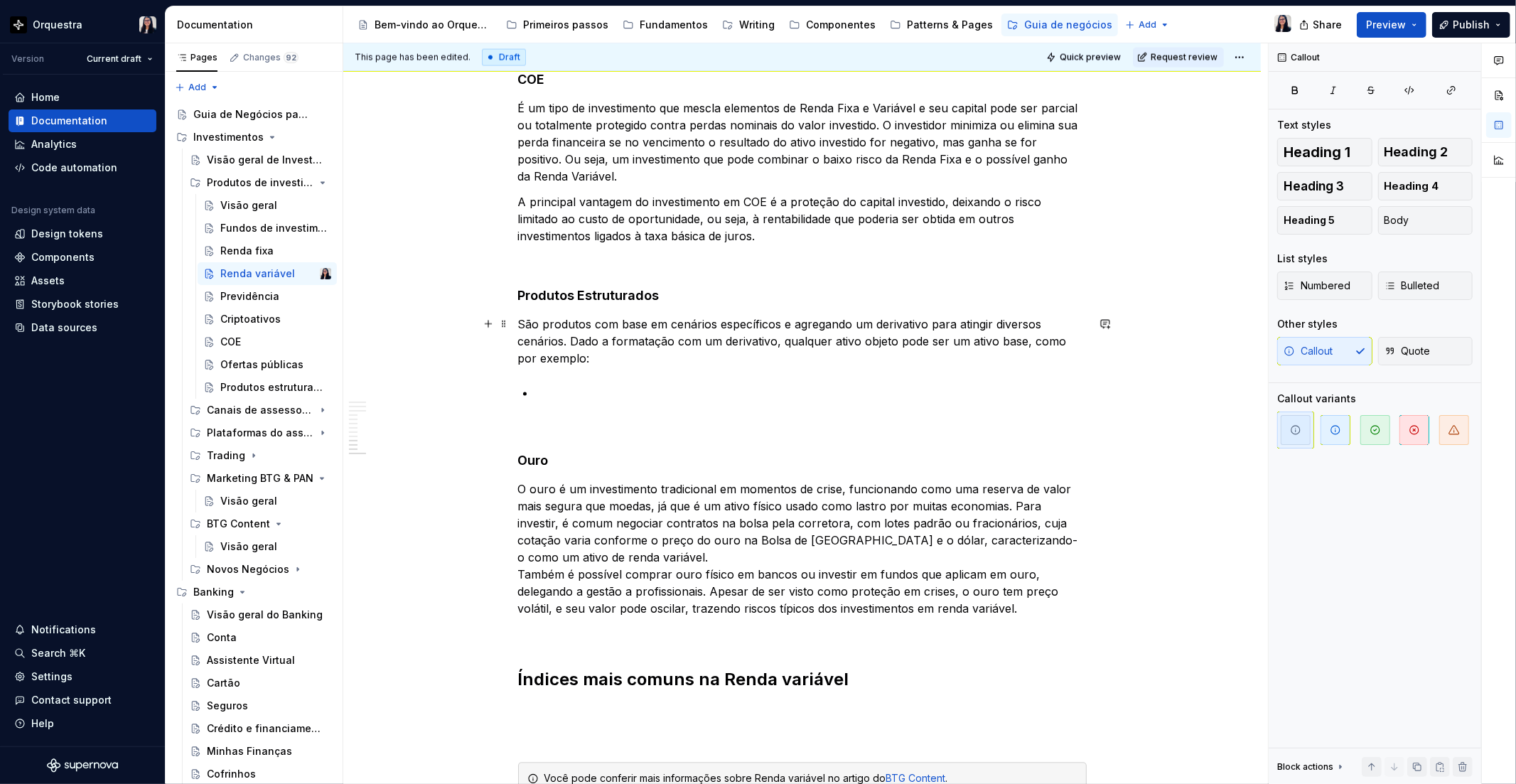
click at [558, 358] on p "São produtos com base em cenários específicos e agregando um derivativo para at…" at bounding box center [802, 342] width 569 height 51
click at [562, 358] on p "São produtos com base em cenários específicos e agregando um derivativo para at…" at bounding box center [802, 342] width 569 height 51
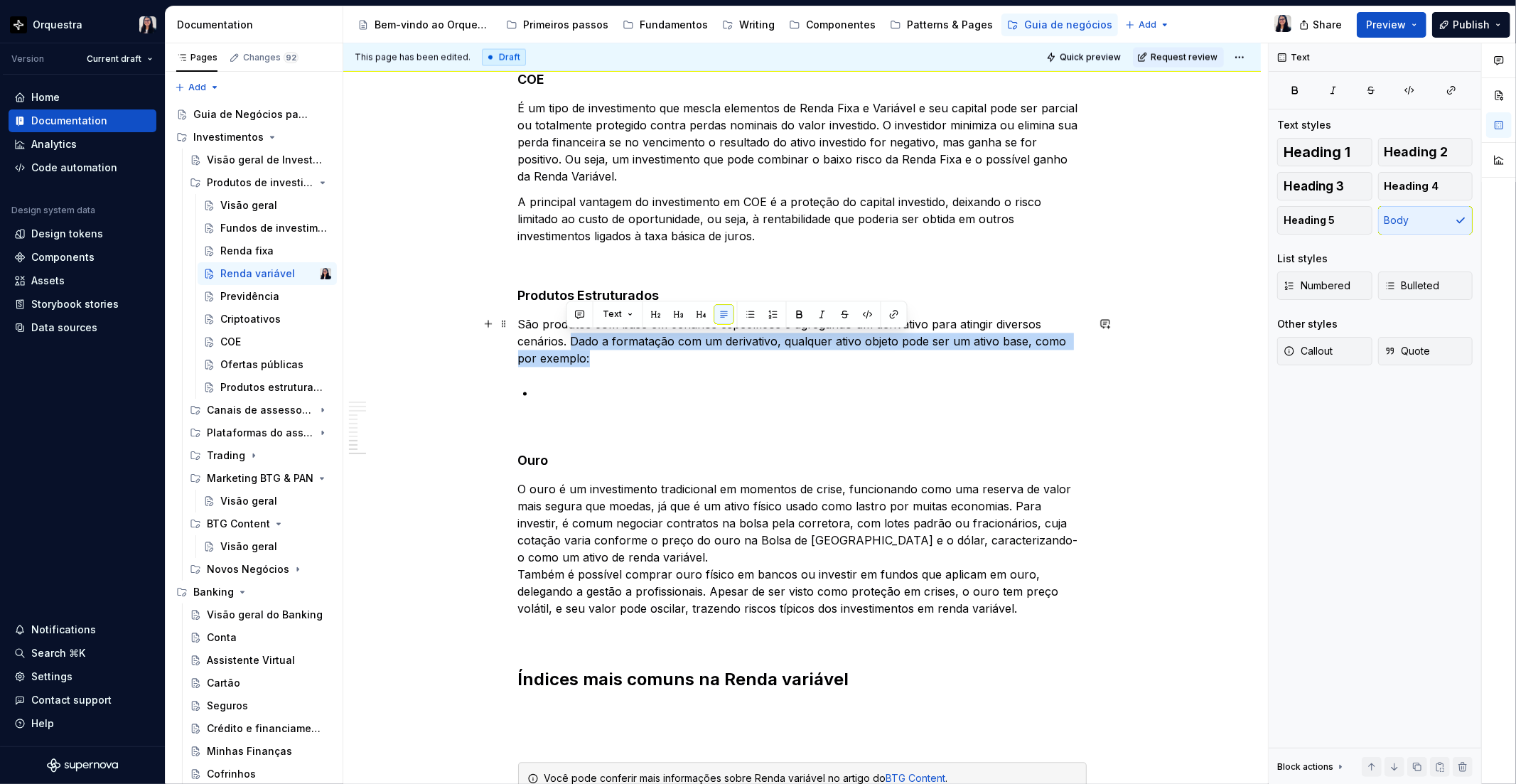
drag, startPoint x: 571, startPoint y: 357, endPoint x: 570, endPoint y: 343, distance: 14.0
click at [570, 343] on p "São produtos com base em cenários específicos e agregando um derivativo para at…" at bounding box center [802, 342] width 569 height 51
click at [558, 350] on p "São produtos com base em cenários específicos e agregando um derivativo para at…" at bounding box center [802, 342] width 569 height 51
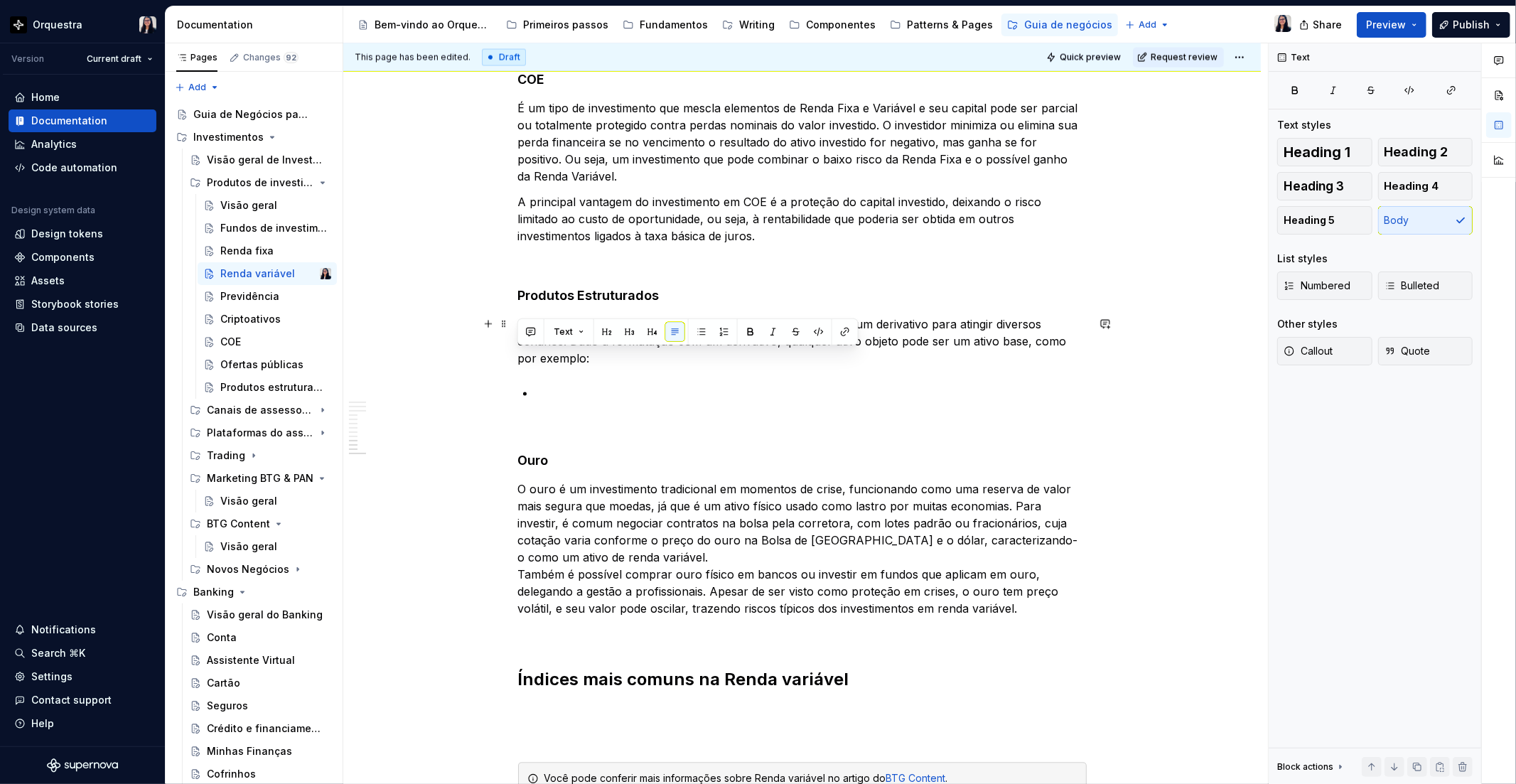
click at [573, 359] on p "São produtos com base em cenários específicos e agregando um derivativo para at…" at bounding box center [802, 342] width 569 height 51
click at [519, 322] on p "São produtos com base em cenários específicos e agregando um derivativo para at…" at bounding box center [802, 342] width 569 height 51
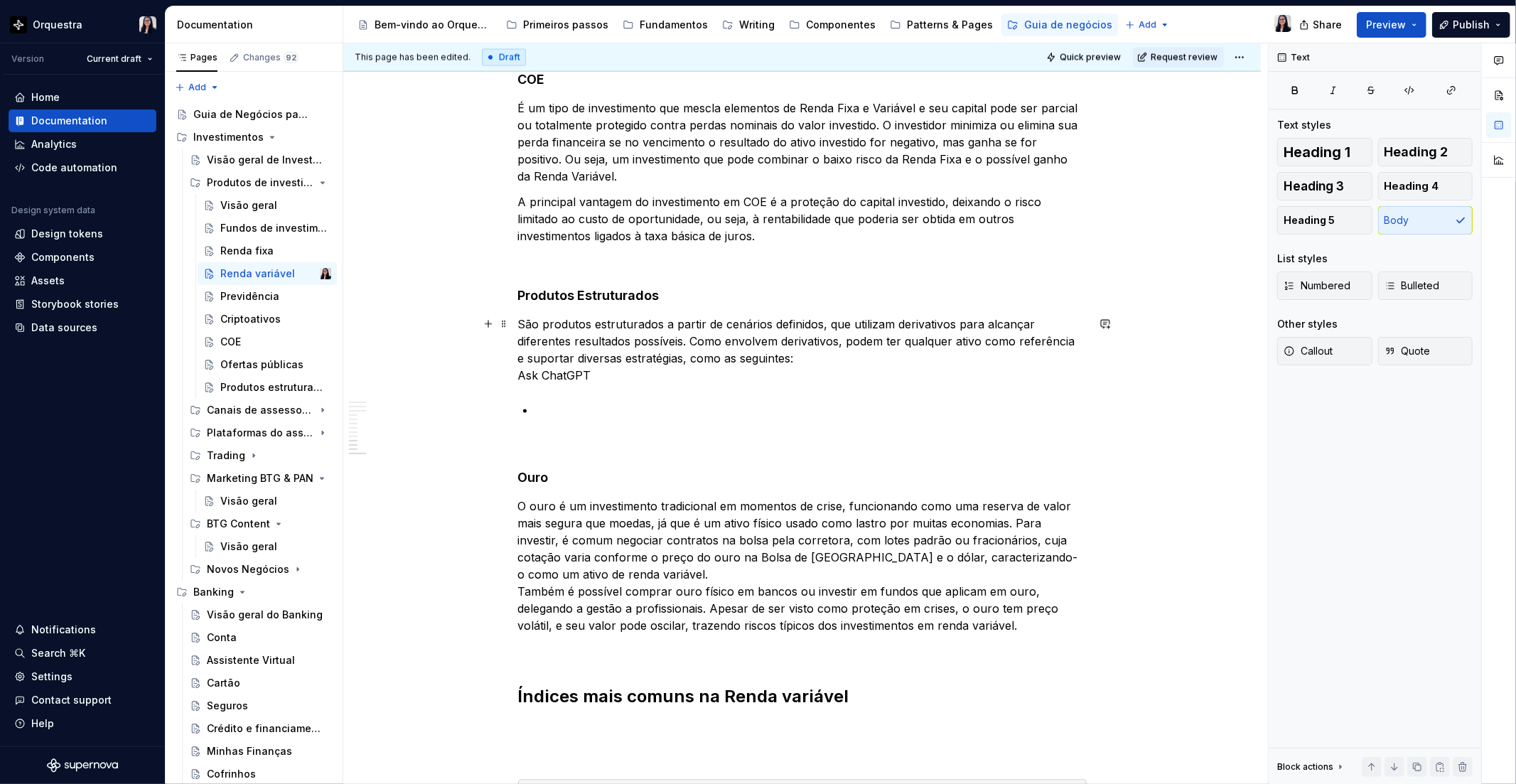
click at [570, 381] on p "São produtos estruturados a partir de cenários definidos, que utilizam derivati…" at bounding box center [802, 350] width 569 height 68
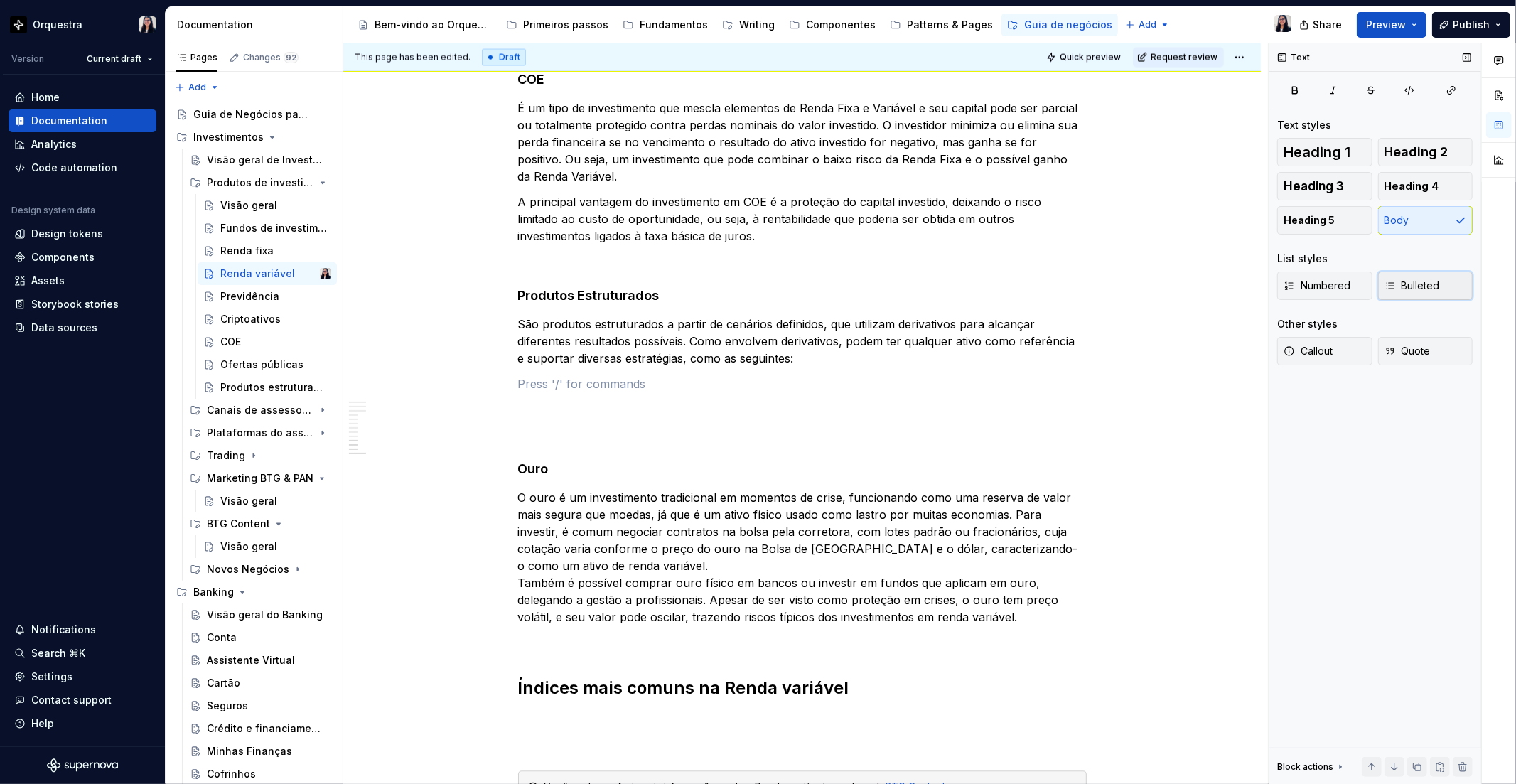
click at [1422, 279] on span "Bulleted" at bounding box center [1412, 286] width 55 height 14
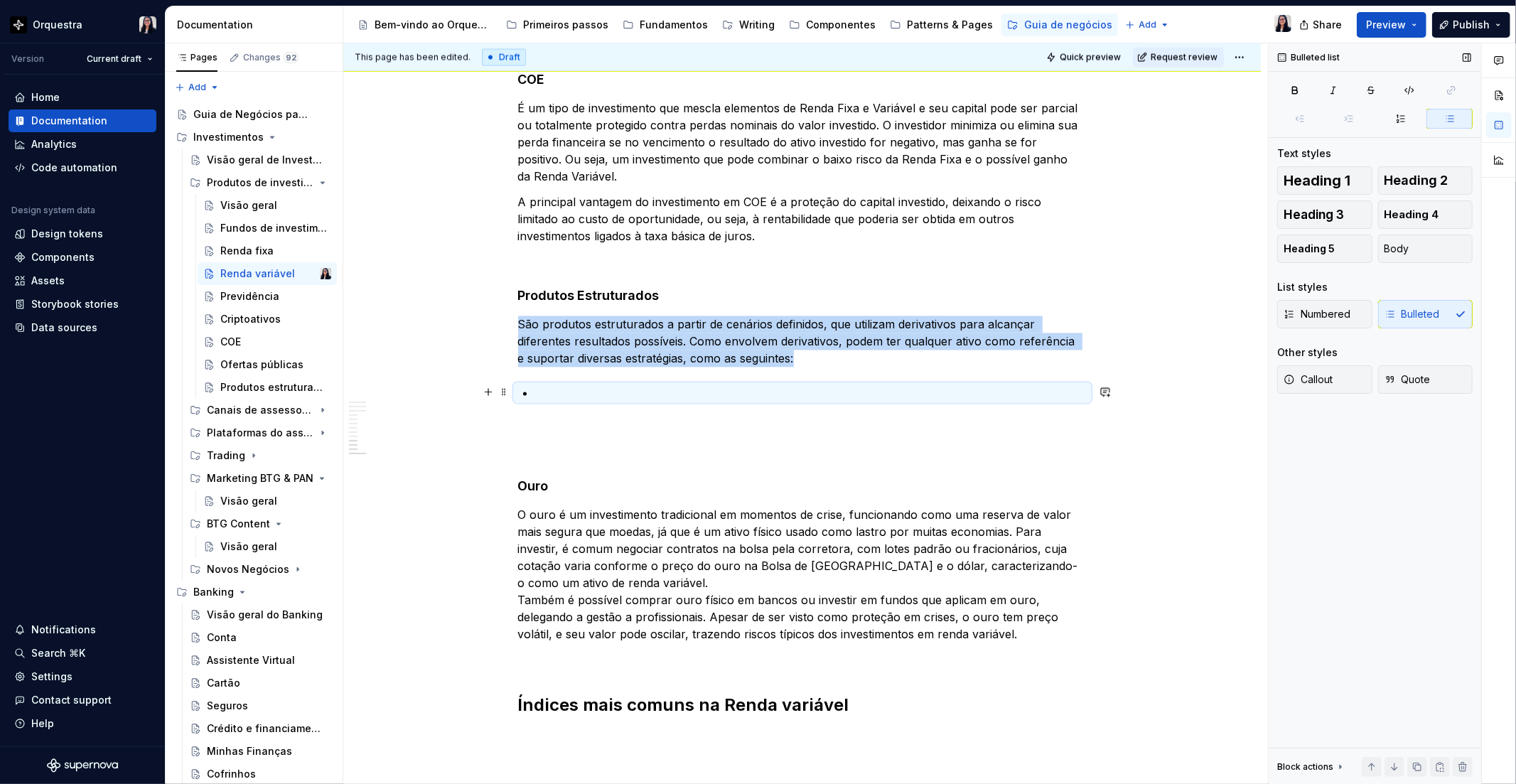
click at [796, 392] on p at bounding box center [810, 393] width 551 height 17
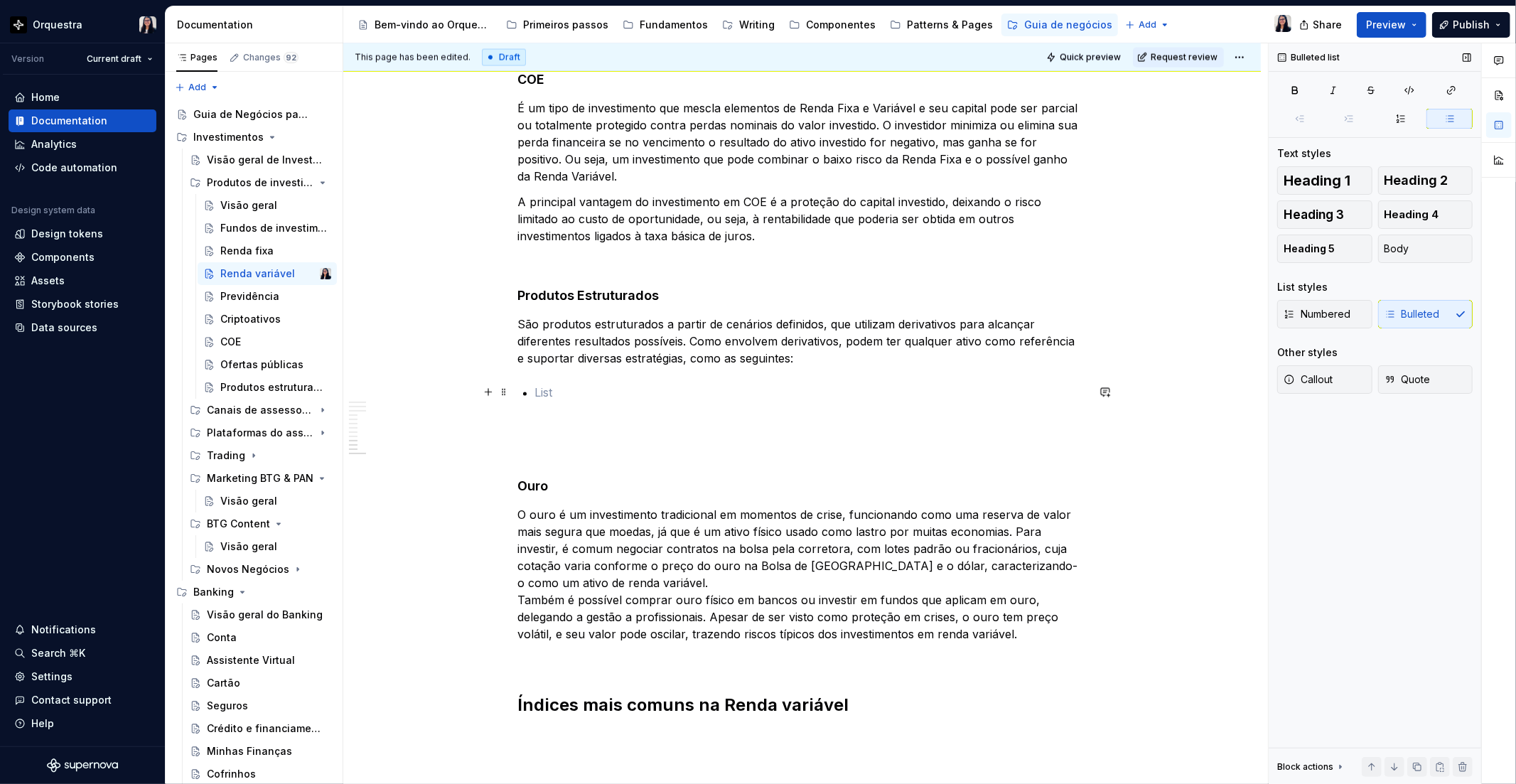
click at [544, 392] on p at bounding box center [810, 393] width 551 height 17
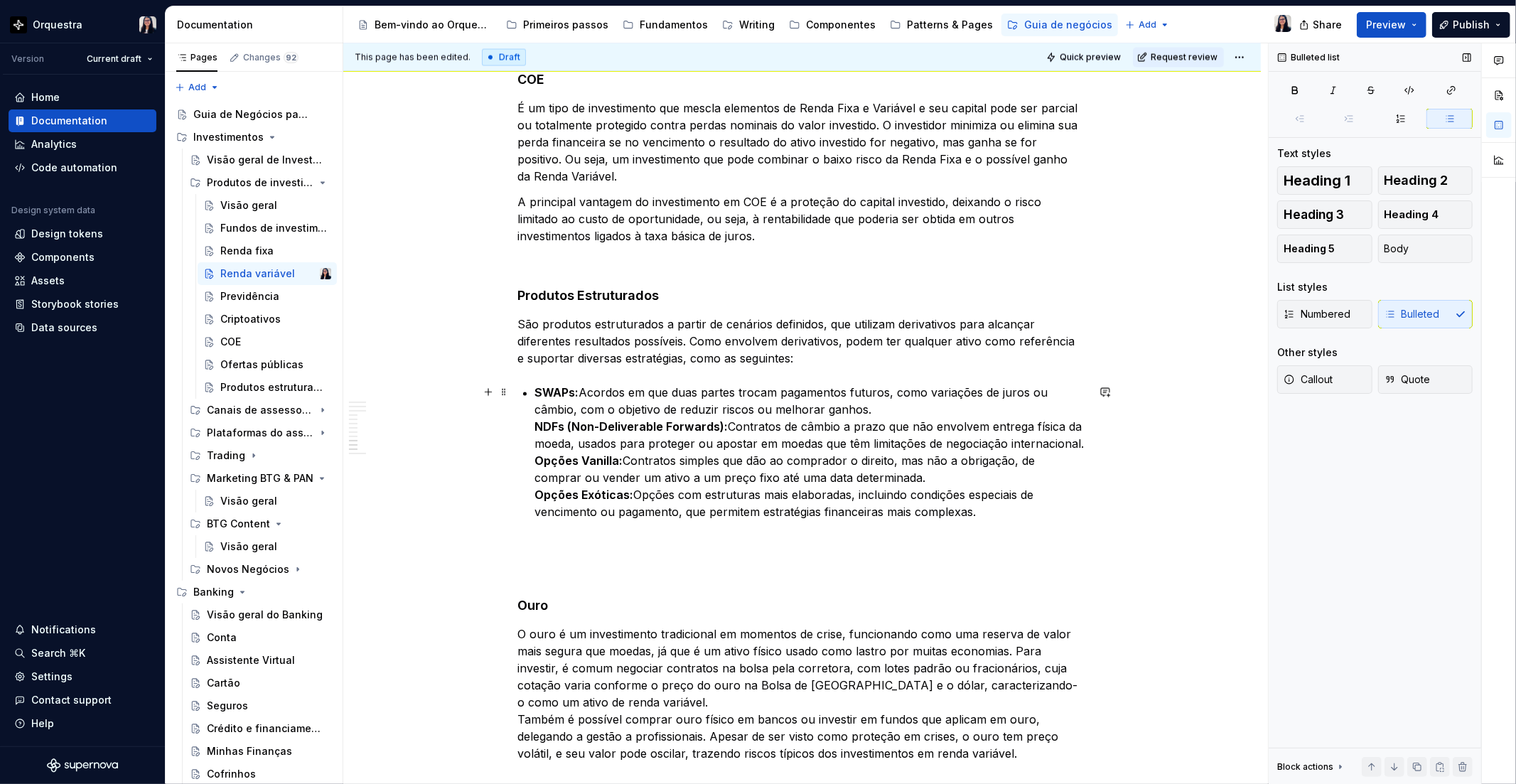
click at [896, 405] on p "SWAPs: Acordos em que duas partes trocam pagamentos futuros, como variações de …" at bounding box center [810, 453] width 551 height 136
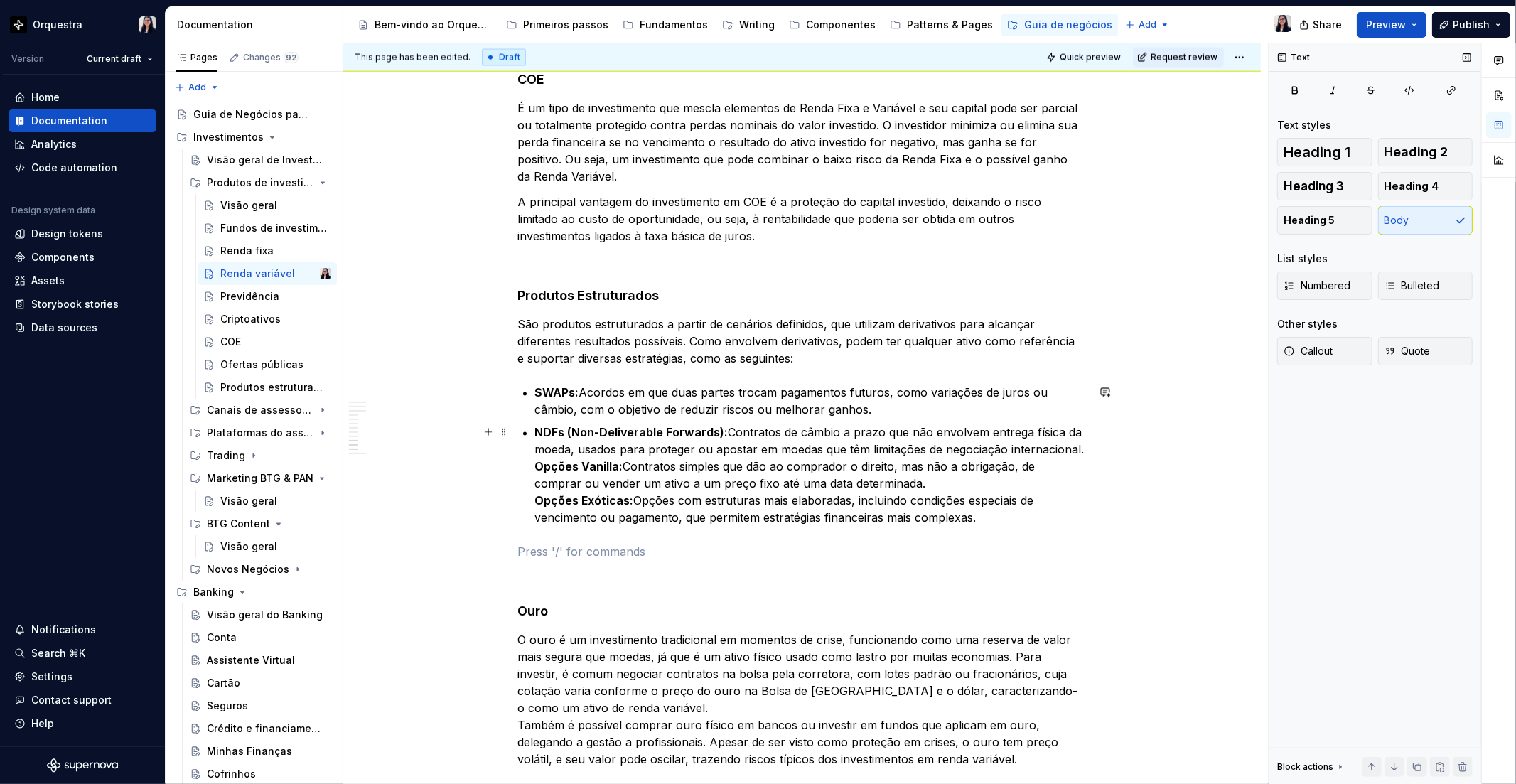
click at [1078, 450] on p "NDFs (Non-Deliverable Forwards): Contratos de câmbio a prazo que não envolvem e…" at bounding box center [810, 475] width 551 height 102
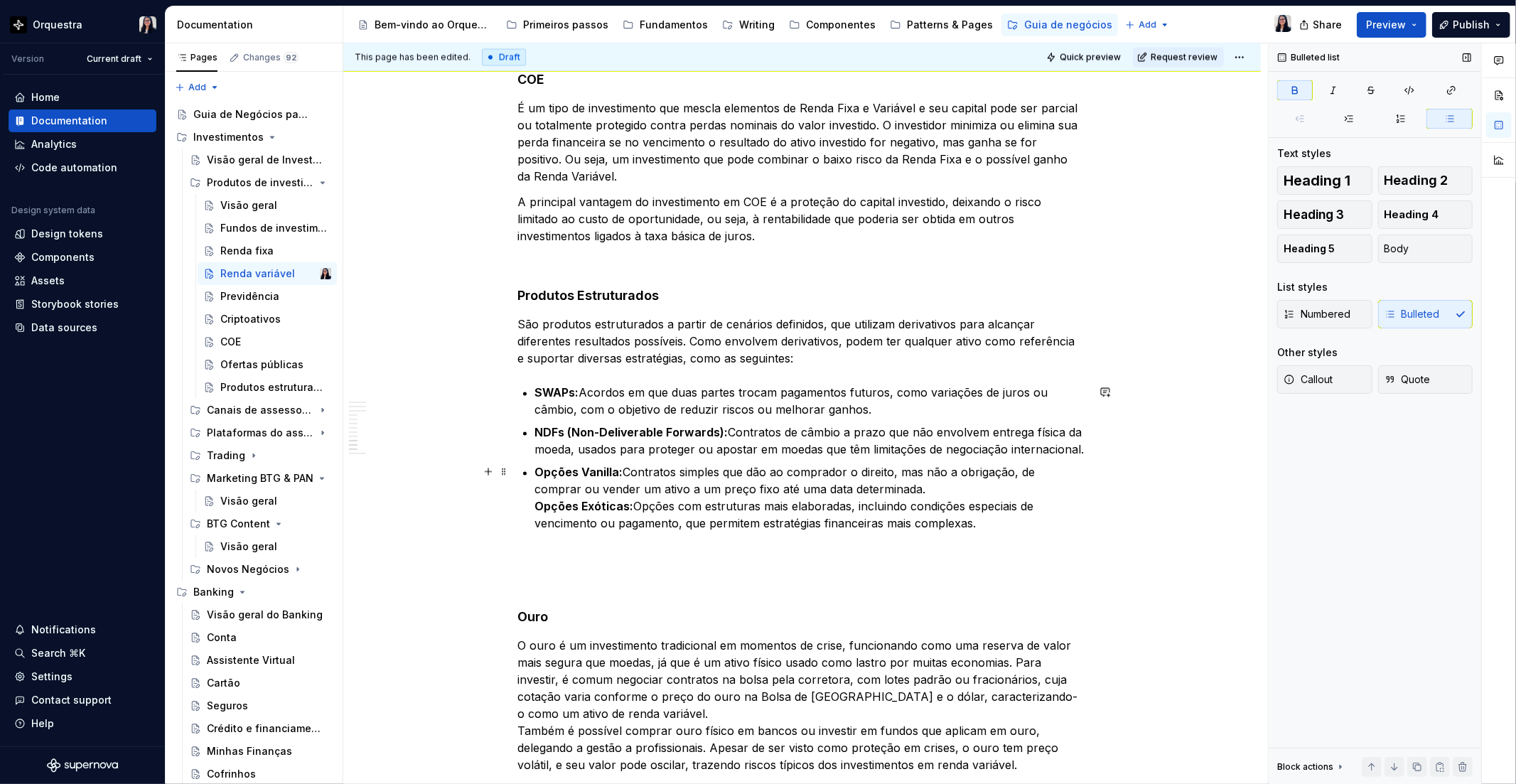
click at [908, 485] on p "Opções Vanilla: Contratos simples que dão ao comprador o direito, mas não a obr…" at bounding box center [810, 498] width 551 height 68
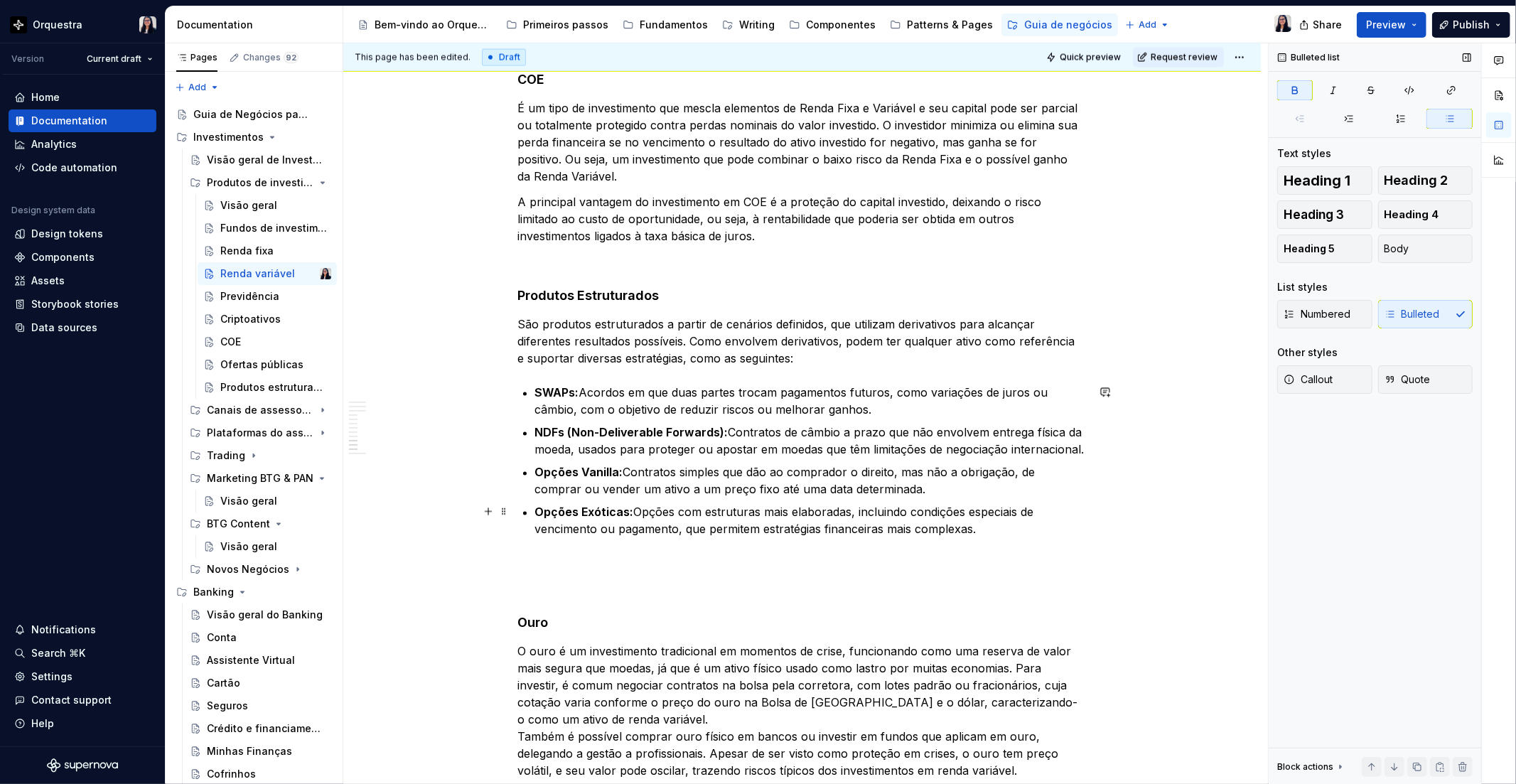
click at [1062, 532] on p "Opções Exóticas: Opções com estruturas mais elaboradas, incluindo condições esp…" at bounding box center [810, 521] width 551 height 34
click at [567, 581] on p at bounding box center [802, 589] width 569 height 17
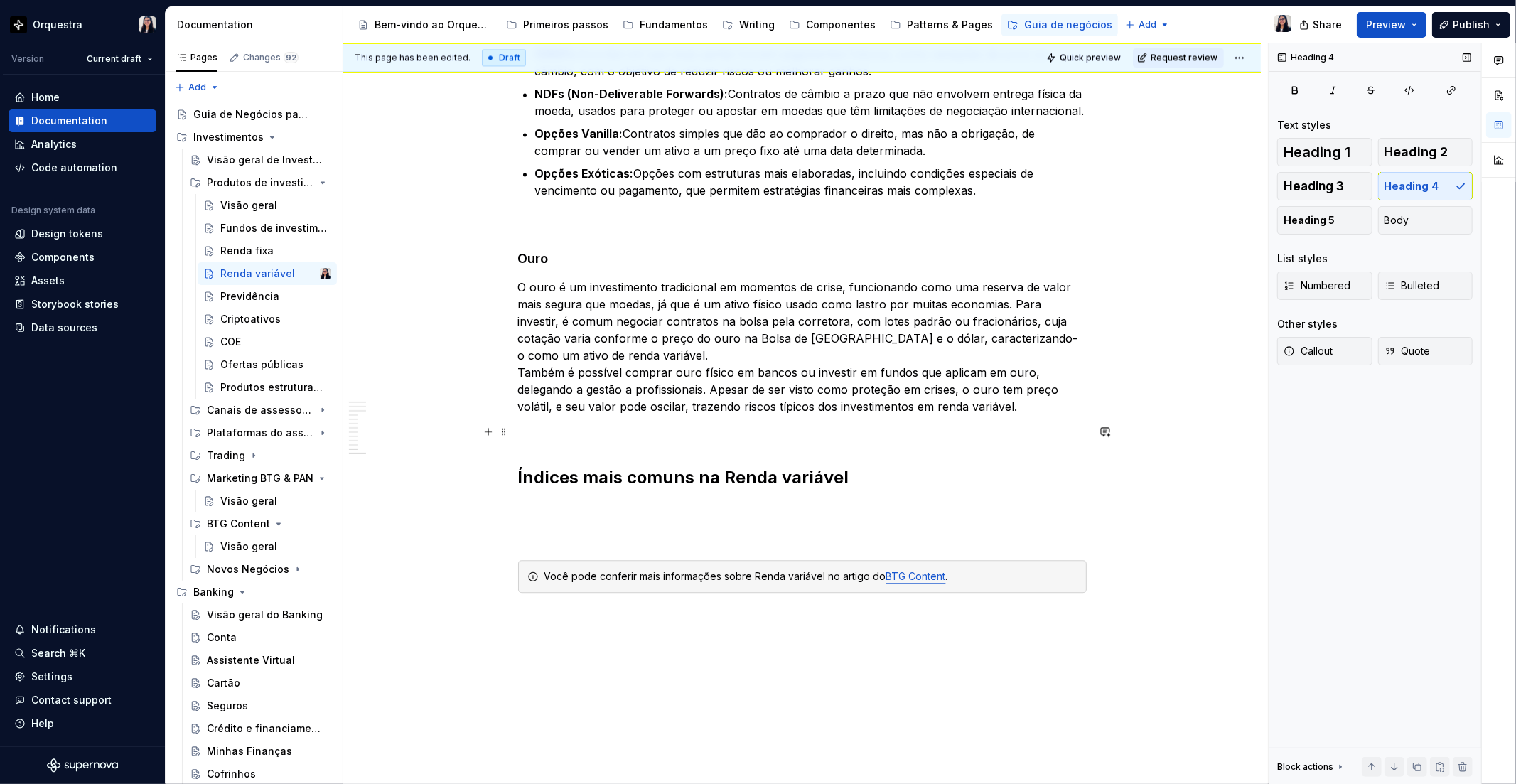
scroll to position [2605, 0]
click at [556, 437] on p at bounding box center [802, 431] width 569 height 17
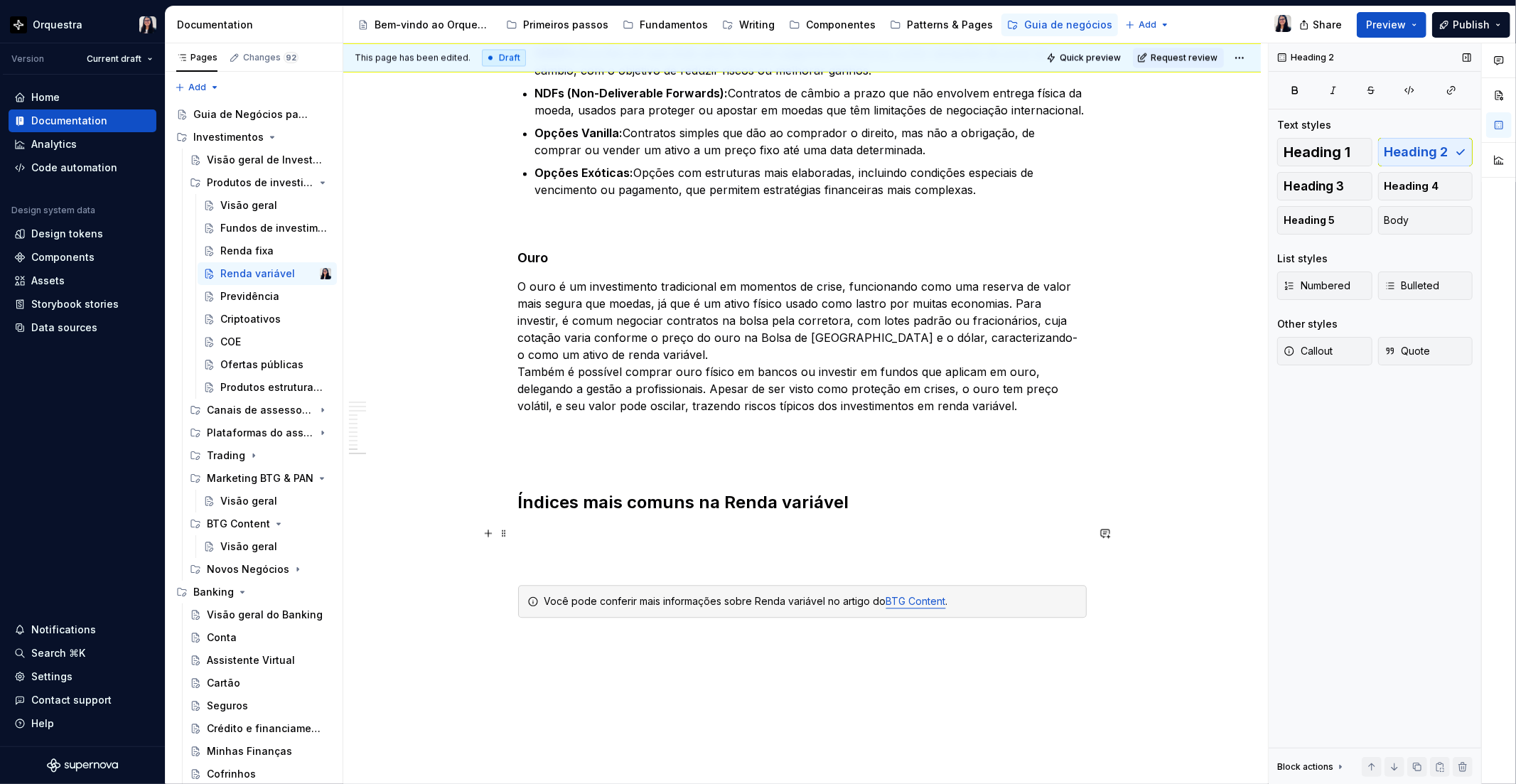
click at [545, 530] on p at bounding box center [802, 534] width 569 height 17
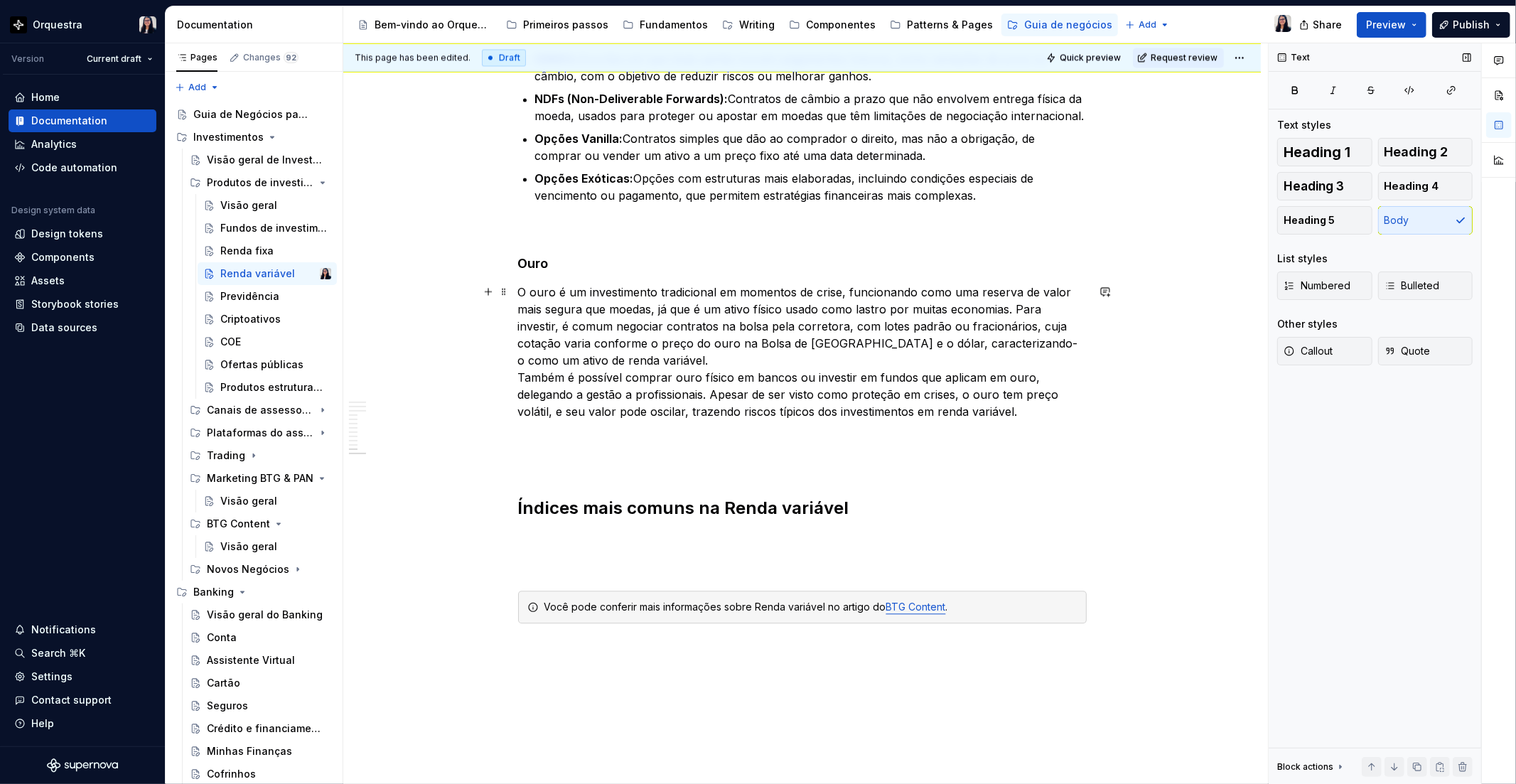
scroll to position [2689, 0]
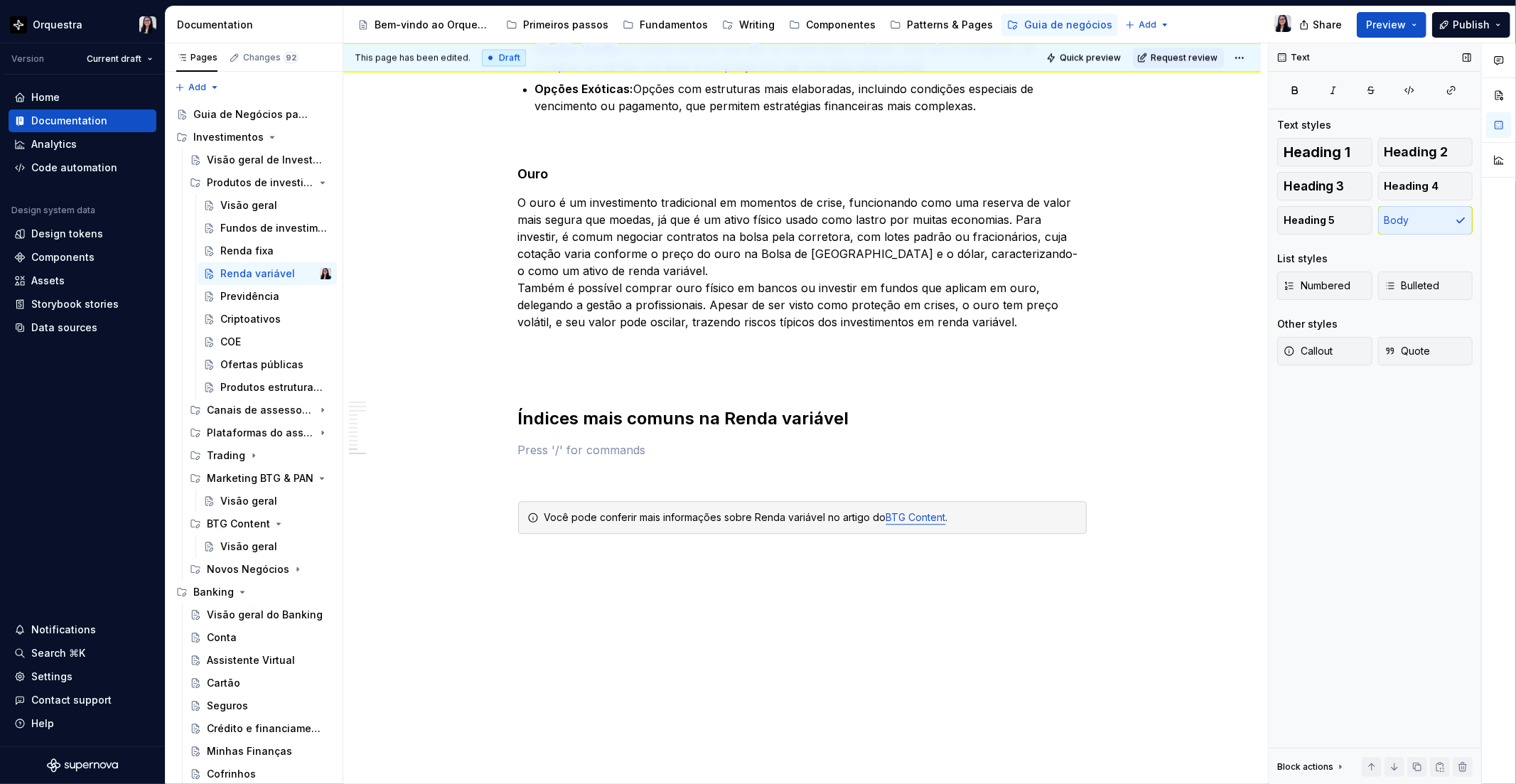
type textarea "*"
click at [984, 522] on div "Você pode conferir mais informações sobre Renda variável no artigo do BTG Conte…" at bounding box center [811, 517] width 533 height 14
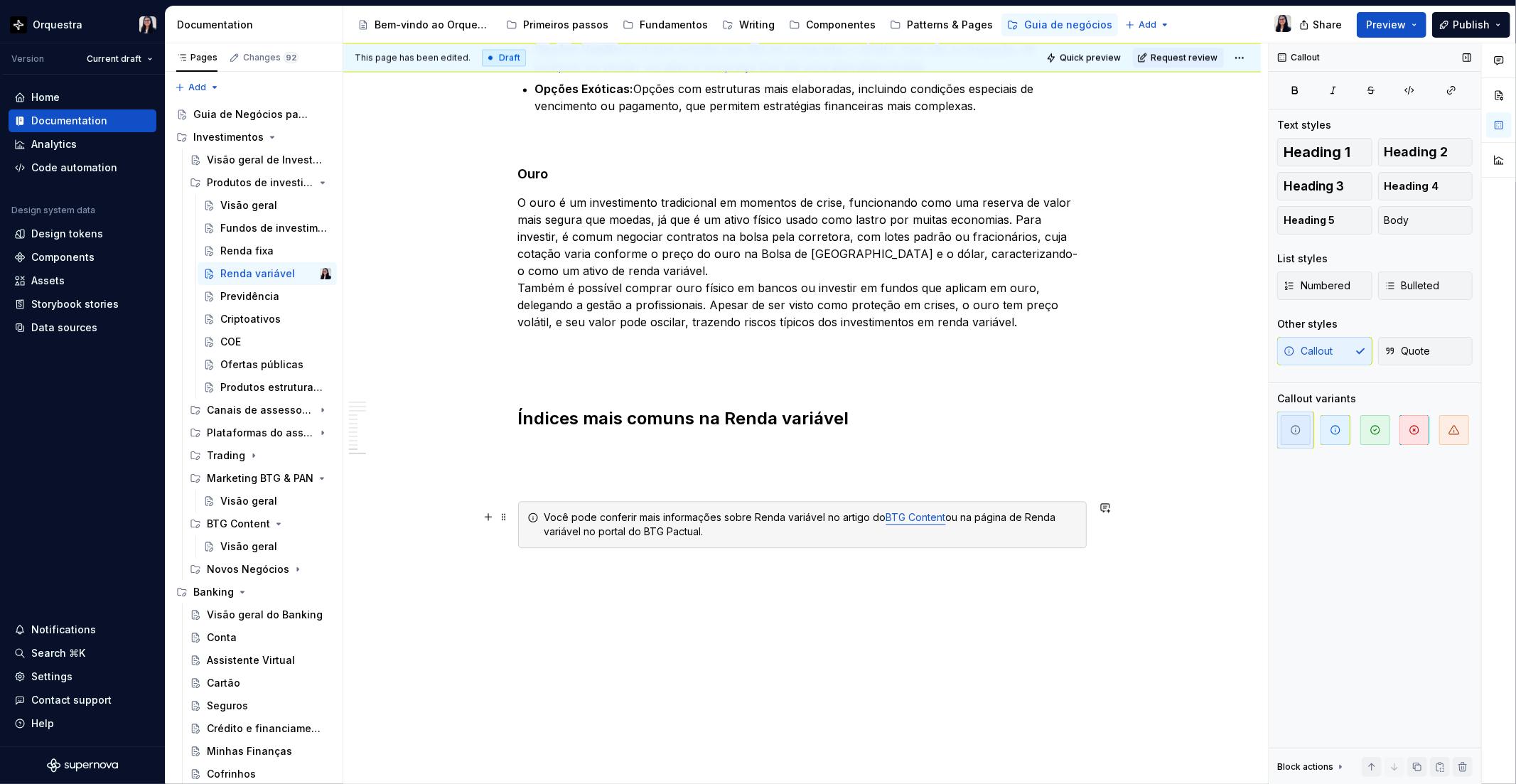
click at [974, 517] on div "Você pode conferir mais informações sobre Renda variável no artigo do BTG Conte…" at bounding box center [811, 525] width 533 height 28
click at [579, 529] on div "Você pode conferir mais informações sobre Renda variável no artigo do BTG Conte…" at bounding box center [811, 525] width 533 height 28
click at [911, 487] on button "button" at bounding box center [918, 490] width 20 height 20
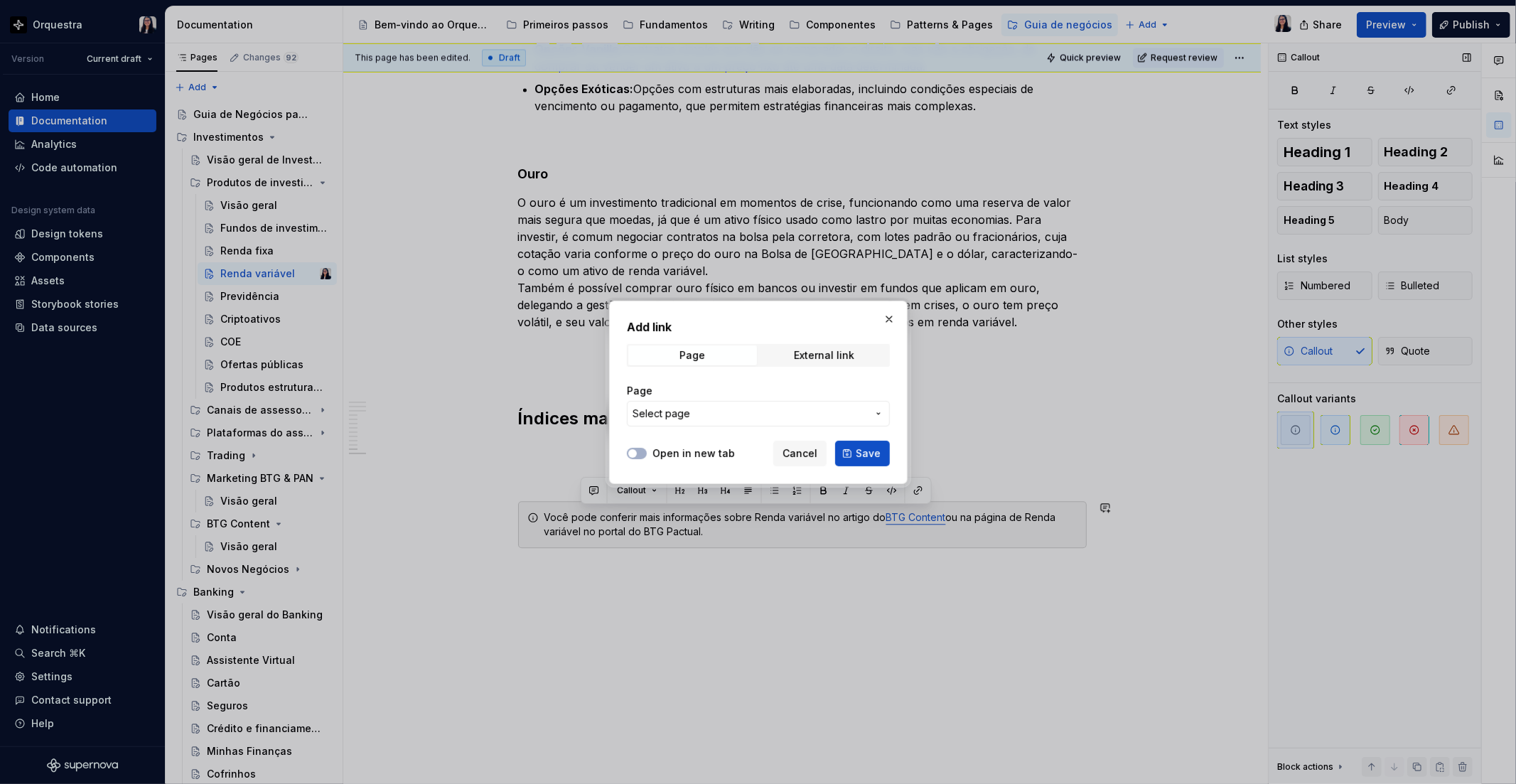
click at [813, 342] on div "Add link Page External link Page Select page" at bounding box center [758, 376] width 263 height 116
click at [816, 354] on div "External link" at bounding box center [824, 355] width 60 height 11
click at [741, 412] on input "URL" at bounding box center [758, 414] width 263 height 25
paste input "[URL][DOMAIN_NAME]"
type input "[URL][DOMAIN_NAME]"
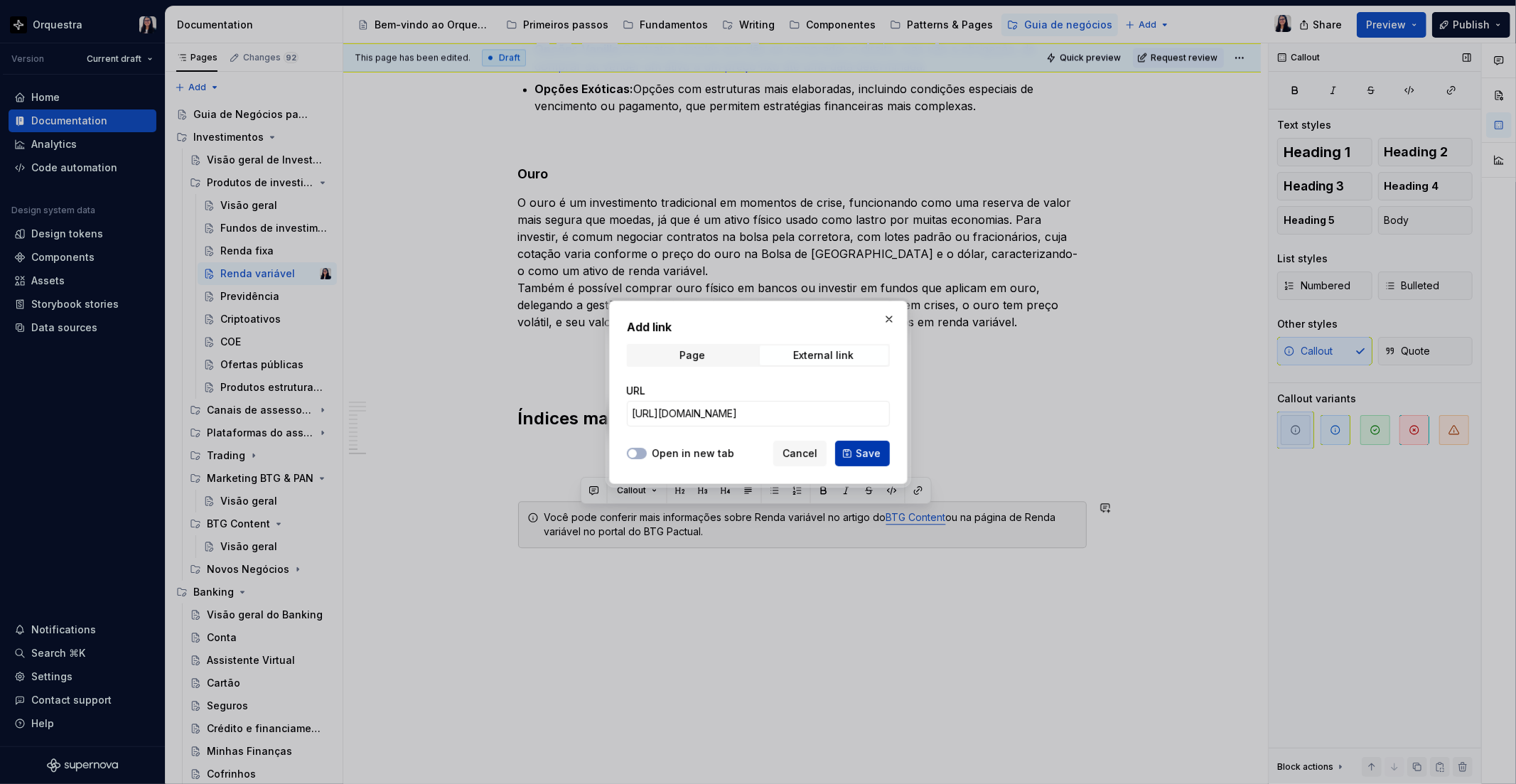
click at [864, 446] on span "Save" at bounding box center [867, 453] width 25 height 14
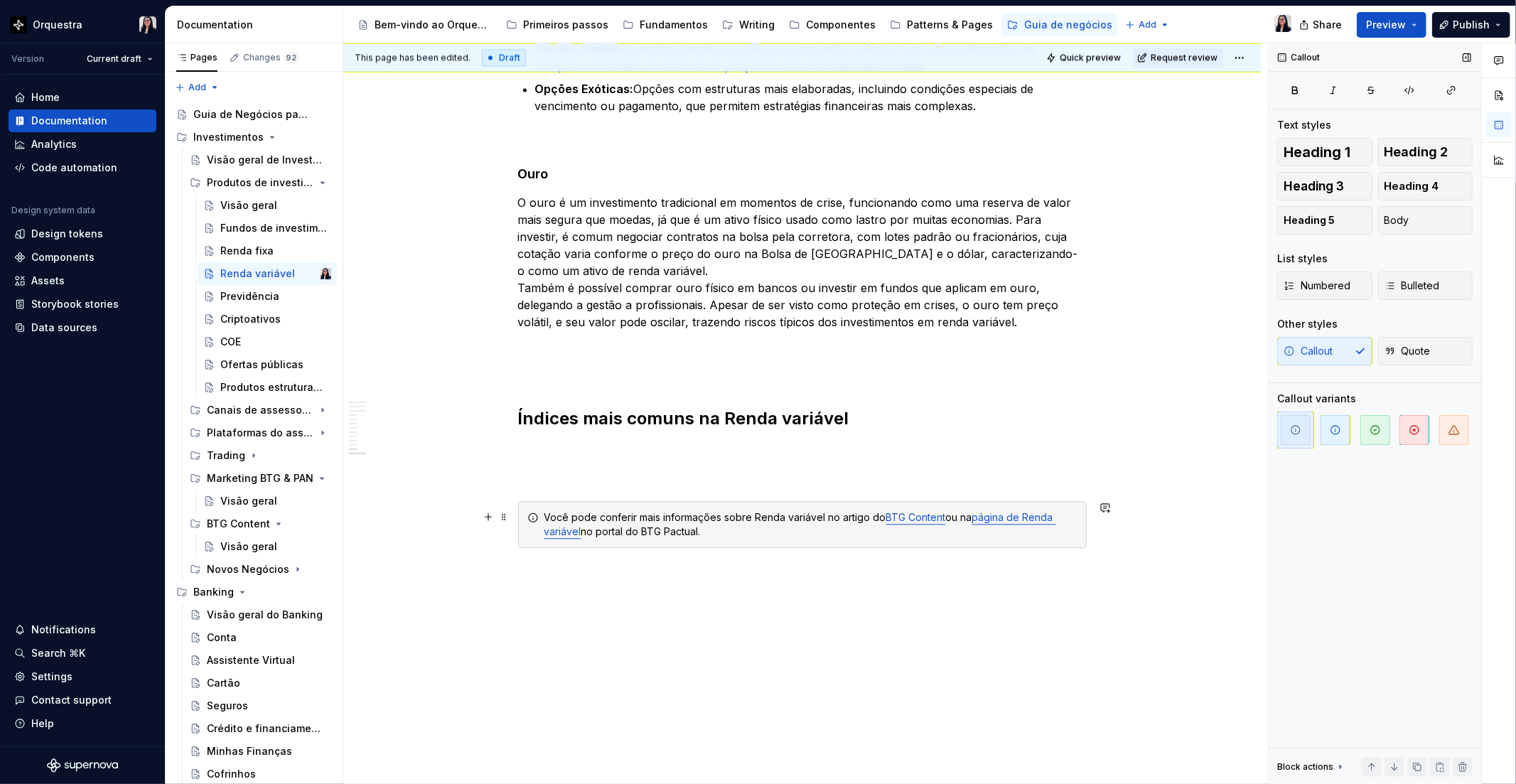
click at [806, 512] on div "Você pode conferir mais informações sobre Renda variável no artigo do BTG Conte…" at bounding box center [811, 525] width 533 height 28
click at [590, 453] on p at bounding box center [802, 450] width 569 height 17
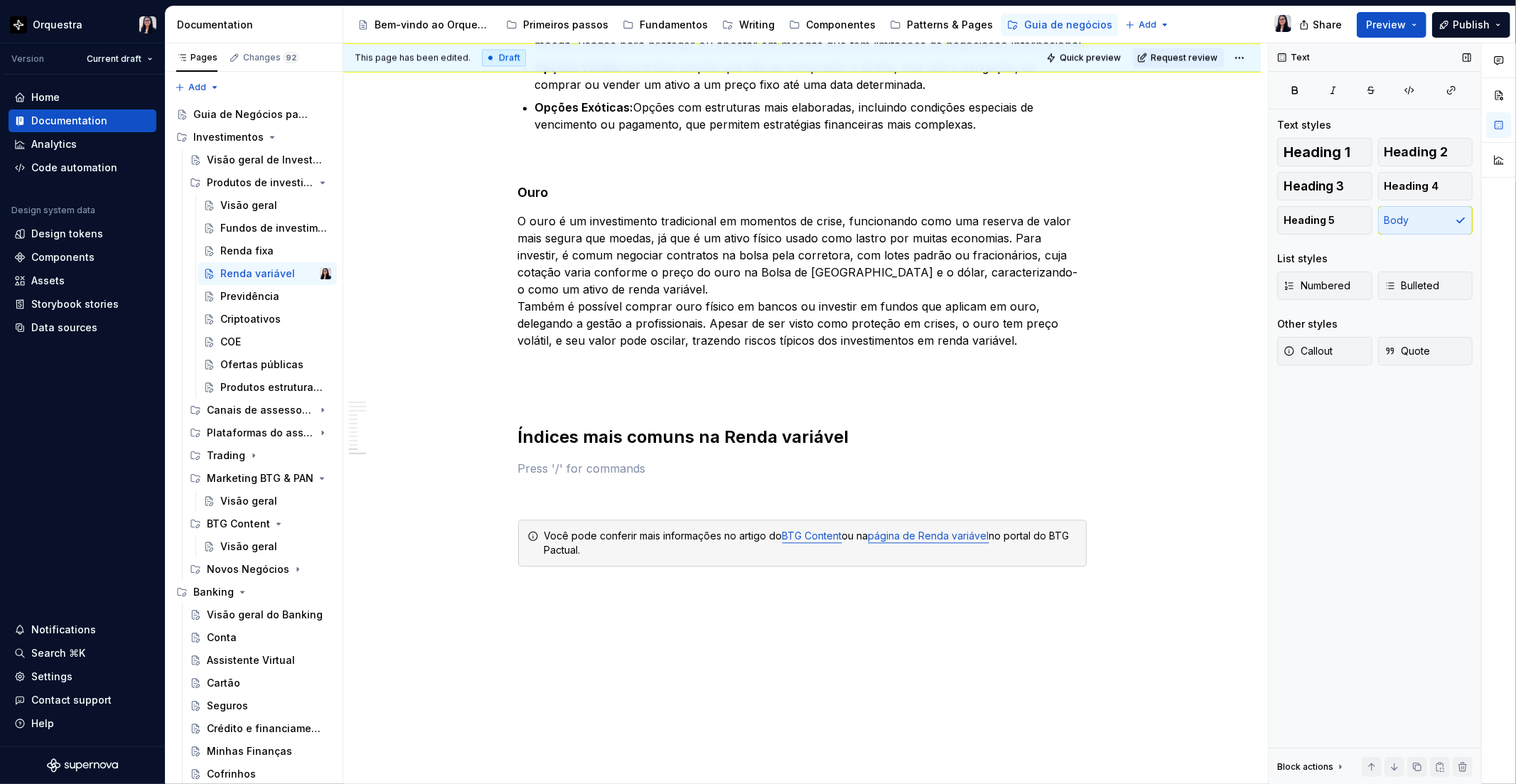
scroll to position [2683, 0]
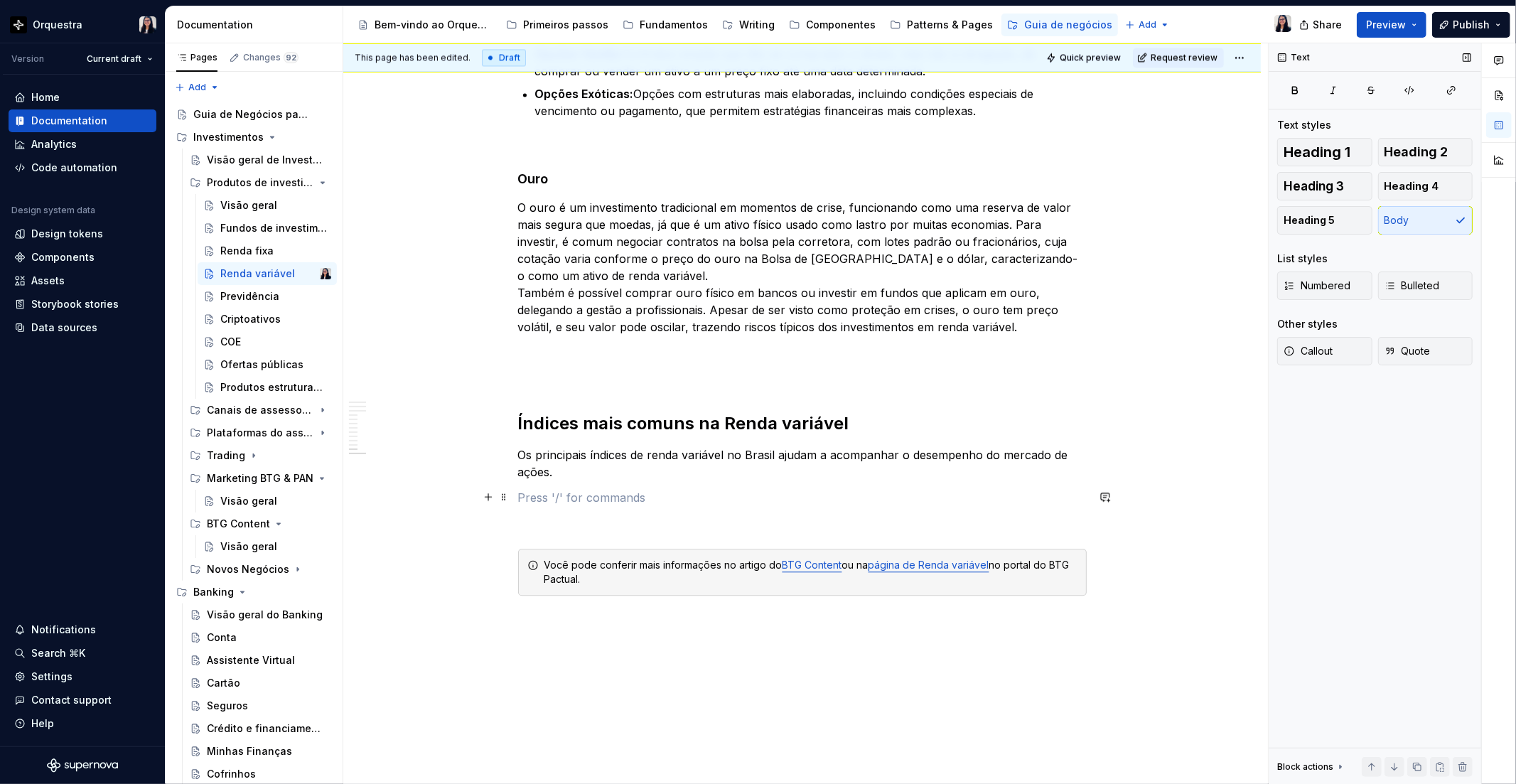
click at [586, 498] on p at bounding box center [802, 498] width 569 height 17
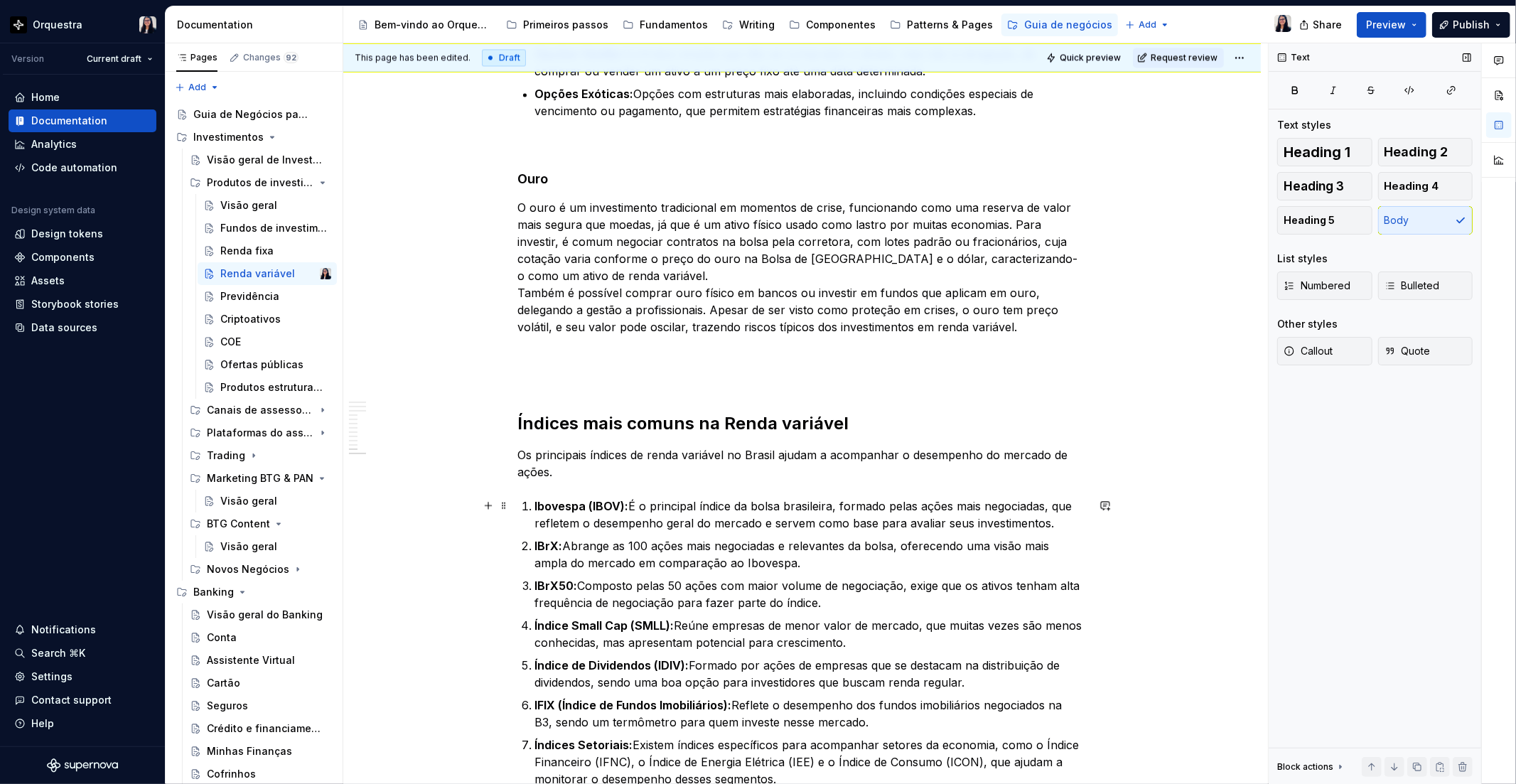
click at [535, 499] on li "Ibovespa (IBOV): É o principal índice da bolsa brasileira, formado pelas ações …" at bounding box center [810, 514] width 551 height 34
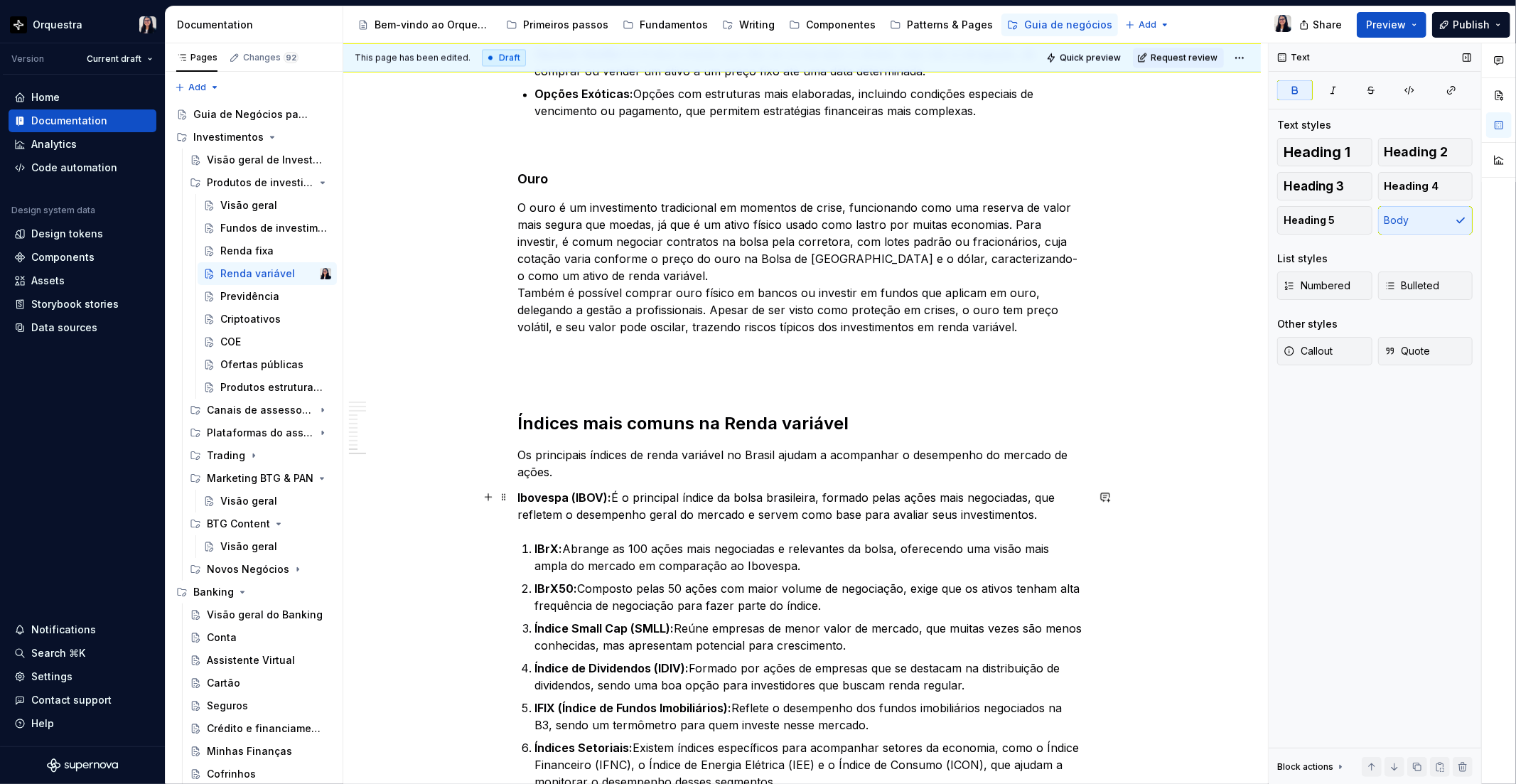
click at [617, 490] on p "Ibovespa (IBOV): É o principal índice da bolsa brasileira, formado pelas ações …" at bounding box center [802, 506] width 569 height 34
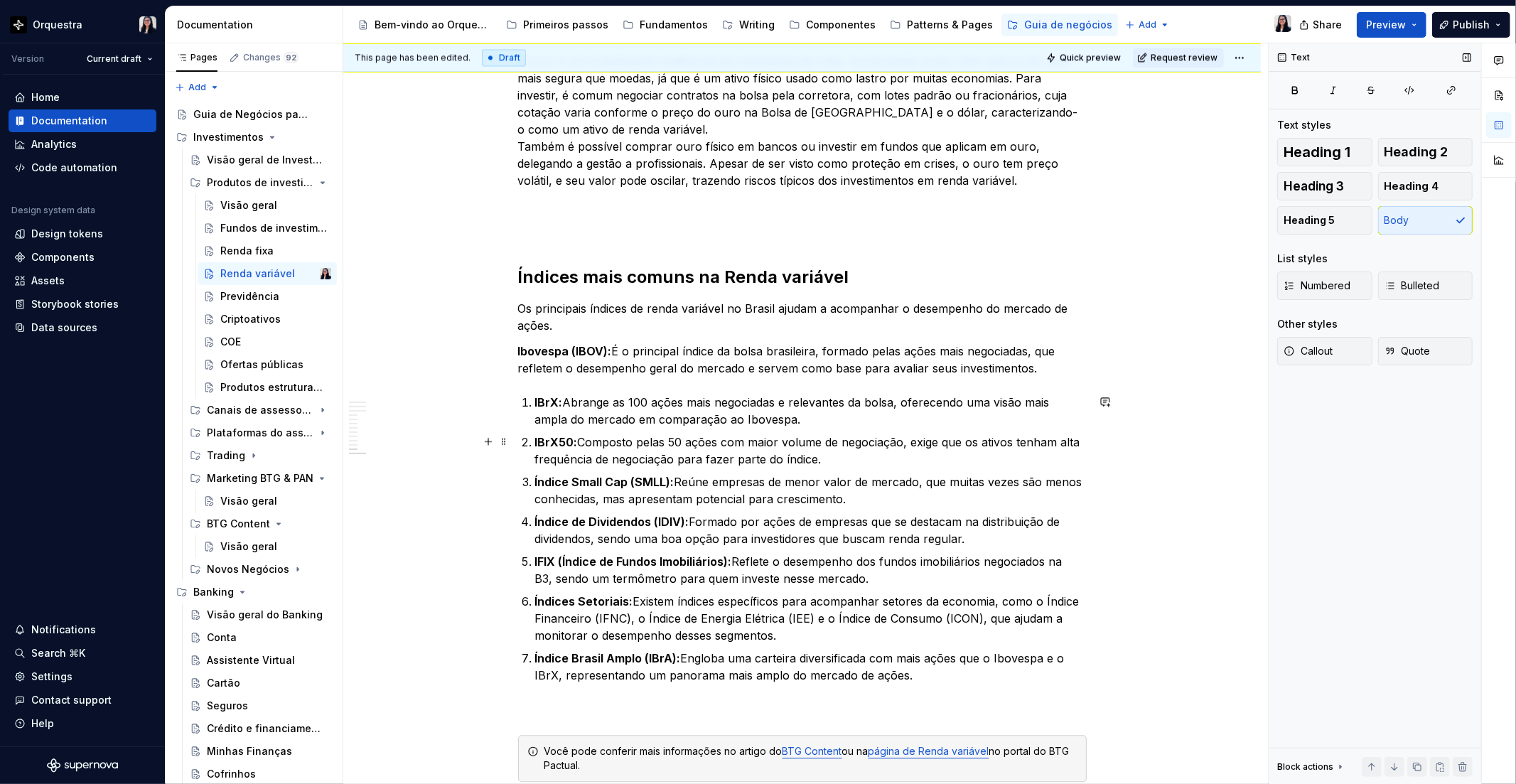
scroll to position [2842, 0]
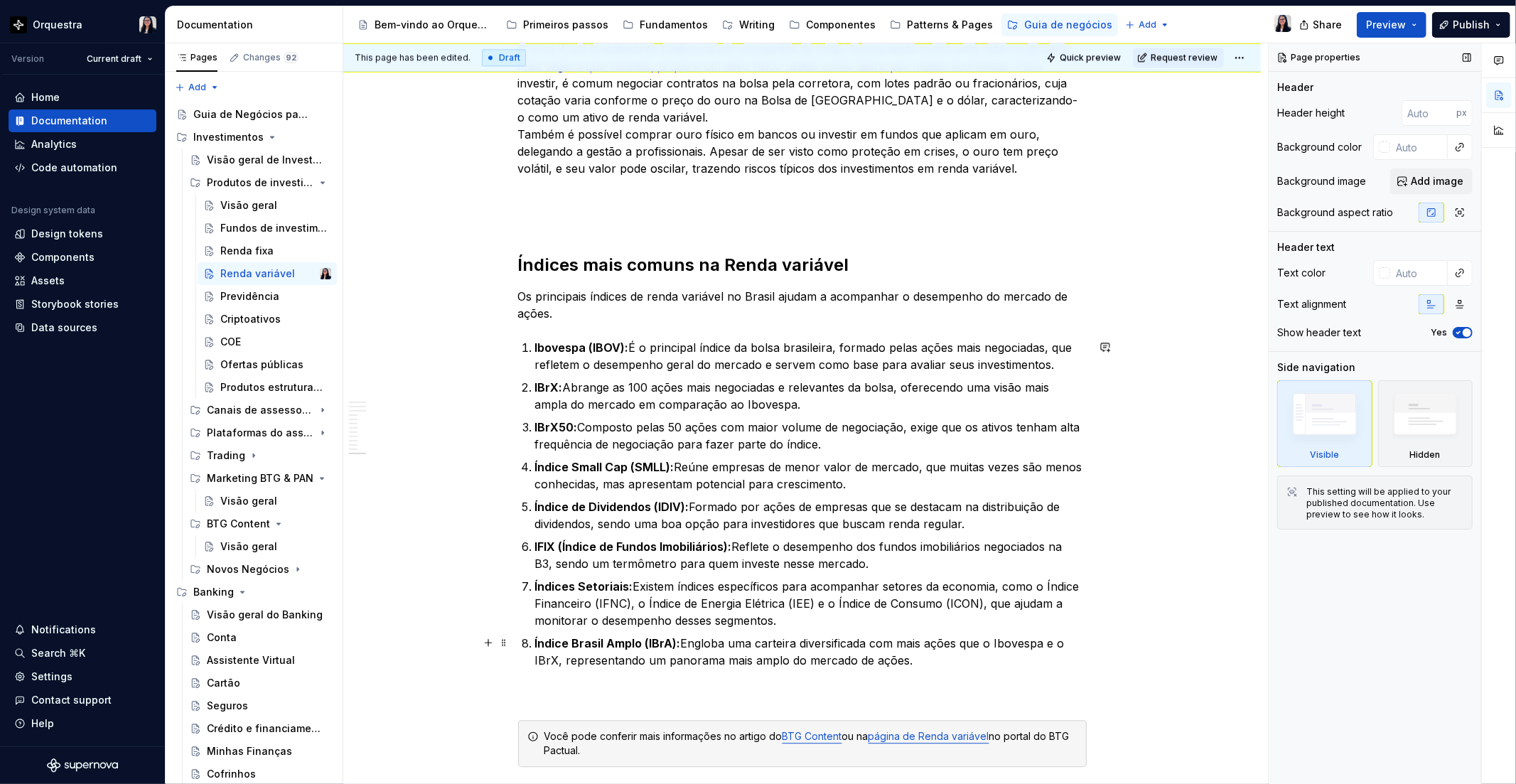
click at [947, 658] on p "Índice Brasil Amplo (IBrA): Engloba uma carteira diversificada com mais ações q…" at bounding box center [810, 651] width 551 height 34
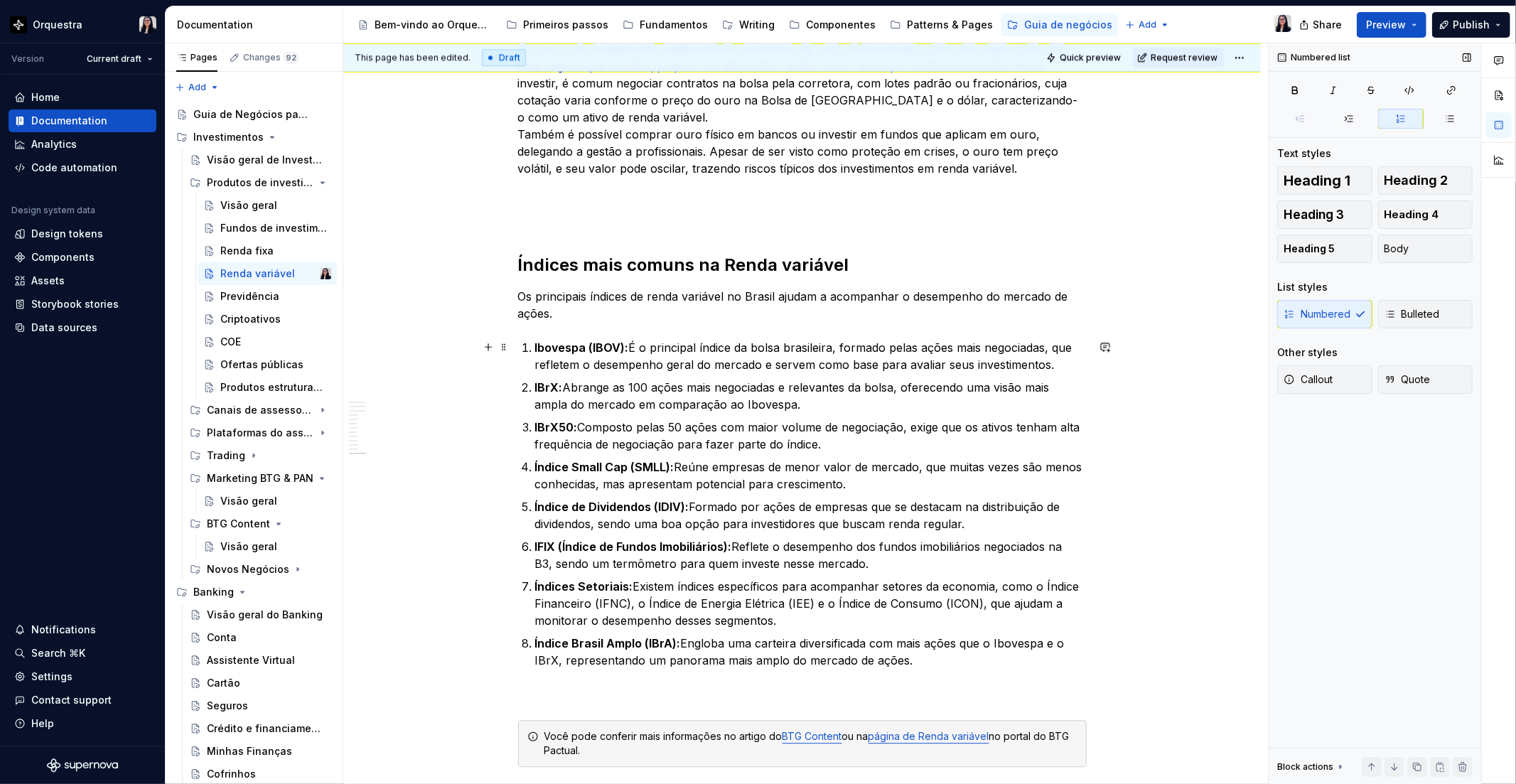
click at [535, 346] on li "Ibovespa (IBOV): É o principal índice da bolsa brasileira, formado pelas ações …" at bounding box center [810, 355] width 551 height 34
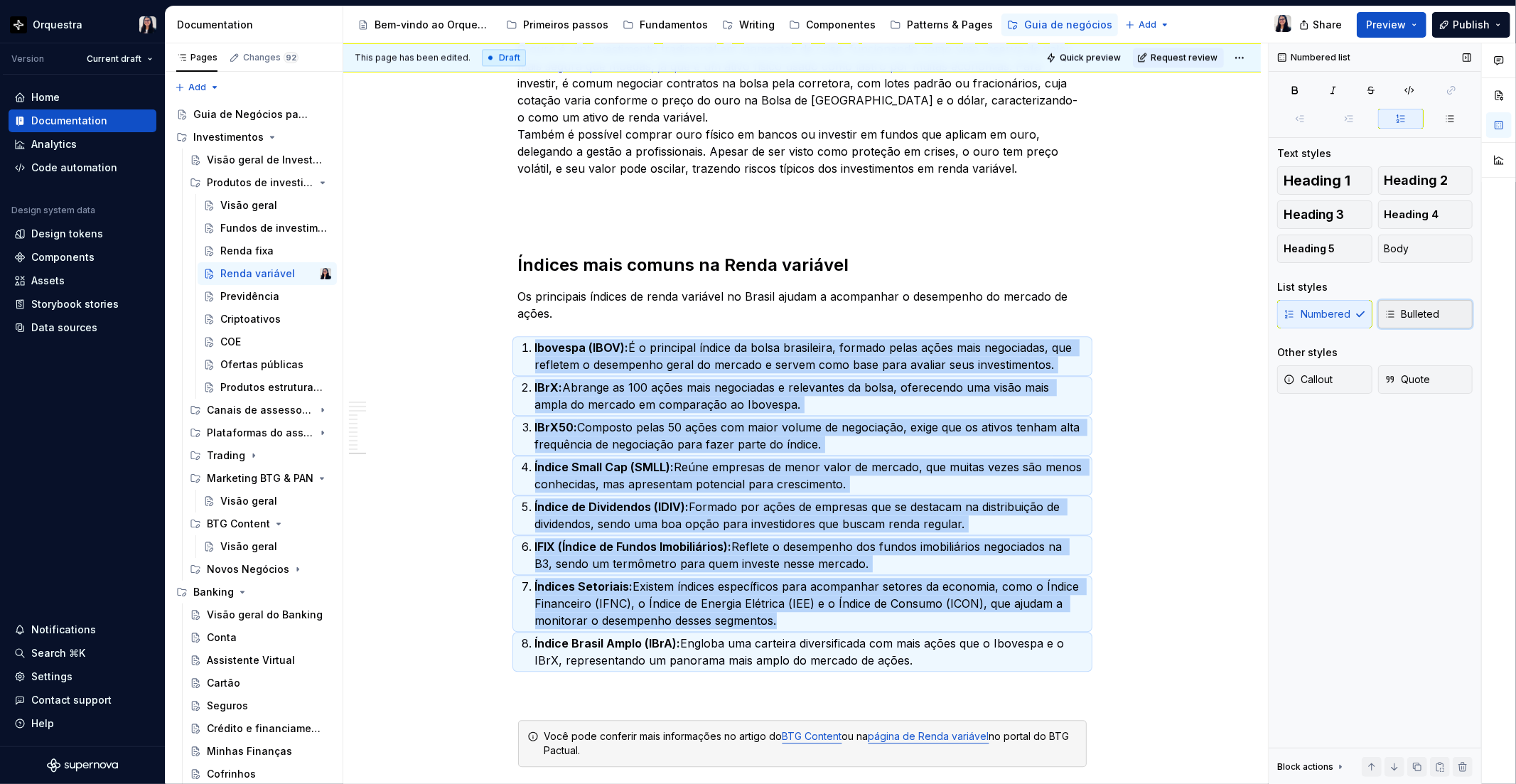
click at [1428, 305] on button "Bulleted" at bounding box center [1426, 314] width 95 height 28
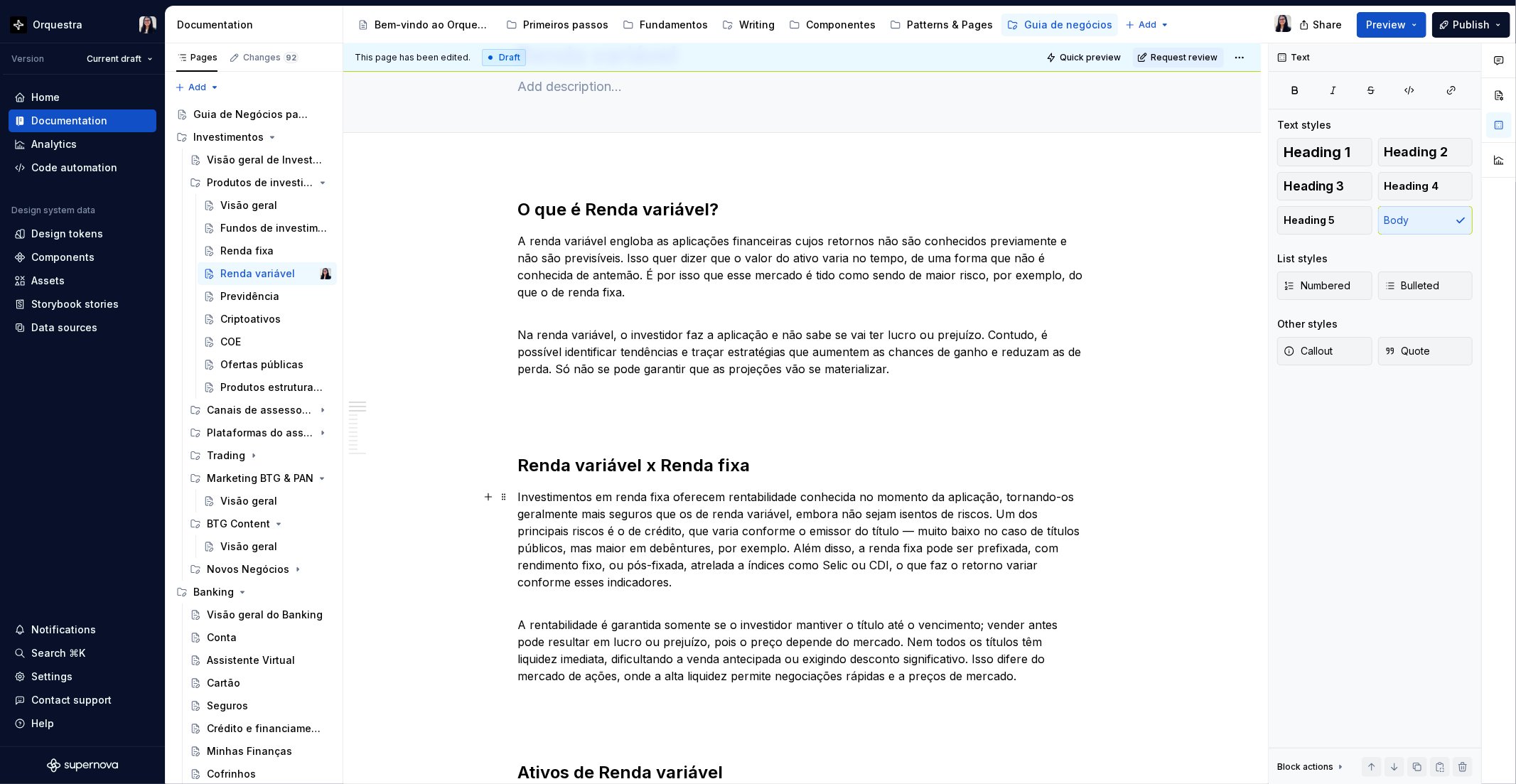
scroll to position [0, 0]
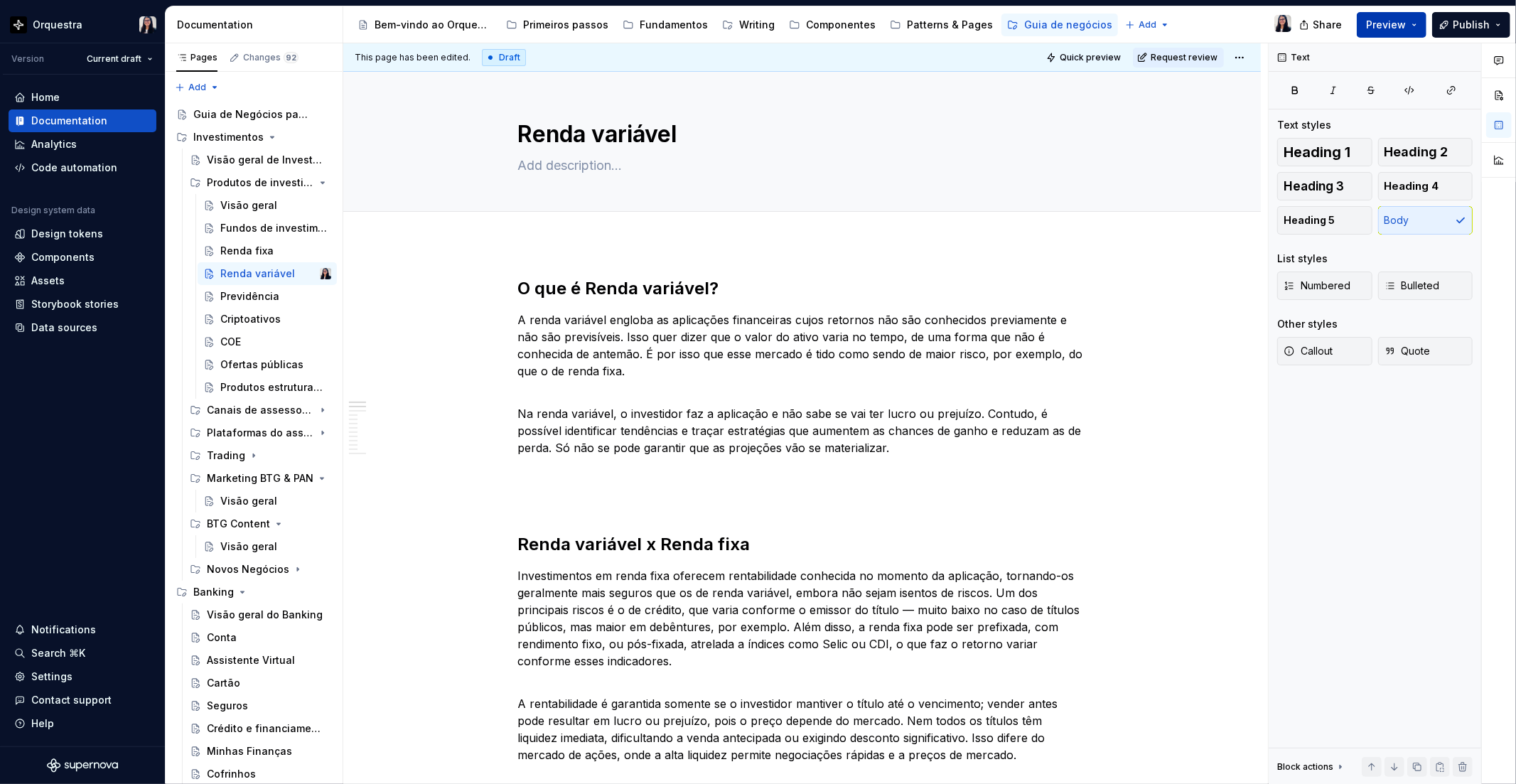
click at [1391, 22] on span "Preview" at bounding box center [1385, 25] width 40 height 14
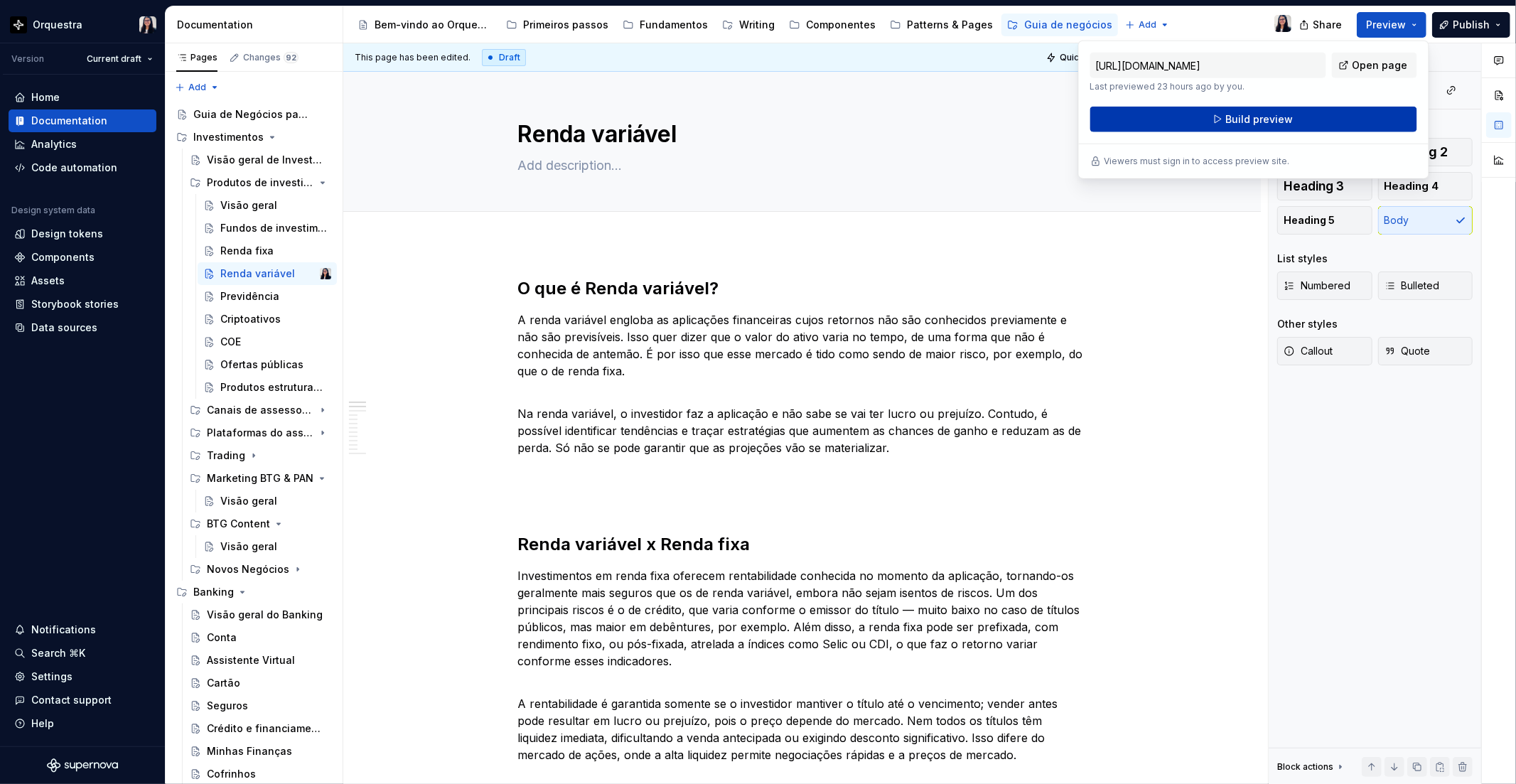
click at [1318, 112] on button "Build preview" at bounding box center [1253, 119] width 327 height 25
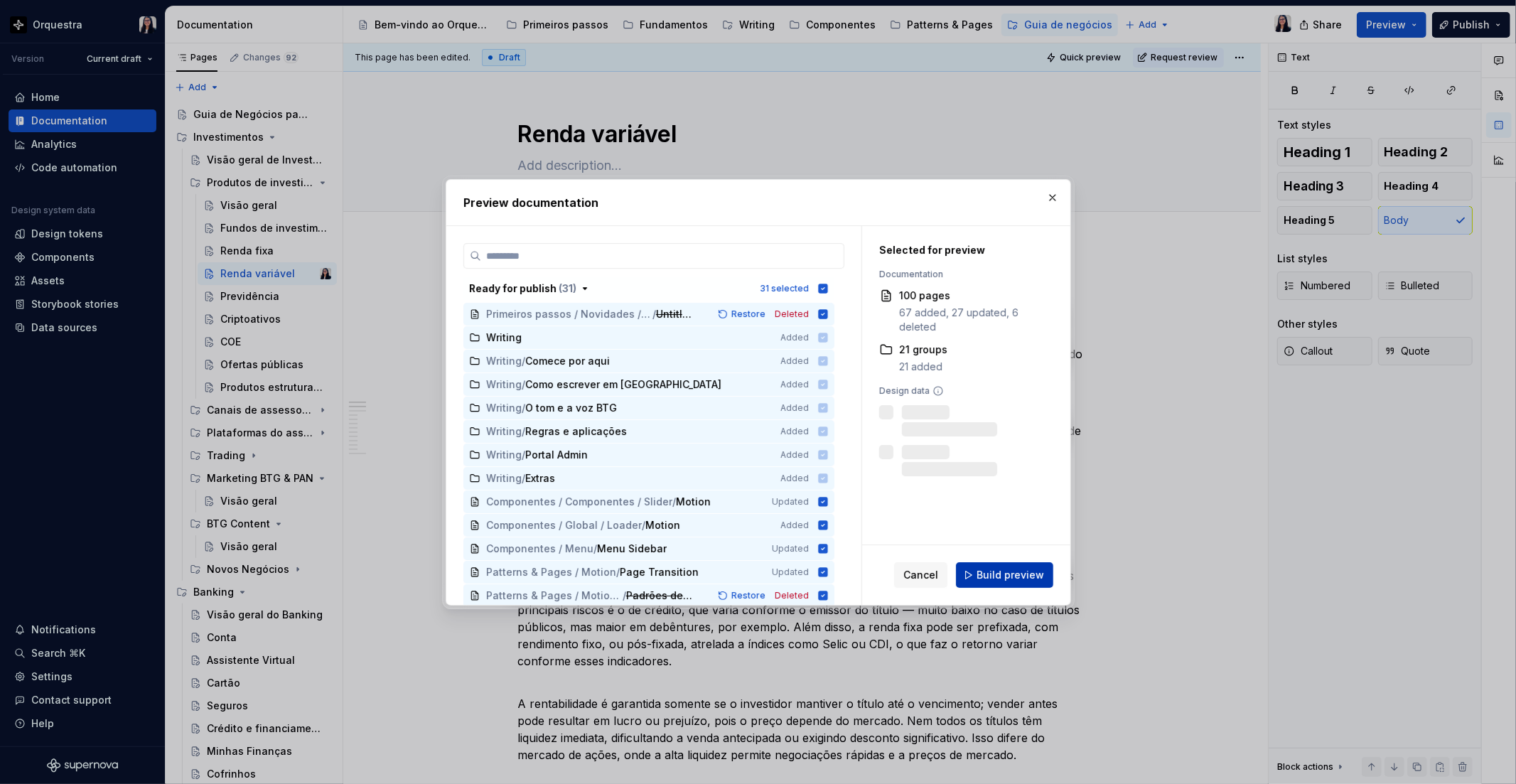
click at [1027, 578] on span "Build preview" at bounding box center [1010, 575] width 67 height 14
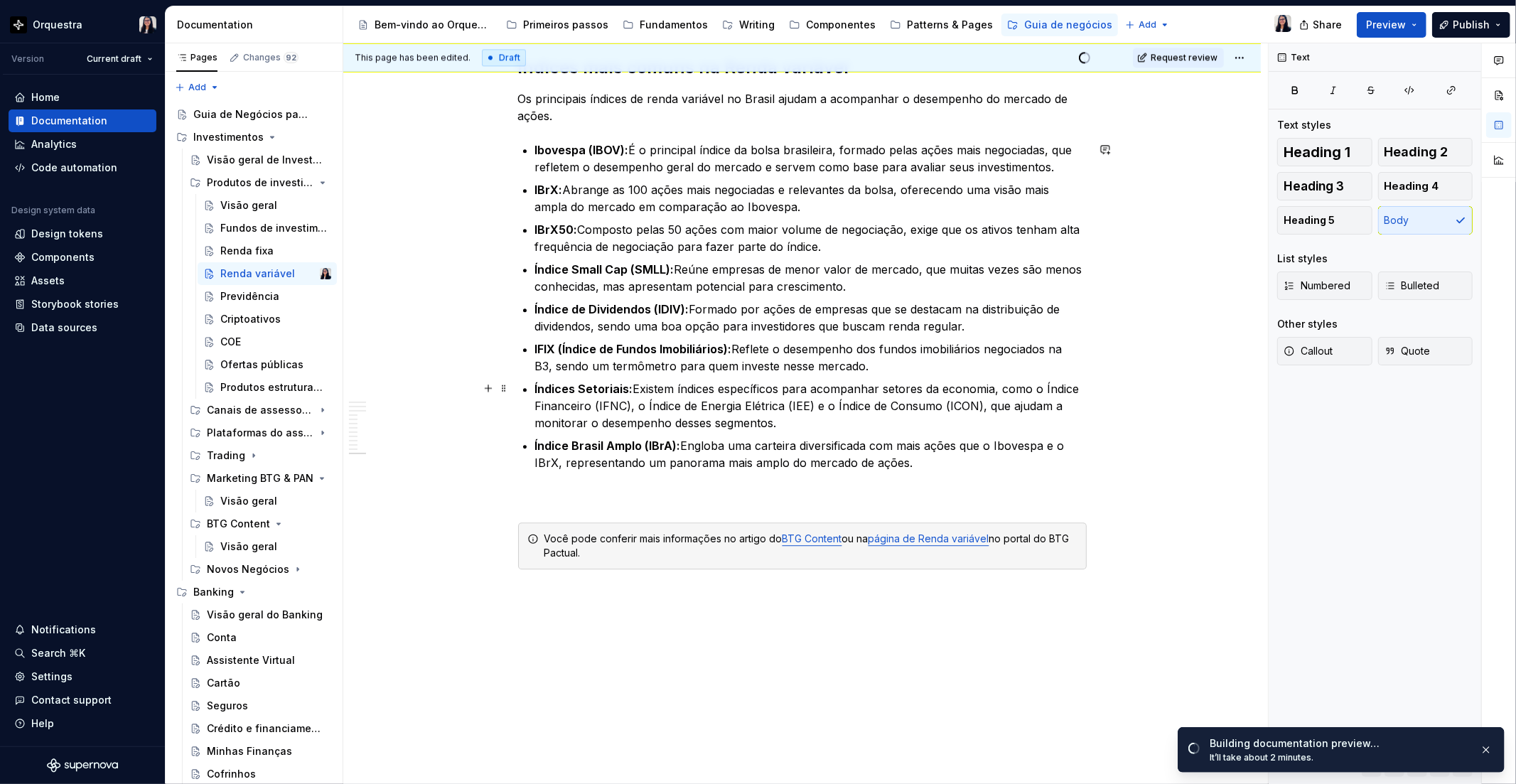
scroll to position [2952, 0]
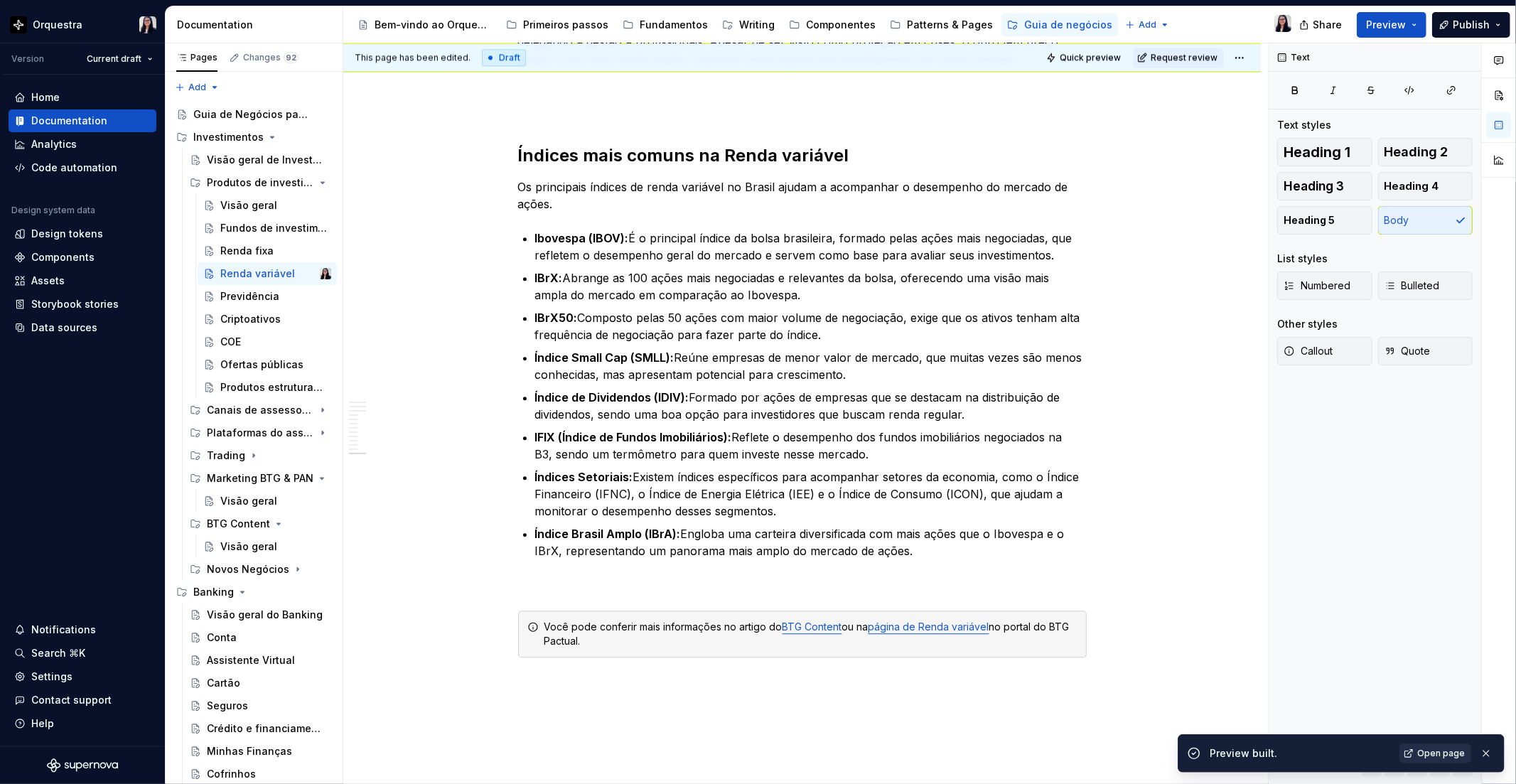
click at [1416, 755] on link "Open page" at bounding box center [1435, 752] width 72 height 20
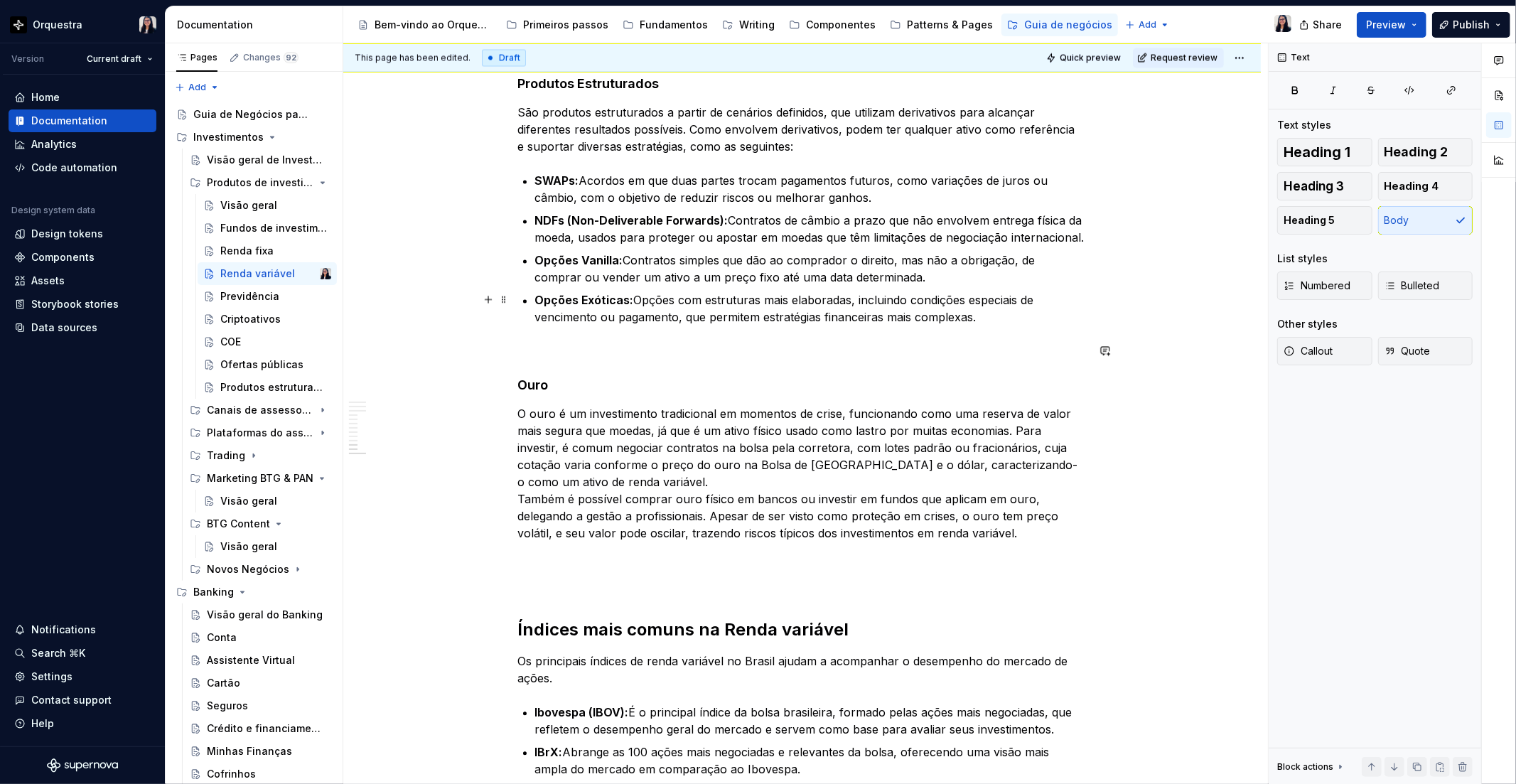
scroll to position [2162, 0]
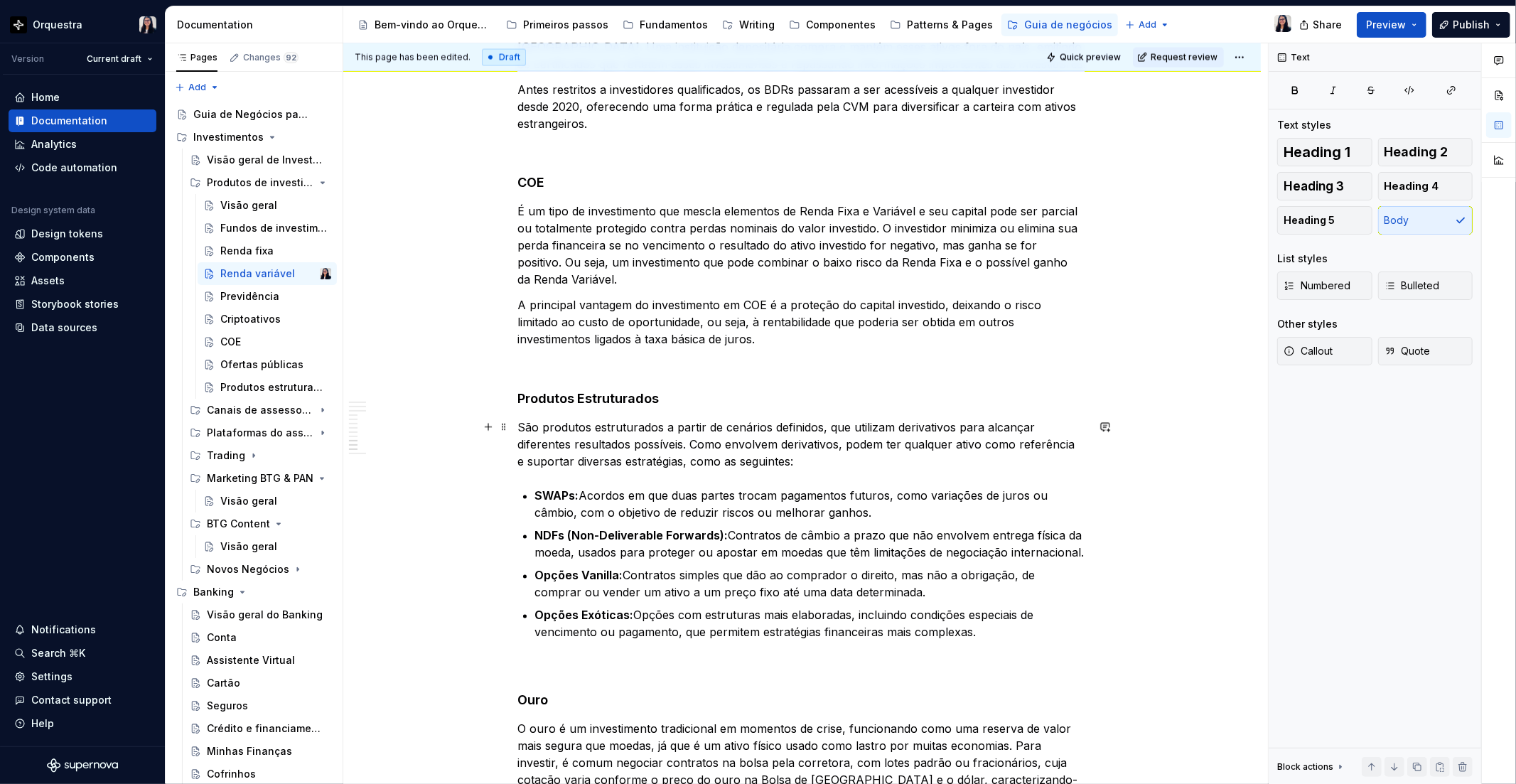
click at [618, 435] on p "São produtos estruturados a partir de cenários definidos, que utilizam derivati…" at bounding box center [802, 445] width 569 height 51
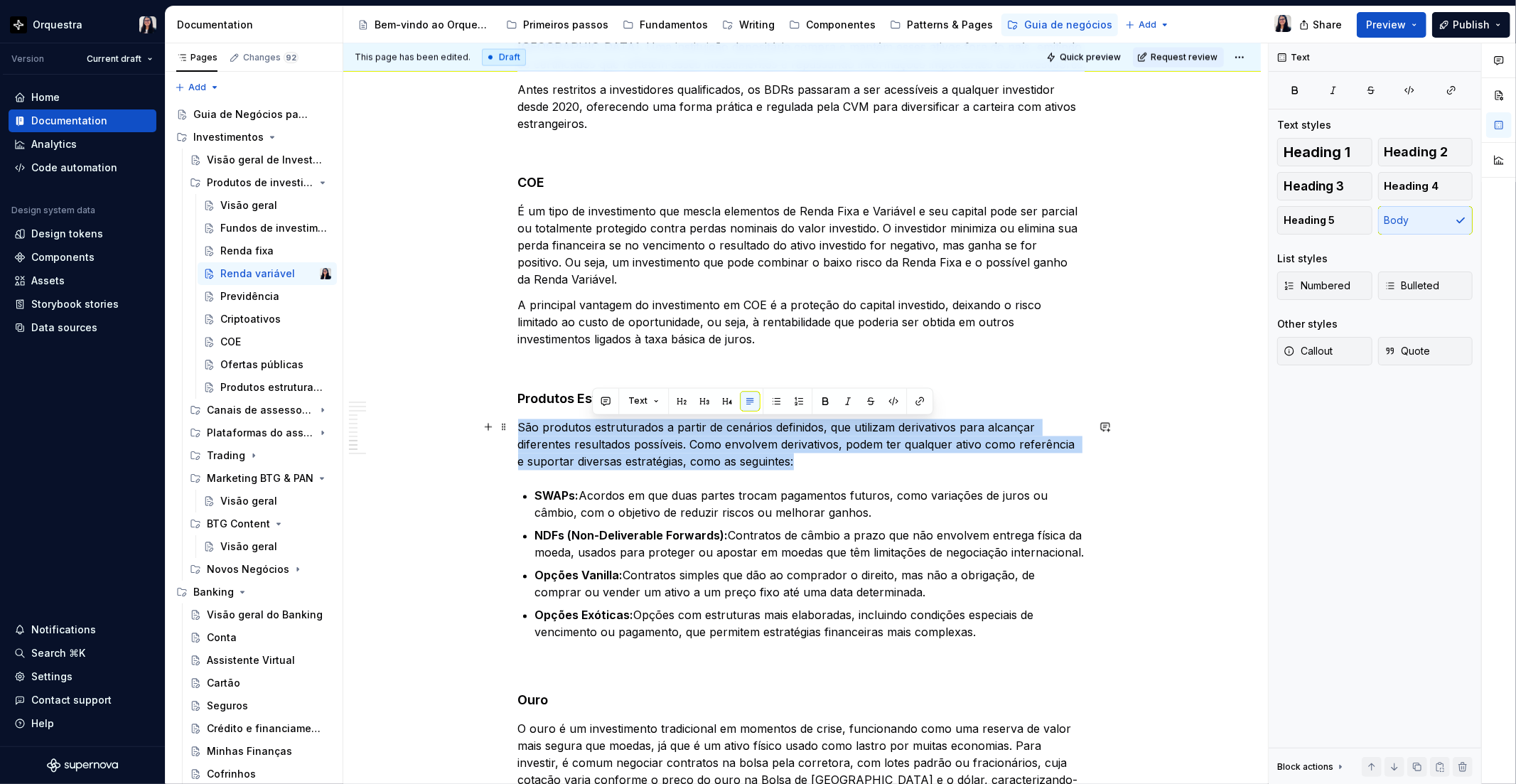
click at [618, 435] on p "São produtos estruturados a partir de cenários definidos, que utilizam derivati…" at bounding box center [802, 445] width 569 height 51
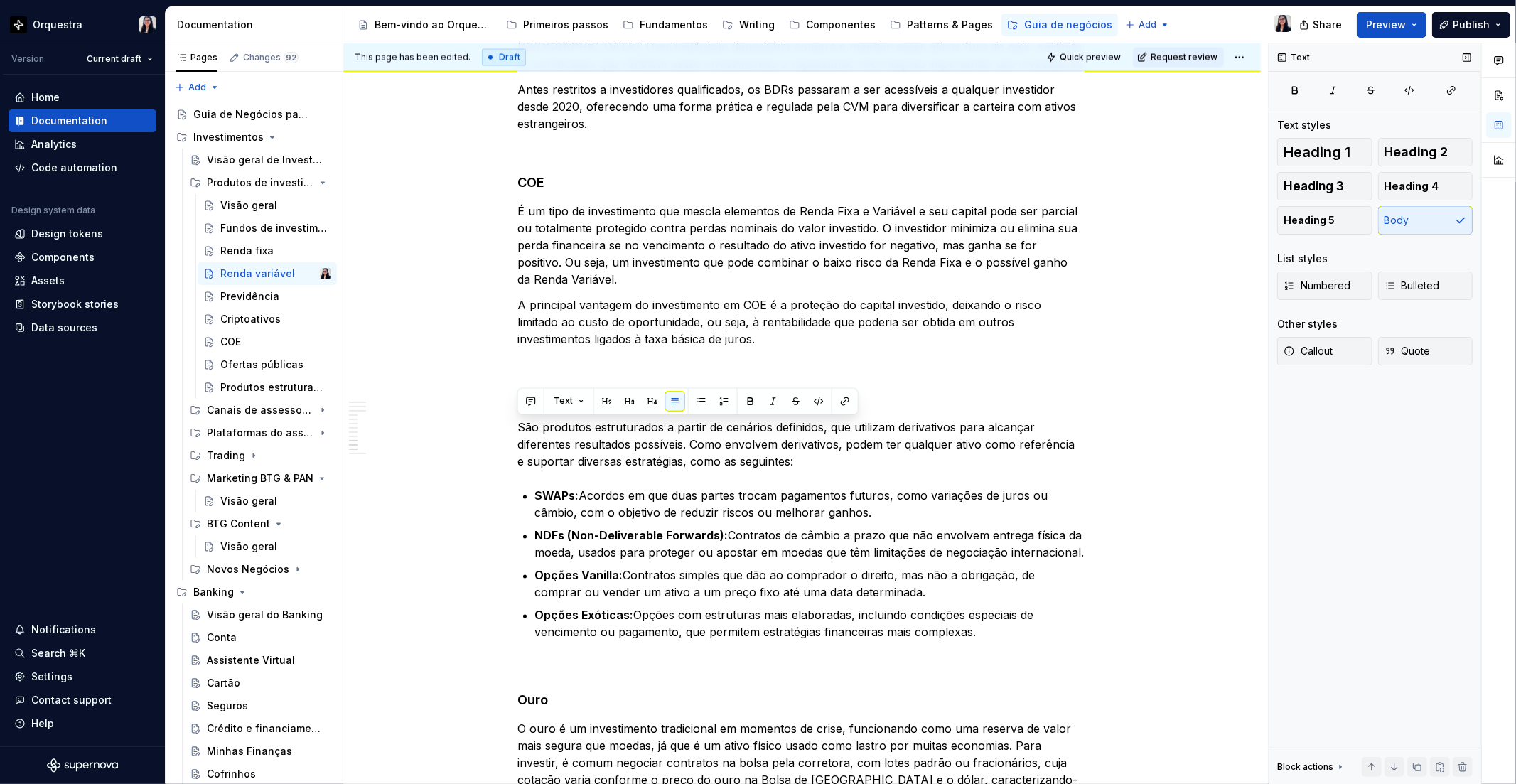
click at [1407, 217] on div "Heading 1 Heading 2 Heading 3 Heading 4 Heading 5 Body" at bounding box center [1374, 186] width 195 height 97
click at [734, 488] on p "SWAPs: Acordos em que duas partes trocam pagamentos futuros, como variações de …" at bounding box center [810, 504] width 551 height 34
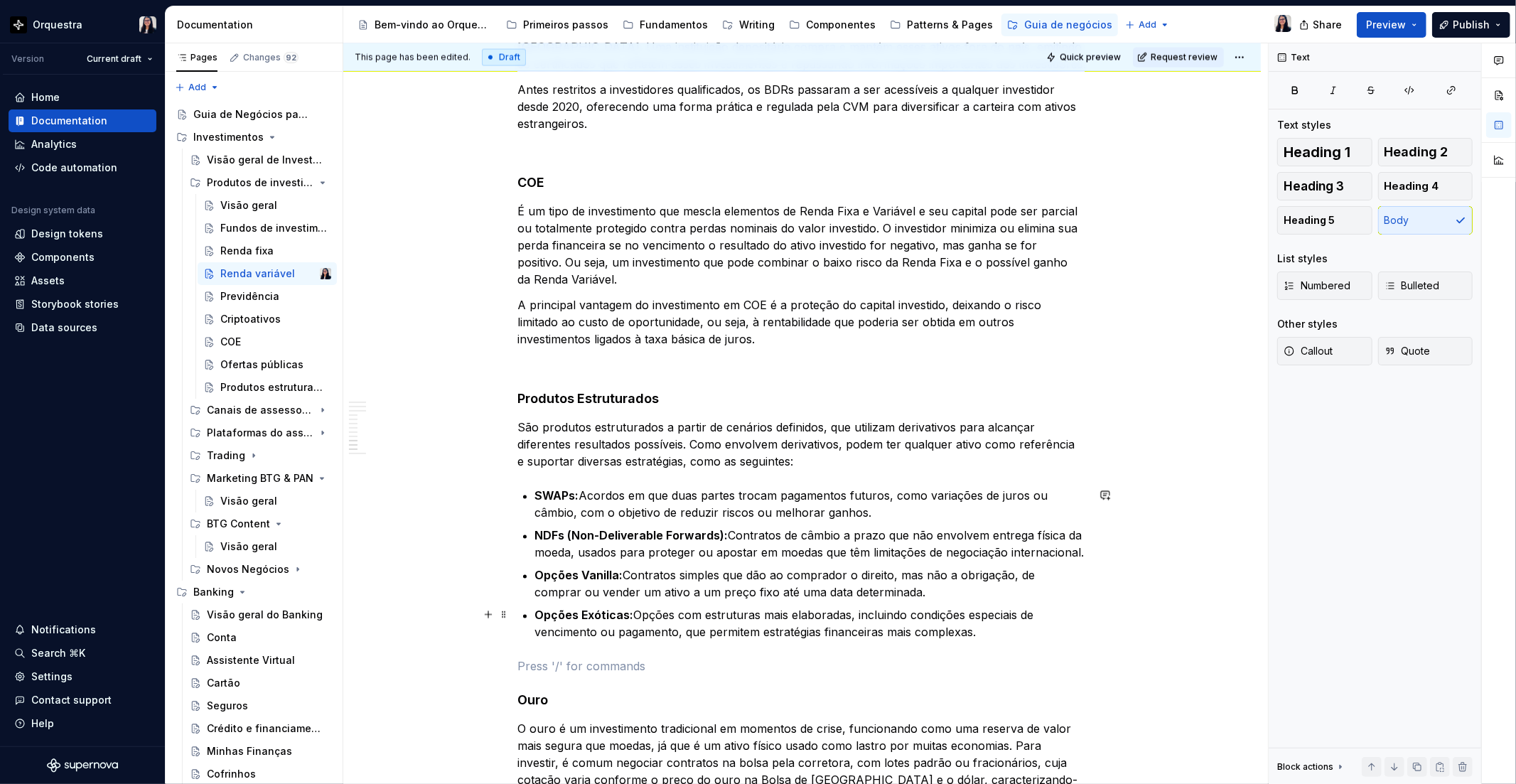
click at [990, 627] on p "Opções Exóticas: Opções com estruturas mais elaboradas, incluindo condições esp…" at bounding box center [810, 623] width 551 height 34
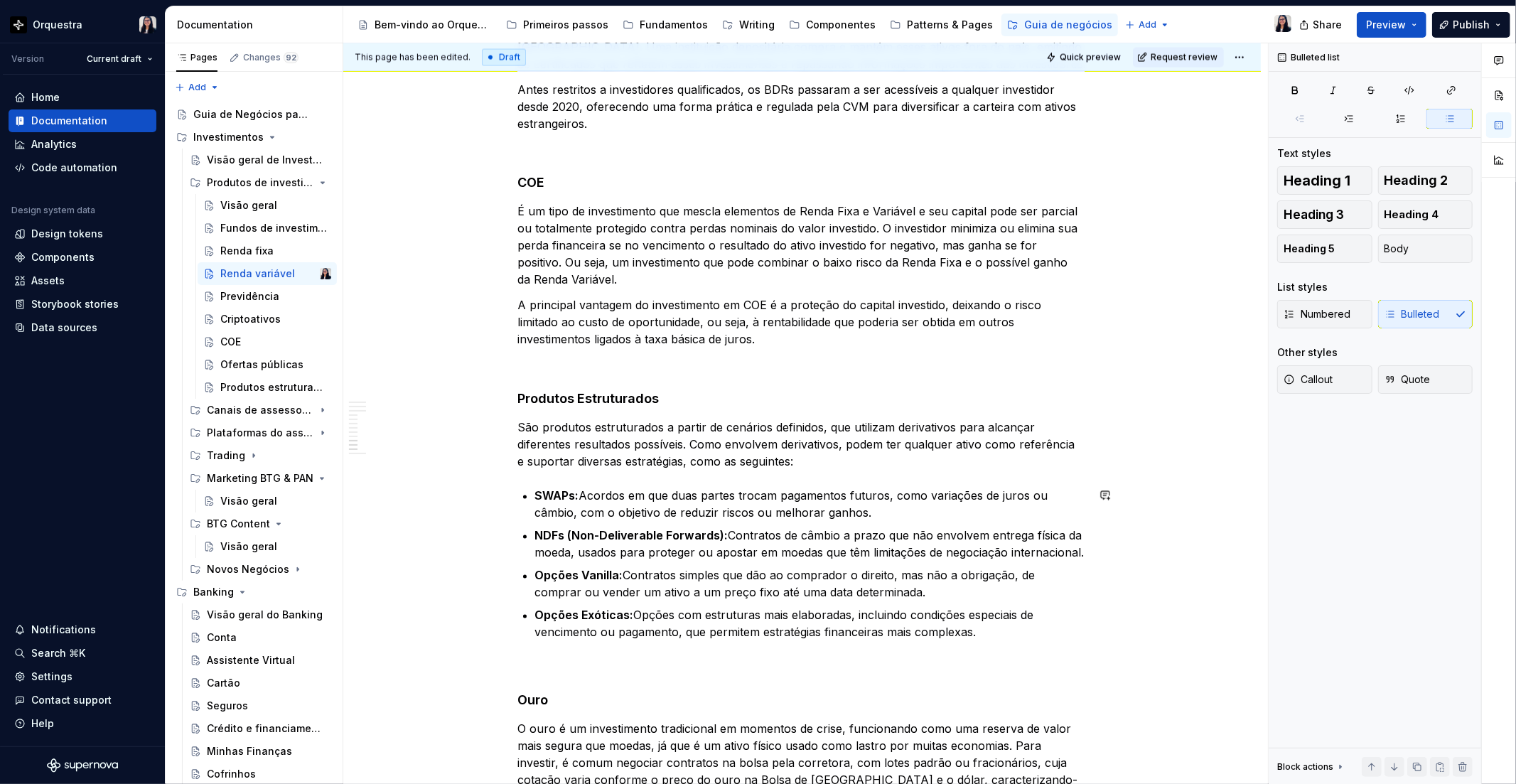
click at [535, 494] on strong "SWAPs:" at bounding box center [557, 496] width 44 height 14
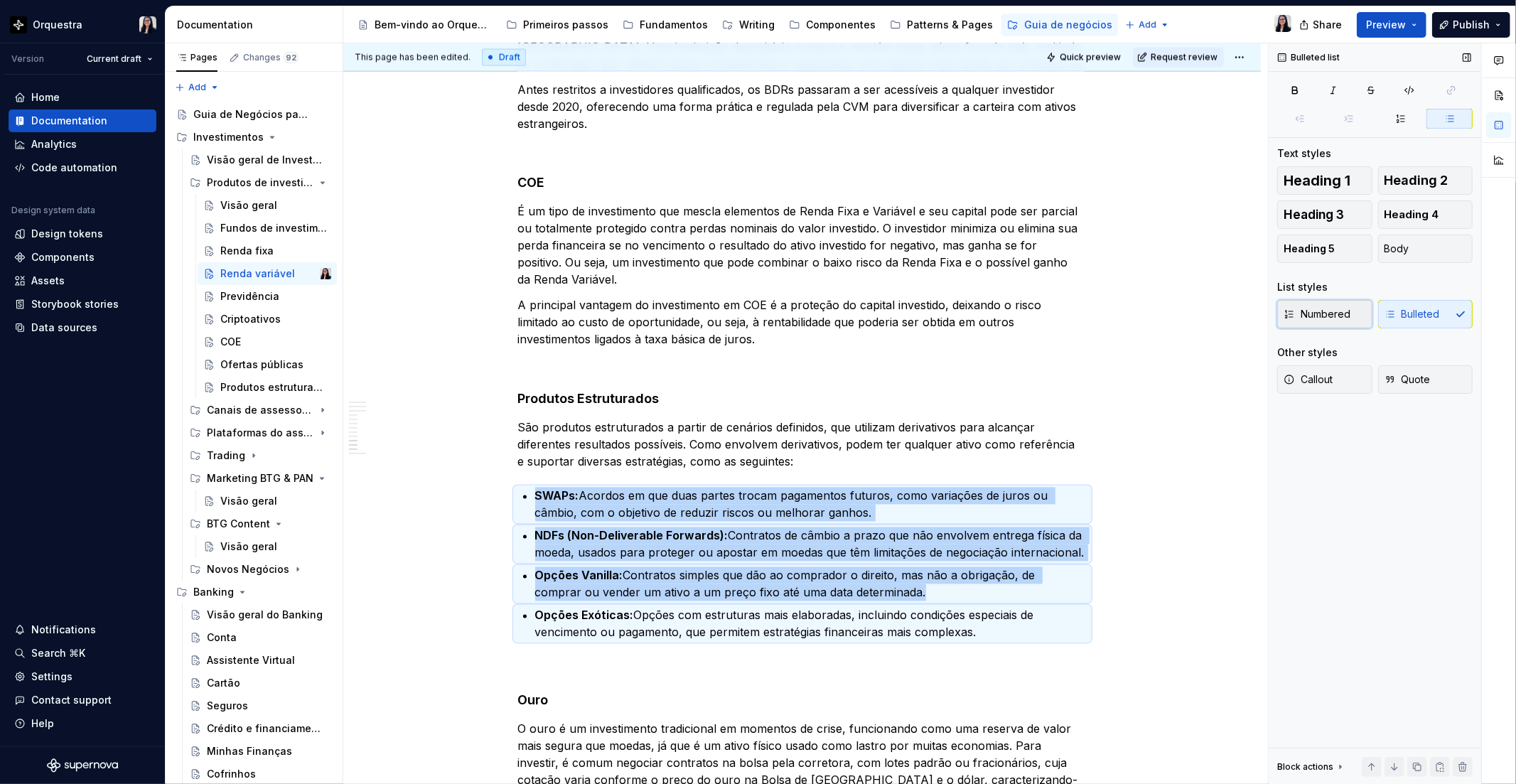
click at [1344, 315] on span "Numbered" at bounding box center [1317, 314] width 66 height 14
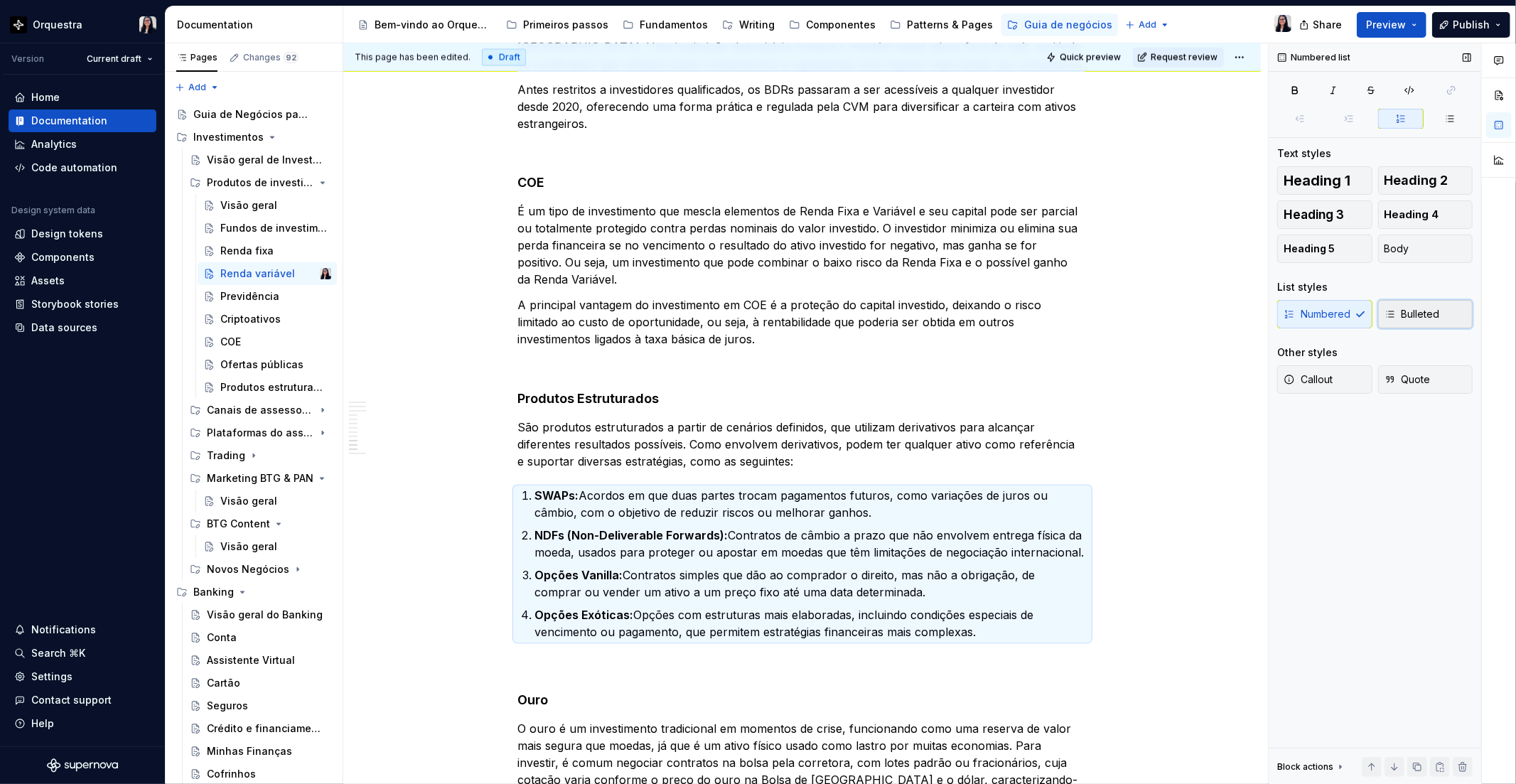
click at [1423, 324] on button "Bulleted" at bounding box center [1426, 314] width 95 height 28
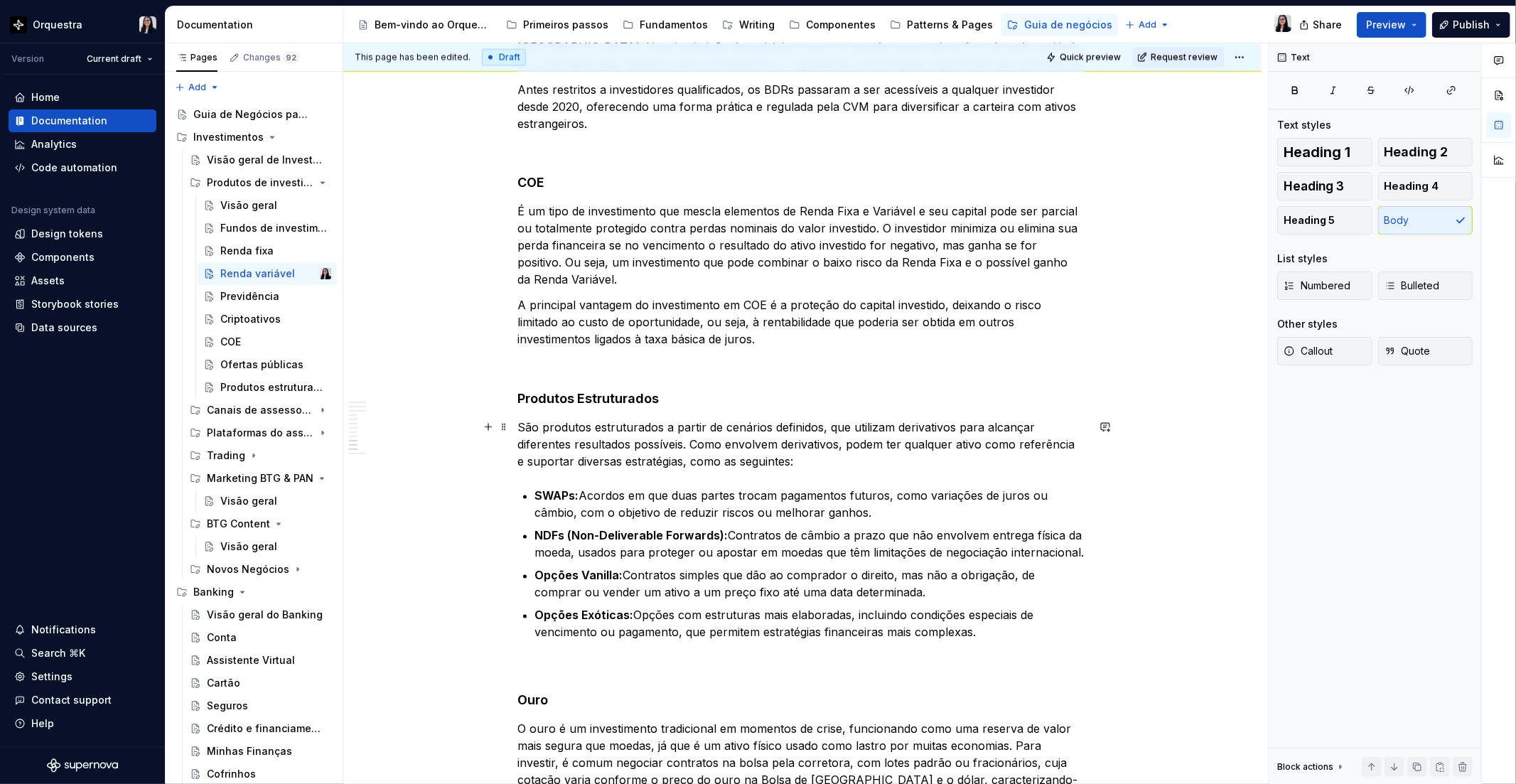
click at [829, 460] on p "São produtos estruturados a partir de cenários definidos, que utilizam derivati…" at bounding box center [802, 445] width 569 height 51
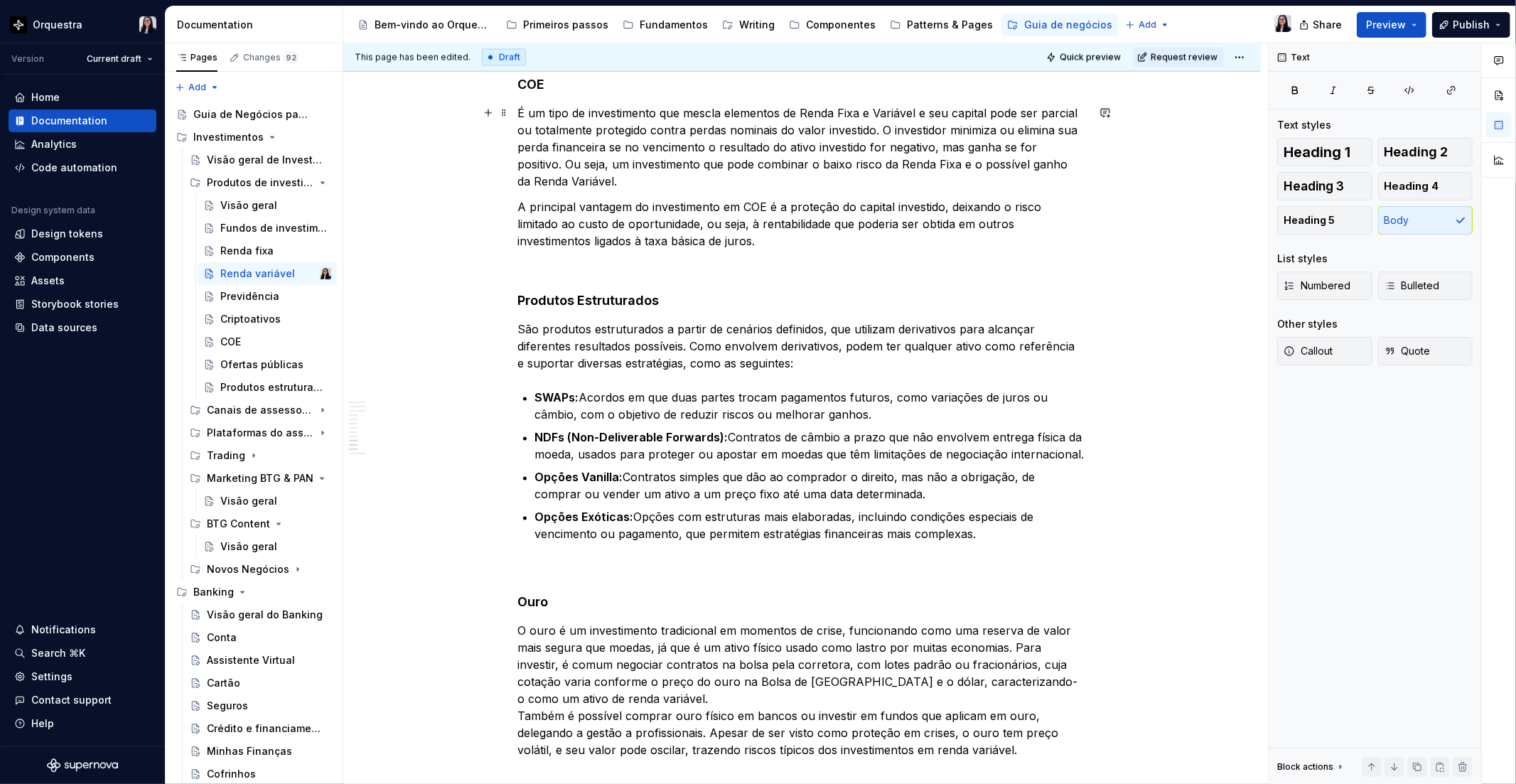
scroll to position [2557, 0]
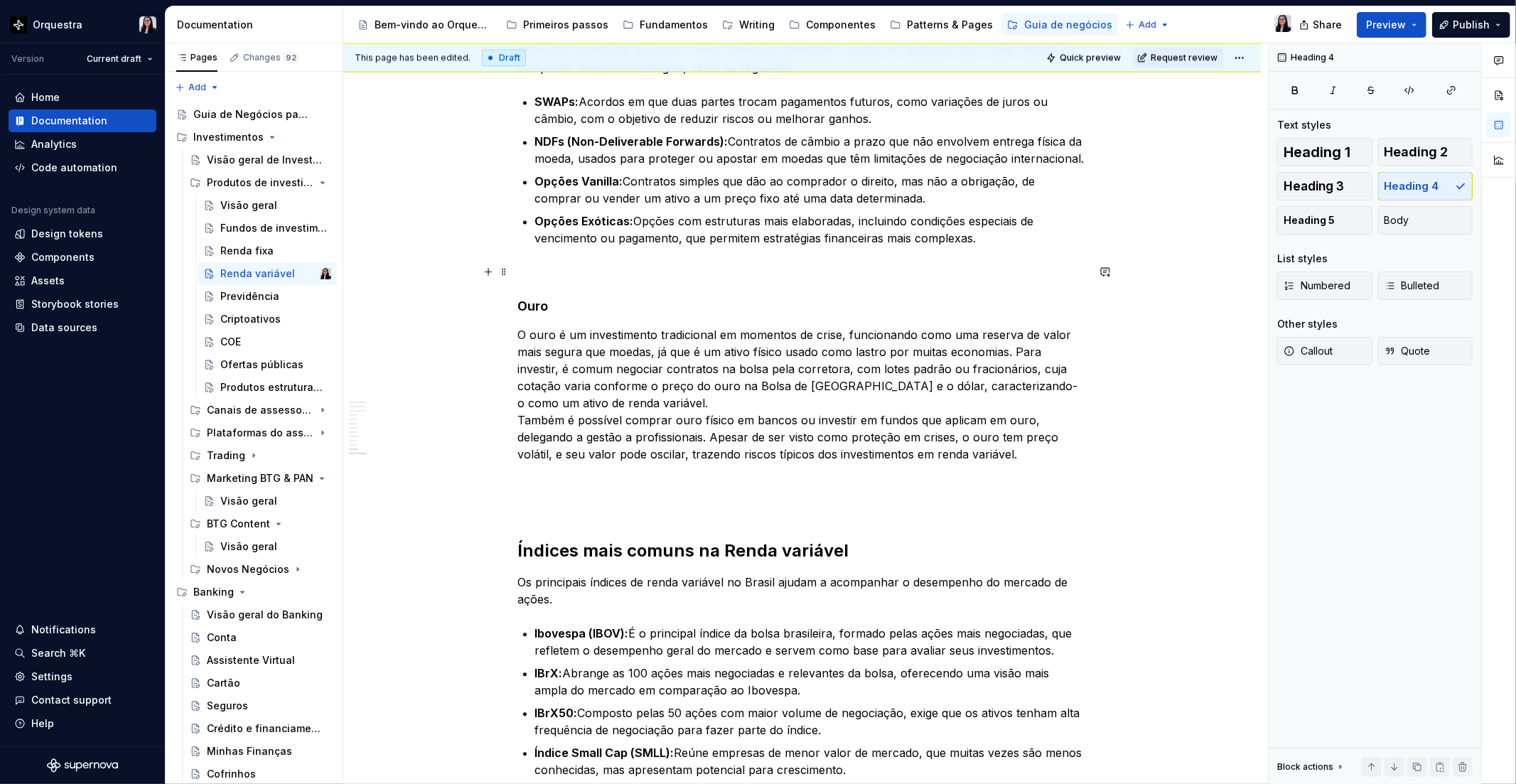
click at [525, 265] on p at bounding box center [802, 272] width 569 height 17
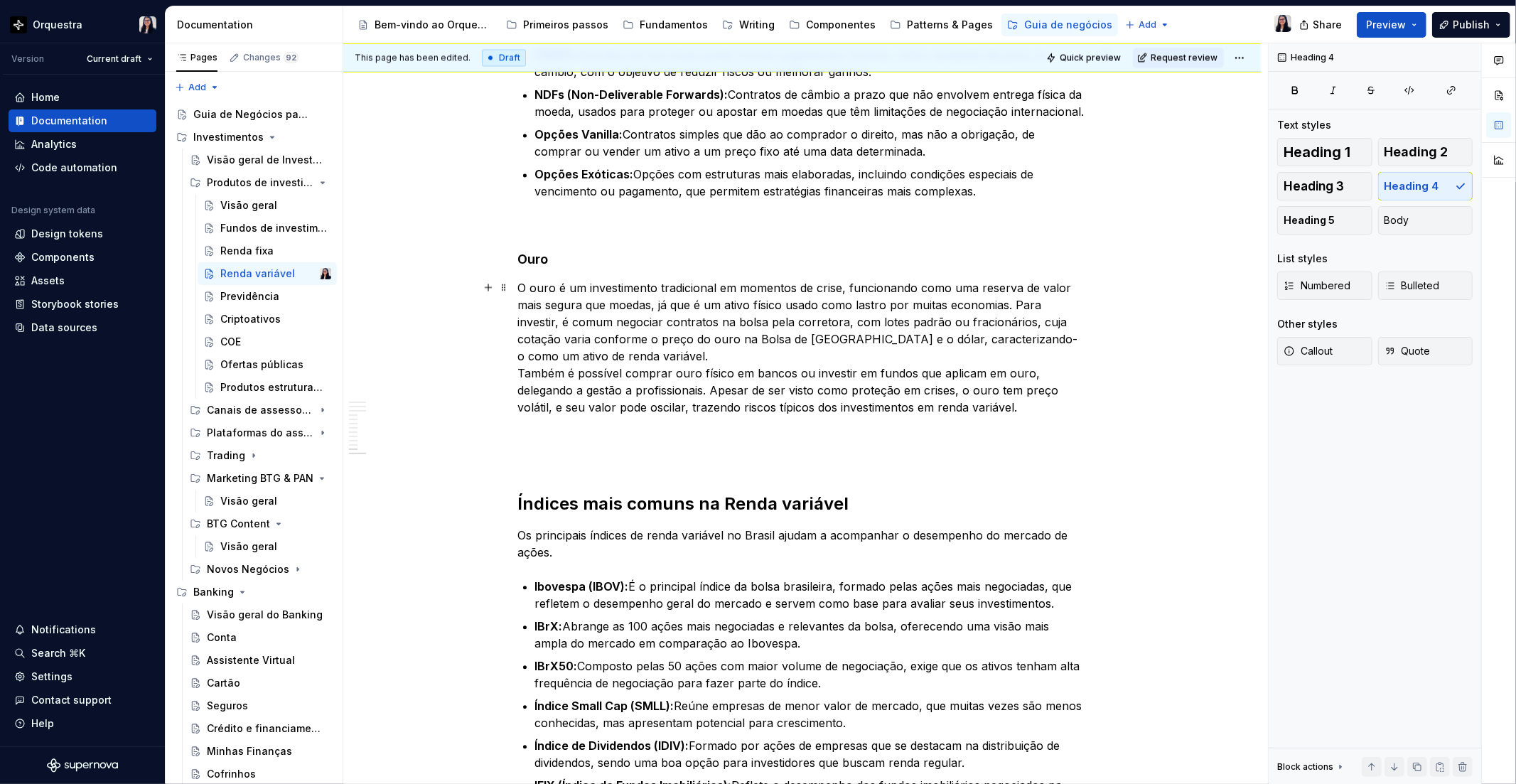
scroll to position [2636, 0]
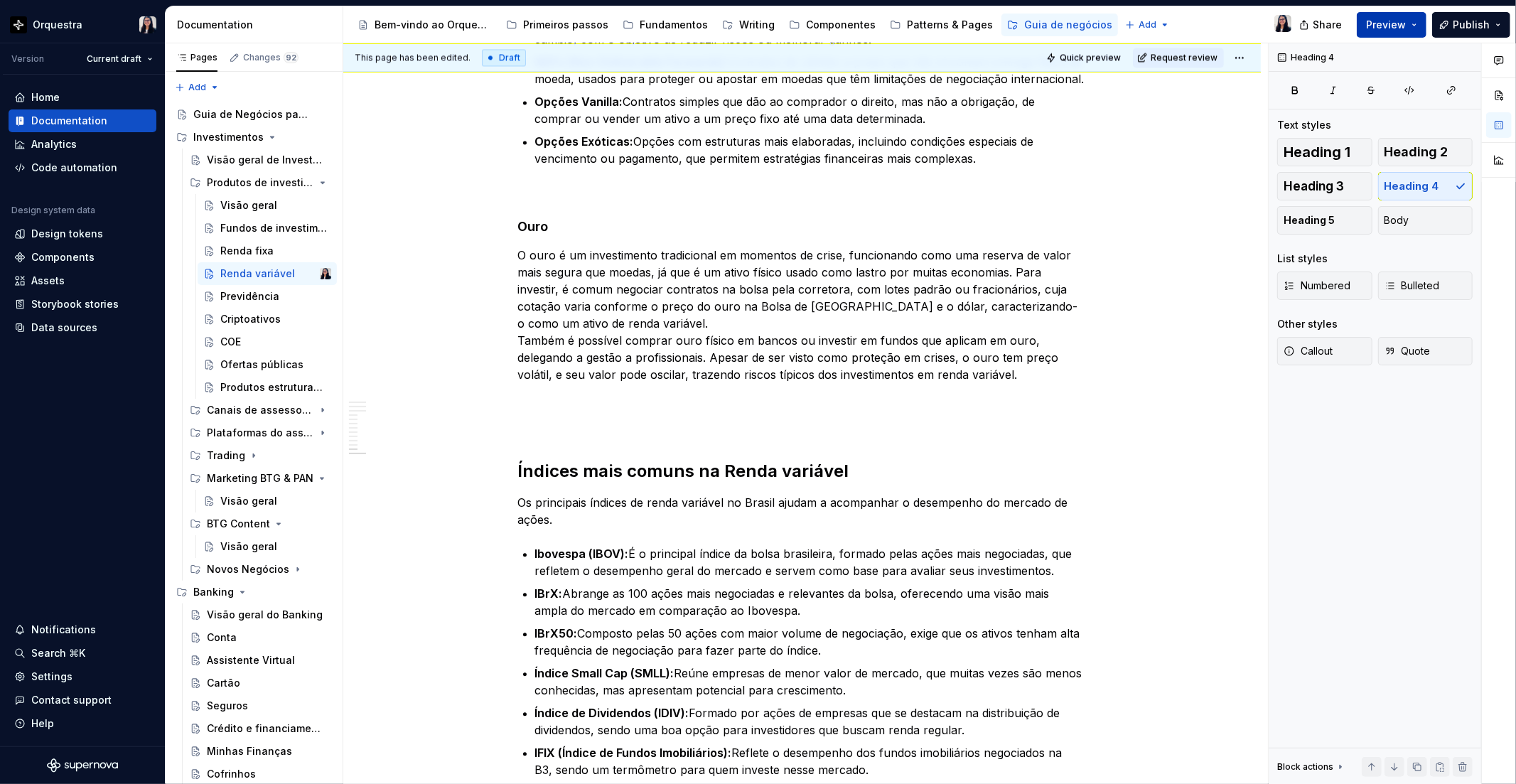
click at [1419, 17] on button "Preview" at bounding box center [1392, 25] width 70 height 25
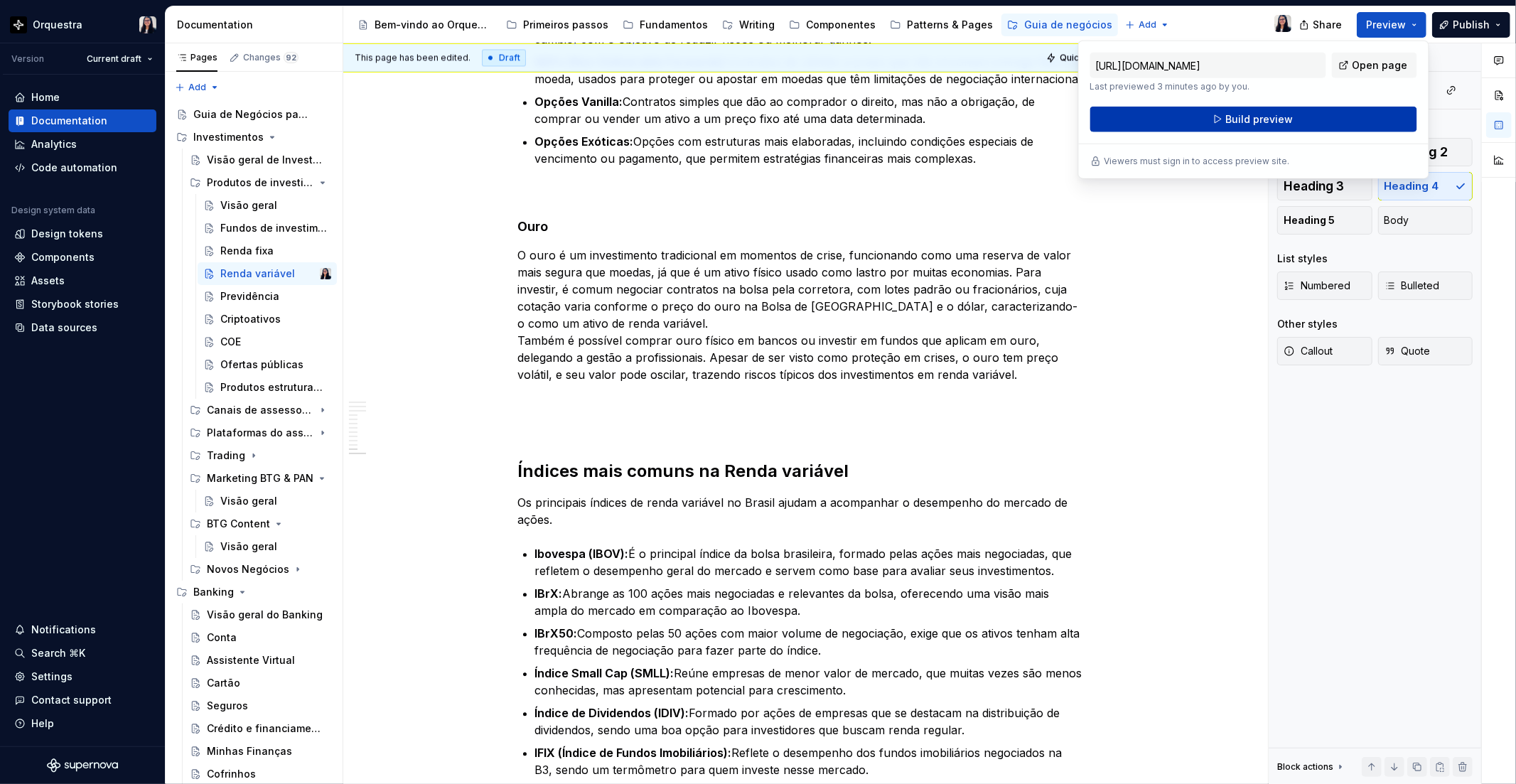
click at [1272, 128] on button "Build preview" at bounding box center [1253, 119] width 327 height 25
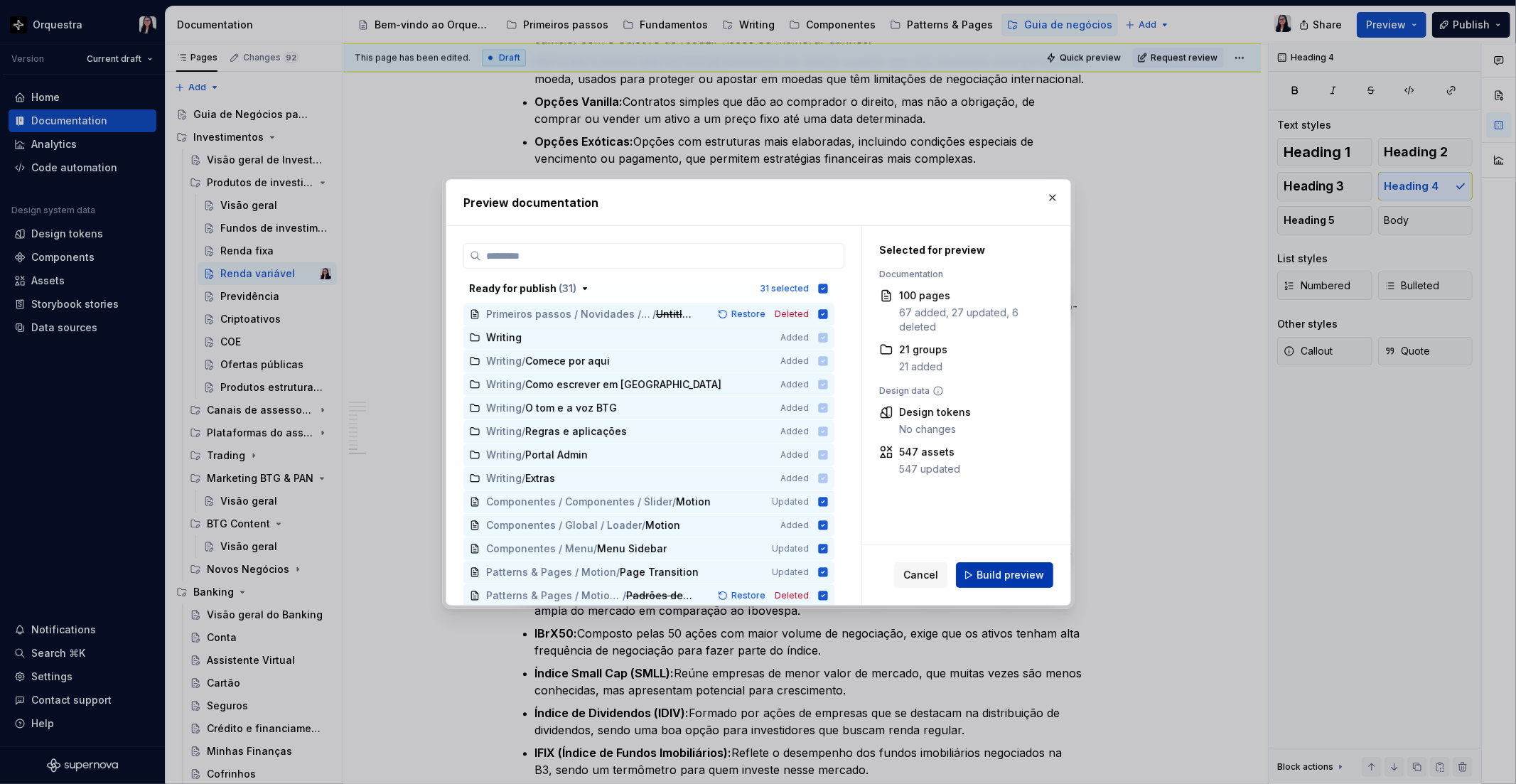
click at [1021, 570] on span "Build preview" at bounding box center [1010, 575] width 67 height 14
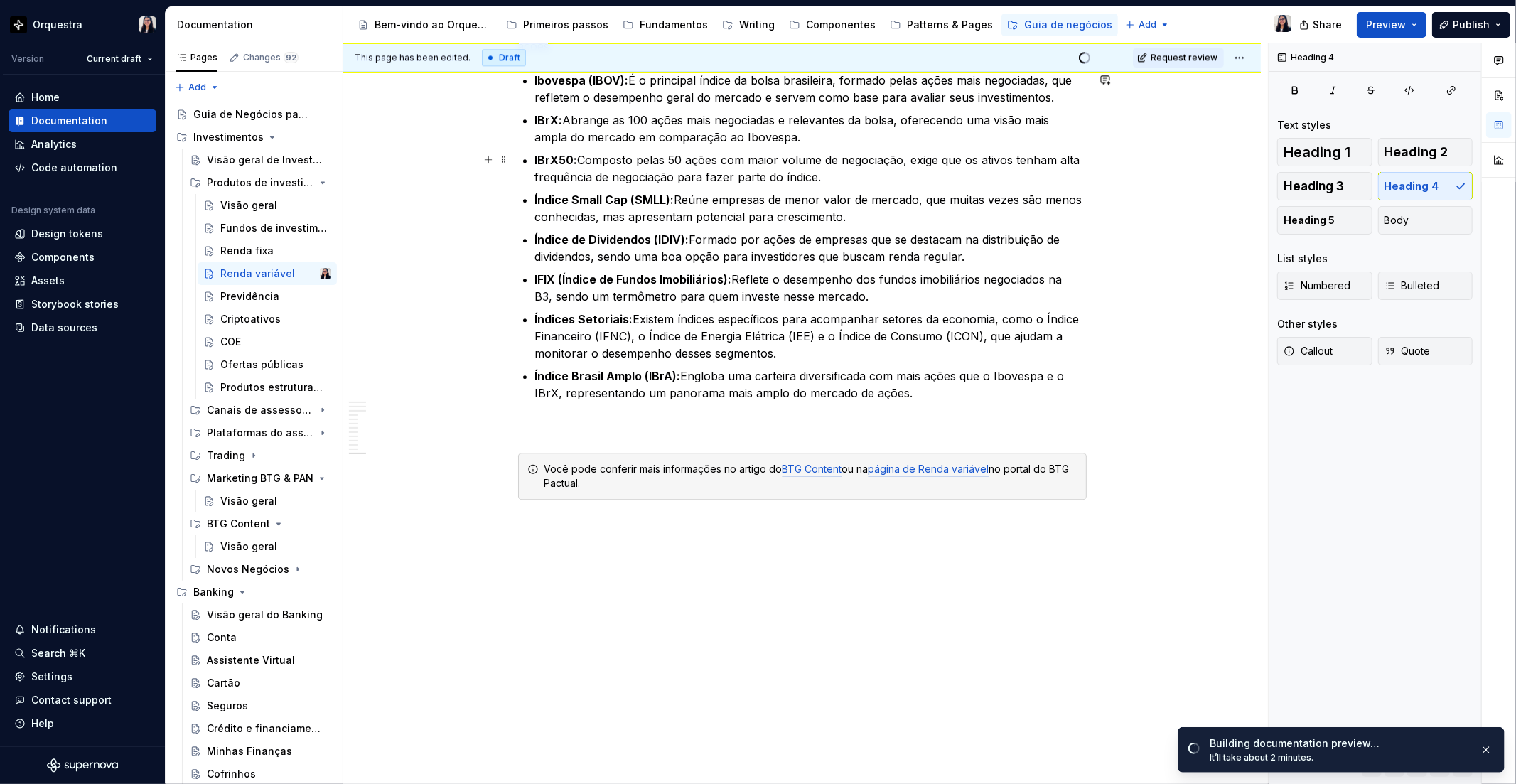
scroll to position [2952, 0]
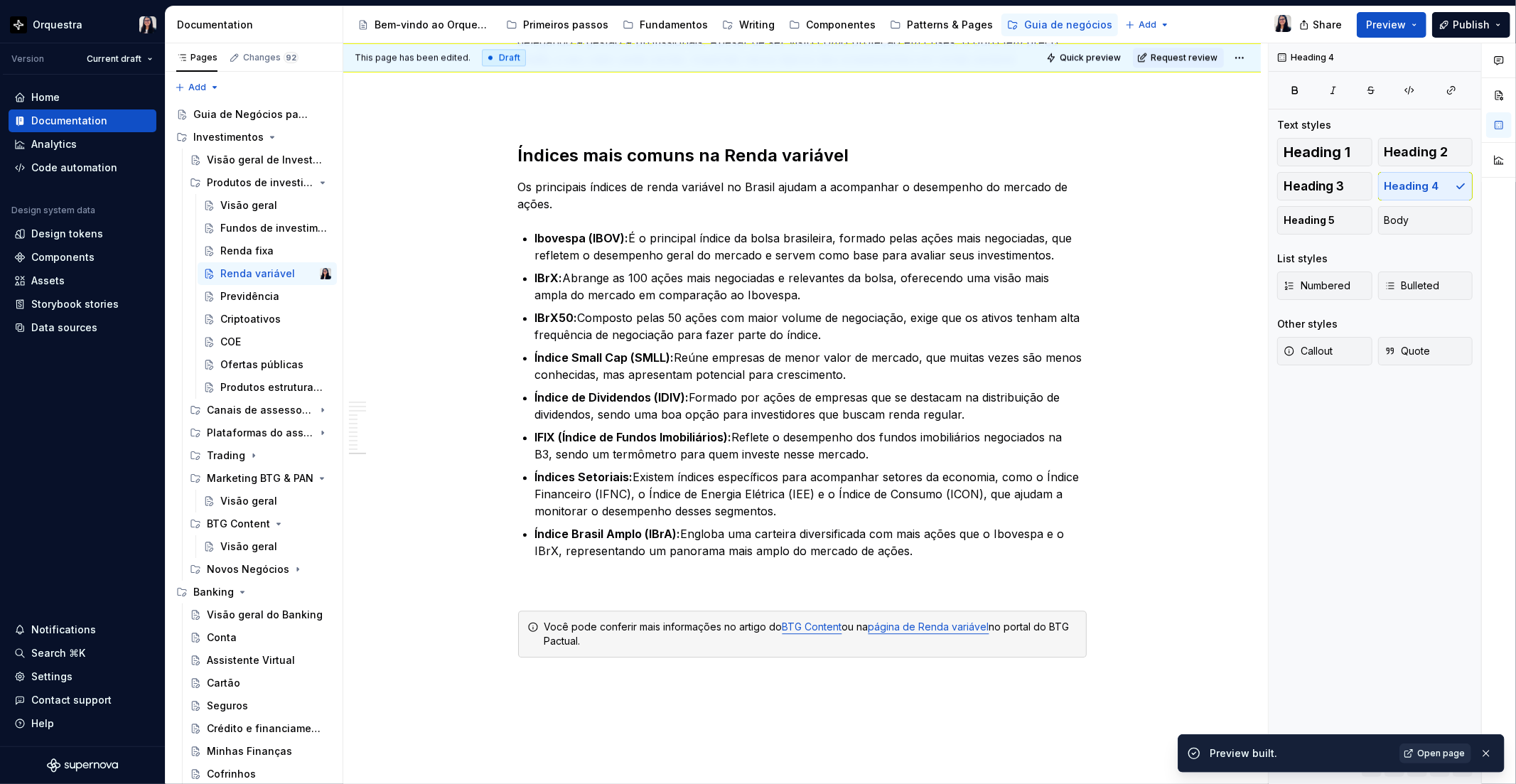
click at [1437, 750] on span "Open page" at bounding box center [1441, 753] width 47 height 11
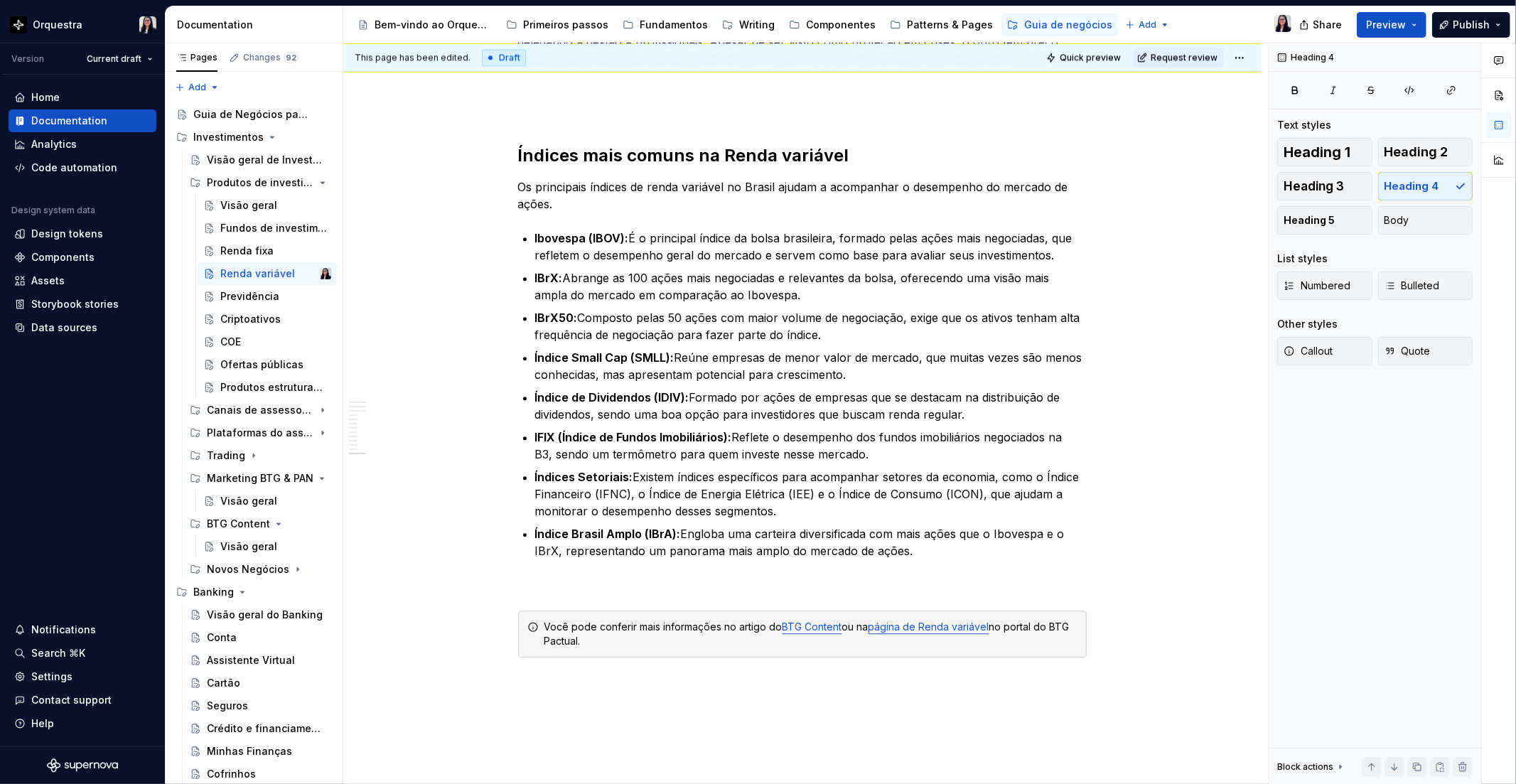
type textarea "*"
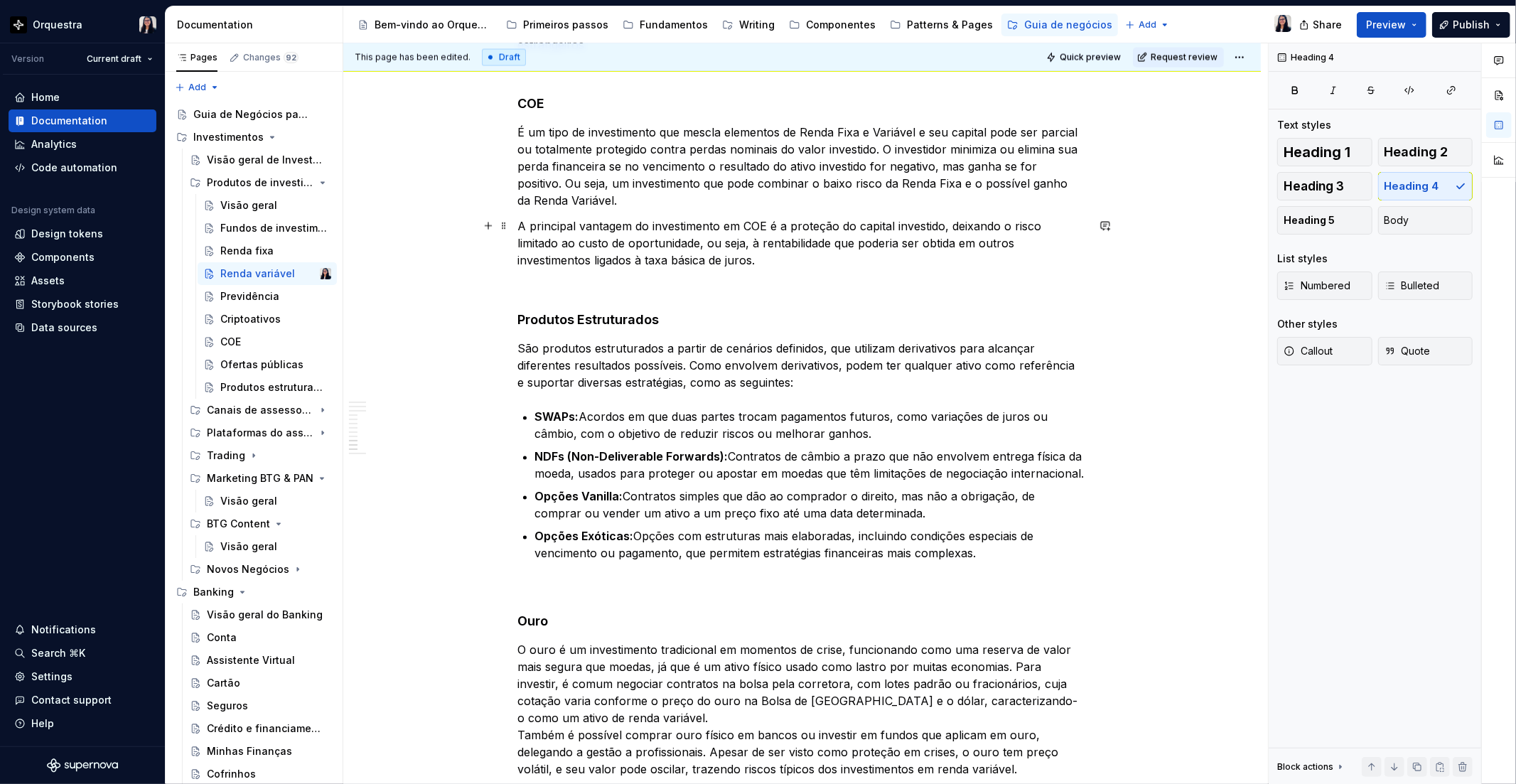
scroll to position [2162, 0]
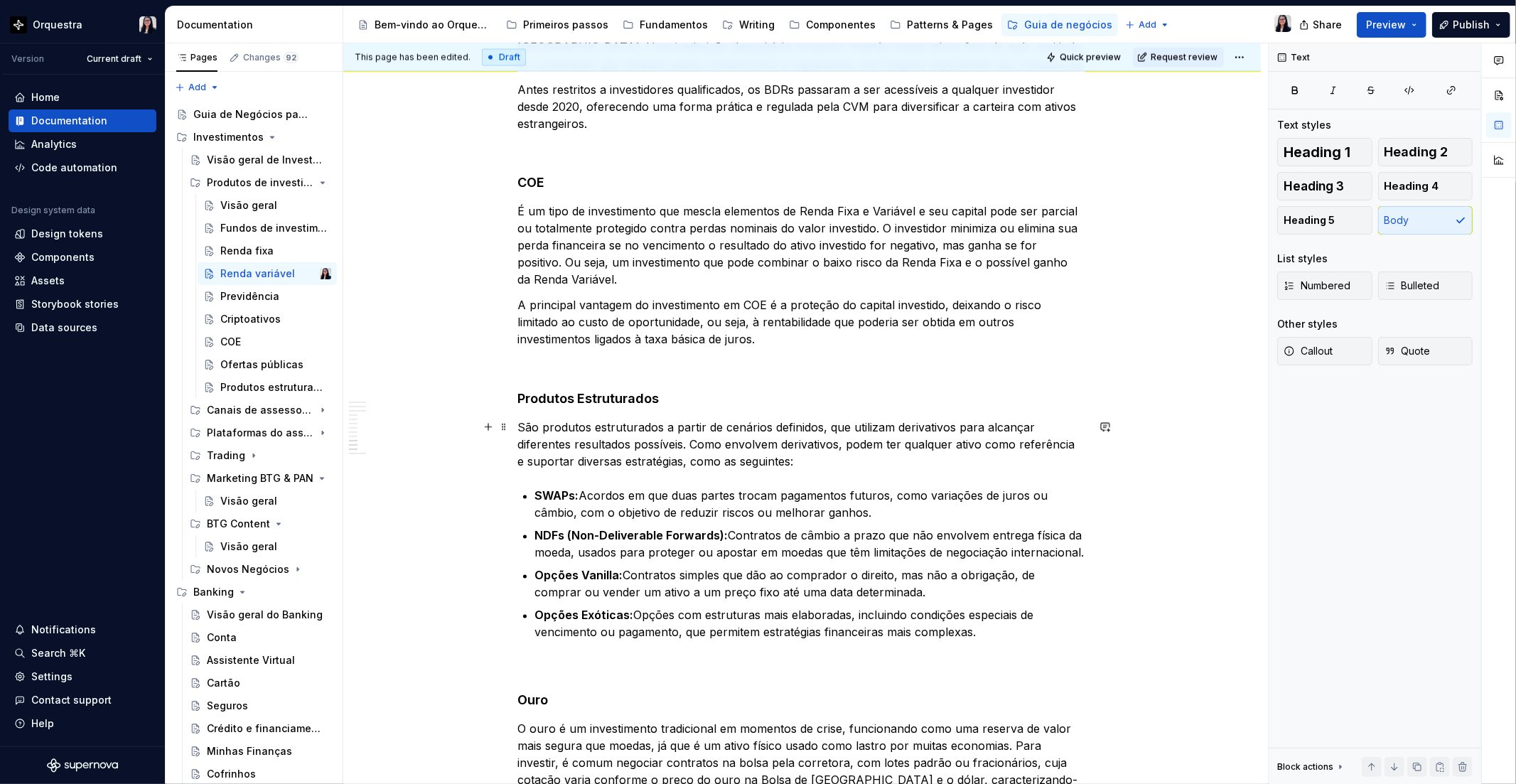
click at [599, 423] on p "São produtos estruturados a partir de cenários definidos, que utilizam derivati…" at bounding box center [802, 445] width 569 height 51
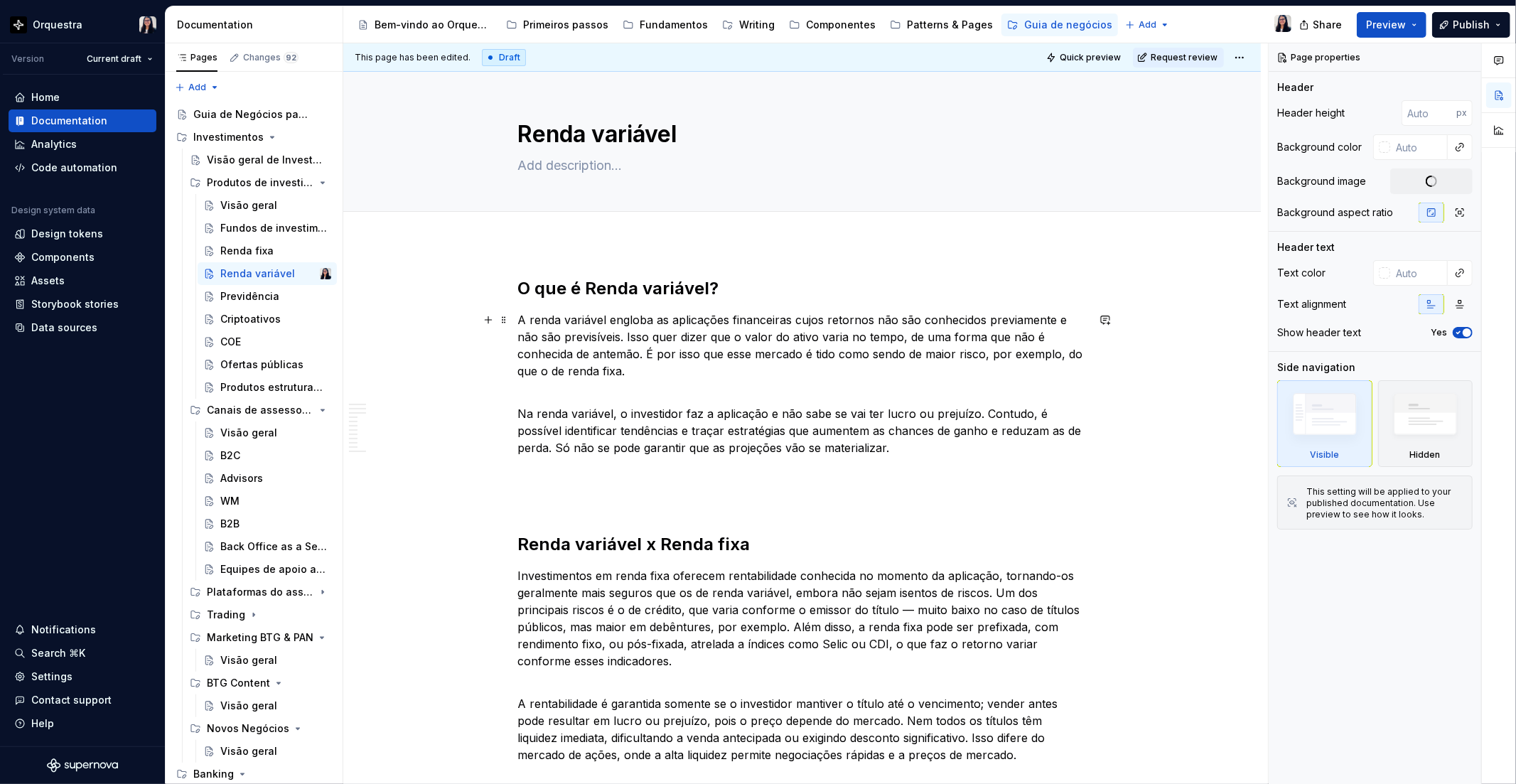
type textarea "*"
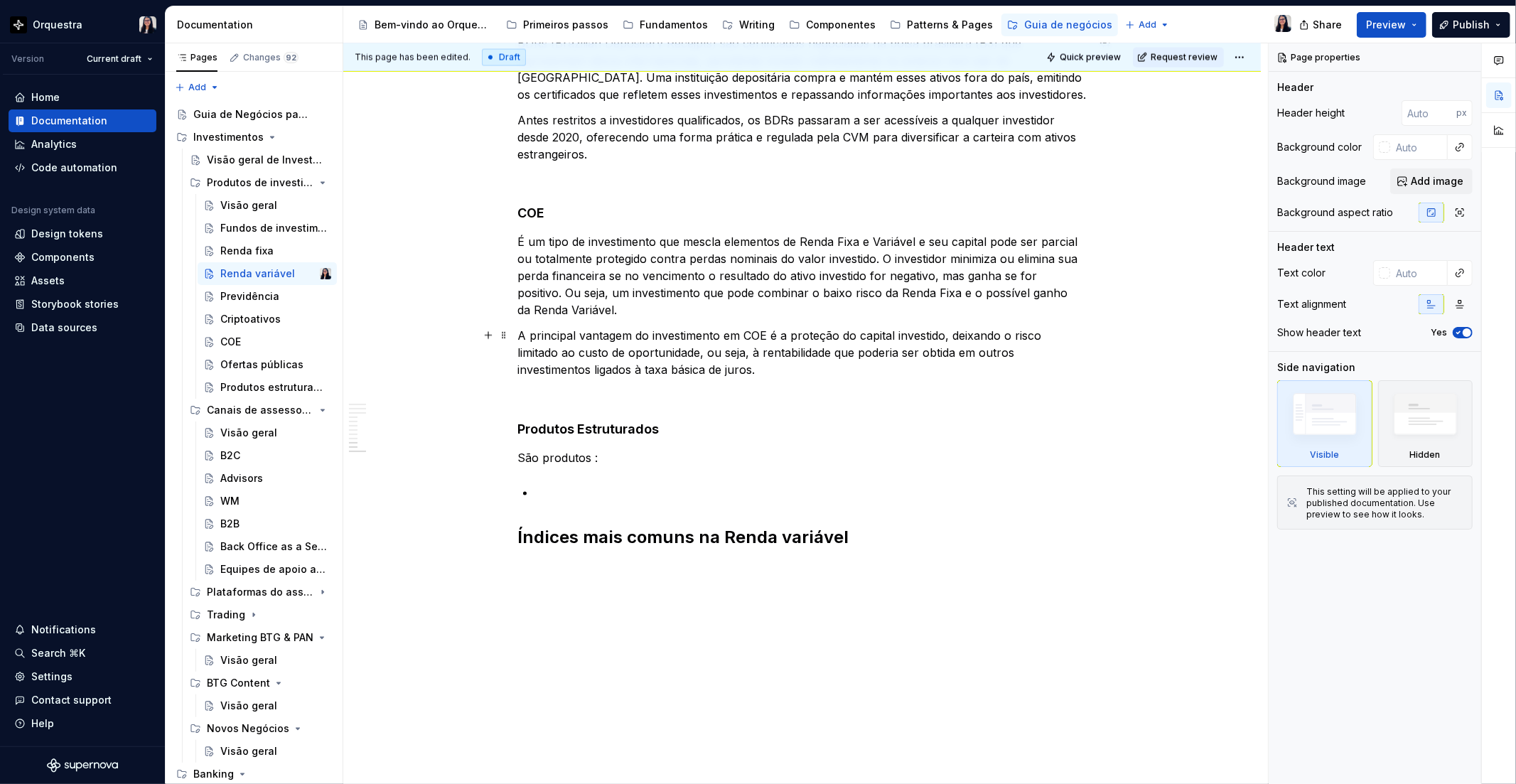
scroll to position [2148, 0]
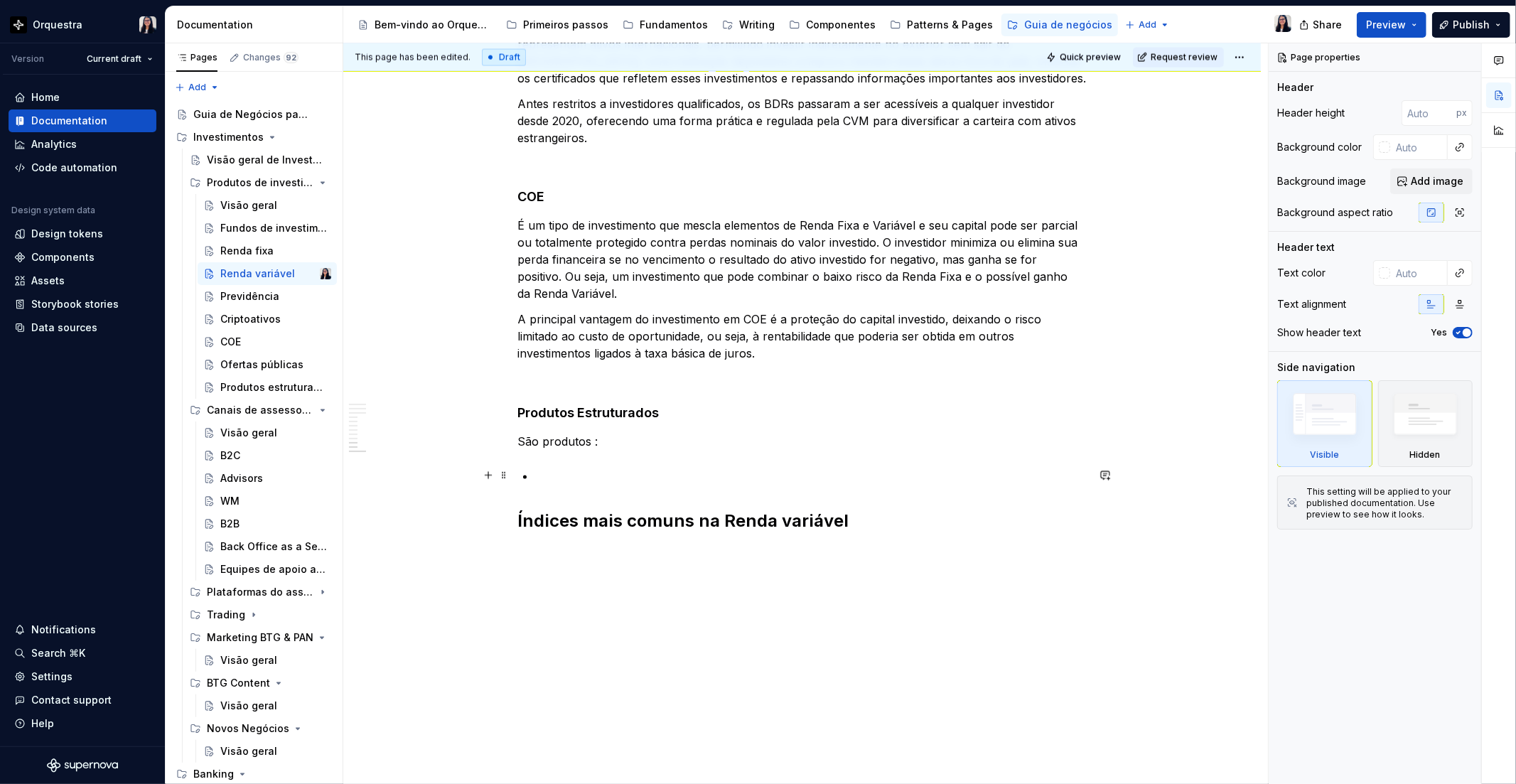
click at [563, 468] on p at bounding box center [810, 476] width 551 height 17
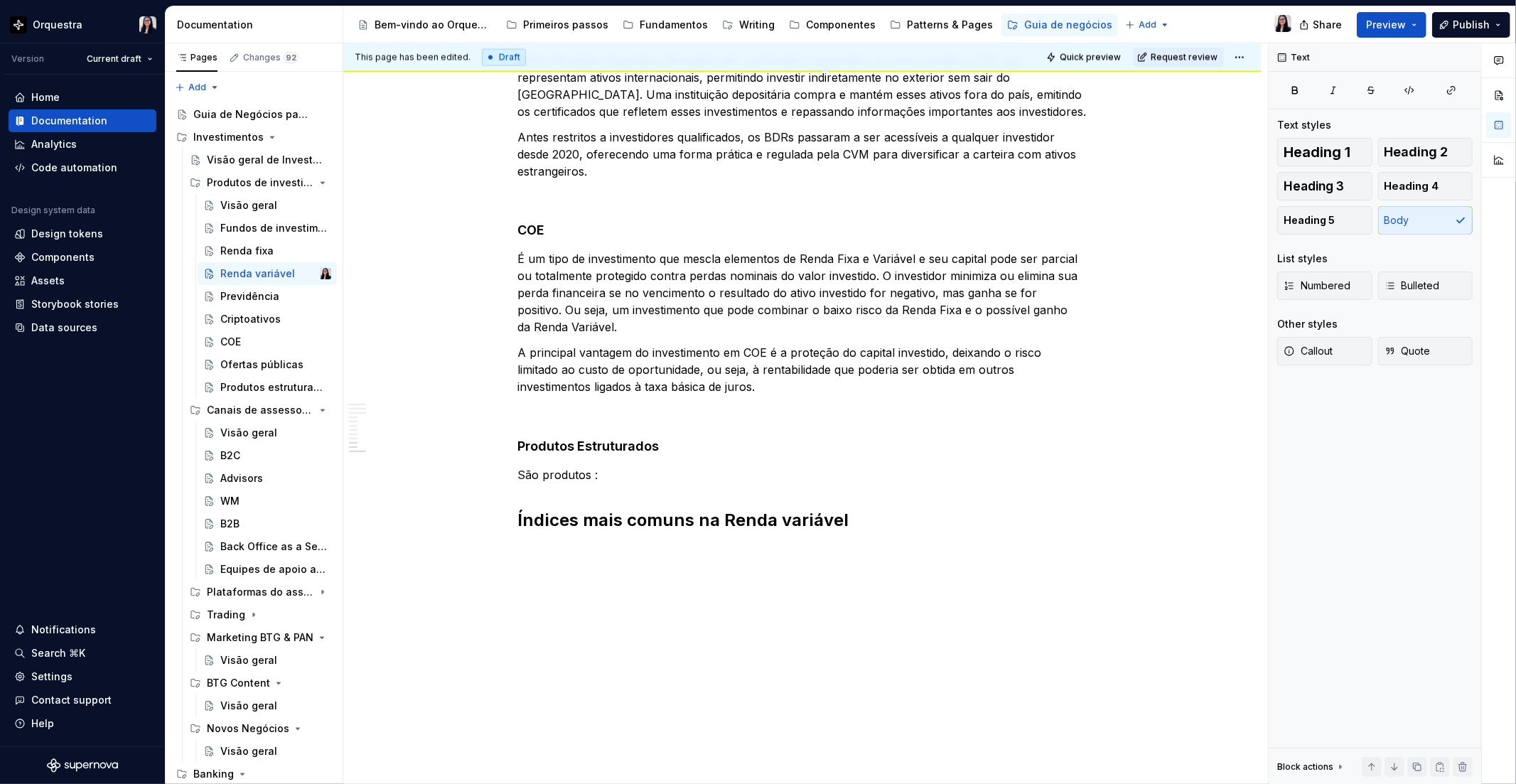
scroll to position [2113, 0]
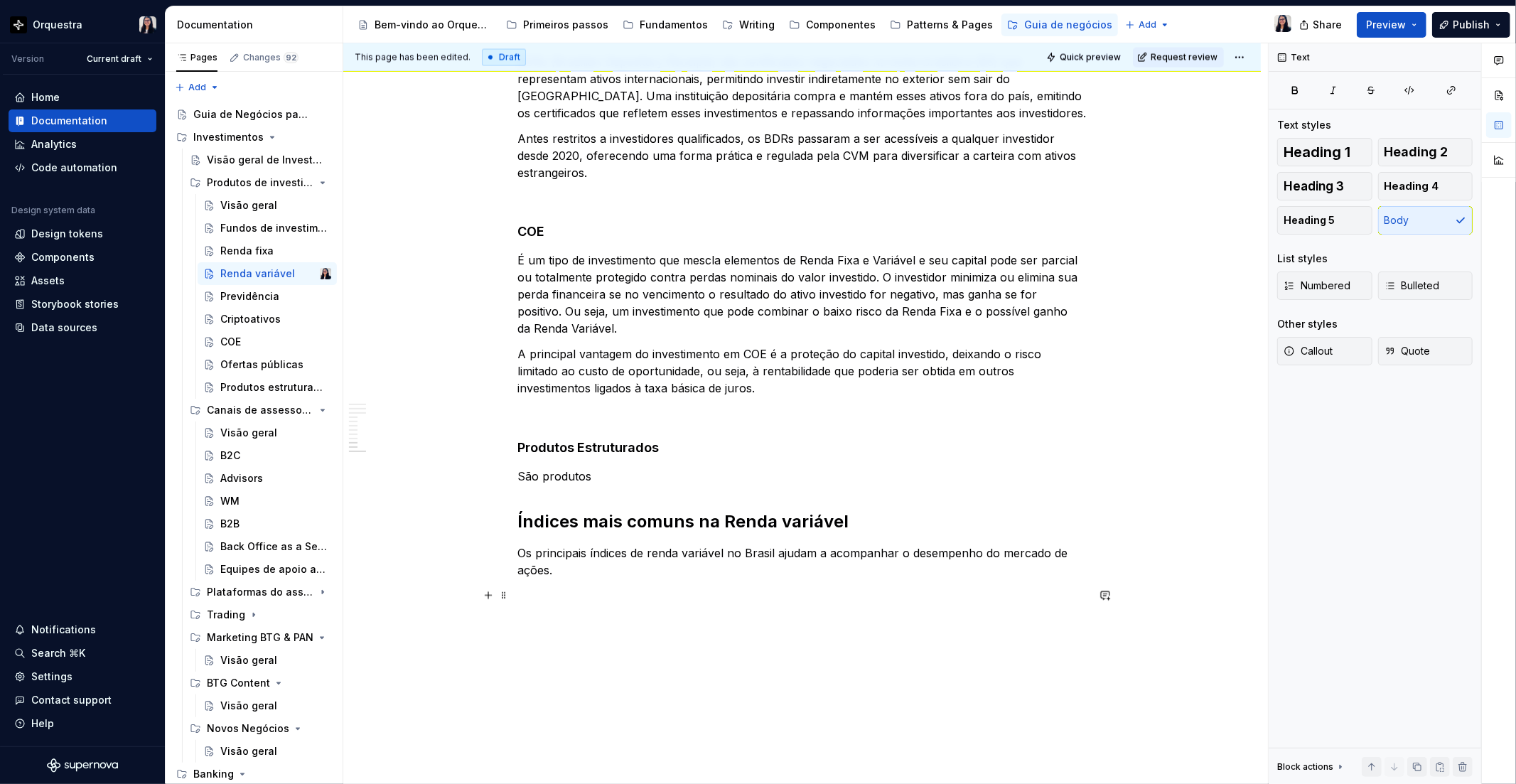
click at [558, 600] on p at bounding box center [802, 597] width 569 height 17
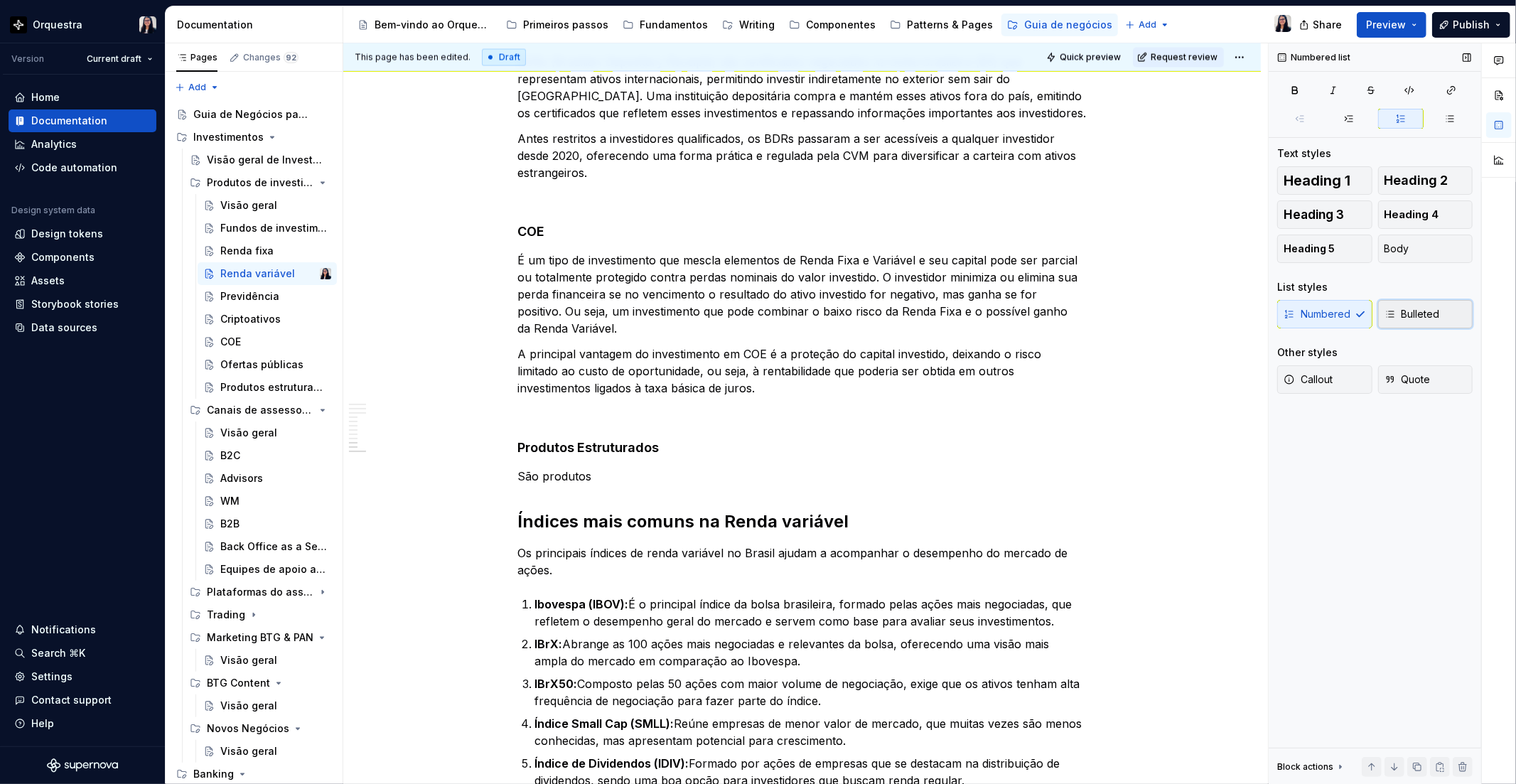
click at [1403, 317] on span "Bulleted" at bounding box center [1412, 314] width 55 height 14
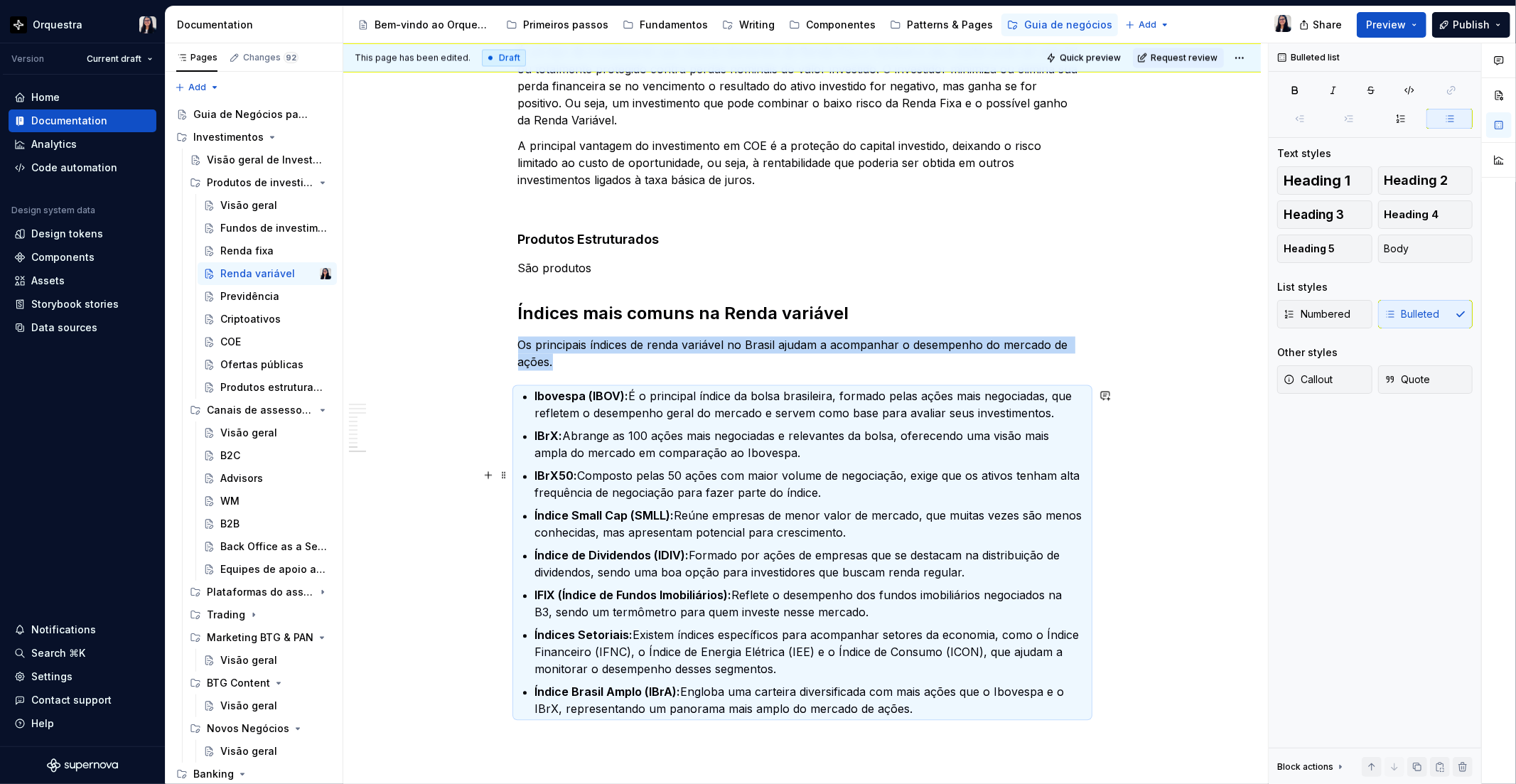
scroll to position [2095, 0]
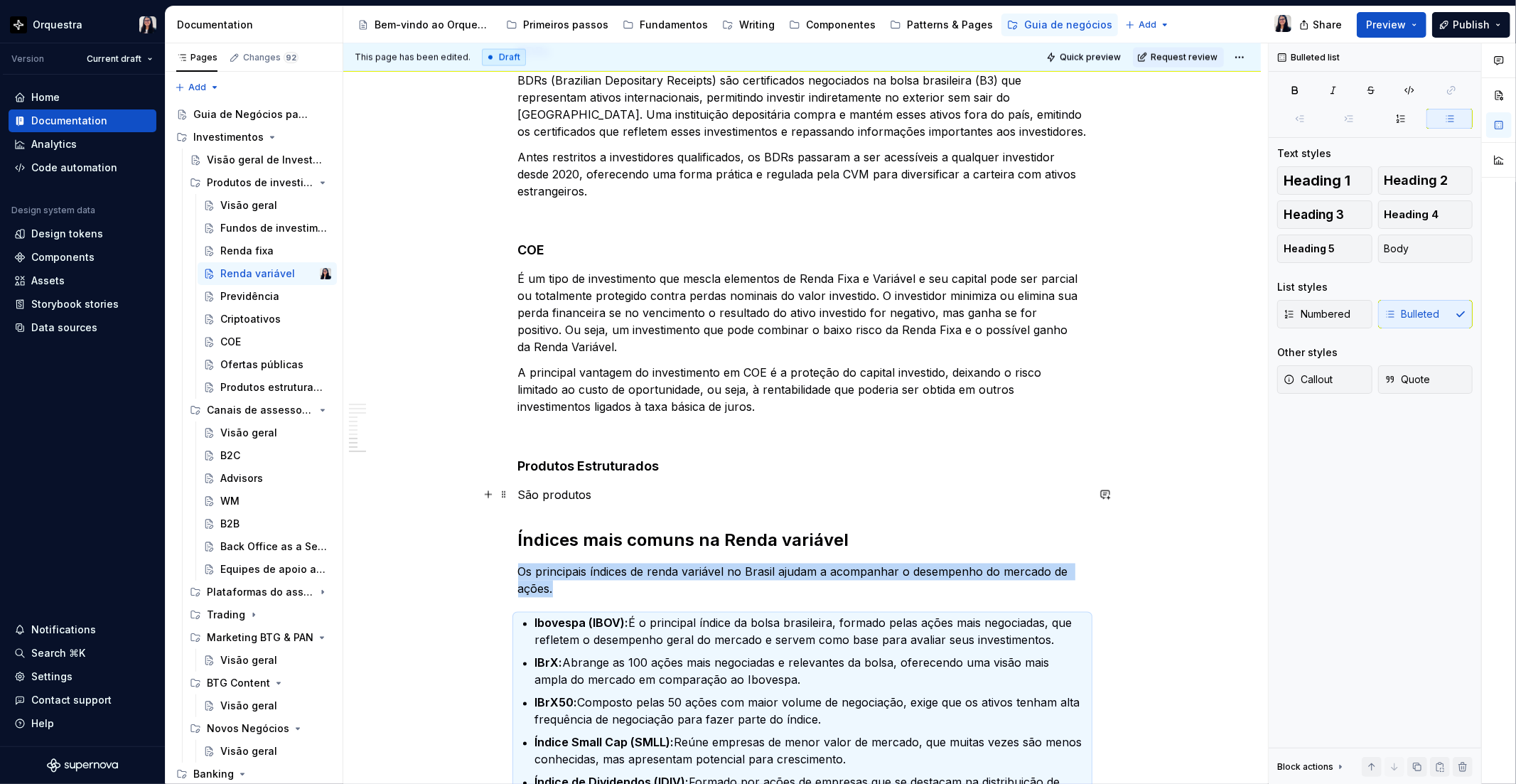
click at [614, 491] on p "São produtos" at bounding box center [802, 495] width 569 height 17
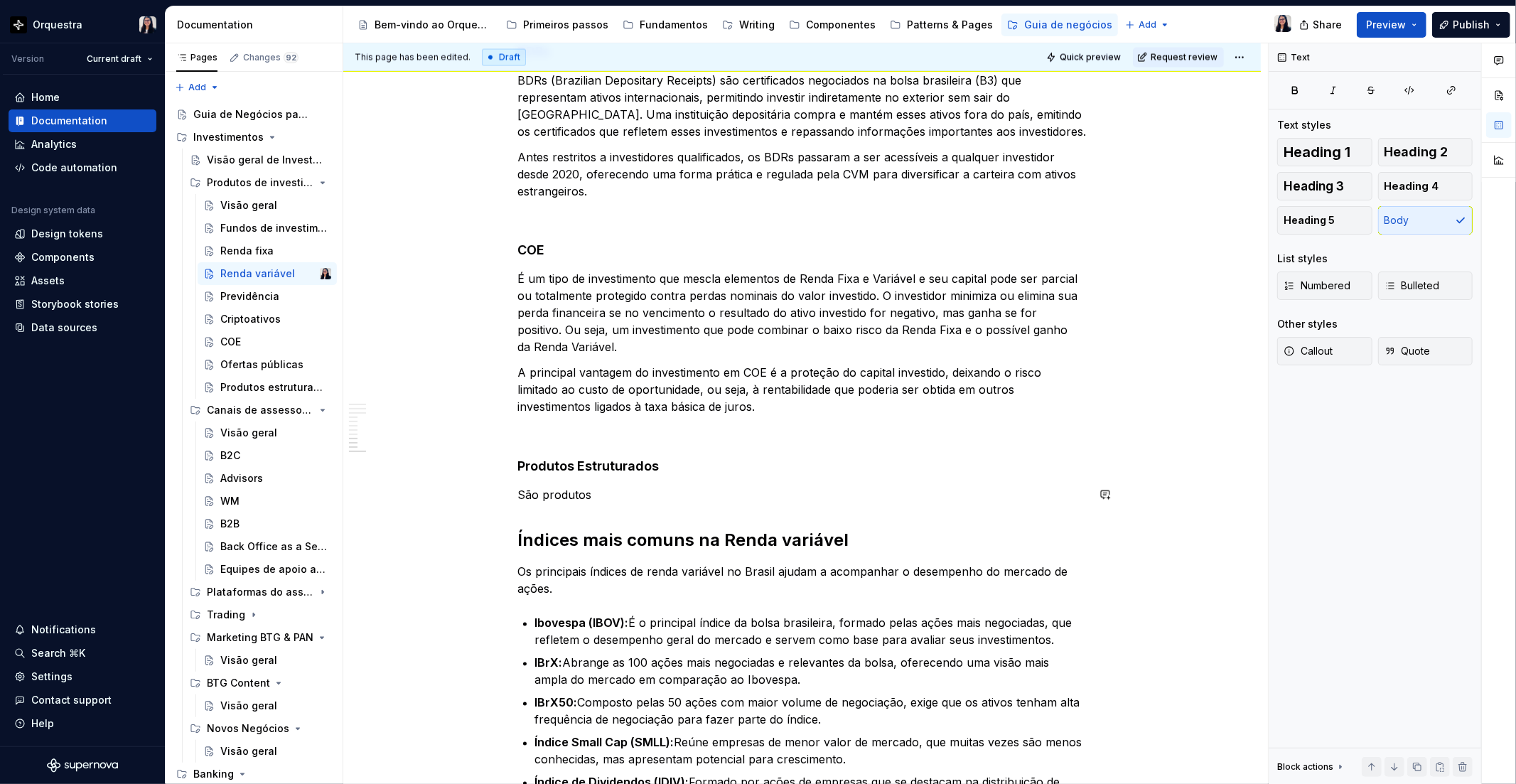
click at [623, 499] on p "São produtos" at bounding box center [802, 495] width 569 height 17
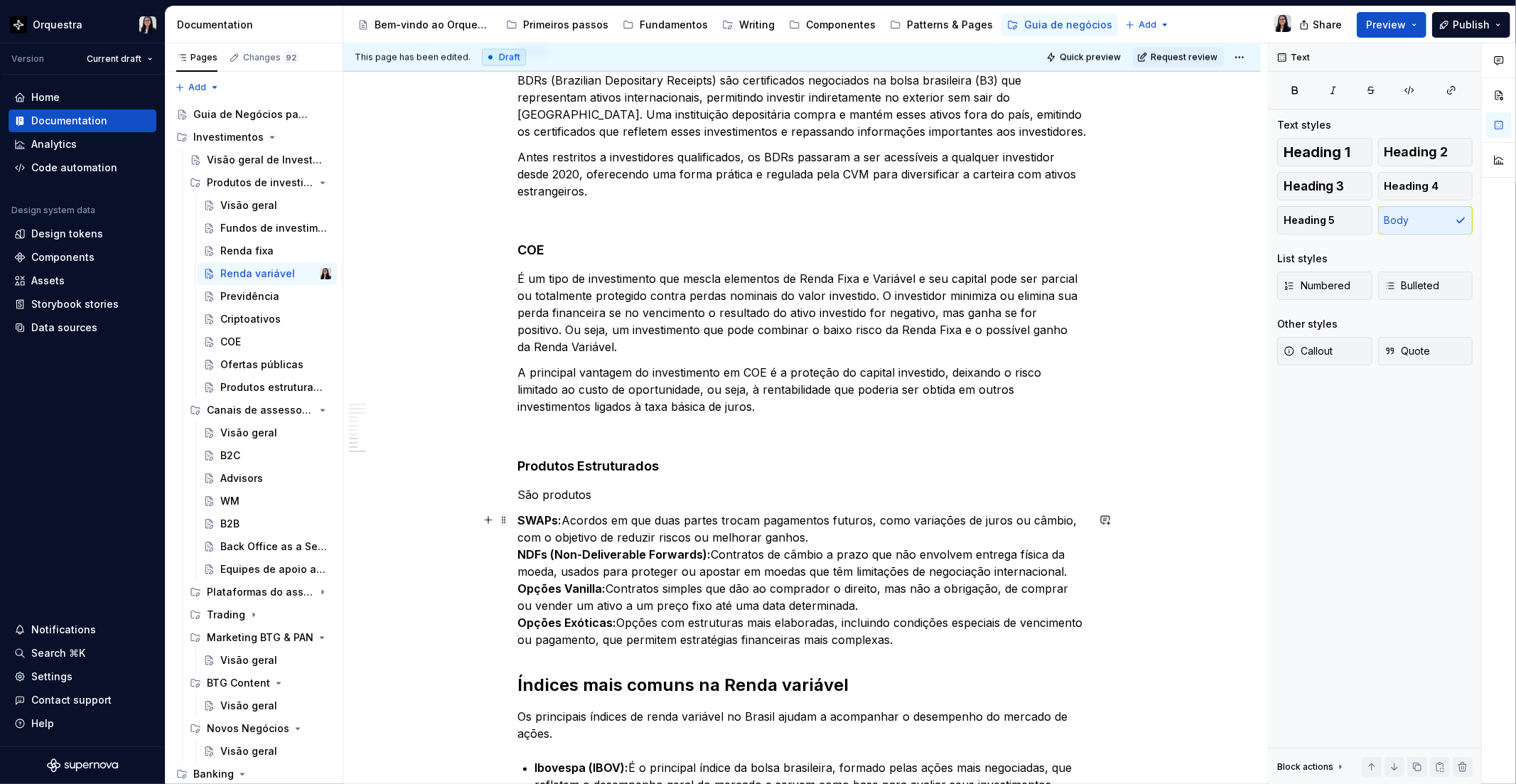
click at [521, 513] on p "SWAPs: Acordos em que duas partes trocam pagamentos futuros, como variações de …" at bounding box center [802, 581] width 569 height 136
click at [972, 629] on p "SWAPs: Acordos em que duas partes trocam pagamentos futuros, como variações de …" at bounding box center [802, 581] width 569 height 136
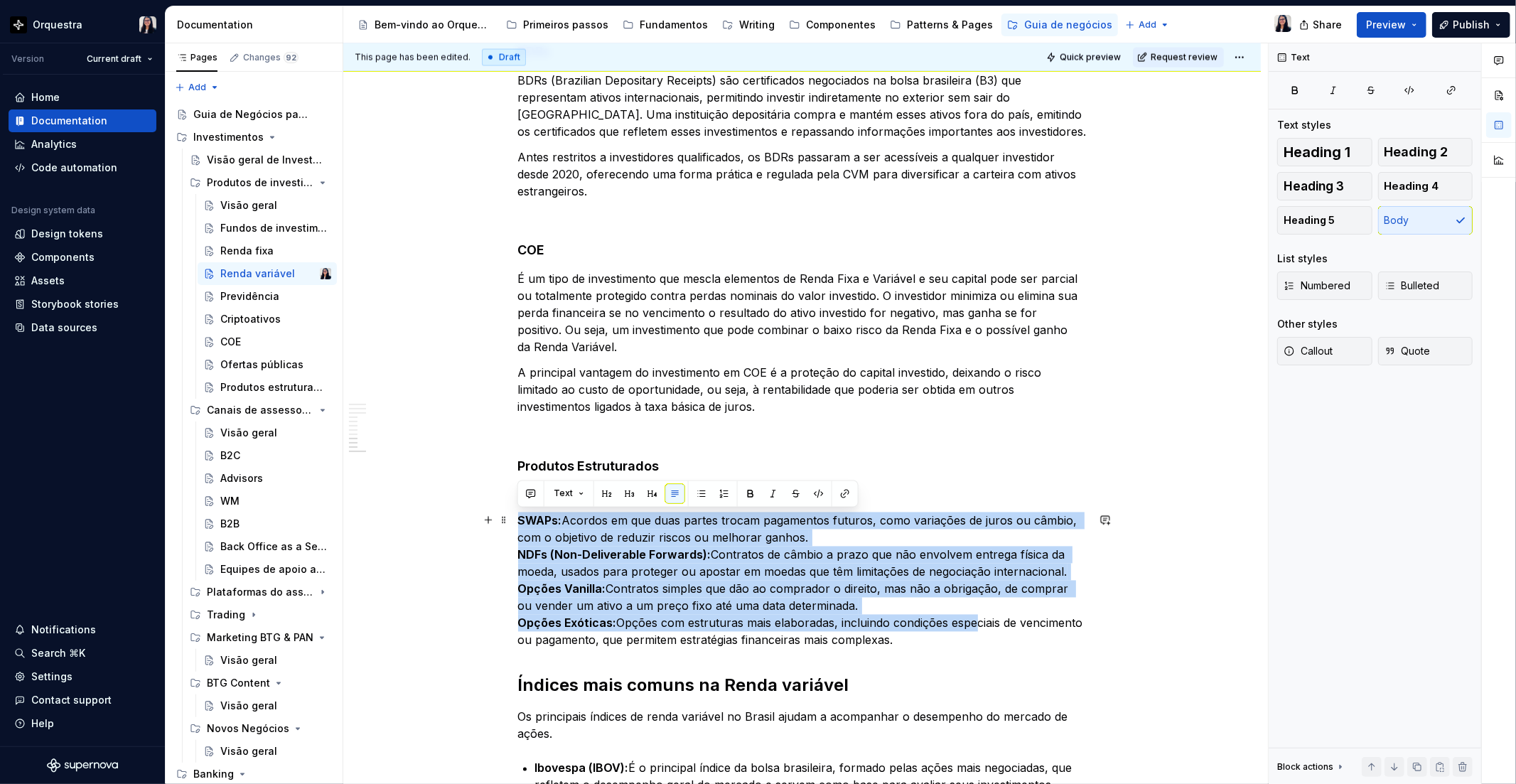
click at [967, 634] on p "SWAPs: Acordos em que duas partes trocam pagamentos futuros, como variações de …" at bounding box center [802, 581] width 569 height 136
click at [1420, 289] on span "Bulleted" at bounding box center [1412, 286] width 55 height 14
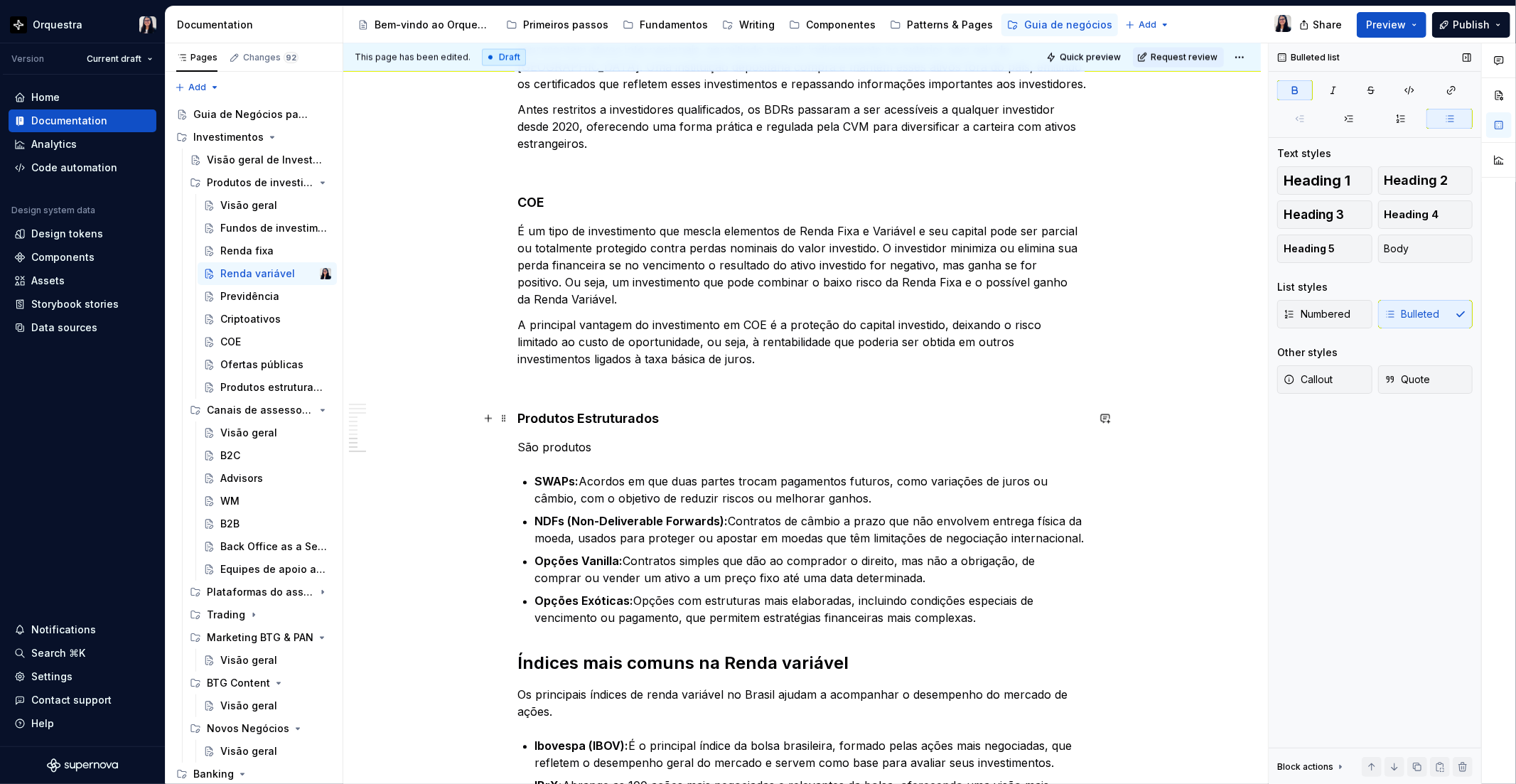
scroll to position [2332, 0]
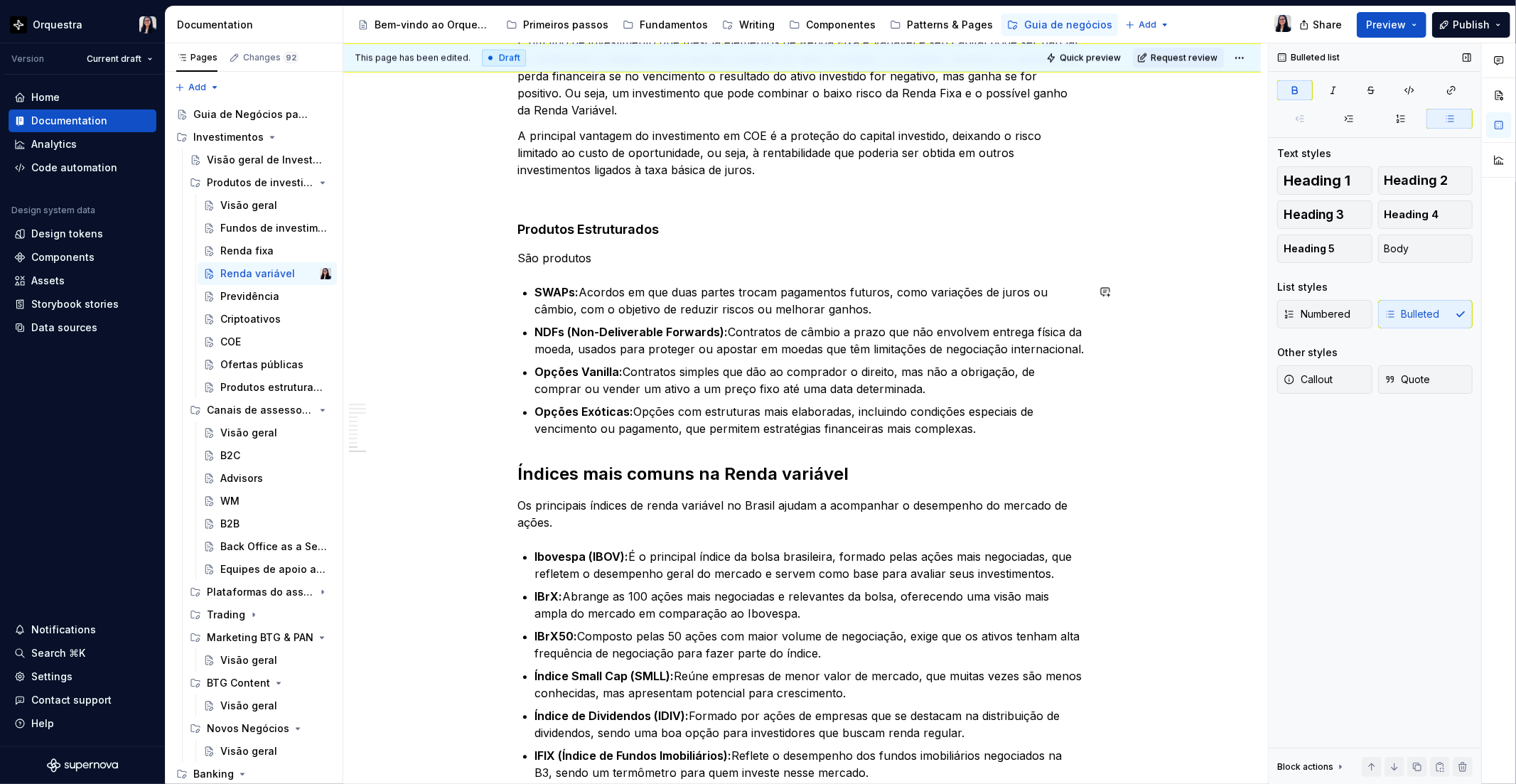
click at [987, 435] on p "Opções Exóticas: Opções com estruturas mais elaboradas, incluindo condições esp…" at bounding box center [810, 419] width 551 height 34
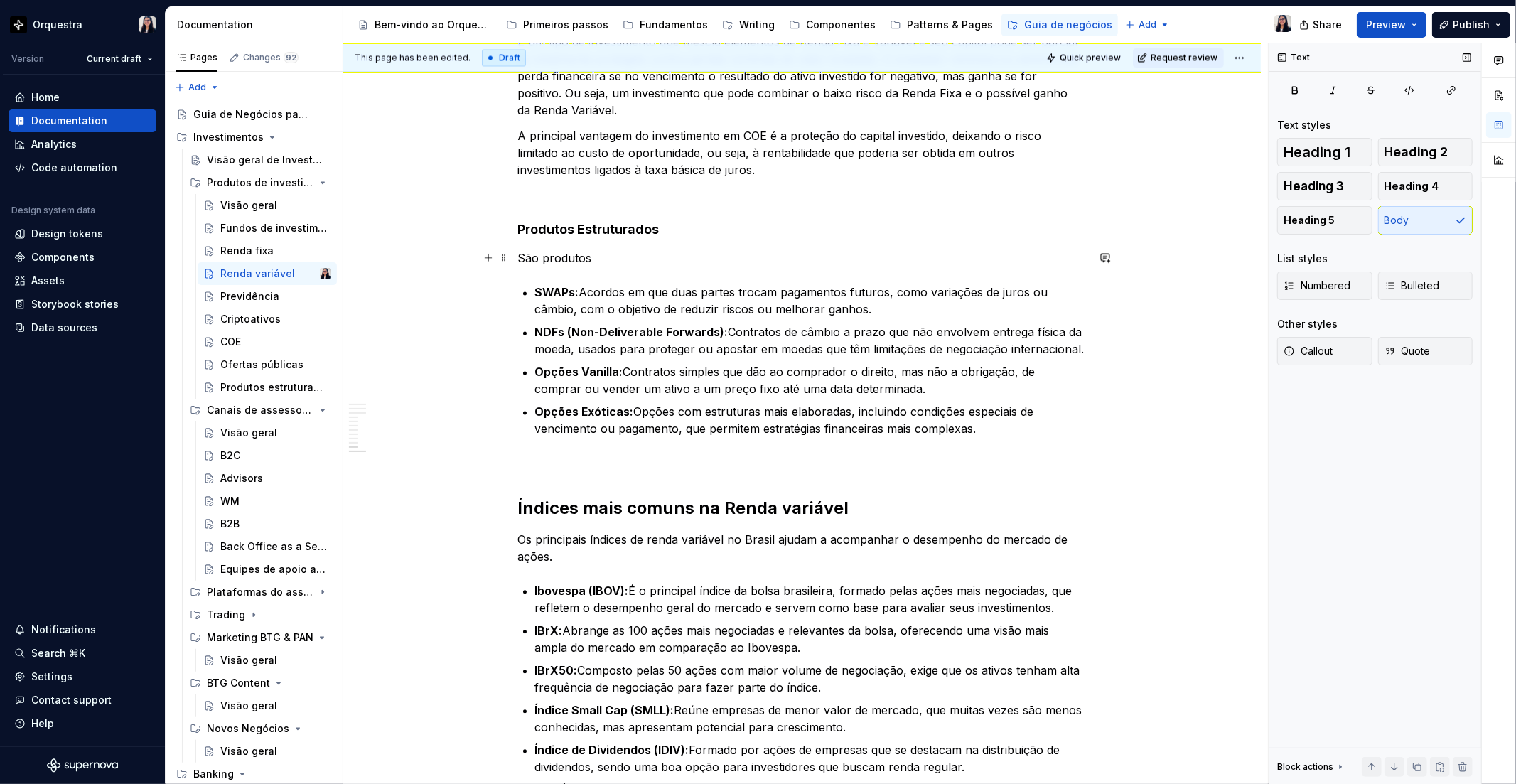
click at [539, 262] on p "São produtos" at bounding box center [802, 258] width 569 height 17
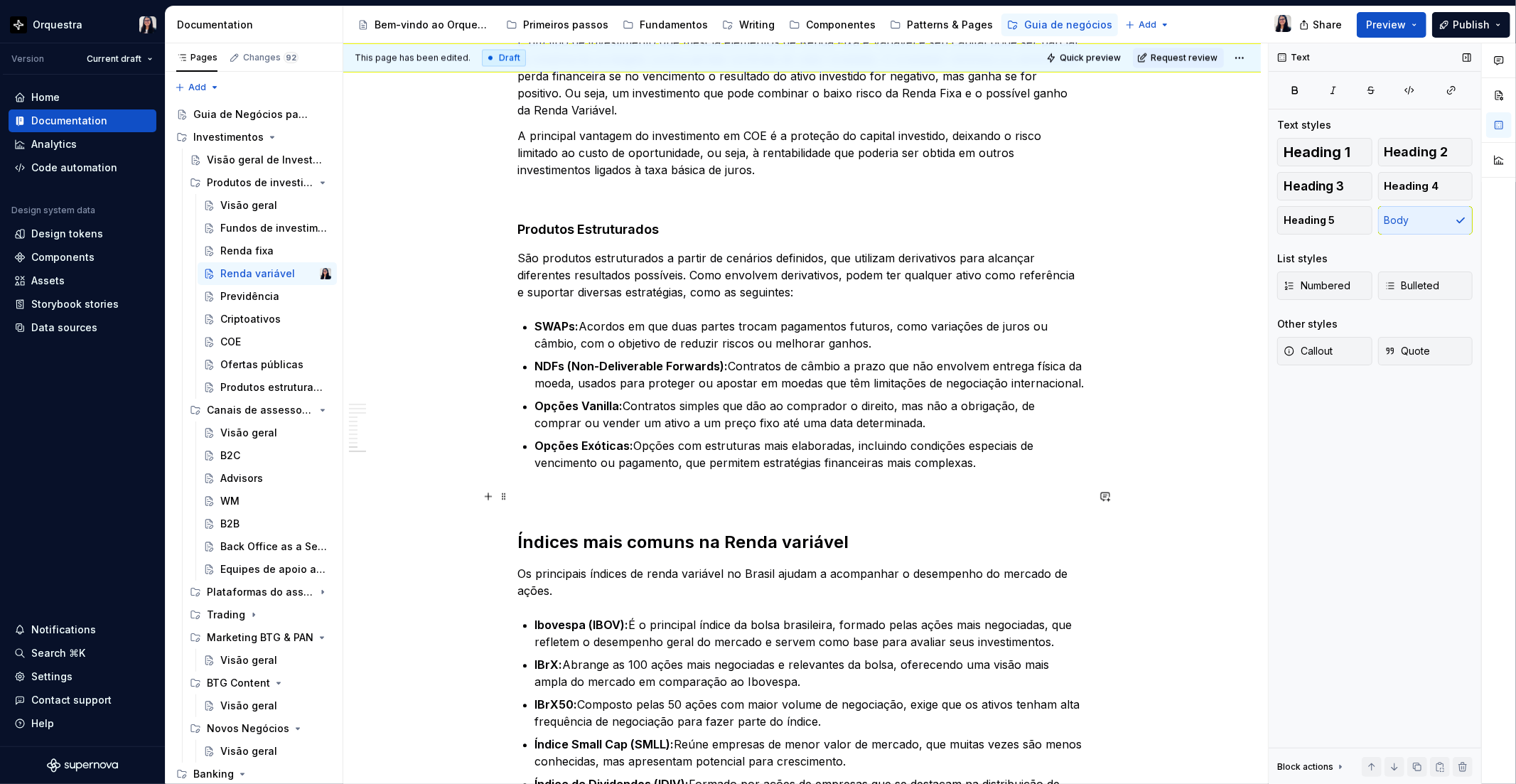
click at [758, 488] on p at bounding box center [802, 497] width 569 height 17
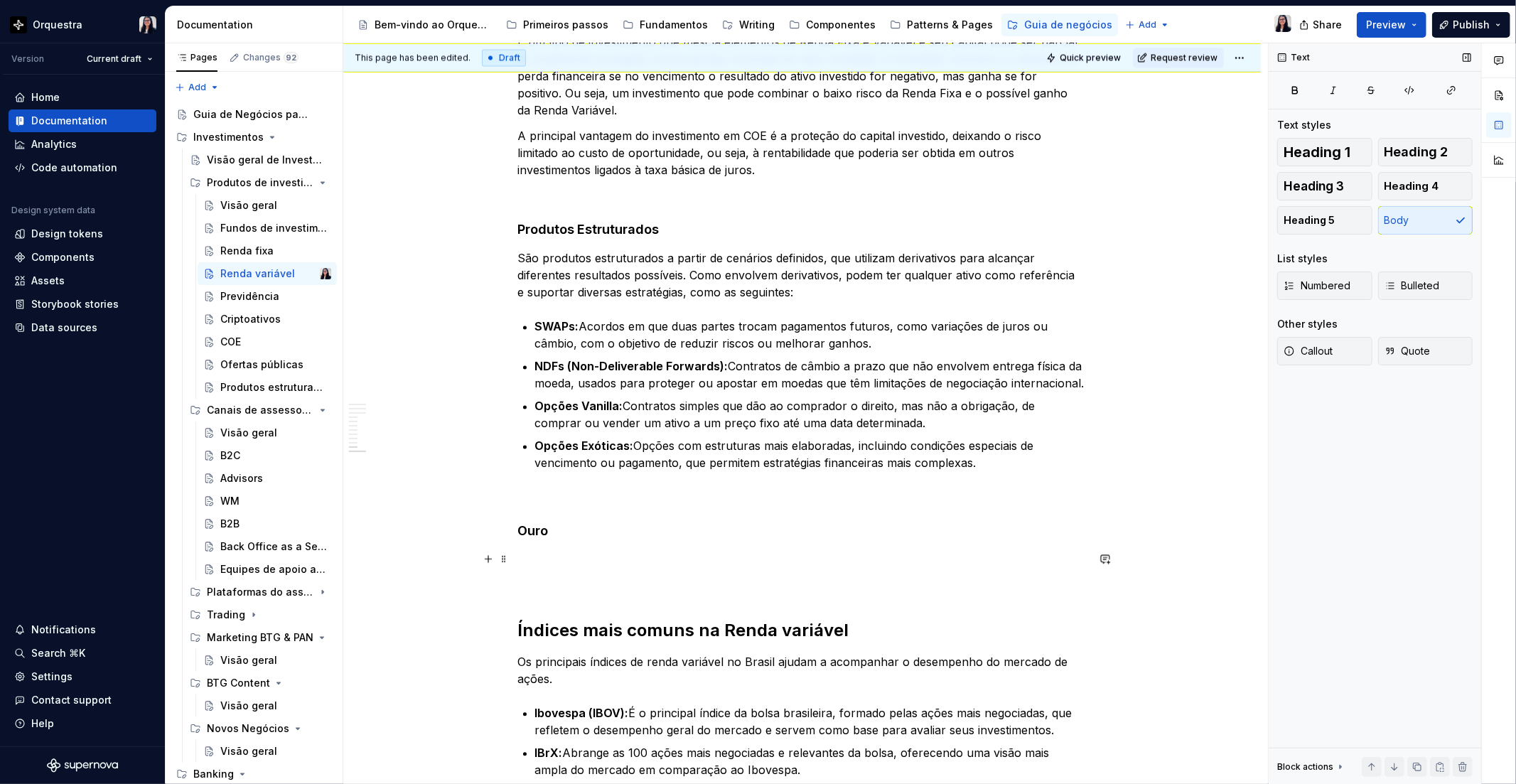
click at [527, 559] on p at bounding box center [802, 559] width 569 height 17
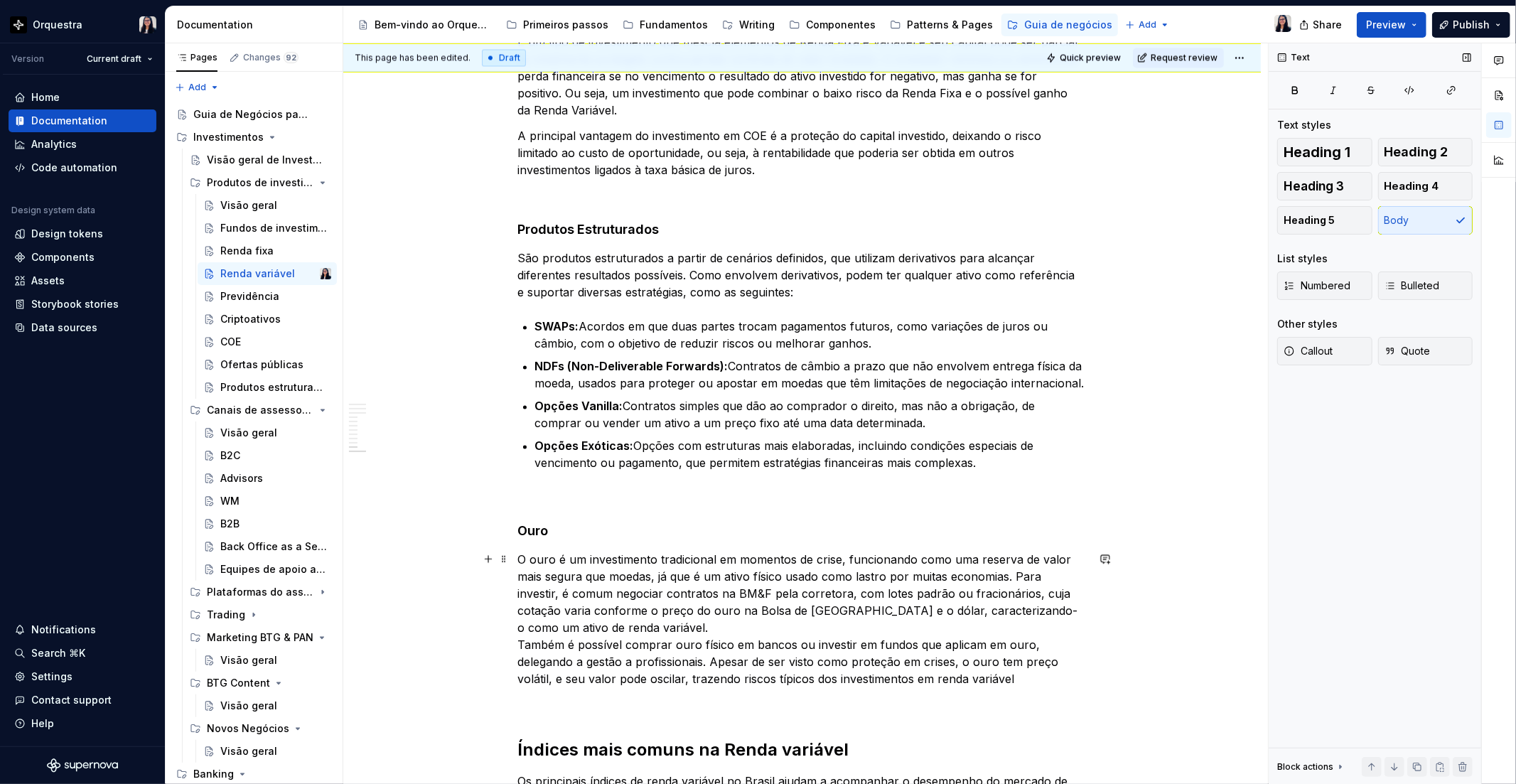
click at [698, 589] on p "O ouro é um investimento tradicional em momentos de crise, funcionando como uma…" at bounding box center [802, 619] width 569 height 136
click at [1044, 678] on p "O ouro é um investimento tradicional em momentos de crise, funcionando como uma…" at bounding box center [802, 619] width 569 height 136
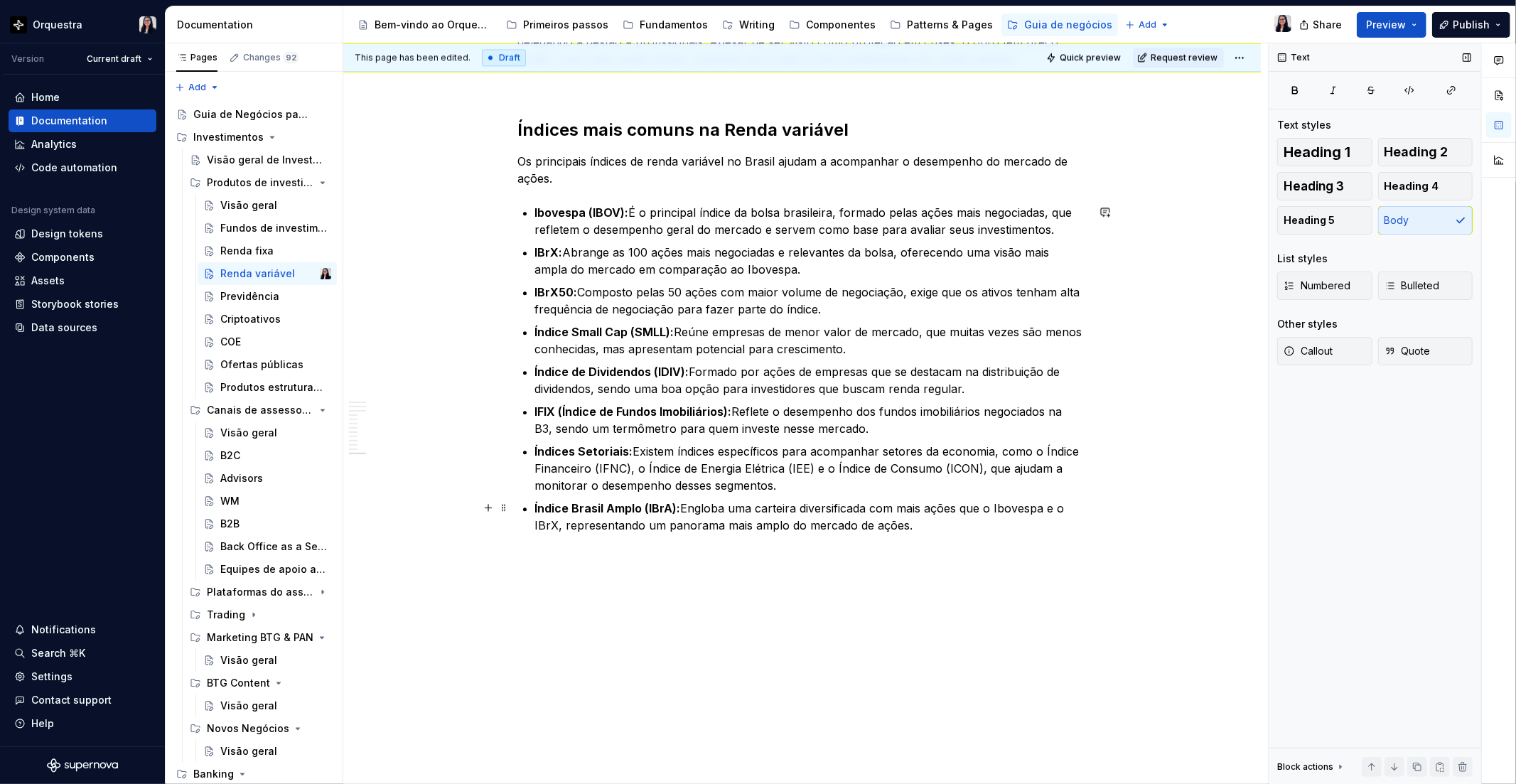
scroll to position [2399, 0]
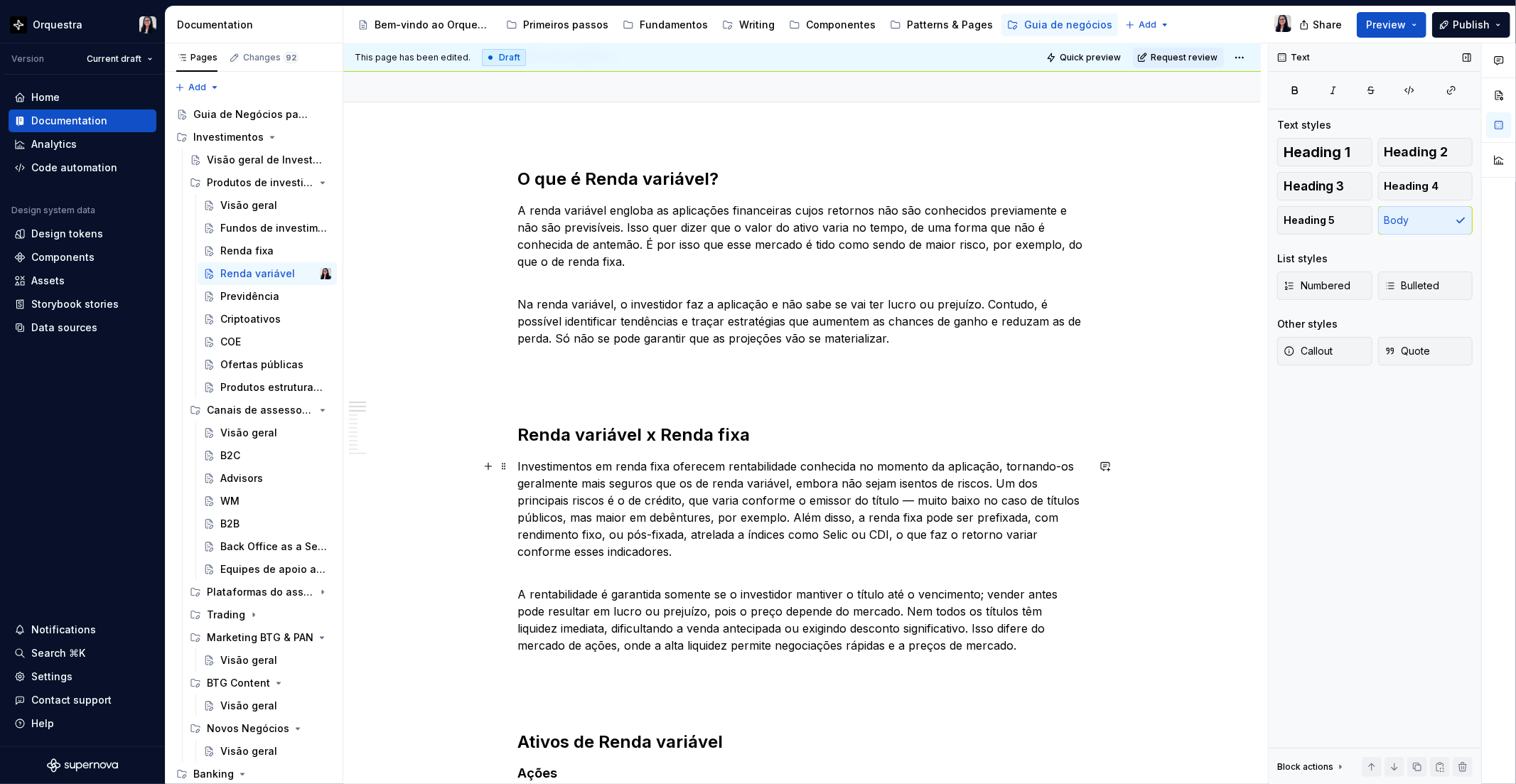
scroll to position [0, 0]
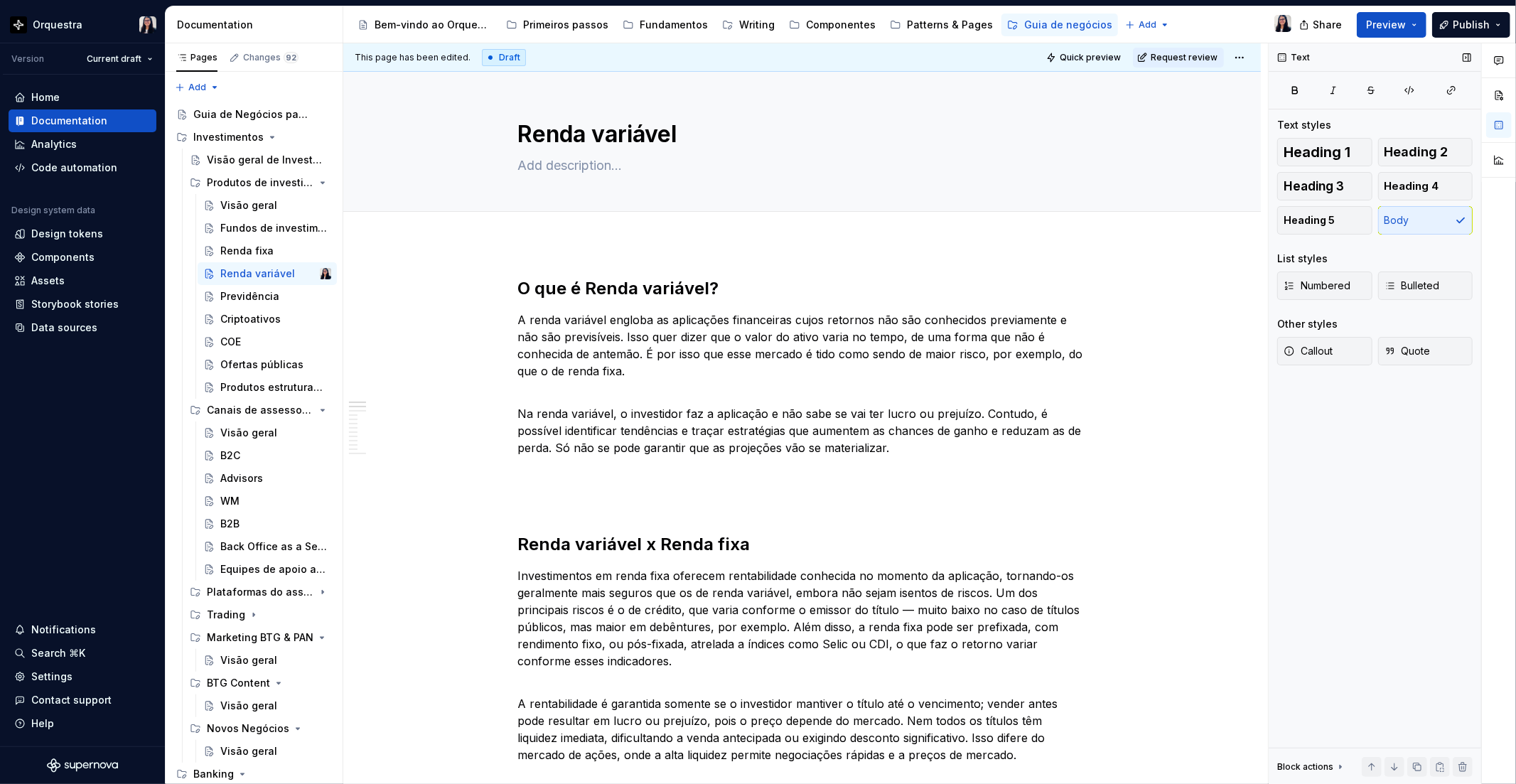
click at [1099, 44] on div "This page has been edited. Draft Quick preview Request review" at bounding box center [802, 58] width 918 height 28
click at [1090, 53] on span "Quick preview" at bounding box center [1090, 58] width 61 height 11
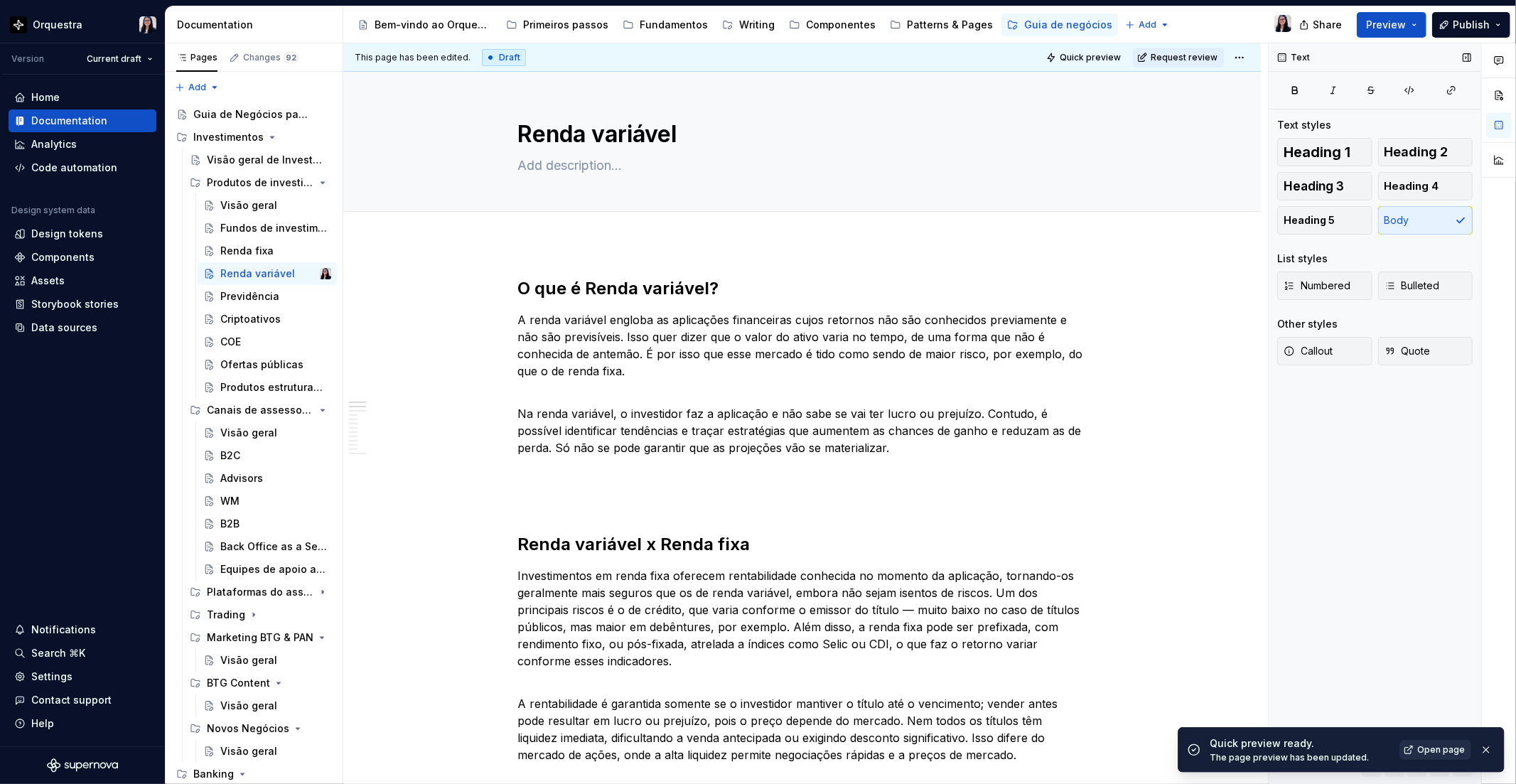
click at [1430, 758] on link "Open page" at bounding box center [1435, 749] width 72 height 20
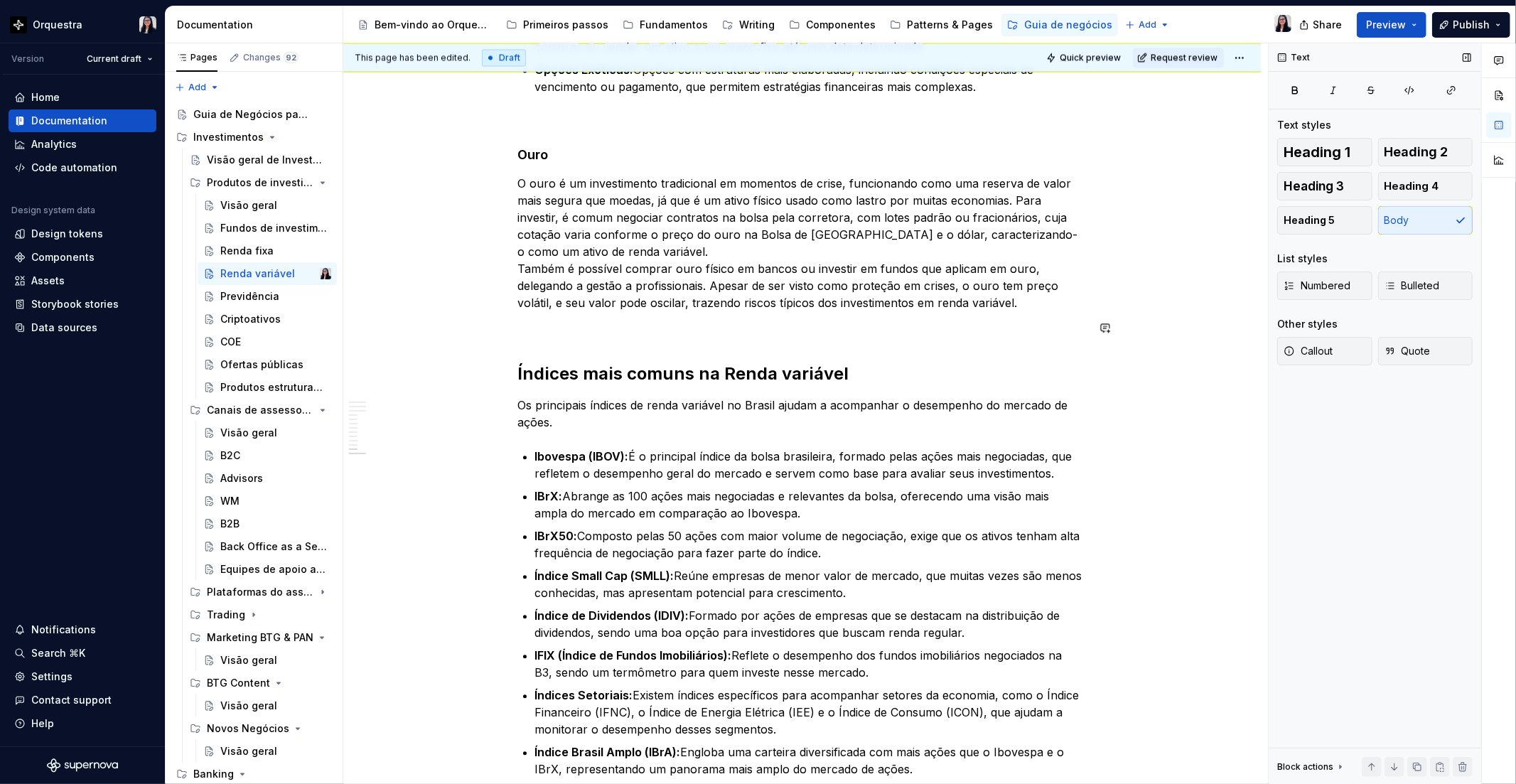
scroll to position [2683, 0]
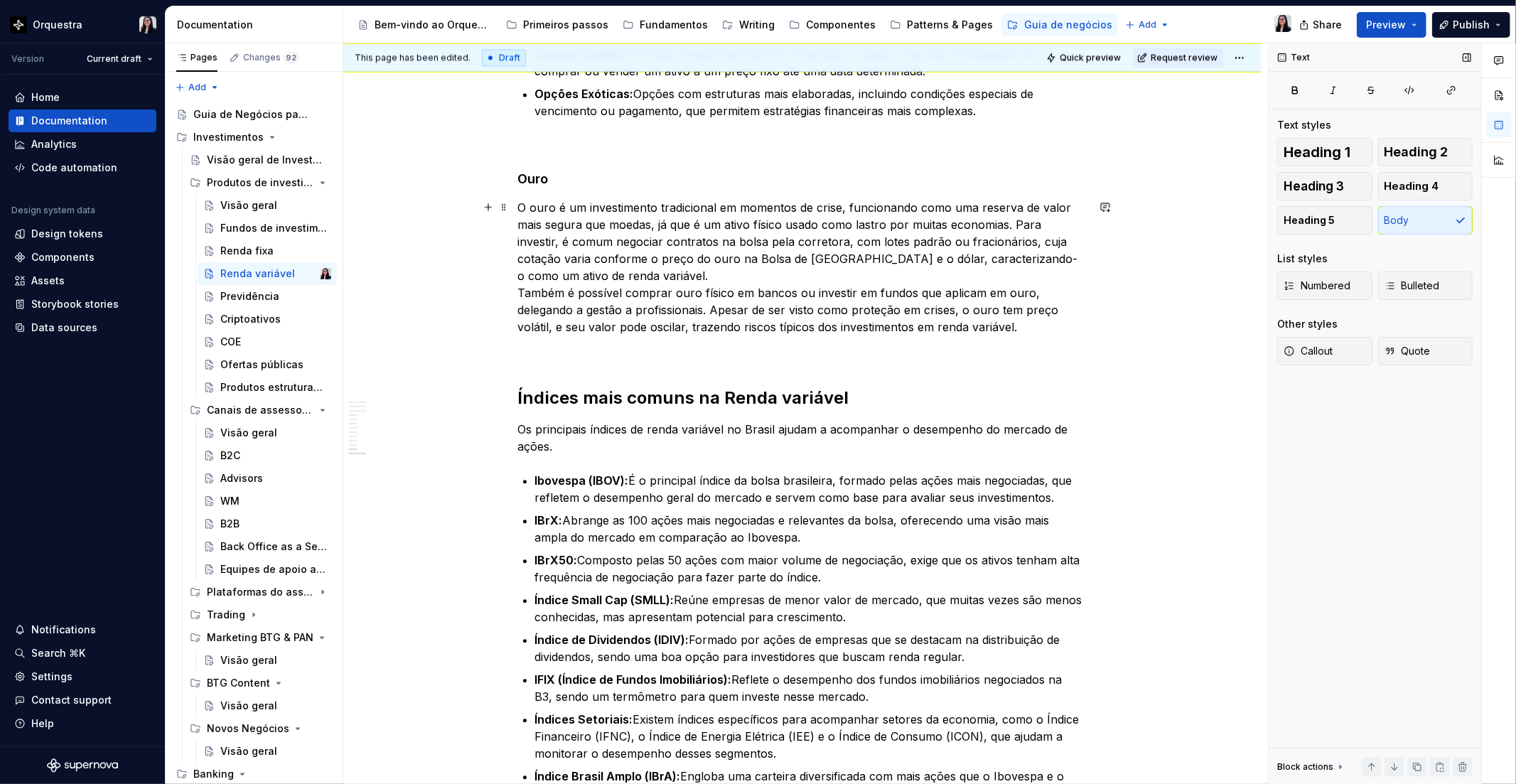
click at [713, 307] on p "O ouro é um investimento tradicional em momentos de crise, funcionando como uma…" at bounding box center [802, 267] width 569 height 136
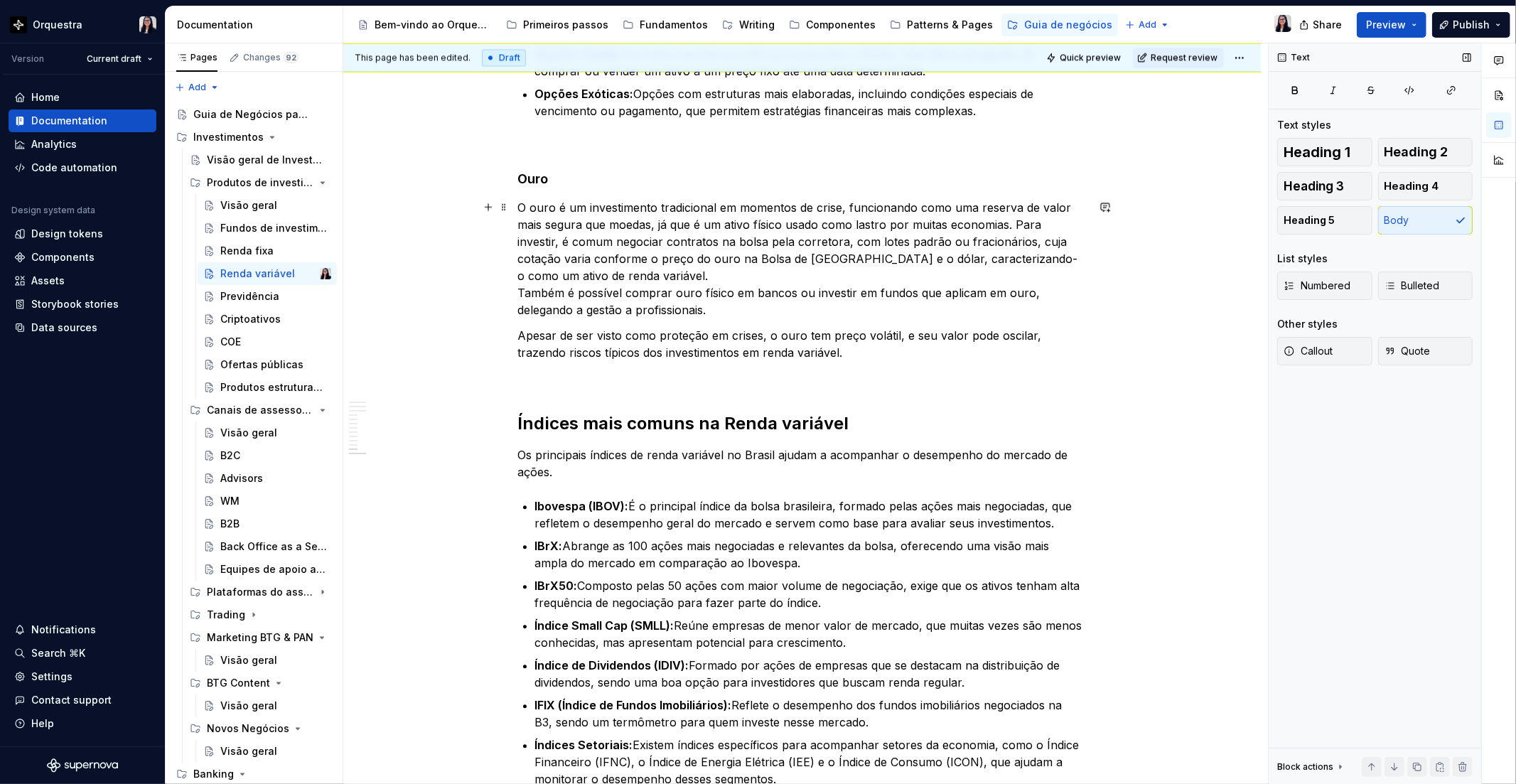
click at [671, 275] on p "O ouro é um investimento tradicional em momentos de crise, funcionando como uma…" at bounding box center [802, 258] width 569 height 119
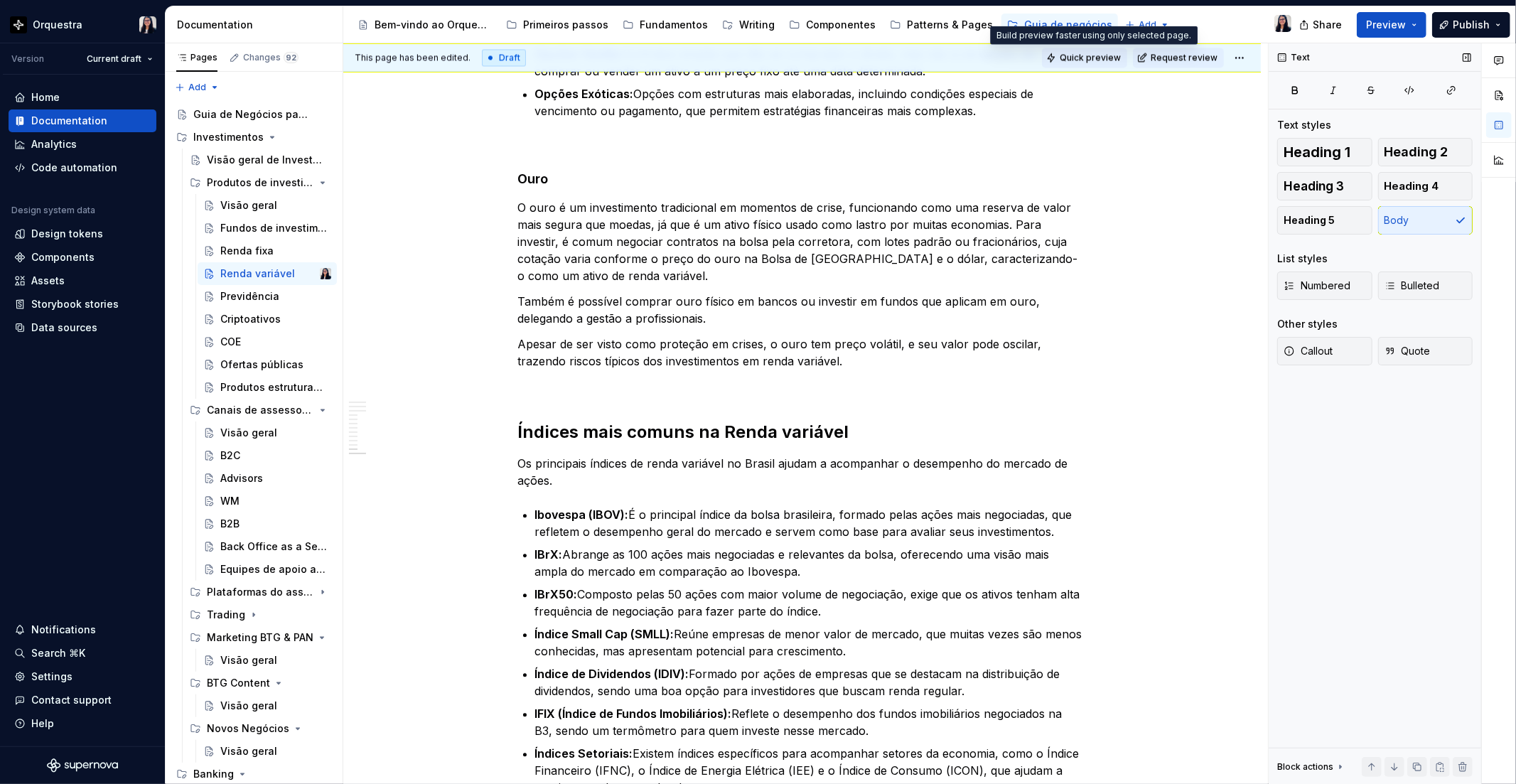
click at [1099, 65] on button "Quick preview" at bounding box center [1085, 57] width 85 height 20
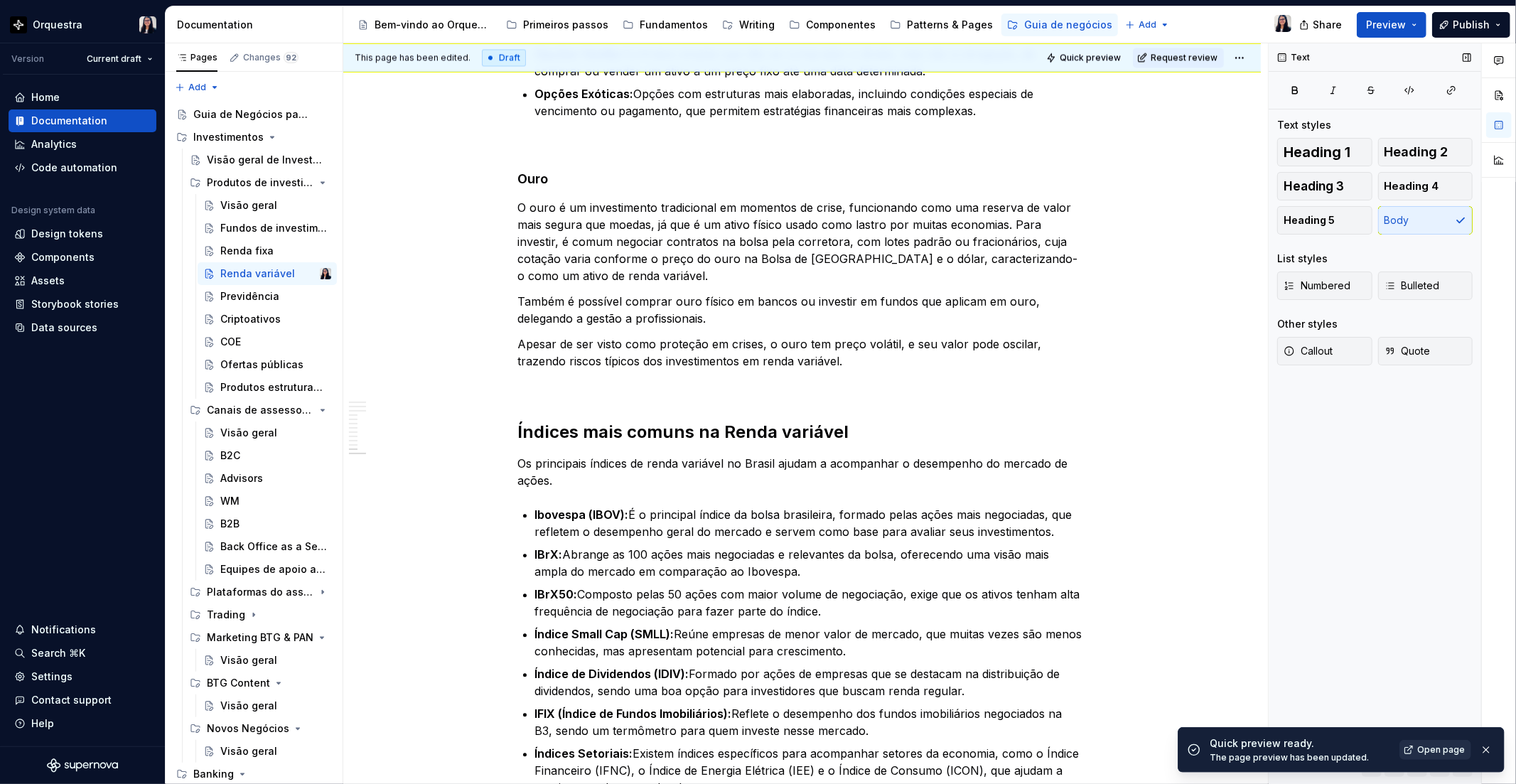
click at [1409, 744] on link "Open page" at bounding box center [1435, 749] width 72 height 20
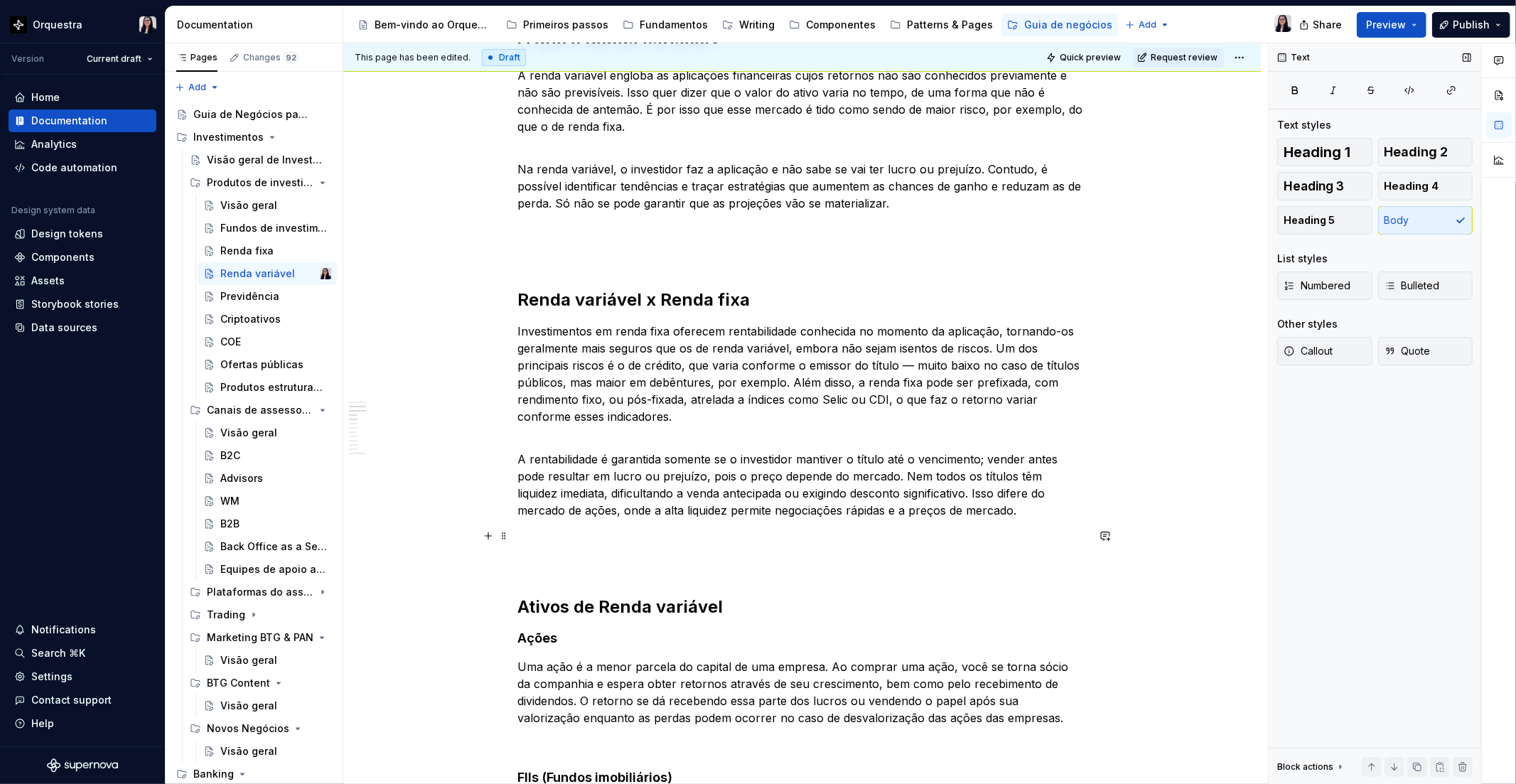
scroll to position [237, 0]
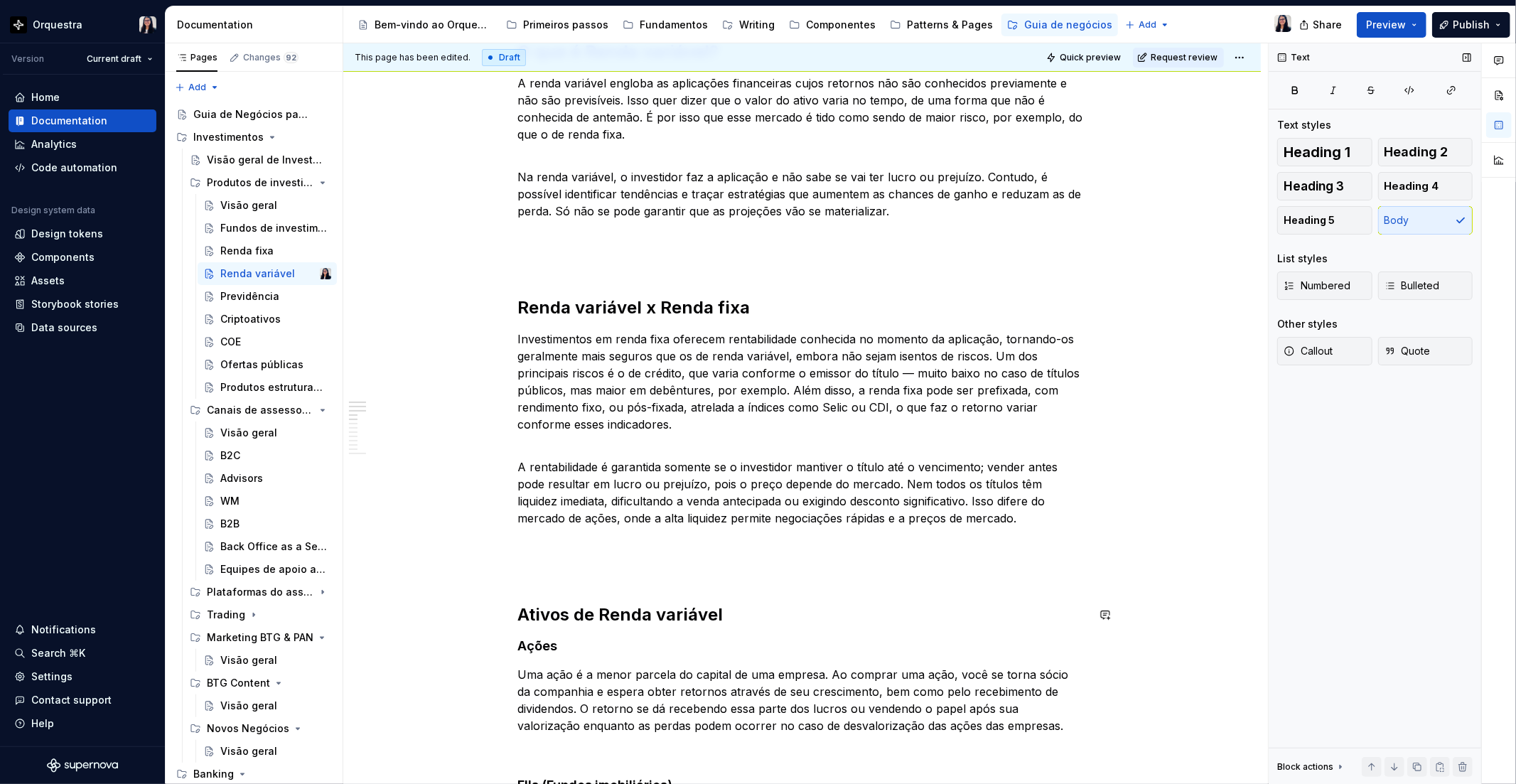
click at [518, 604] on h2 "Ativos de Renda variável" at bounding box center [802, 615] width 569 height 23
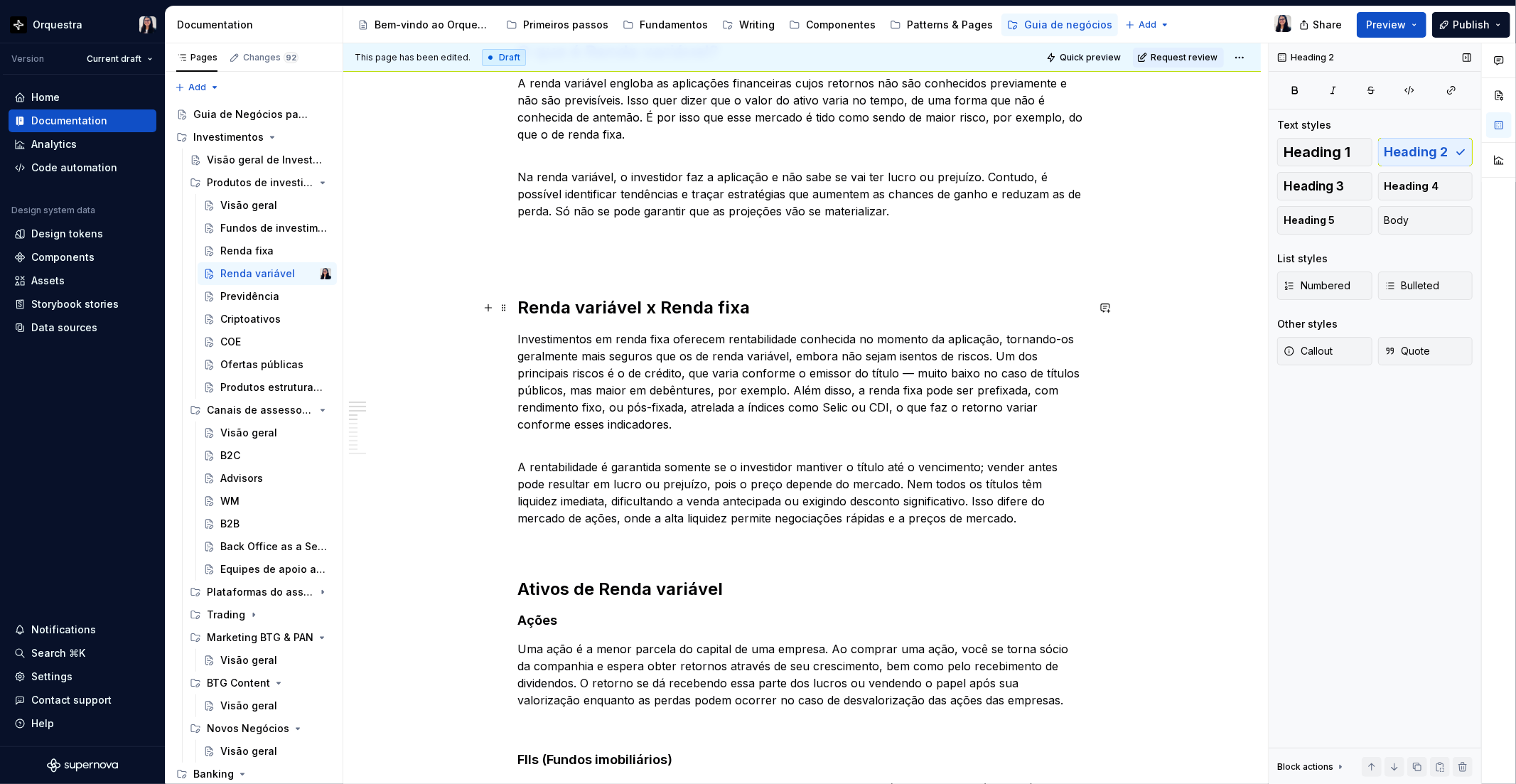
click at [518, 303] on h2 "Renda variável x Renda fixa" at bounding box center [802, 308] width 569 height 23
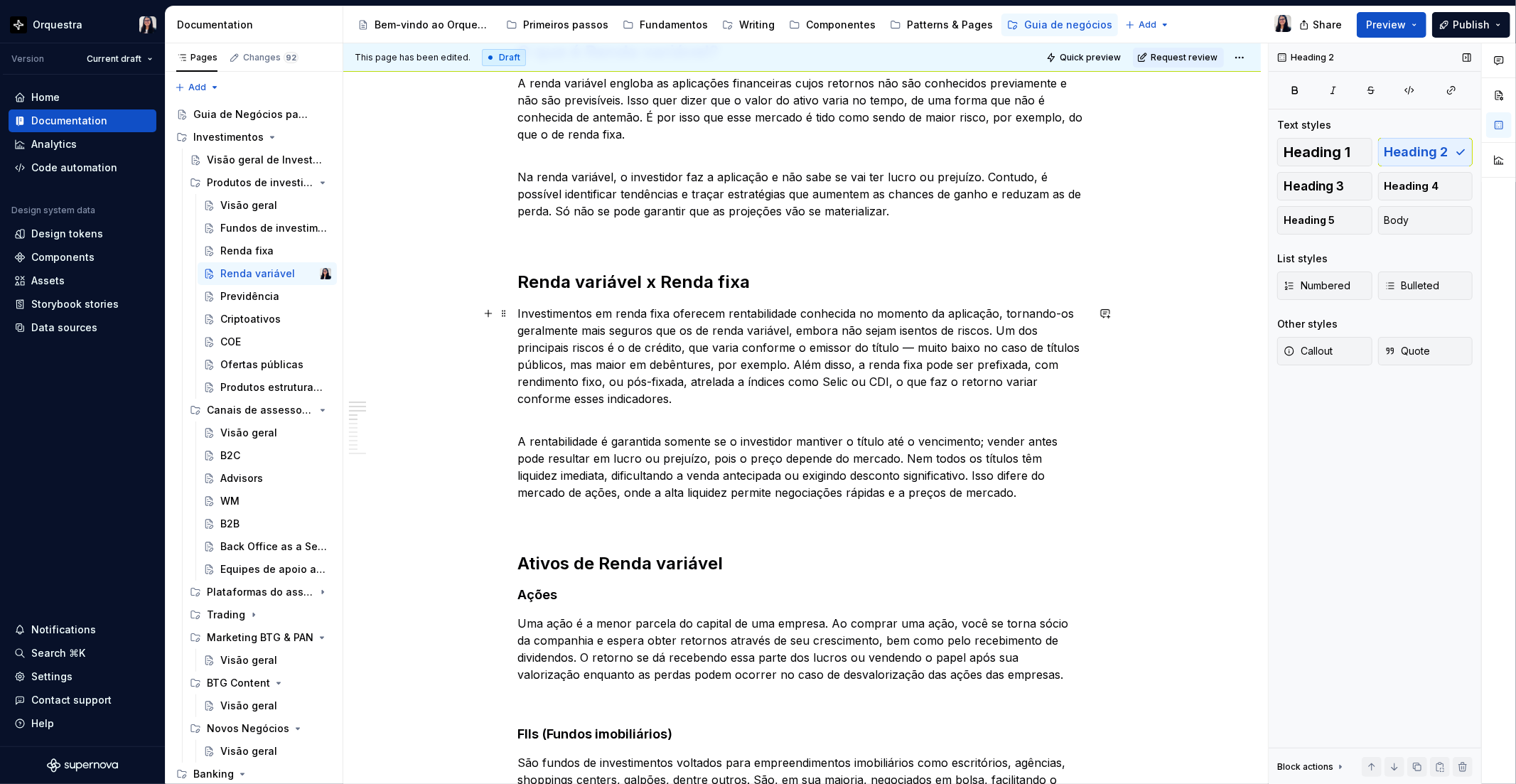
scroll to position [0, 0]
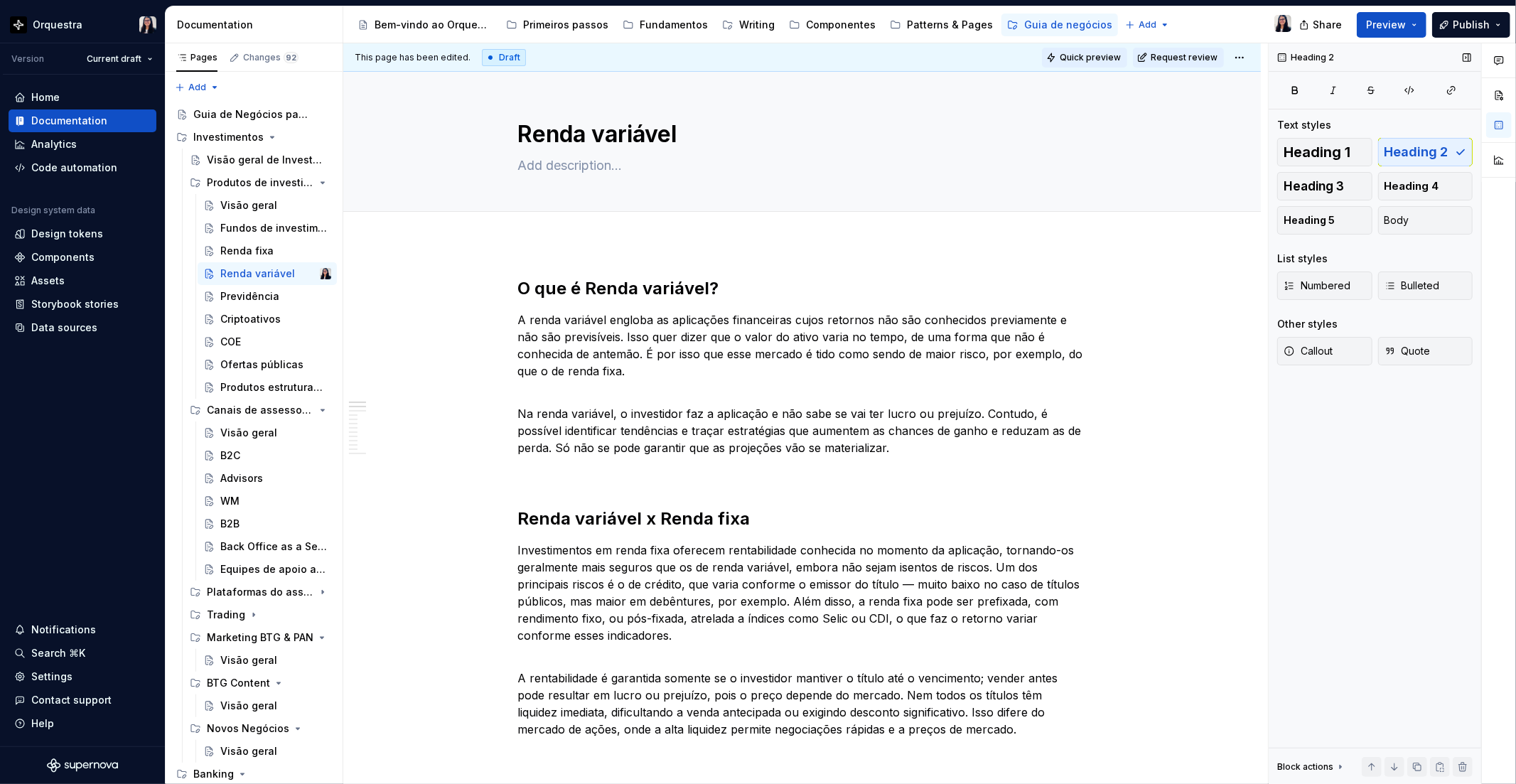
click at [1074, 50] on button "Quick preview" at bounding box center [1085, 57] width 85 height 20
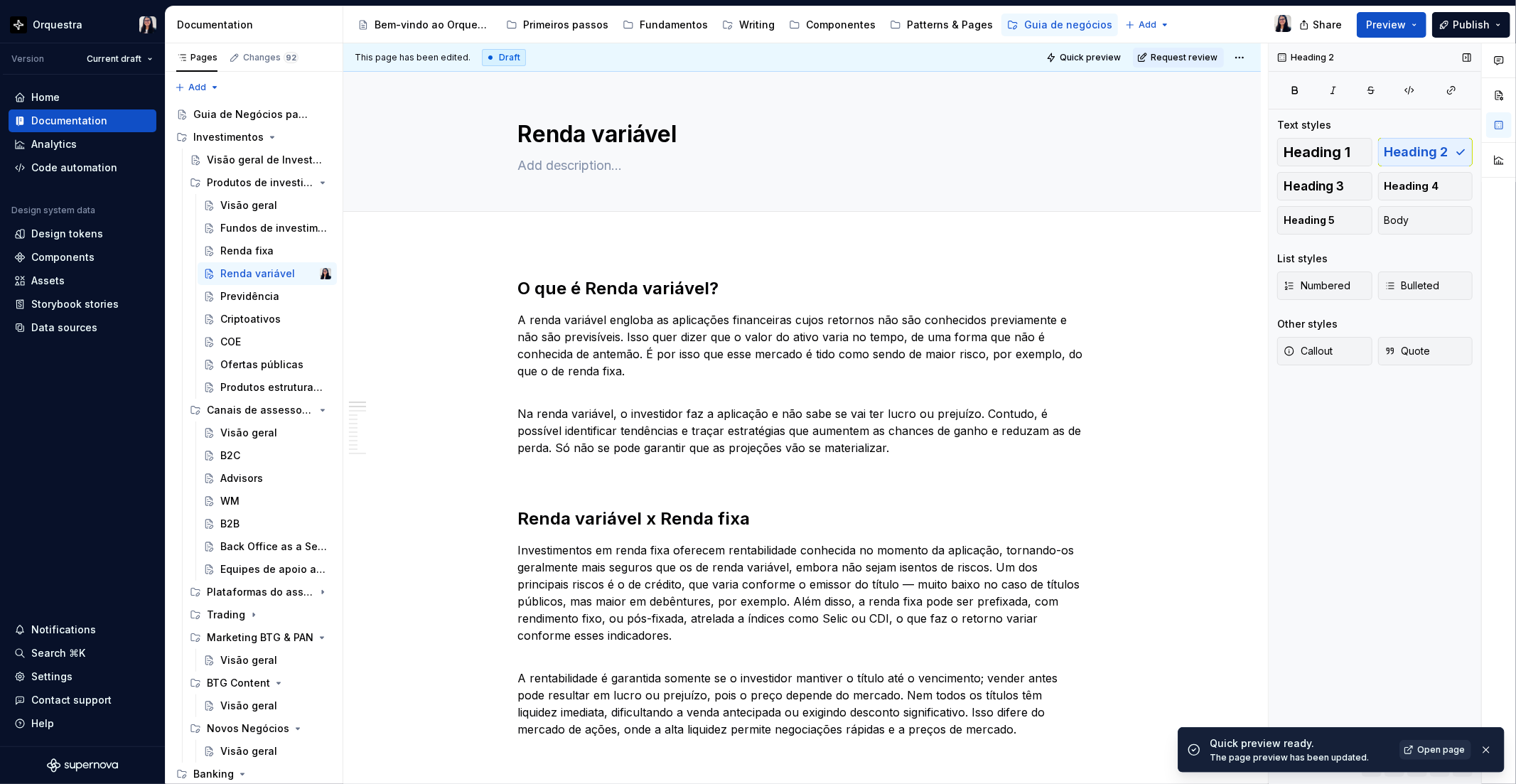
click at [1429, 748] on span "Open page" at bounding box center [1441, 749] width 47 height 11
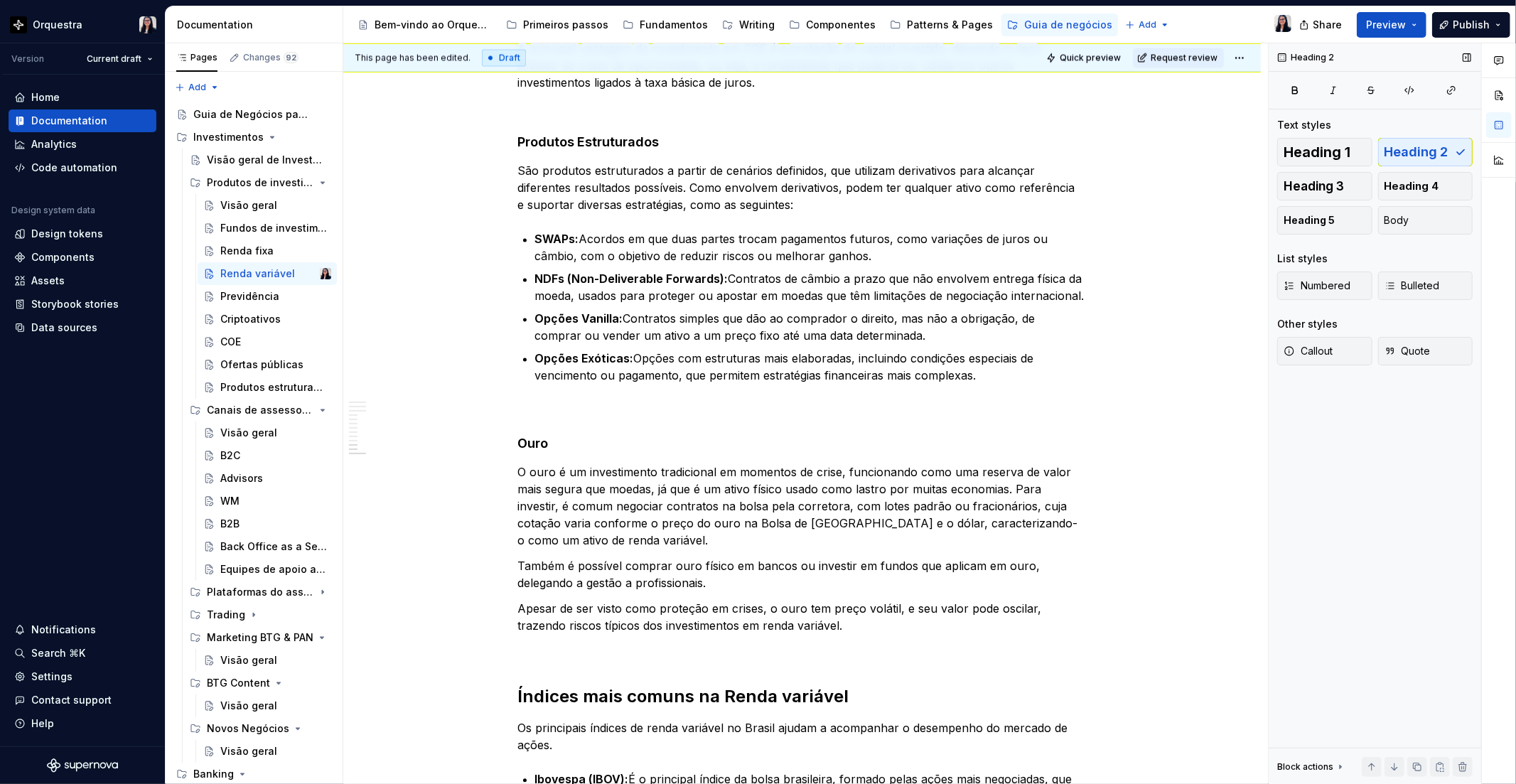
scroll to position [2934, 0]
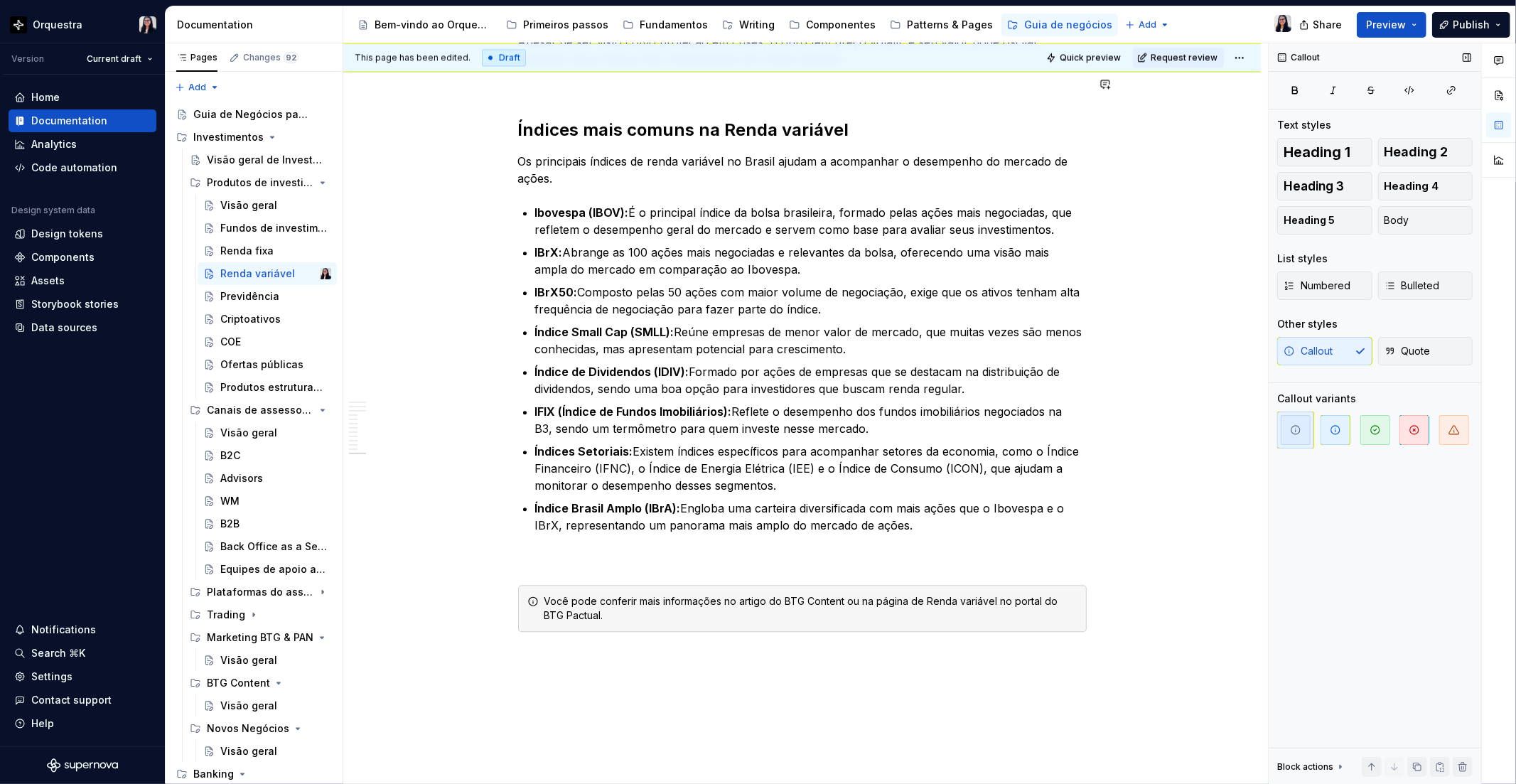
type textarea "*"
click at [743, 597] on div "Você pode conferir mais informações no artigo do BTG Content ou na página de Re…" at bounding box center [811, 608] width 533 height 28
click at [1074, 571] on button "button" at bounding box center [1074, 574] width 20 height 20
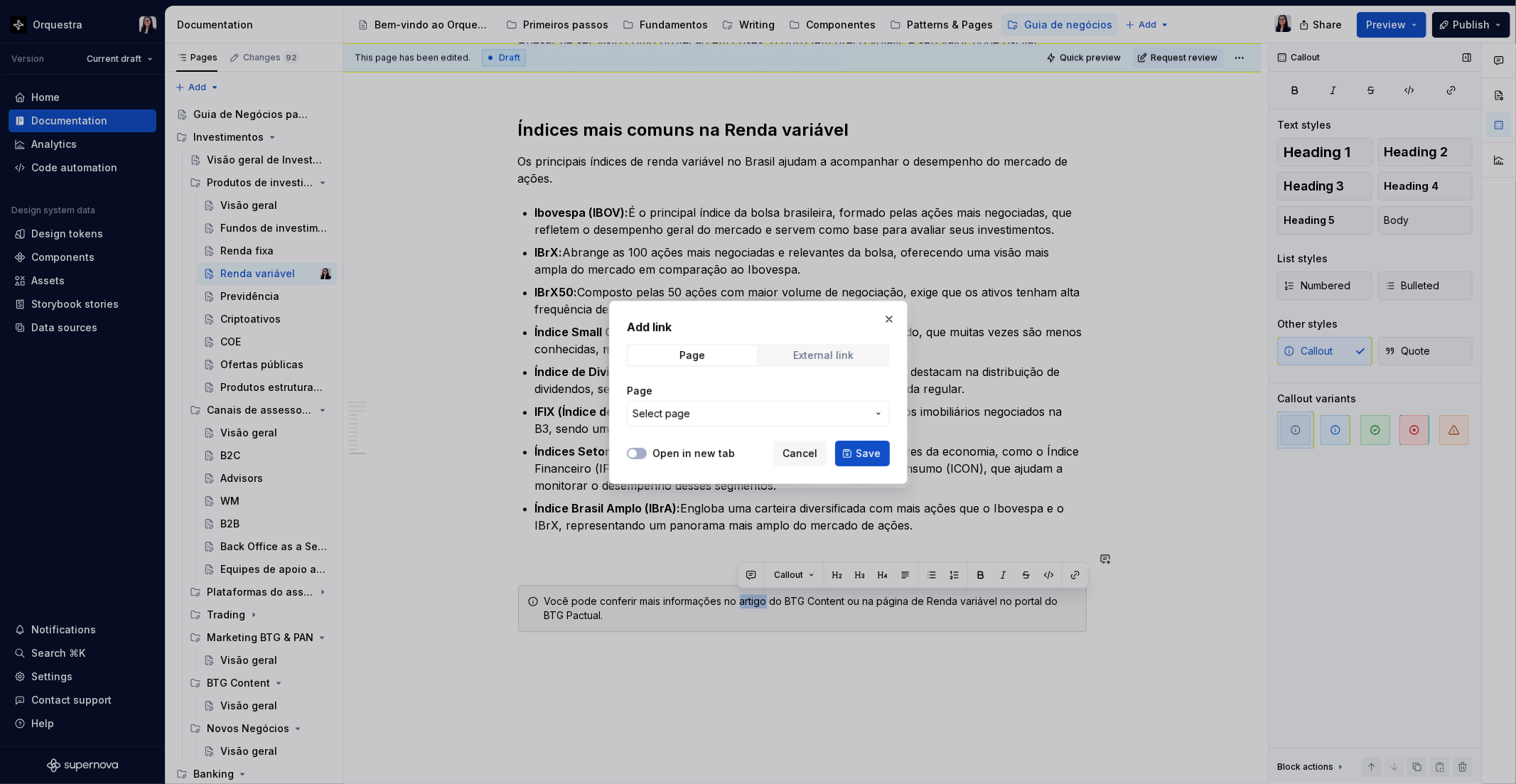
click at [854, 362] on span "External link" at bounding box center [824, 355] width 129 height 20
click at [786, 407] on input "URL" at bounding box center [758, 414] width 263 height 25
paste input "[URL][DOMAIN_NAME]"
type input "[URL][DOMAIN_NAME]"
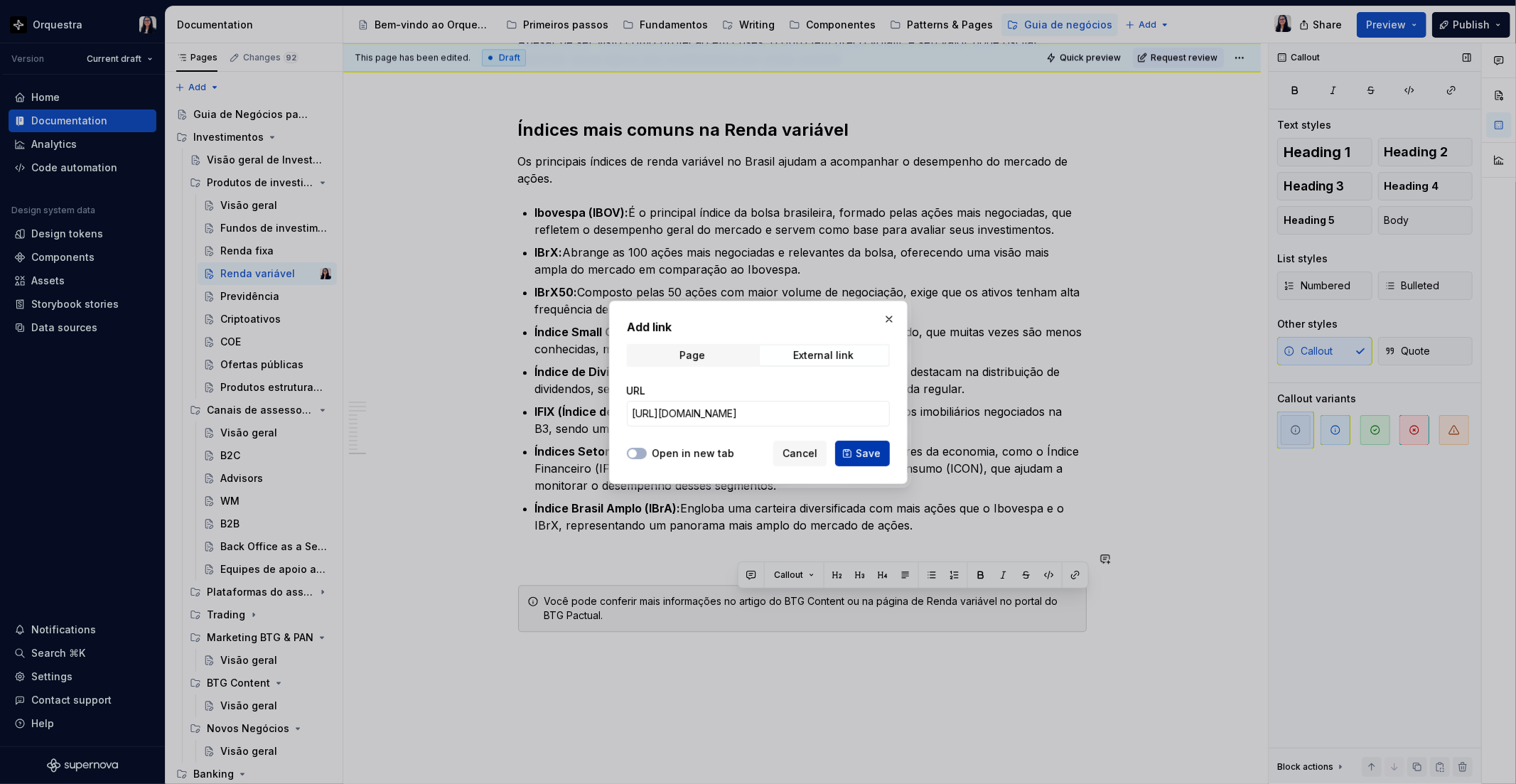
click at [866, 457] on span "Save" at bounding box center [867, 453] width 25 height 14
click at [866, 457] on p "Índices Setoriais: Existem índices específicos para acompanhar setores da econo…" at bounding box center [810, 468] width 551 height 51
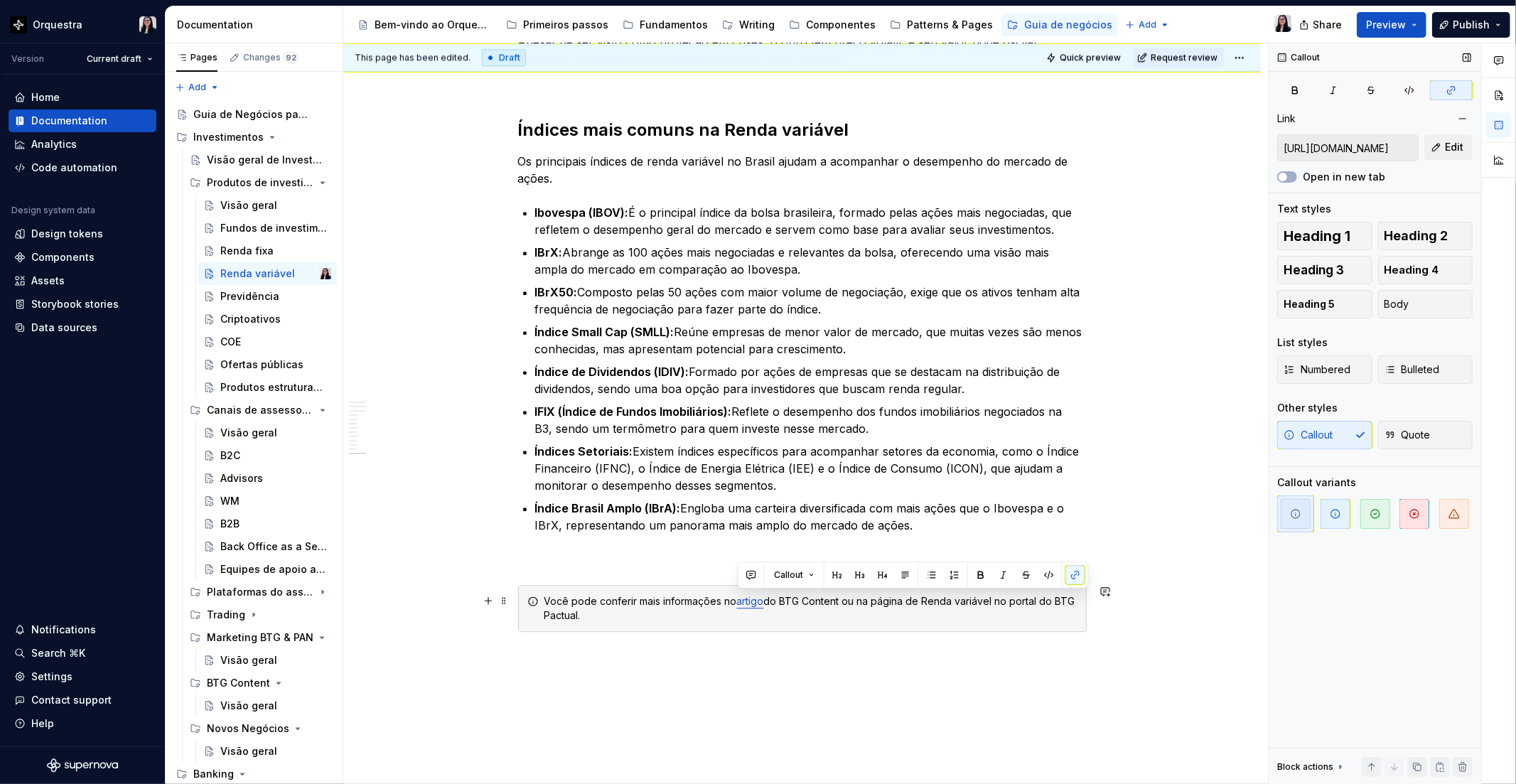
click at [889, 597] on div "Você pode conferir mais informações no artigo do BTG Content ou na página de Re…" at bounding box center [811, 608] width 533 height 28
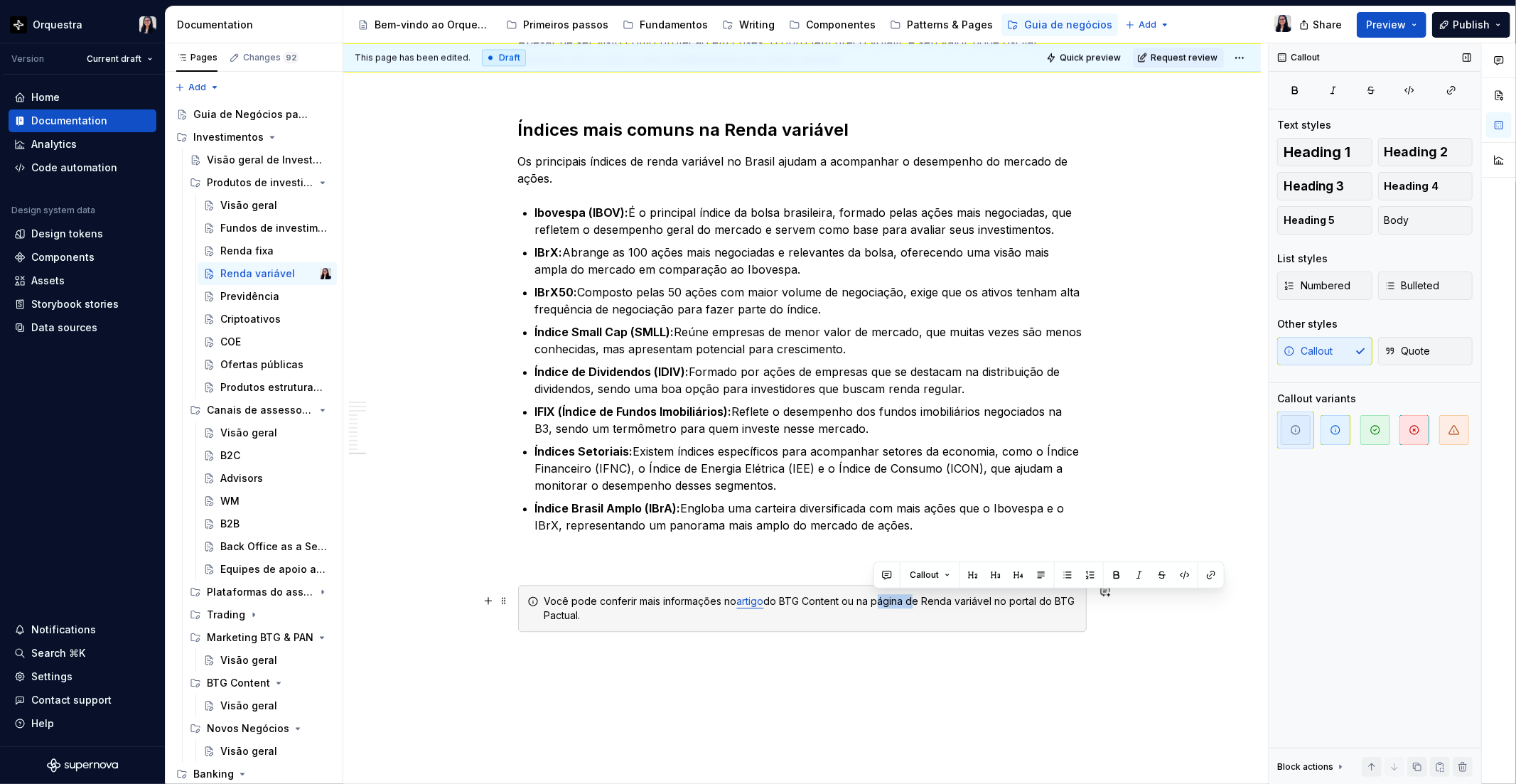
click at [889, 597] on div "Você pode conferir mais informações no artigo do BTG Content ou na página de Re…" at bounding box center [811, 608] width 533 height 28
type textarea "*"
click at [1216, 572] on button "button" at bounding box center [1211, 574] width 20 height 20
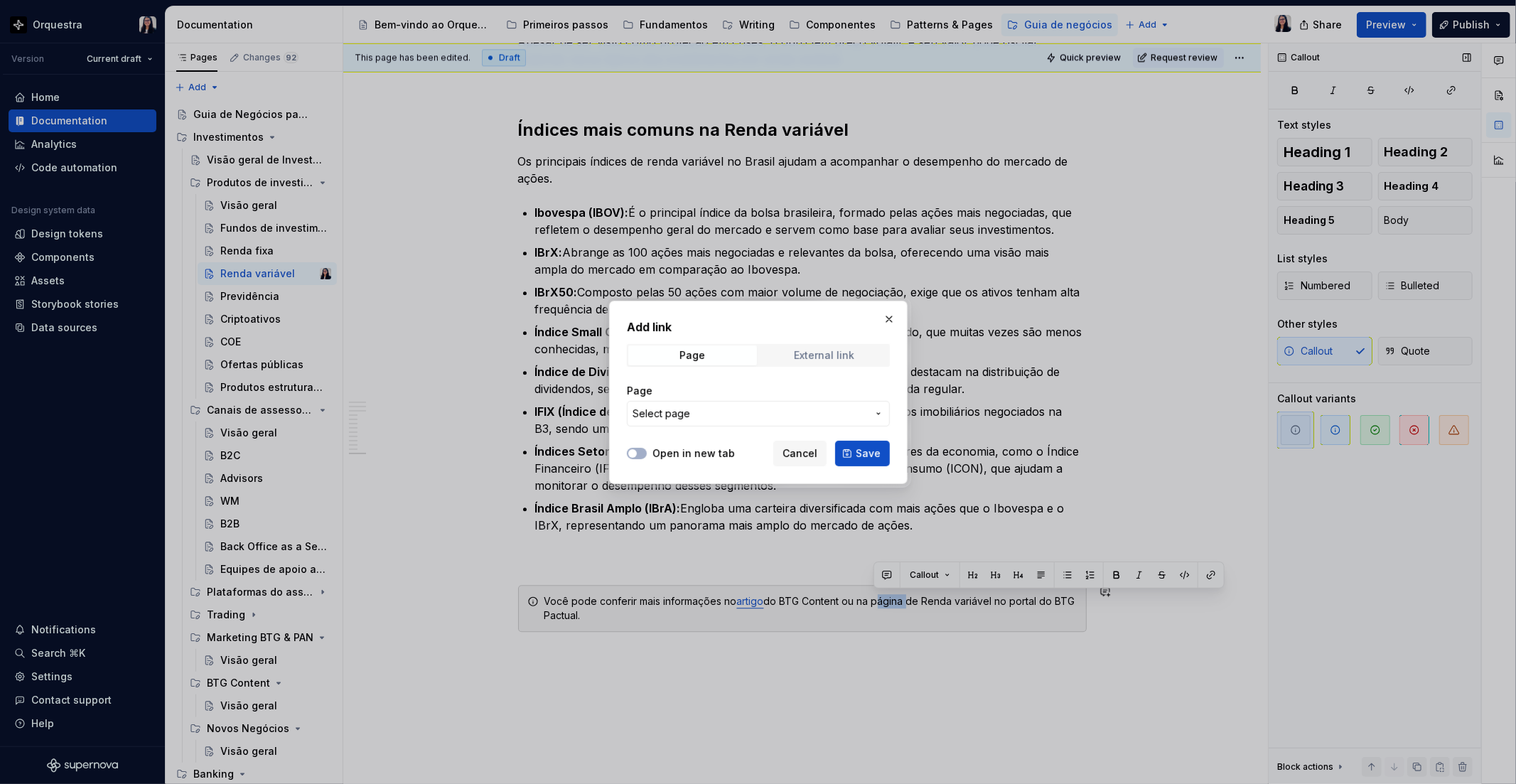
click at [818, 350] on div "External link" at bounding box center [824, 355] width 60 height 11
click at [746, 401] on input "URL" at bounding box center [758, 414] width 263 height 25
paste input "[URL][DOMAIN_NAME]"
type input "[URL][DOMAIN_NAME]"
click at [876, 457] on span "Save" at bounding box center [867, 453] width 25 height 14
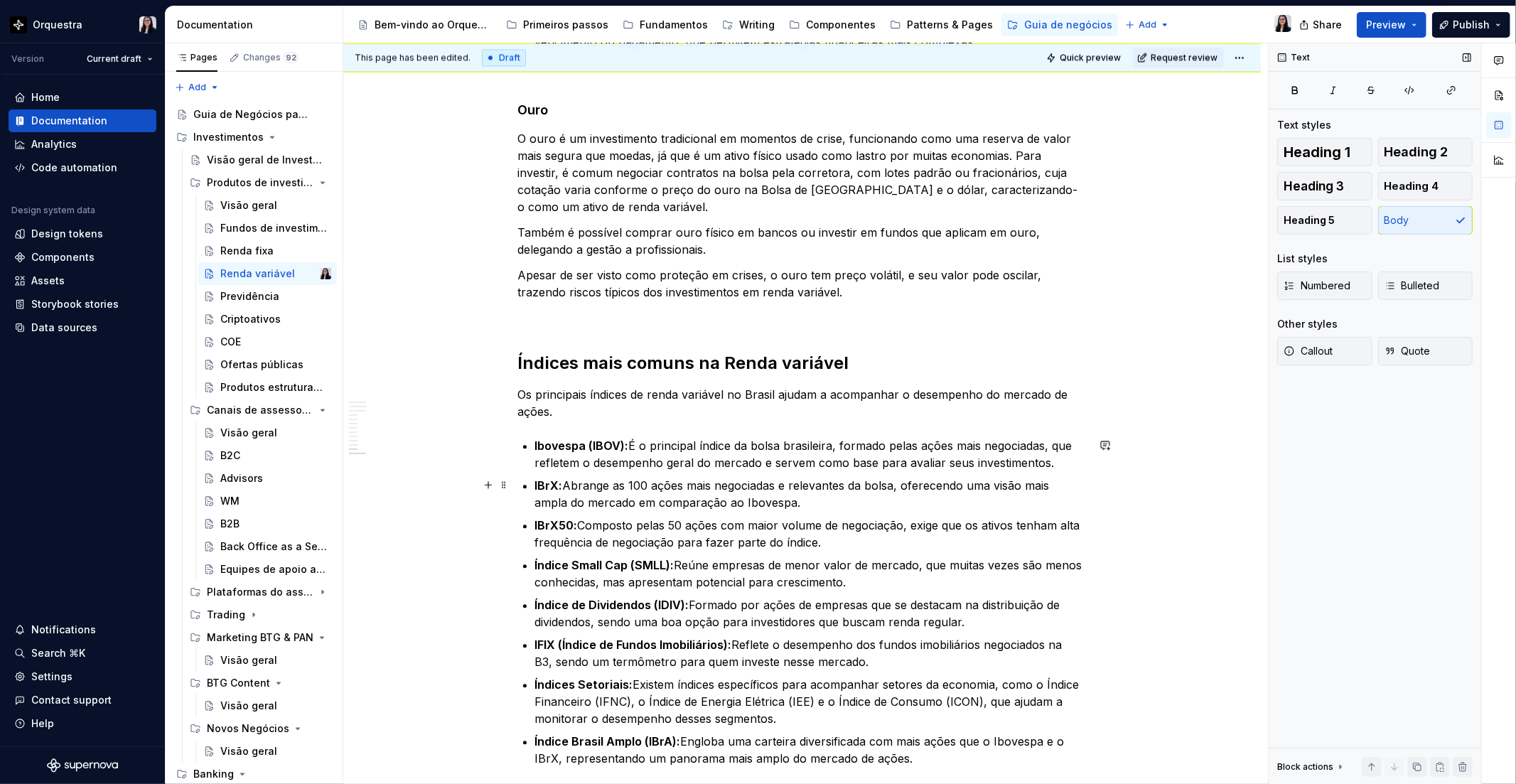
scroll to position [2683, 0]
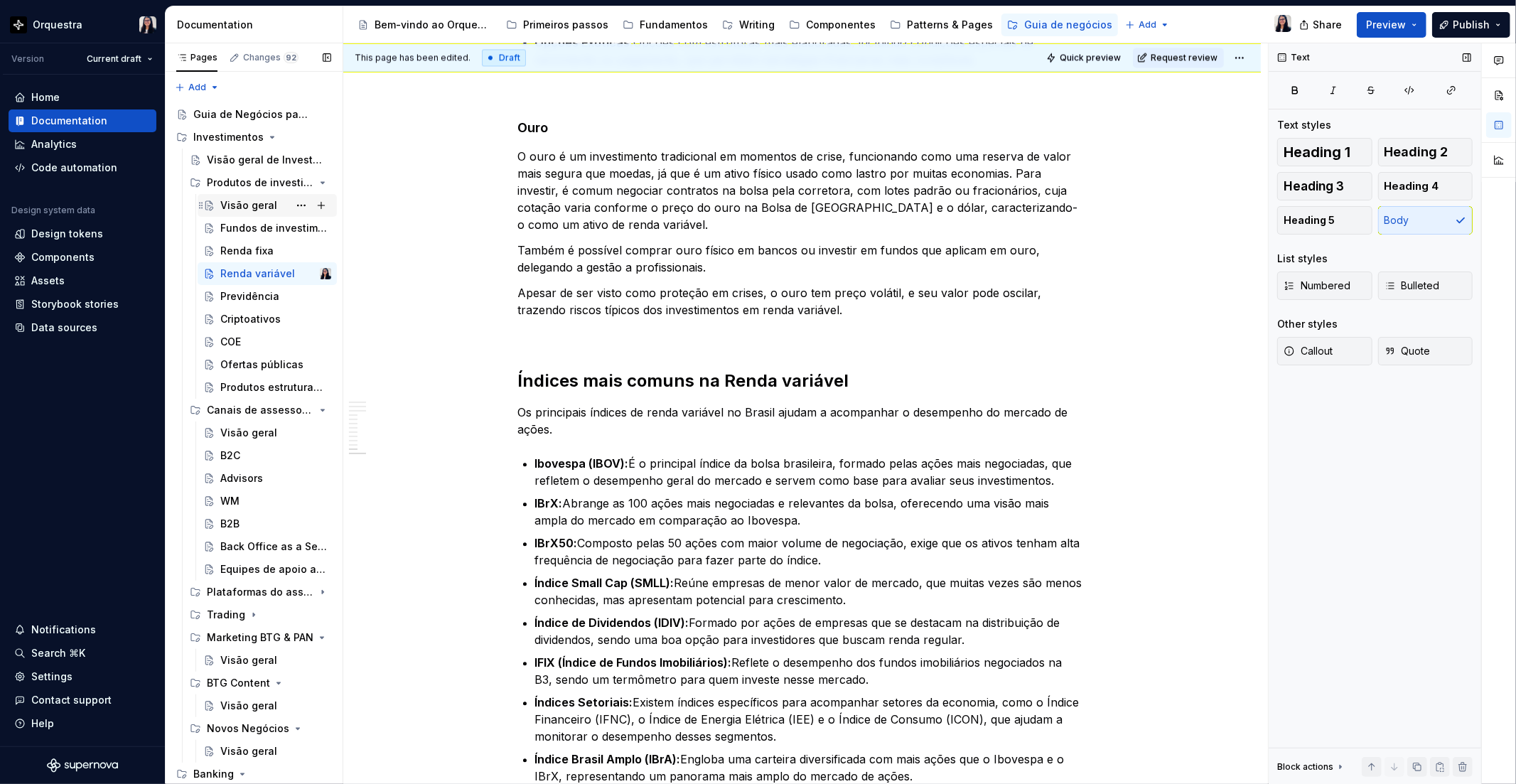
click at [234, 195] on div "Visão geral" at bounding box center [275, 205] width 111 height 20
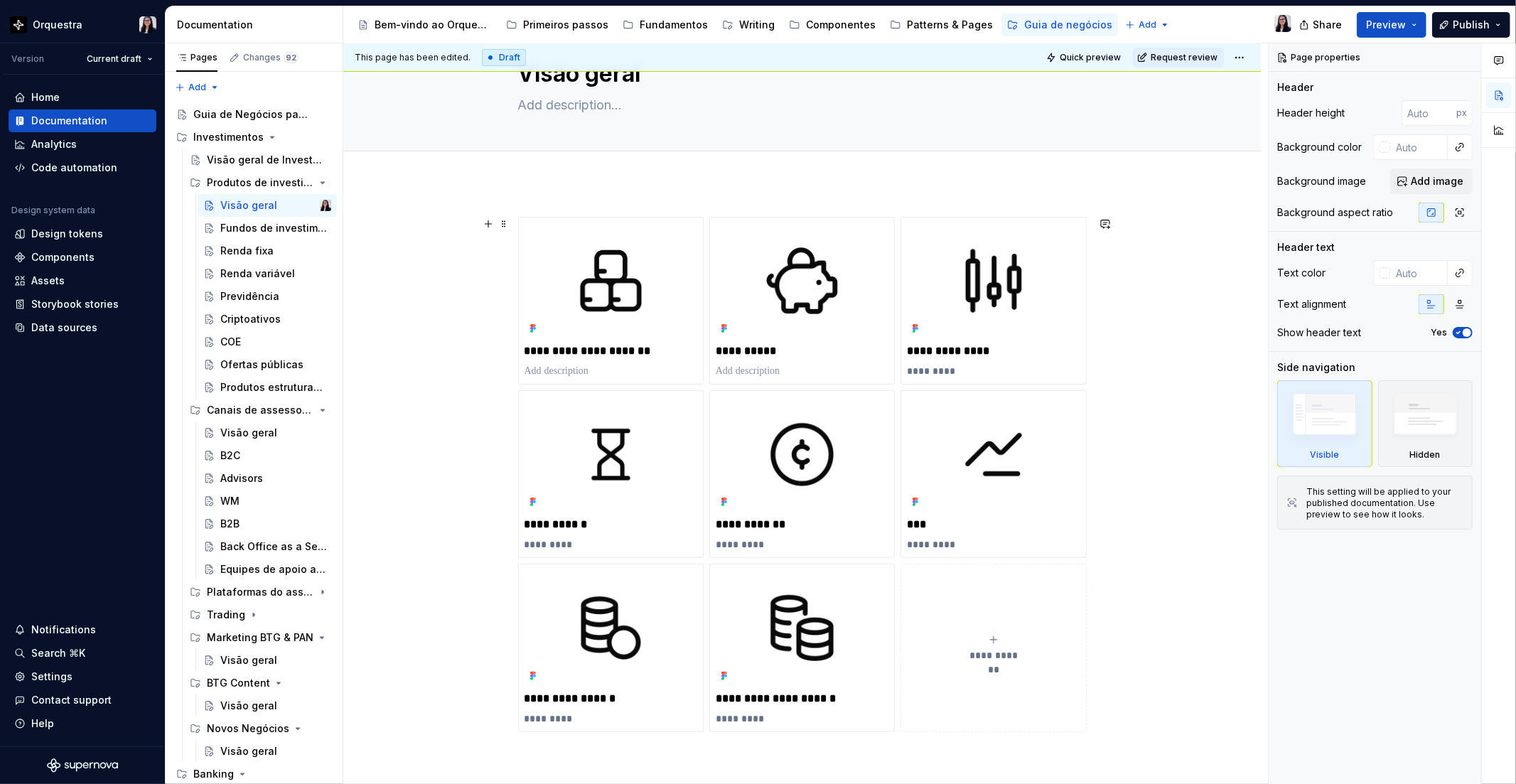
scroll to position [79, 0]
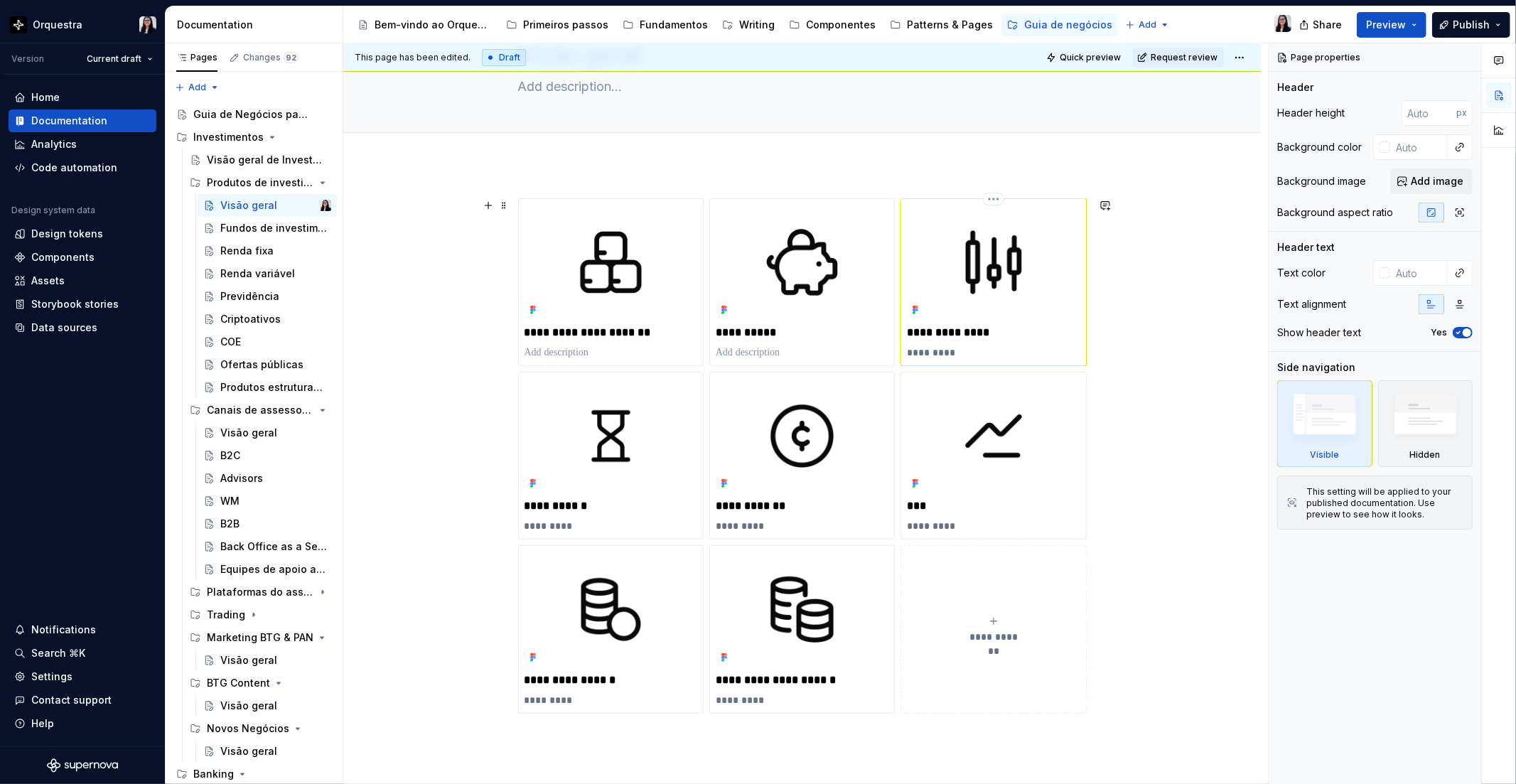
click at [922, 355] on p "*********" at bounding box center [993, 353] width 172 height 14
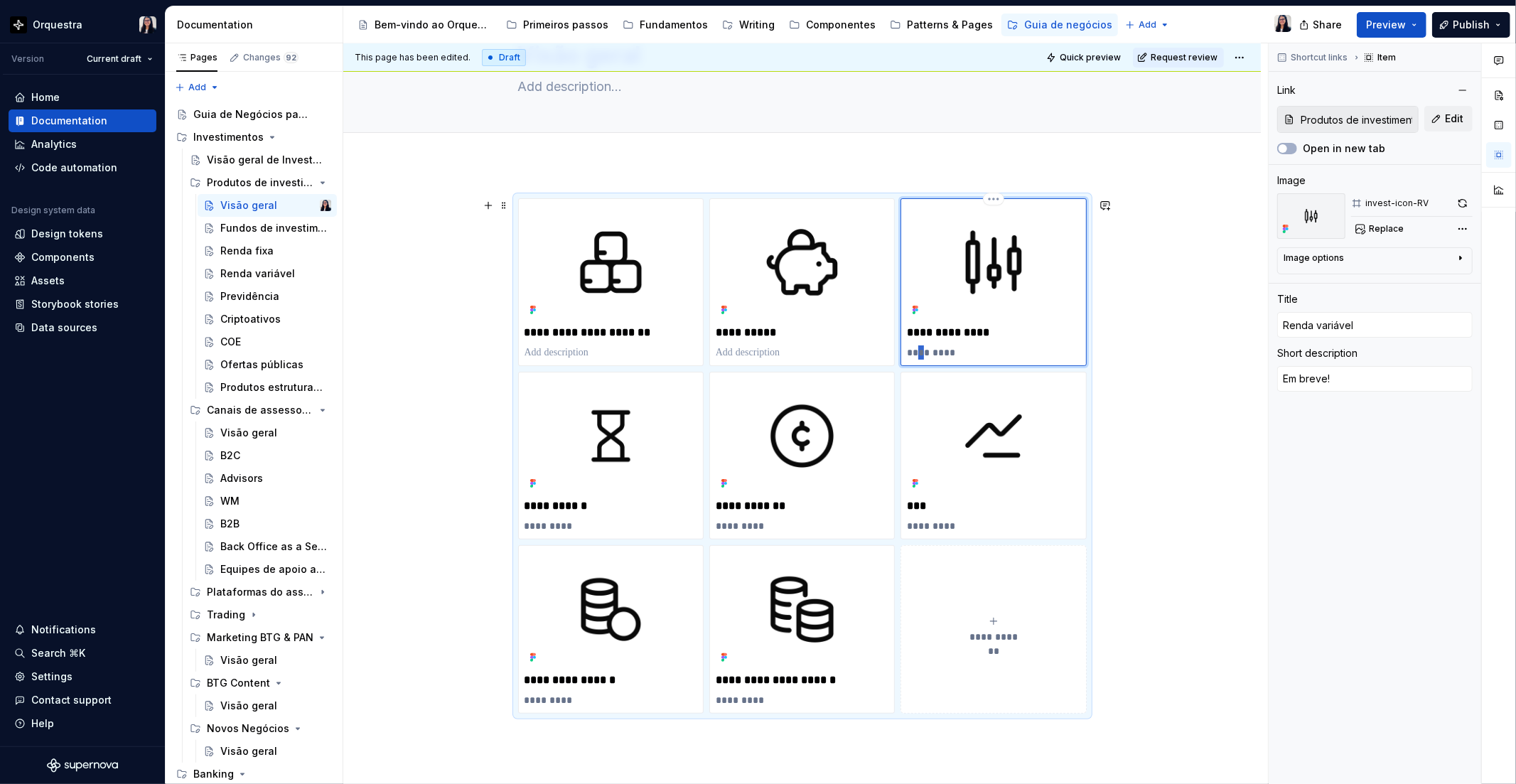
click at [922, 355] on p "*********" at bounding box center [993, 353] width 172 height 14
type textarea "*"
click at [1150, 311] on div "**********" at bounding box center [802, 564] width 918 height 801
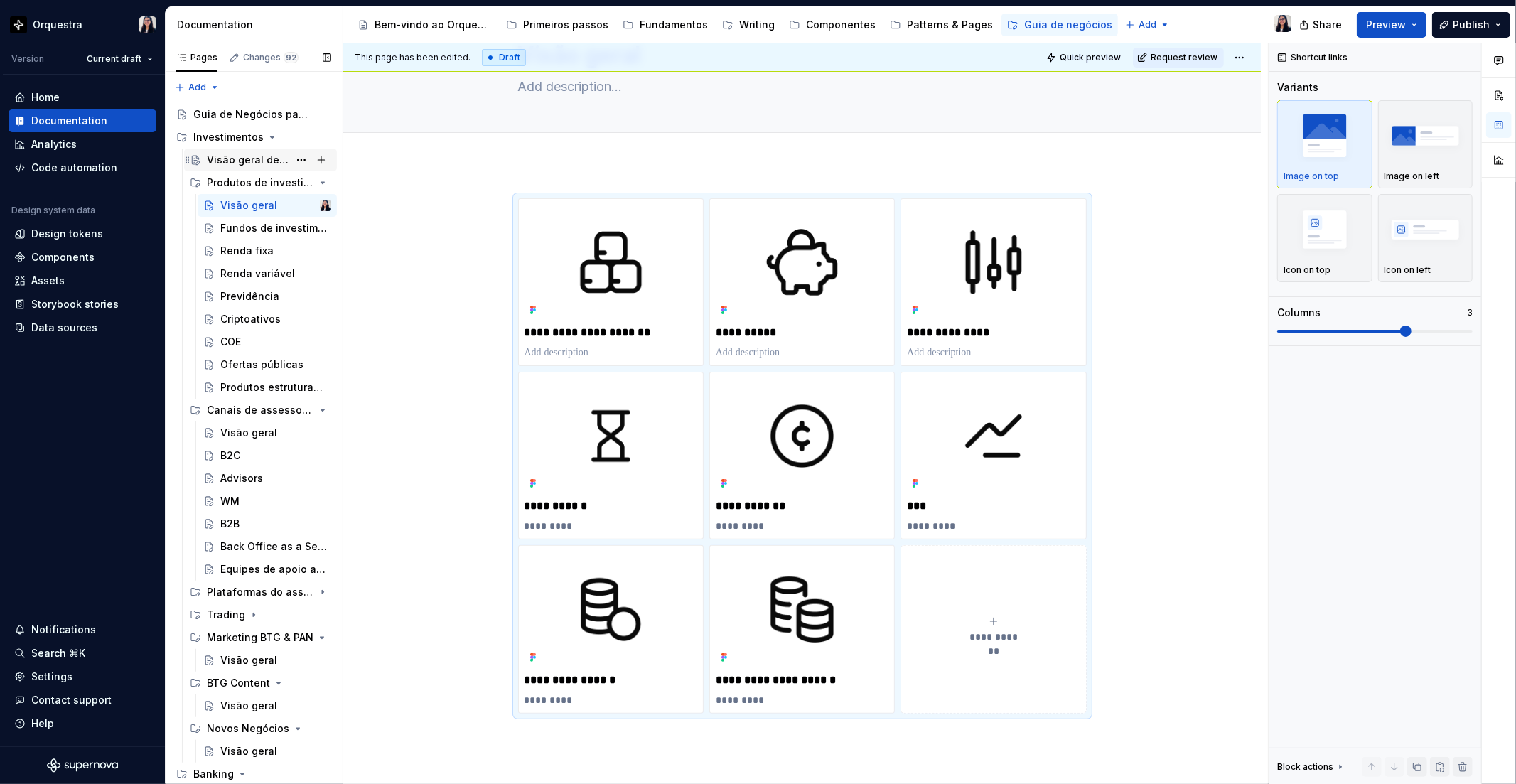
click at [233, 158] on div "Visão geral de Investimentos" at bounding box center [247, 160] width 81 height 14
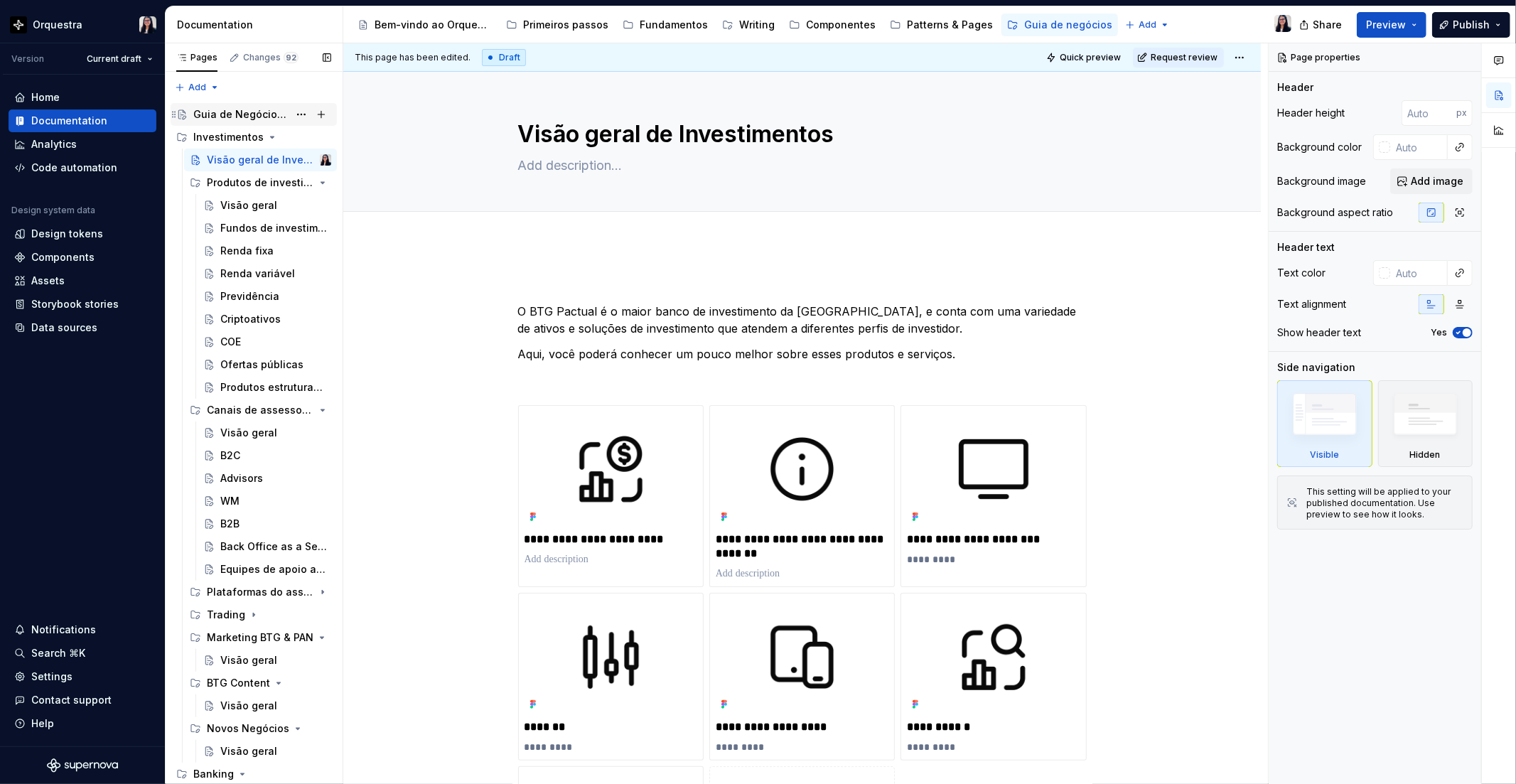
click at [215, 117] on div "Guia de Negócios para UX" at bounding box center [241, 115] width 95 height 14
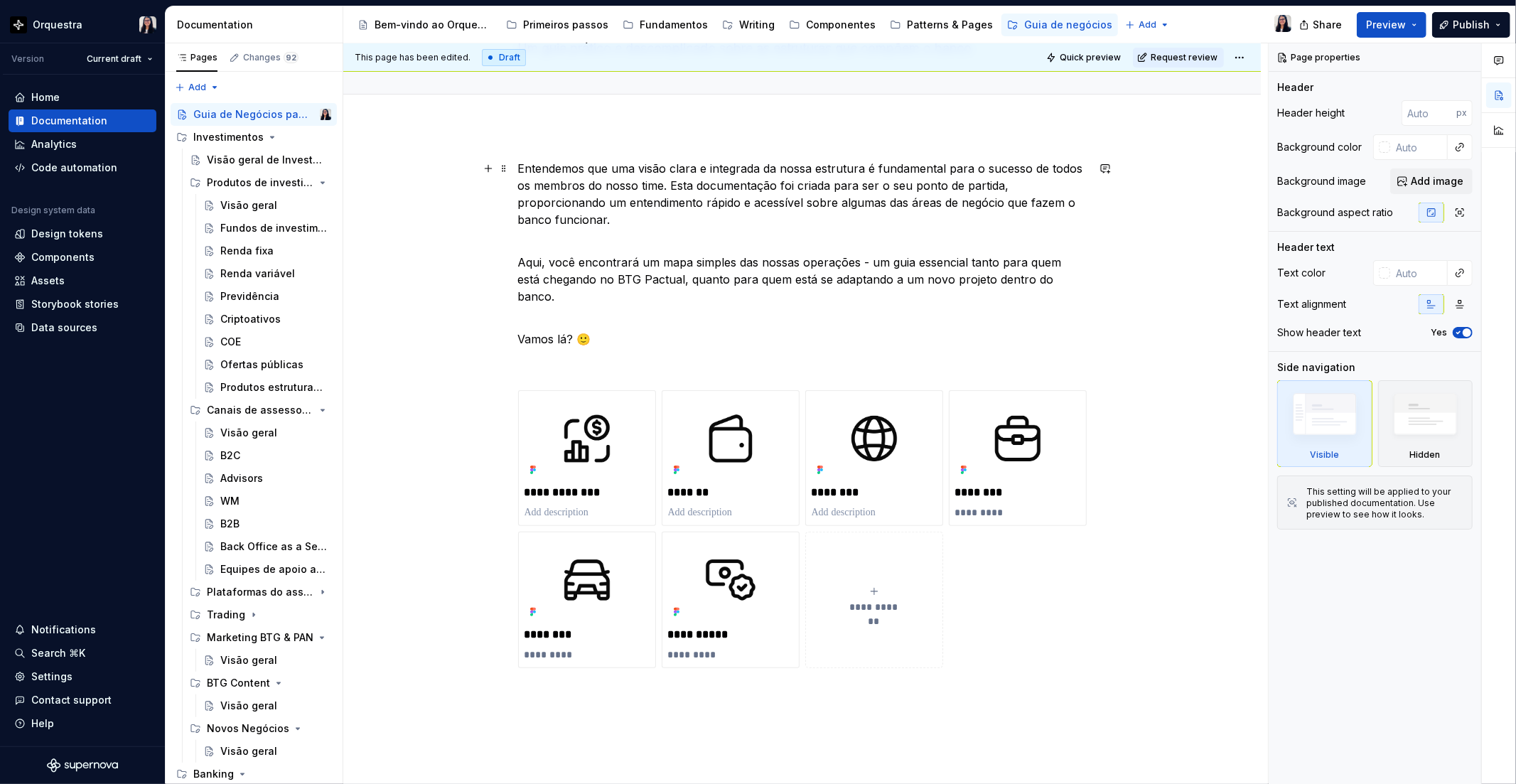
scroll to position [157, 0]
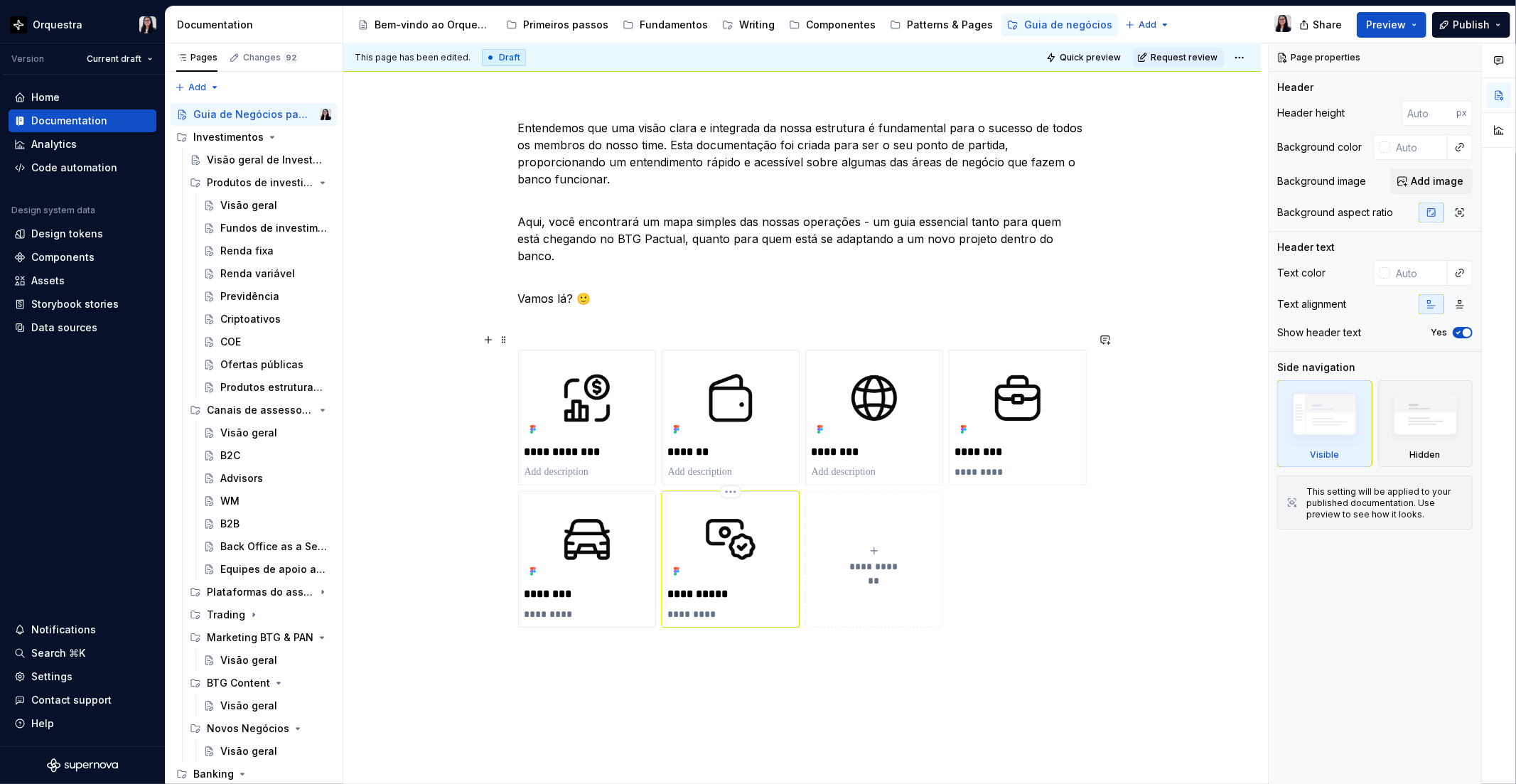
click at [722, 521] on img at bounding box center [730, 539] width 125 height 83
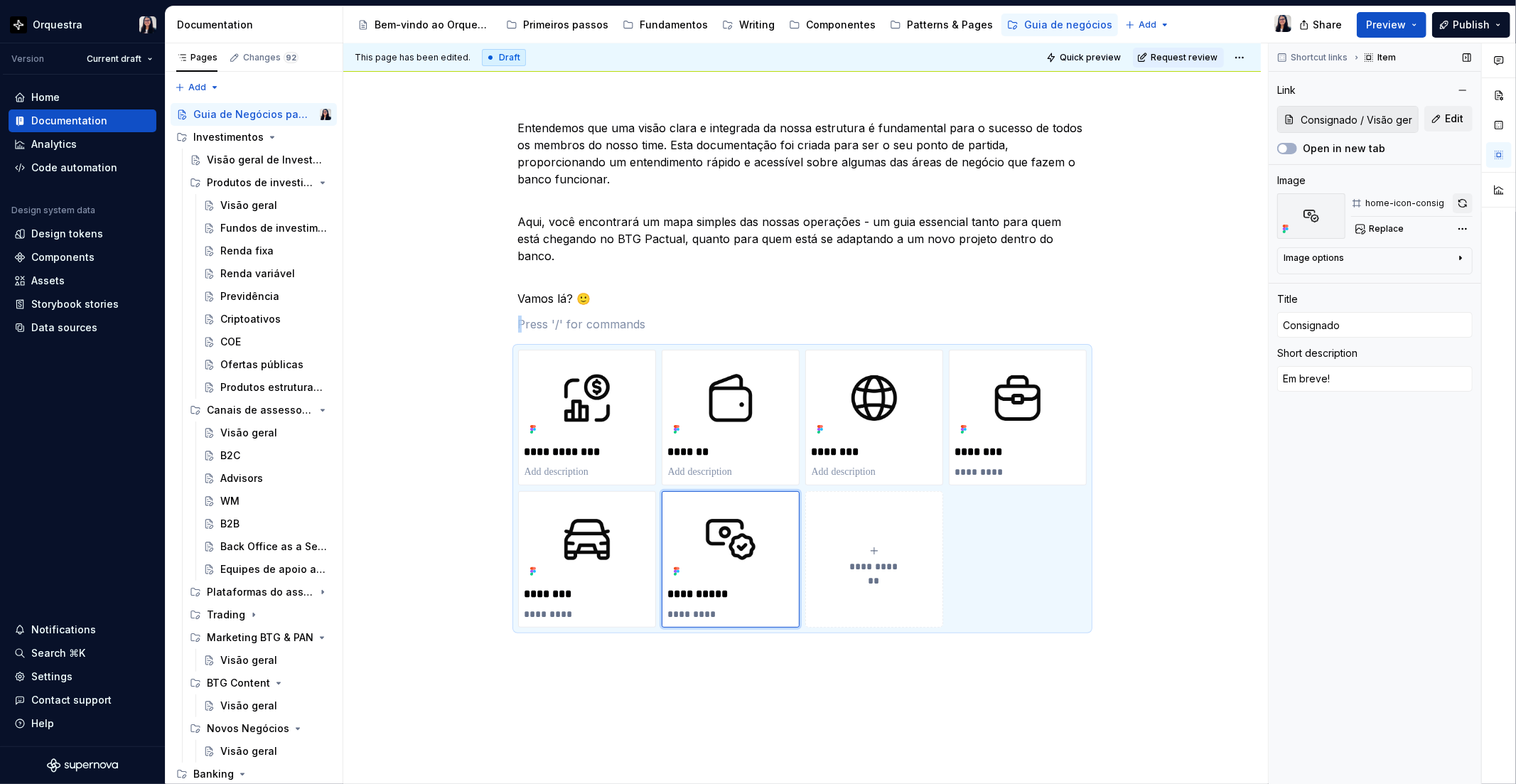
click at [1468, 200] on button "button" at bounding box center [1462, 203] width 20 height 20
click at [393, 332] on div "**********" at bounding box center [802, 499] width 918 height 828
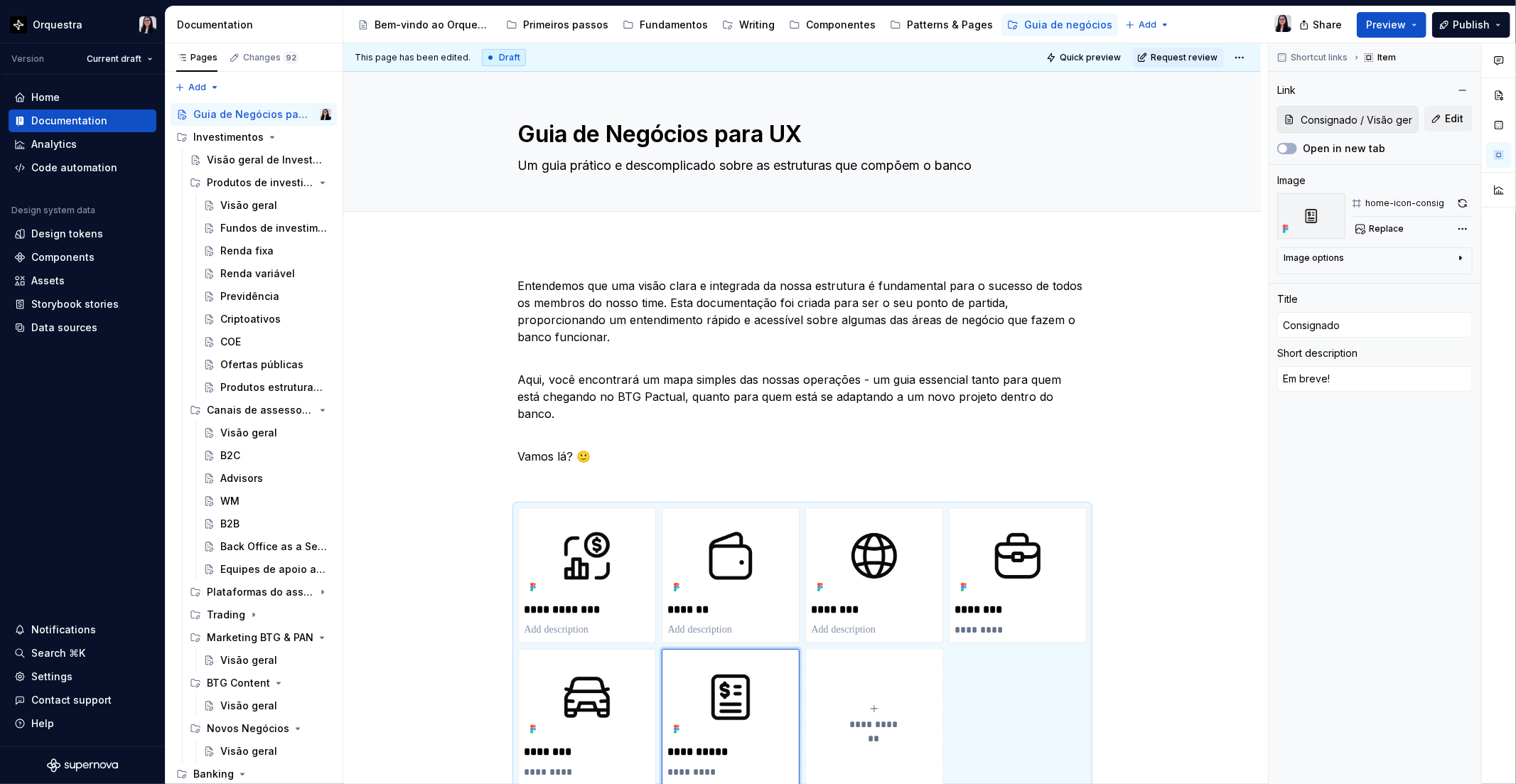
type textarea "*"
